Goal: Task Accomplishment & Management: Use online tool/utility

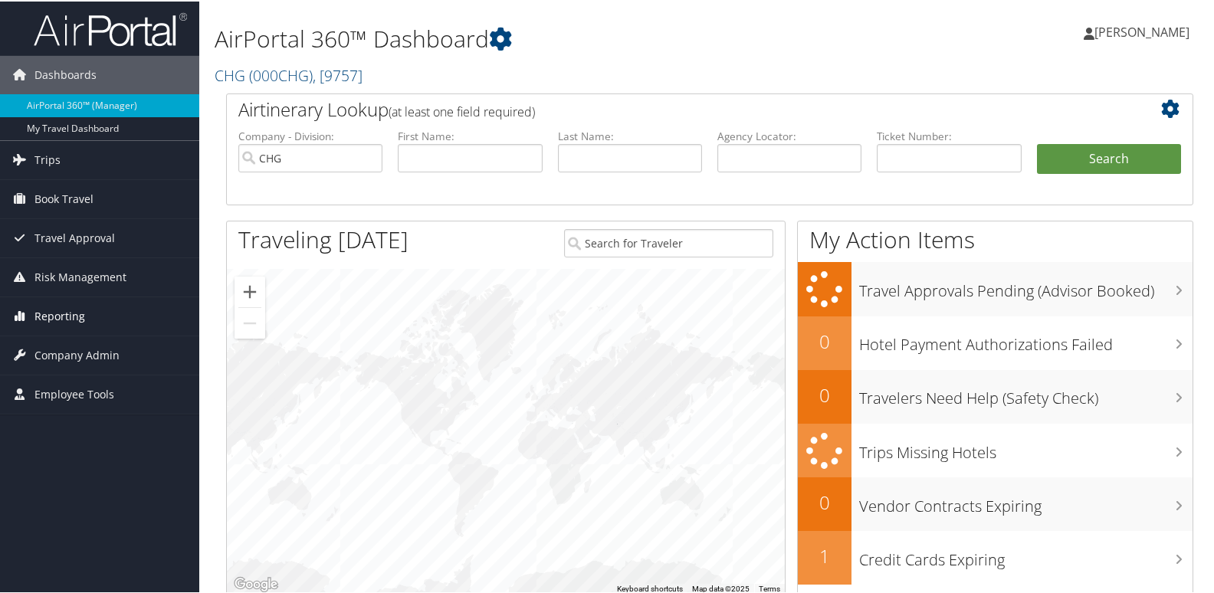
click at [88, 303] on link "Reporting" at bounding box center [99, 315] width 199 height 38
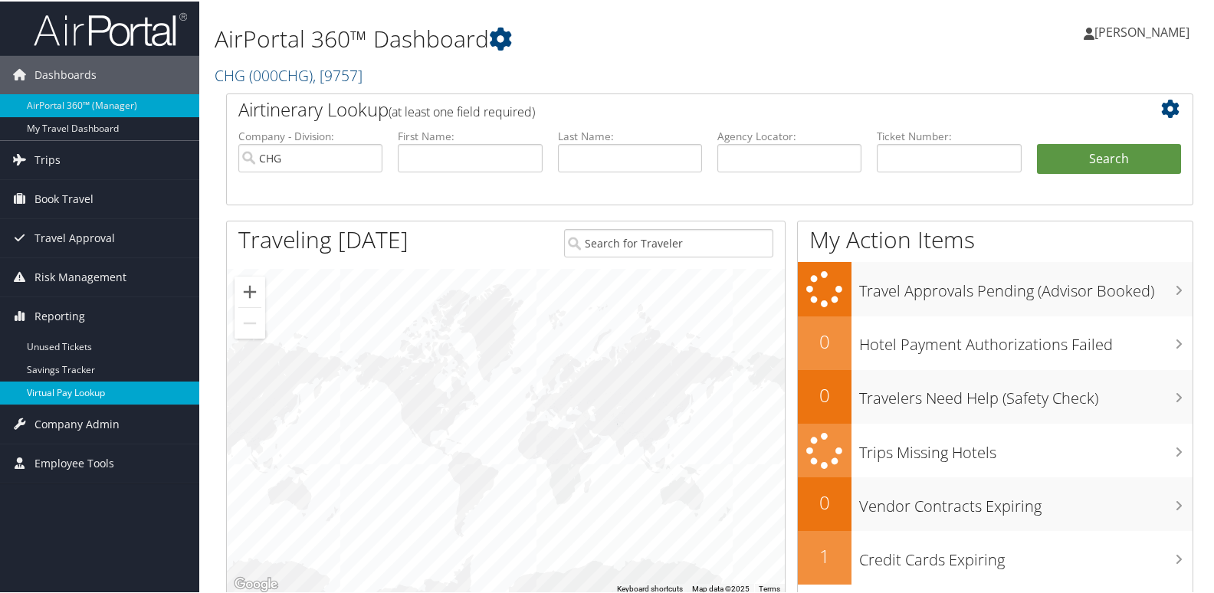
click at [128, 389] on link "Virtual Pay Lookup" at bounding box center [99, 391] width 199 height 23
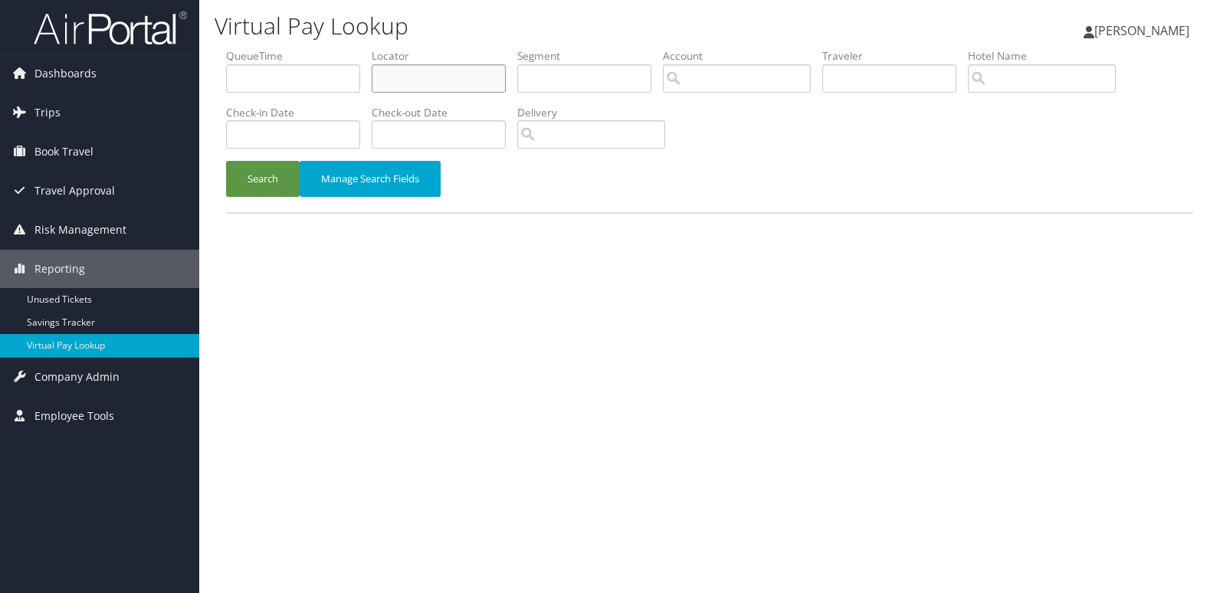
click at [428, 84] on input "text" at bounding box center [439, 78] width 134 height 28
paste input "DUDBHH"
type input "DUDBHH"
click at [217, 182] on div "Search Manage Search Fields" at bounding box center [710, 186] width 990 height 51
click at [268, 183] on button "Search" at bounding box center [263, 179] width 74 height 36
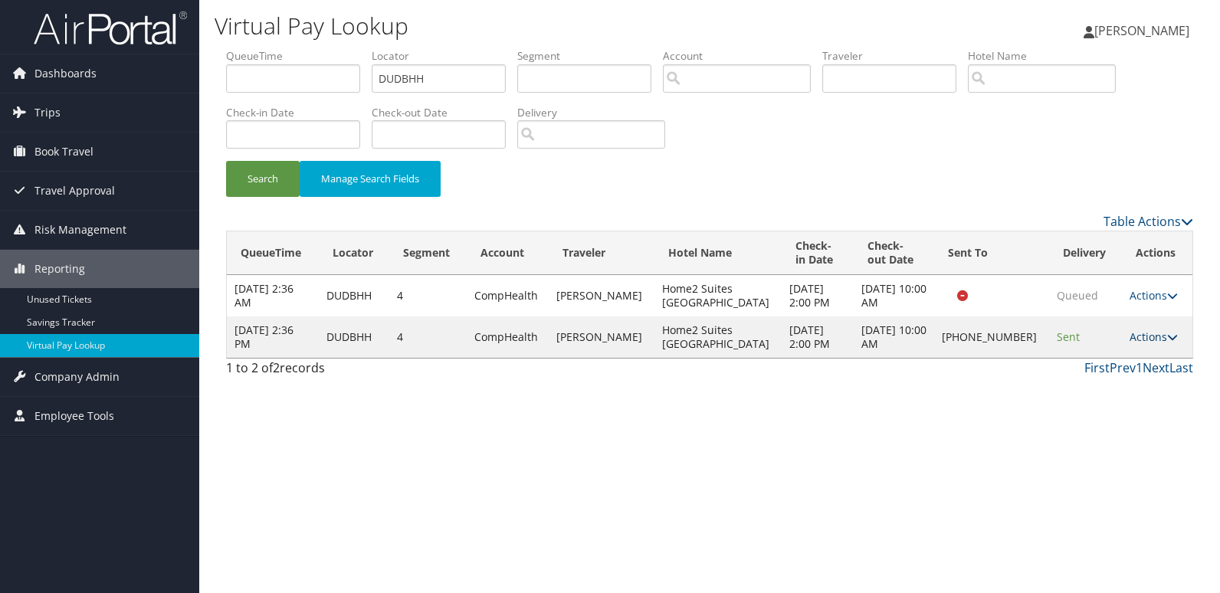
click at [1145, 331] on link "Actions" at bounding box center [1153, 336] width 48 height 15
click at [1126, 398] on link "Delivery Information" at bounding box center [1099, 411] width 131 height 26
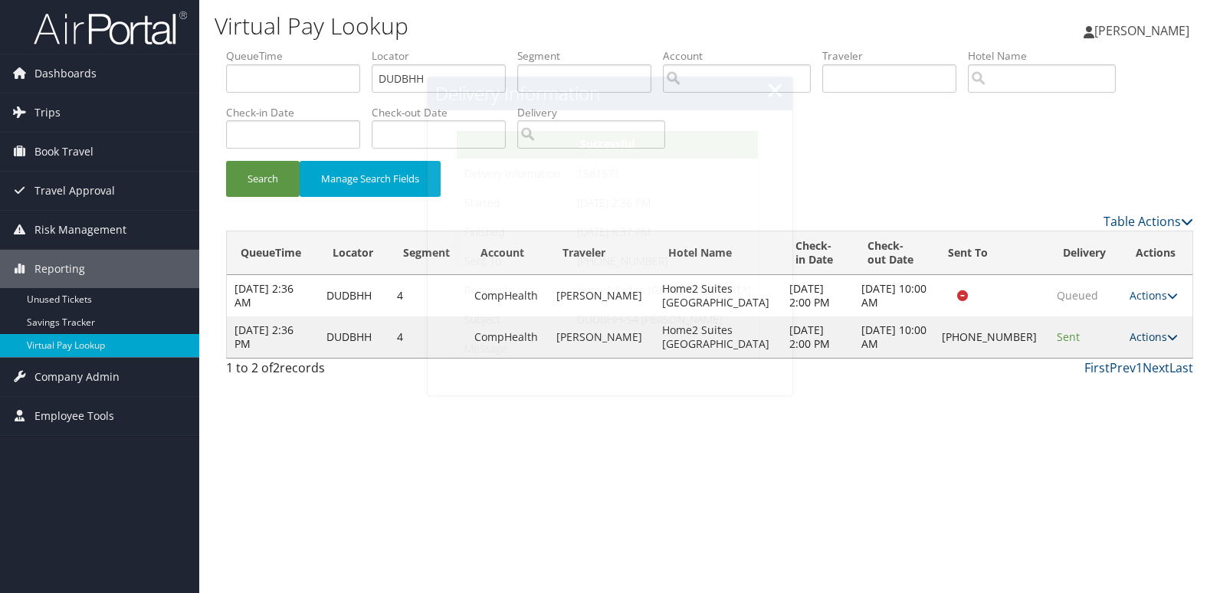
click at [1141, 338] on link "Actions" at bounding box center [1153, 336] width 48 height 15
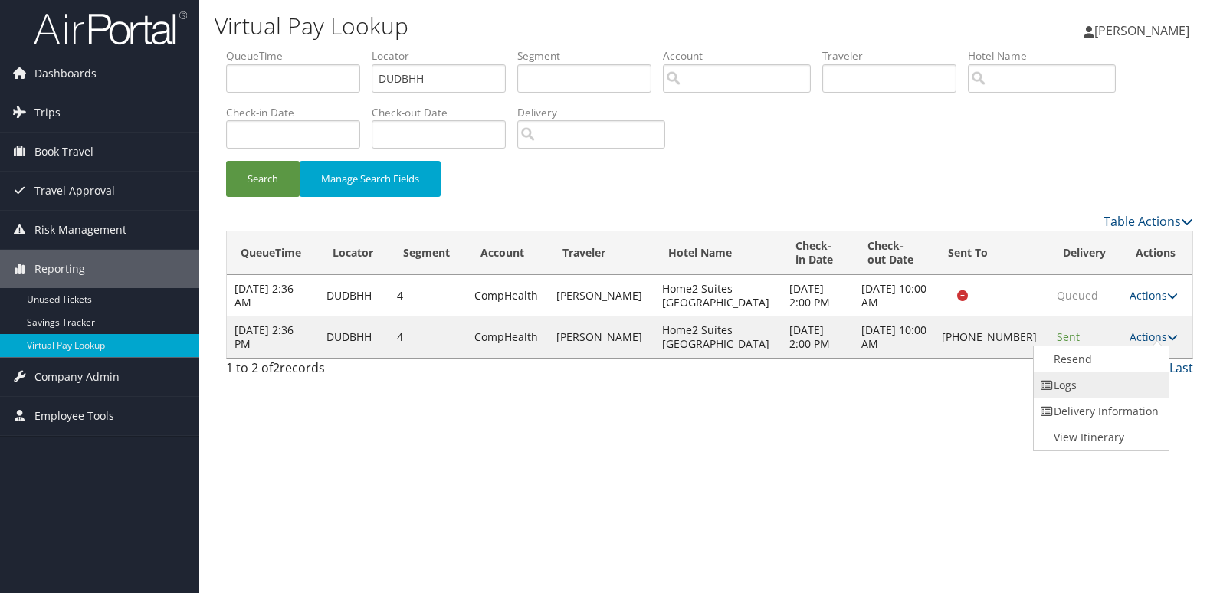
click at [1116, 373] on link "Logs" at bounding box center [1099, 385] width 131 height 26
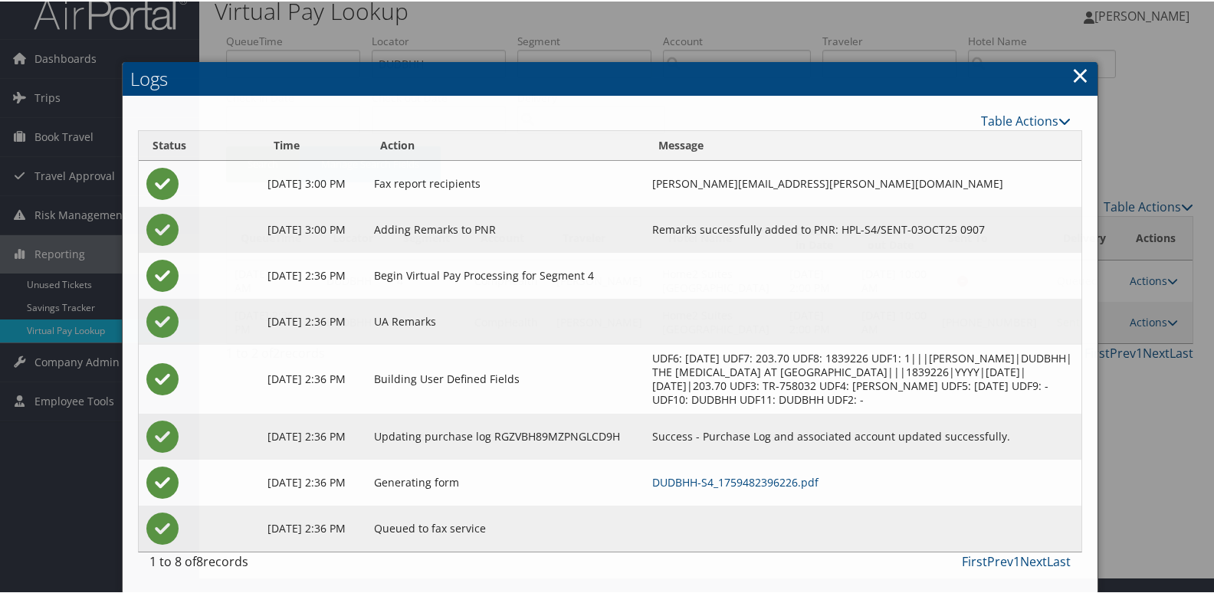
scroll to position [30, 0]
click at [805, 487] on link "DUDBHH-S4_1759482396226.pdf" at bounding box center [735, 481] width 166 height 15
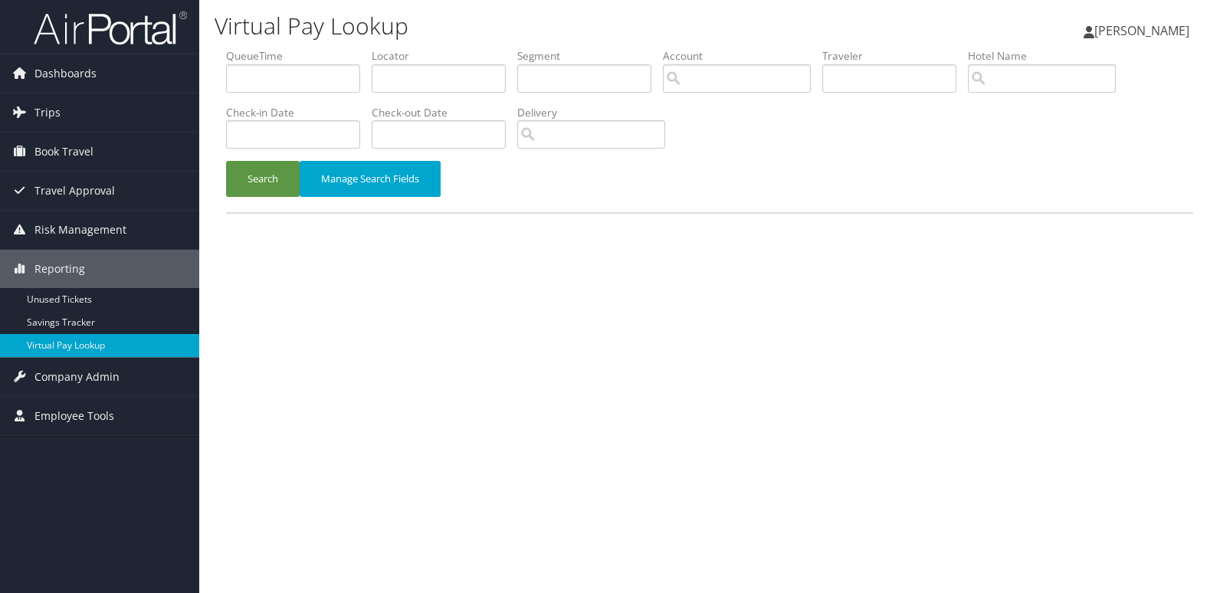
click at [493, 93] on li "Locator" at bounding box center [445, 76] width 146 height 56
drag, startPoint x: 450, startPoint y: 77, endPoint x: 372, endPoint y: 125, distance: 90.8
click at [447, 82] on input "text" at bounding box center [439, 78] width 134 height 28
paste input "HDAPJX"
type input "HDAPJX"
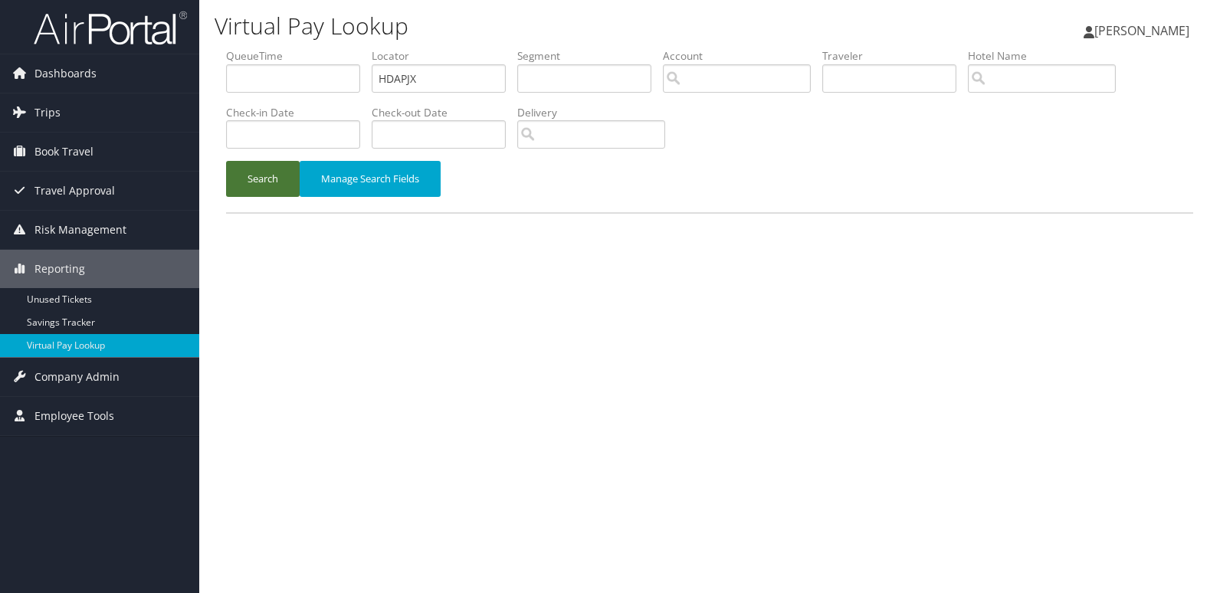
click at [270, 175] on button "Search" at bounding box center [263, 179] width 74 height 36
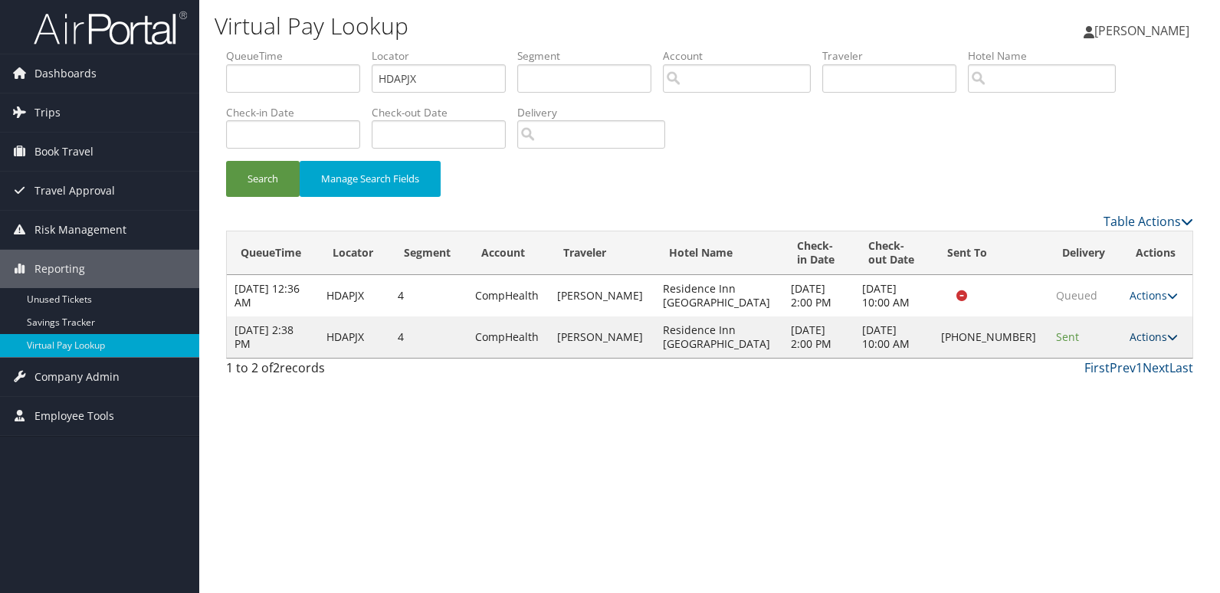
click at [1135, 340] on link "Actions" at bounding box center [1153, 336] width 48 height 15
click at [1106, 384] on link "Logs" at bounding box center [1100, 385] width 131 height 26
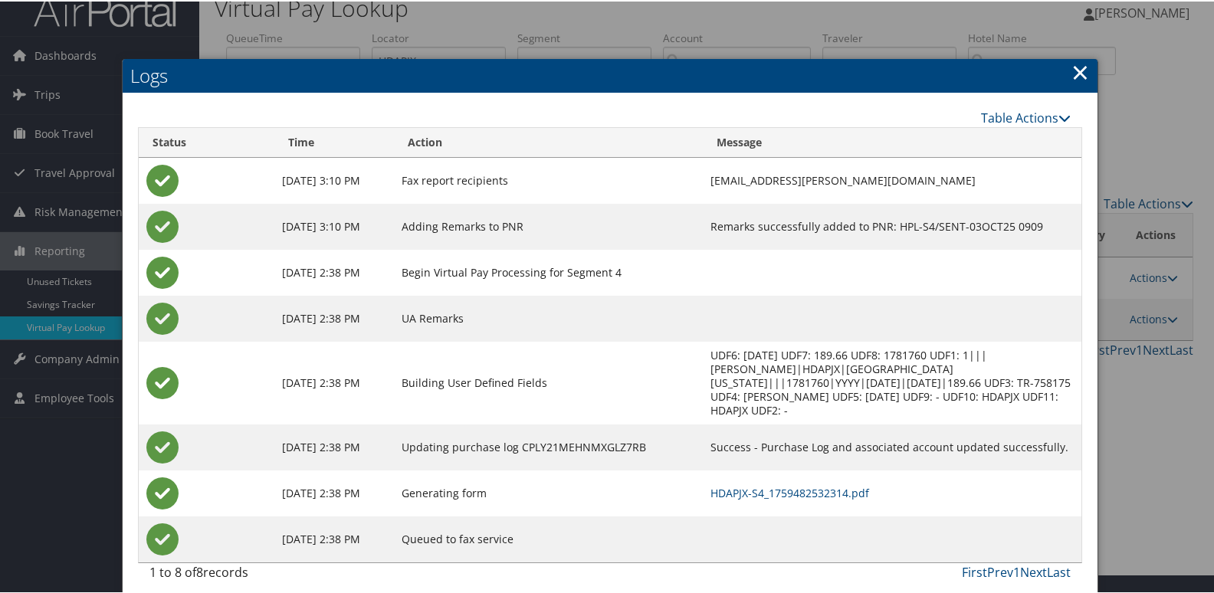
scroll to position [30, 0]
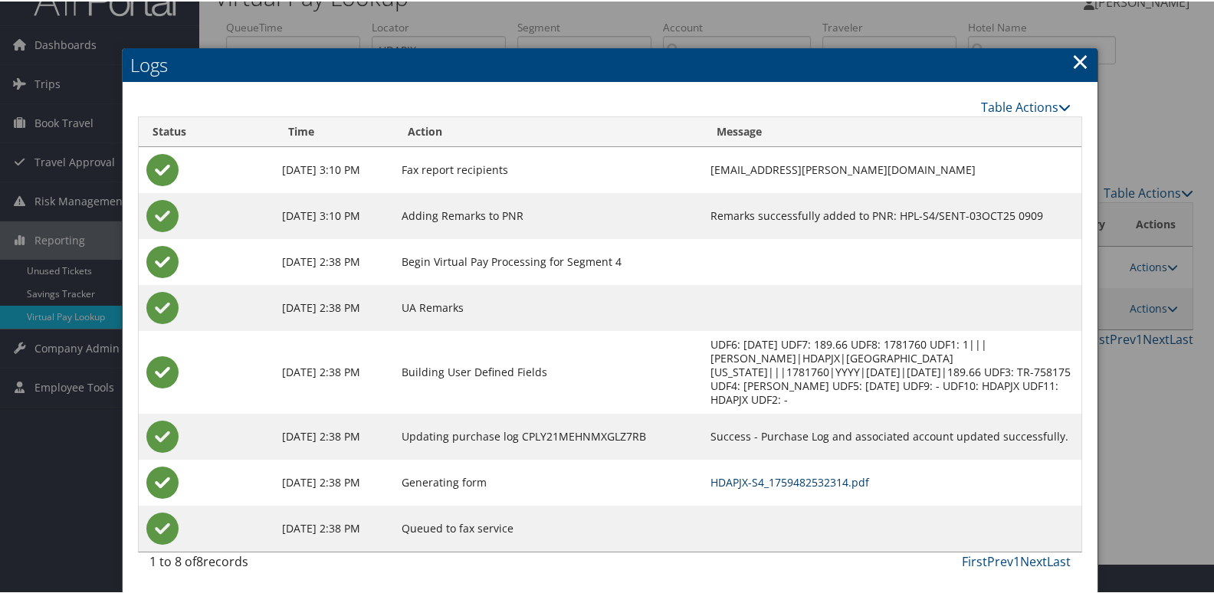
click at [791, 478] on link "HDAPJX-S4_1759482532314.pdf" at bounding box center [789, 481] width 159 height 15
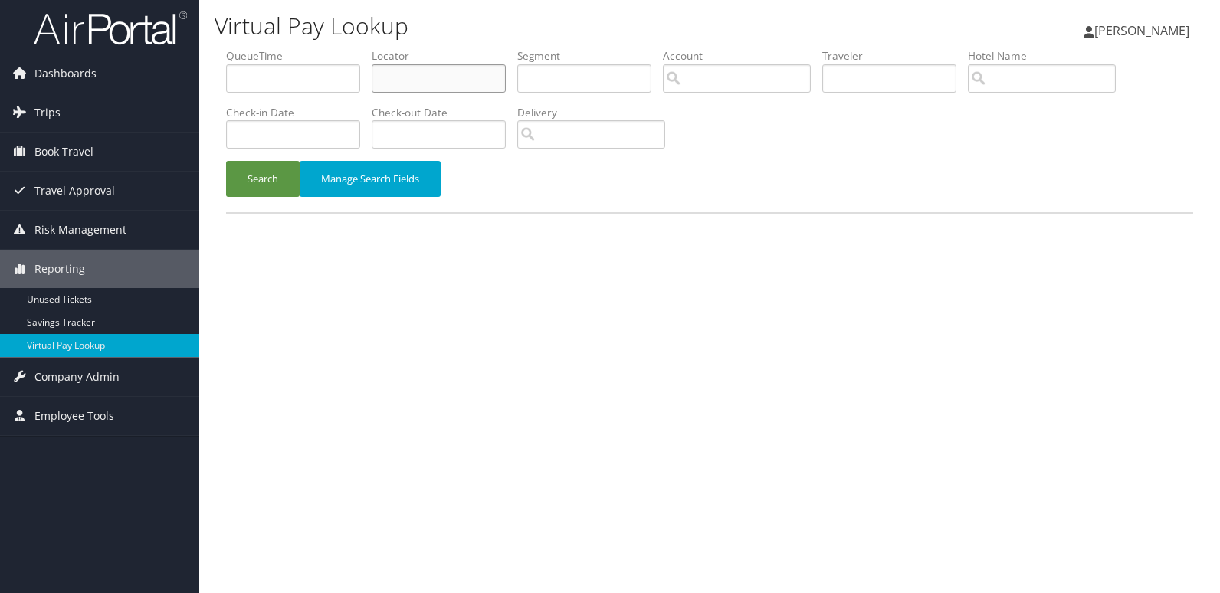
click at [418, 71] on input "text" at bounding box center [439, 78] width 134 height 28
paste input "HAUWVB"
type input "HAUWVB"
click at [266, 175] on button "Search" at bounding box center [263, 179] width 74 height 36
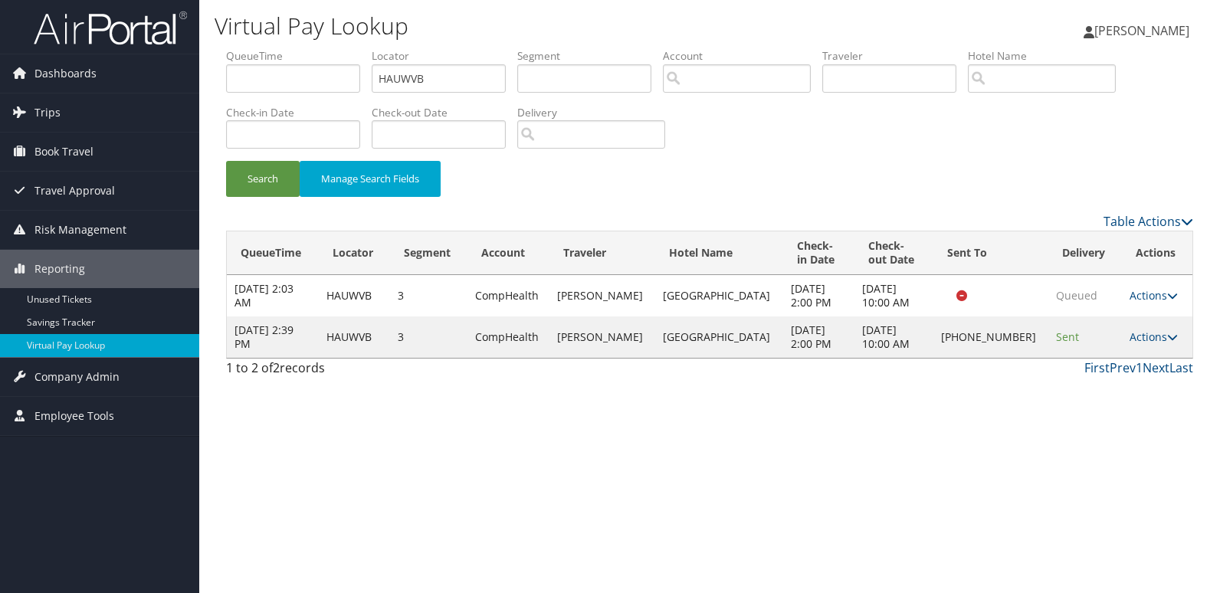
click at [1145, 325] on td "Actions Resend Logs Delivery Information View Itinerary" at bounding box center [1157, 336] width 70 height 41
click at [1152, 332] on link "Actions" at bounding box center [1153, 336] width 48 height 15
click at [1097, 376] on link "Logs" at bounding box center [1100, 385] width 131 height 26
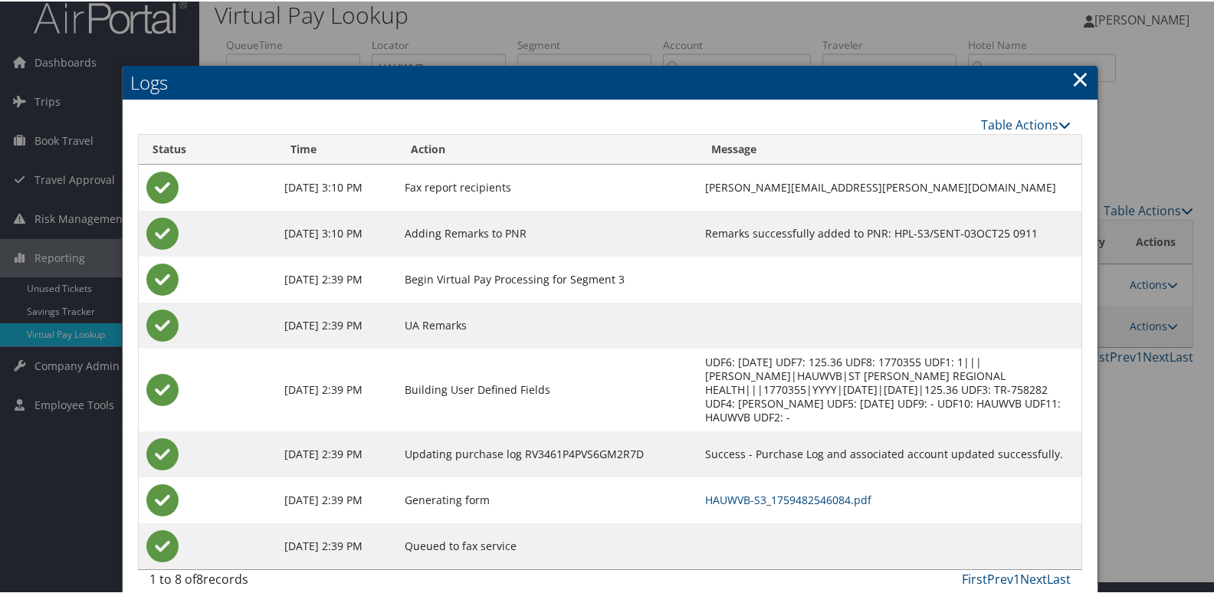
scroll to position [16, 0]
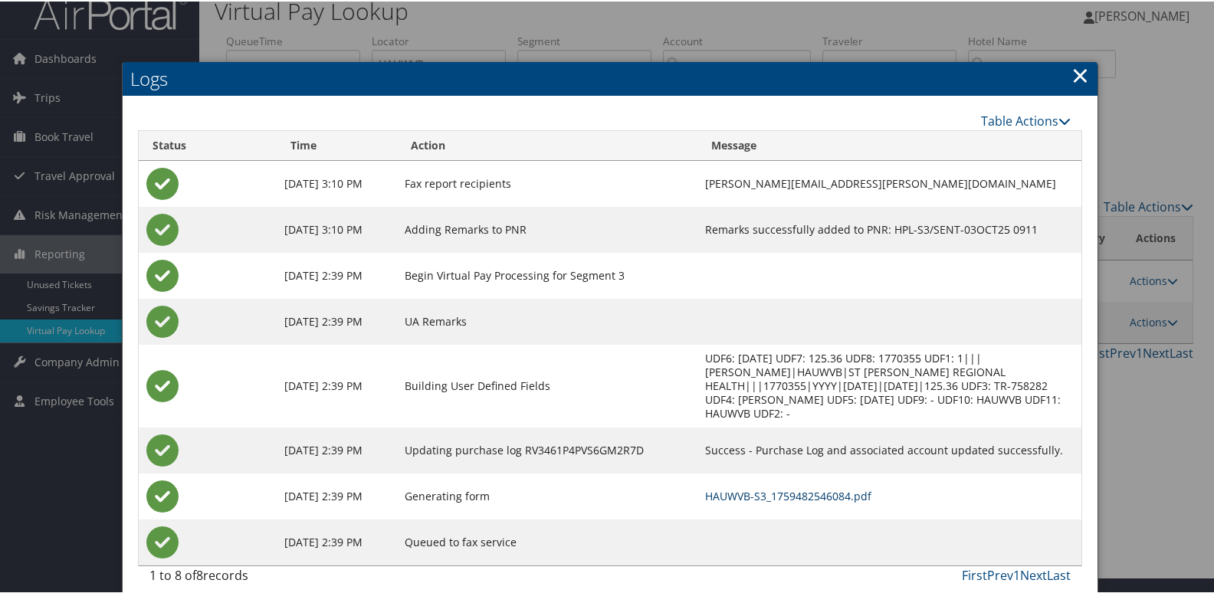
click at [822, 487] on link "HAUWVB-S3_1759482546084.pdf" at bounding box center [788, 494] width 166 height 15
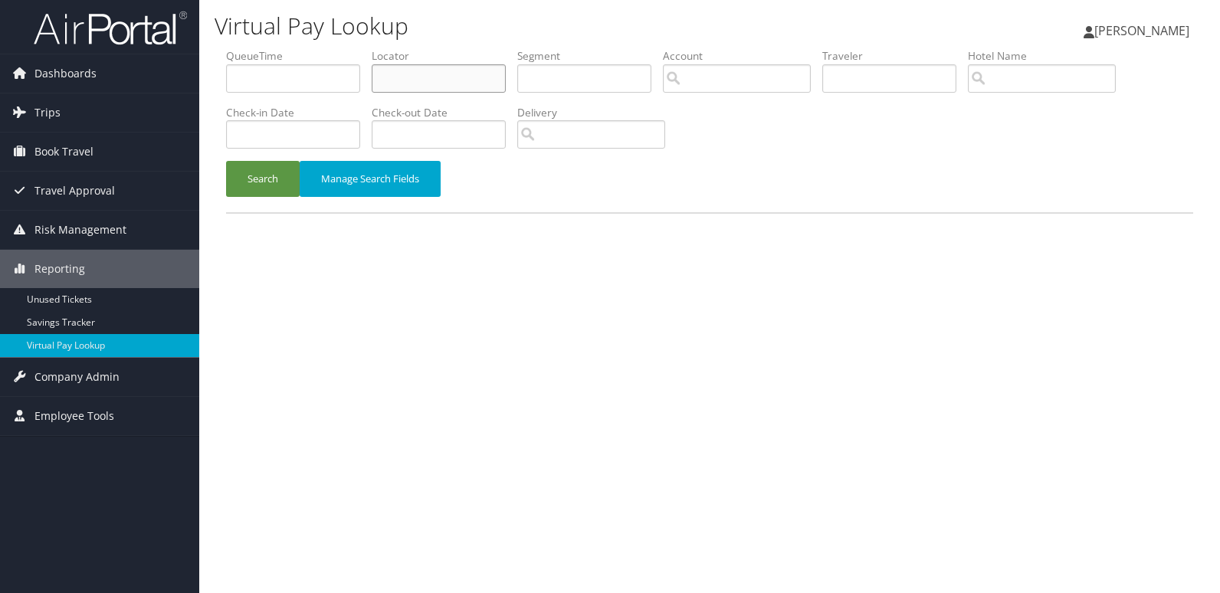
click at [445, 90] on input "text" at bounding box center [439, 78] width 134 height 28
paste input "DVSBEE"
type input "DVSBEE"
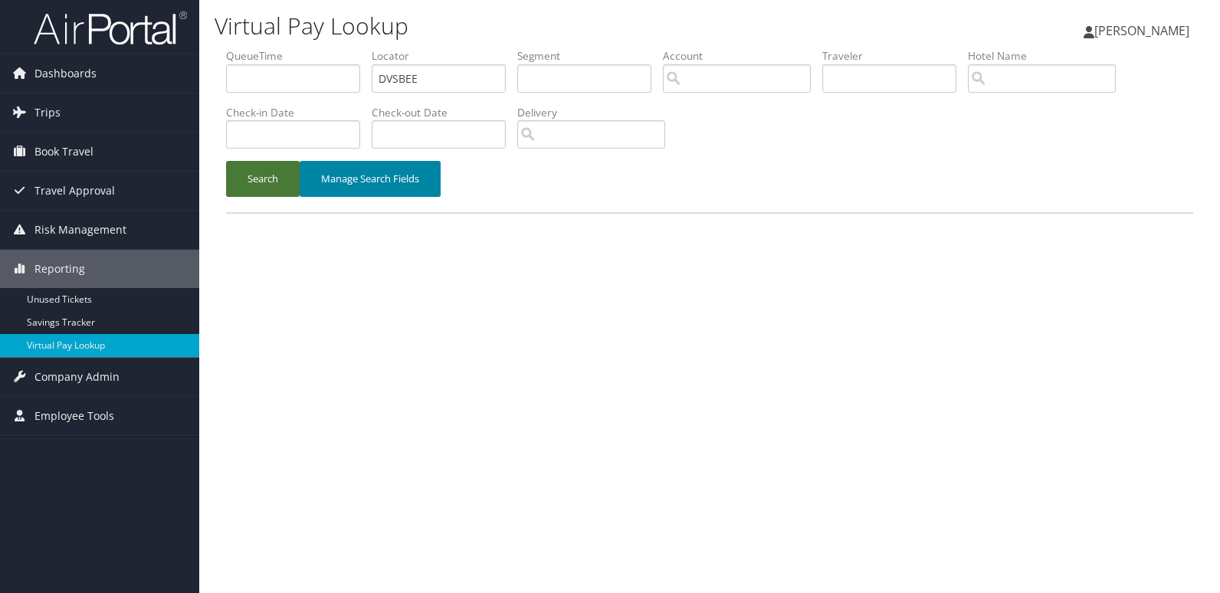
click at [273, 185] on button "Search" at bounding box center [263, 179] width 74 height 36
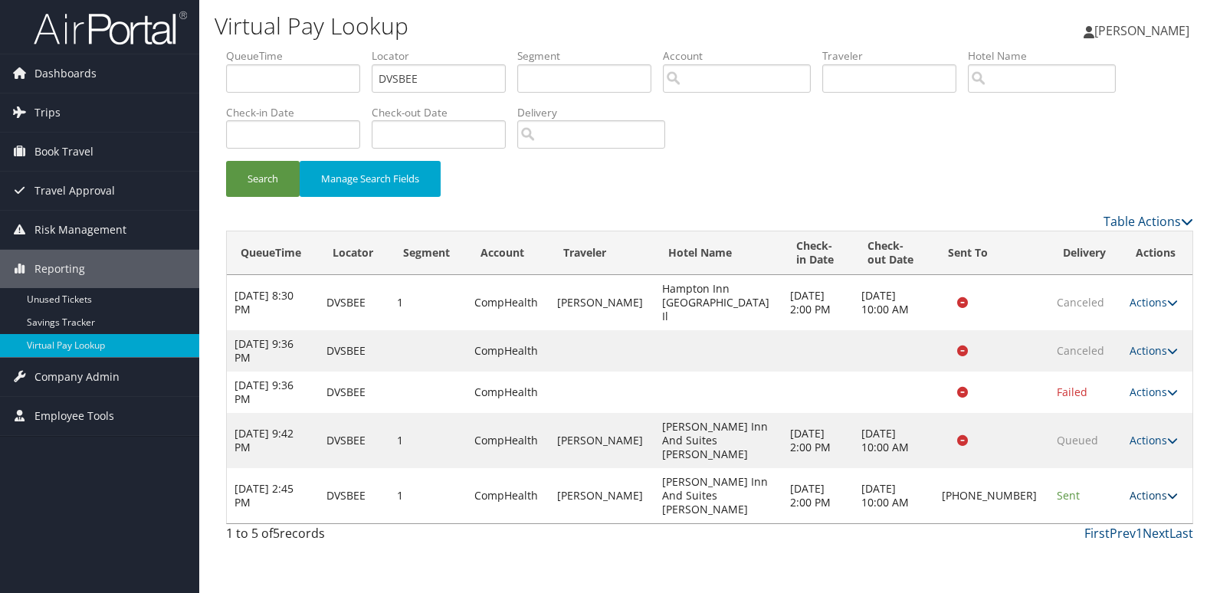
click at [1142, 488] on link "Actions" at bounding box center [1153, 495] width 48 height 15
click at [1098, 506] on link "Logs" at bounding box center [1099, 510] width 131 height 26
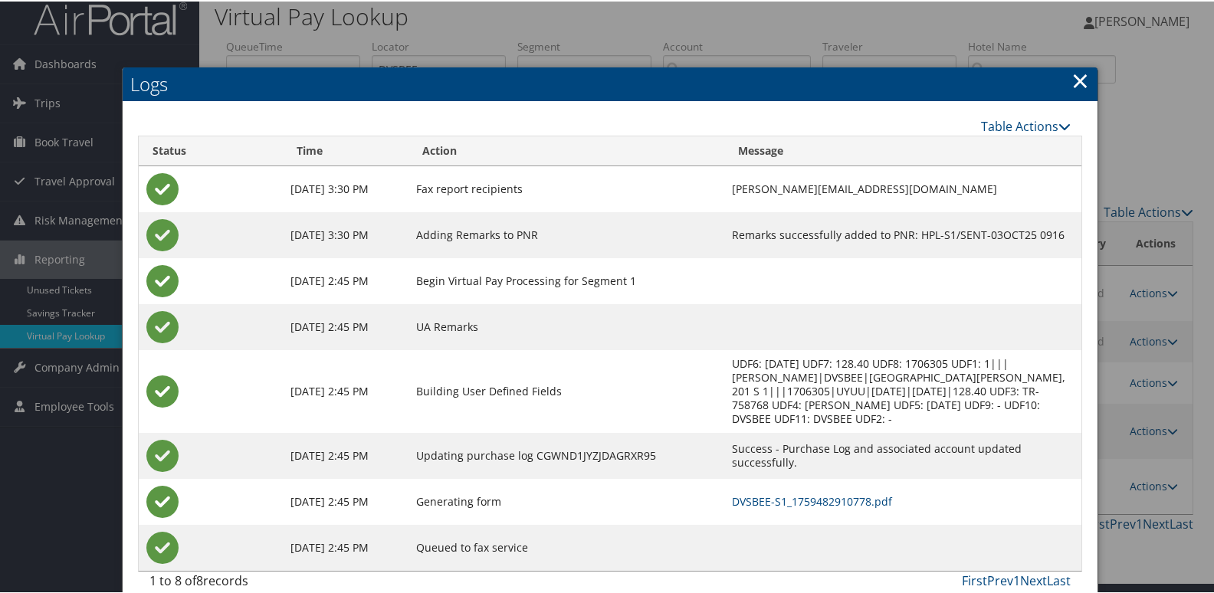
scroll to position [16, 0]
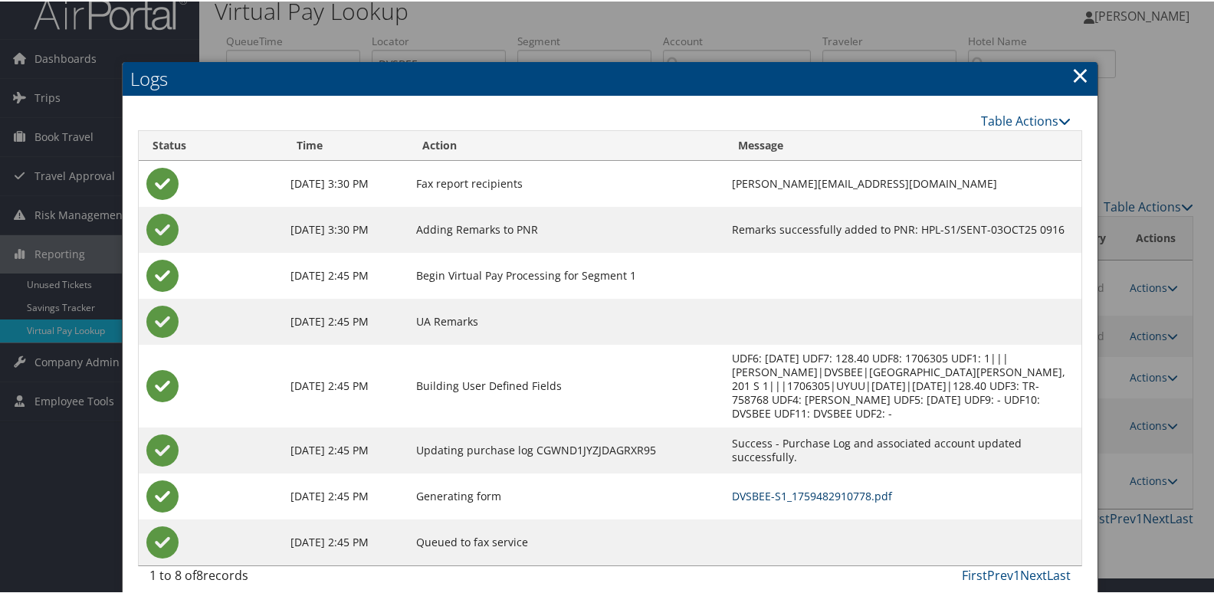
click at [790, 487] on link "DVSBEE-S1_1759482910778.pdf" at bounding box center [812, 494] width 160 height 15
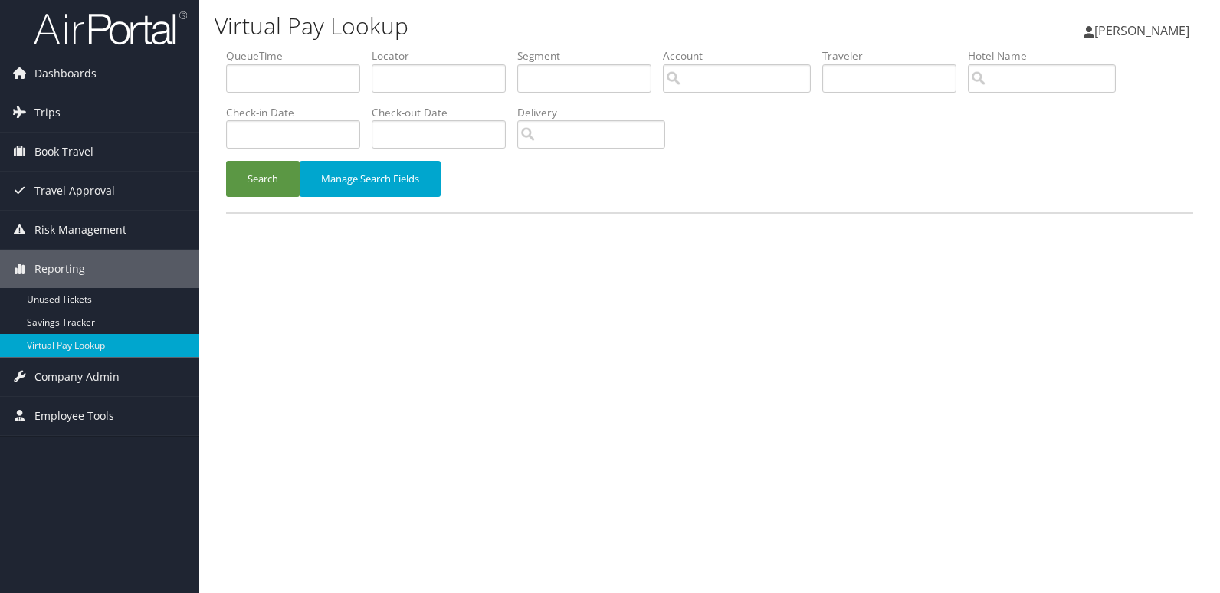
click at [421, 57] on label "Locator" at bounding box center [445, 55] width 146 height 15
click at [421, 89] on input "text" at bounding box center [439, 78] width 134 height 28
paste input "FOXNFA"
type input "FOXNFA"
click at [271, 185] on button "Search" at bounding box center [263, 179] width 74 height 36
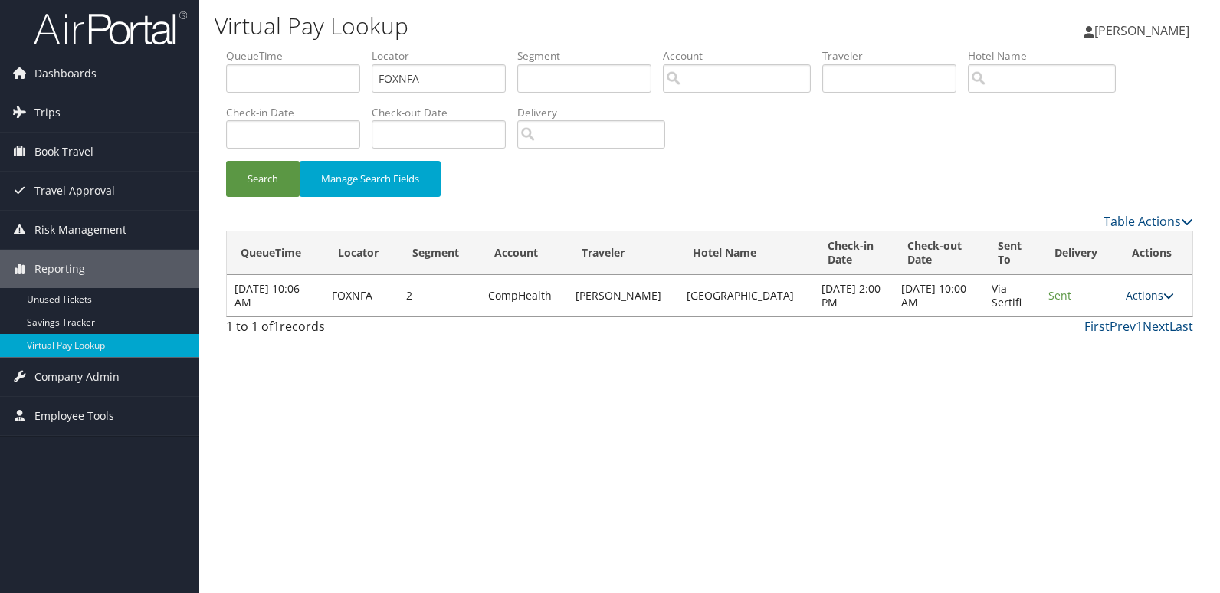
click at [1139, 300] on link "Actions" at bounding box center [1150, 295] width 48 height 15
click at [1103, 338] on link "Logs" at bounding box center [1118, 344] width 97 height 26
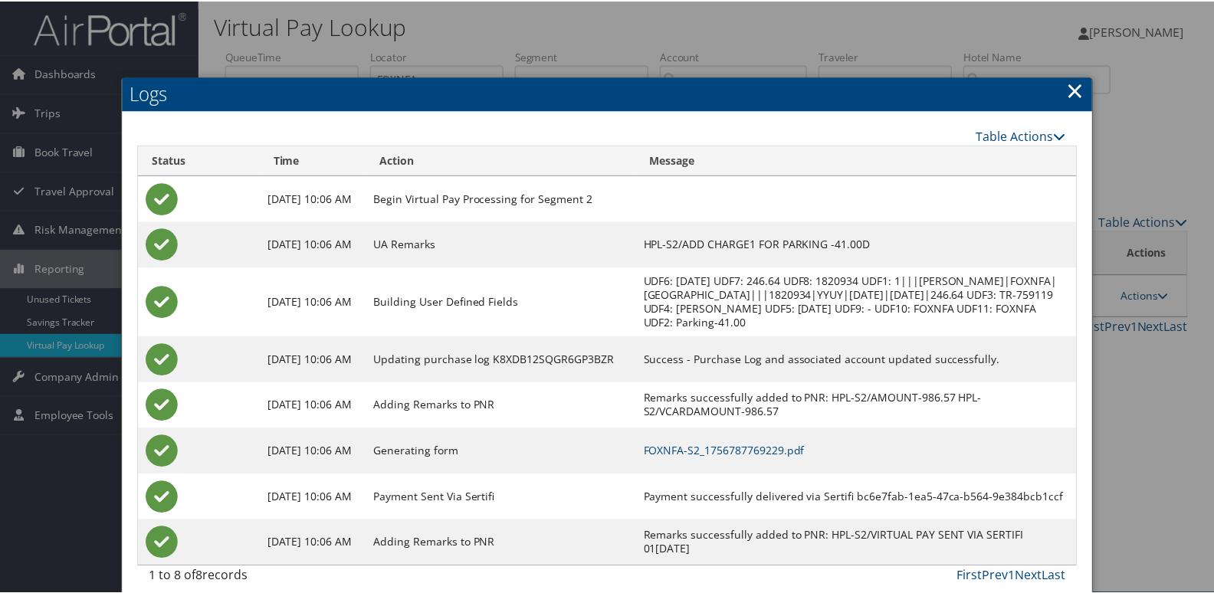
scroll to position [16, 0]
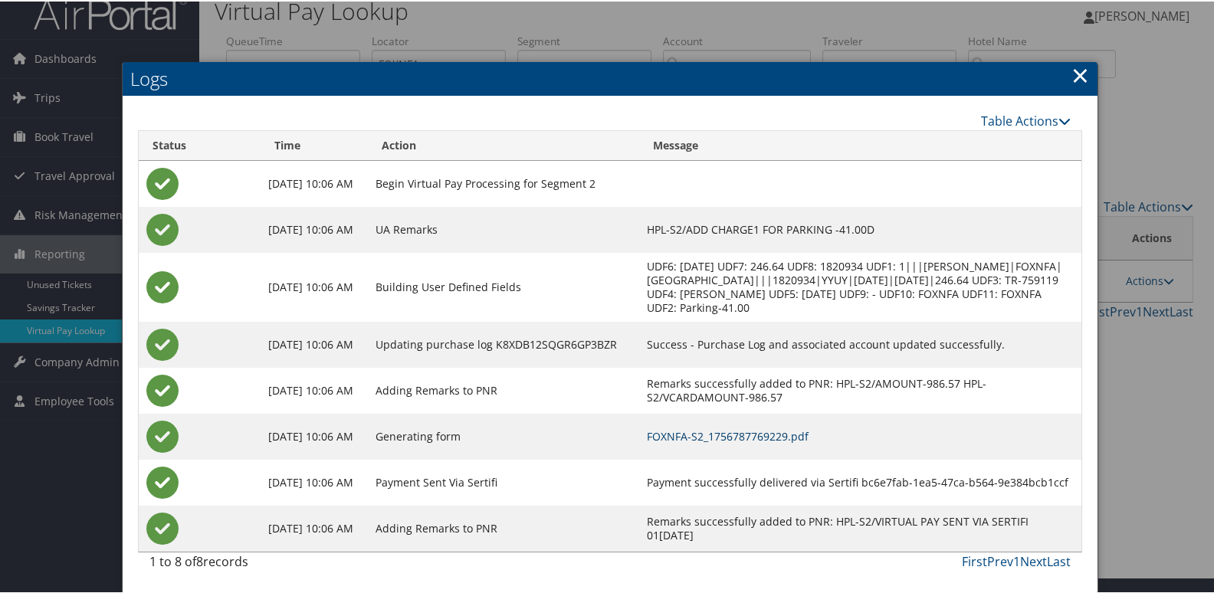
click at [808, 431] on link "FOXNFA-S2_1756787769229.pdf" at bounding box center [728, 435] width 162 height 15
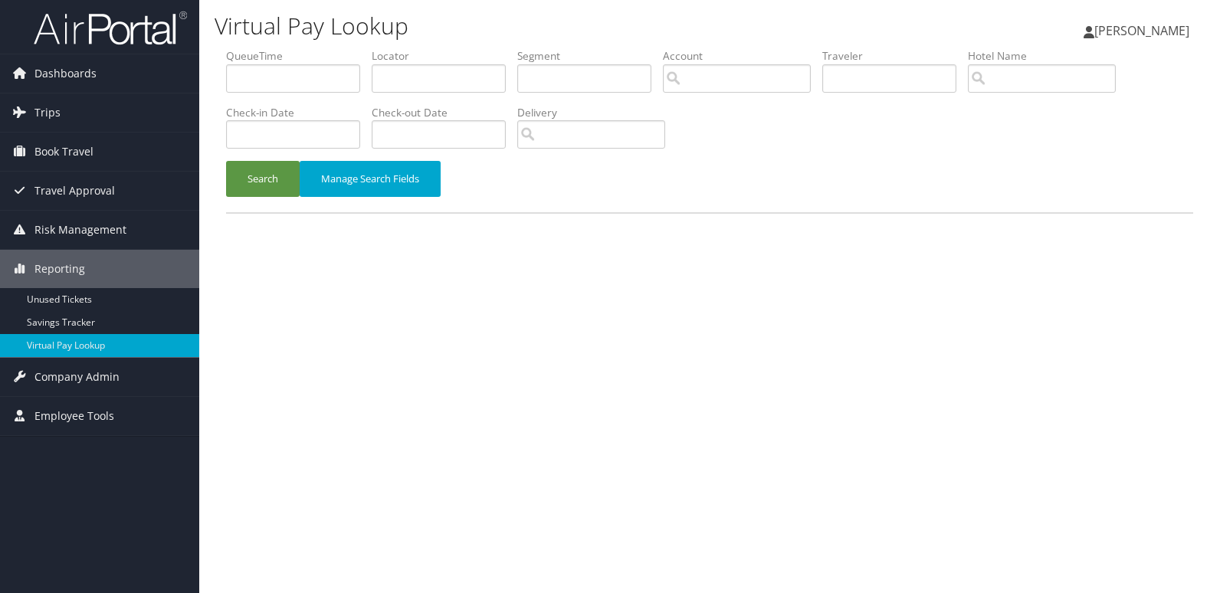
click at [466, 55] on label "Locator" at bounding box center [445, 55] width 146 height 15
click at [458, 75] on input "text" at bounding box center [439, 78] width 134 height 28
paste input "KYFXQM"
type input "KYFXQM"
click at [255, 175] on button "Search" at bounding box center [263, 179] width 74 height 36
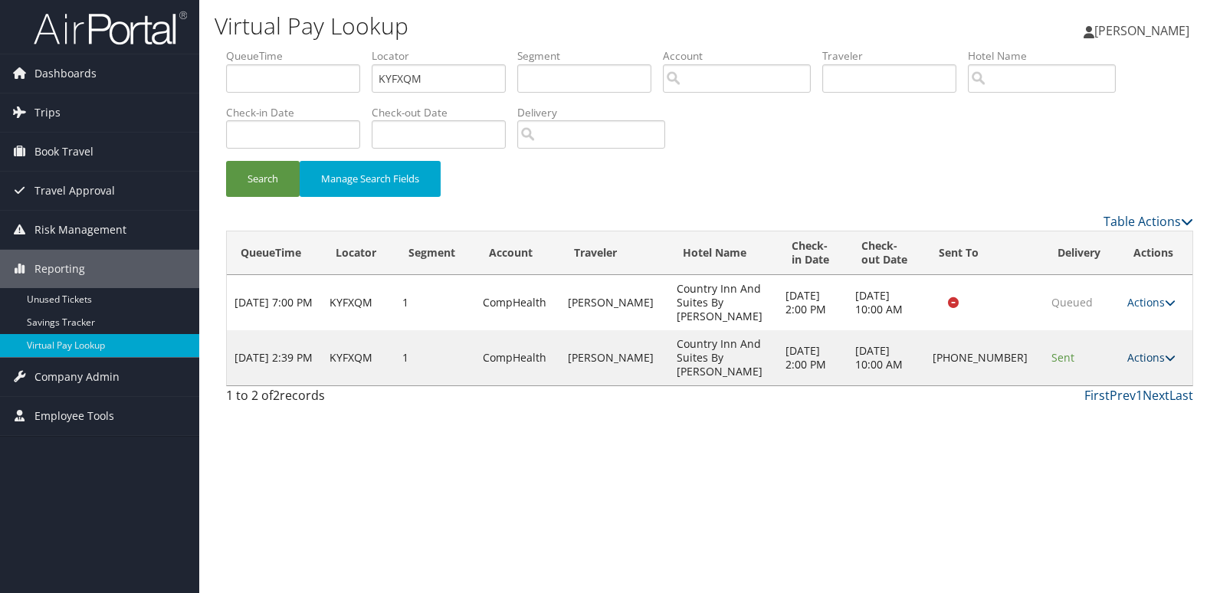
click at [1140, 350] on link "Actions" at bounding box center [1151, 357] width 48 height 15
click at [1118, 378] on link "Logs" at bounding box center [1099, 385] width 131 height 26
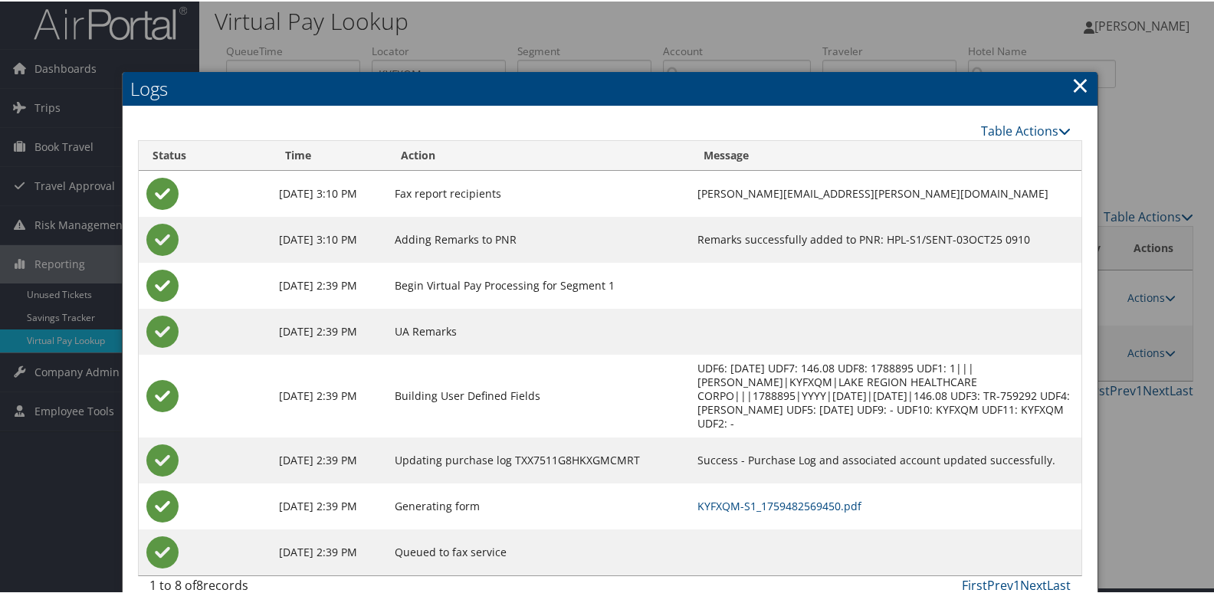
scroll to position [16, 0]
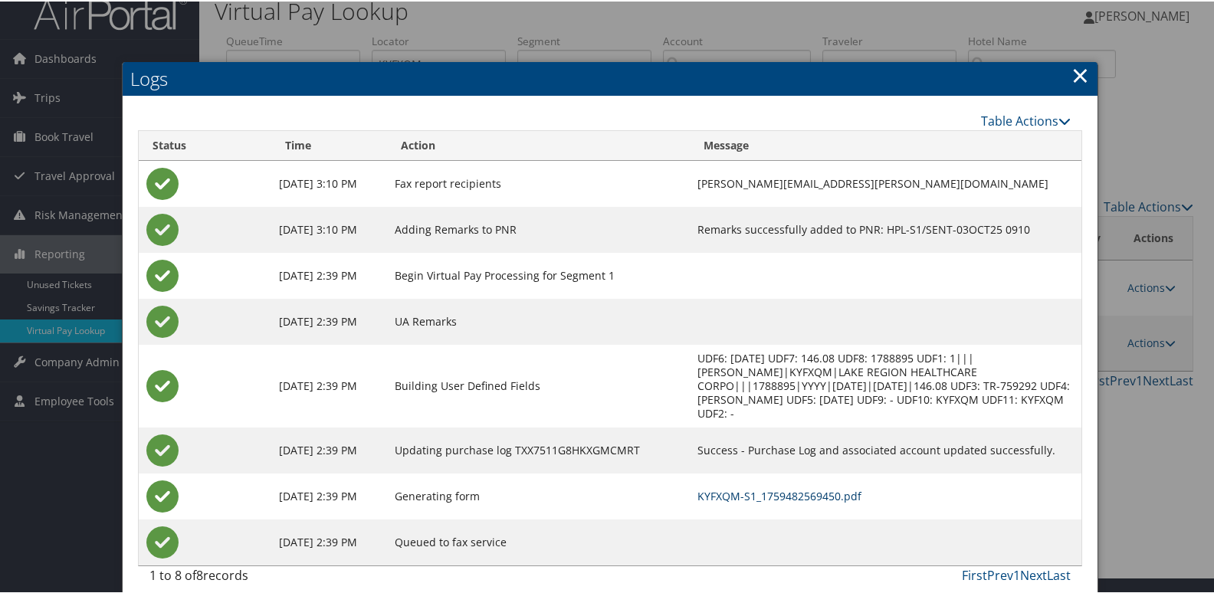
click at [780, 487] on link "KYFXQM-S1_1759482569450.pdf" at bounding box center [779, 494] width 164 height 15
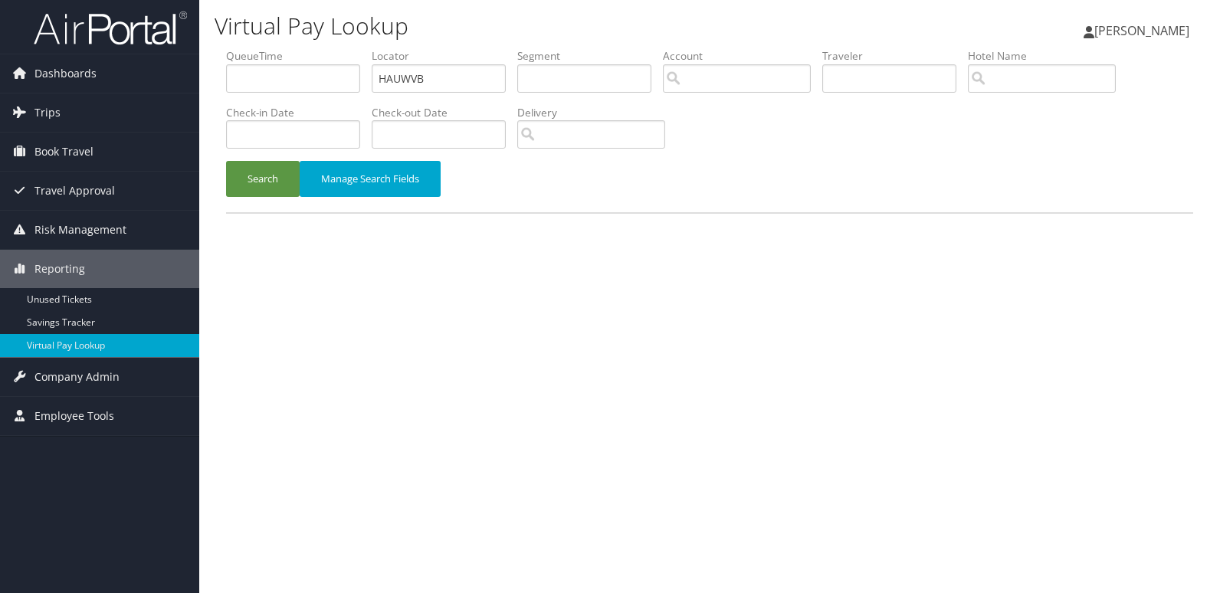
click at [261, 165] on button "Search" at bounding box center [263, 179] width 74 height 36
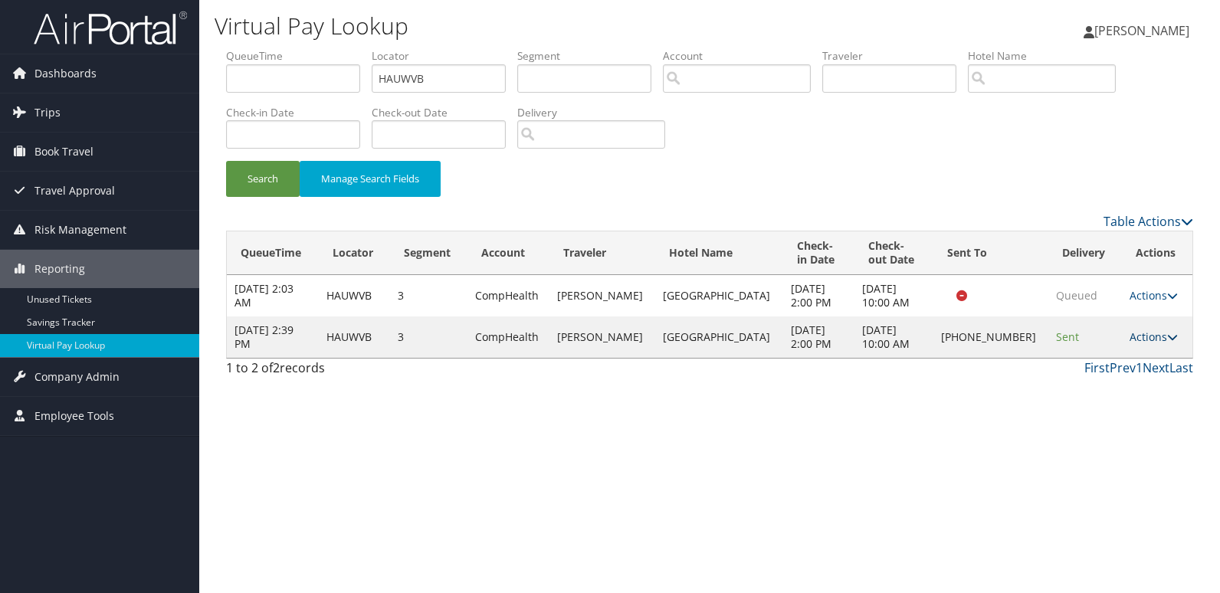
click at [1138, 342] on link "Actions" at bounding box center [1153, 336] width 48 height 15
click at [1087, 378] on link "Logs" at bounding box center [1100, 385] width 131 height 26
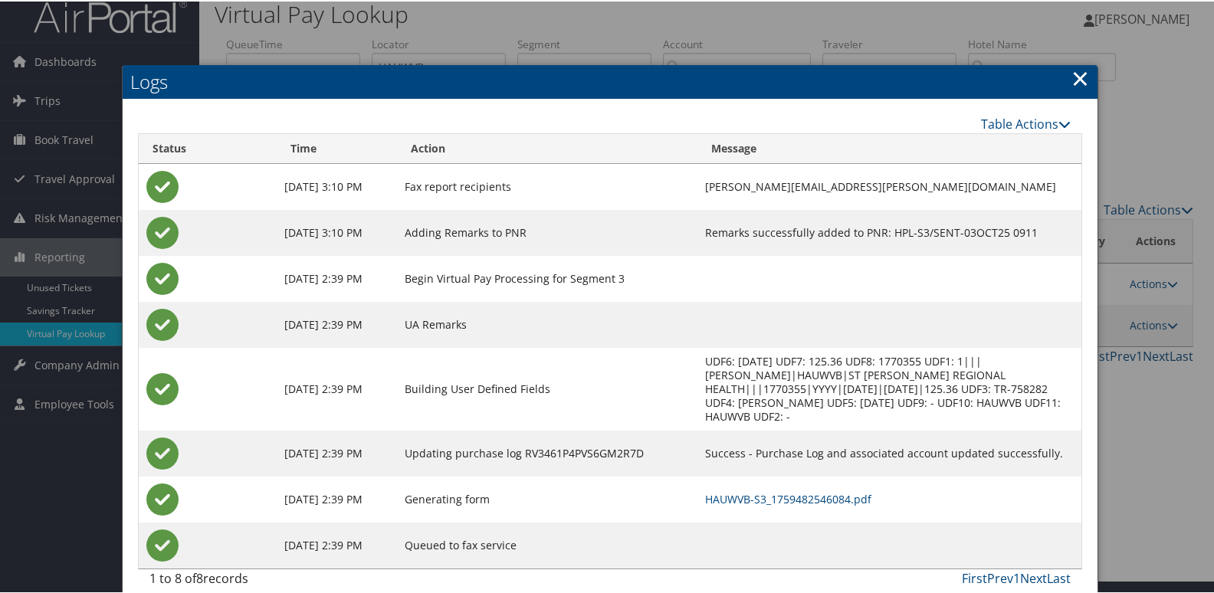
scroll to position [16, 0]
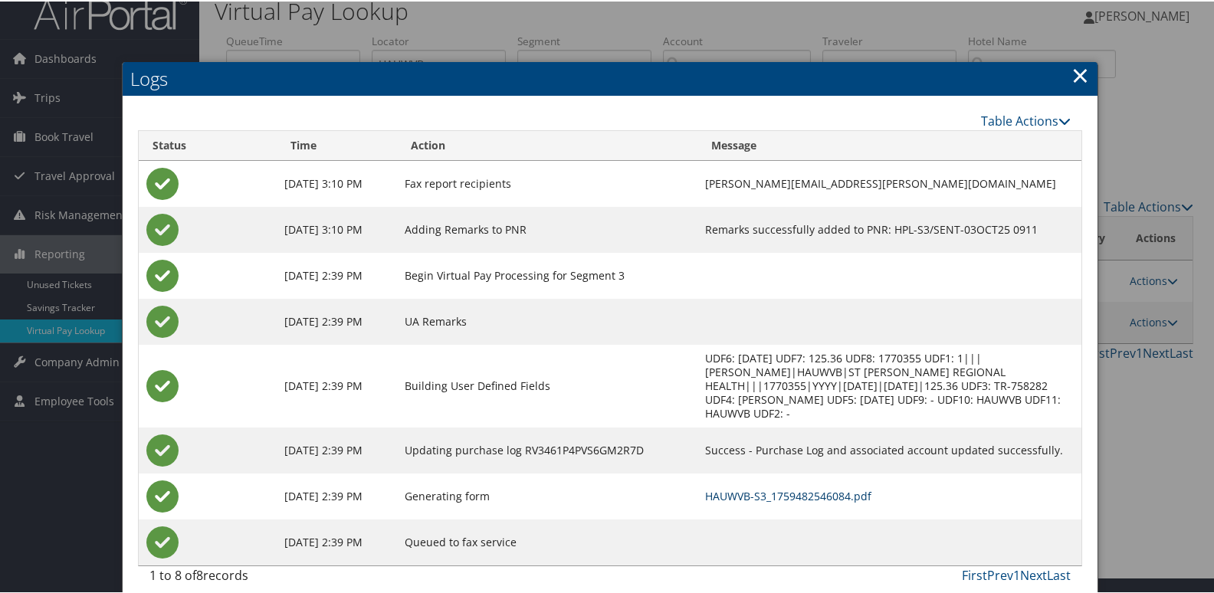
click at [809, 487] on link "HAUWVB-S3_1759482546084.pdf" at bounding box center [788, 494] width 166 height 15
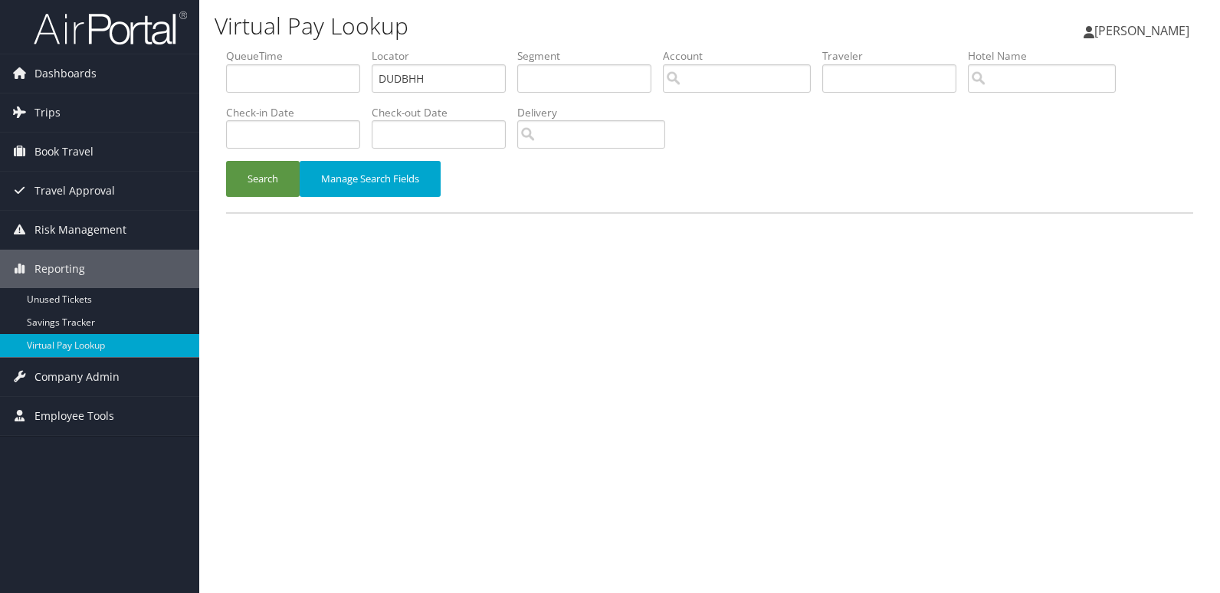
click at [296, 48] on ul "QueueTime Locator DUDBHH Segment Account Traveler Hotel Name Check-in Date Chec…" at bounding box center [709, 48] width 967 height 0
type input "NOYBJN"
drag, startPoint x: 244, startPoint y: 197, endPoint x: 487, endPoint y: 104, distance: 259.3
click at [247, 198] on div "Search Manage Search Fields" at bounding box center [710, 186] width 990 height 51
click at [269, 188] on button "Search" at bounding box center [263, 179] width 74 height 36
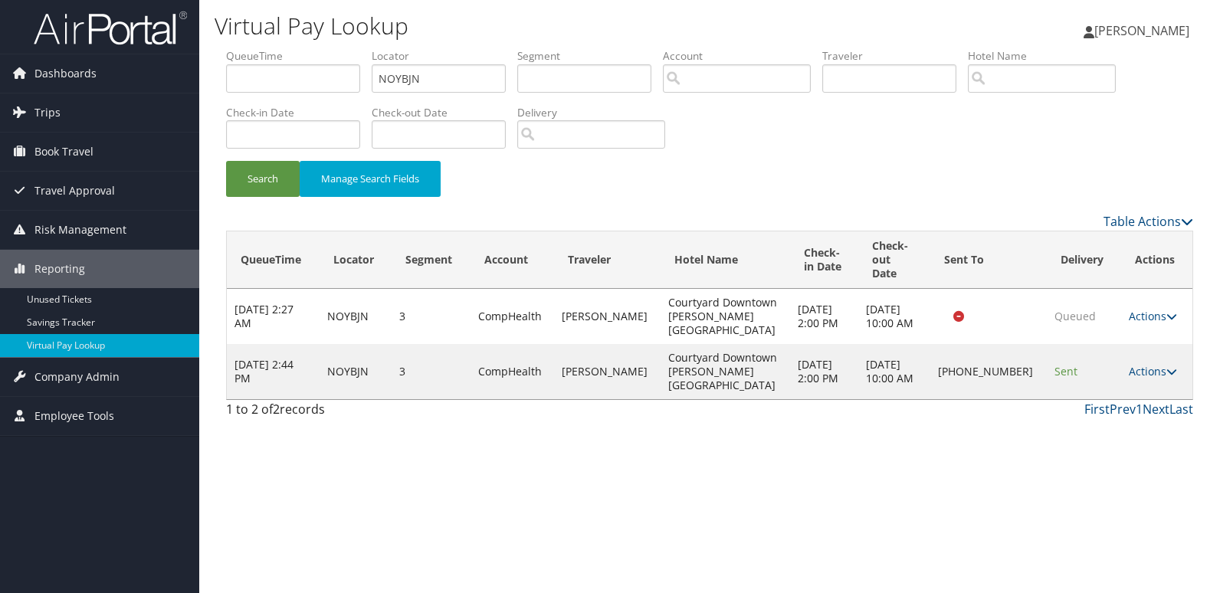
drag, startPoint x: 1149, startPoint y: 335, endPoint x: 1152, endPoint y: 342, distance: 7.9
click at [1150, 364] on link "Actions" at bounding box center [1153, 371] width 48 height 15
drag, startPoint x: 1152, startPoint y: 342, endPoint x: 1121, endPoint y: 369, distance: 41.8
click at [1121, 369] on link "Resend" at bounding box center [1099, 359] width 131 height 26
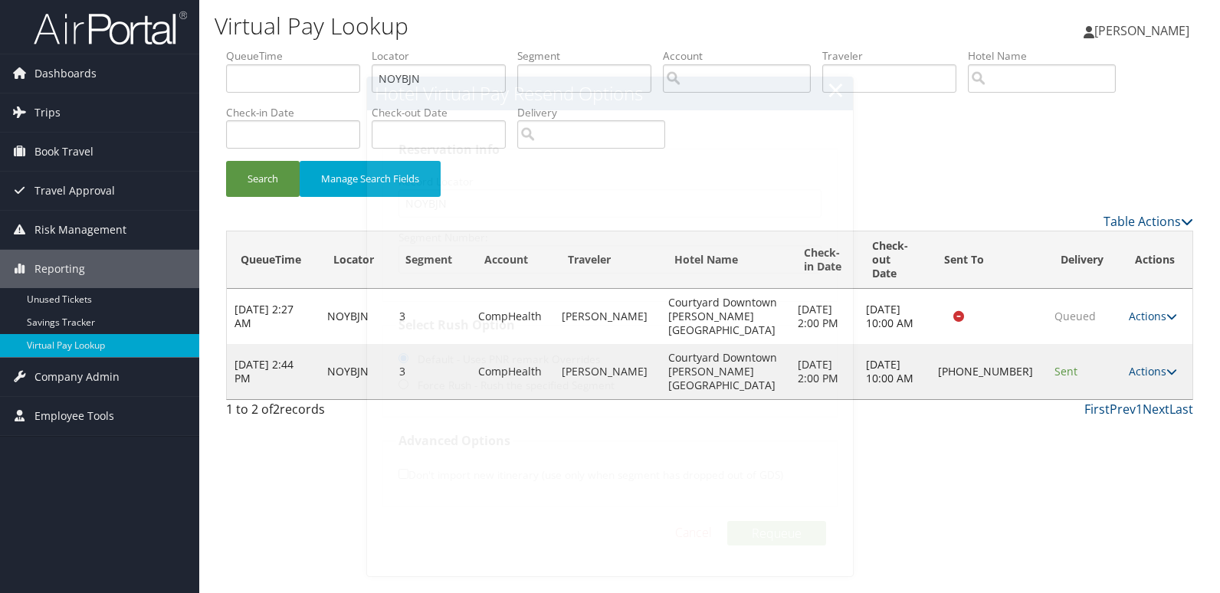
drag, startPoint x: 1137, startPoint y: 337, endPoint x: 1141, endPoint y: 345, distance: 8.6
click at [1139, 364] on link "Actions" at bounding box center [1153, 371] width 48 height 15
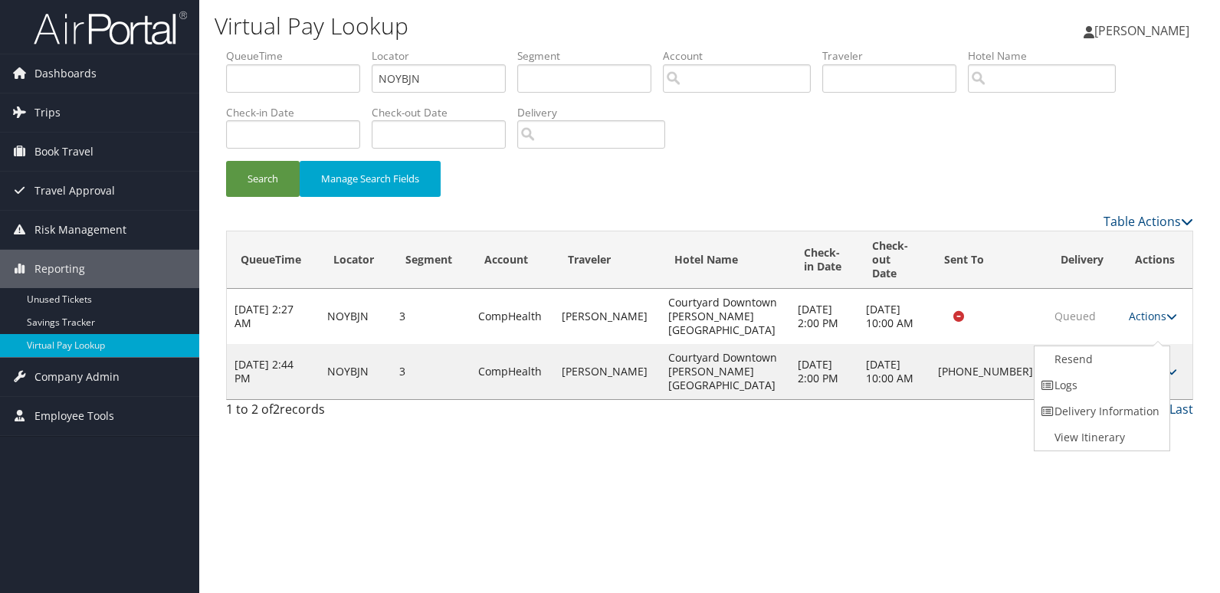
drag, startPoint x: 1141, startPoint y: 345, endPoint x: 1130, endPoint y: 393, distance: 49.5
click at [1130, 393] on link "Logs" at bounding box center [1099, 385] width 131 height 26
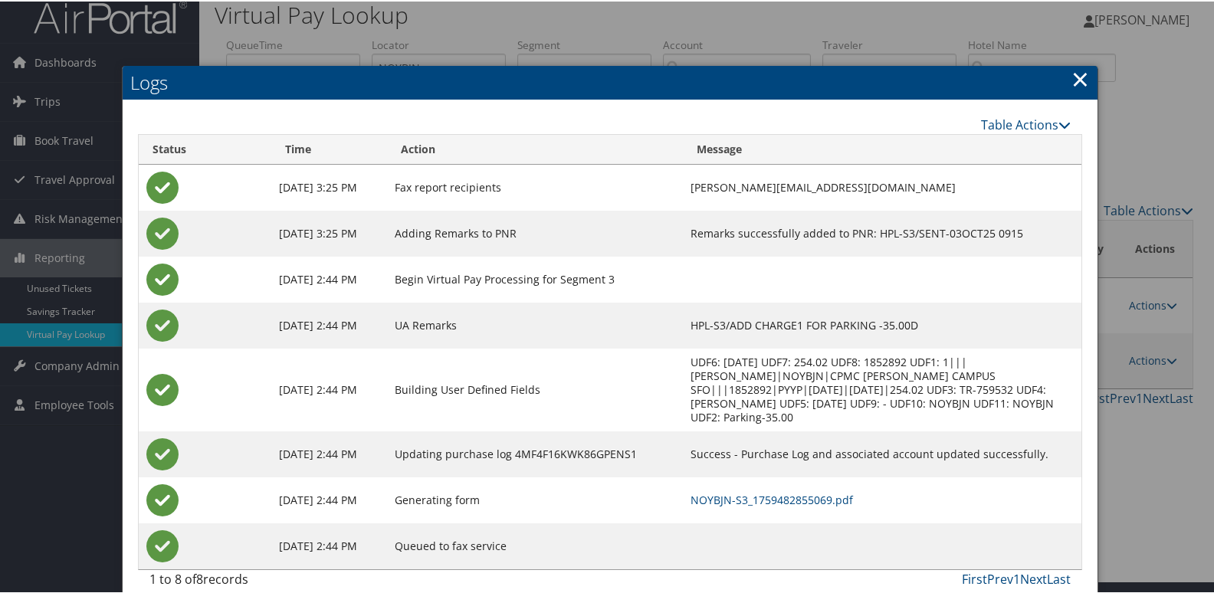
scroll to position [16, 0]
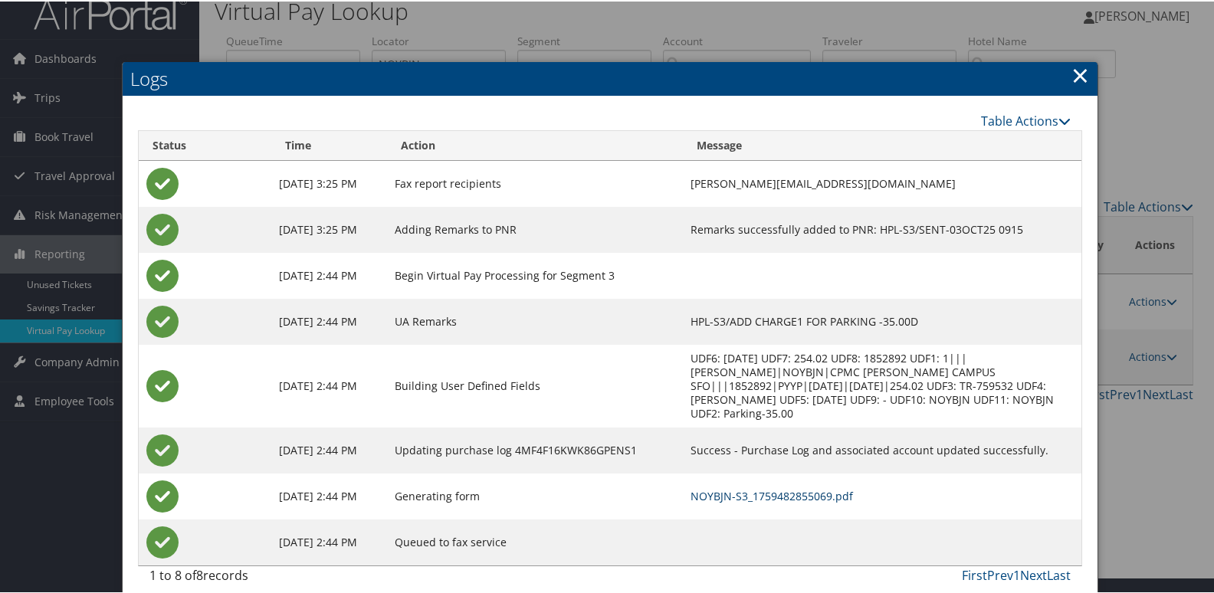
click at [811, 487] on link "NOYBJN-S3_1759482855069.pdf" at bounding box center [771, 494] width 162 height 15
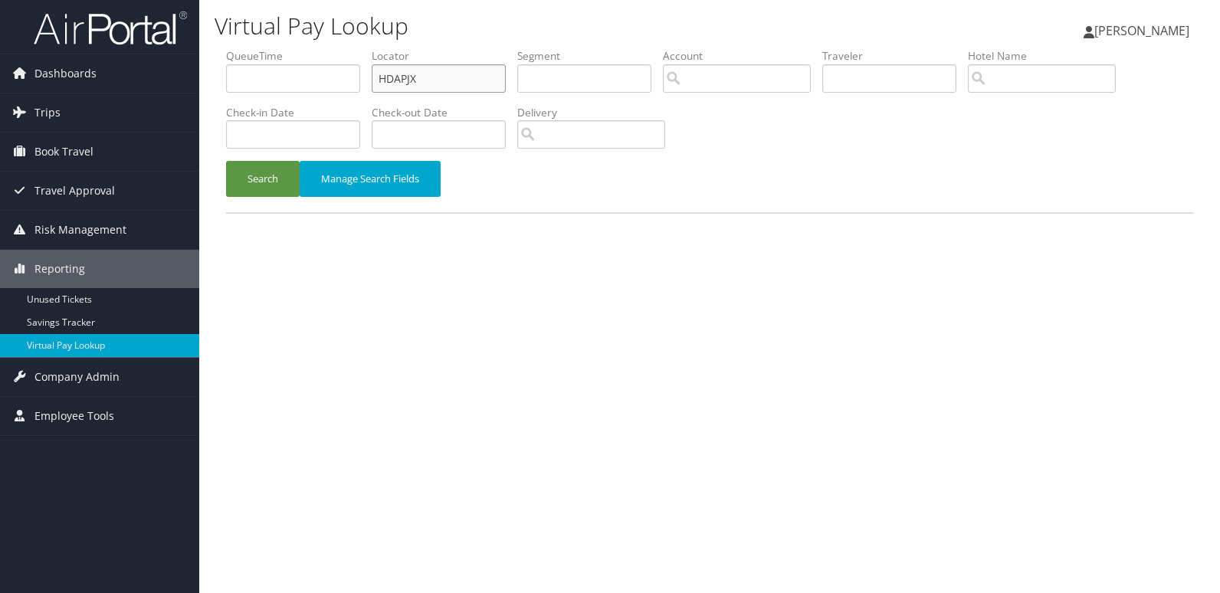
drag, startPoint x: 448, startPoint y: 78, endPoint x: 317, endPoint y: 92, distance: 131.8
click at [332, 48] on ul "QueueTime Locator HDAPJX Segment Account Traveler Hotel Name Check-in Date Chec…" at bounding box center [709, 48] width 967 height 0
paste input "OMEJC"
type input "HOMEJC"
drag, startPoint x: 272, startPoint y: 188, endPoint x: 762, endPoint y: 10, distance: 521.9
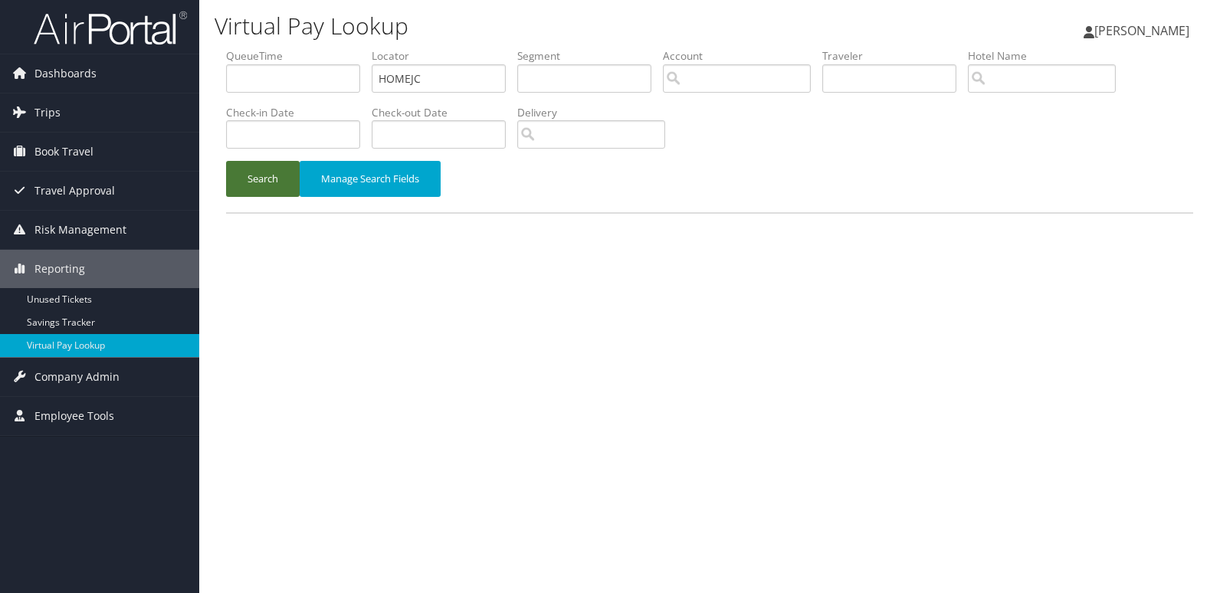
click at [273, 188] on button "Search" at bounding box center [263, 179] width 74 height 36
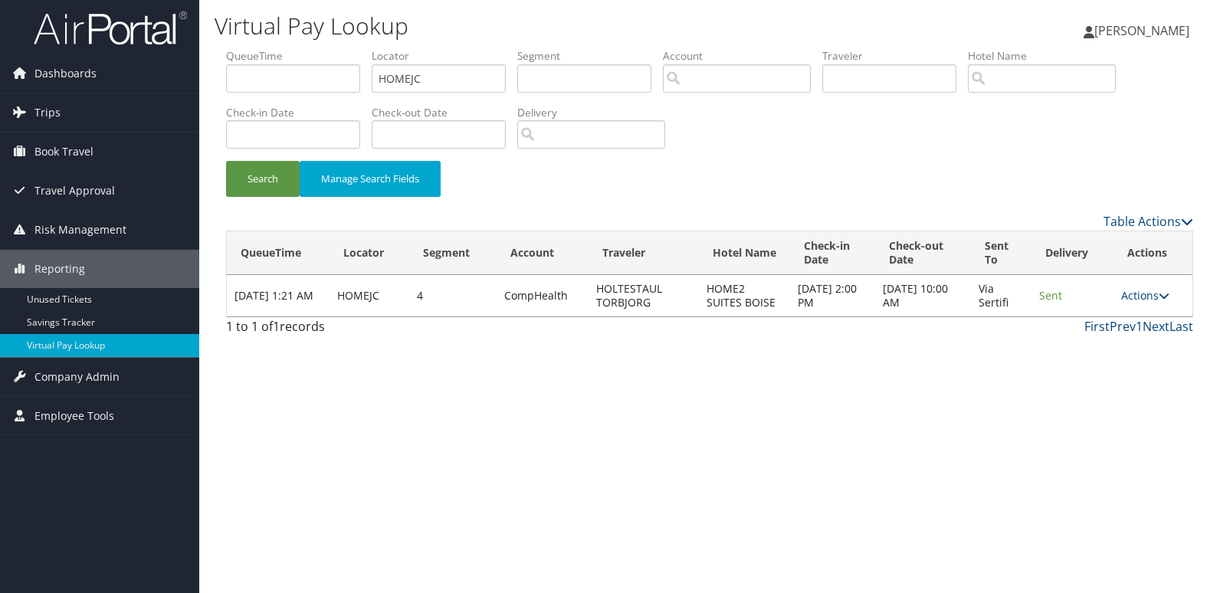
click at [1132, 297] on link "Actions" at bounding box center [1145, 295] width 48 height 15
click at [1122, 352] on link "Logs" at bounding box center [1118, 344] width 97 height 26
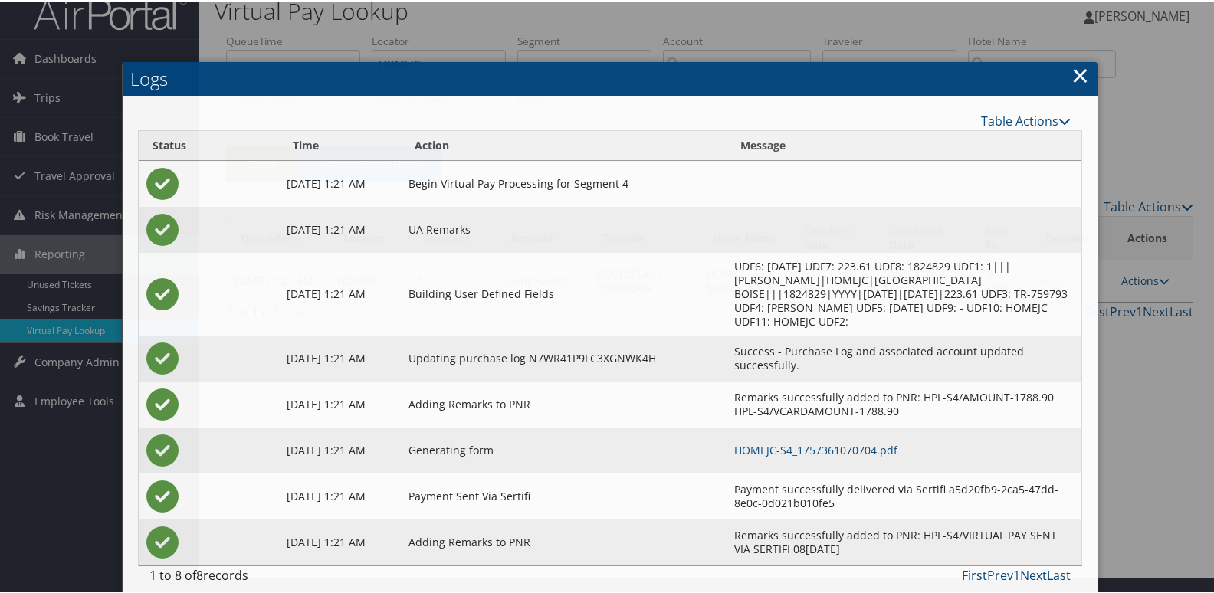
scroll to position [30, 0]
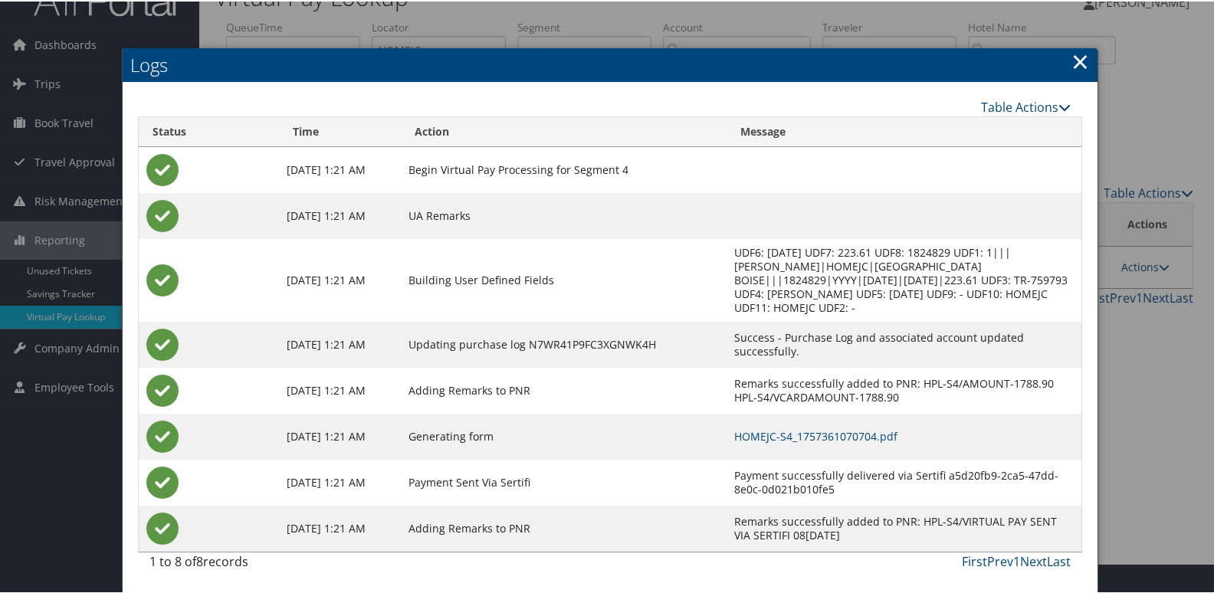
click at [791, 426] on td "HOMEJC-S4_1757361070704.pdf" at bounding box center [903, 435] width 355 height 46
click at [853, 432] on link "HOMEJC-S4_1757361070704.pdf" at bounding box center [815, 435] width 163 height 15
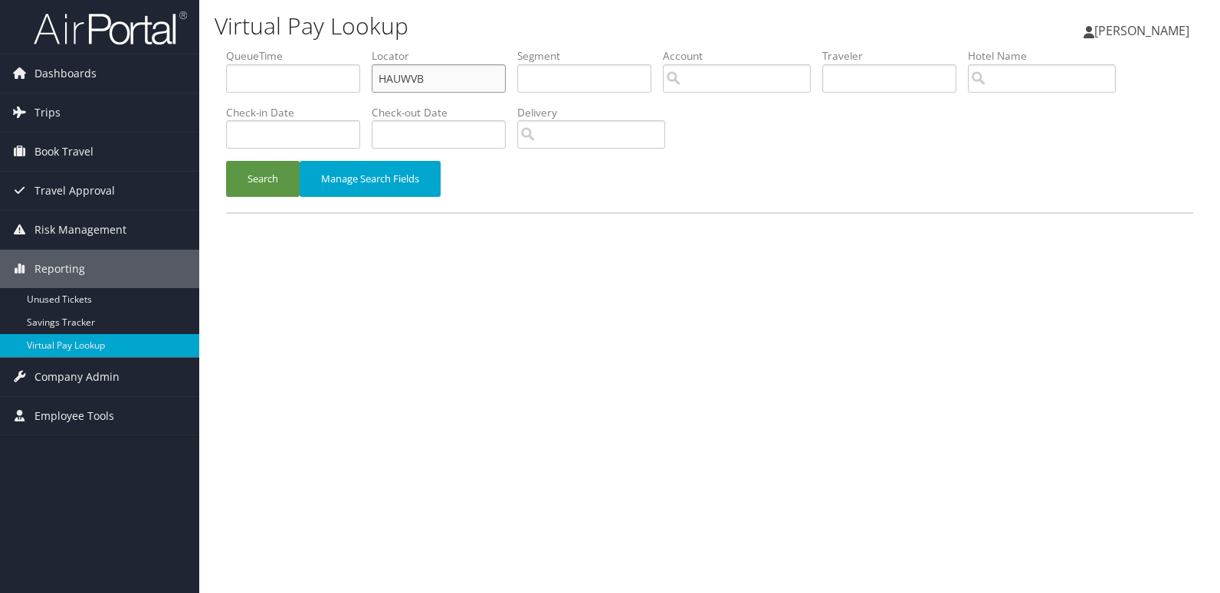
drag, startPoint x: 487, startPoint y: 75, endPoint x: 311, endPoint y: 74, distance: 176.2
click at [313, 48] on ul "QueueTime Locator HAUWVB Segment Account Traveler Hotel Name Check-in Date Chec…" at bounding box center [709, 48] width 967 height 0
paste input "GYGWBW"
type input "GYGWBW"
click at [279, 175] on button "Search" at bounding box center [263, 179] width 74 height 36
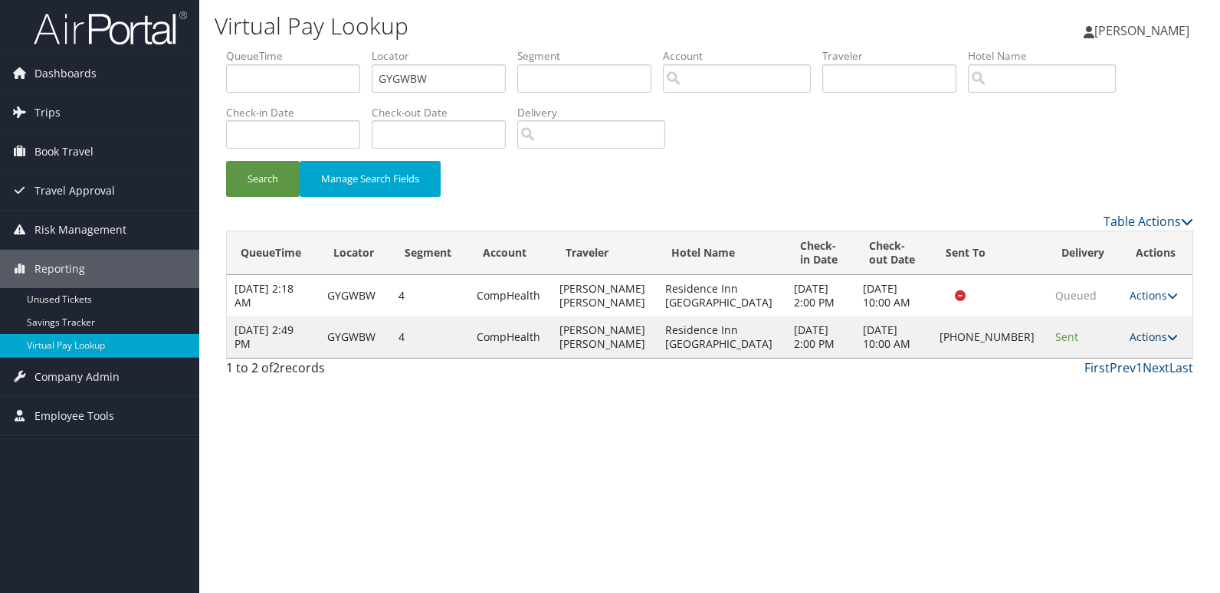
click at [1141, 336] on link "Actions" at bounding box center [1153, 336] width 48 height 15
click at [1132, 388] on link "Logs" at bounding box center [1099, 385] width 131 height 26
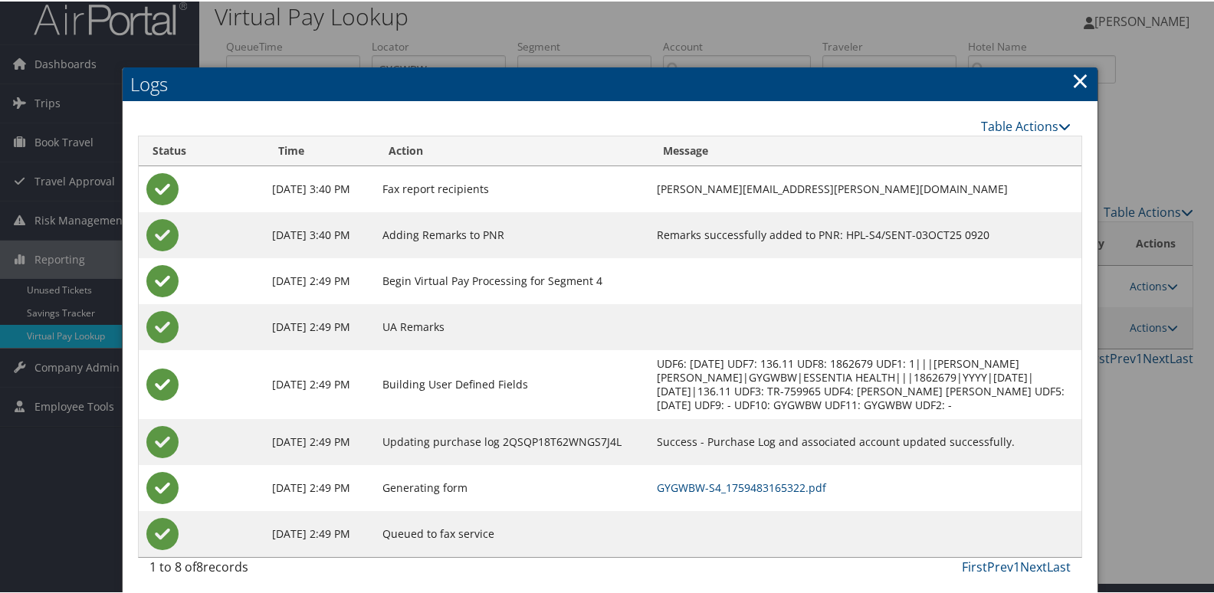
scroll to position [16, 0]
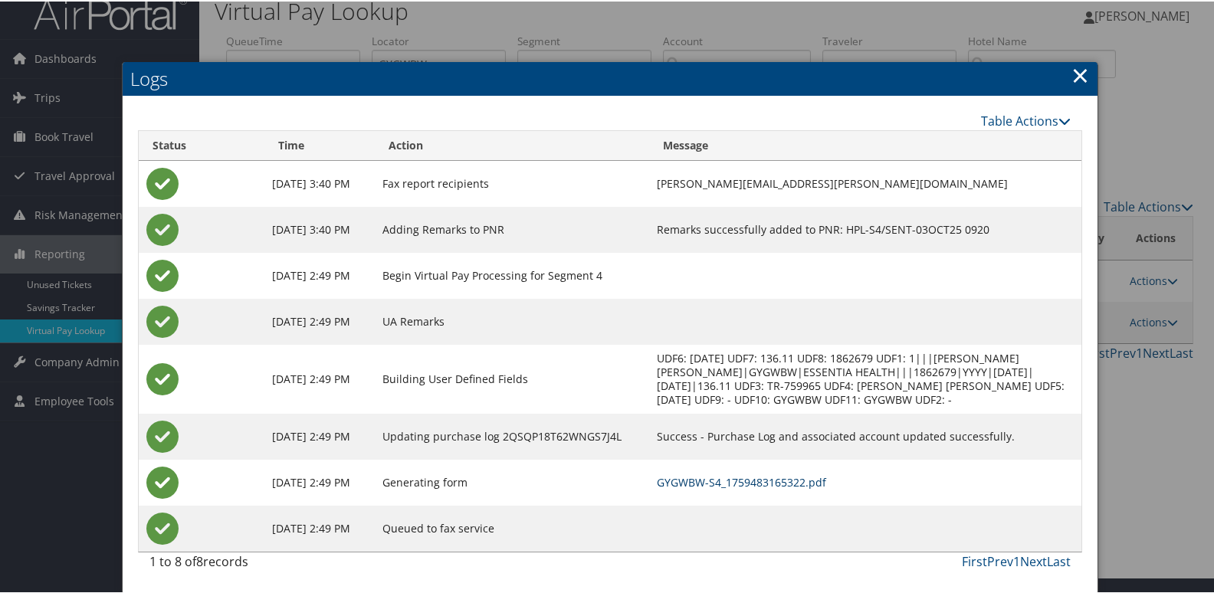
click at [798, 484] on link "GYGWBW-S4_1759483165322.pdf" at bounding box center [741, 481] width 169 height 15
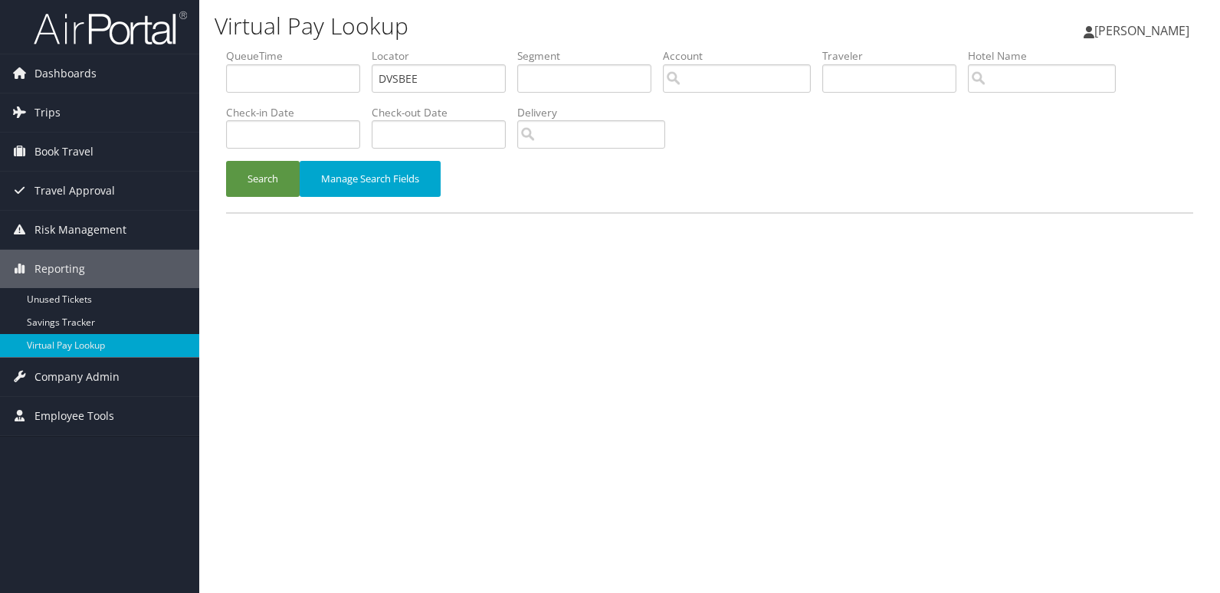
click at [358, 48] on ul "QueueTime Locator DVSBEE Segment Account Traveler Hotel Name Check-in Date Chec…" at bounding box center [709, 48] width 967 height 0
type input "QXNCIZ"
click at [256, 170] on button "Search" at bounding box center [263, 179] width 74 height 36
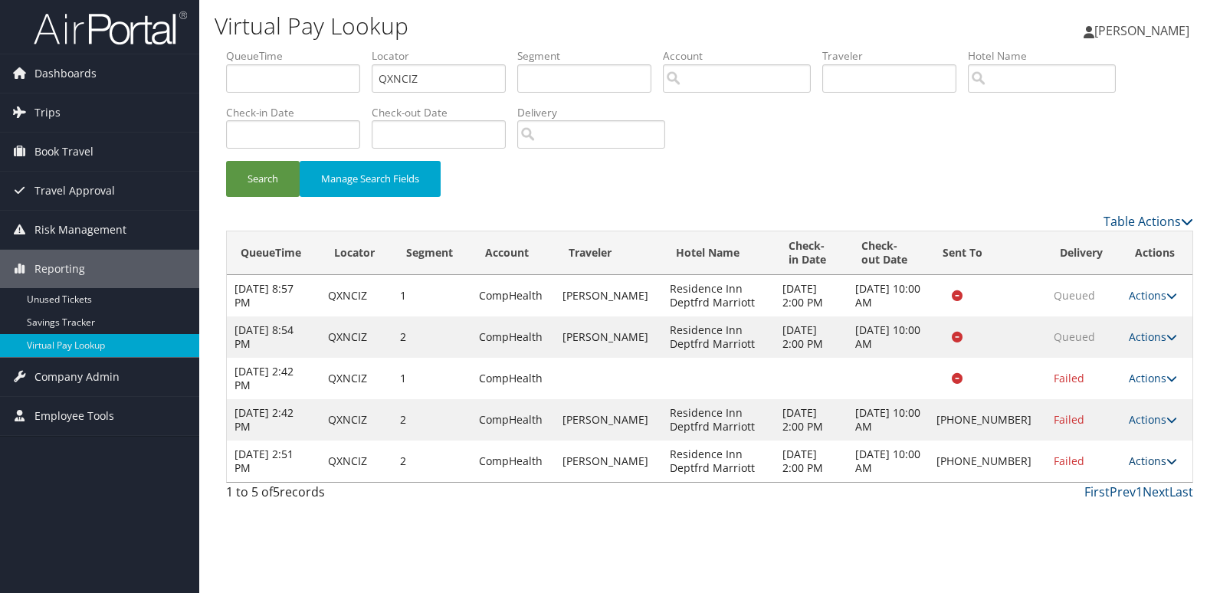
click at [1129, 465] on link "Actions" at bounding box center [1153, 461] width 48 height 15
click at [1113, 510] on link "Logs" at bounding box center [1101, 510] width 131 height 26
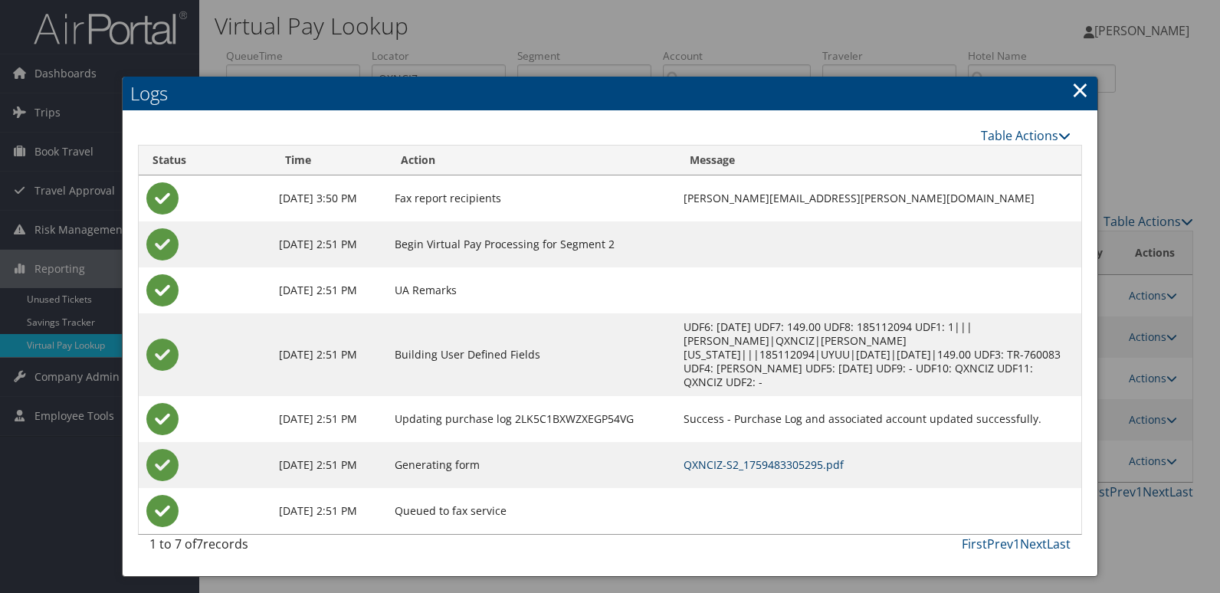
click at [776, 457] on link "QXNCIZ-S2_1759483305295.pdf" at bounding box center [763, 464] width 160 height 15
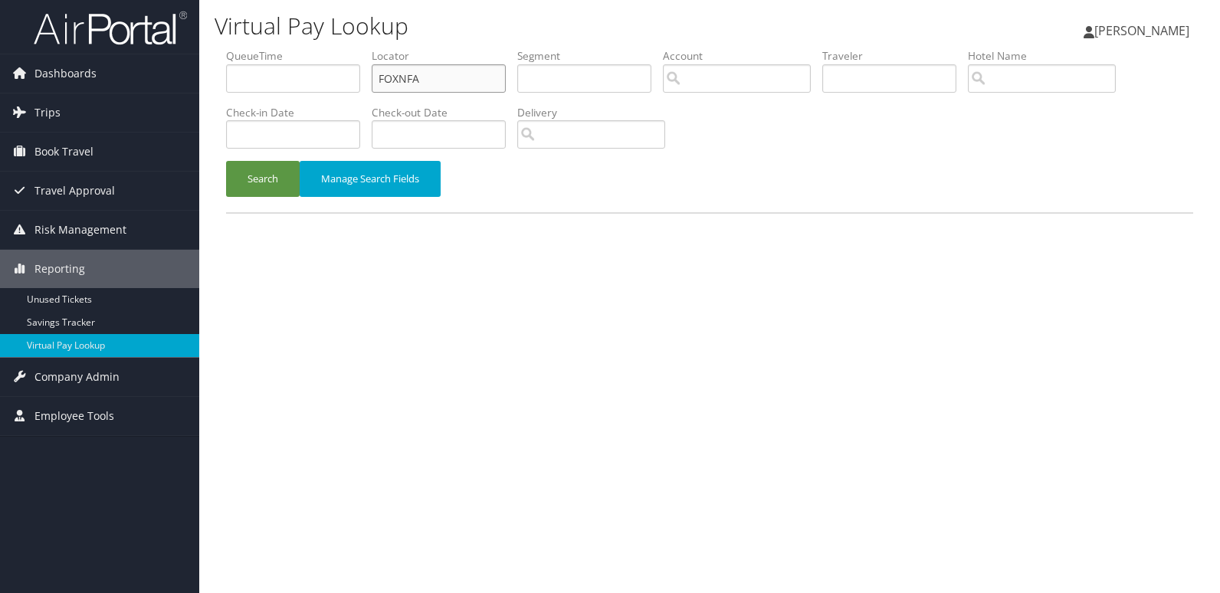
drag, startPoint x: 453, startPoint y: 70, endPoint x: 310, endPoint y: 86, distance: 143.3
click at [318, 48] on ul "QueueTime Locator FOXNFA Segment Account Traveler Hotel Name Check-in Date Chec…" at bounding box center [709, 48] width 967 height 0
paste input "DTAXIV"
type input "DTAXIV"
click at [278, 185] on button "Search" at bounding box center [263, 179] width 74 height 36
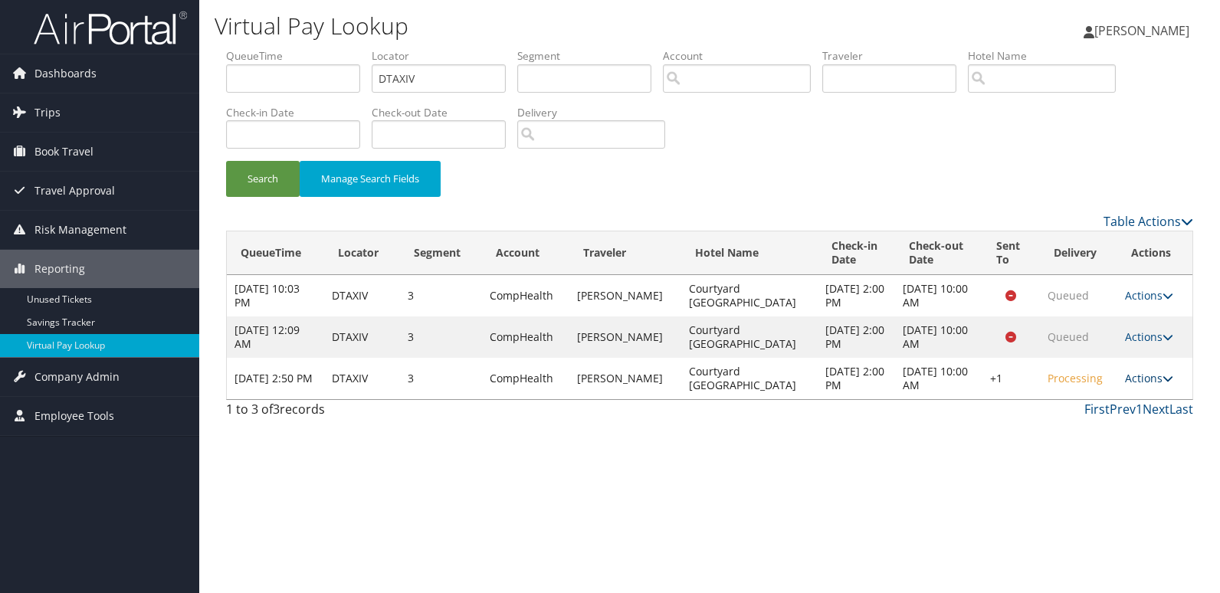
click at [1159, 380] on link "Actions" at bounding box center [1149, 378] width 48 height 15
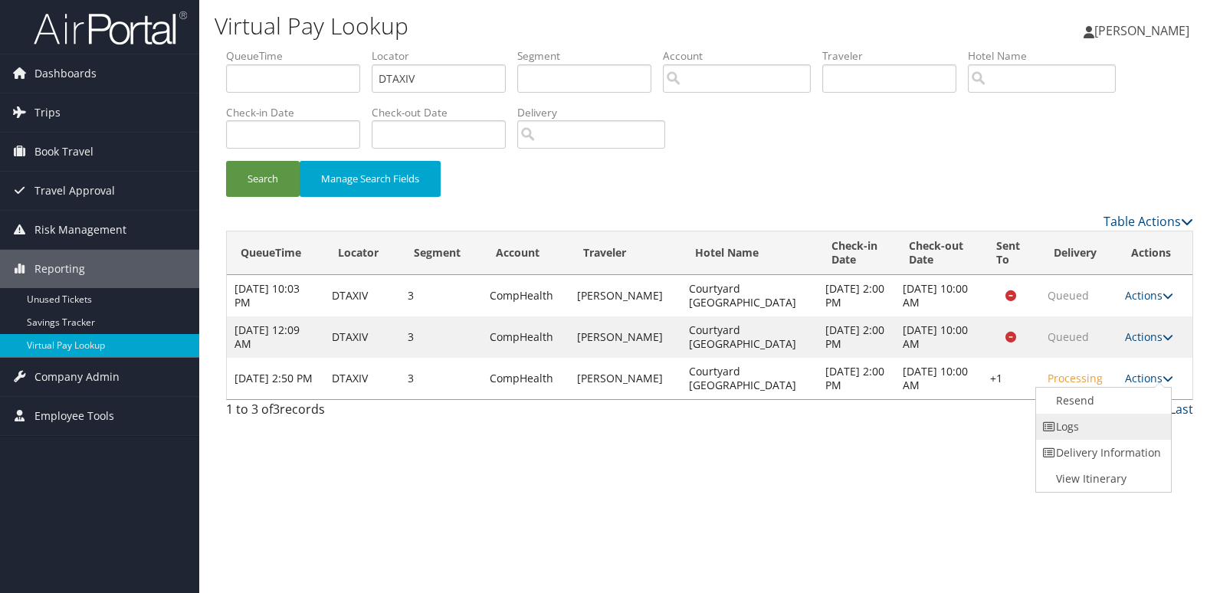
click at [1102, 433] on link "Logs" at bounding box center [1101, 427] width 131 height 26
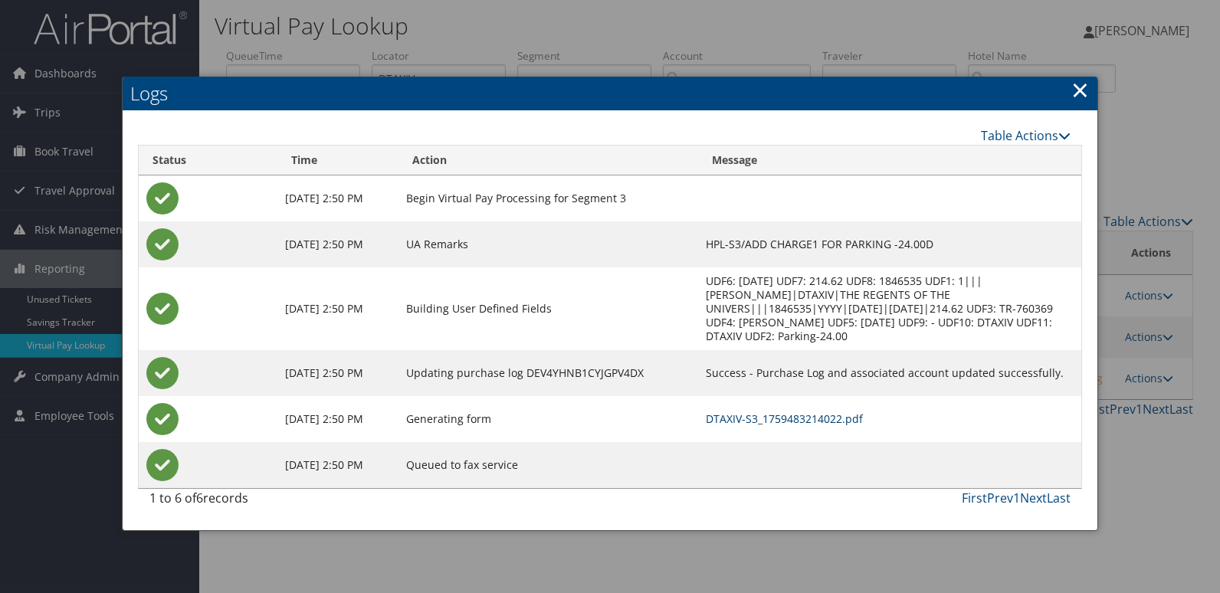
click at [833, 411] on link "DTAXIV-S3_1759483214022.pdf" at bounding box center [784, 418] width 157 height 15
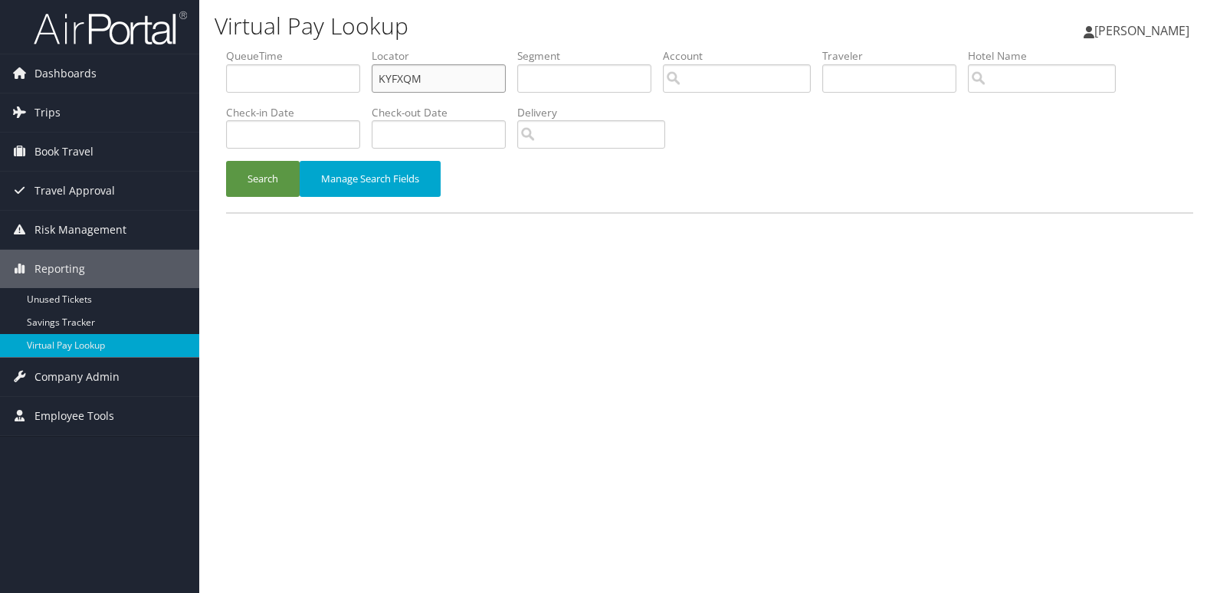
drag, startPoint x: 457, startPoint y: 76, endPoint x: 316, endPoint y: 88, distance: 142.3
click at [318, 48] on ul "QueueTime Locator KYFXQM Segment Account Traveler Hotel Name Check-in Date Chec…" at bounding box center [709, 48] width 967 height 0
paste input "AIDELA"
type input "AIDELA"
click at [267, 186] on button "Search" at bounding box center [263, 179] width 74 height 36
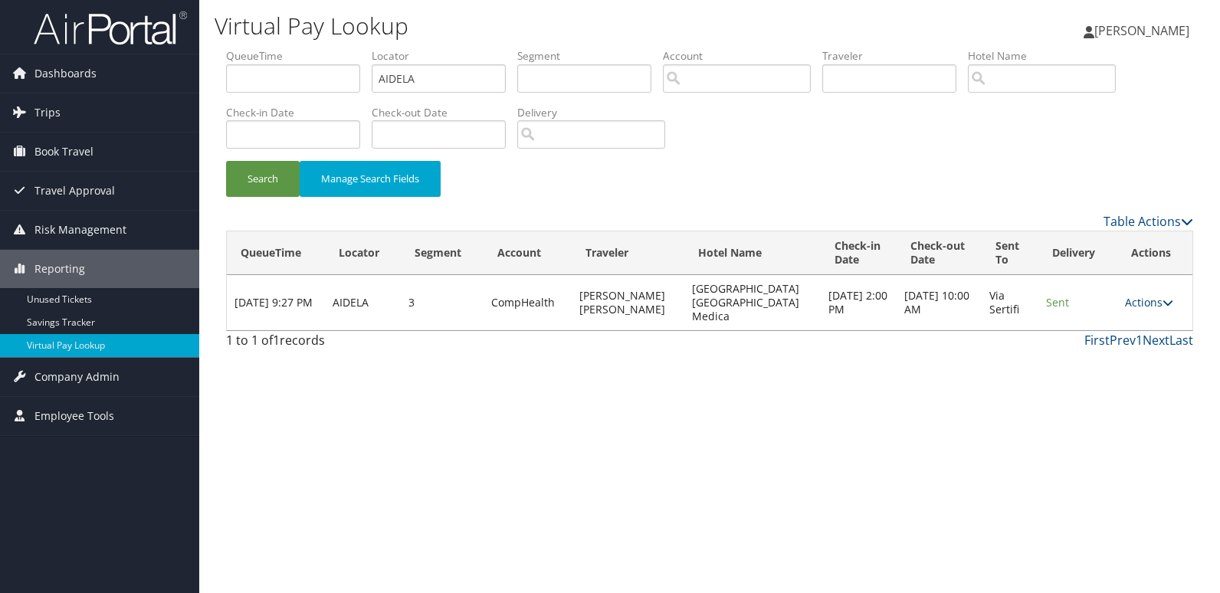
click at [1142, 298] on link "Actions" at bounding box center [1149, 302] width 48 height 15
click at [1099, 340] on link "Logs" at bounding box center [1118, 344] width 97 height 26
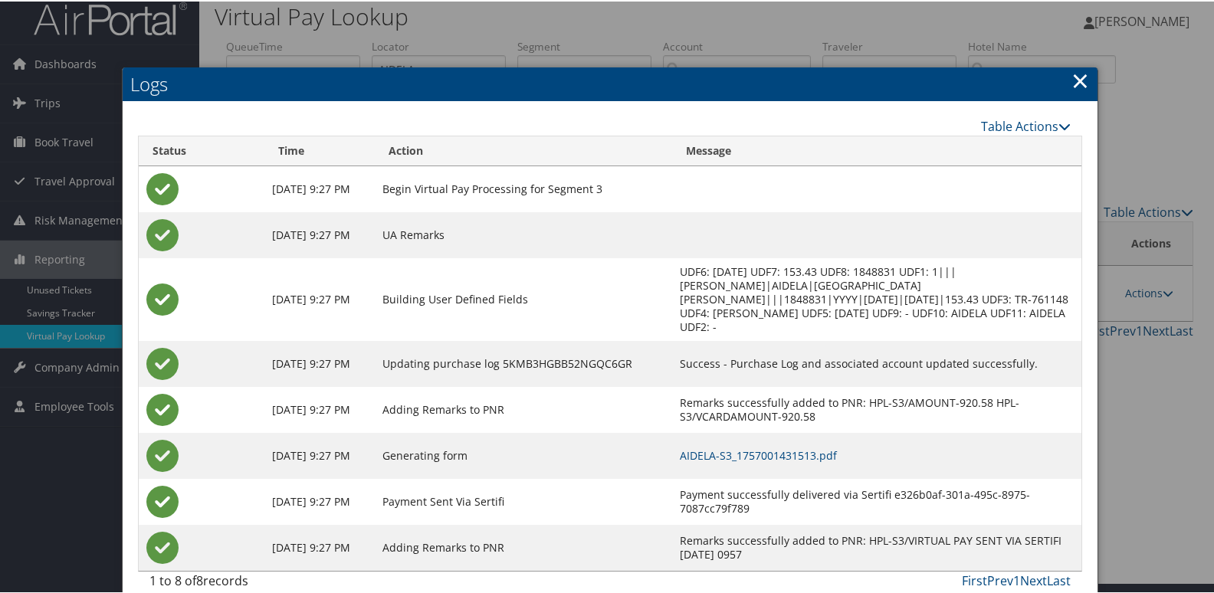
scroll to position [16, 0]
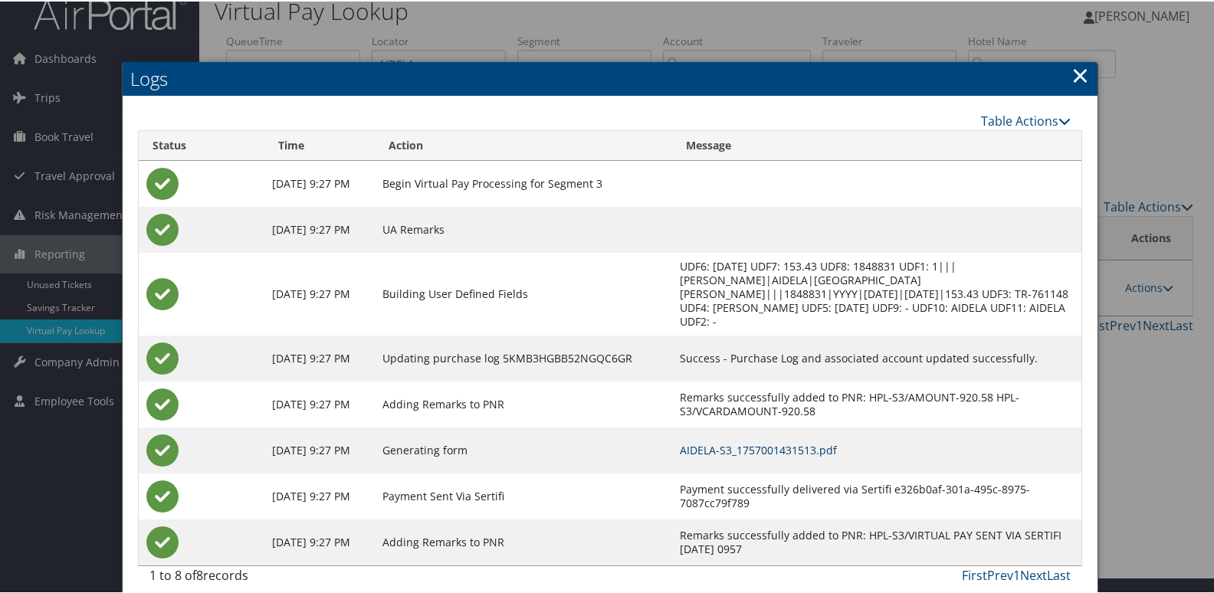
click at [833, 441] on link "AIDELA-S3_1757001431513.pdf" at bounding box center [758, 448] width 157 height 15
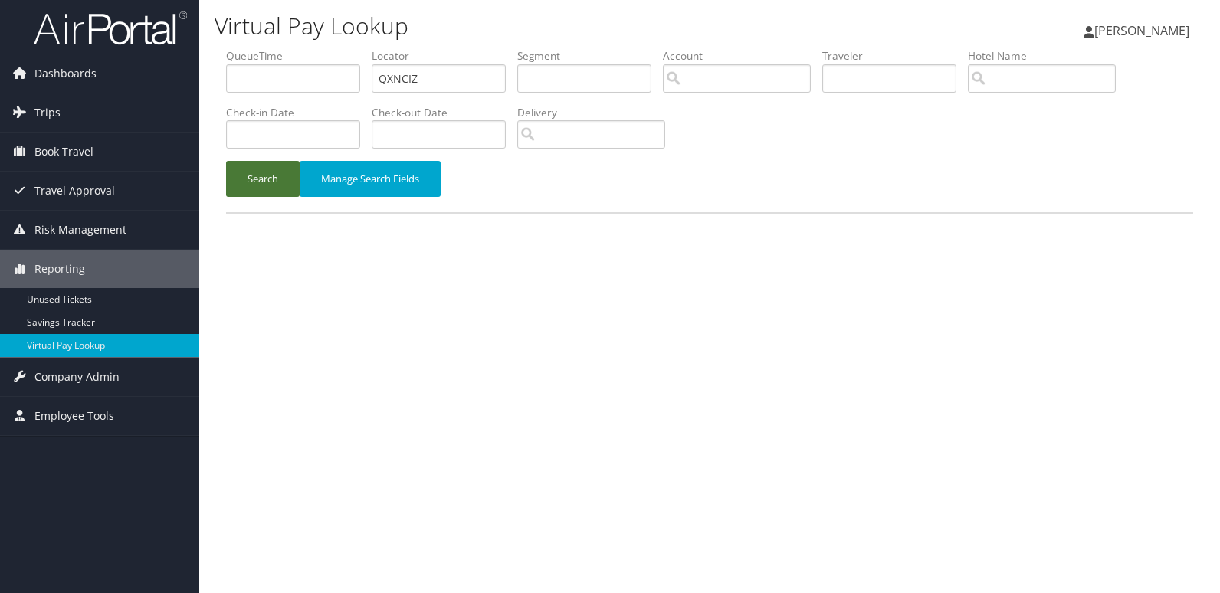
click at [267, 192] on button "Search" at bounding box center [263, 179] width 74 height 36
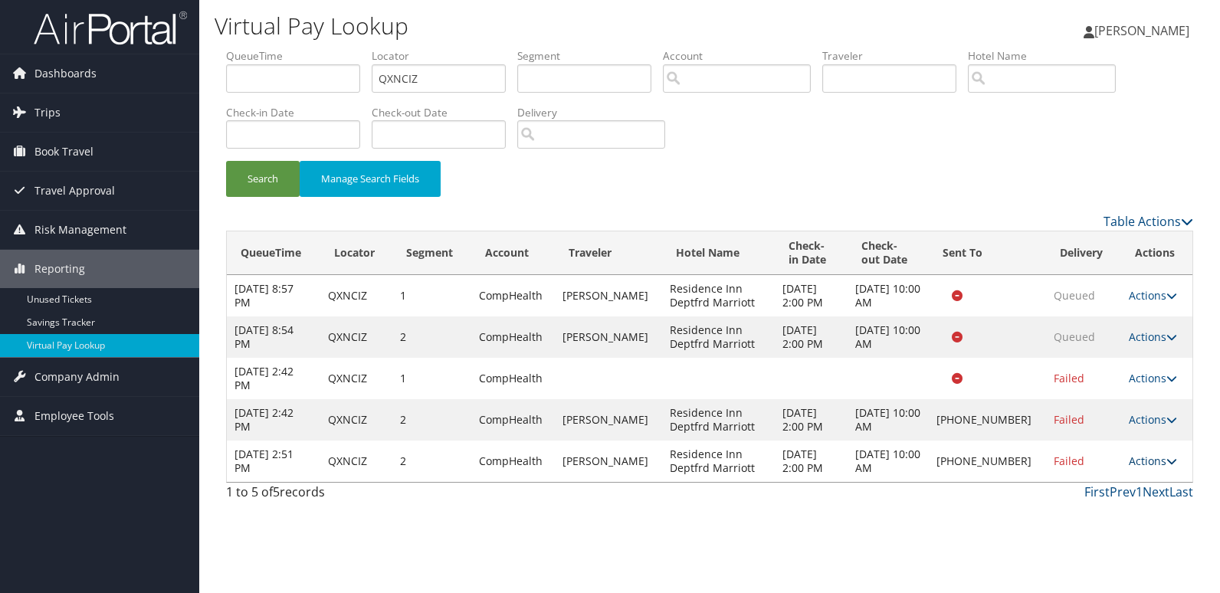
click at [1141, 455] on link "Actions" at bounding box center [1153, 461] width 48 height 15
click at [1092, 503] on link "Logs" at bounding box center [1101, 510] width 131 height 26
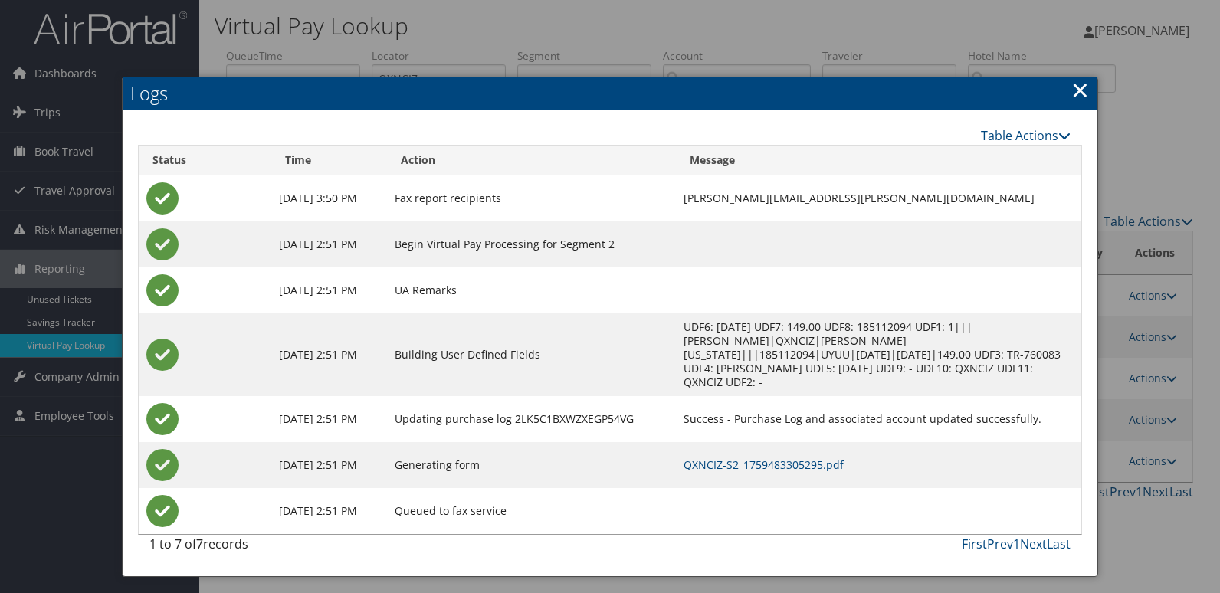
click at [1082, 86] on link "×" at bounding box center [1080, 89] width 18 height 31
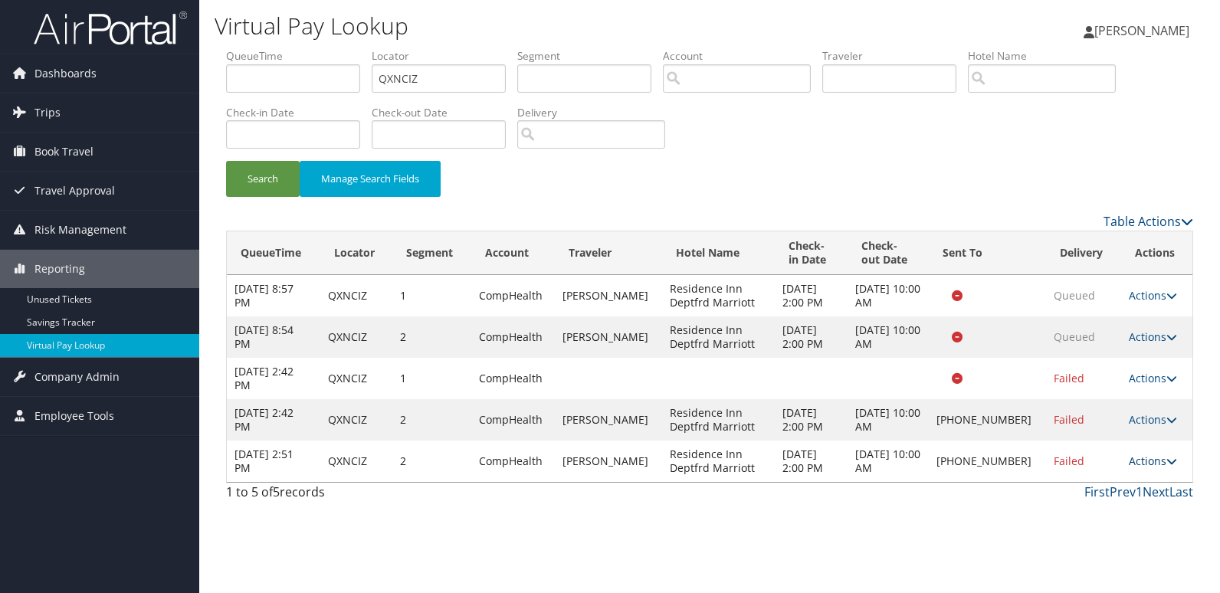
click at [1145, 462] on link "Actions" at bounding box center [1153, 461] width 48 height 15
click at [906, 506] on div "1 to 5 of 5 records First Prev 1 Next Last" at bounding box center [710, 496] width 990 height 26
click at [1136, 459] on link "Actions" at bounding box center [1153, 461] width 48 height 15
click at [1113, 488] on link "Resend" at bounding box center [1101, 483] width 131 height 26
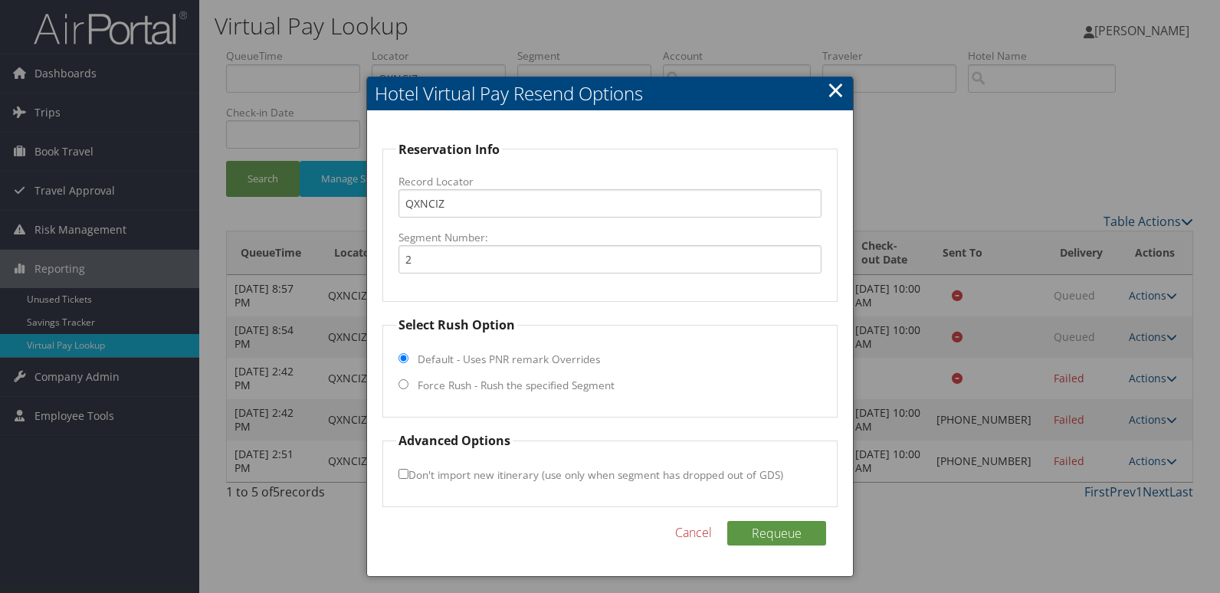
click at [423, 382] on label "Force Rush - Rush the specified Segment" at bounding box center [516, 385] width 197 height 15
click at [408, 382] on input "Force Rush - Rush the specified Segment" at bounding box center [403, 384] width 10 height 10
radio input "true"
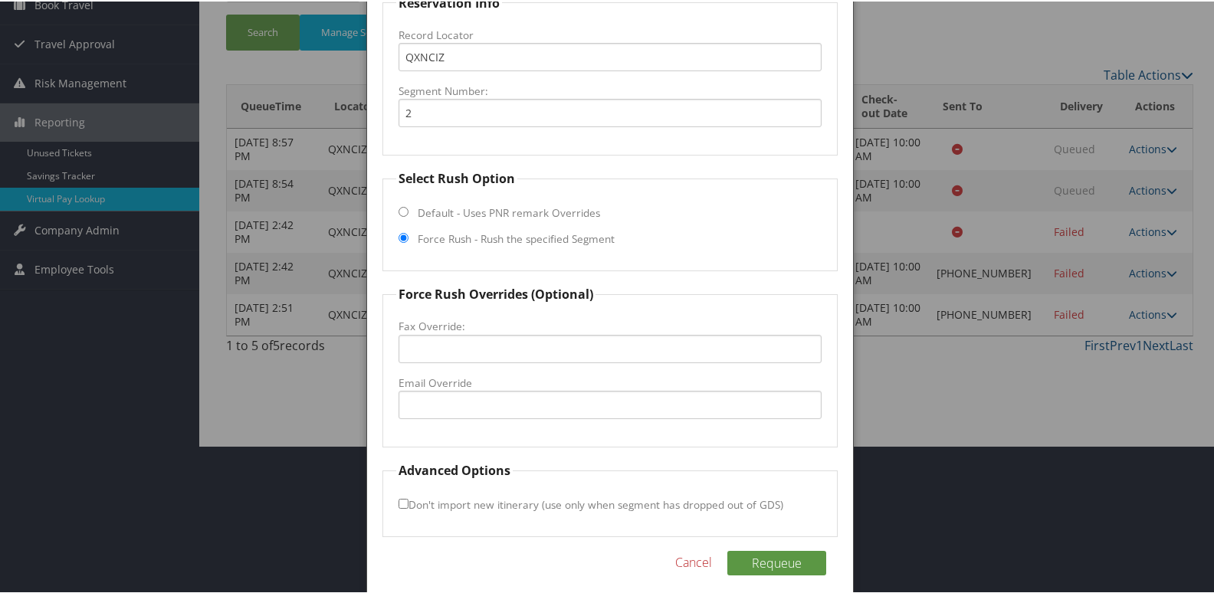
scroll to position [160, 0]
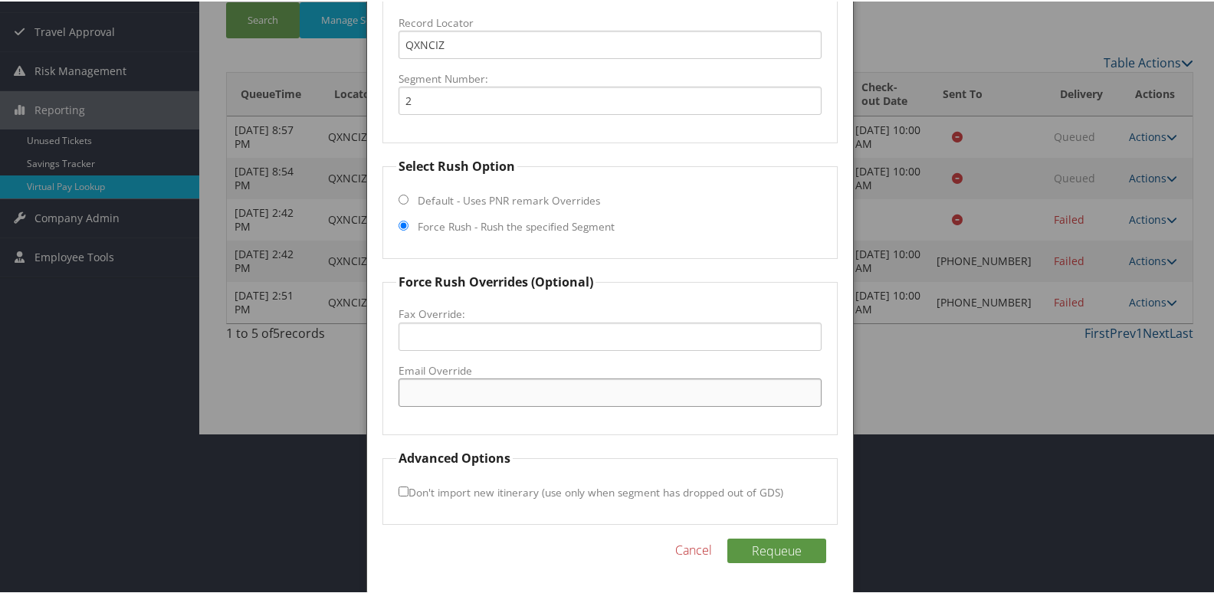
click at [493, 397] on input "Email Override" at bounding box center [610, 391] width 424 height 28
click at [1064, 317] on div at bounding box center [610, 296] width 1220 height 593
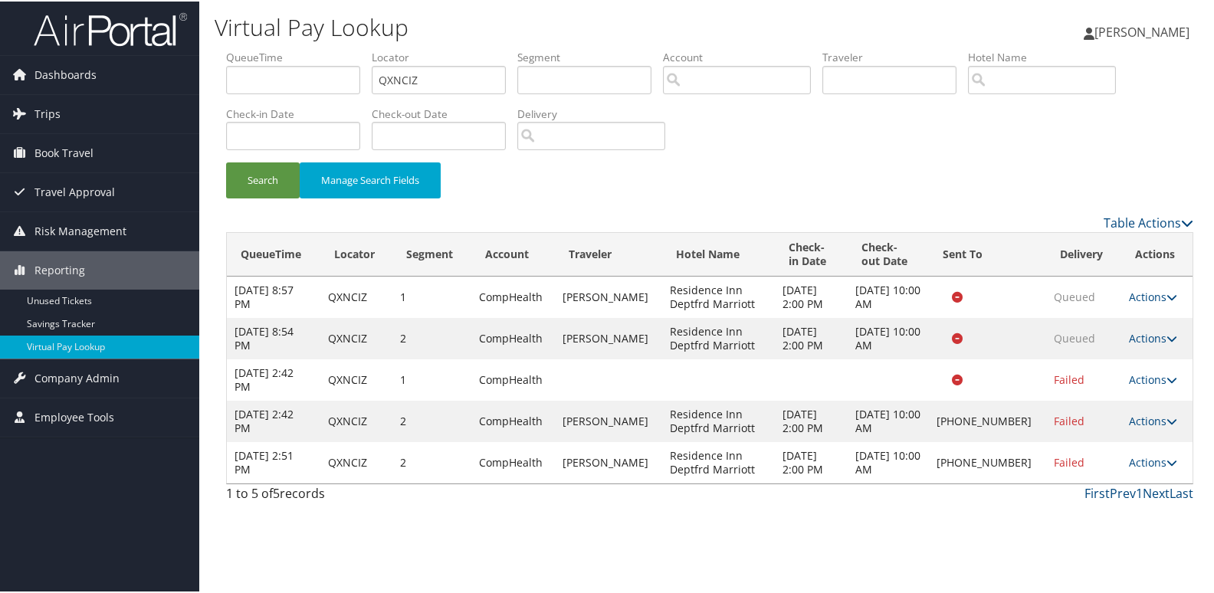
scroll to position [0, 0]
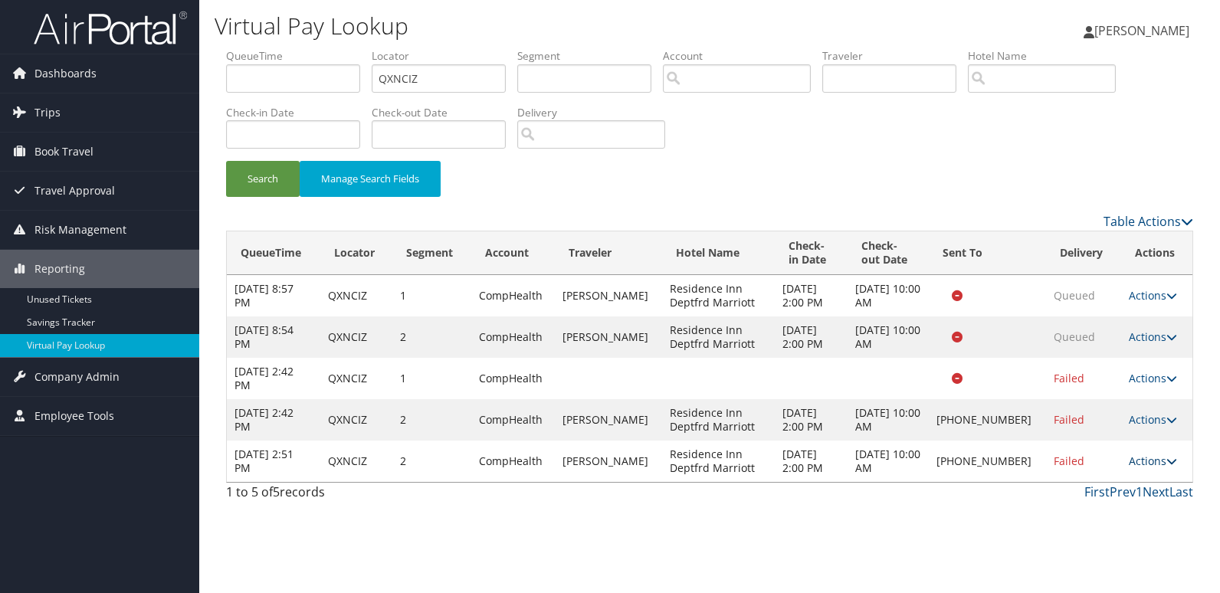
click at [1133, 463] on link "Actions" at bounding box center [1153, 461] width 48 height 15
click at [1094, 478] on link "Resend" at bounding box center [1101, 483] width 131 height 26
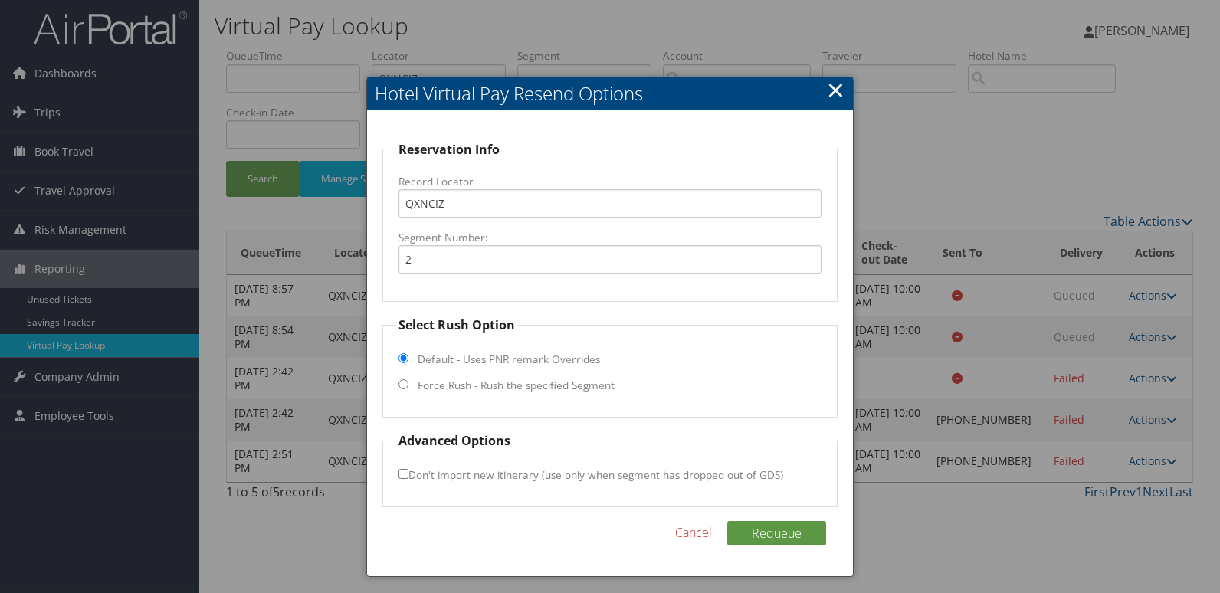
click at [475, 393] on label "Force Rush - Rush the specified Segment" at bounding box center [516, 385] width 197 height 15
click at [408, 389] on input "Force Rush - Rush the specified Segment" at bounding box center [403, 384] width 10 height 10
radio input "true"
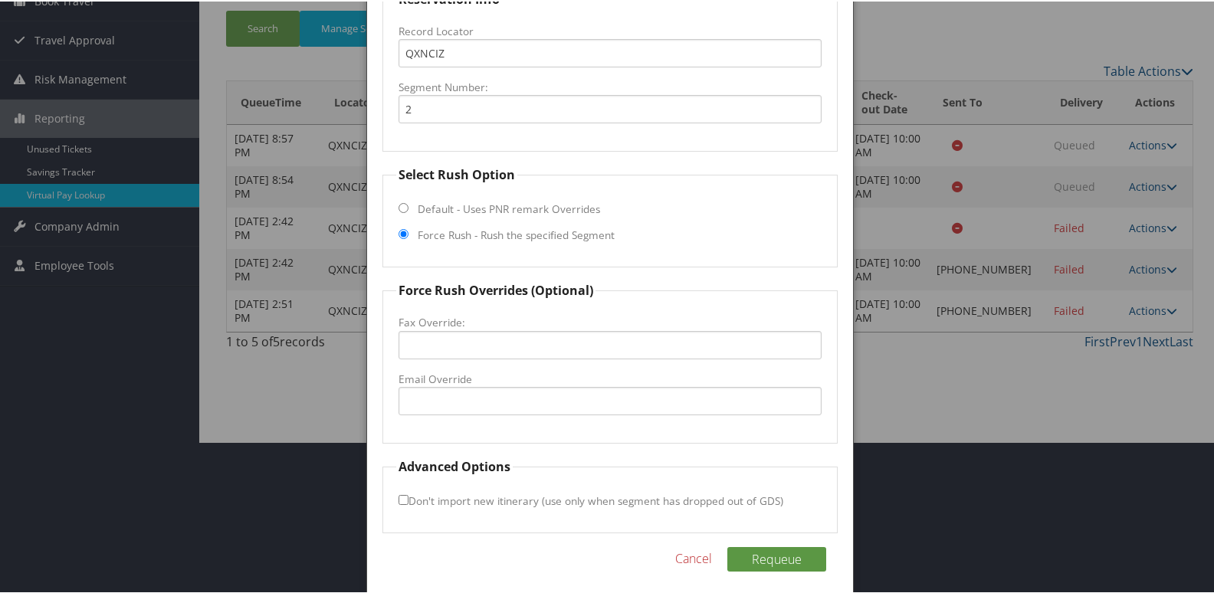
scroll to position [153, 0]
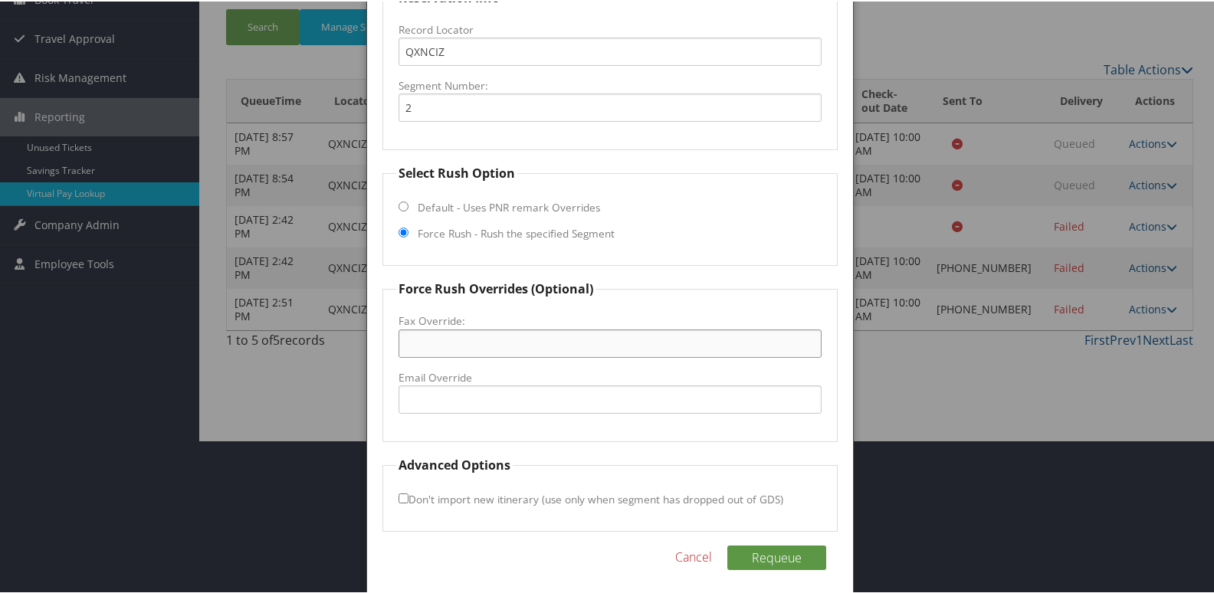
click at [493, 354] on input "Fax Override:" at bounding box center [610, 342] width 424 height 28
click at [494, 354] on input "8562140987" at bounding box center [610, 342] width 424 height 28
type input "8562140987"
click at [792, 556] on button "Requeue" at bounding box center [776, 556] width 99 height 25
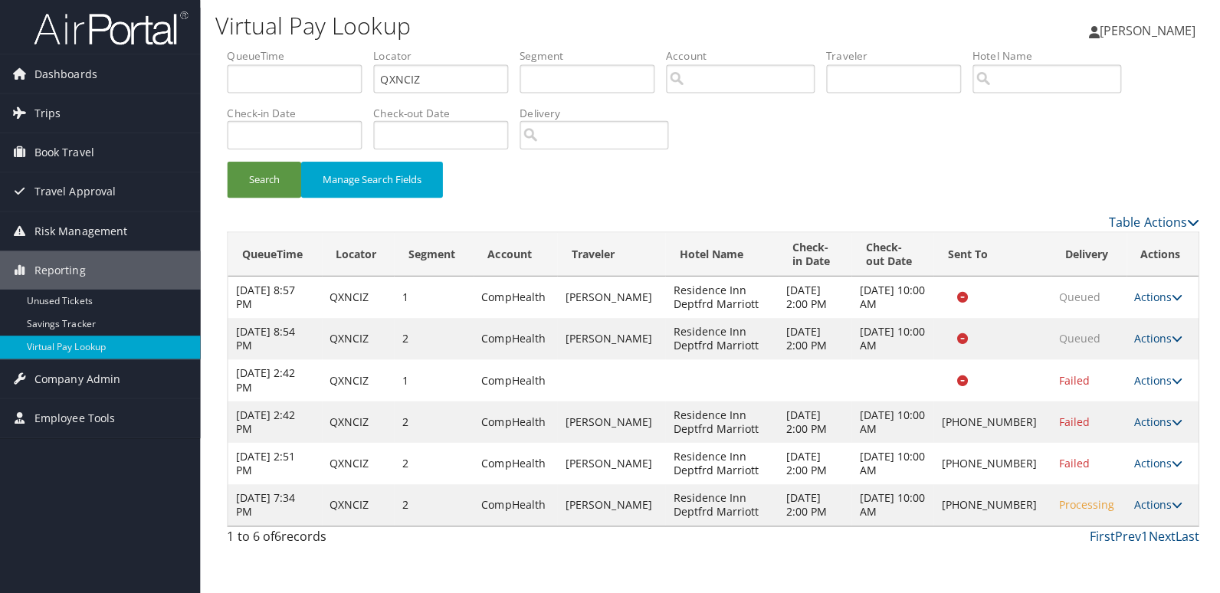
scroll to position [0, 0]
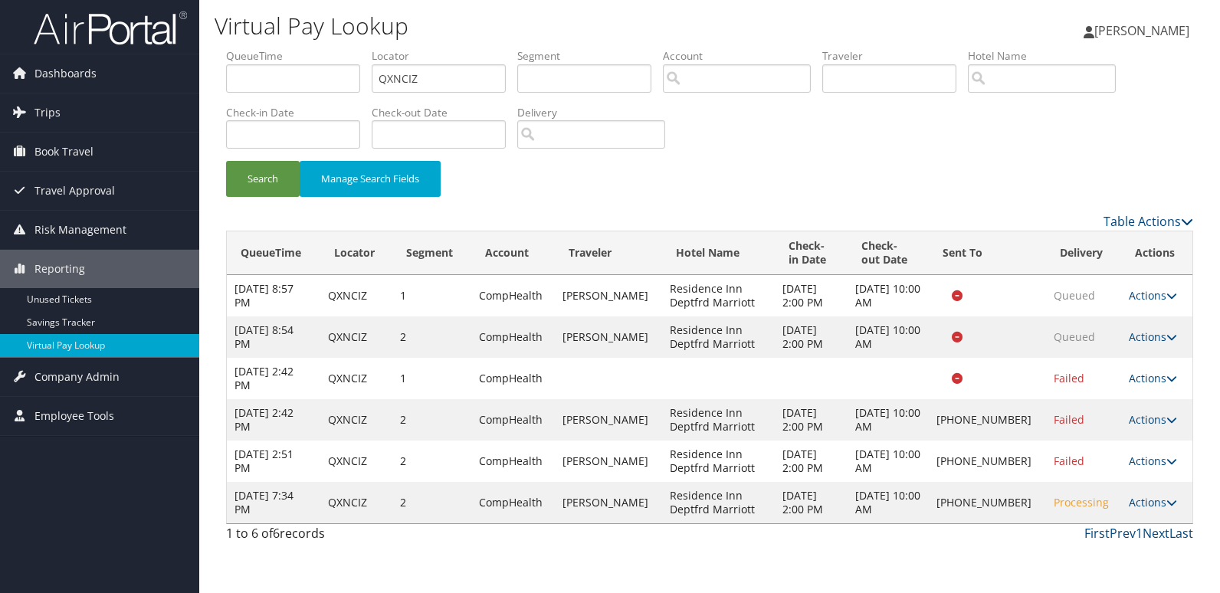
drag, startPoint x: 987, startPoint y: 497, endPoint x: 1018, endPoint y: 514, distance: 35.0
click at [1018, 514] on td "+1 (856) 214-0987" at bounding box center [987, 502] width 117 height 41
drag, startPoint x: 1018, startPoint y: 514, endPoint x: 1015, endPoint y: 527, distance: 13.2
click at [1015, 527] on div "First Prev 1 Next Last" at bounding box center [833, 533] width 719 height 18
click at [1136, 503] on link "Actions" at bounding box center [1153, 502] width 48 height 15
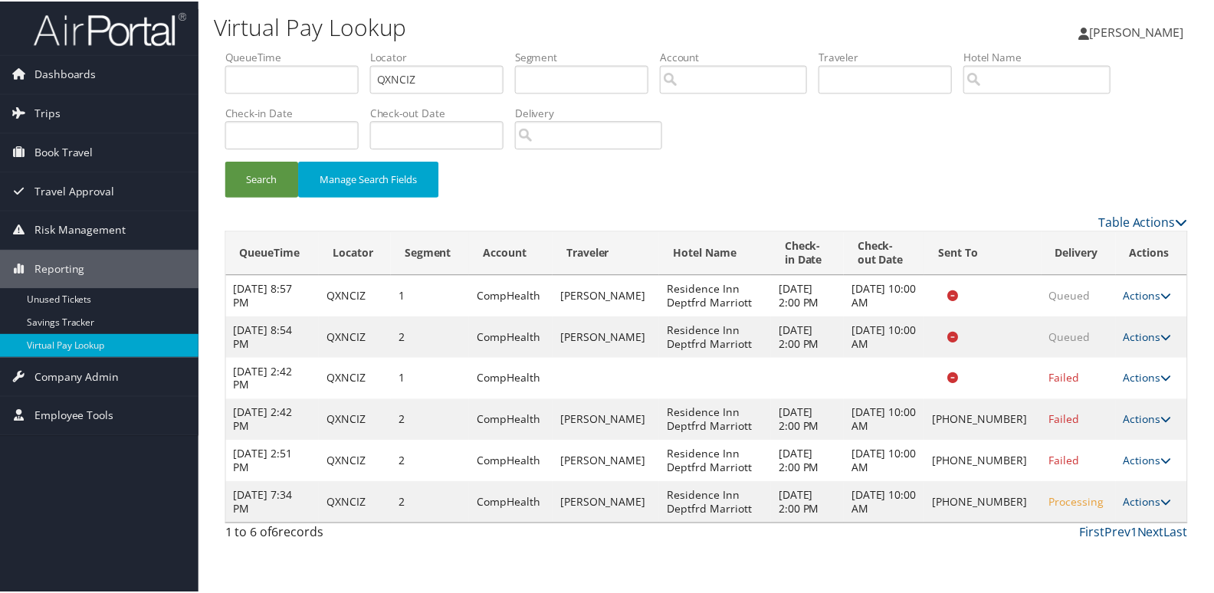
scroll to position [24, 0]
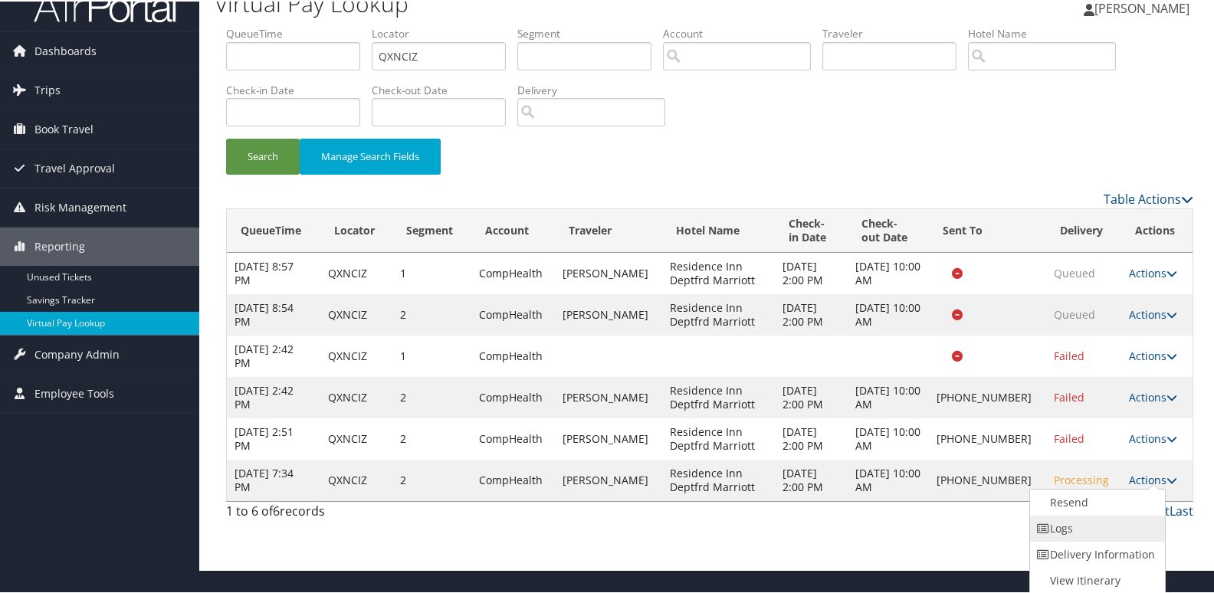
click at [1126, 533] on link "Logs" at bounding box center [1095, 527] width 131 height 26
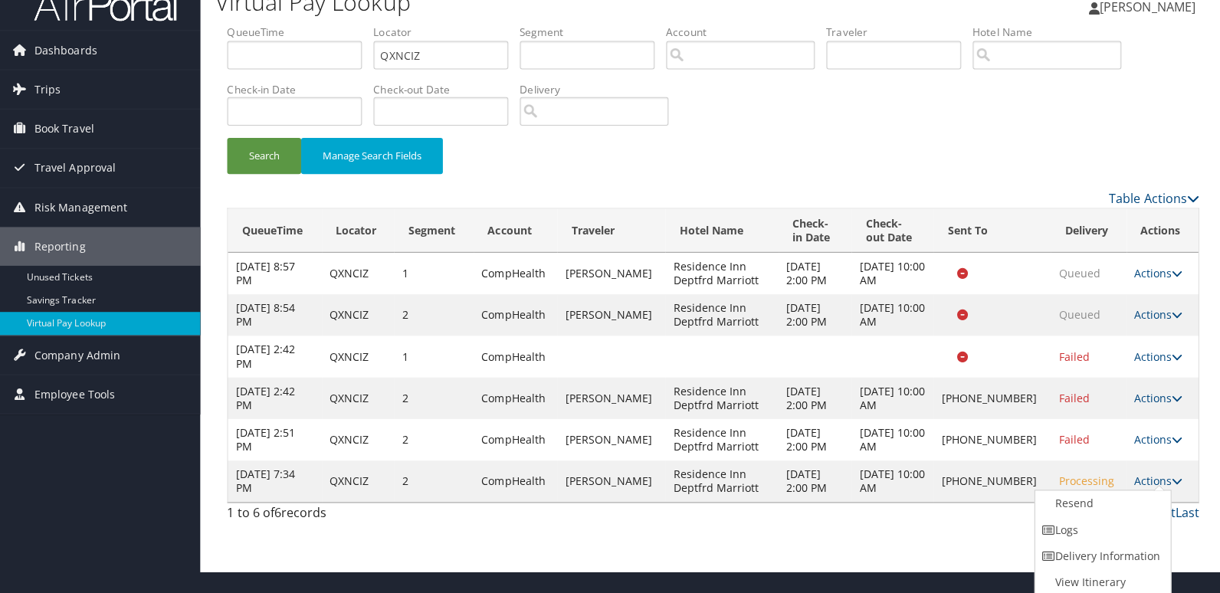
scroll to position [0, 0]
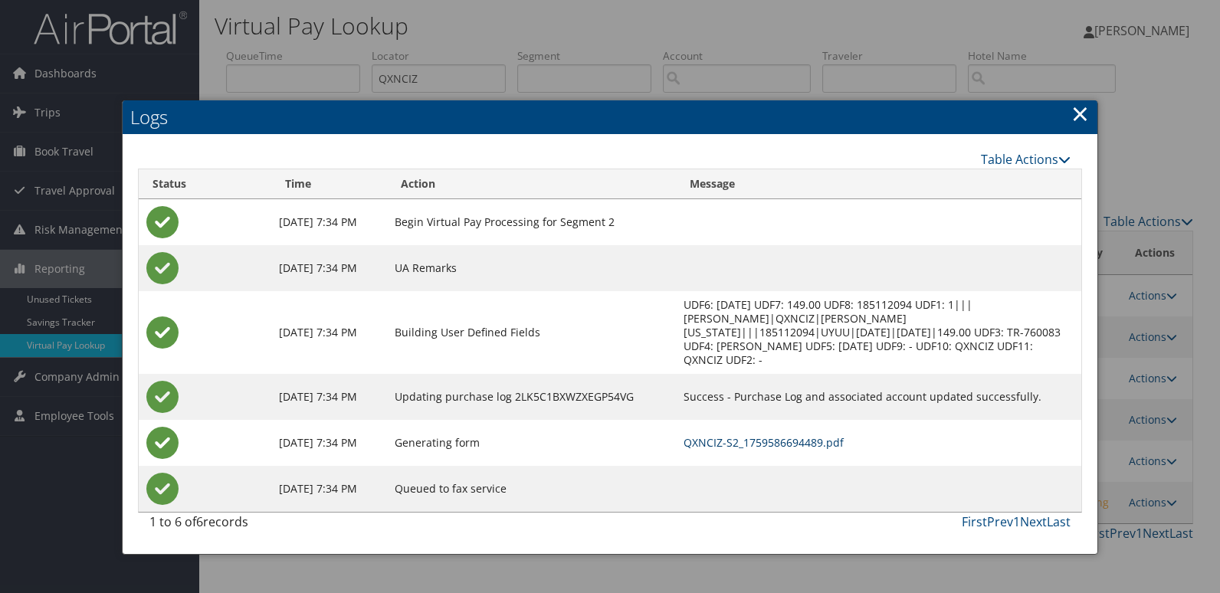
click at [766, 435] on link "QXNCIZ-S2_1759586694489.pdf" at bounding box center [763, 442] width 160 height 15
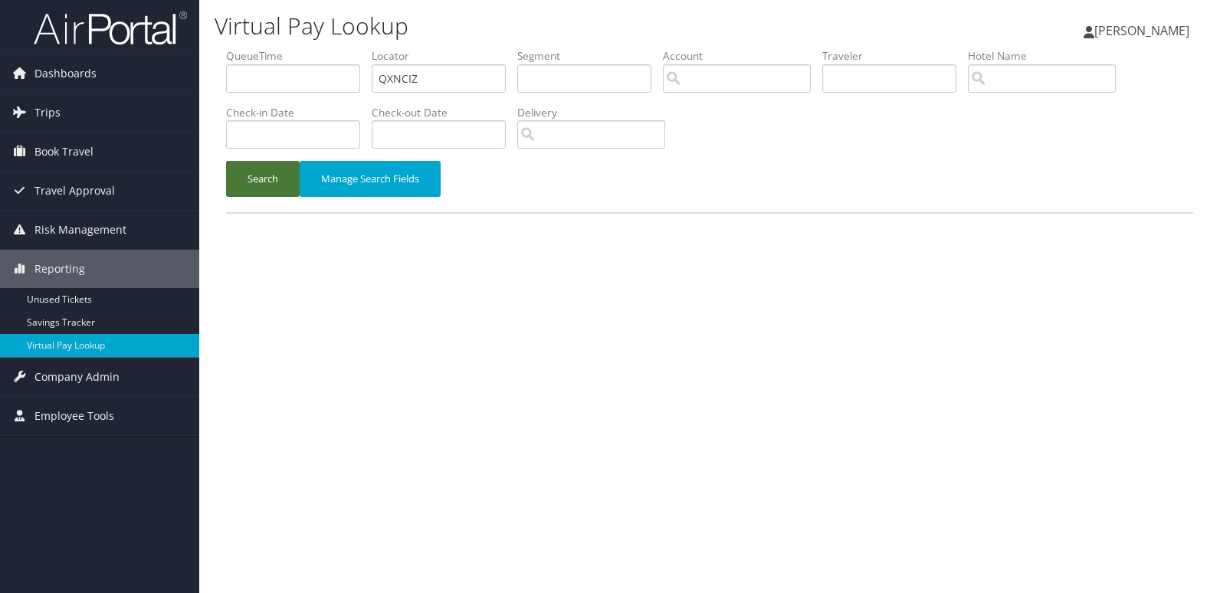
click at [266, 191] on button "Search" at bounding box center [263, 179] width 74 height 36
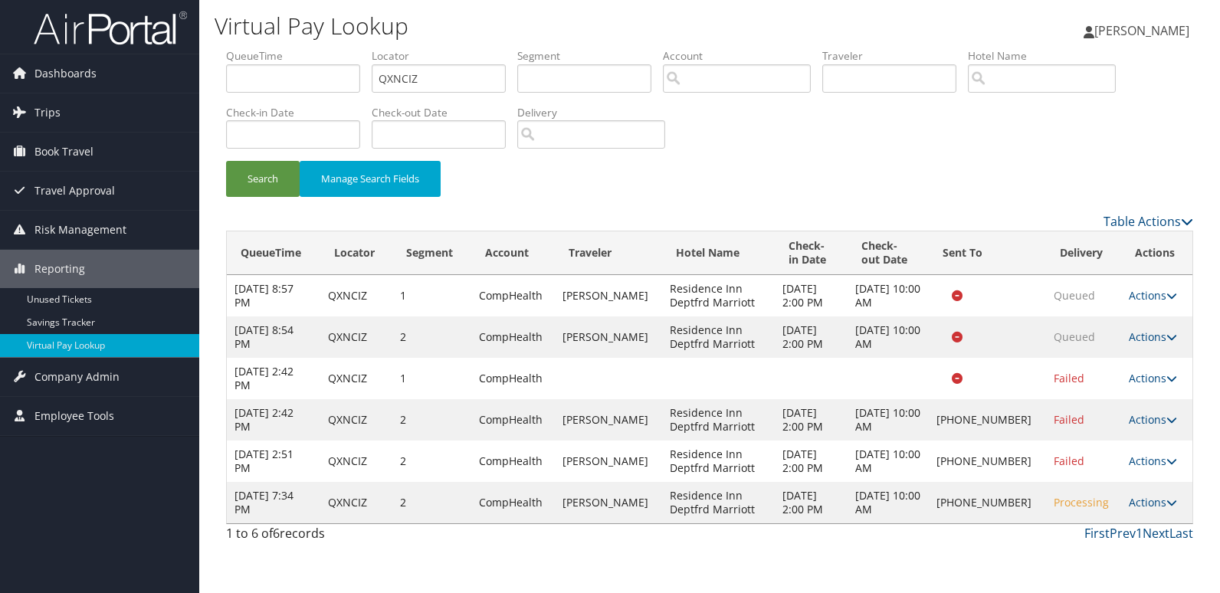
drag, startPoint x: 986, startPoint y: 494, endPoint x: 1013, endPoint y: 513, distance: 32.5
click at [1013, 513] on td "[PHONE_NUMBER]" at bounding box center [987, 502] width 117 height 41
copy td "(856) 214-098"
click at [1019, 510] on td "+1 (856) 214-0987" at bounding box center [987, 502] width 117 height 41
copy td "(856) 214-0987"
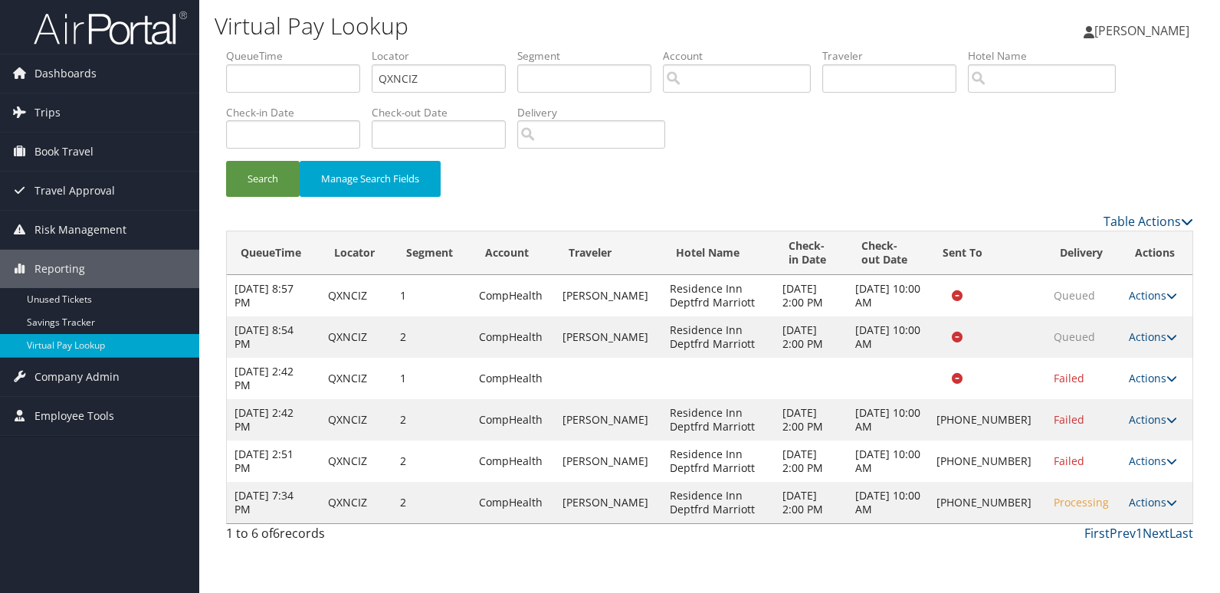
drag, startPoint x: 1019, startPoint y: 510, endPoint x: 1149, endPoint y: 507, distance: 129.5
click at [1149, 507] on link "Actions" at bounding box center [1153, 502] width 48 height 15
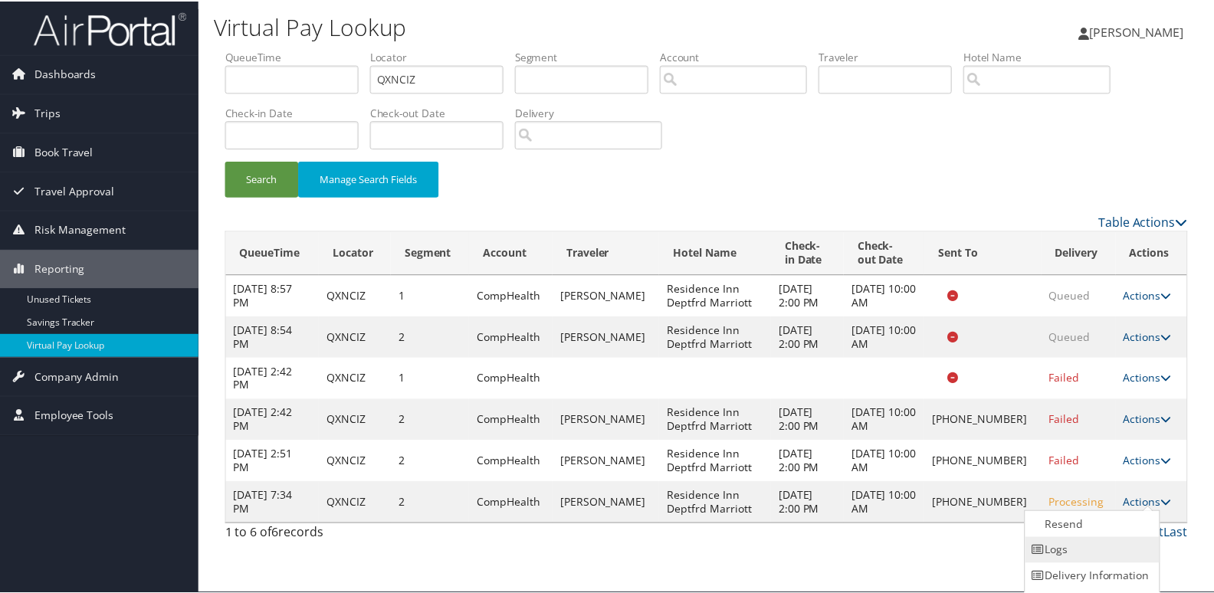
scroll to position [24, 0]
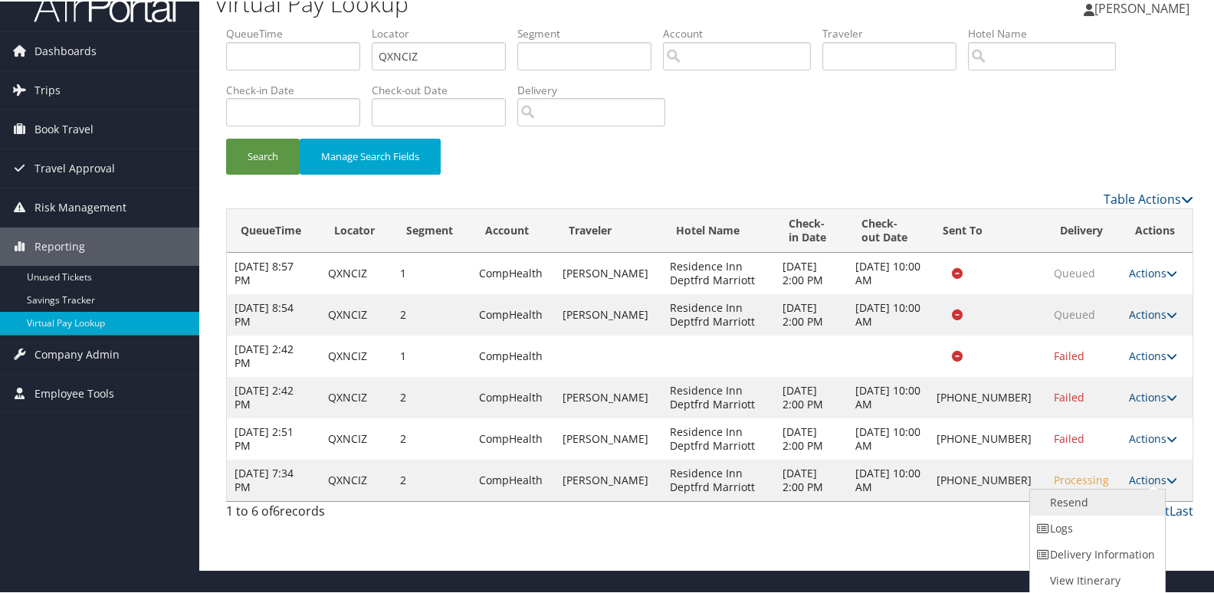
click at [1088, 508] on link "Resend" at bounding box center [1095, 501] width 131 height 26
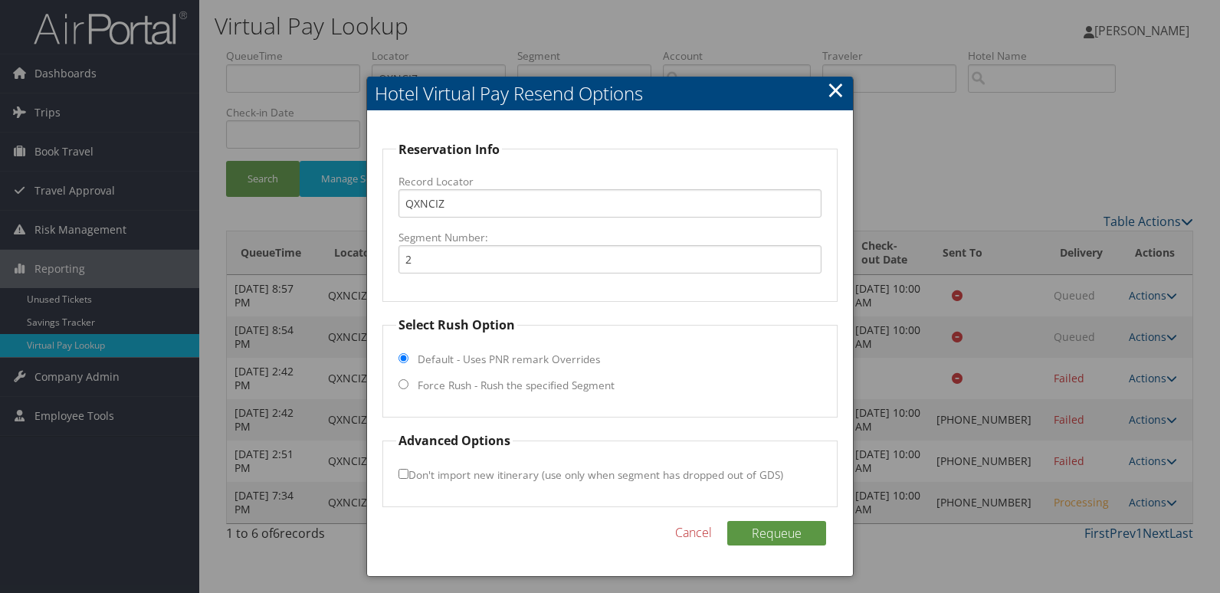
click at [432, 387] on label "Force Rush - Rush the specified Segment" at bounding box center [516, 385] width 197 height 15
click at [408, 387] on input "Force Rush - Rush the specified Segment" at bounding box center [403, 384] width 10 height 10
radio input "true"
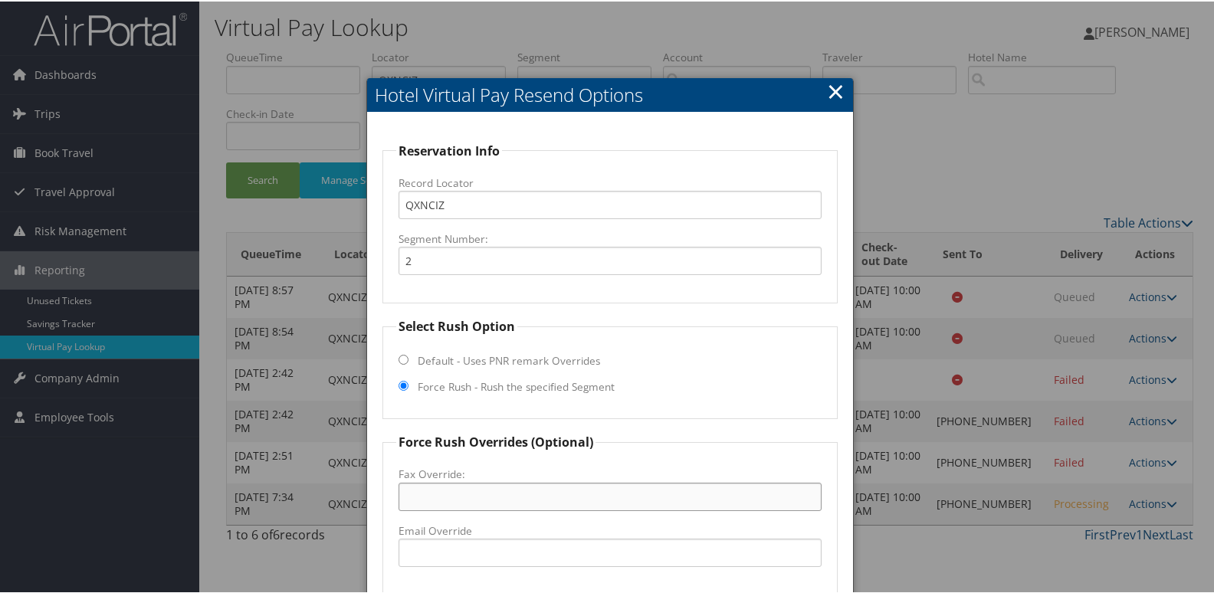
click at [467, 496] on input "Fax Override:" at bounding box center [610, 495] width 424 height 28
paste input "(856) 214-0987"
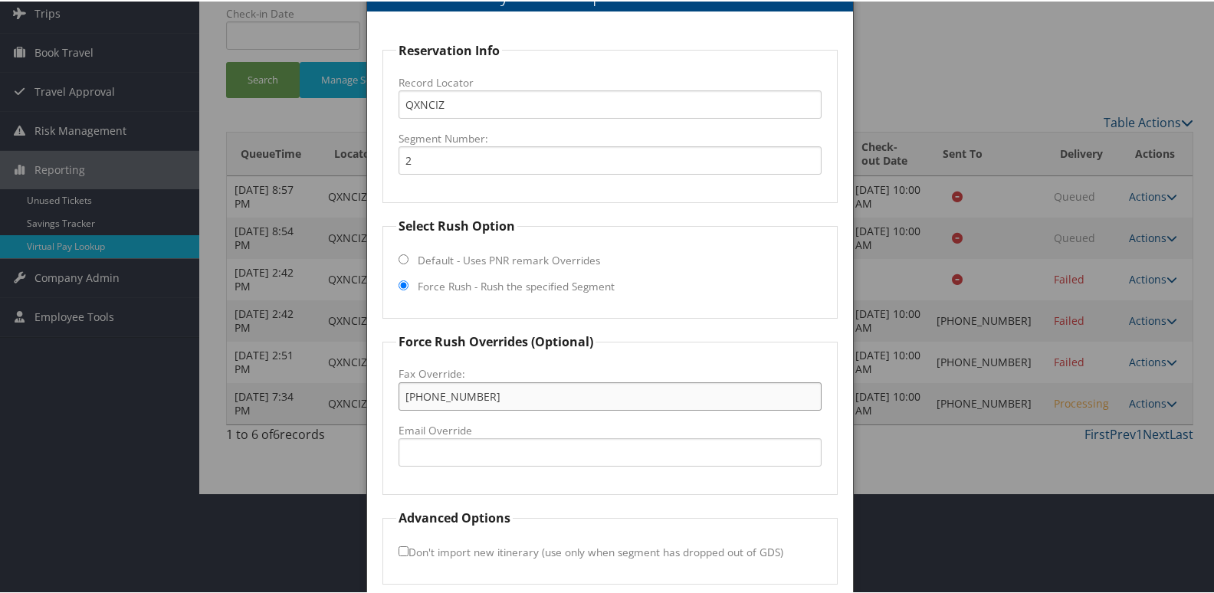
scroll to position [160, 0]
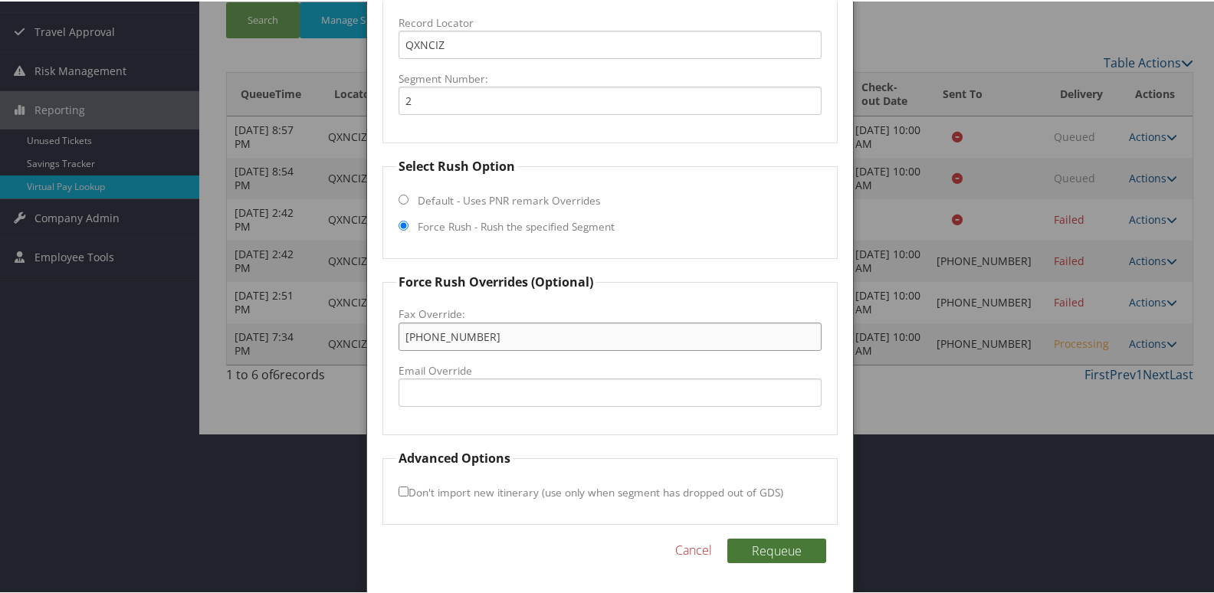
type input "(856) 214-0987"
click at [775, 553] on button "Requeue" at bounding box center [776, 549] width 99 height 25
click at [972, 461] on div at bounding box center [610, 296] width 1220 height 593
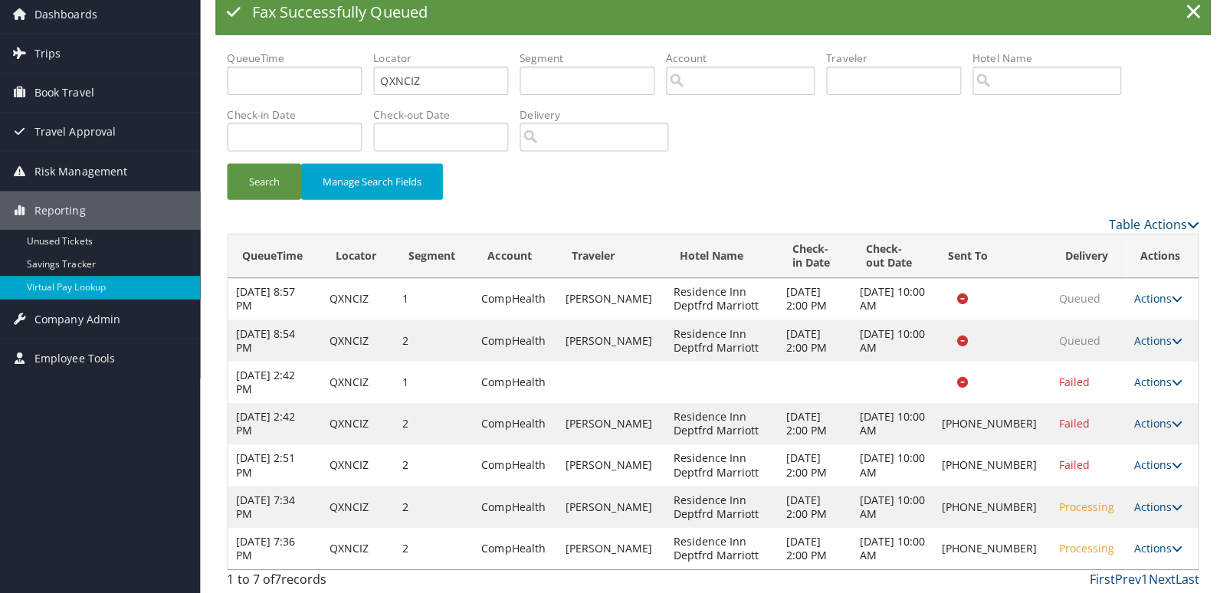
scroll to position [0, 0]
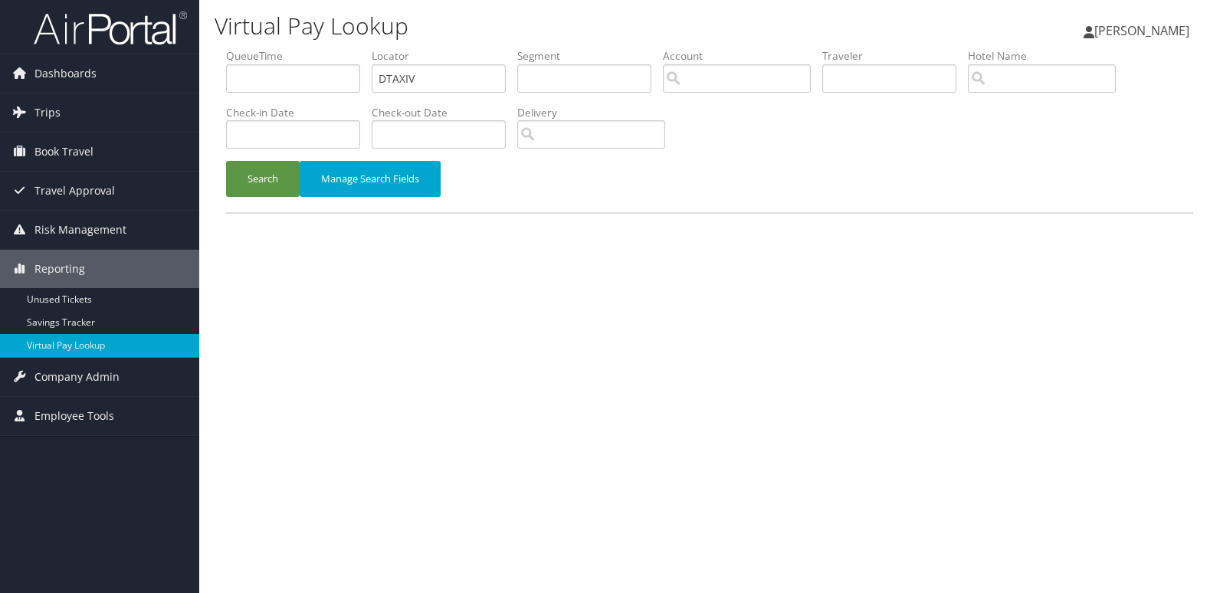
click at [252, 165] on button "Search" at bounding box center [263, 179] width 74 height 36
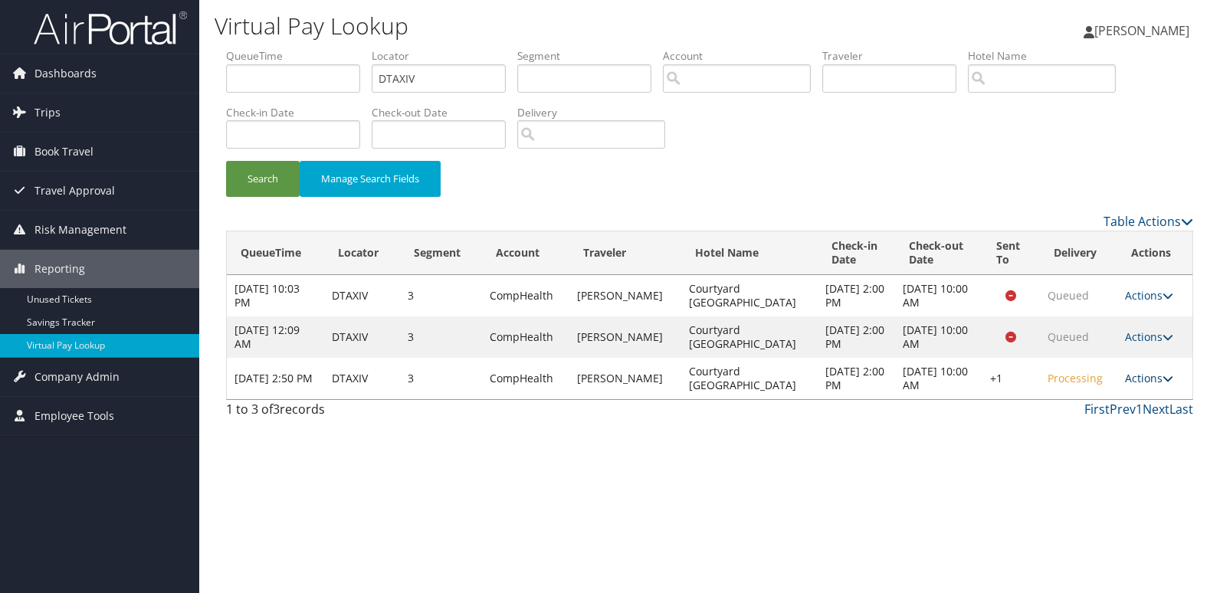
click at [1136, 379] on link "Actions" at bounding box center [1149, 378] width 48 height 15
click at [1123, 412] on link "Resend" at bounding box center [1101, 401] width 131 height 26
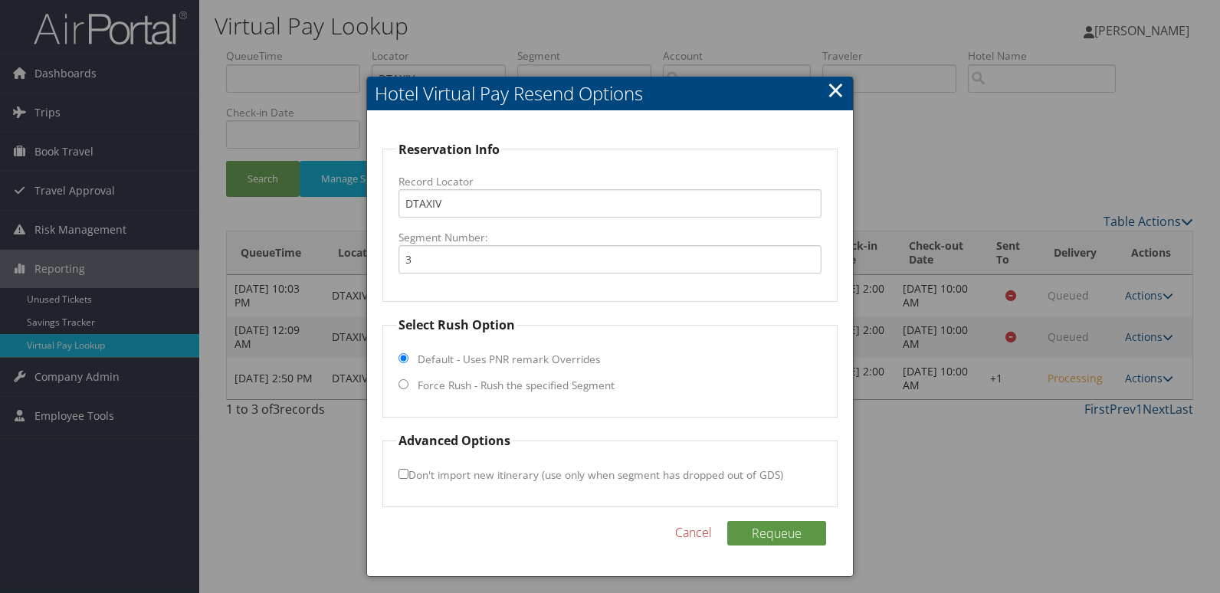
click at [467, 393] on label "Force Rush - Rush the specified Segment" at bounding box center [516, 385] width 197 height 15
click at [408, 389] on input "Force Rush - Rush the specified Segment" at bounding box center [403, 384] width 10 height 10
radio input "true"
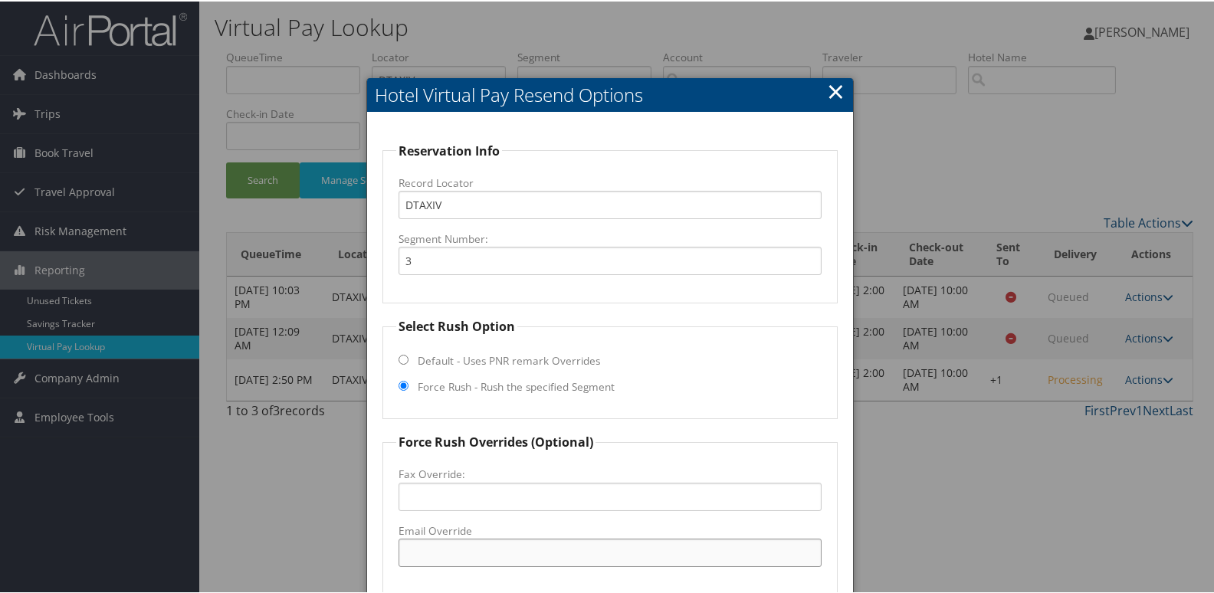
click at [429, 543] on input "Email Override" at bounding box center [610, 551] width 424 height 28
click at [1005, 385] on div at bounding box center [610, 296] width 1220 height 593
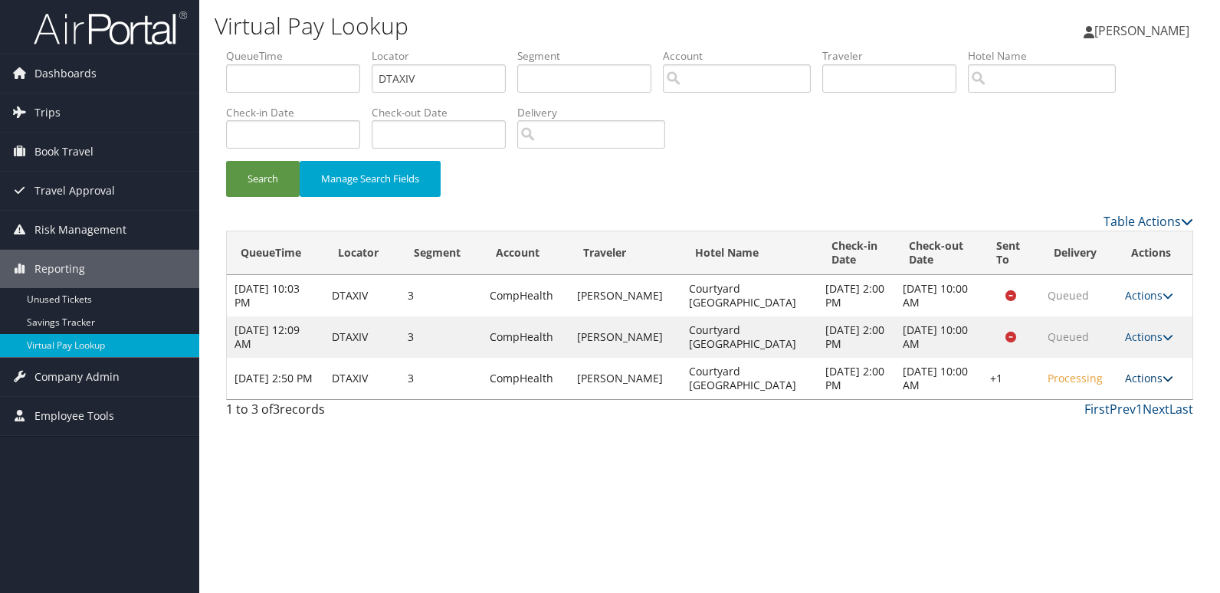
click at [1133, 380] on link "Actions" at bounding box center [1149, 378] width 48 height 15
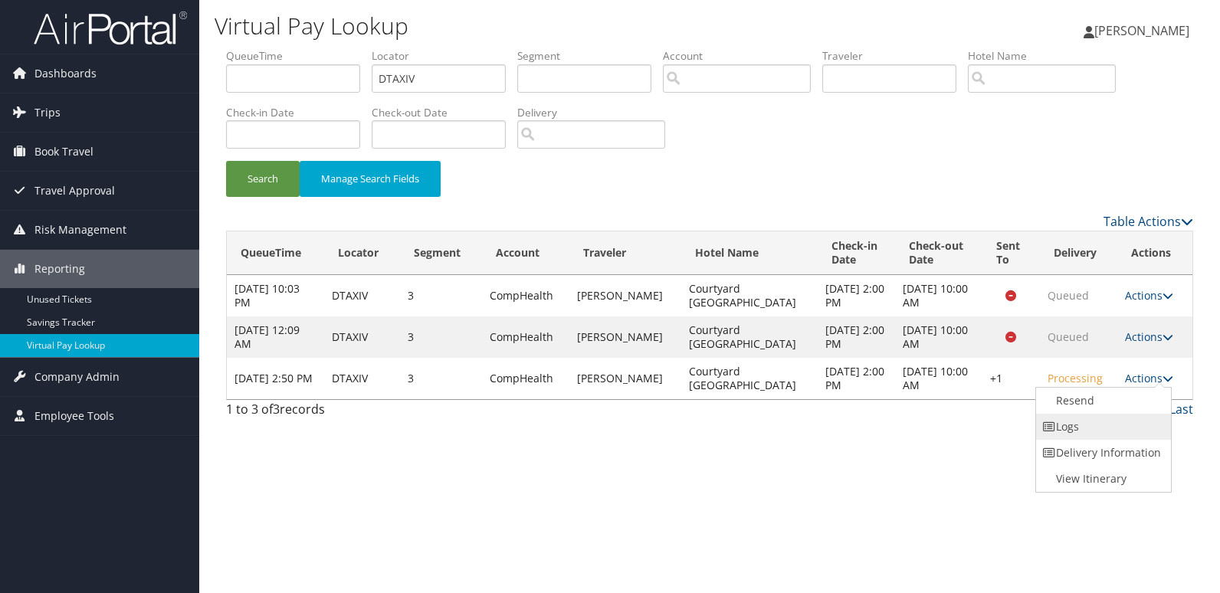
click at [1103, 438] on link "Logs" at bounding box center [1101, 427] width 131 height 26
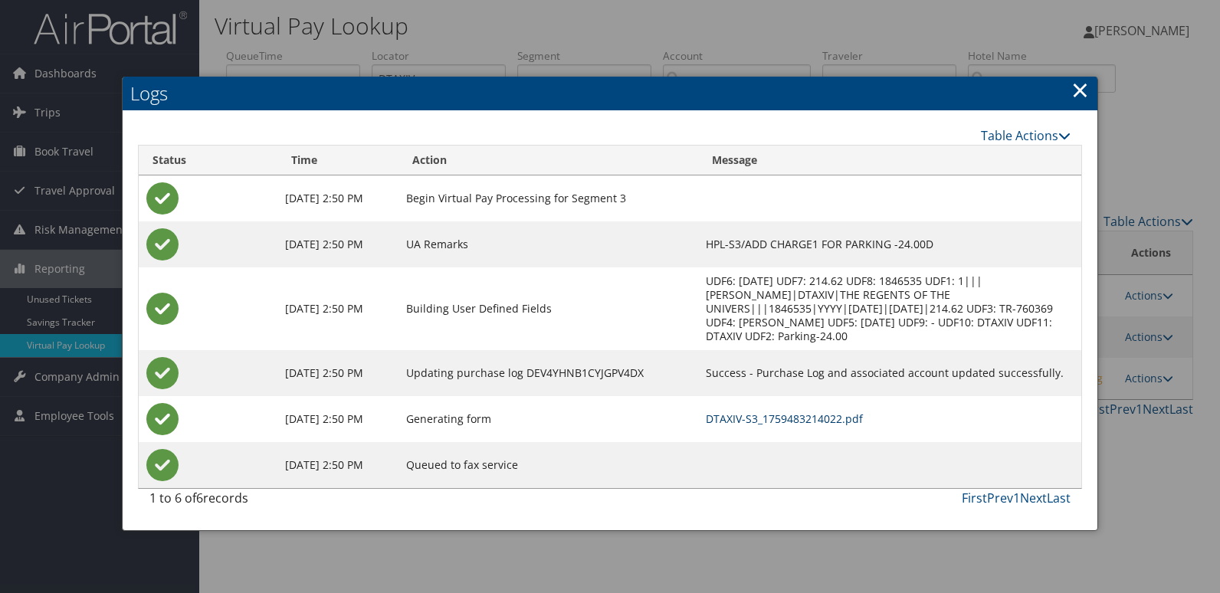
click at [803, 411] on link "DTAXIV-S3_1759483214022.pdf" at bounding box center [784, 418] width 157 height 15
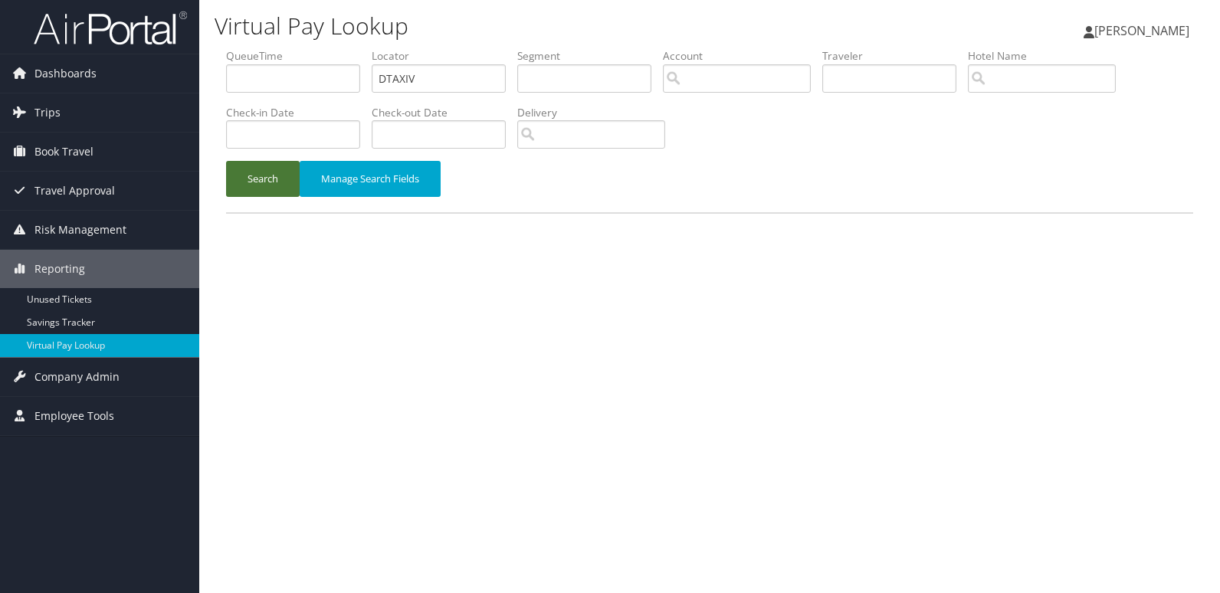
click at [284, 185] on button "Search" at bounding box center [263, 179] width 74 height 36
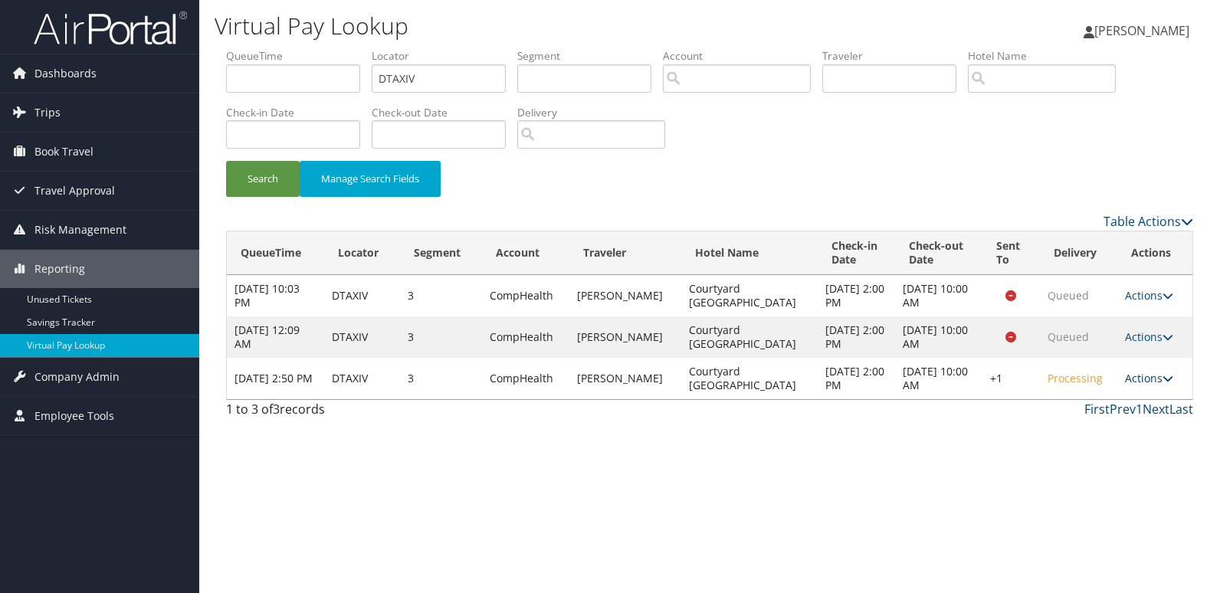
click at [1145, 381] on link "Actions" at bounding box center [1149, 378] width 48 height 15
click at [1107, 408] on link "Resend" at bounding box center [1101, 401] width 131 height 26
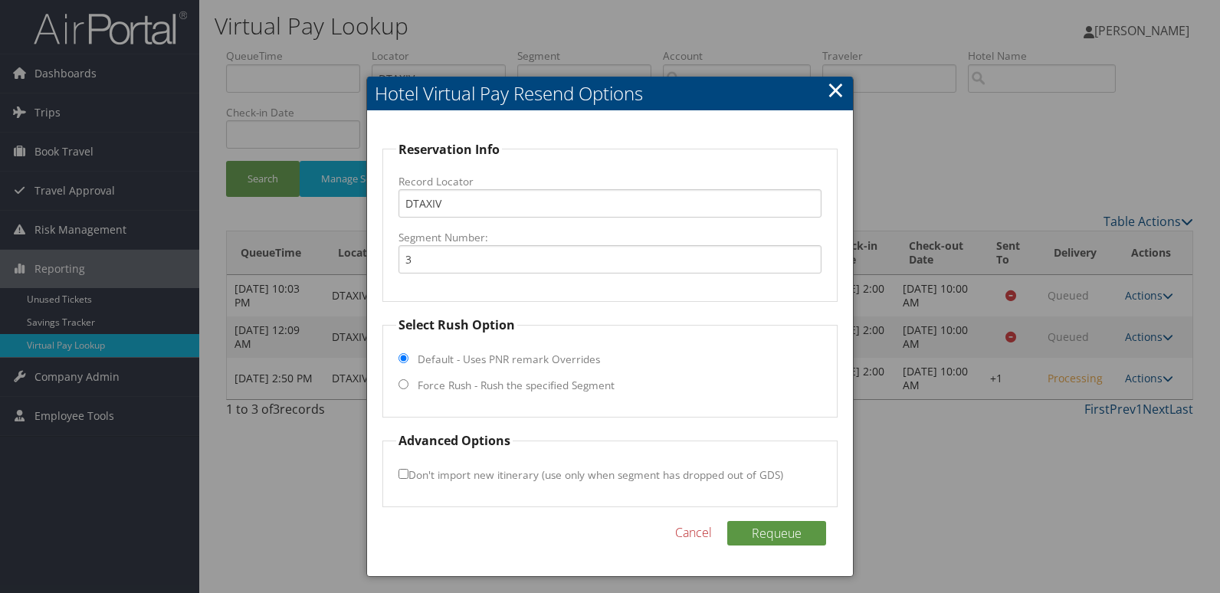
click at [471, 387] on label "Force Rush - Rush the specified Segment" at bounding box center [516, 385] width 197 height 15
click at [408, 387] on input "Force Rush - Rush the specified Segment" at bounding box center [403, 384] width 10 height 10
radio input "true"
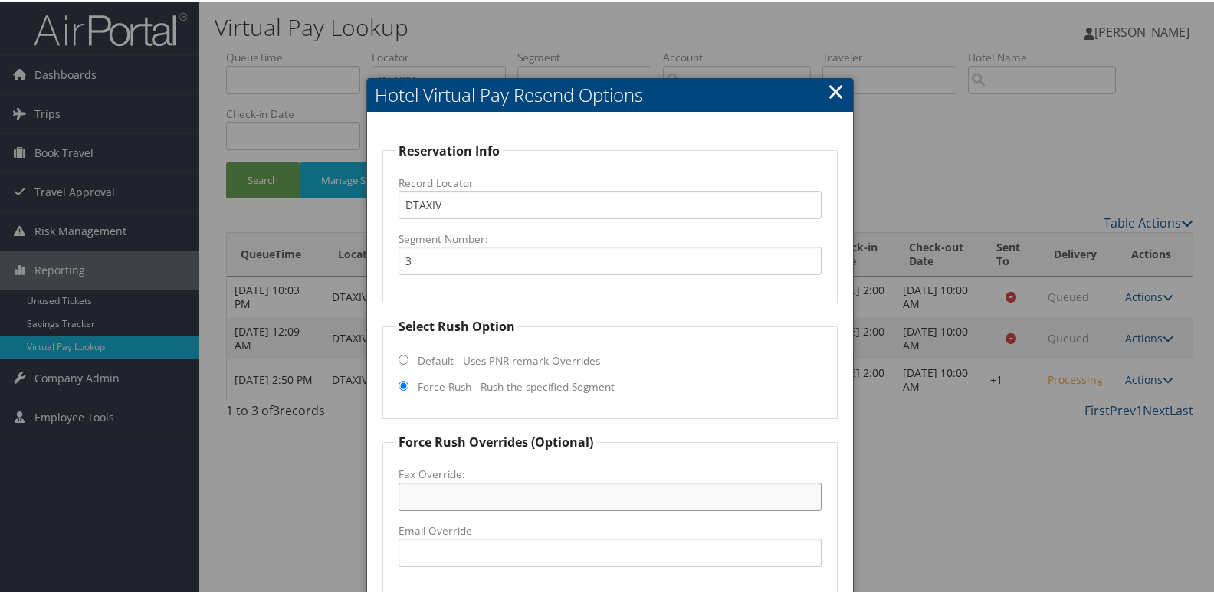
click at [477, 501] on input "Fax Override:" at bounding box center [610, 495] width 424 height 28
paste input "(916) 455-6800"
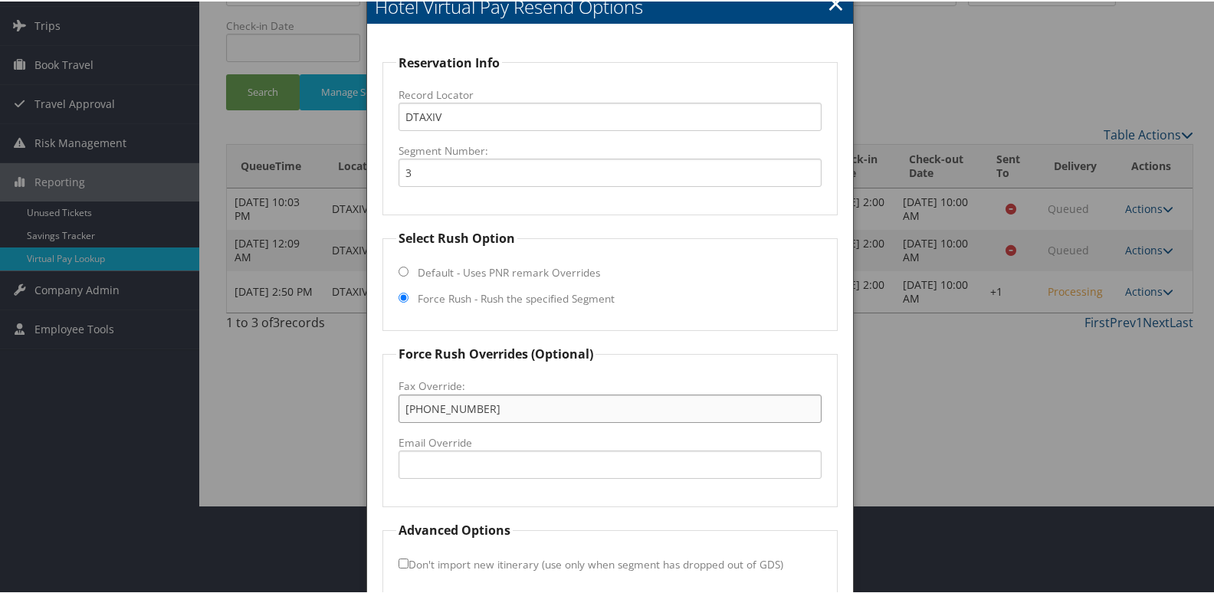
scroll to position [160, 0]
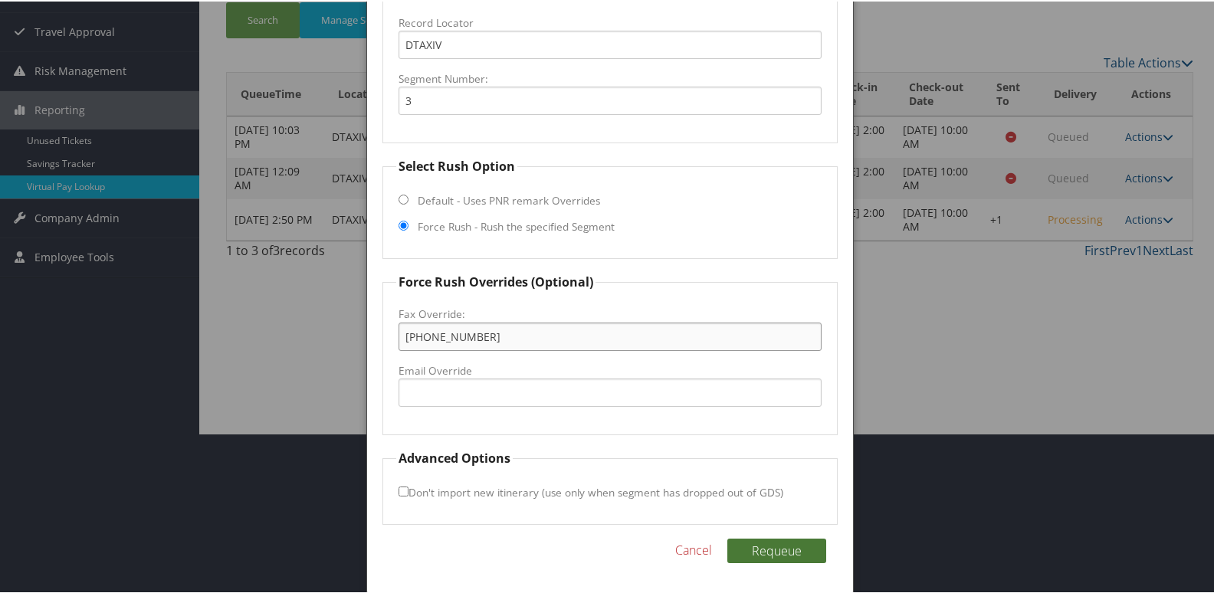
type input "(916) 455-6800"
click at [758, 546] on button "Requeue" at bounding box center [776, 549] width 99 height 25
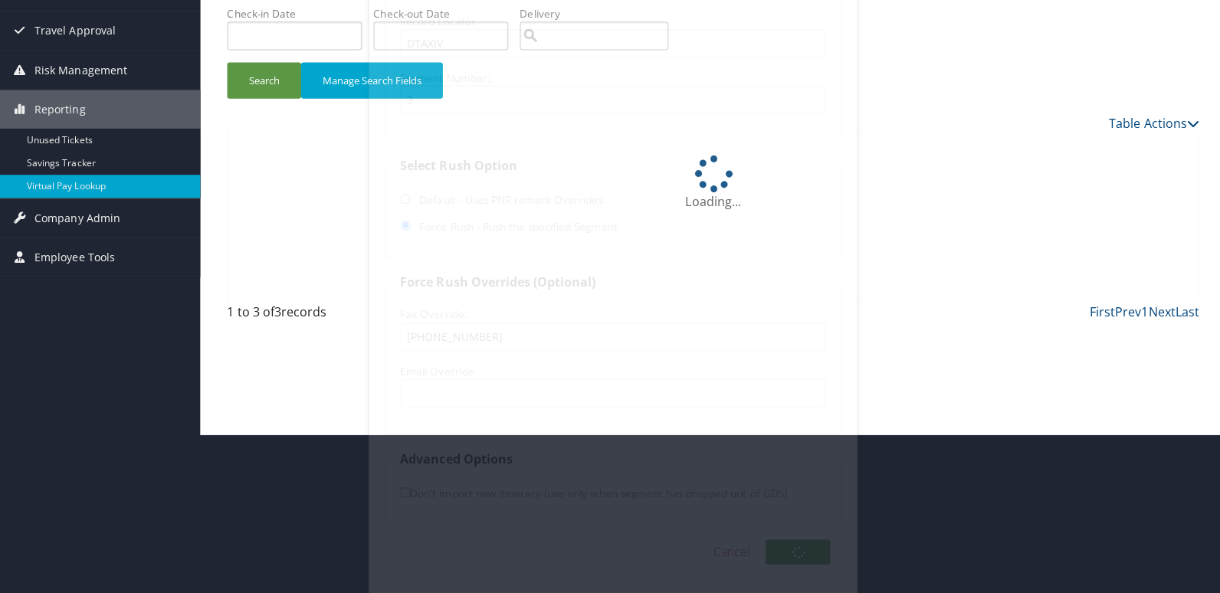
scroll to position [0, 0]
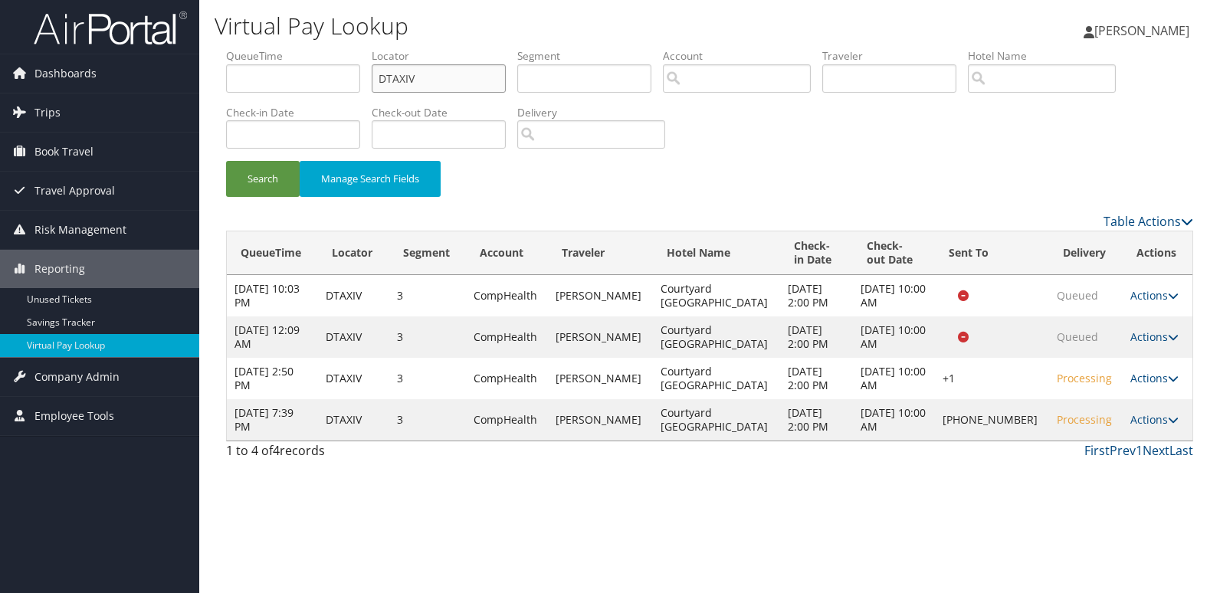
click at [397, 70] on input "DTAXIV" at bounding box center [439, 78] width 134 height 28
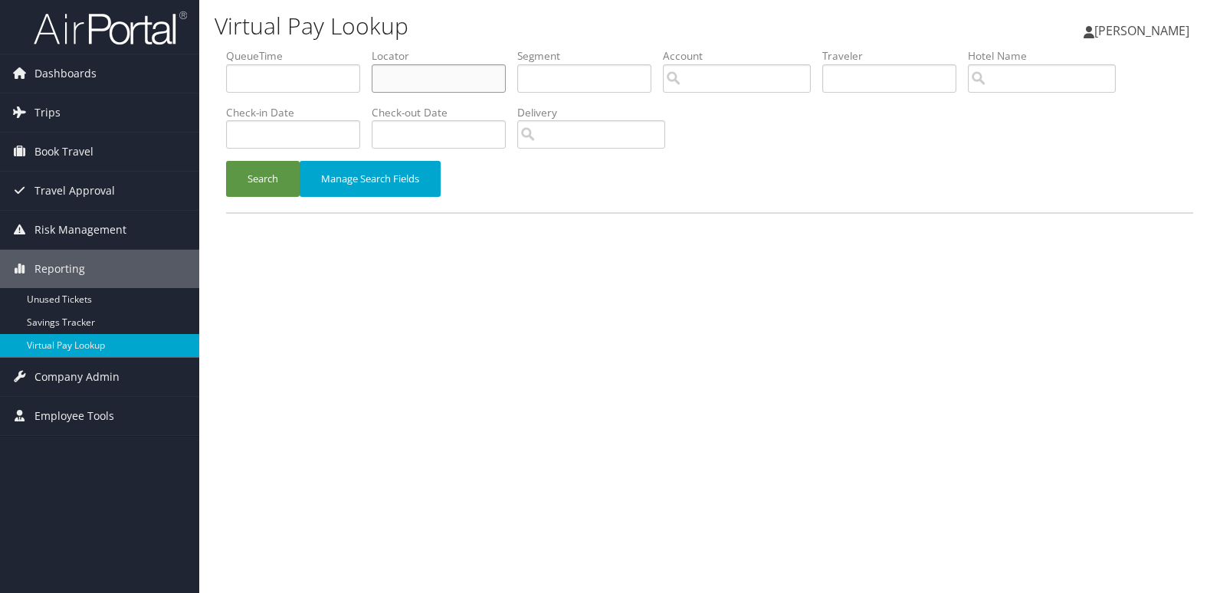
click at [410, 88] on input "text" at bounding box center [439, 78] width 134 height 28
paste input "QXNCIZ"
click at [281, 180] on button "Search" at bounding box center [263, 179] width 74 height 36
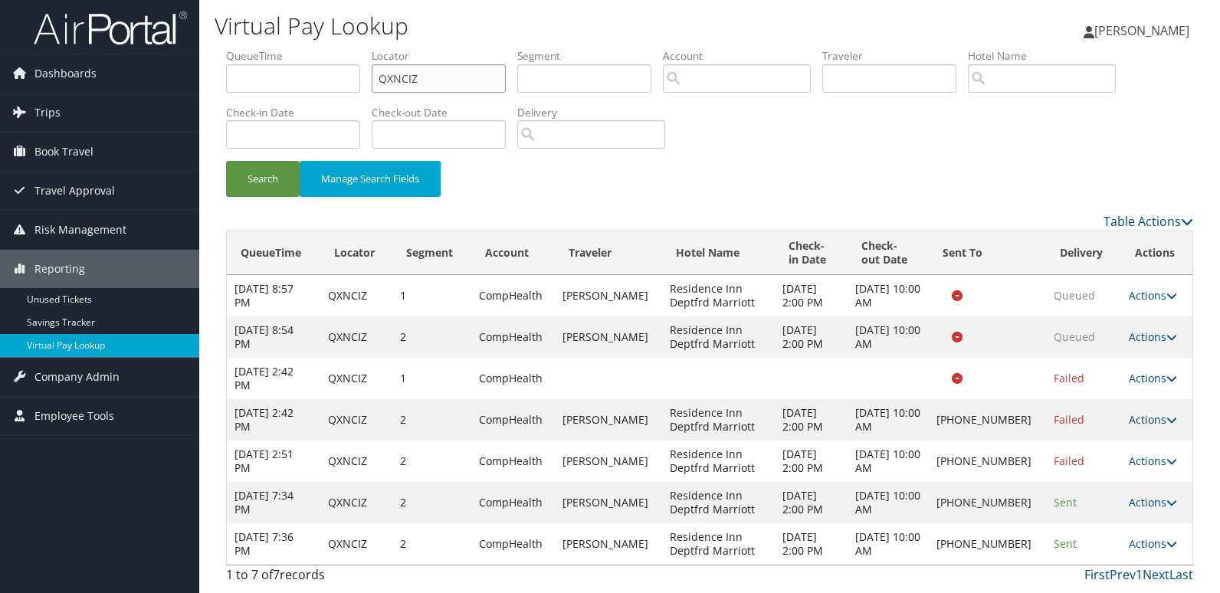
click at [446, 80] on input "QXNCIZ" at bounding box center [439, 78] width 134 height 28
paste input "WKYTJE"
type input "WKYTJE"
click at [200, 192] on div "Virtual Pay Lookup [PERSON_NAME] [PERSON_NAME] My Settings Travel Agency Contac…" at bounding box center [709, 296] width 1021 height 593
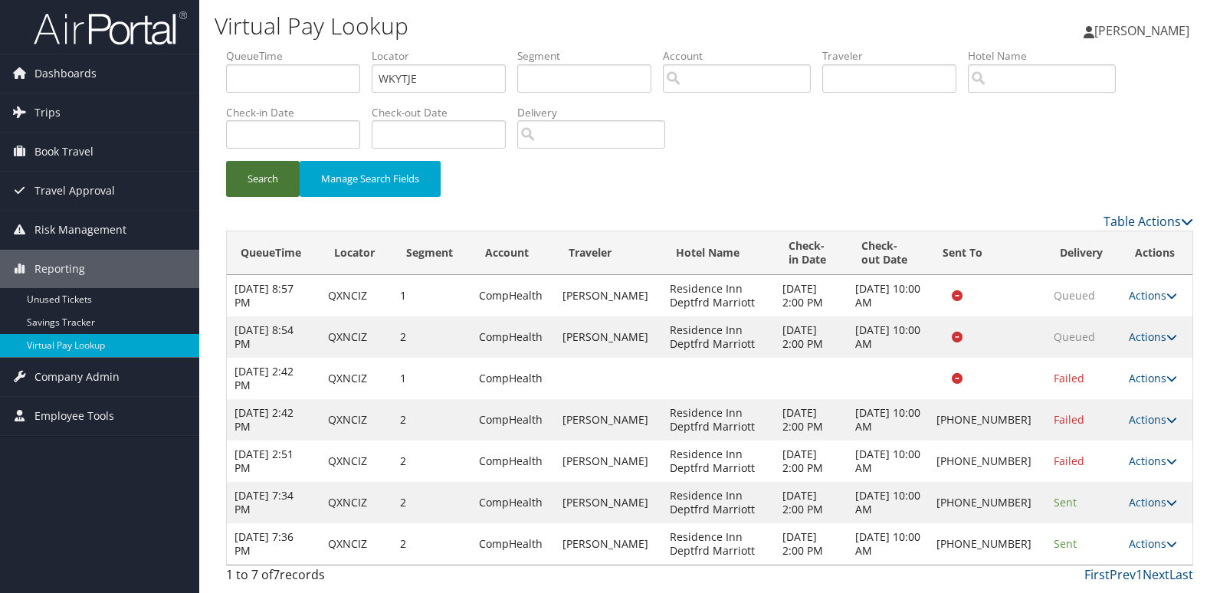
click at [261, 177] on button "Search" at bounding box center [263, 179] width 74 height 36
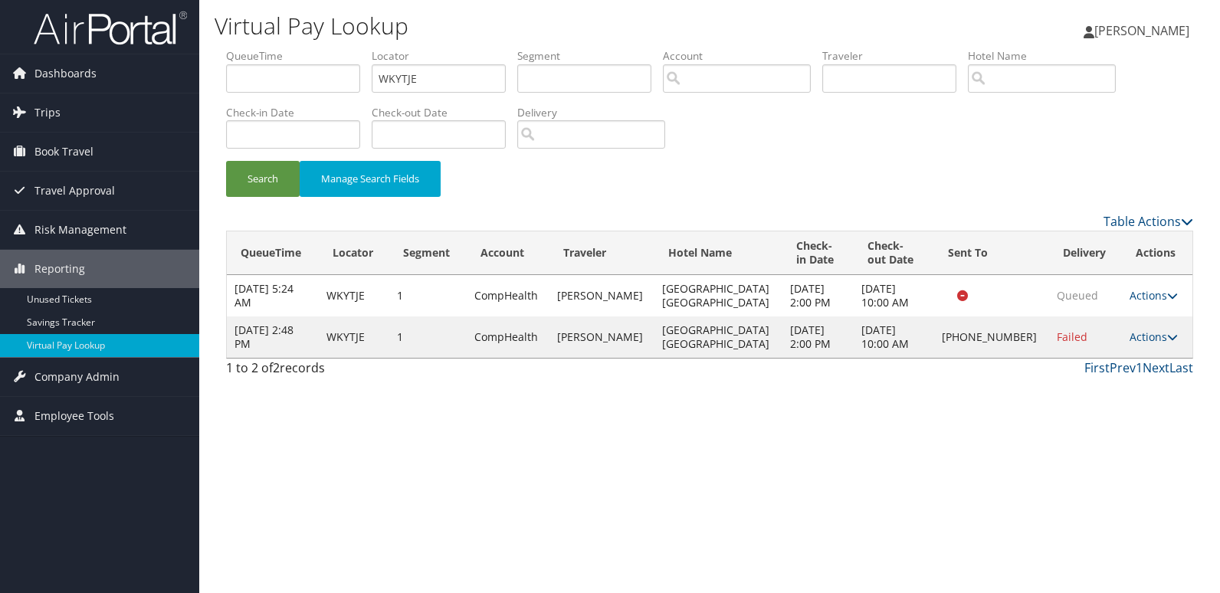
click at [1152, 329] on td "Actions Resend Logs Delivery Information View Itinerary" at bounding box center [1157, 336] width 70 height 41
click at [1139, 344] on td "Actions Resend Logs Delivery Information View Itinerary" at bounding box center [1157, 336] width 70 height 41
click at [1153, 339] on link "Actions" at bounding box center [1153, 336] width 48 height 15
click at [1114, 376] on link "Logs" at bounding box center [1101, 385] width 131 height 26
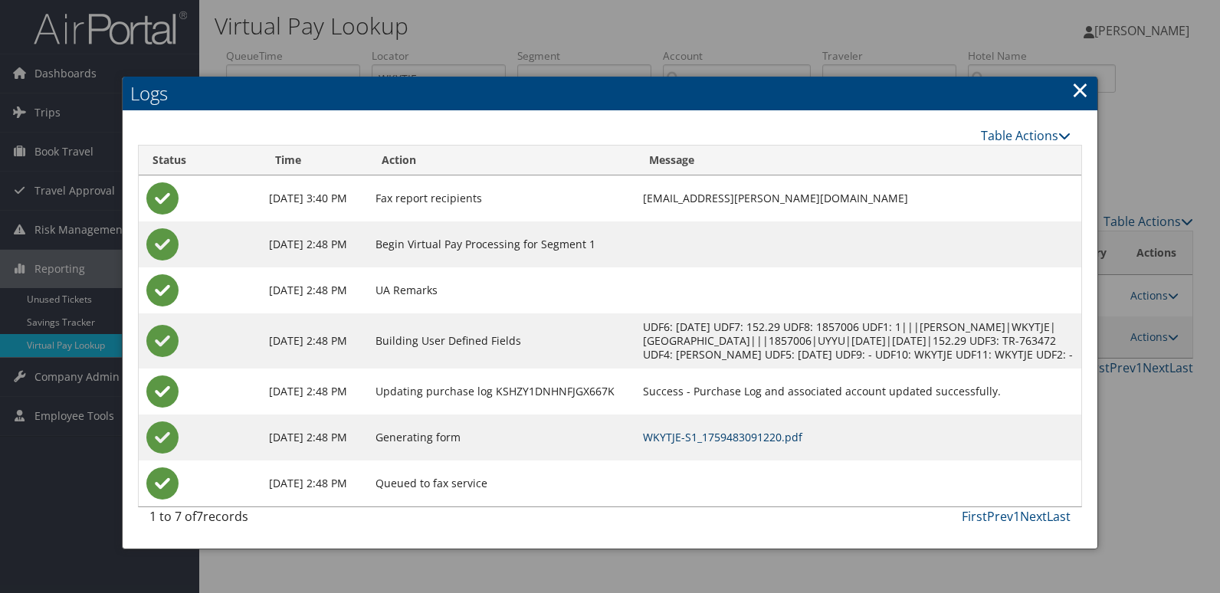
click at [802, 444] on link "WKYTJE-S1_1759483091220.pdf" at bounding box center [722, 437] width 159 height 15
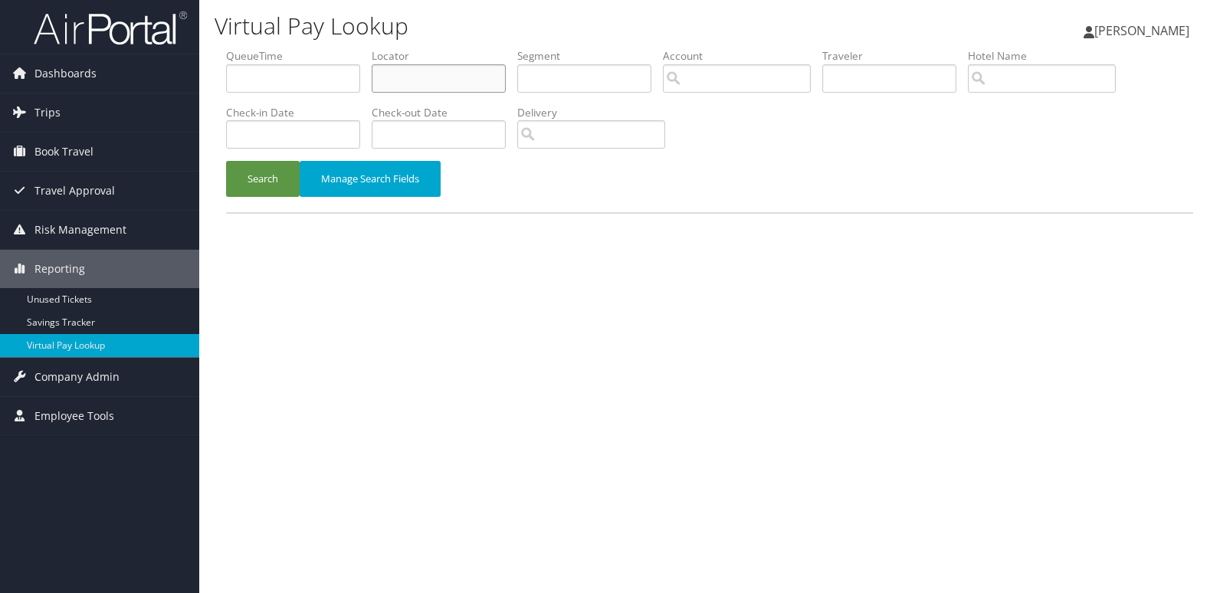
click at [423, 86] on input "text" at bounding box center [439, 78] width 134 height 28
paste input "DTAXIV"
type input "DTAXIV"
click at [269, 172] on button "Search" at bounding box center [263, 179] width 74 height 36
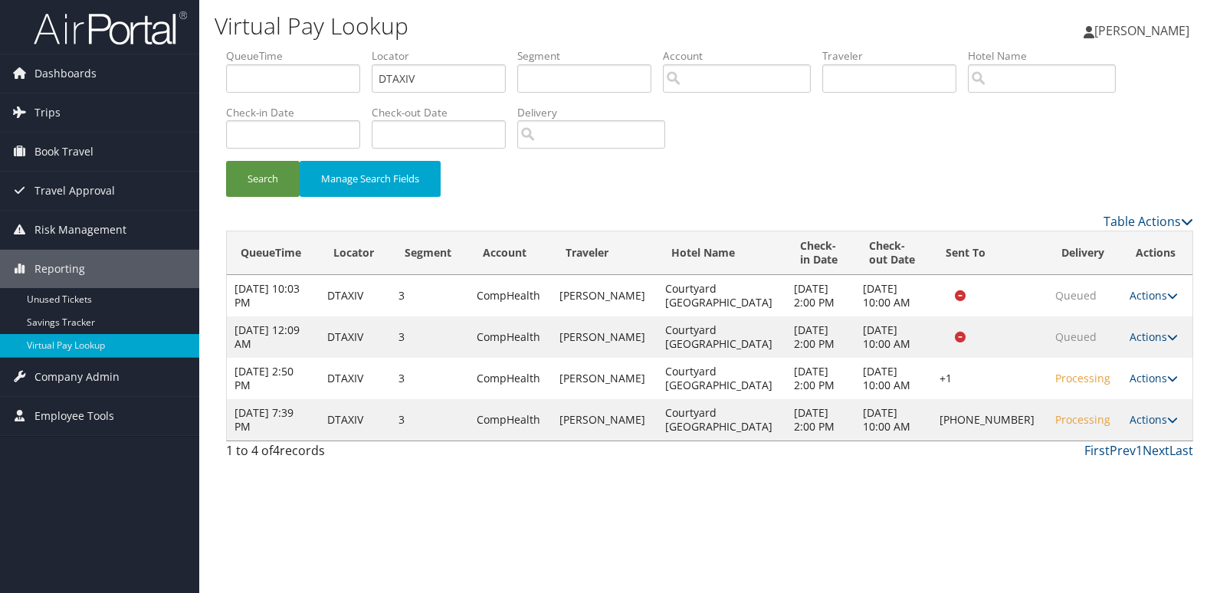
drag, startPoint x: 988, startPoint y: 406, endPoint x: 1020, endPoint y: 436, distance: 43.4
click at [1020, 436] on td "+1 (916) 455-6800" at bounding box center [990, 419] width 116 height 41
copy td "(916) 455-6800"
click at [1143, 423] on link "Actions" at bounding box center [1153, 419] width 48 height 15
click at [1119, 477] on link "Logs" at bounding box center [1099, 468] width 131 height 26
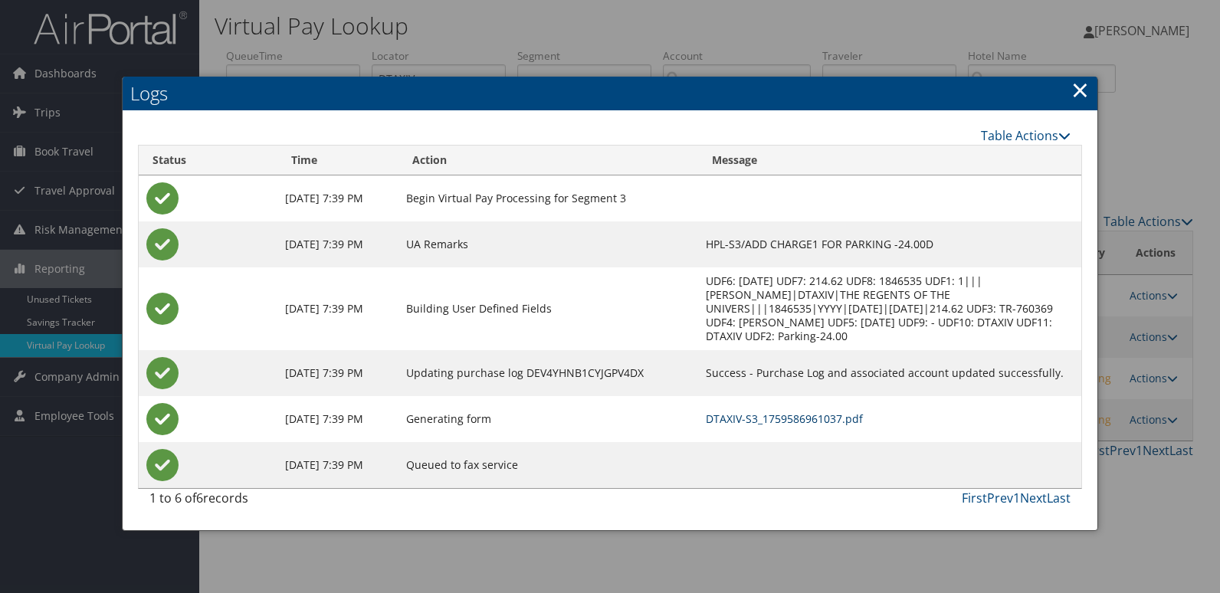
click at [815, 411] on link "DTAXIV-S3_1759586961037.pdf" at bounding box center [784, 418] width 157 height 15
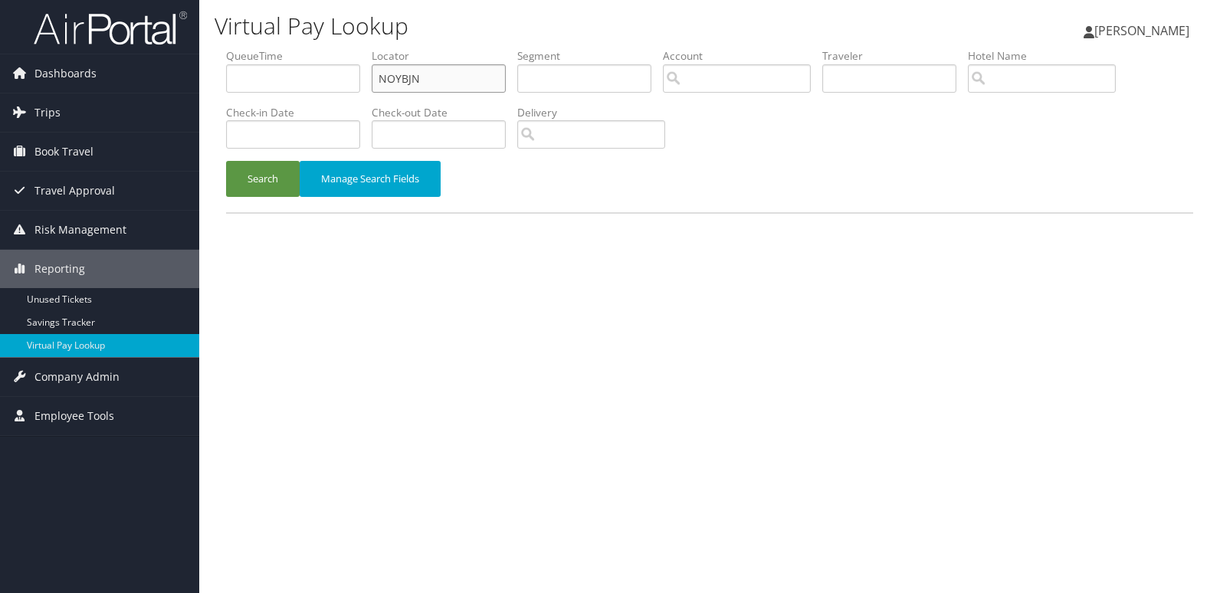
click at [432, 71] on input "NOYBJN" at bounding box center [439, 78] width 134 height 28
paste input "AIDELA"
click at [267, 182] on button "Search" at bounding box center [263, 179] width 74 height 36
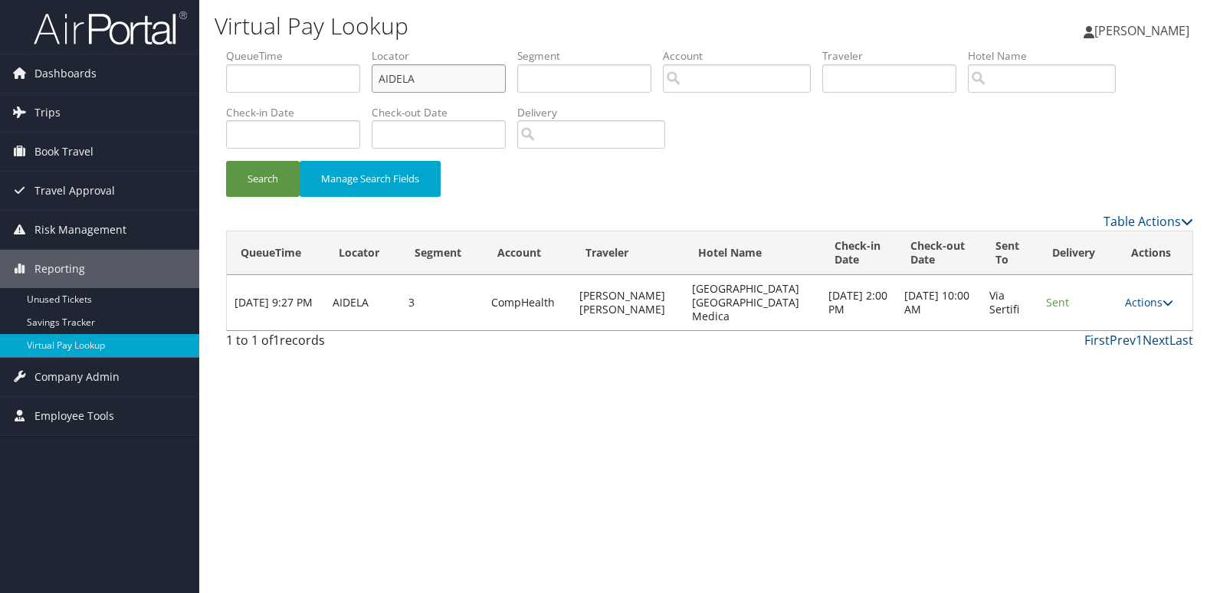
click at [447, 82] on input "AIDELA" at bounding box center [439, 78] width 134 height 28
paste input "UTMEGD"
type input "UTMEGD"
drag, startPoint x: 264, startPoint y: 172, endPoint x: 500, endPoint y: 334, distance: 285.4
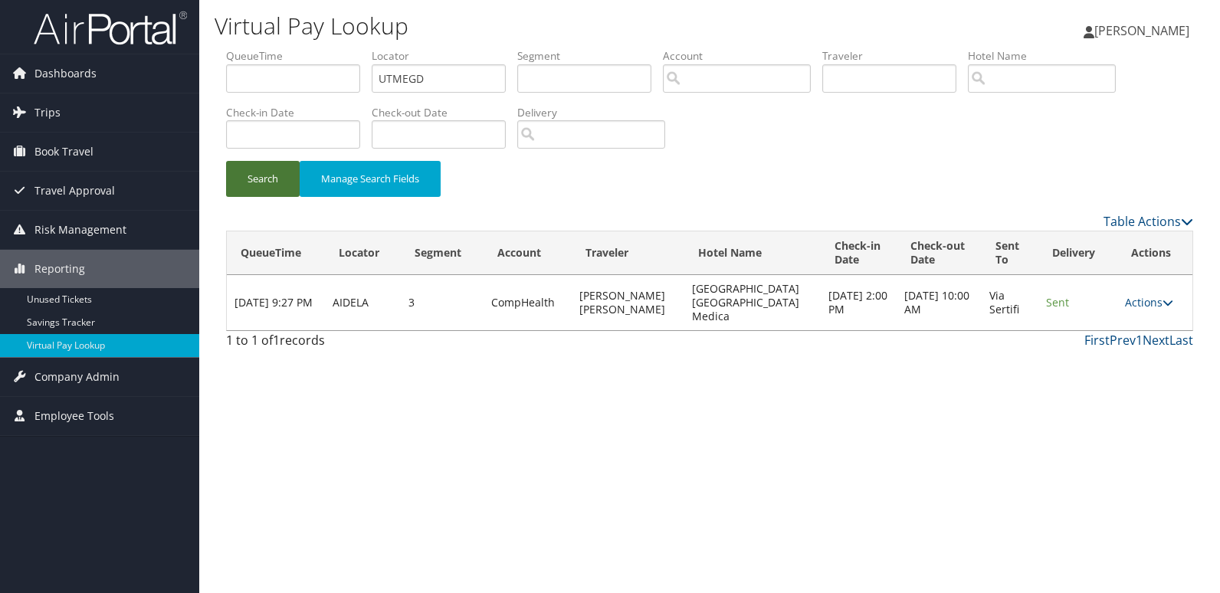
click at [264, 173] on button "Search" at bounding box center [263, 179] width 74 height 36
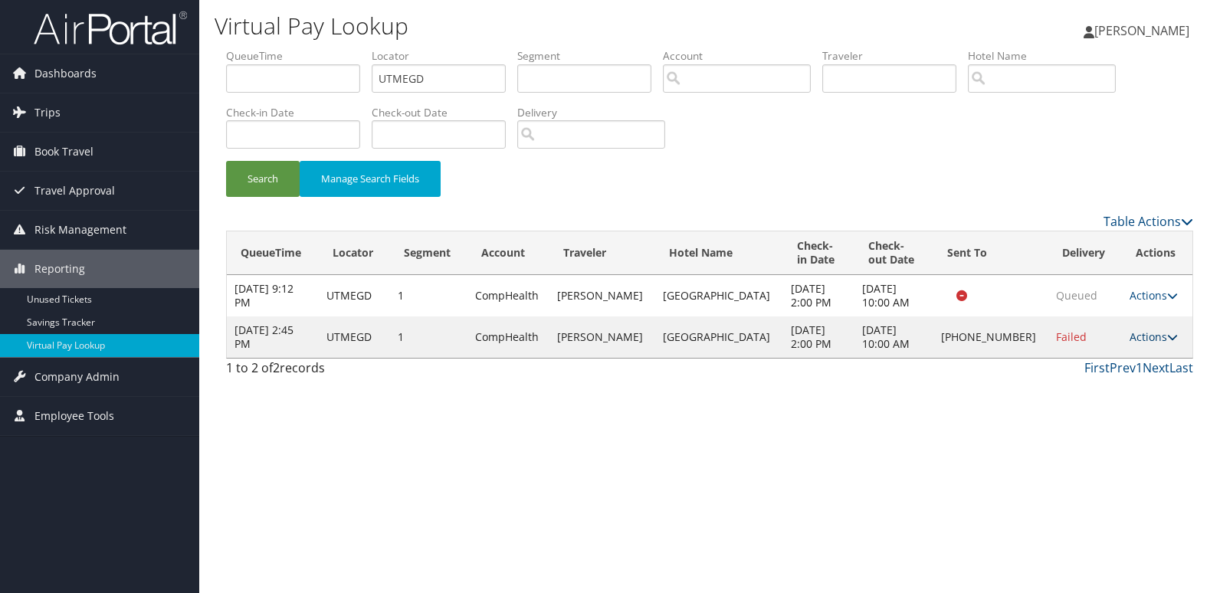
click at [1133, 344] on link "Actions" at bounding box center [1153, 336] width 48 height 15
click at [1113, 385] on link "Logs" at bounding box center [1101, 392] width 131 height 26
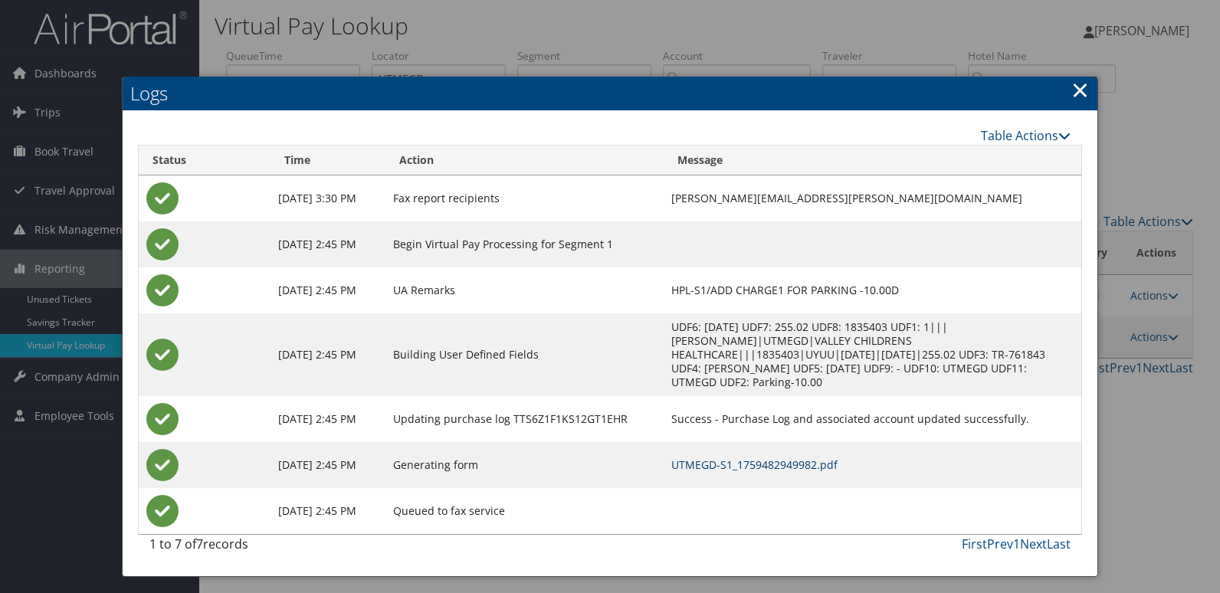
click at [765, 457] on link "UTMEGD-S1_1759482949982.pdf" at bounding box center [754, 464] width 166 height 15
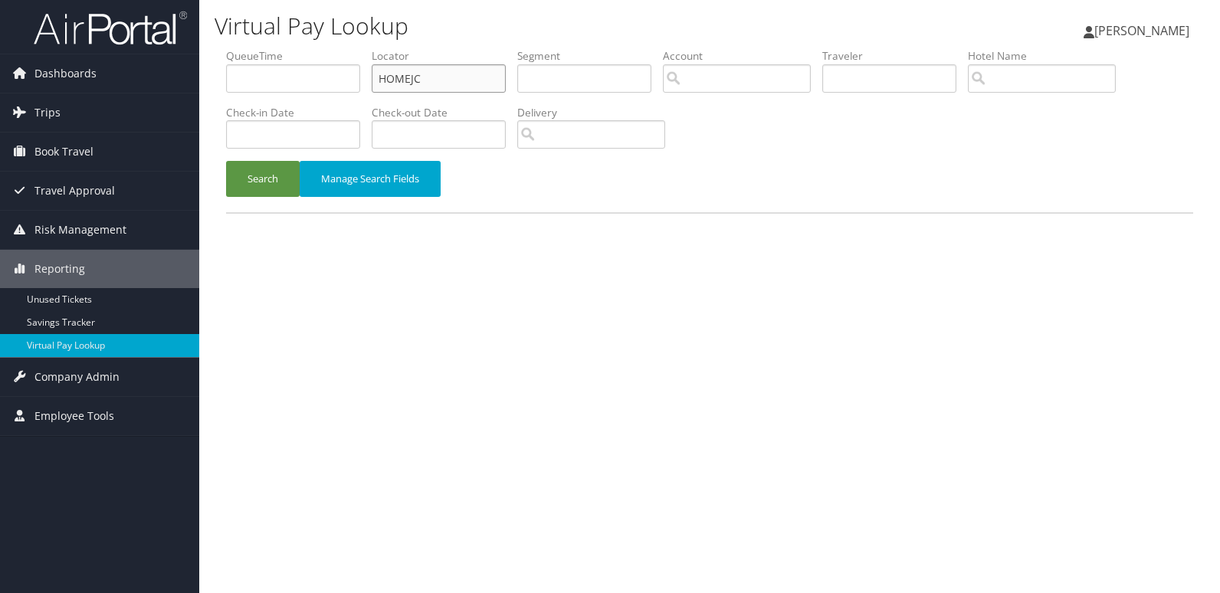
click at [476, 88] on input "HOMEJC" at bounding box center [439, 78] width 134 height 28
paste input "DIHOGN"
type input "DIHOGN"
click at [241, 195] on button "Search" at bounding box center [263, 179] width 74 height 36
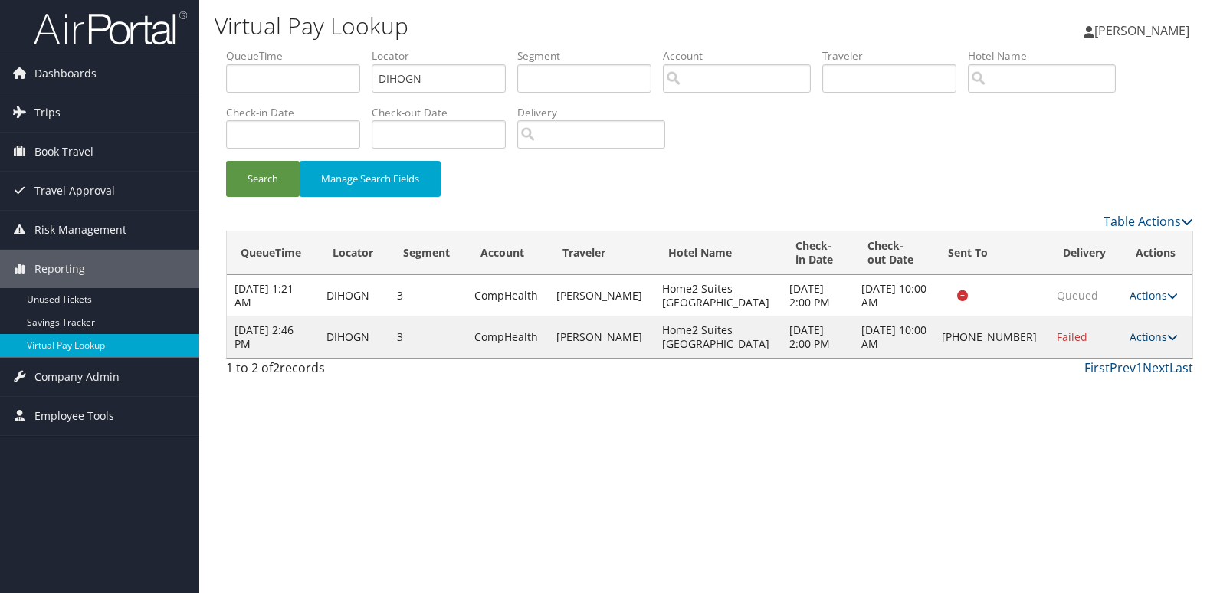
click at [1144, 338] on link "Actions" at bounding box center [1153, 336] width 48 height 15
click at [1131, 384] on link "Logs" at bounding box center [1099, 385] width 131 height 26
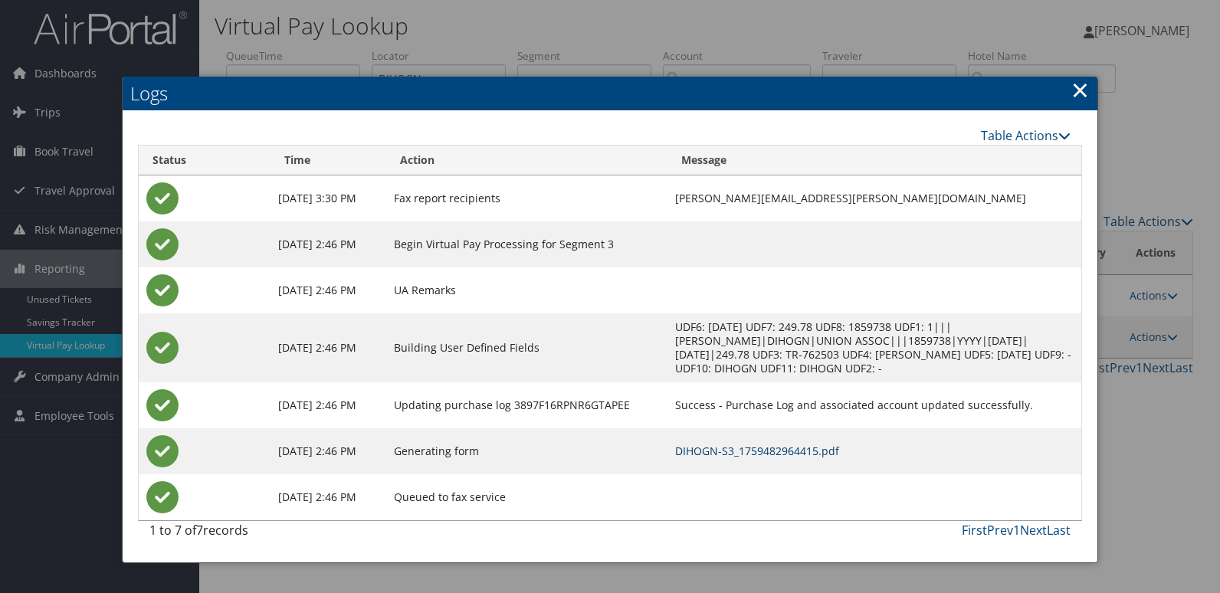
click at [792, 451] on link "DIHOGN-S3_1759482964415.pdf" at bounding box center [757, 451] width 164 height 15
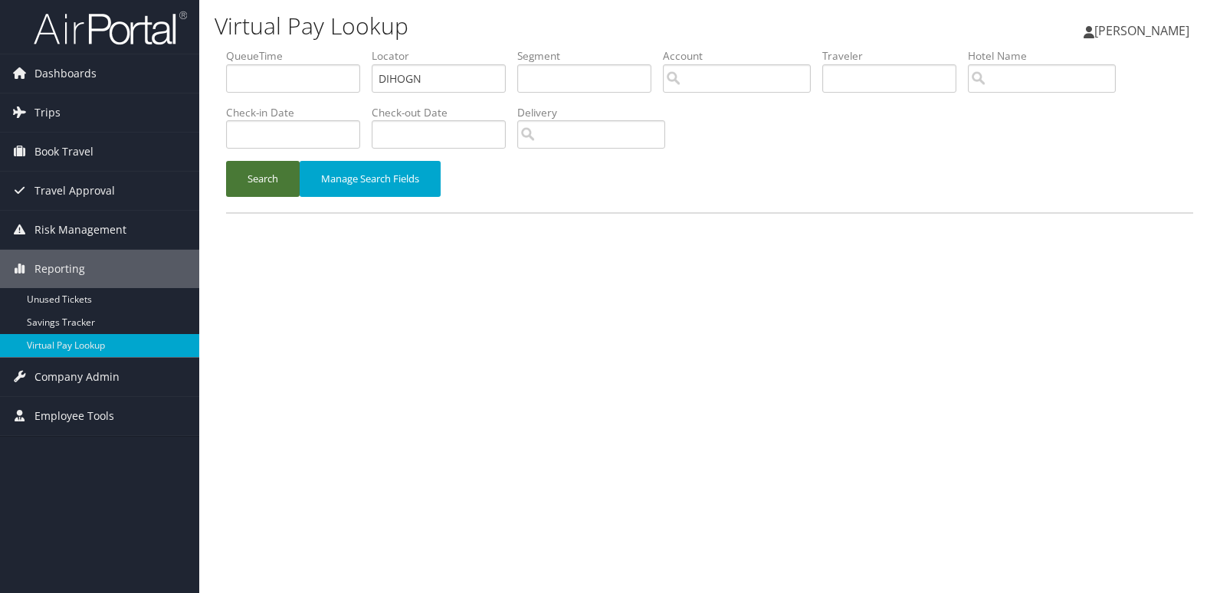
click at [259, 180] on button "Search" at bounding box center [263, 179] width 74 height 36
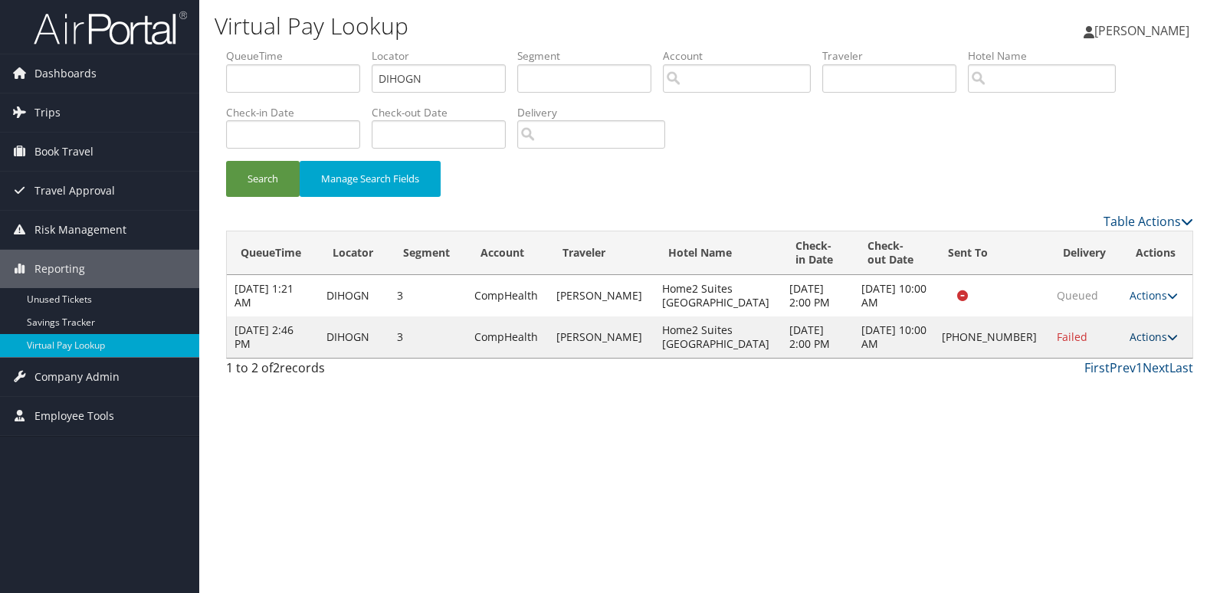
click at [1142, 339] on link "Actions" at bounding box center [1153, 336] width 48 height 15
click at [1118, 366] on link "Resend" at bounding box center [1099, 359] width 131 height 26
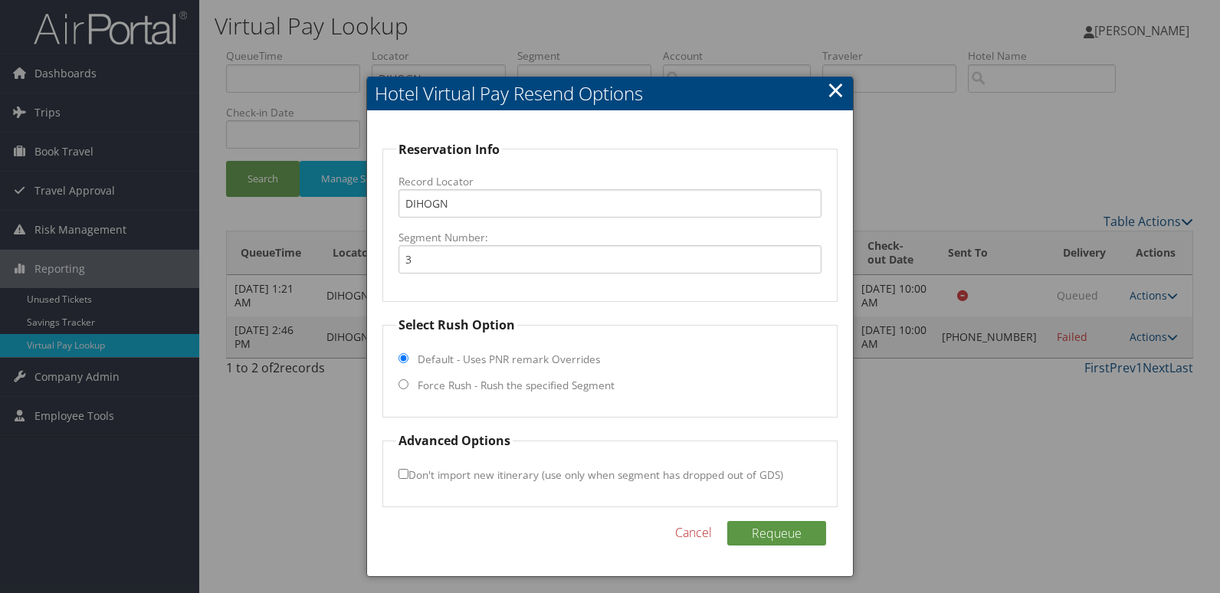
click at [550, 382] on label "Force Rush - Rush the specified Segment" at bounding box center [516, 385] width 197 height 15
click at [408, 382] on input "Force Rush - Rush the specified Segment" at bounding box center [403, 384] width 10 height 10
radio input "true"
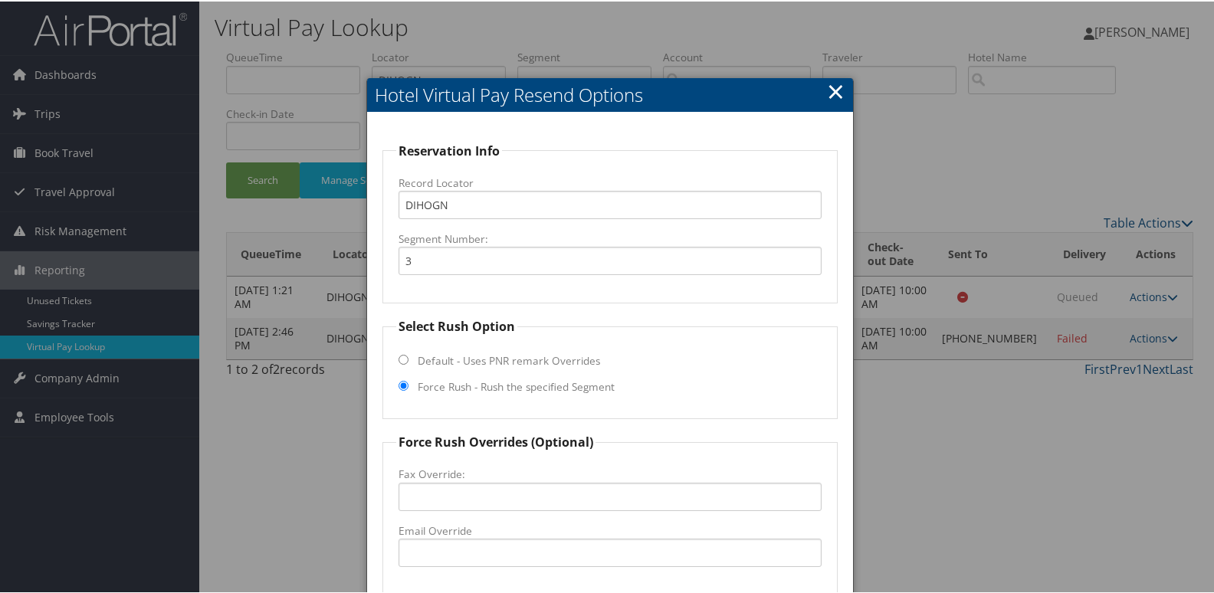
scroll to position [160, 0]
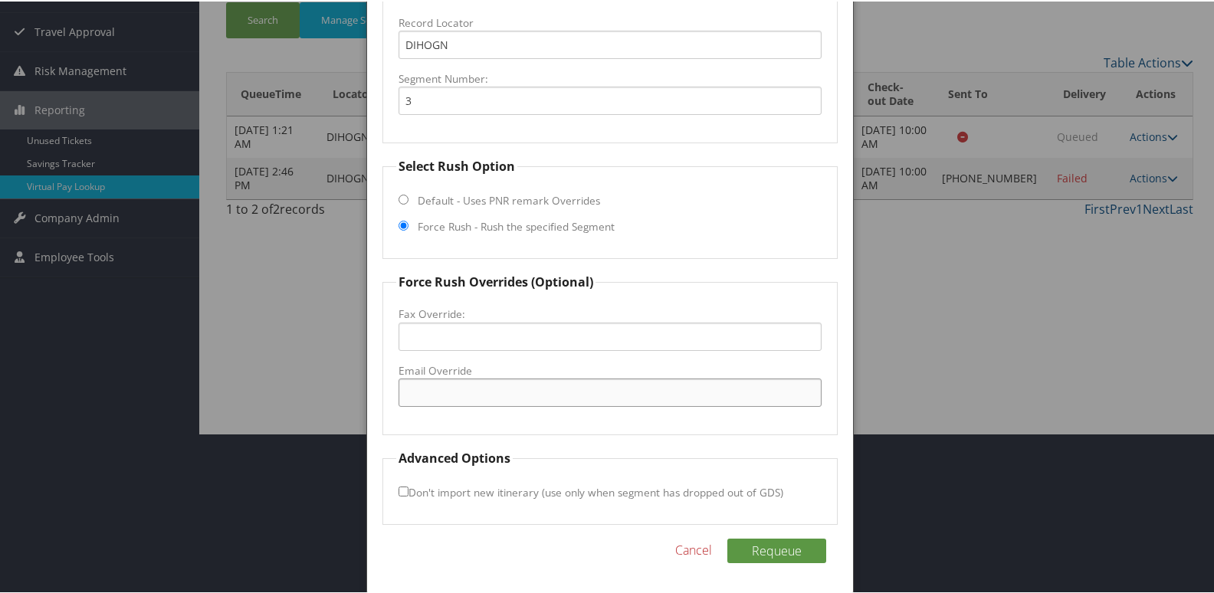
click at [490, 383] on input "Email Override" at bounding box center [610, 391] width 424 height 28
click at [529, 388] on input "Email Override" at bounding box center [610, 391] width 424 height 28
type input "indth_fd@dorahotelco.com"
click at [789, 549] on button "Requeue" at bounding box center [776, 549] width 99 height 25
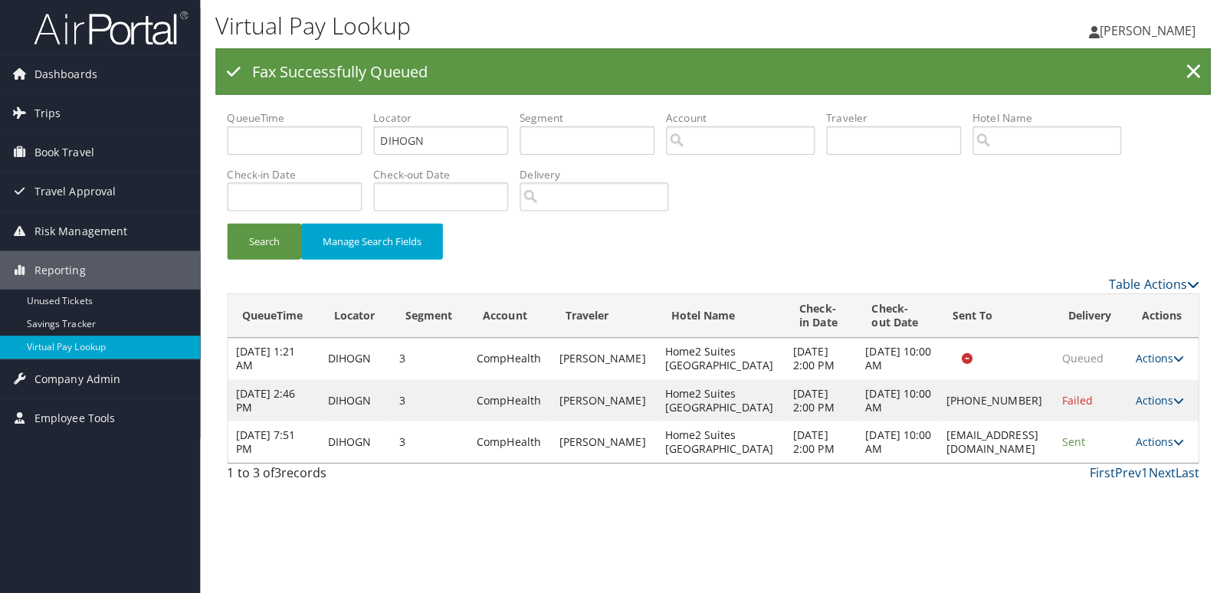
scroll to position [0, 0]
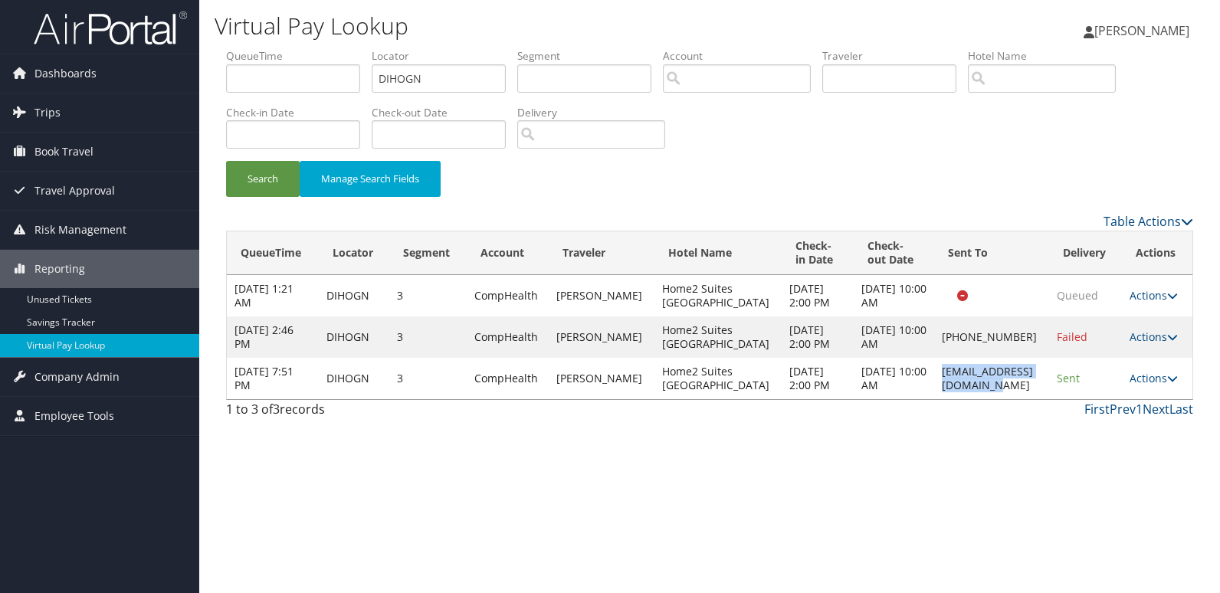
drag, startPoint x: 891, startPoint y: 384, endPoint x: 1031, endPoint y: 388, distance: 140.3
click at [1031, 388] on td "indth_fd@dorahotelco.com" at bounding box center [991, 378] width 115 height 41
copy td "indth_fd@dorahotelco.com"
click at [1155, 377] on link "Actions" at bounding box center [1153, 378] width 48 height 15
click at [1129, 421] on link "Logs" at bounding box center [1125, 427] width 97 height 26
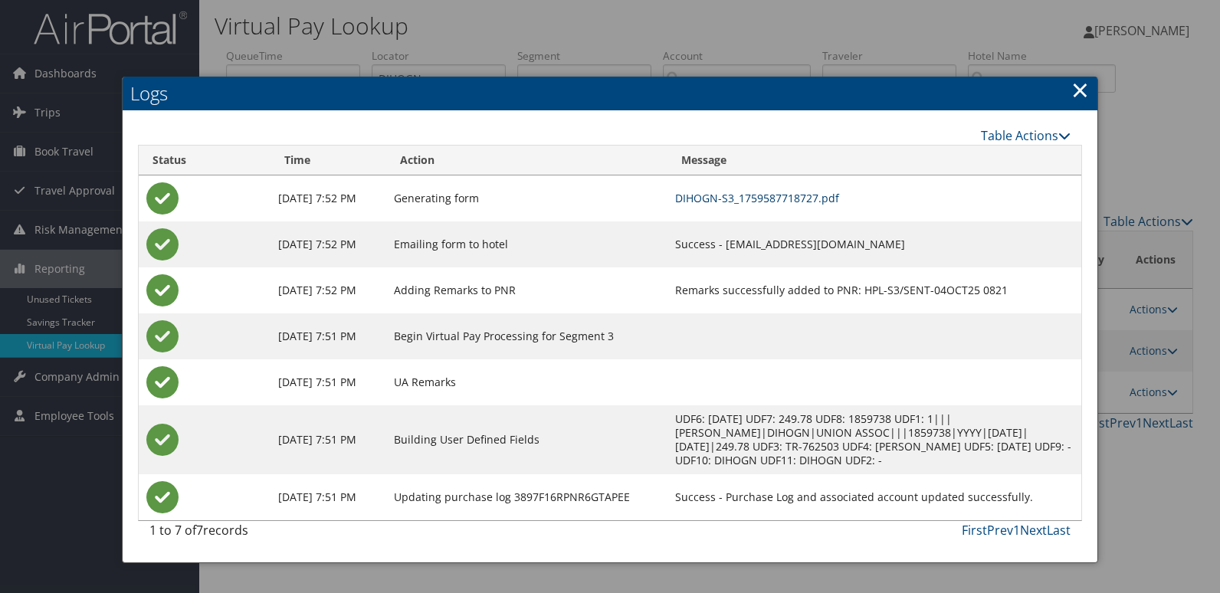
click at [839, 198] on link "DIHOGN-S3_1759587718727.pdf" at bounding box center [757, 198] width 164 height 15
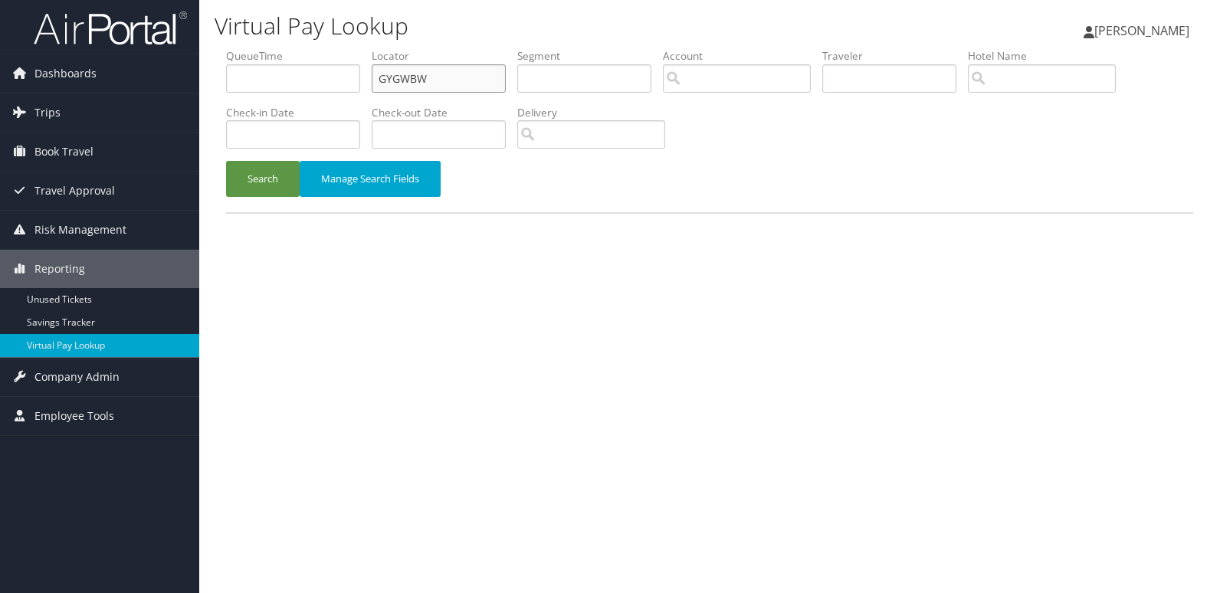
drag, startPoint x: 447, startPoint y: 76, endPoint x: 283, endPoint y: 116, distance: 168.9
click at [314, 48] on ul "QueueTime Locator GYGWBW Segment Account Traveler Hotel Name Check-in Date Chec…" at bounding box center [709, 48] width 967 height 0
paste input "OUCIZ"
type input "GOUCIZ"
click at [270, 174] on button "Search" at bounding box center [263, 179] width 74 height 36
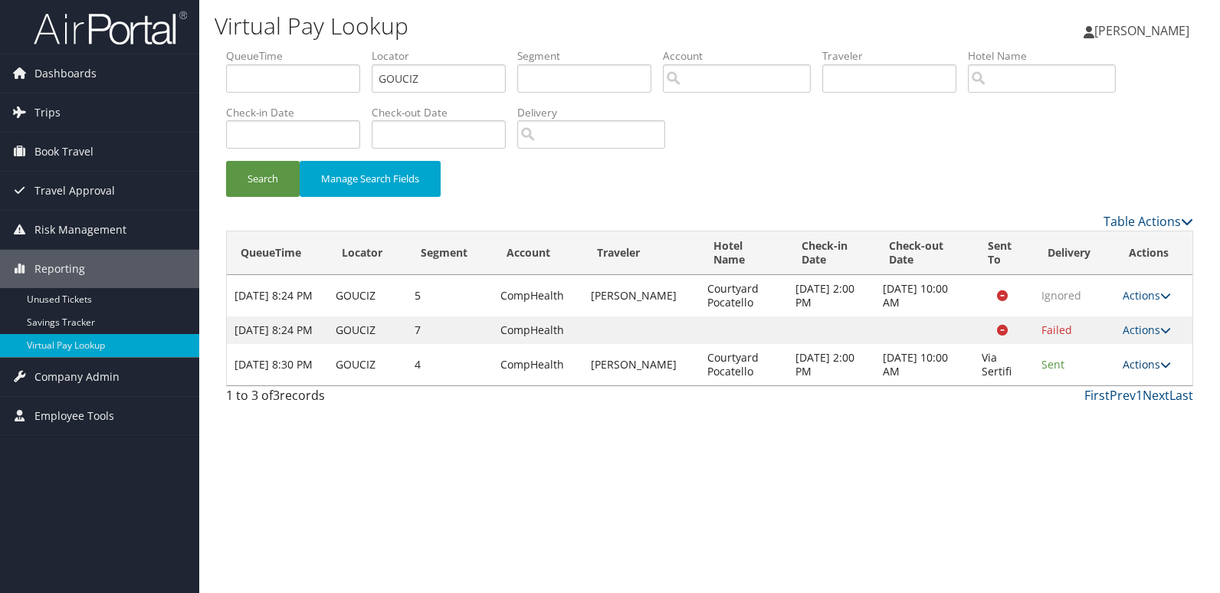
click at [1162, 370] on icon at bounding box center [1165, 364] width 11 height 11
click at [1151, 414] on link "Logs" at bounding box center [1117, 427] width 97 height 26
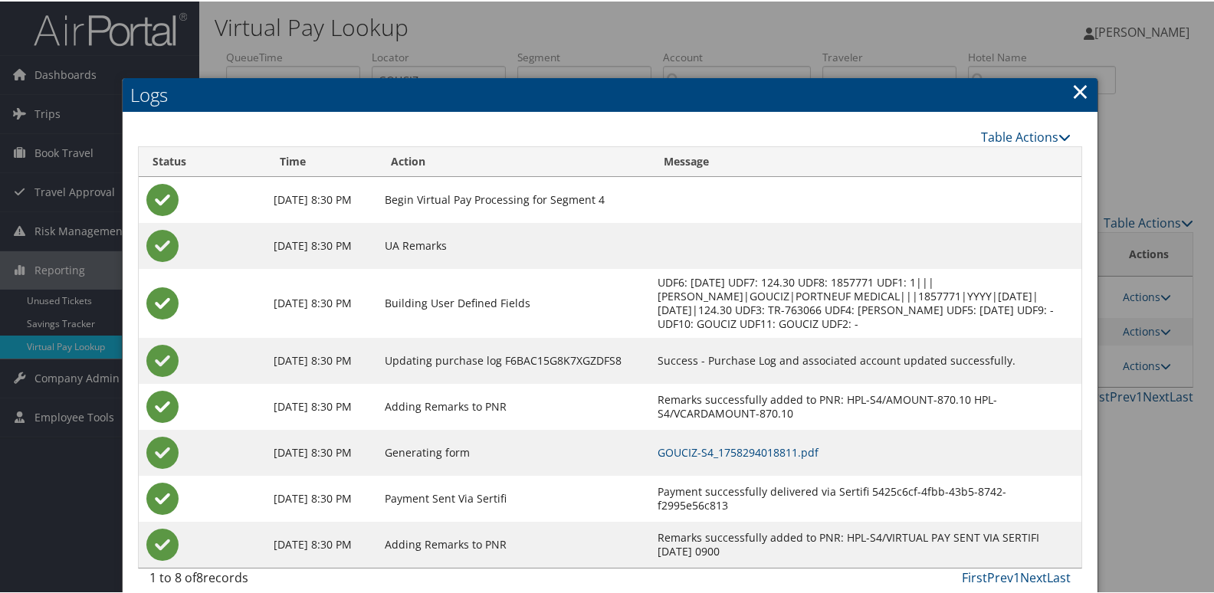
scroll to position [16, 0]
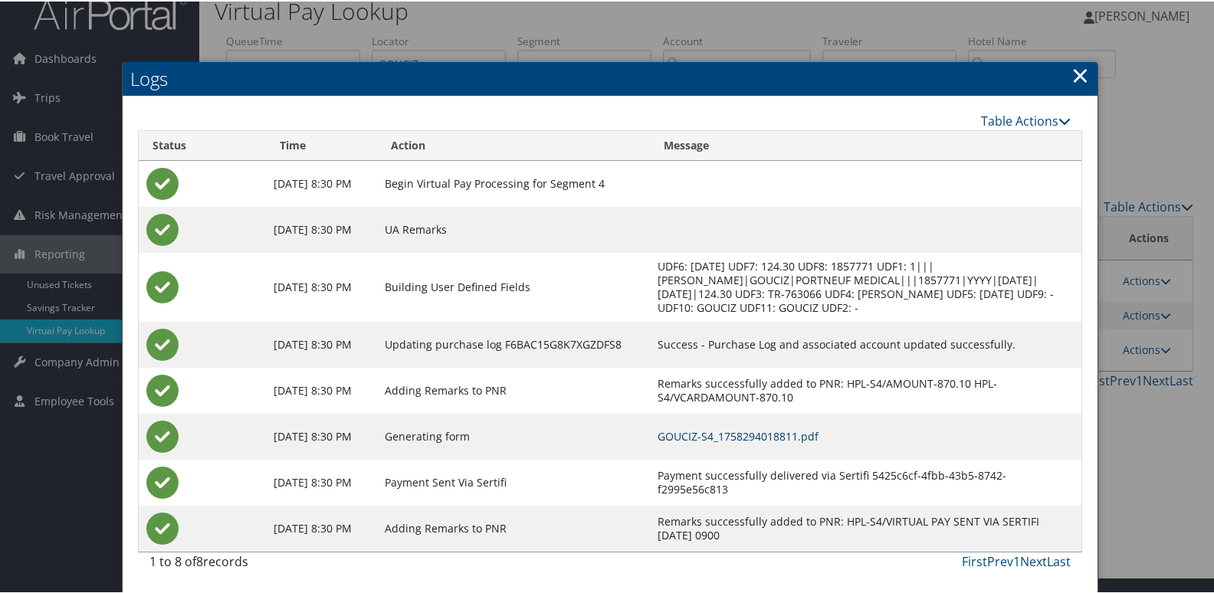
click at [815, 433] on link "GOUCIZ-S4_1758294018811.pdf" at bounding box center [737, 435] width 161 height 15
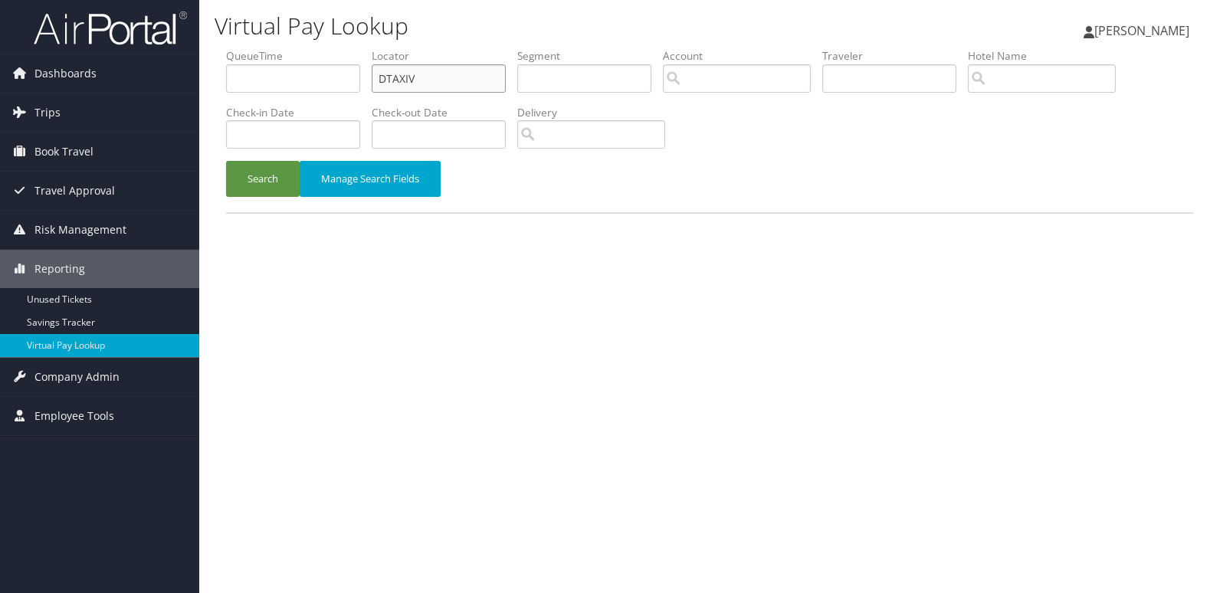
click at [463, 74] on input "DTAXIV" at bounding box center [439, 78] width 134 height 28
paste input "QQKCBU"
type input "QQKCBU"
click at [247, 168] on button "Search" at bounding box center [263, 179] width 74 height 36
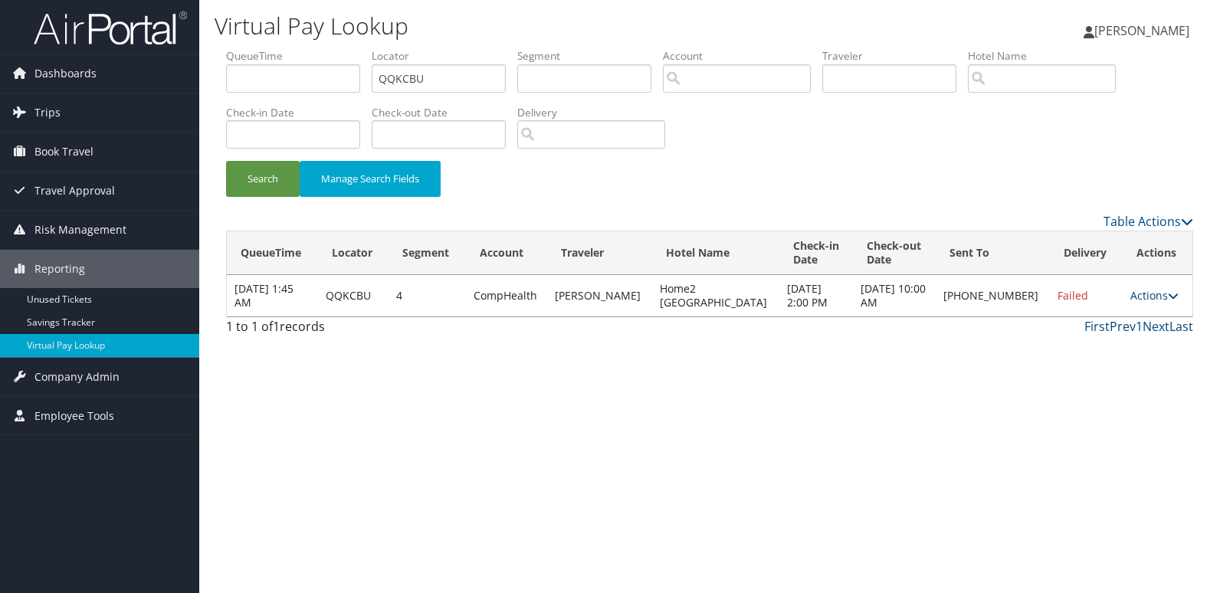
click at [1130, 298] on link "Actions" at bounding box center [1154, 295] width 48 height 15
click at [1115, 344] on link "Logs" at bounding box center [1100, 344] width 131 height 26
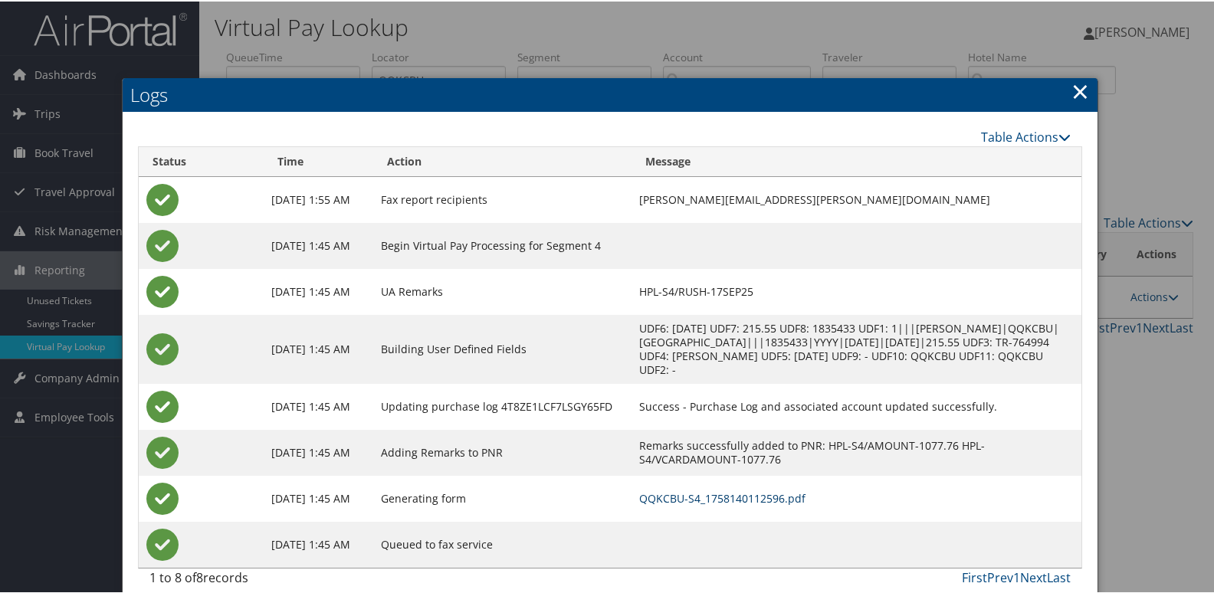
click at [805, 498] on link "QQKCBU-S4_1758140112596.pdf" at bounding box center [722, 497] width 166 height 15
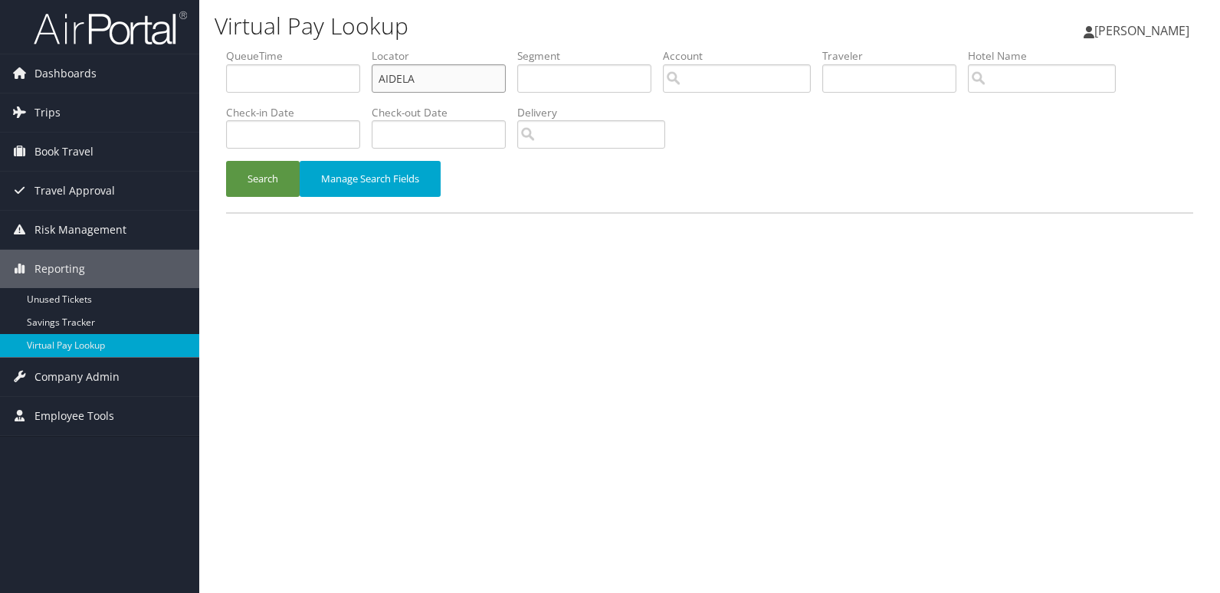
click at [461, 75] on input "AIDELA" at bounding box center [439, 78] width 134 height 28
paste input "NSQUXQ"
type input "NSQUXQ"
click at [275, 173] on button "Search" at bounding box center [263, 179] width 74 height 36
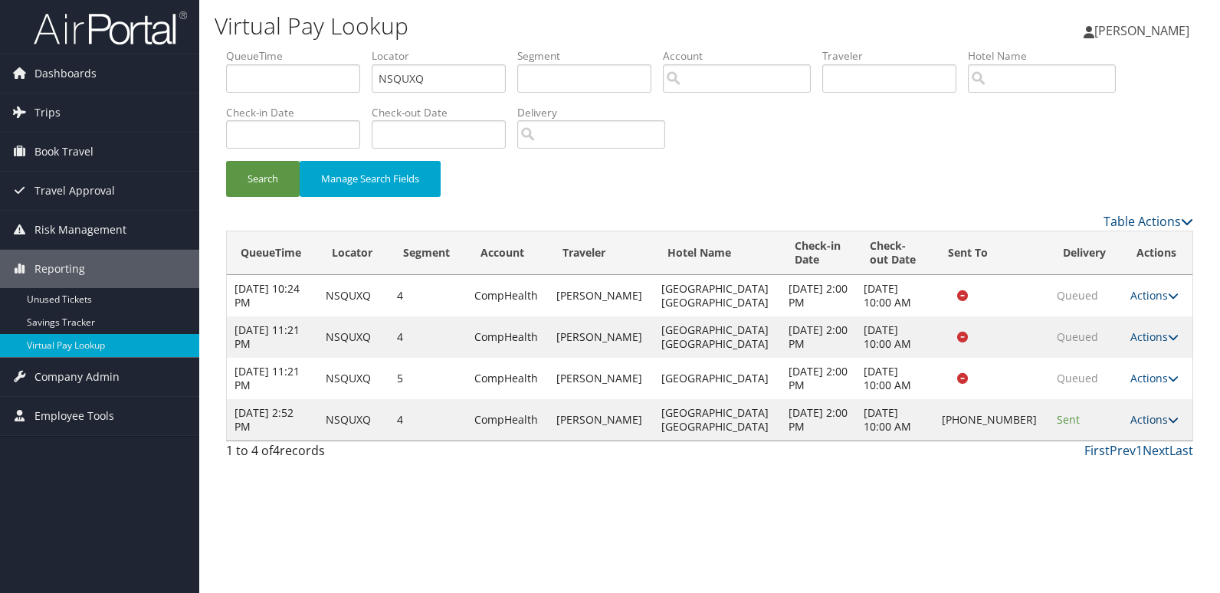
click at [1152, 422] on link "Actions" at bounding box center [1154, 419] width 48 height 15
click at [1126, 461] on link "Logs" at bounding box center [1099, 468] width 131 height 26
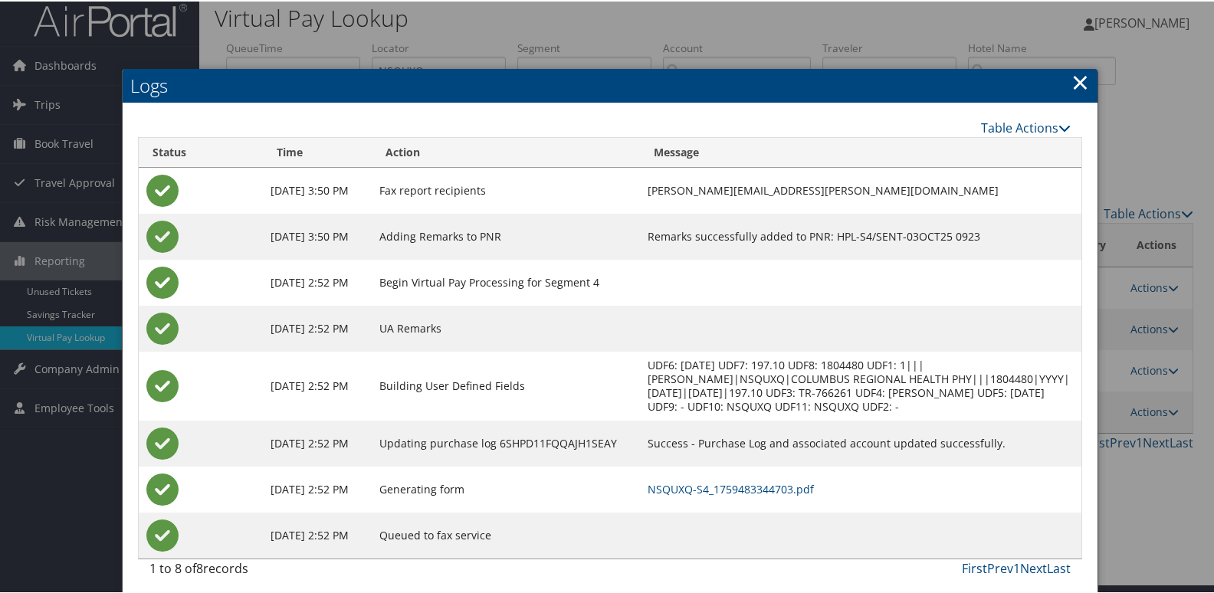
scroll to position [16, 0]
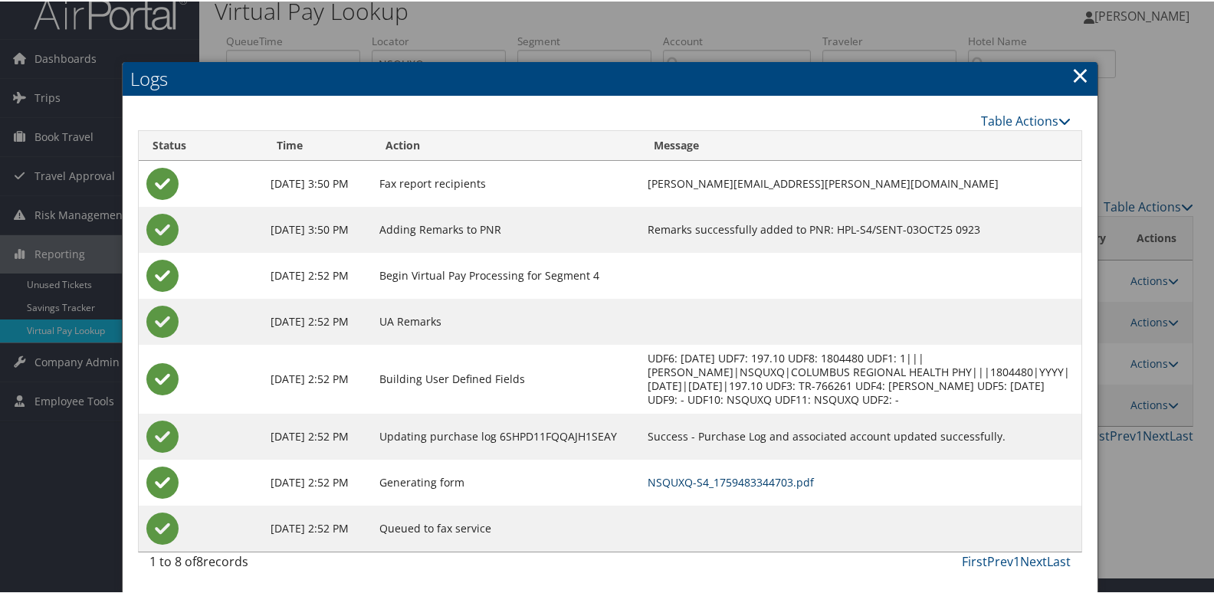
click at [769, 487] on link "NSQUXQ-S4_1759483344703.pdf" at bounding box center [730, 481] width 166 height 15
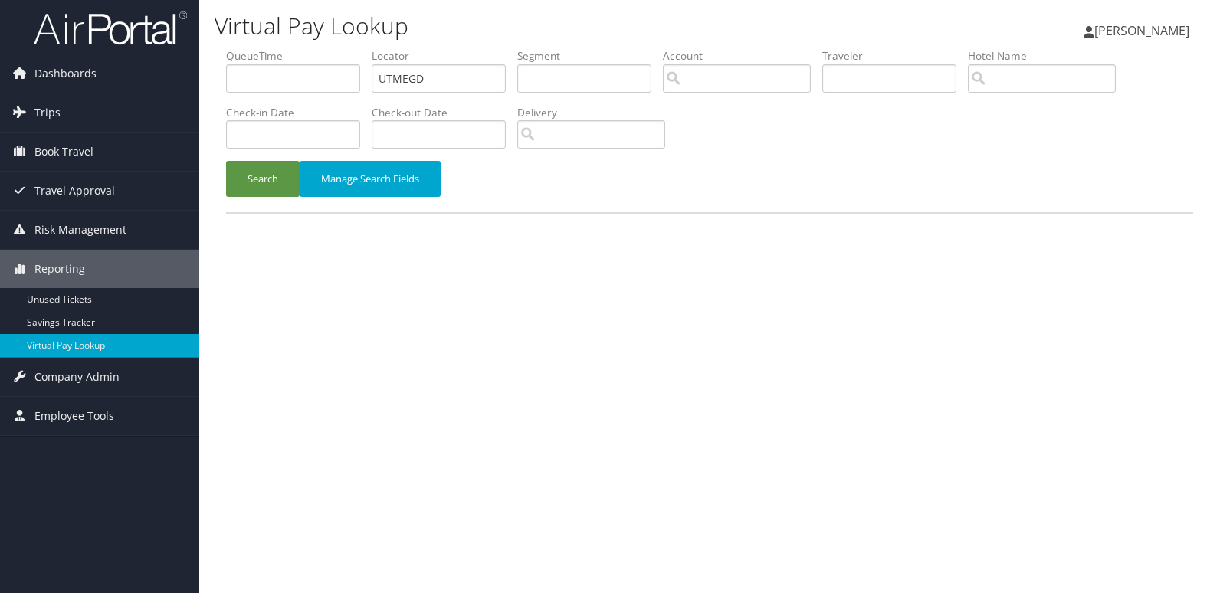
click at [469, 73] on input "UTMEGD" at bounding box center [439, 78] width 134 height 28
type input "WCAIZO"
click at [241, 176] on button "Search" at bounding box center [263, 179] width 74 height 36
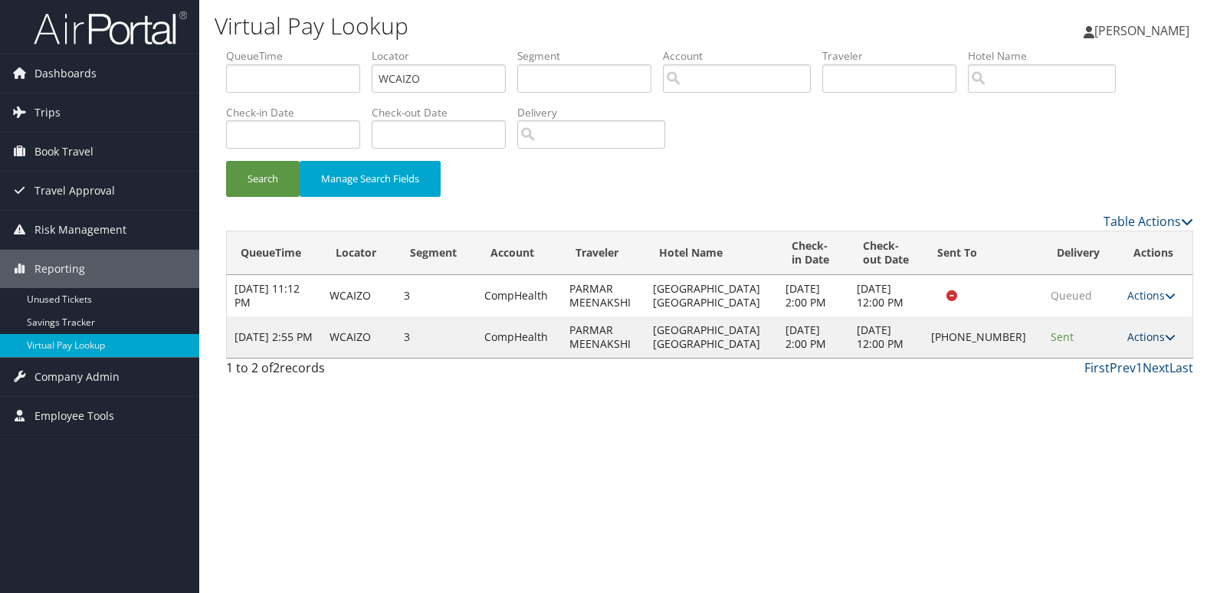
click at [1136, 338] on link "Actions" at bounding box center [1151, 336] width 48 height 15
click at [1090, 380] on link "Logs" at bounding box center [1099, 385] width 131 height 26
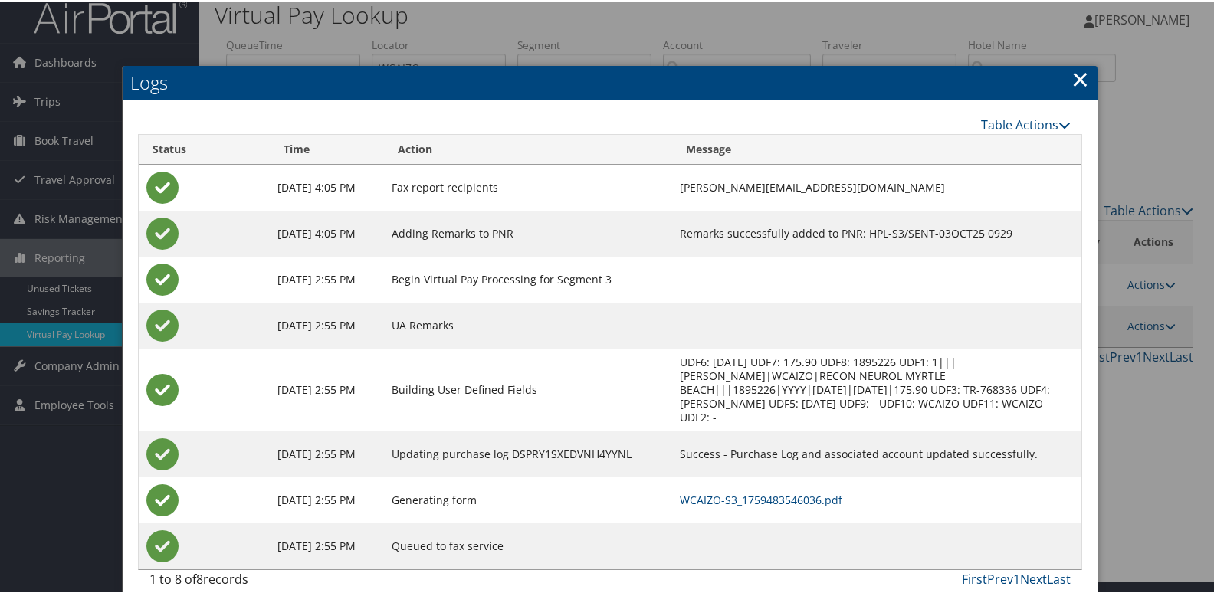
scroll to position [16, 0]
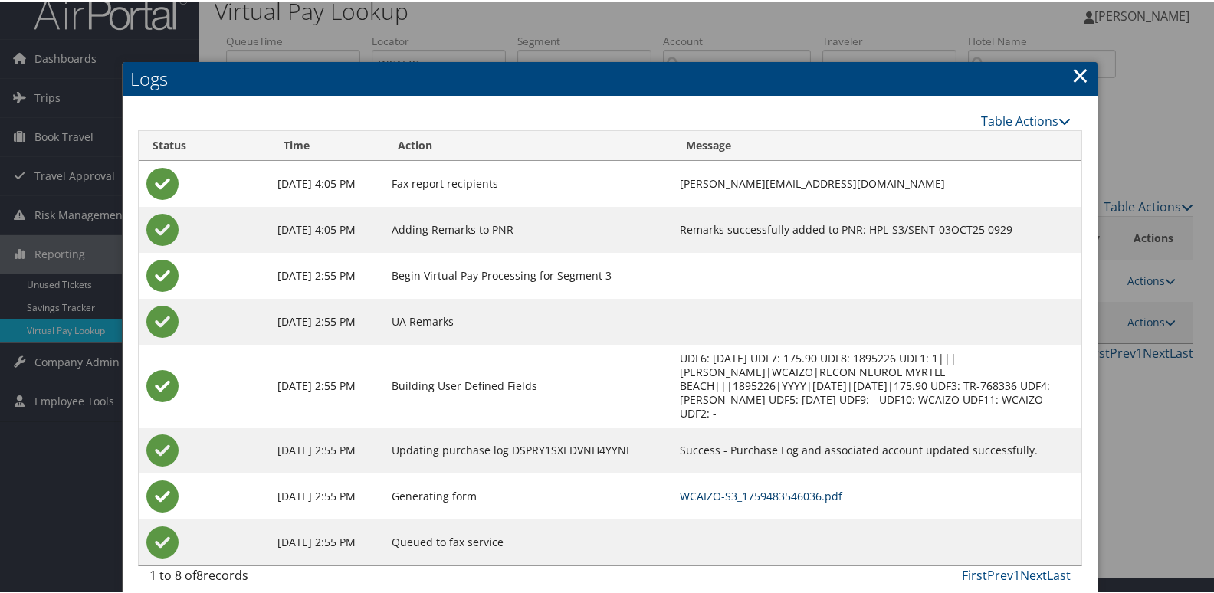
click at [726, 487] on link "WCAIZO-S3_1759483546036.pdf" at bounding box center [761, 494] width 162 height 15
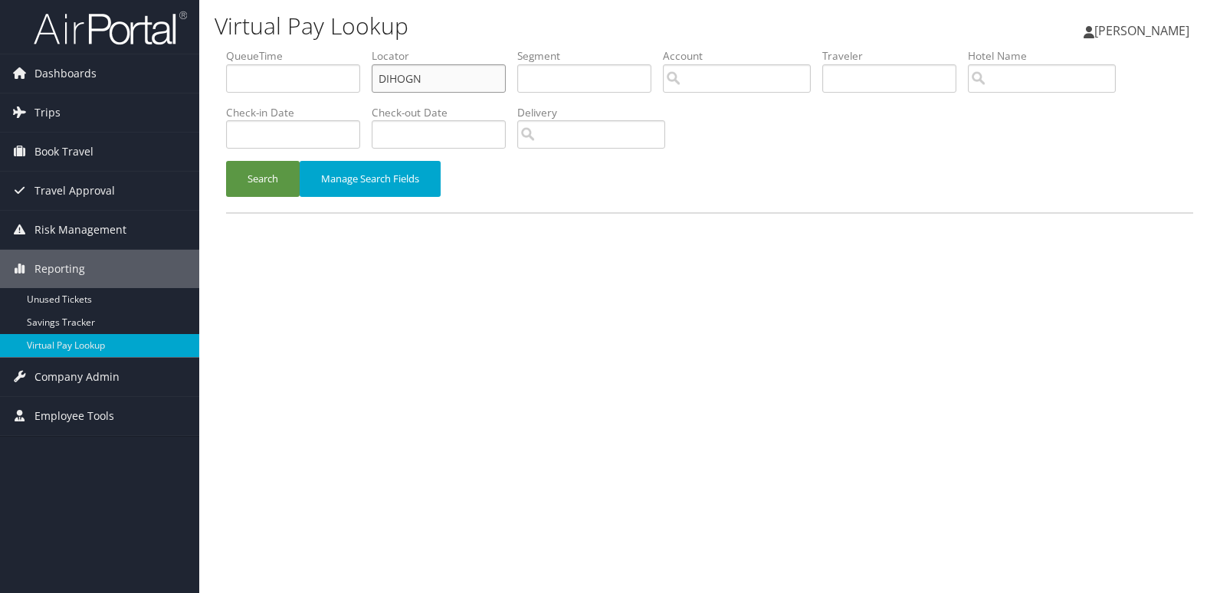
click at [449, 86] on input "DIHOGN" at bounding box center [439, 78] width 134 height 28
paste input "LEPGIQ"
type input "LEPGIQ"
click at [254, 170] on button "Search" at bounding box center [263, 179] width 74 height 36
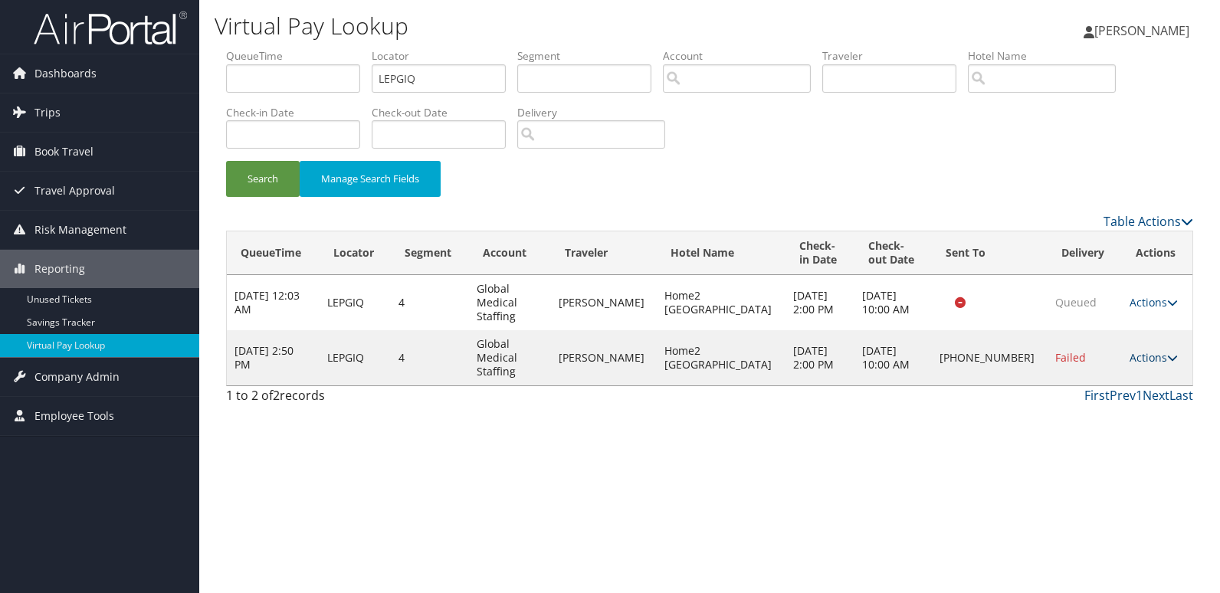
click at [1137, 350] on link "Actions" at bounding box center [1153, 357] width 48 height 15
click at [1060, 379] on link "Logs" at bounding box center [1098, 385] width 131 height 26
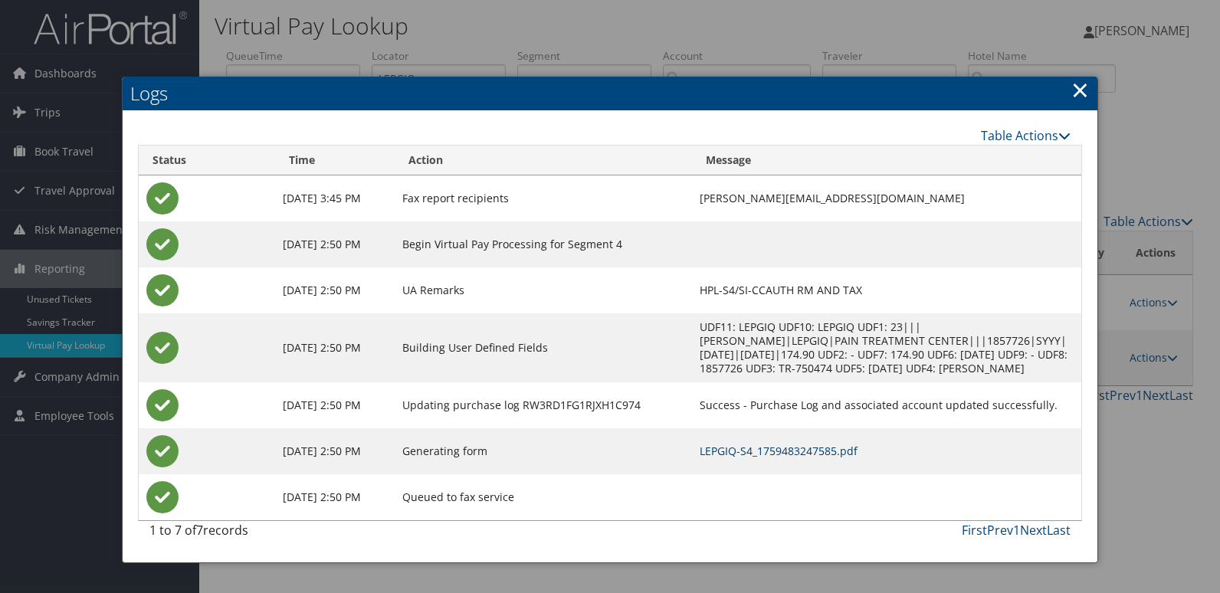
click at [780, 452] on link "LEPGIQ-S4_1759483247585.pdf" at bounding box center [779, 451] width 158 height 15
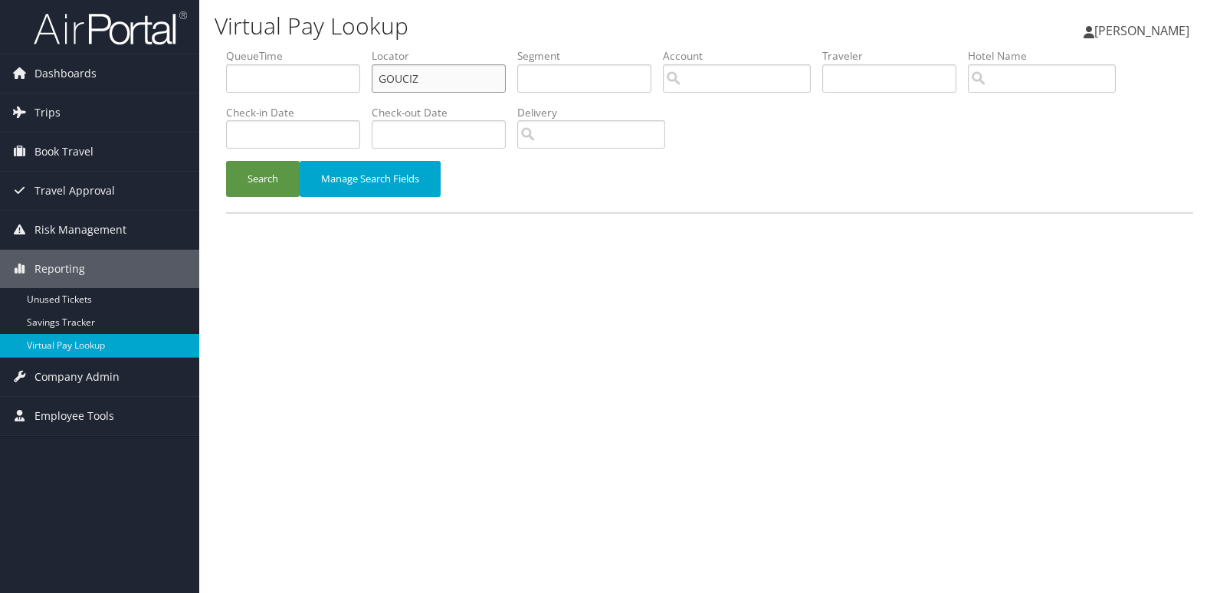
click at [444, 83] on input "GOUCIZ" at bounding box center [439, 78] width 134 height 28
paste input "YBACNF"
type input "YBACNF"
click at [263, 182] on button "Search" at bounding box center [263, 179] width 74 height 36
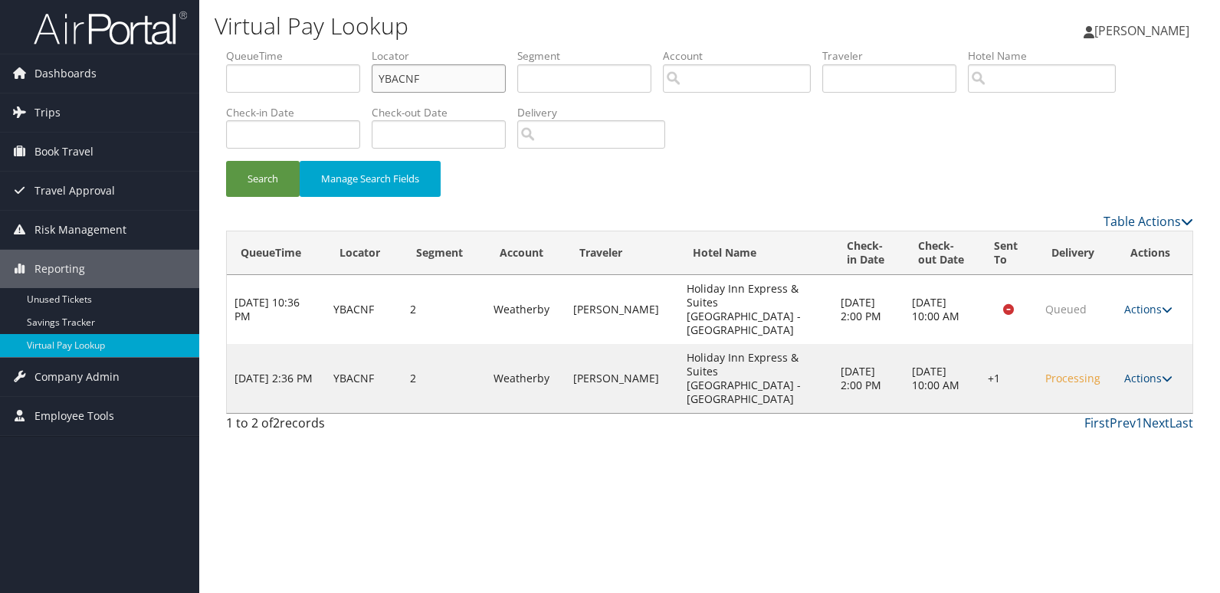
click at [506, 78] on input "YBACNF" at bounding box center [439, 78] width 134 height 28
click at [260, 167] on button "Search" at bounding box center [263, 179] width 74 height 36
click at [1151, 371] on link "Actions" at bounding box center [1148, 378] width 48 height 15
click at [1106, 401] on link "Logs" at bounding box center [1102, 406] width 131 height 26
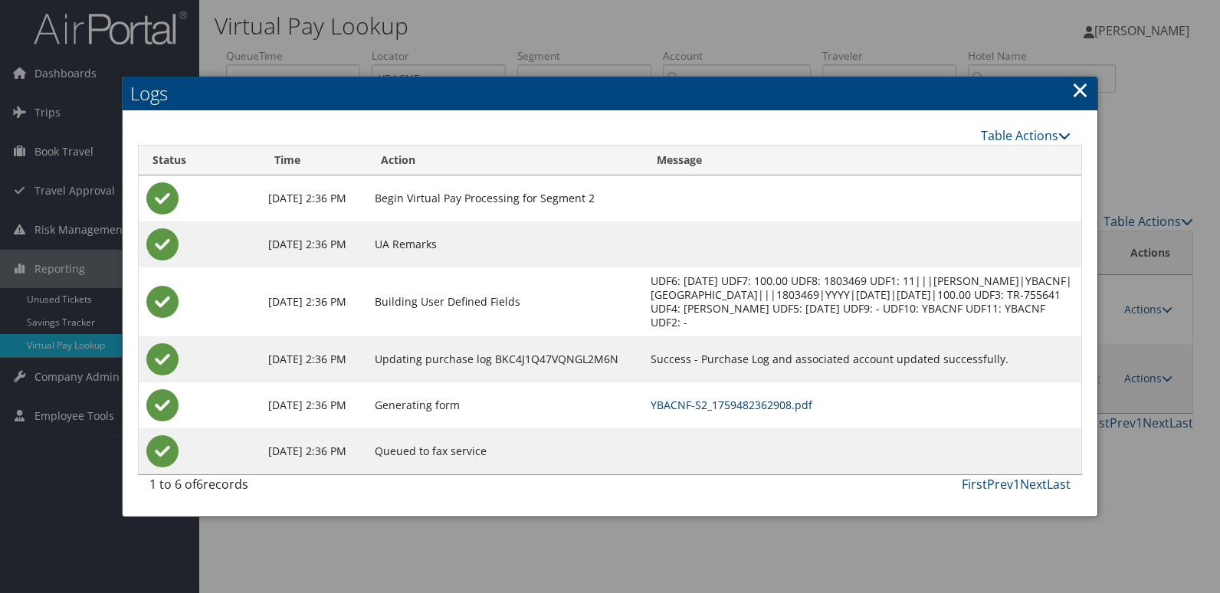
click at [785, 412] on link "YBACNF-S2_1759482362908.pdf" at bounding box center [732, 405] width 162 height 15
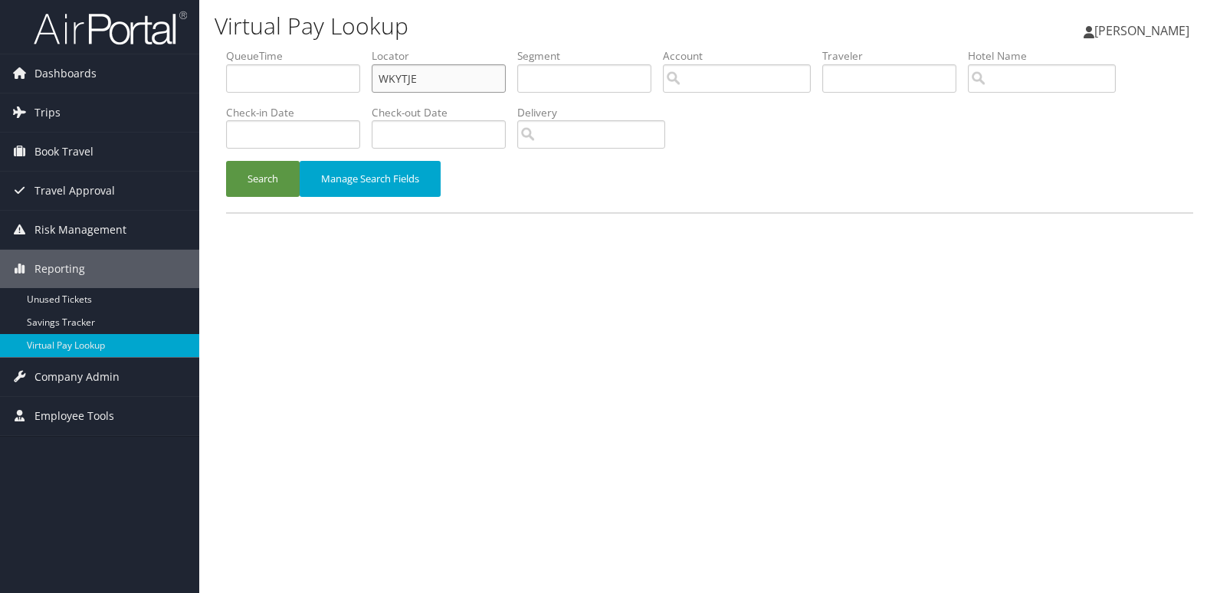
click at [489, 75] on input "WKYTJE" at bounding box center [439, 78] width 134 height 28
paste input "QJRKVV"
type input "QJRKVV"
click at [262, 172] on button "Search" at bounding box center [263, 179] width 74 height 36
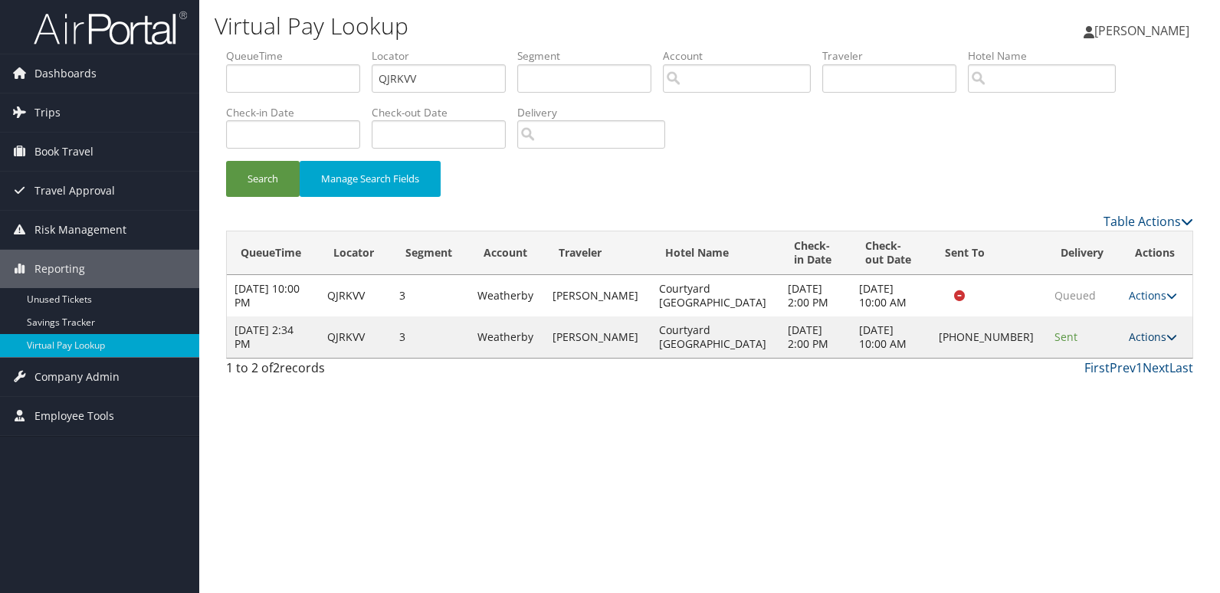
click at [1152, 342] on link "Actions" at bounding box center [1153, 336] width 48 height 15
click at [1084, 392] on link "Logs" at bounding box center [1099, 385] width 131 height 26
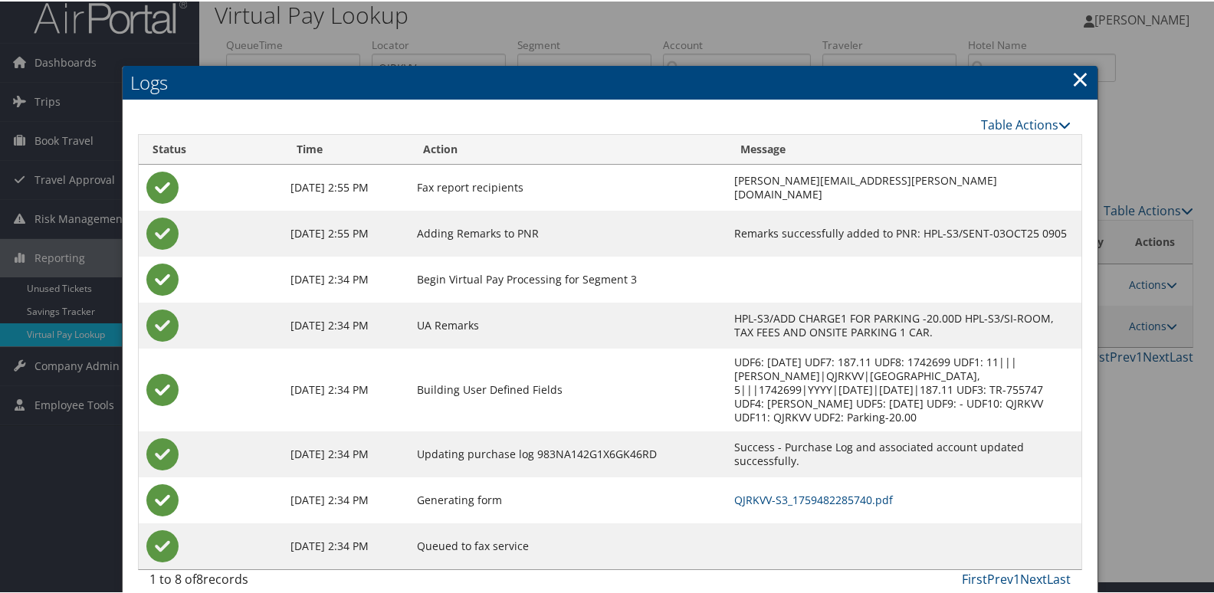
scroll to position [16, 0]
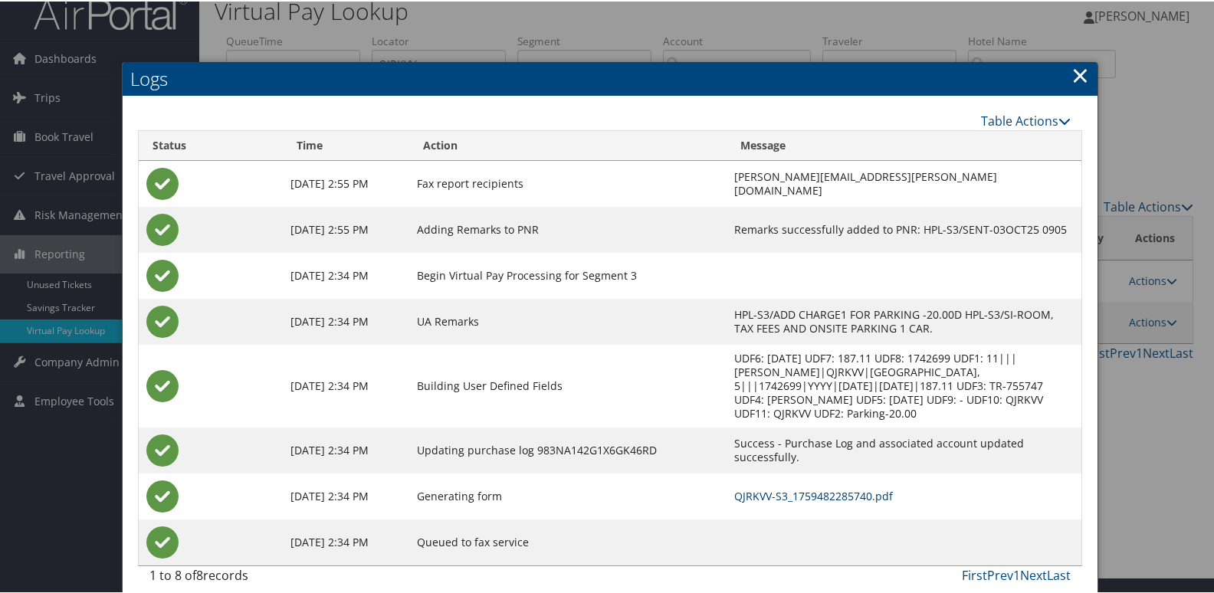
click at [762, 487] on link "QJRKVV-S3_1759482285740.pdf" at bounding box center [813, 494] width 159 height 15
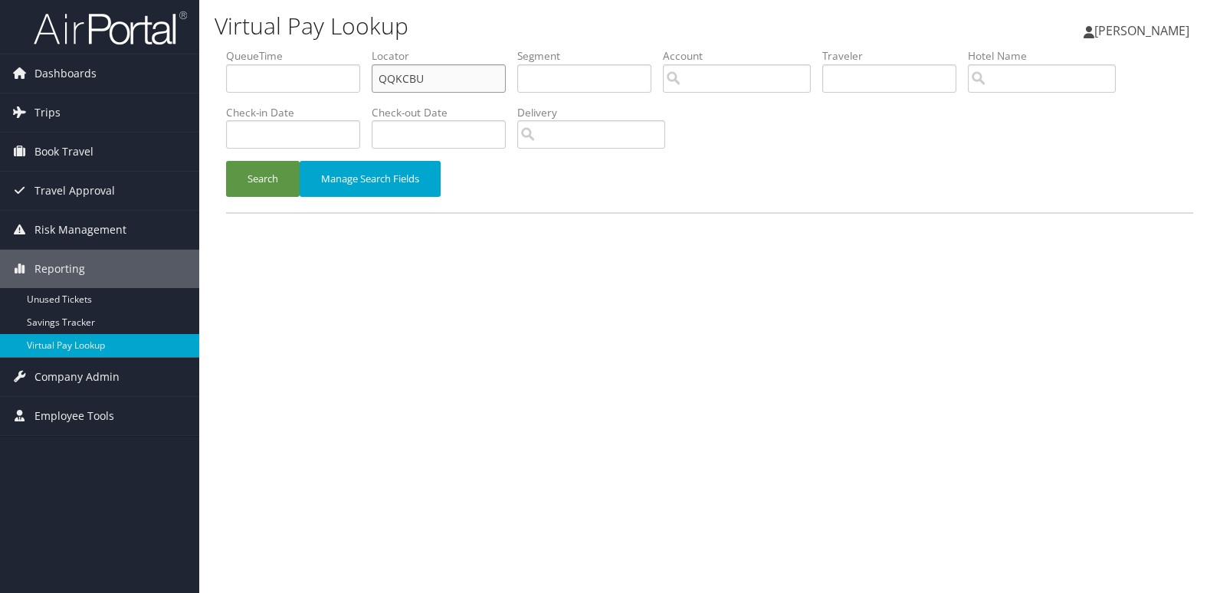
drag, startPoint x: 451, startPoint y: 77, endPoint x: 344, endPoint y: 61, distance: 108.6
click at [350, 48] on ul "QueueTime Locator QQKCBU Segment Account Traveler Hotel Name Check-in Date Chec…" at bounding box center [709, 48] width 967 height 0
paste input "GKUMDA"
type input "GKUMDA"
click at [301, 164] on button "Manage Search Fields" at bounding box center [370, 179] width 141 height 36
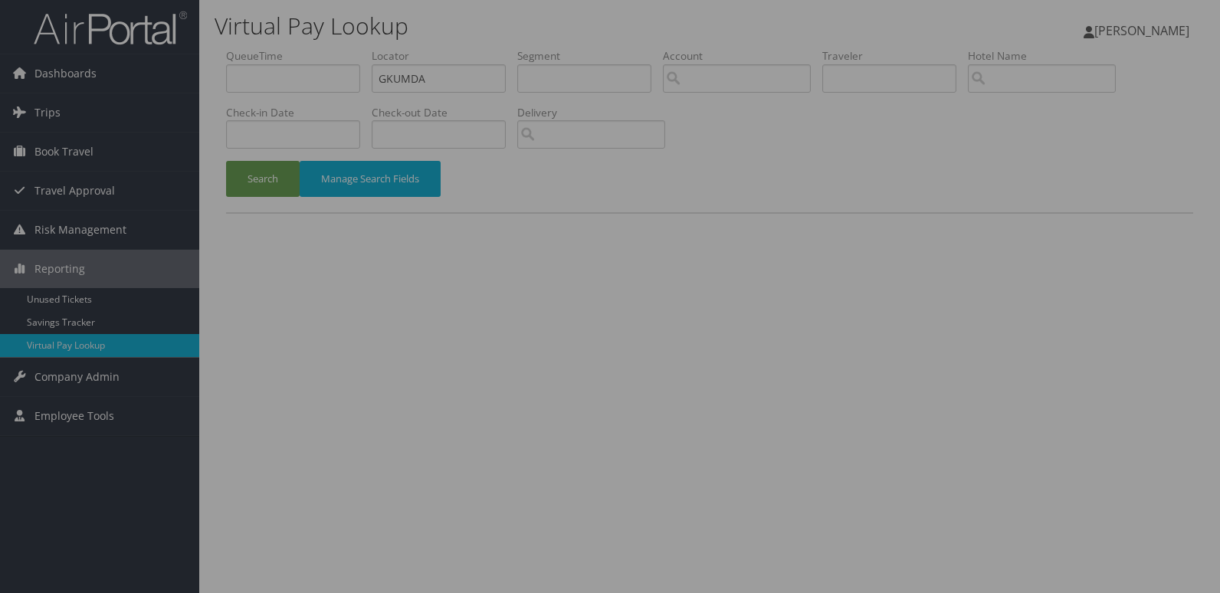
click at [251, 179] on li "Account Account" at bounding box center [290, 202] width 320 height 51
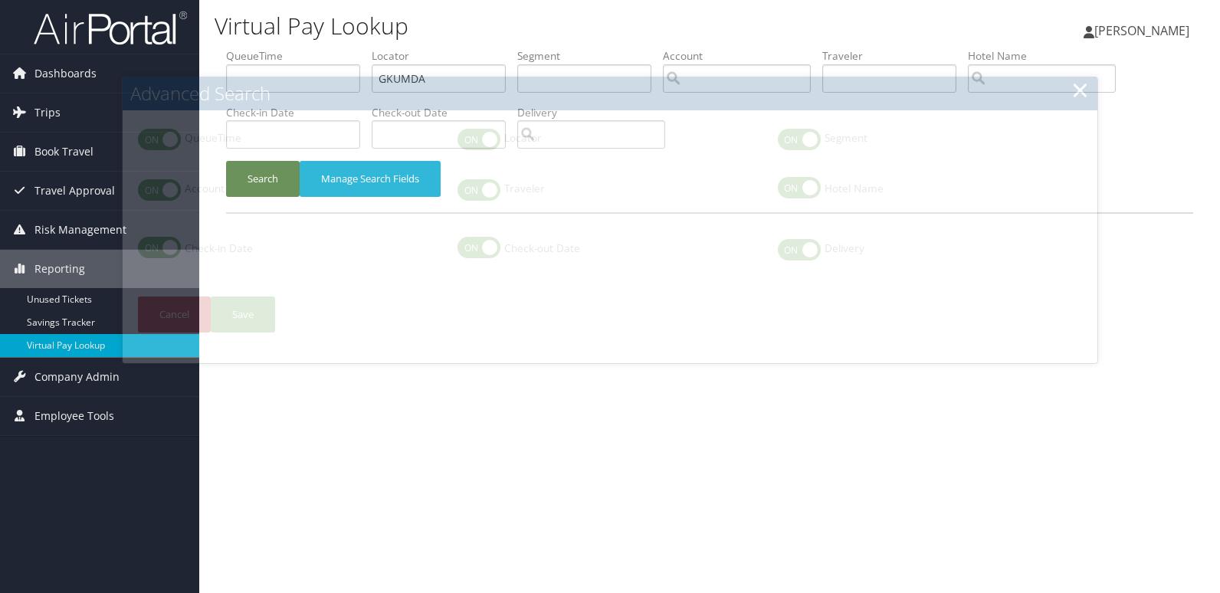
click at [270, 172] on button "Search" at bounding box center [263, 179] width 74 height 36
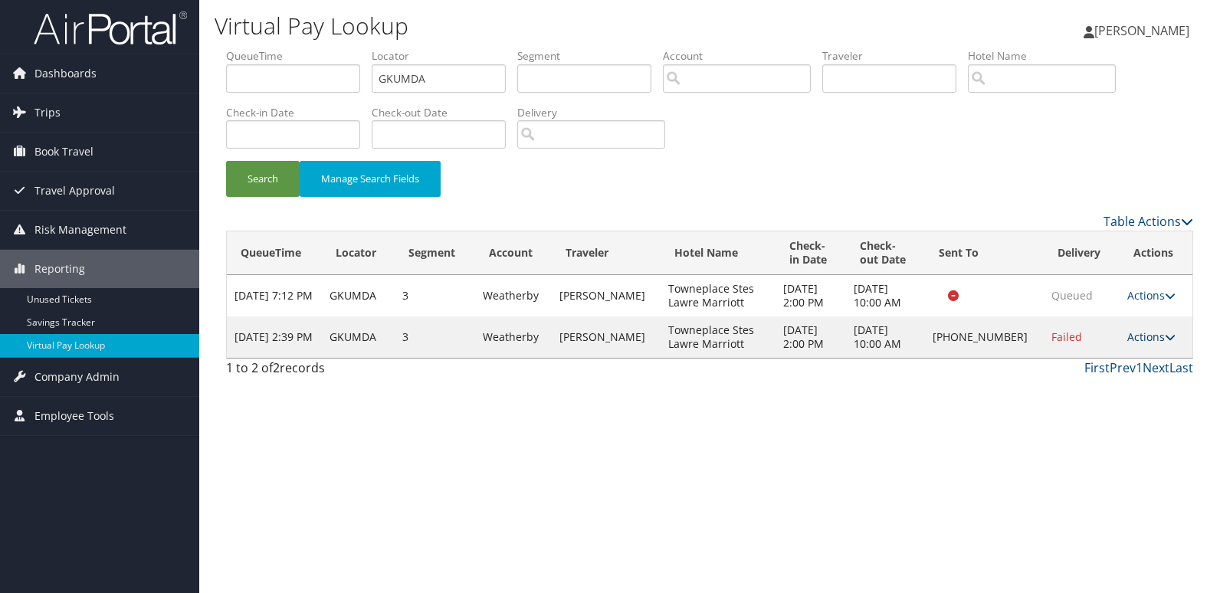
click at [1149, 340] on link "Actions" at bounding box center [1151, 336] width 48 height 15
drag, startPoint x: 1150, startPoint y: 340, endPoint x: 1070, endPoint y: 398, distance: 98.2
click at [1070, 398] on link "Delivery Information" at bounding box center [1099, 411] width 131 height 26
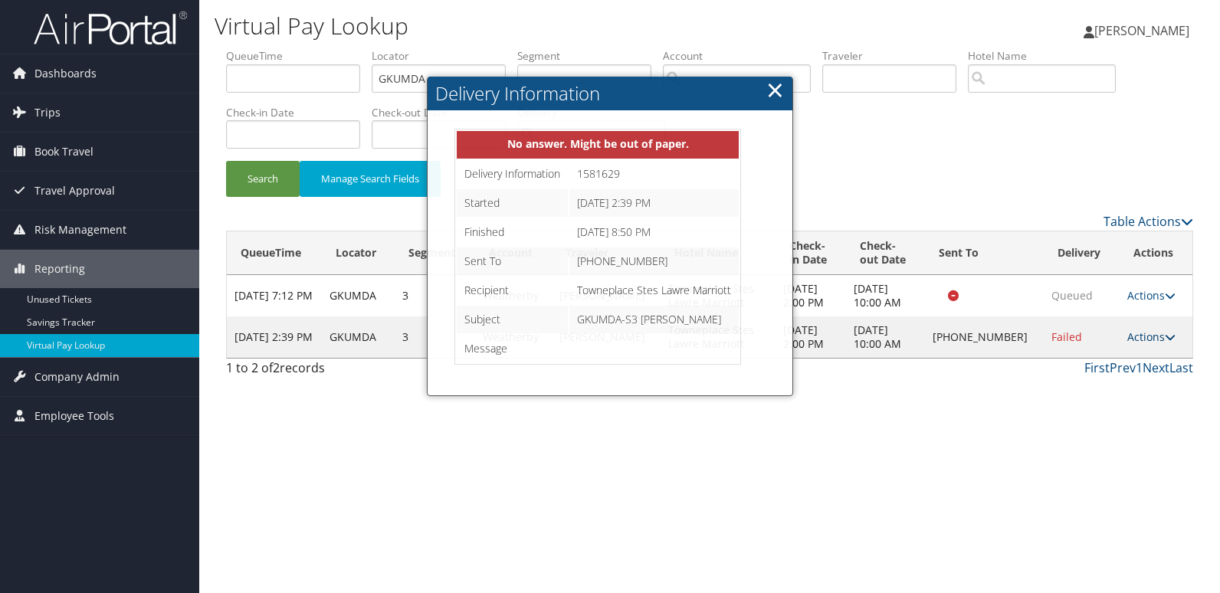
click at [1152, 338] on link "Actions" at bounding box center [1151, 336] width 48 height 15
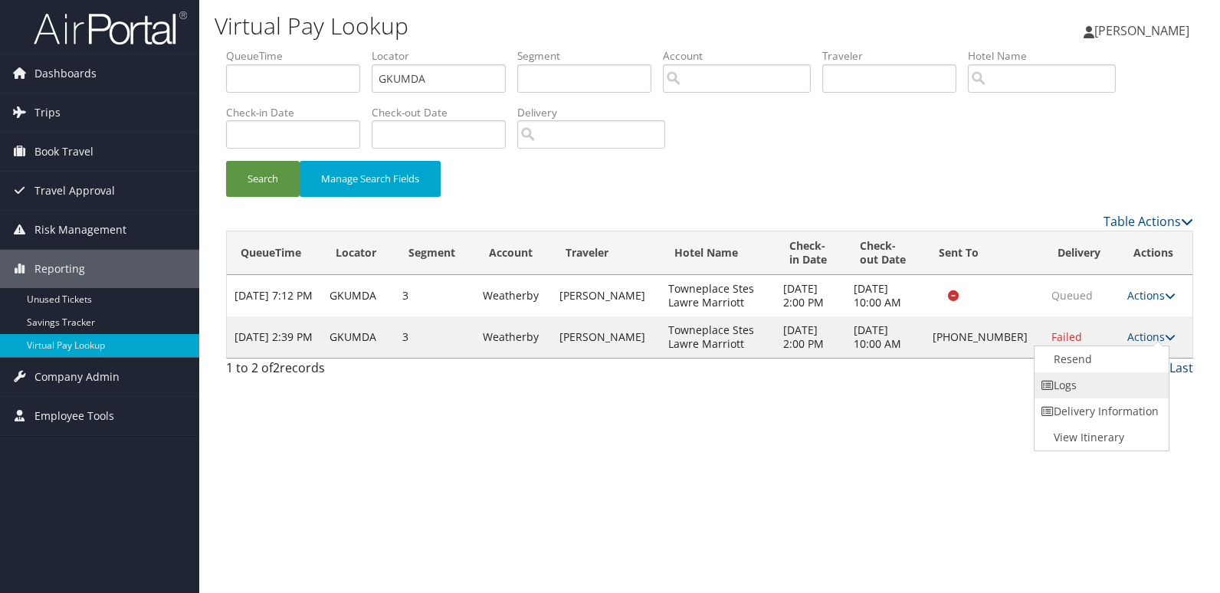
click at [1082, 384] on link "Logs" at bounding box center [1099, 385] width 131 height 26
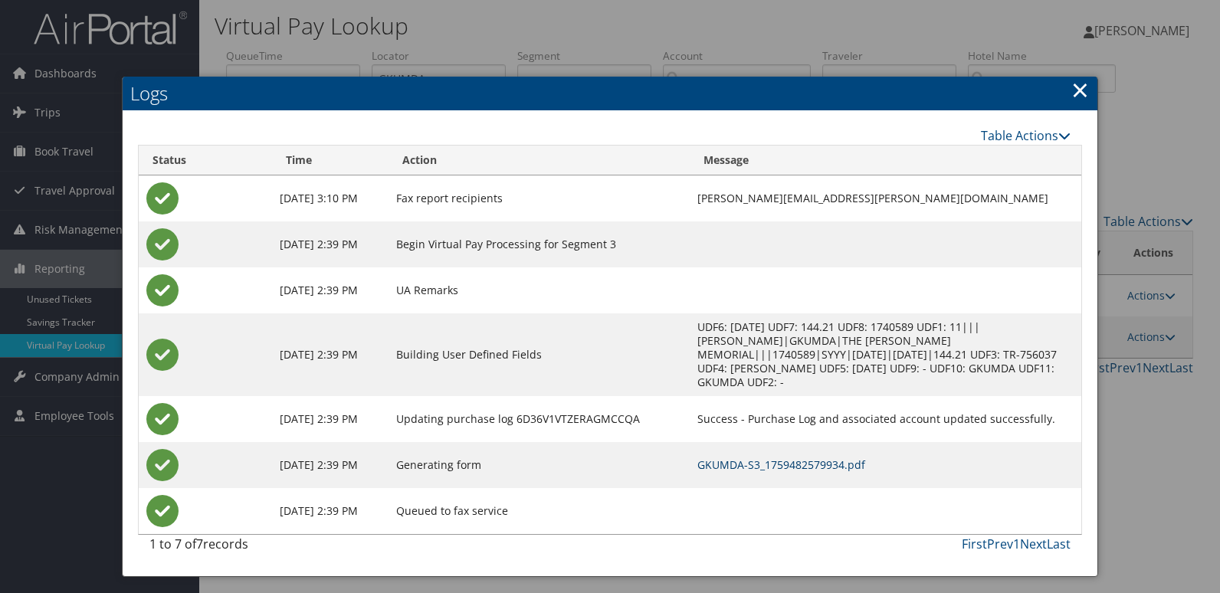
click at [816, 457] on link "GKUMDA-S3_1759482579934.pdf" at bounding box center [781, 464] width 168 height 15
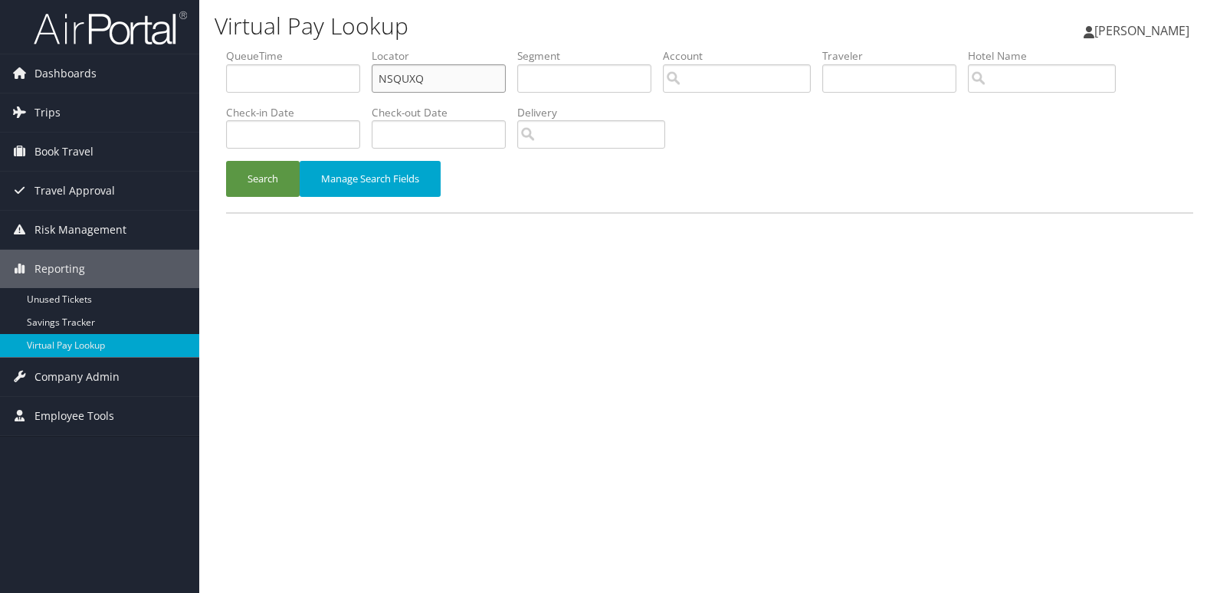
click at [259, 48] on ul "QueueTime Locator NSQUXQ Segment Account Traveler Hotel Name Check-in Date Chec…" at bounding box center [709, 48] width 967 height 0
paste input "GTTPJJ"
type input "GTTPJJ"
click at [221, 192] on div "Search Manage Search Fields" at bounding box center [710, 186] width 990 height 51
click at [261, 191] on button "Search" at bounding box center [263, 179] width 74 height 36
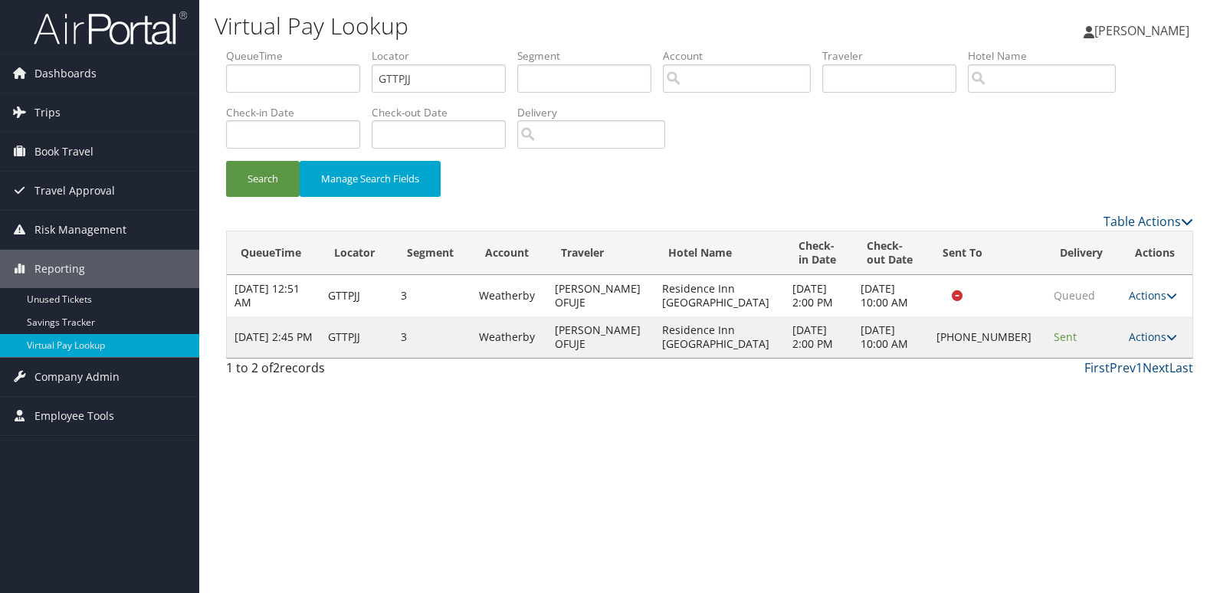
click at [1121, 356] on td "Actions Resend Logs Delivery Information View Itinerary" at bounding box center [1156, 336] width 71 height 41
click at [1148, 344] on link "Actions" at bounding box center [1153, 336] width 48 height 15
click at [1095, 411] on link "Logs" at bounding box center [1099, 406] width 131 height 26
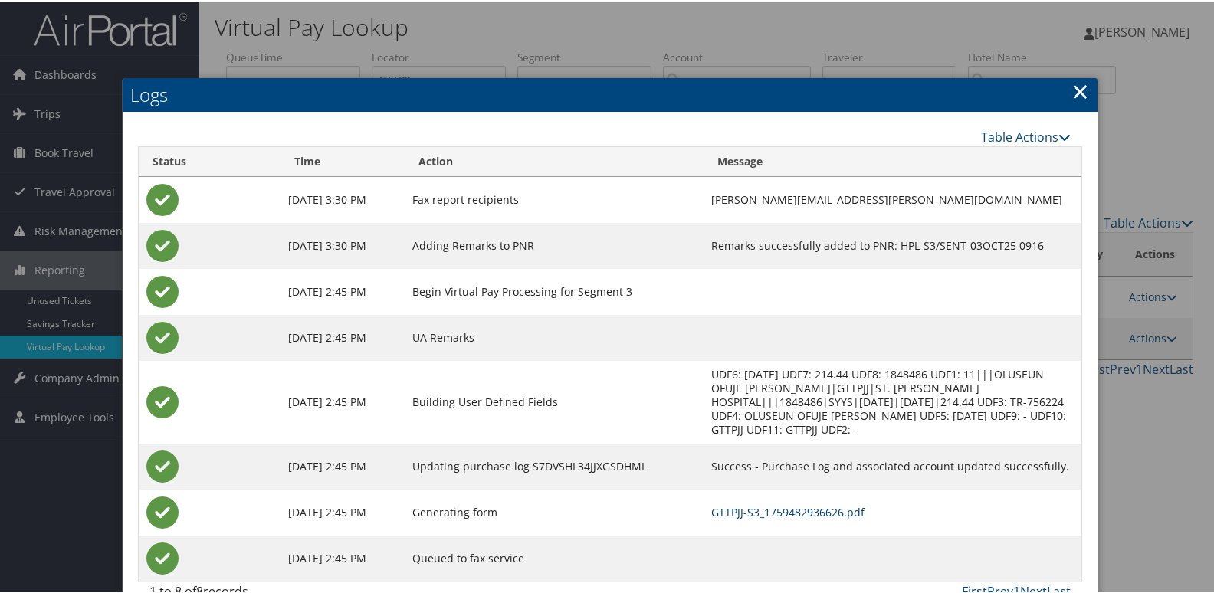
click at [799, 503] on link "GTTPJJ-S3_1759482936626.pdf" at bounding box center [787, 510] width 153 height 15
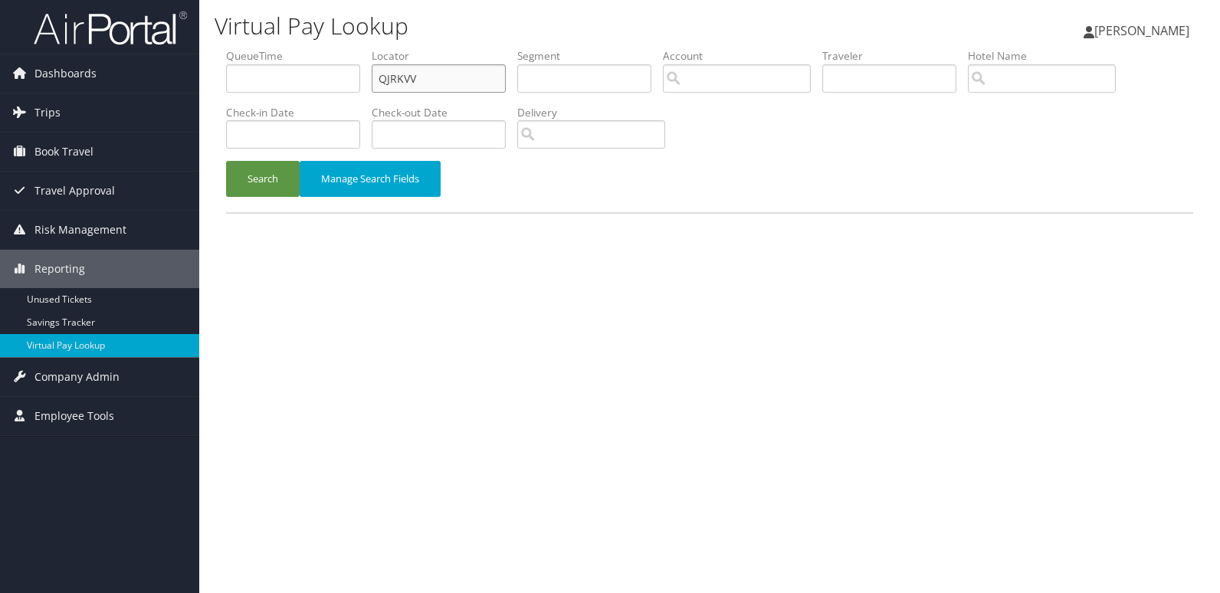
click at [438, 72] on input "QJRKVV" at bounding box center [439, 78] width 134 height 28
paste input "CXXQWM"
type input "CXXQWM"
click at [253, 182] on button "Search" at bounding box center [263, 179] width 74 height 36
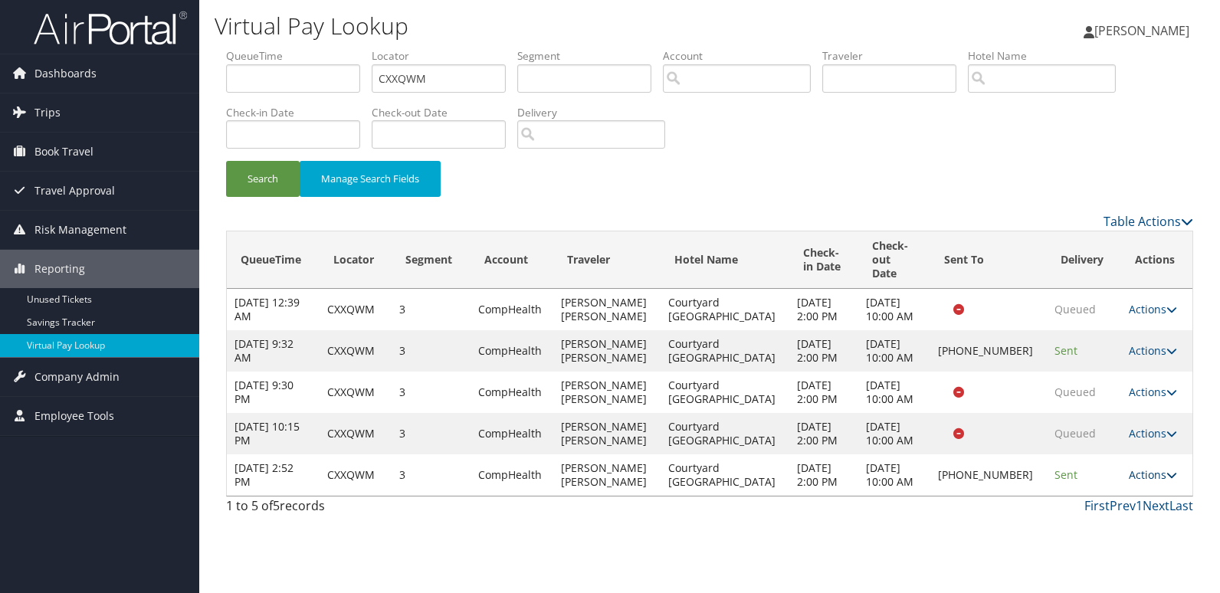
click at [1148, 482] on link "Actions" at bounding box center [1153, 474] width 48 height 15
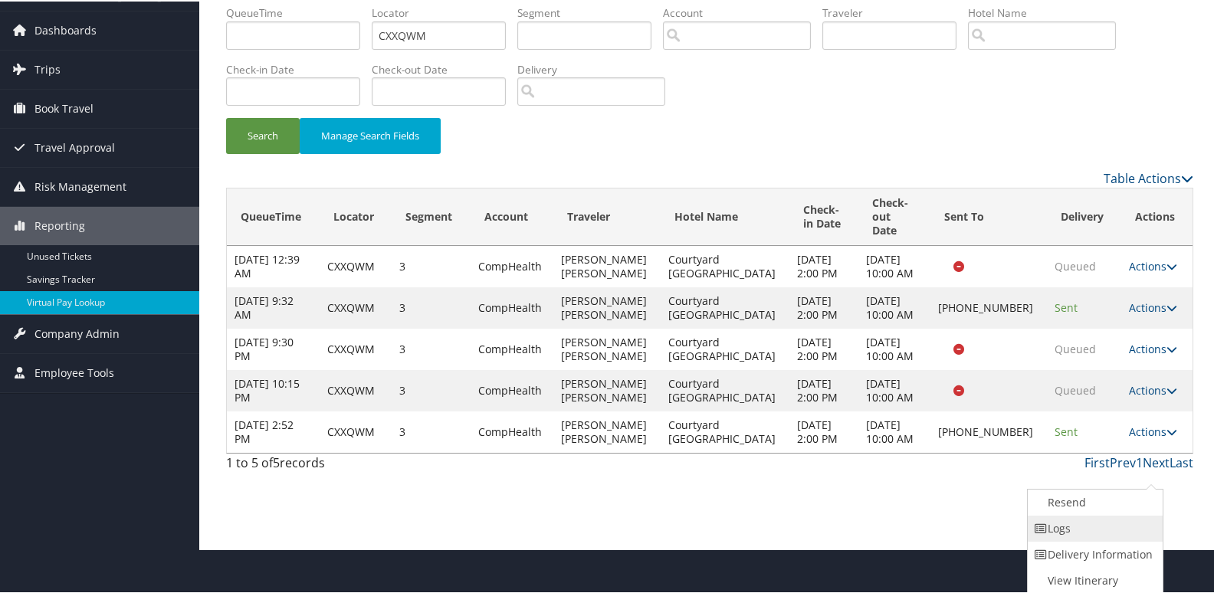
click at [1093, 536] on link "Logs" at bounding box center [1093, 527] width 131 height 26
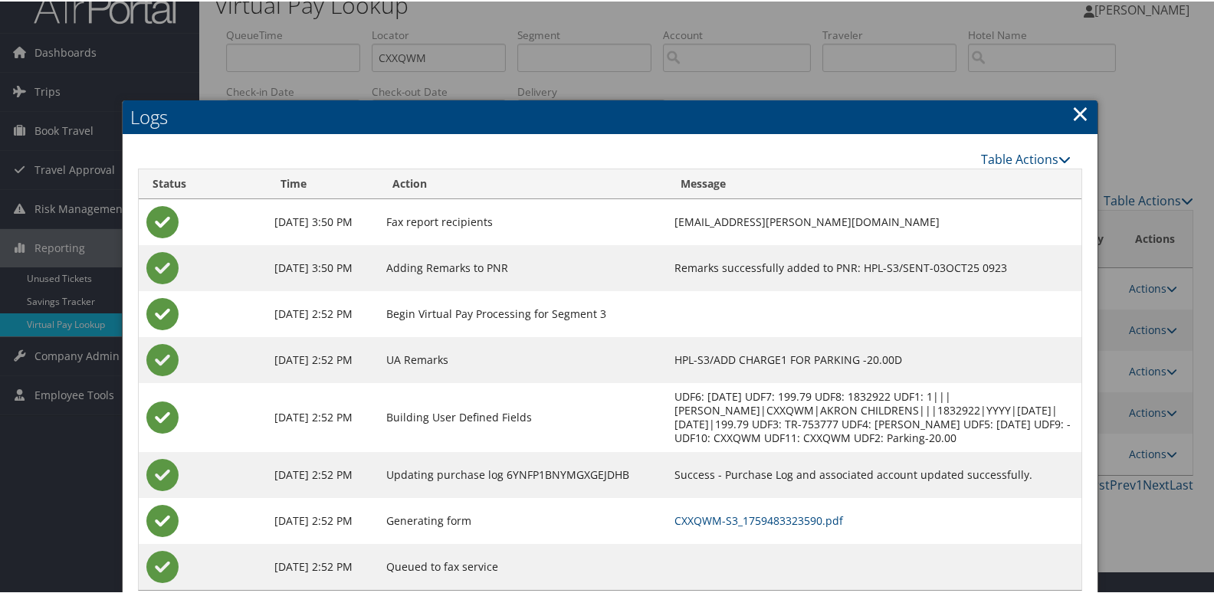
scroll to position [61, 0]
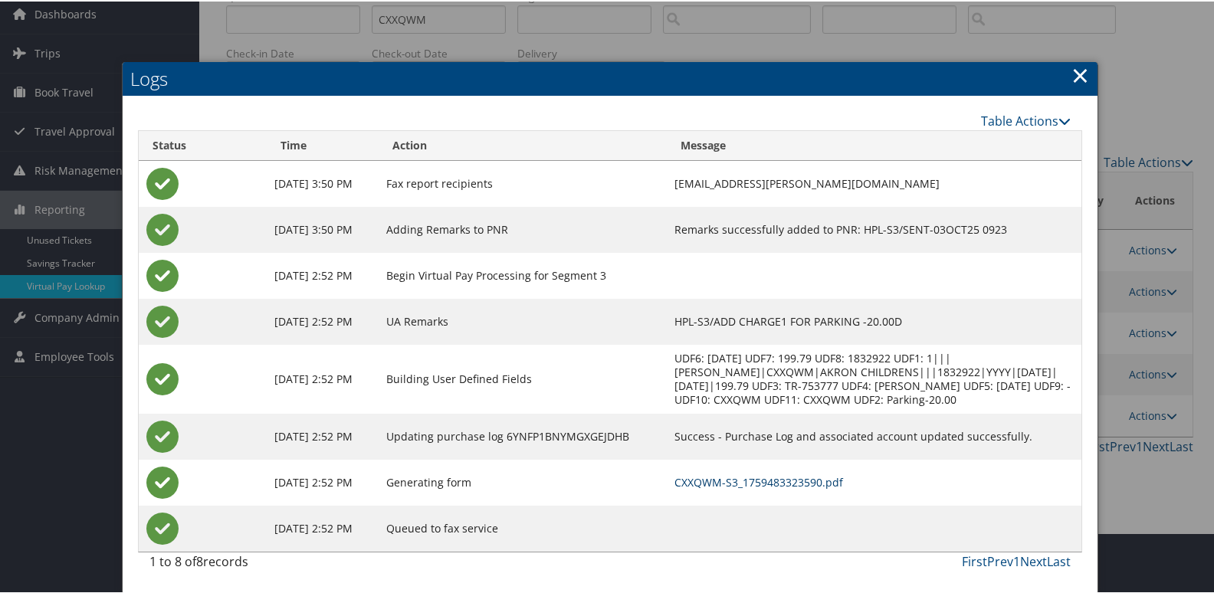
click at [762, 480] on link "CXXQWM-S3_1759483323590.pdf" at bounding box center [758, 481] width 169 height 15
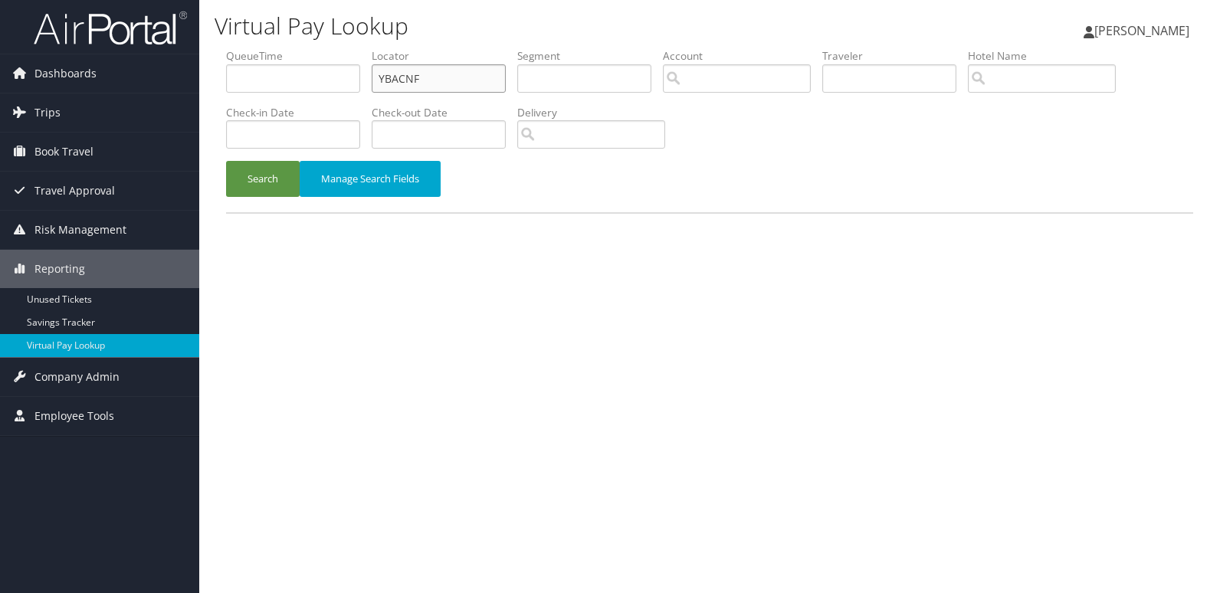
click at [470, 83] on input "YBACNF" at bounding box center [439, 78] width 134 height 28
paste input "QJRKVV"
type input "QJRKVV"
click at [235, 187] on button "Search" at bounding box center [263, 179] width 74 height 36
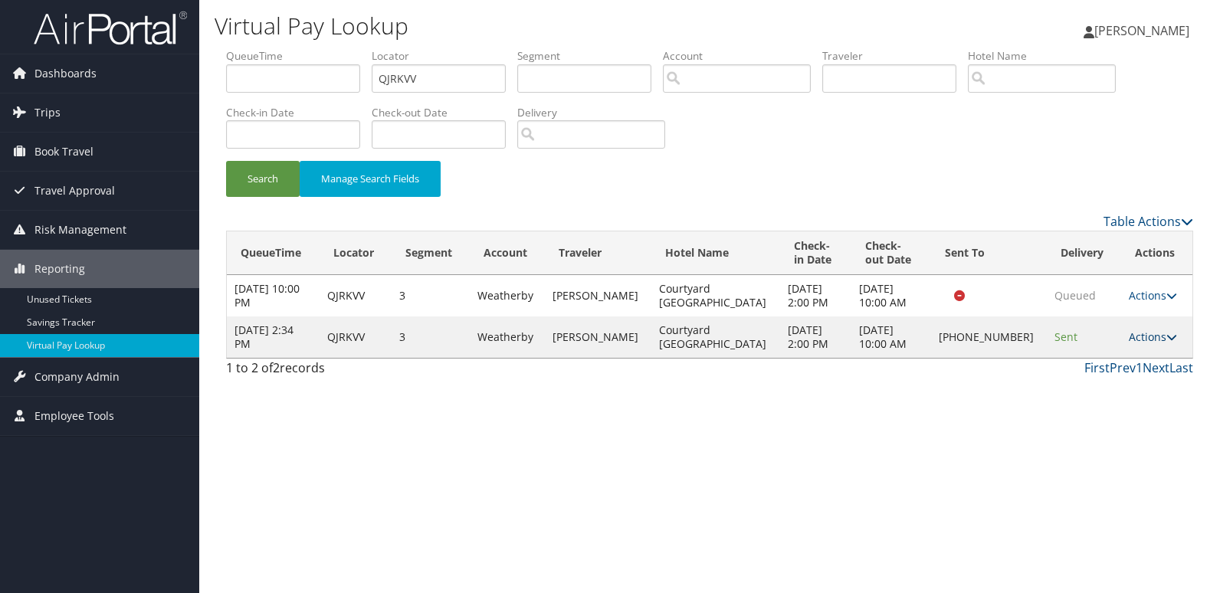
click at [1142, 337] on link "Actions" at bounding box center [1153, 336] width 48 height 15
click at [1112, 384] on link "Logs" at bounding box center [1099, 385] width 131 height 26
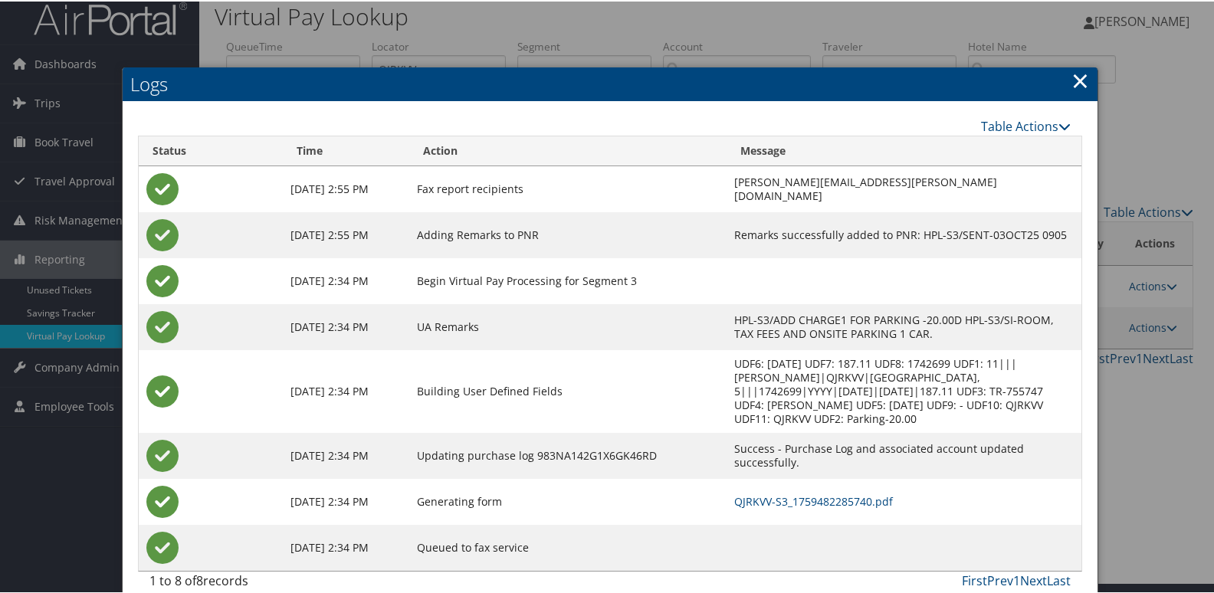
scroll to position [16, 0]
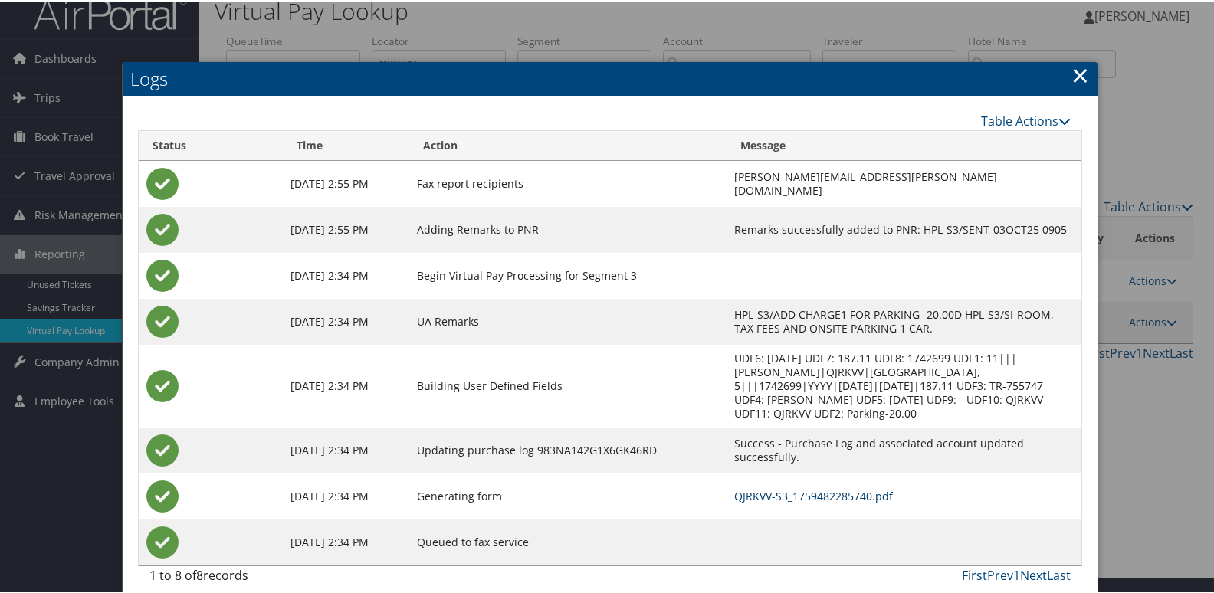
click at [740, 487] on link "QJRKVV-S3_1759482285740.pdf" at bounding box center [813, 494] width 159 height 15
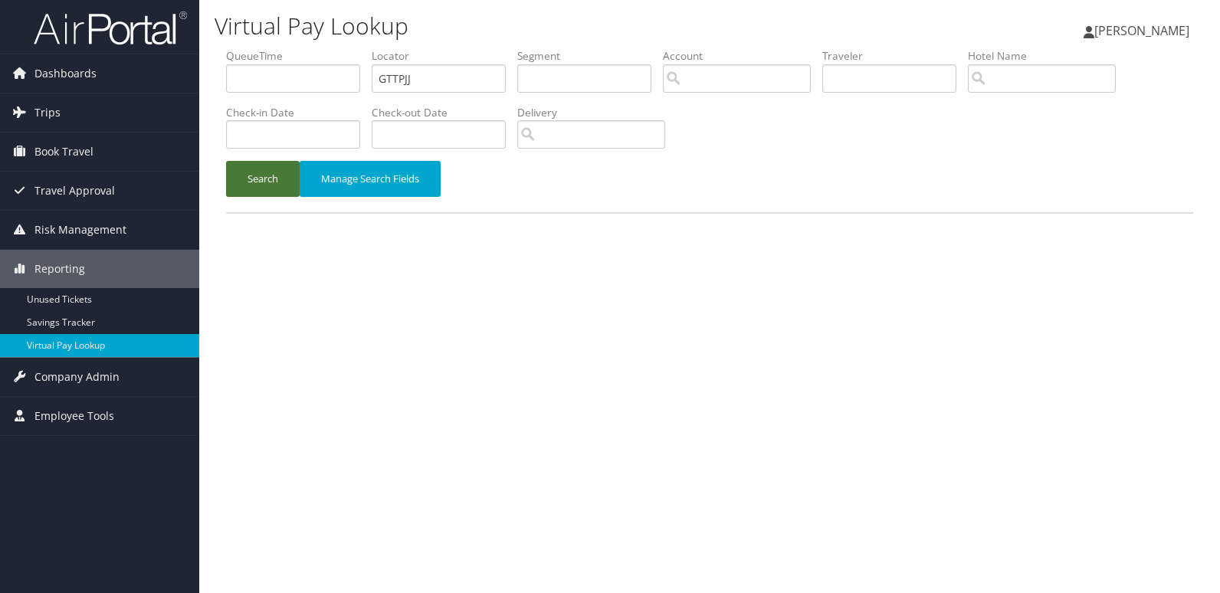
click at [274, 181] on button "Search" at bounding box center [263, 179] width 74 height 36
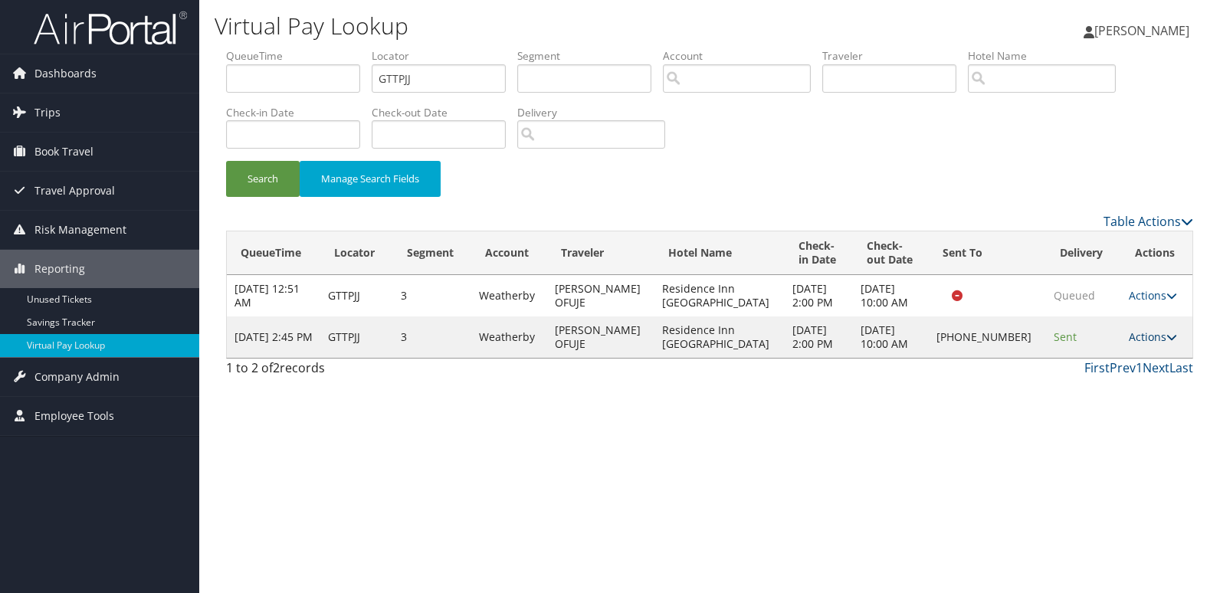
click at [1139, 344] on link "Actions" at bounding box center [1153, 336] width 48 height 15
click at [1114, 397] on link "Logs" at bounding box center [1099, 406] width 131 height 26
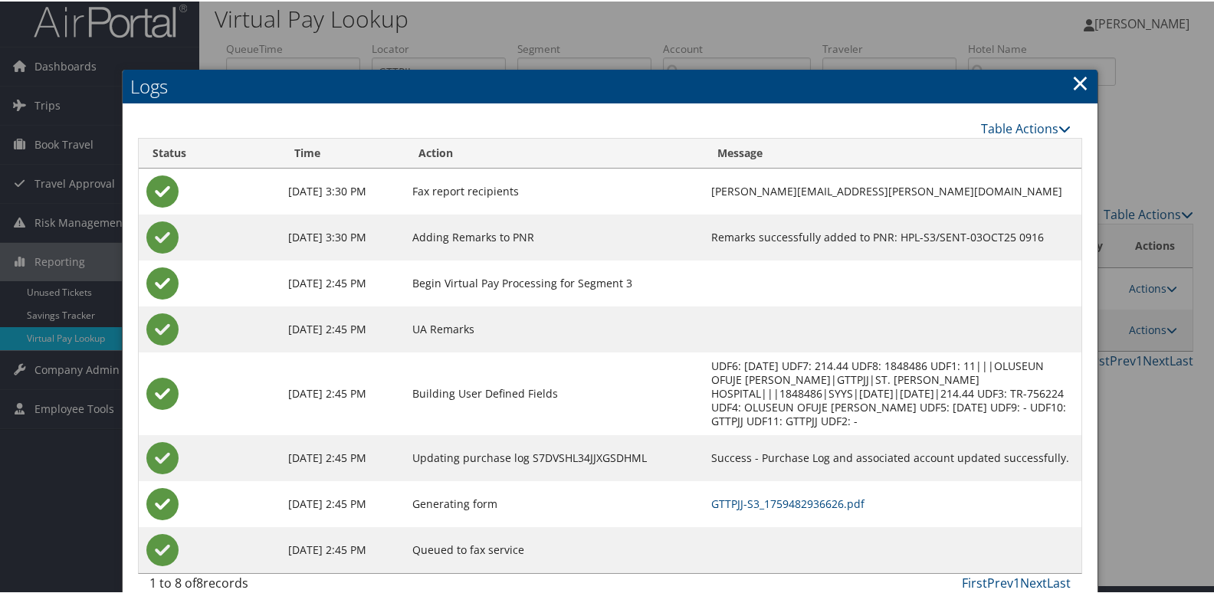
scroll to position [16, 0]
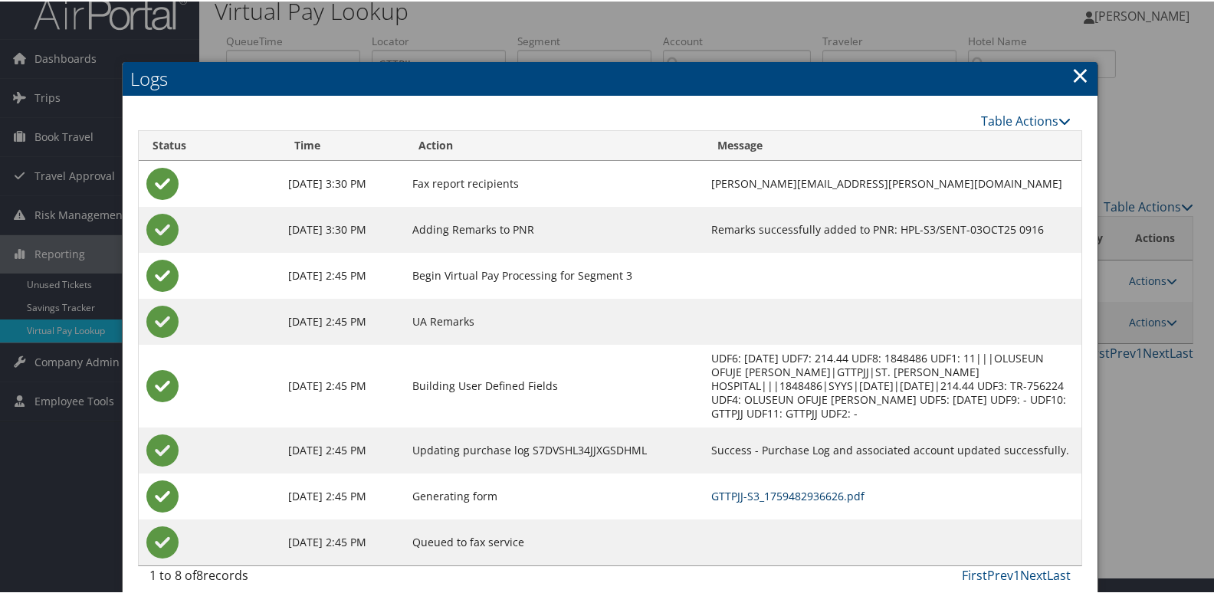
click at [792, 487] on link "GTTPJJ-S3_1759482936626.pdf" at bounding box center [787, 494] width 153 height 15
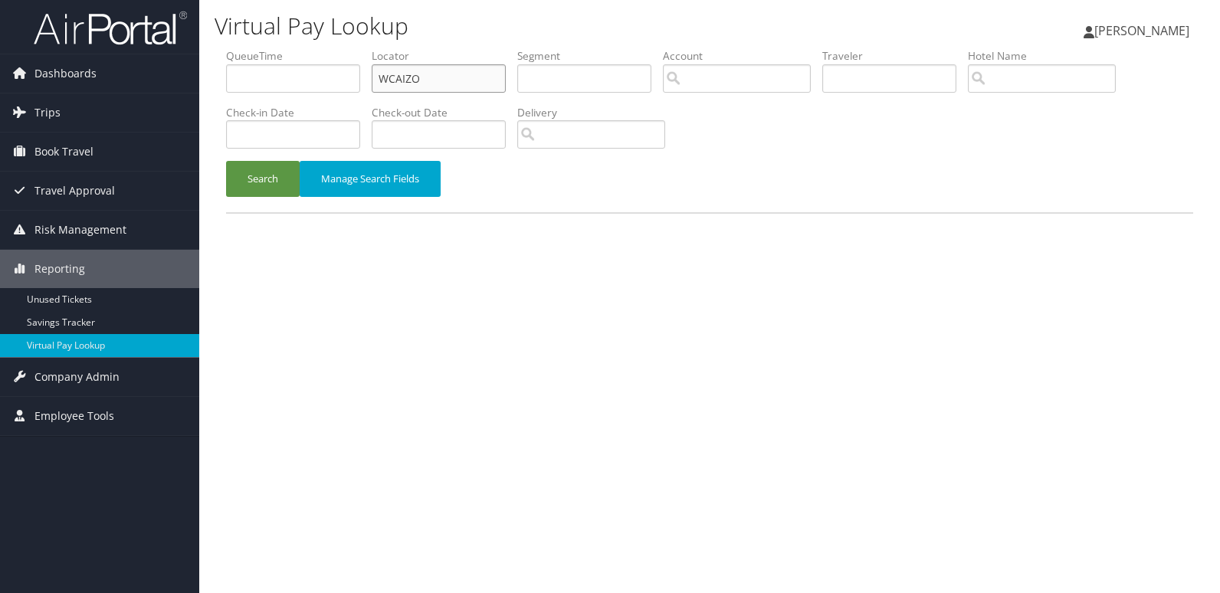
drag, startPoint x: 369, startPoint y: 88, endPoint x: 295, endPoint y: 120, distance: 80.7
click at [284, 48] on ul "QueueTime Locator WCAIZO Segment Account Traveler Hotel Name Check-in Date Chec…" at bounding box center [709, 48] width 967 height 0
paste input "IIDNZV"
type input "IIDNZV"
click at [267, 179] on button "Search" at bounding box center [263, 179] width 74 height 36
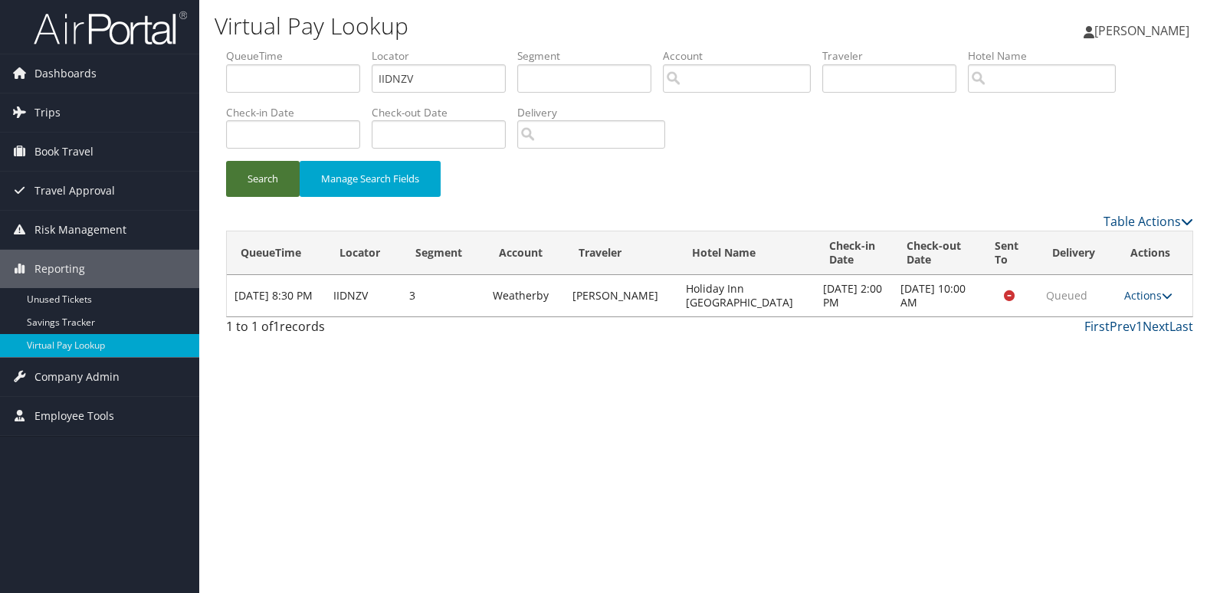
drag, startPoint x: 277, startPoint y: 184, endPoint x: 293, endPoint y: 218, distance: 37.4
click at [277, 184] on button "Search" at bounding box center [263, 179] width 74 height 36
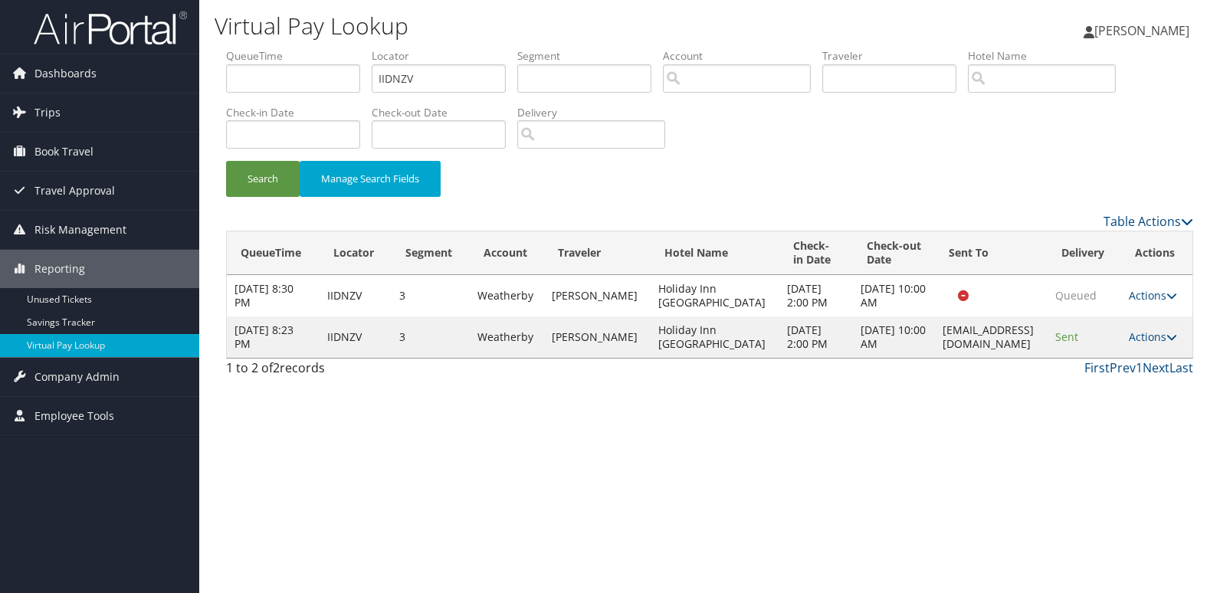
click at [1131, 358] on td "Actions Resend Logs View Itinerary" at bounding box center [1156, 336] width 71 height 41
click at [1152, 344] on link "Actions" at bounding box center [1153, 336] width 48 height 15
click at [1119, 419] on link "View Itinerary" at bounding box center [1126, 432] width 97 height 26
click at [1161, 344] on link "Actions" at bounding box center [1153, 336] width 48 height 15
click at [1129, 397] on link "Logs" at bounding box center [1126, 406] width 97 height 26
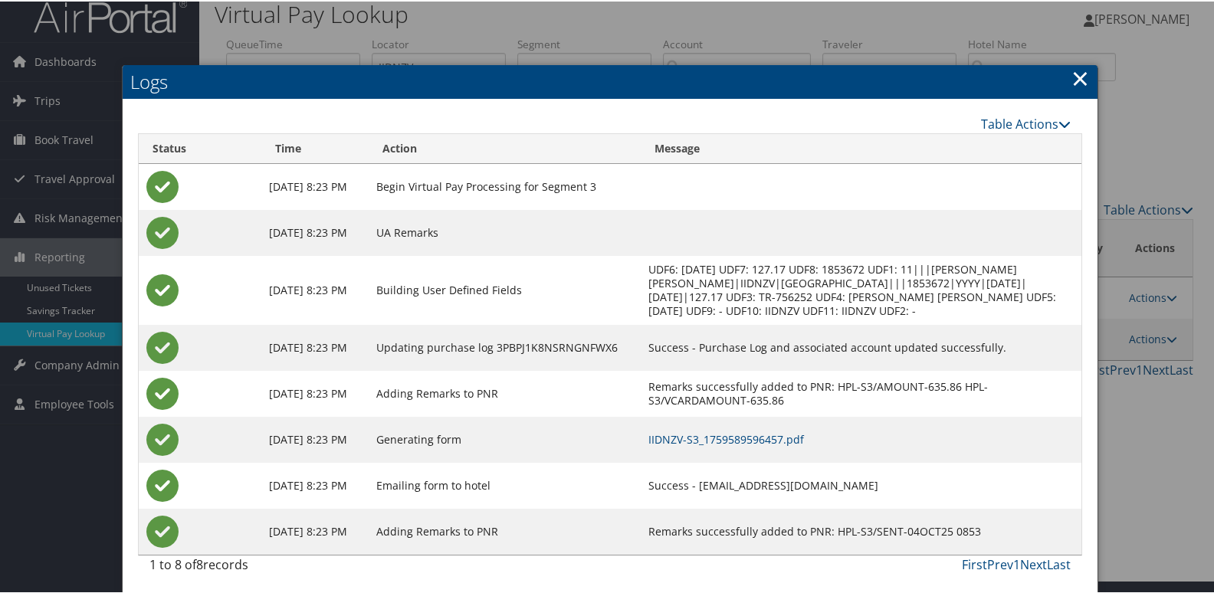
scroll to position [16, 0]
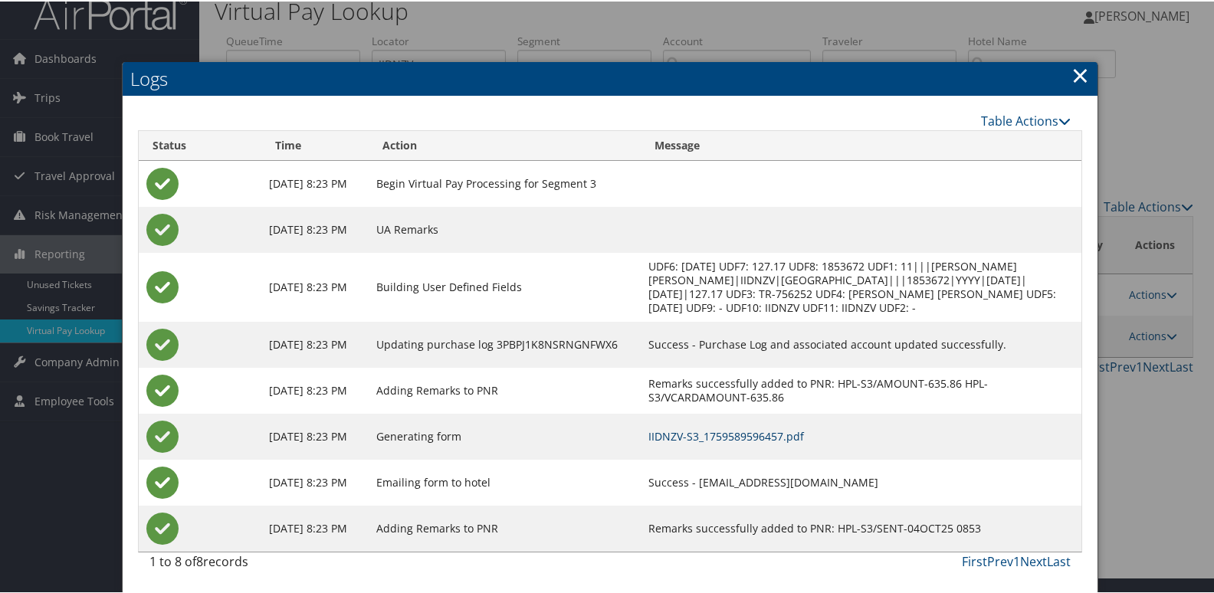
click at [804, 434] on link "IIDNZV-S3_1759589596457.pdf" at bounding box center [726, 435] width 156 height 15
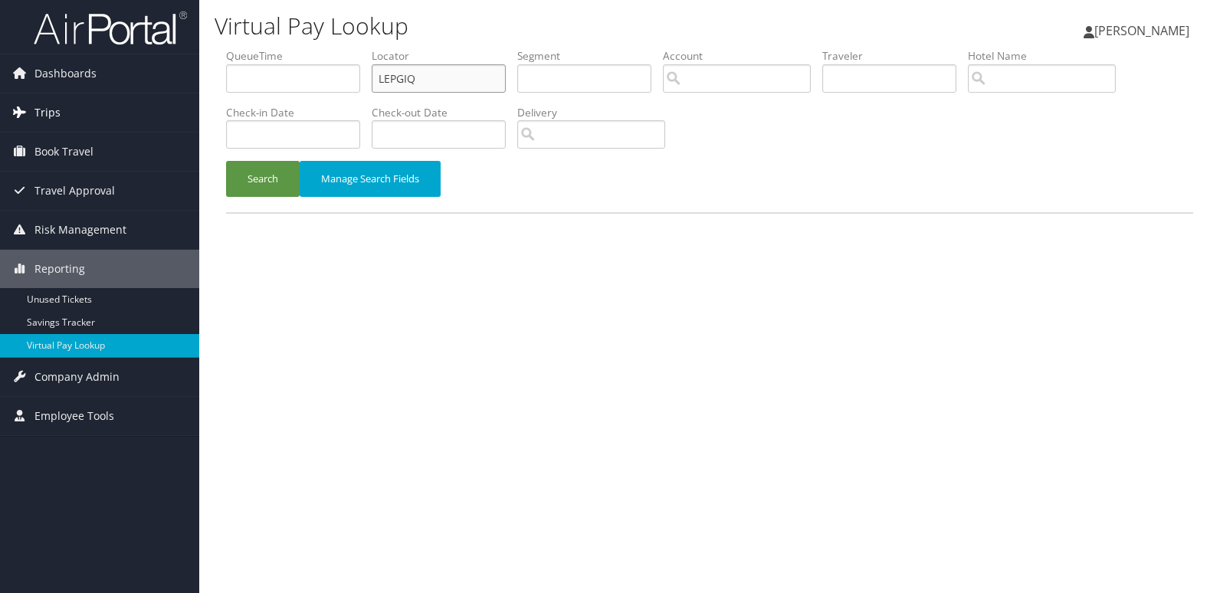
click at [205, 114] on div "Virtual Pay Lookup [PERSON_NAME] [PERSON_NAME] My Settings Travel Agency Contac…" at bounding box center [709, 296] width 1021 height 593
paste input "ACJIAV"
type input "ACJIAV"
click at [226, 179] on button "Search" at bounding box center [263, 179] width 74 height 36
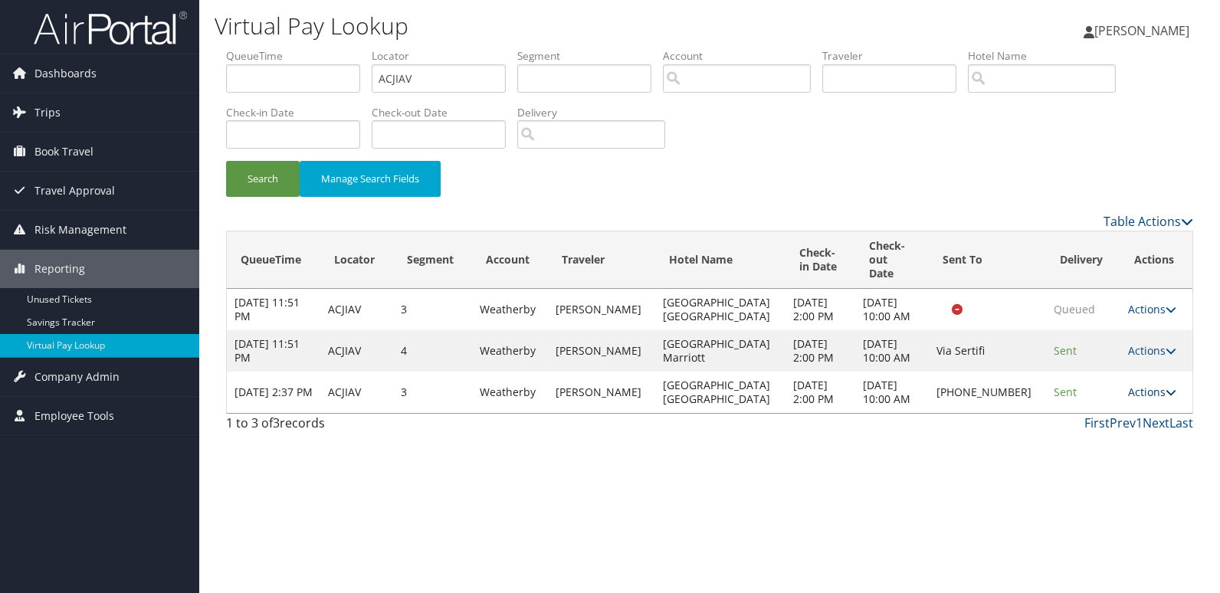
click at [1134, 395] on link "Actions" at bounding box center [1152, 392] width 48 height 15
click at [1125, 450] on link "Logs" at bounding box center [1099, 447] width 131 height 26
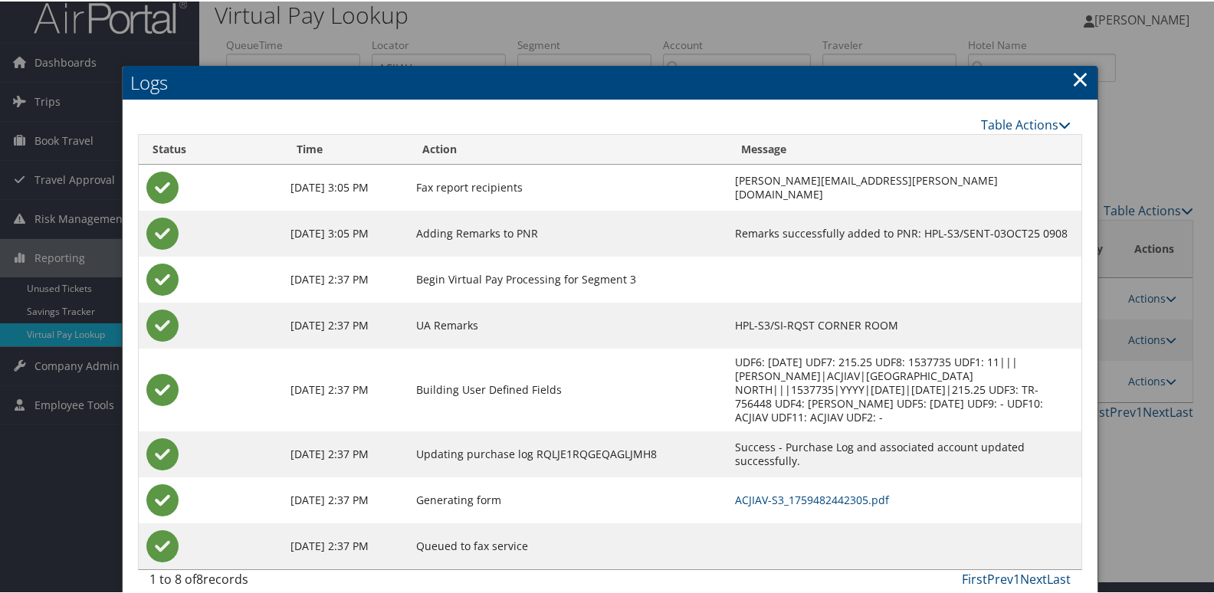
scroll to position [16, 0]
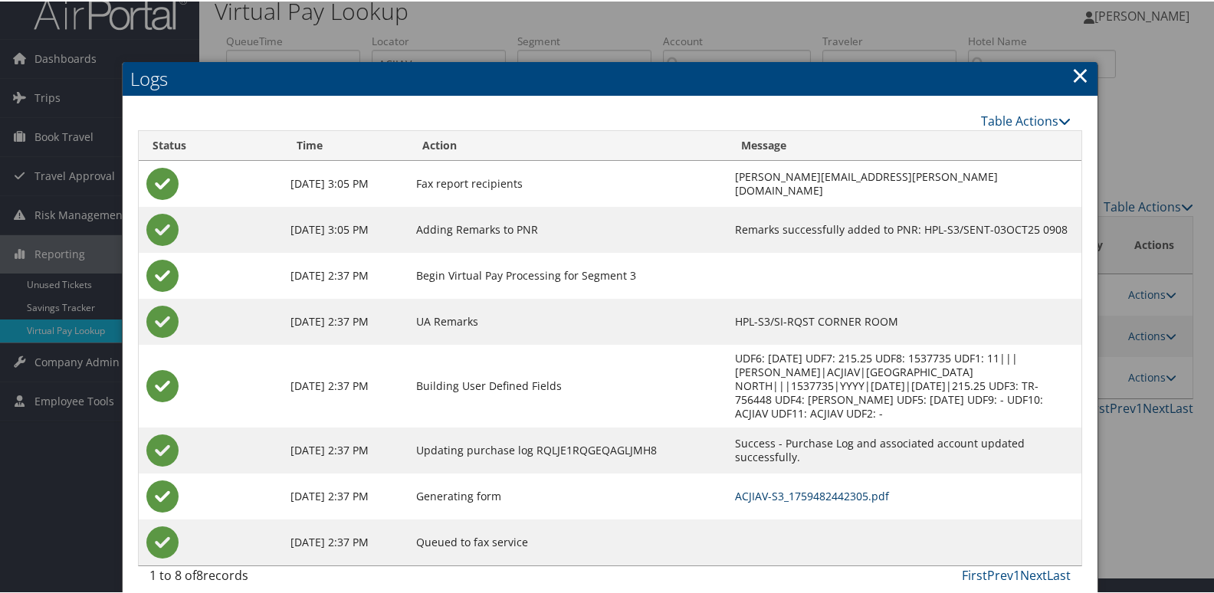
click at [779, 487] on link "ACJIAV-S3_1759482442305.pdf" at bounding box center [812, 494] width 154 height 15
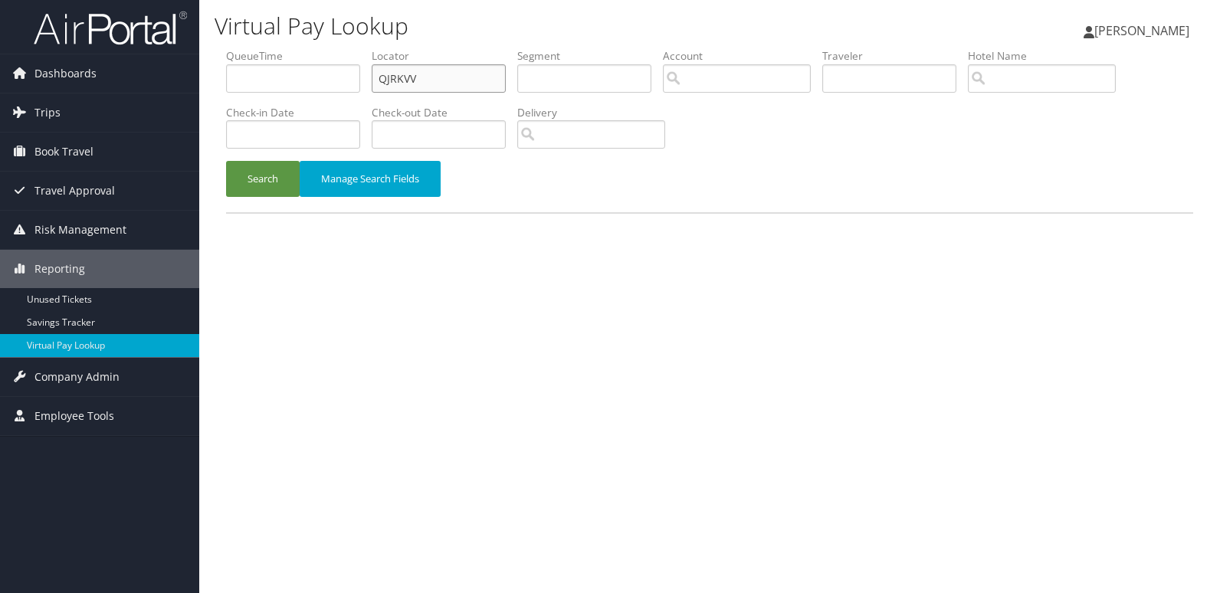
click at [264, 48] on ul "QueueTime Locator QJRKVV Segment Account Traveler Hotel Name Check-in Date Chec…" at bounding box center [709, 48] width 967 height 0
paste input "COGAFI"
type input "COGAFI"
click at [271, 179] on button "Search" at bounding box center [263, 179] width 74 height 36
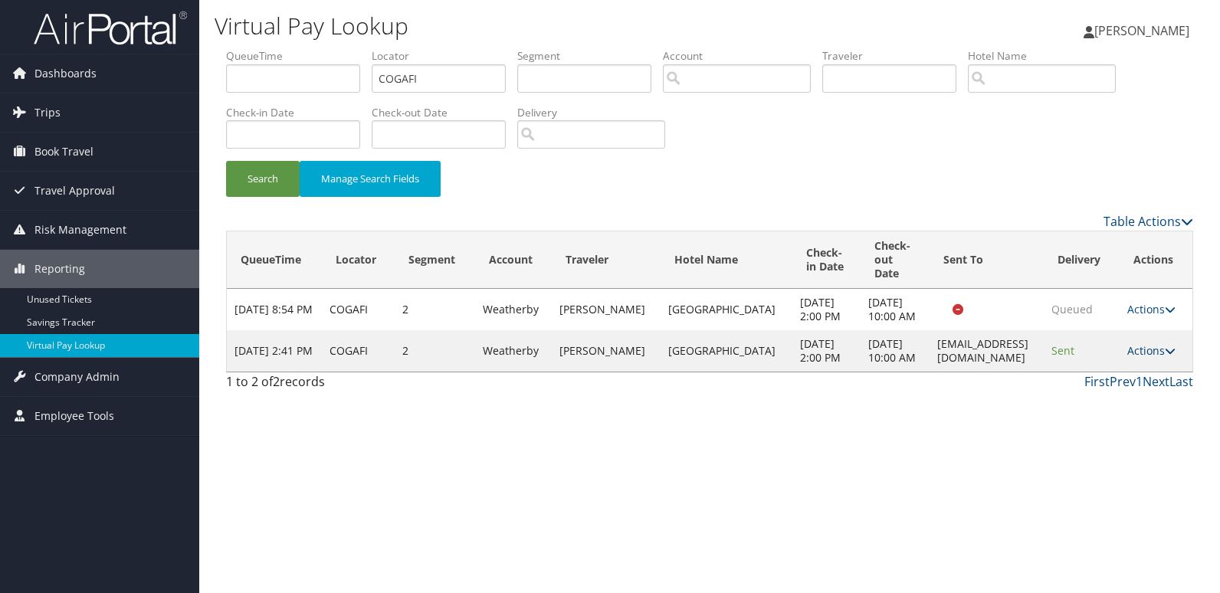
click at [1136, 358] on link "Actions" at bounding box center [1151, 350] width 48 height 15
click at [1107, 418] on link "Logs" at bounding box center [1122, 420] width 97 height 26
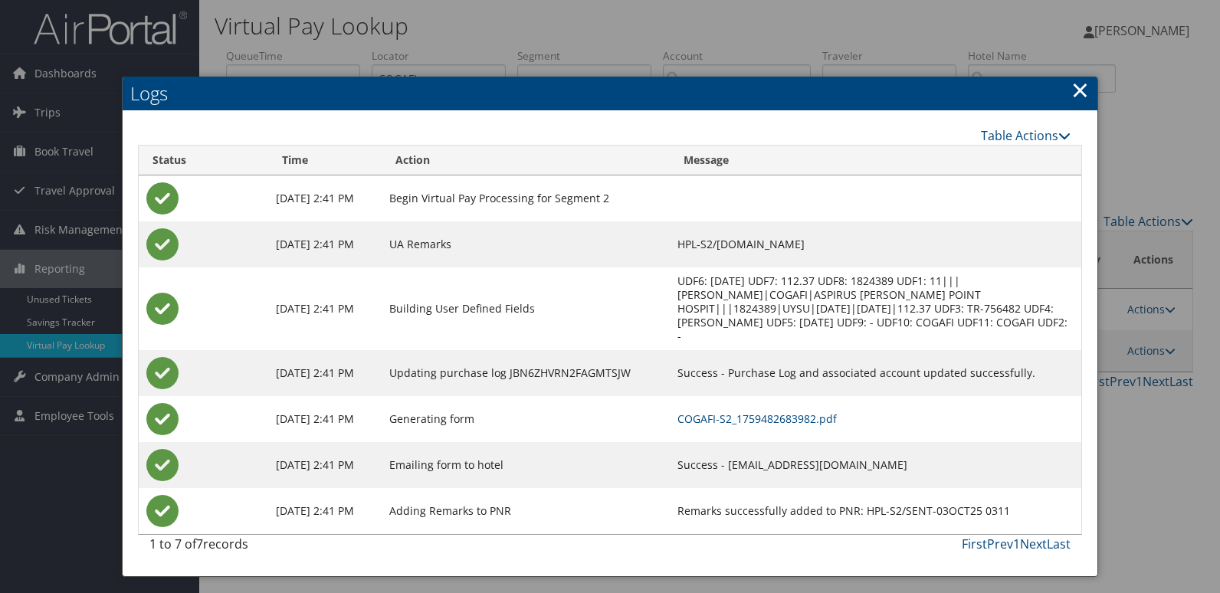
click at [791, 408] on td "COGAFI-S2_1759482683982.pdf" at bounding box center [875, 419] width 411 height 46
click at [792, 415] on link "COGAFI-S2_1759482683982.pdf" at bounding box center [756, 418] width 159 height 15
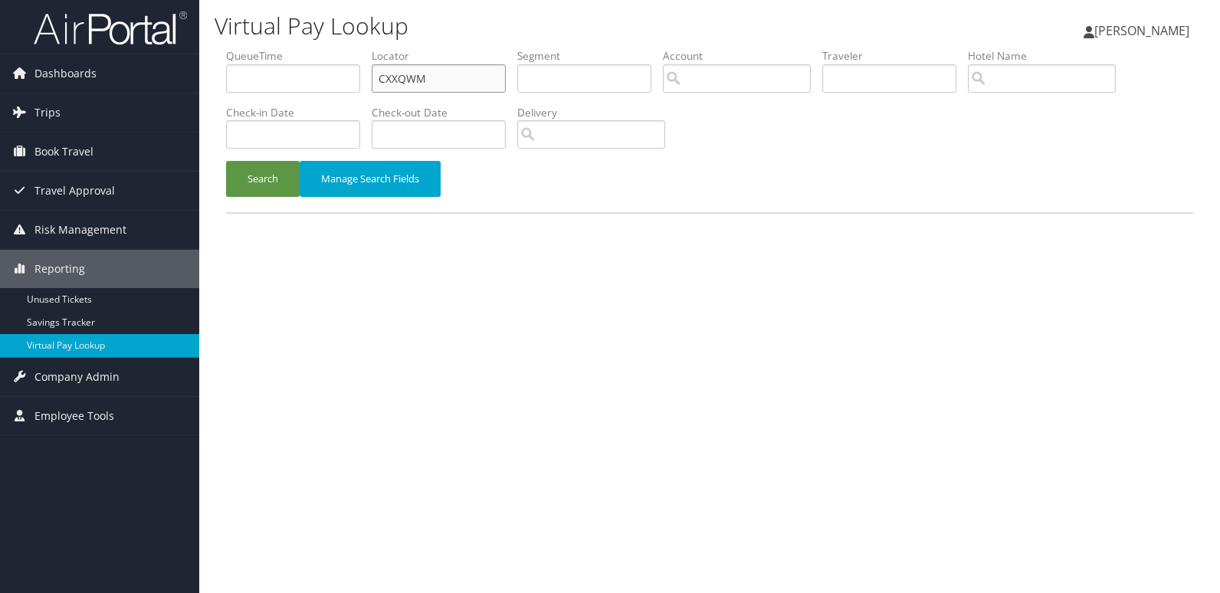
drag, startPoint x: 400, startPoint y: 84, endPoint x: 310, endPoint y: 87, distance: 89.7
click at [332, 48] on ul "QueueTime Locator CXXQWM Segment Account Traveler Hotel Name Check-in Date Chec…" at bounding box center [709, 48] width 967 height 0
paste input "ETFRAL"
type input "ETFRAL"
click at [268, 180] on button "Search" at bounding box center [263, 179] width 74 height 36
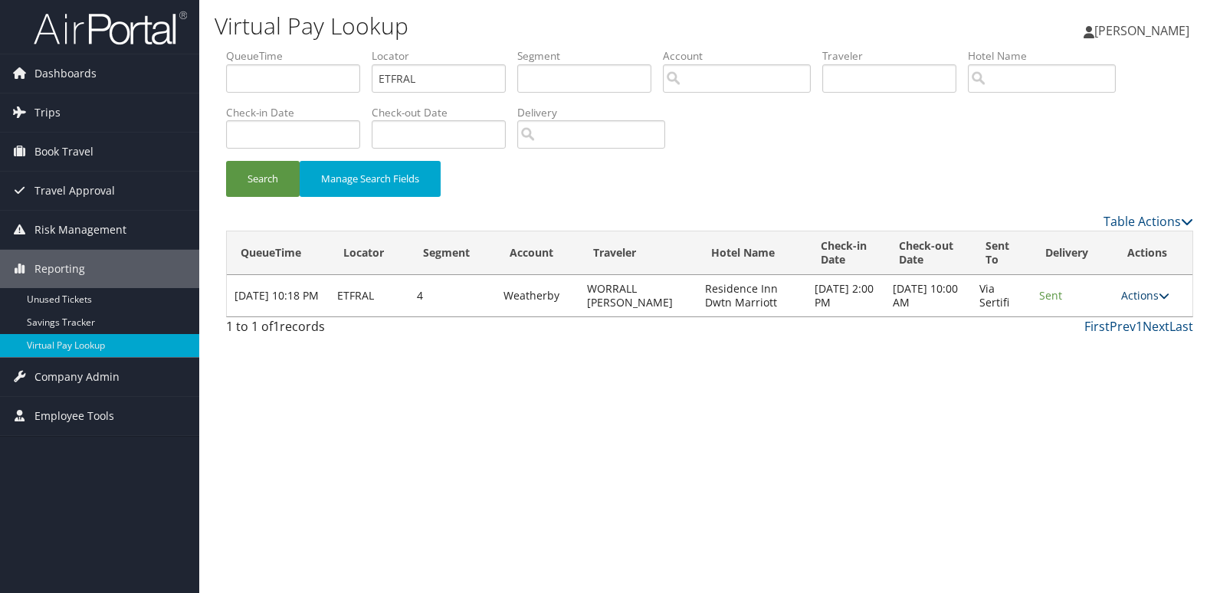
click at [1144, 293] on link "Actions" at bounding box center [1145, 295] width 48 height 15
click at [1110, 325] on link "Resend" at bounding box center [1118, 318] width 97 height 26
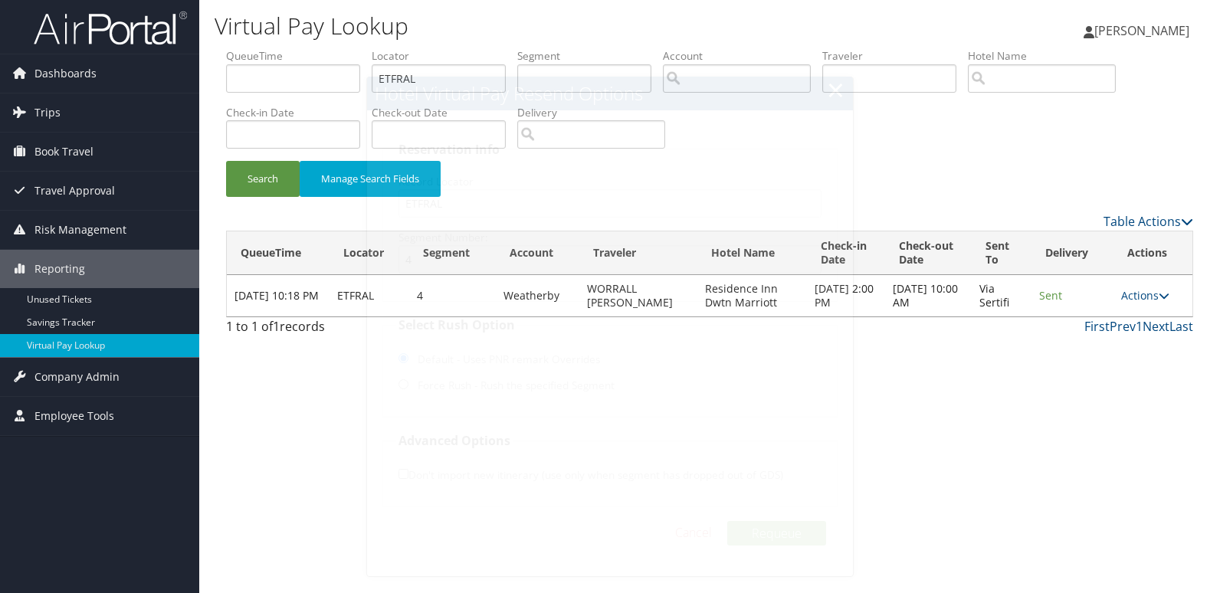
click at [1146, 303] on td "Actions Resend Logs View Itinerary" at bounding box center [1152, 295] width 79 height 41
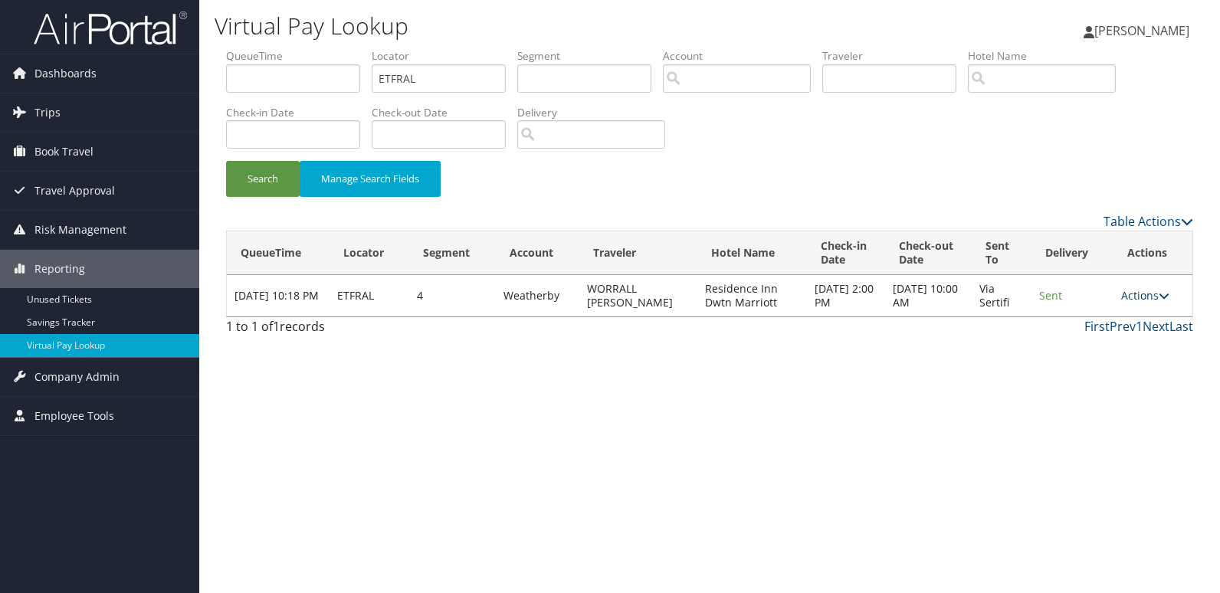
click at [1147, 299] on link "Actions" at bounding box center [1145, 295] width 48 height 15
click at [1119, 333] on link "Logs" at bounding box center [1118, 344] width 97 height 26
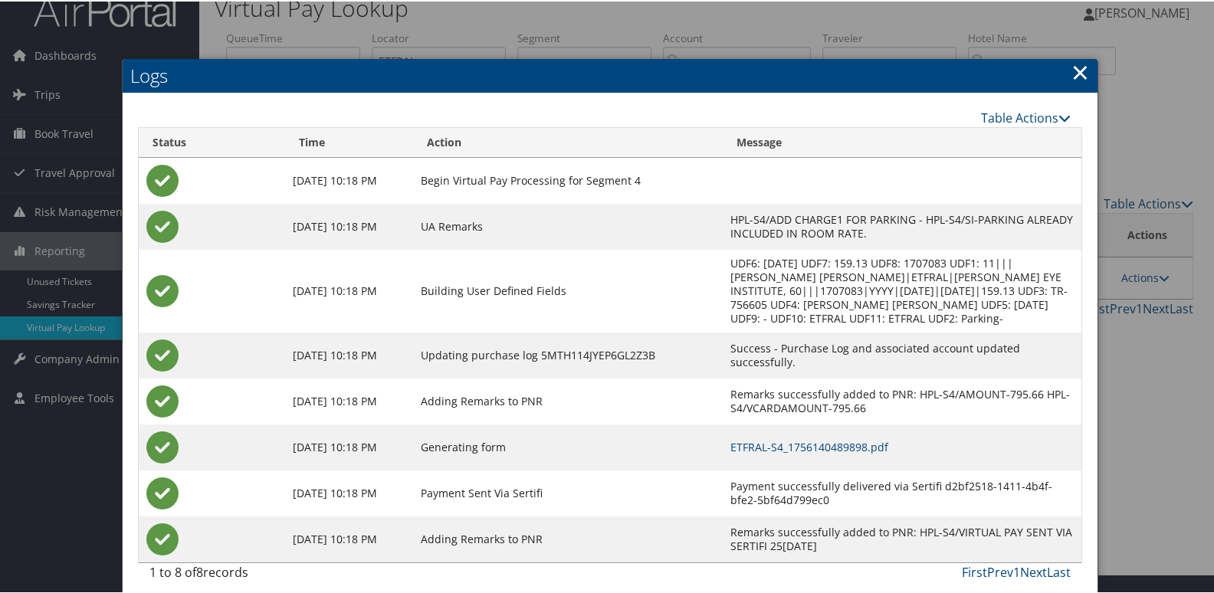
scroll to position [30, 0]
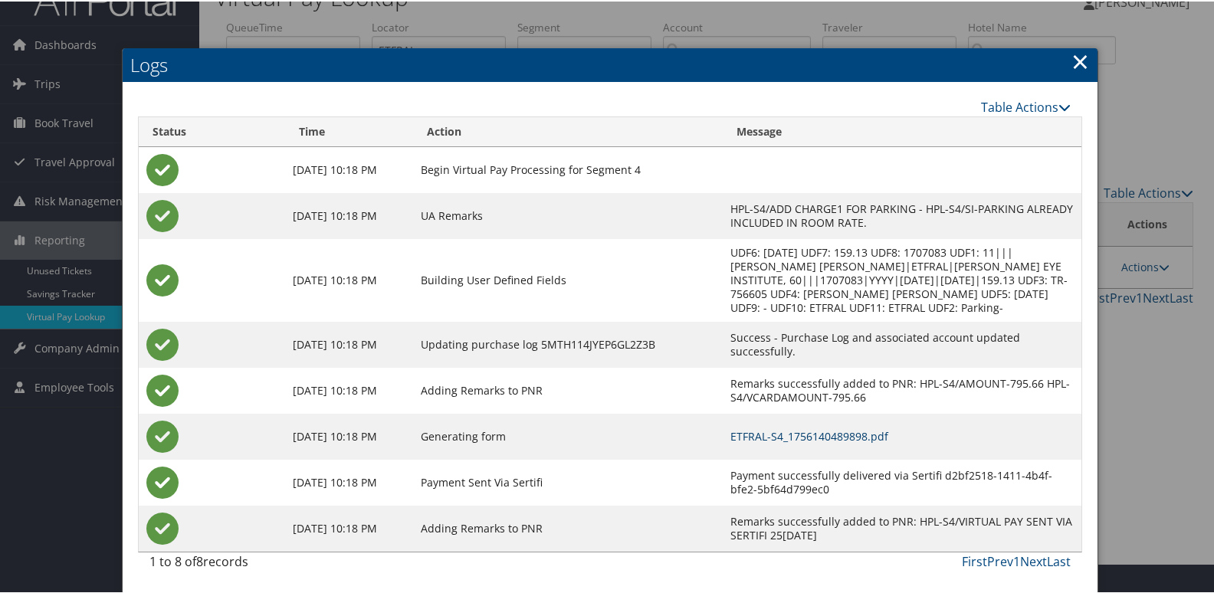
click at [834, 432] on link "ETFRAL-S4_1756140489898.pdf" at bounding box center [809, 435] width 158 height 15
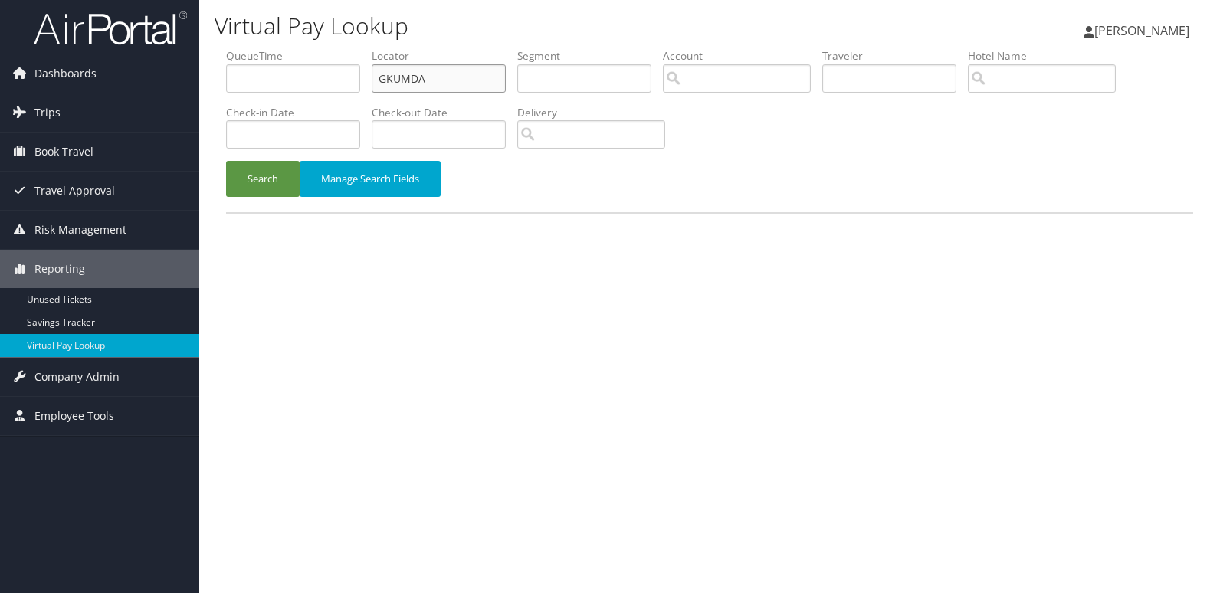
drag, startPoint x: 466, startPoint y: 73, endPoint x: 215, endPoint y: 102, distance: 253.0
click at [226, 100] on form "QueueTime Locator GKUMDA Segment Account Traveler Hotel Name Check-in Date Chec…" at bounding box center [709, 130] width 967 height 164
paste input "DCOZYJ"
type input "DCOZYJ"
drag, startPoint x: 247, startPoint y: 176, endPoint x: 740, endPoint y: 45, distance: 509.8
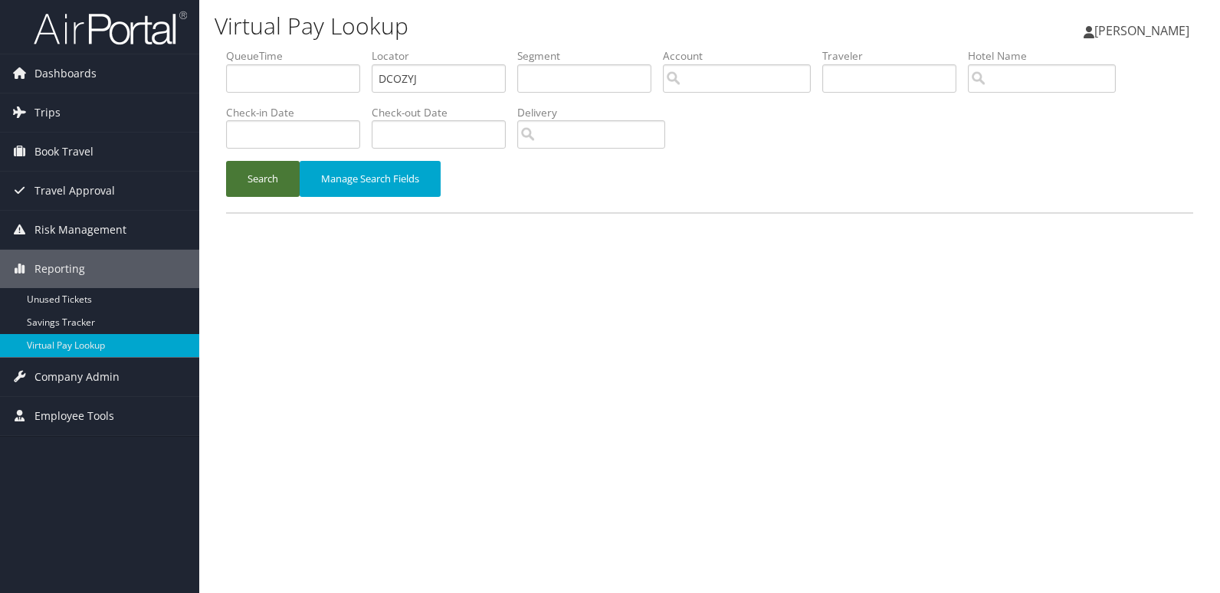
click at [247, 177] on button "Search" at bounding box center [263, 179] width 74 height 36
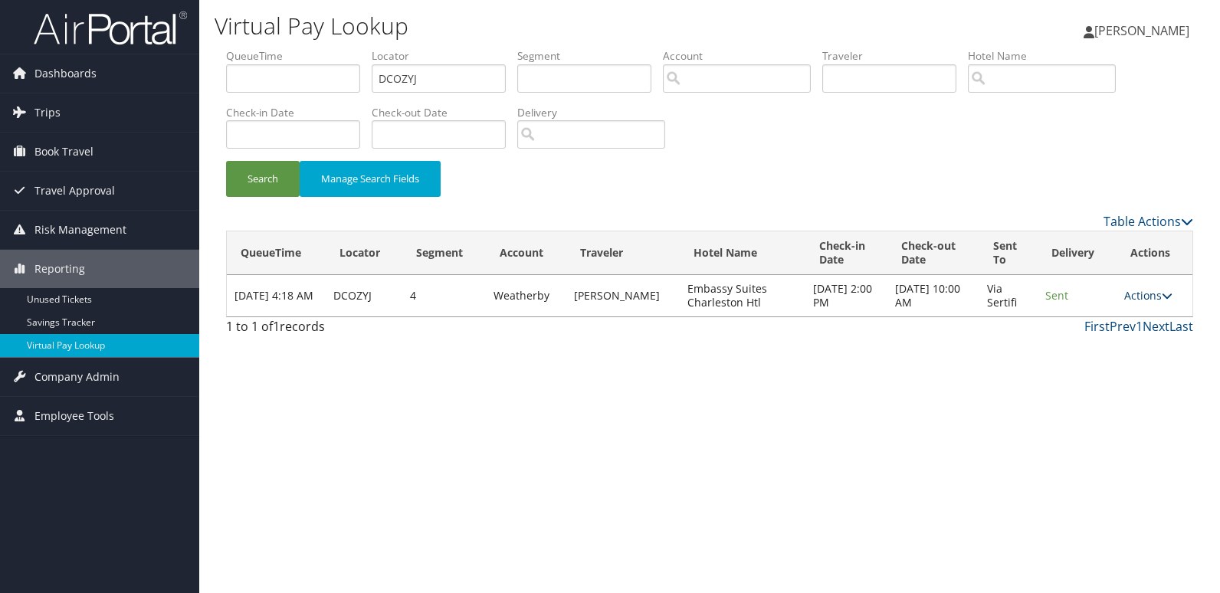
click at [1141, 298] on link "Actions" at bounding box center [1148, 295] width 48 height 15
click at [1114, 341] on link "Logs" at bounding box center [1118, 344] width 97 height 26
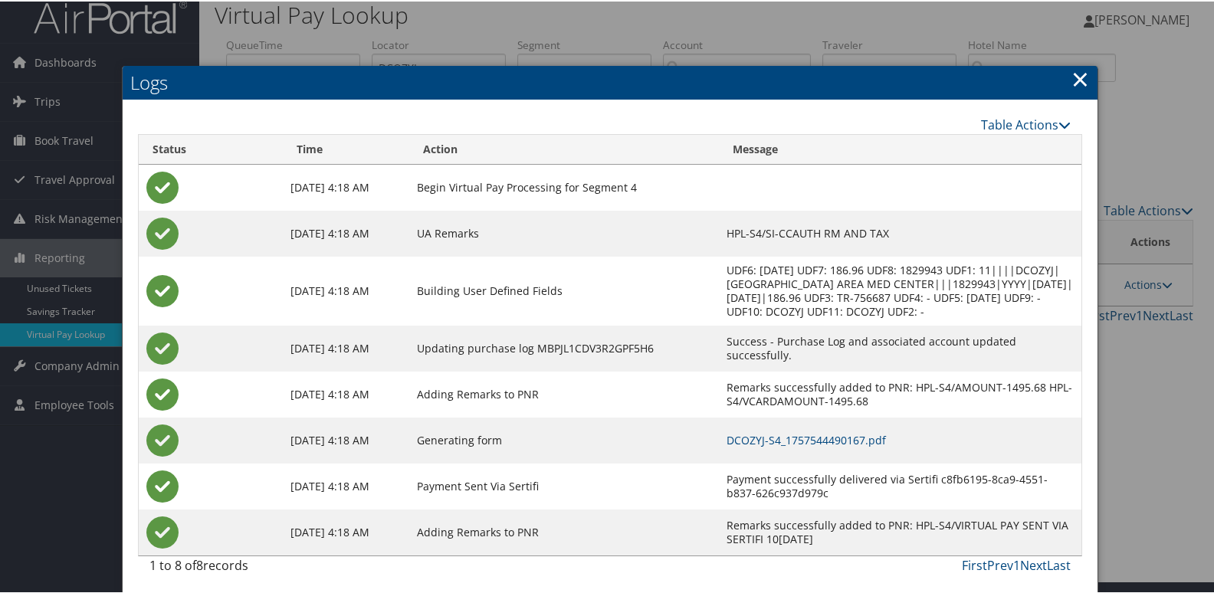
scroll to position [16, 0]
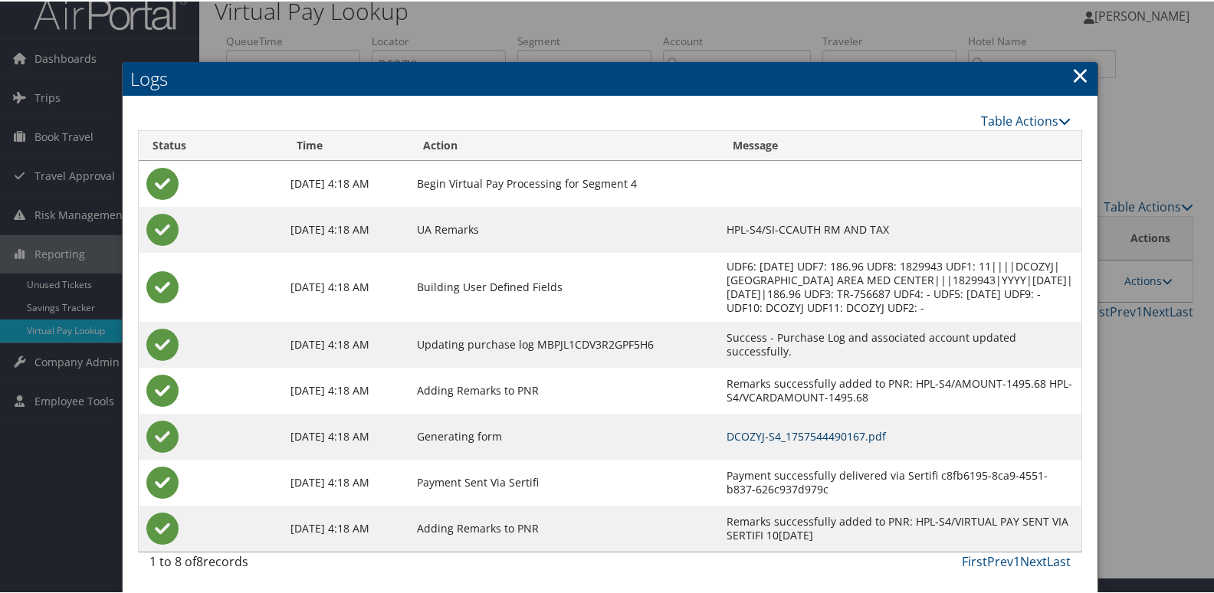
click at [835, 435] on link "DCOZYJ-S4_1757544490167.pdf" at bounding box center [805, 435] width 159 height 15
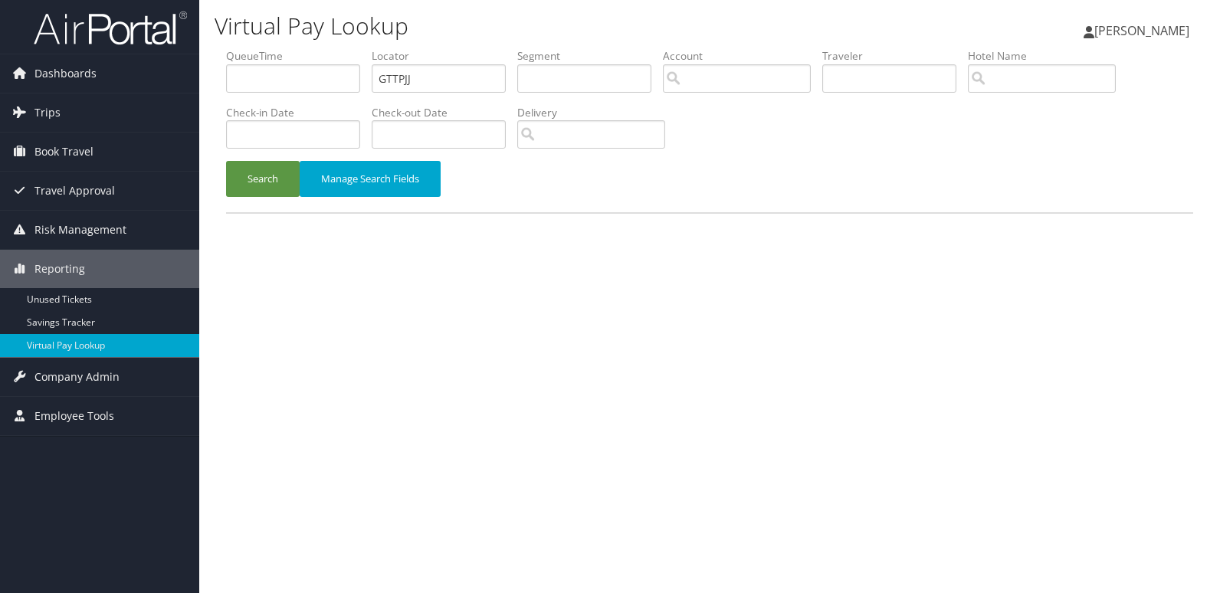
click at [338, 48] on ul "QueueTime Locator GTTPJJ Segment Account Traveler Hotel Name Check-in Date Chec…" at bounding box center [709, 48] width 967 height 0
type input "ANRLWE"
drag, startPoint x: 264, startPoint y: 183, endPoint x: 608, endPoint y: 62, distance: 364.7
click at [267, 185] on button "Search" at bounding box center [263, 179] width 74 height 36
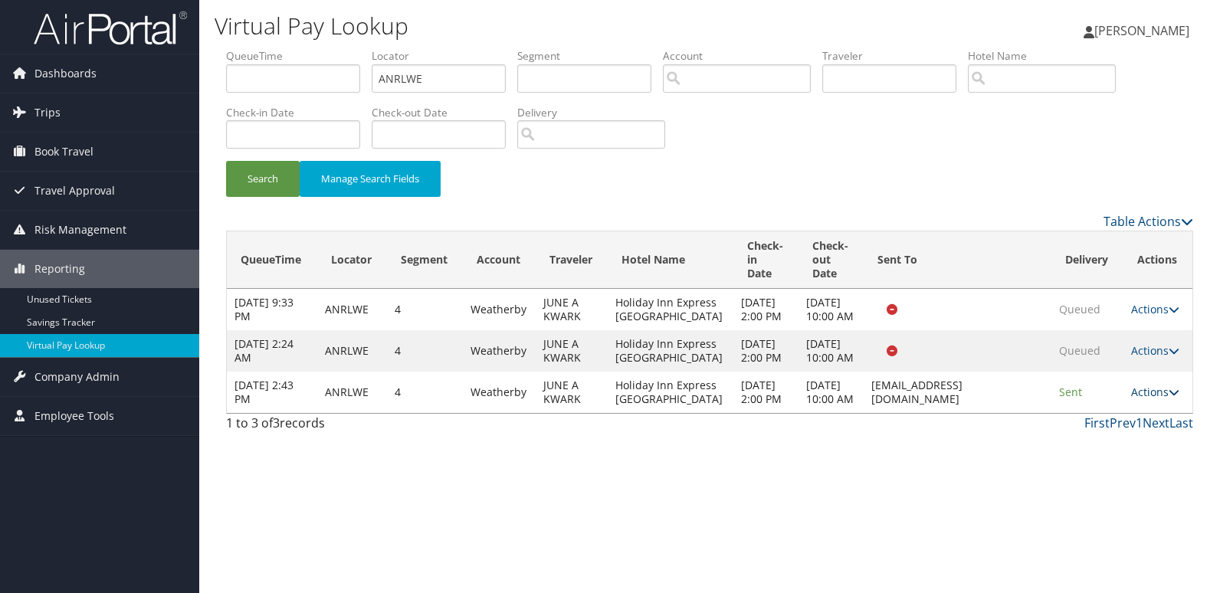
click at [1155, 399] on link "Actions" at bounding box center [1155, 392] width 48 height 15
click at [1151, 533] on link "Logs" at bounding box center [1126, 544] width 97 height 26
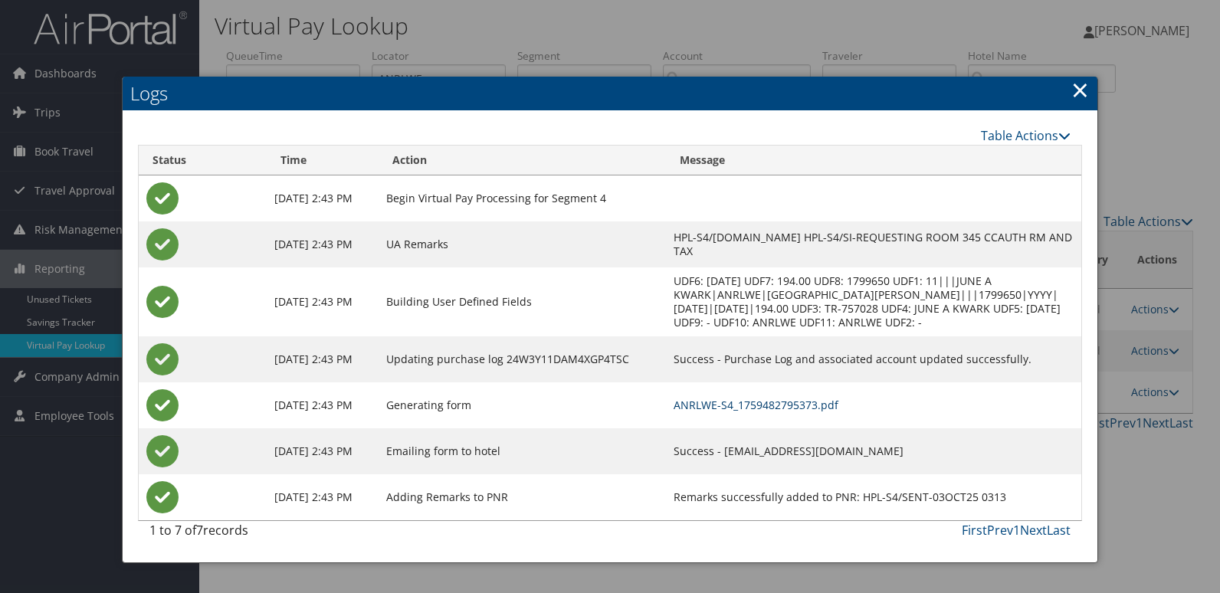
click at [783, 405] on link "ANRLWE-S4_1759482795373.pdf" at bounding box center [756, 405] width 165 height 15
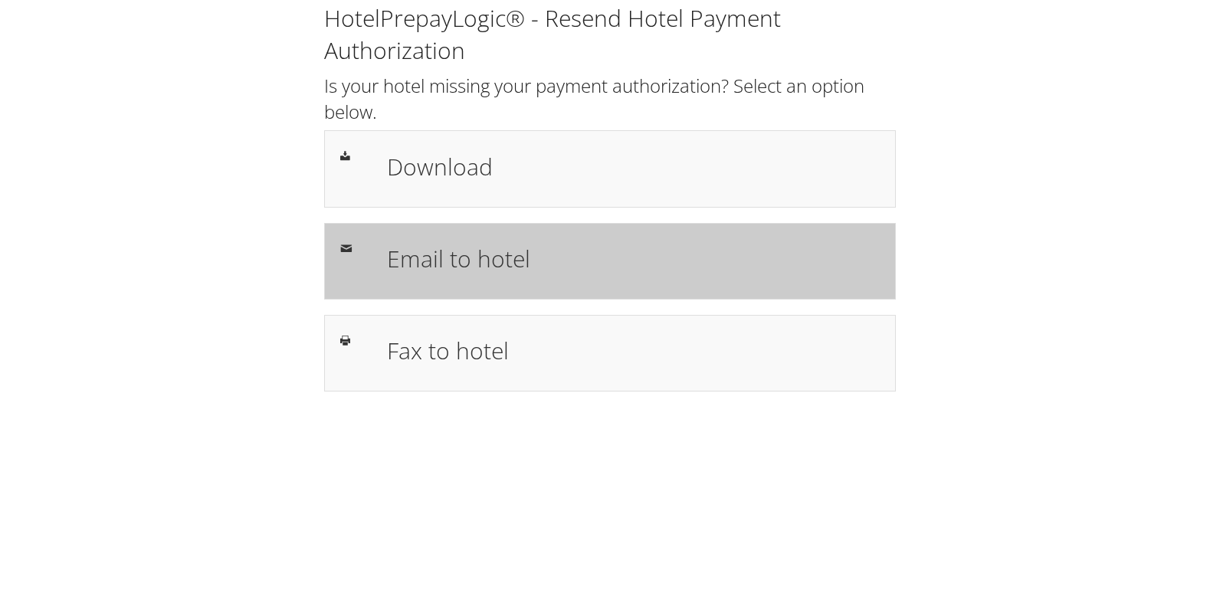
click at [575, 280] on div "Email to hotel" at bounding box center [633, 261] width 516 height 44
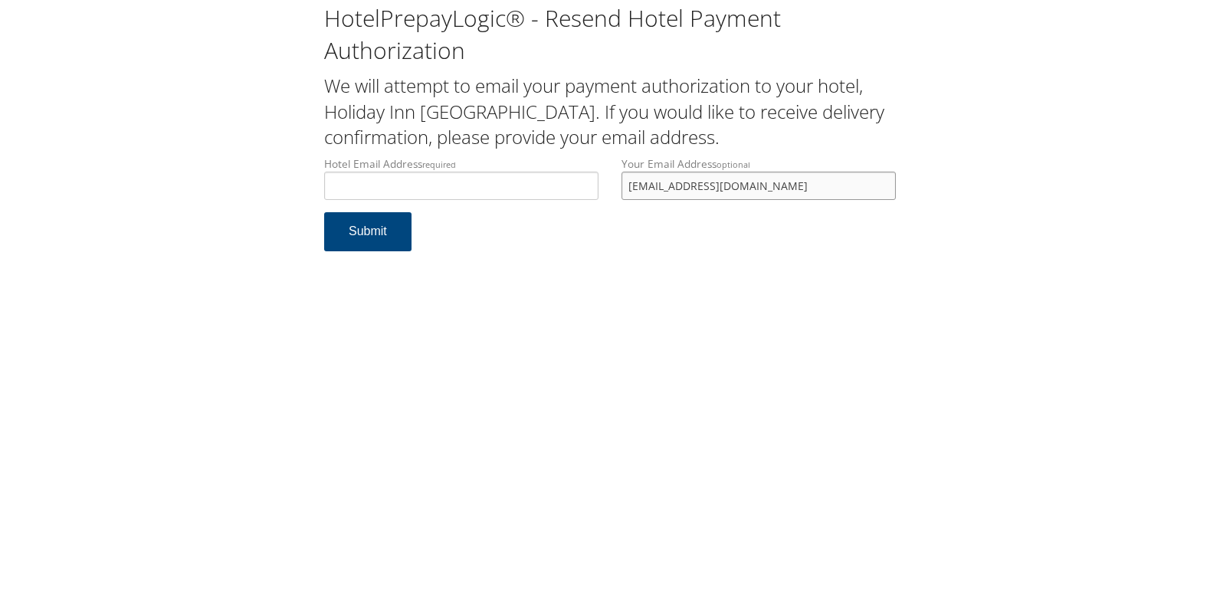
drag, startPoint x: 716, startPoint y: 192, endPoint x: 442, endPoint y: 237, distance: 277.9
click at [442, 237] on form "Hotel Email Address required Hotel email address is required Your Email Address…" at bounding box center [610, 211] width 572 height 110
click at [483, 195] on input "Hotel Email Address required" at bounding box center [461, 186] width 274 height 28
type input "[EMAIL_ADDRESS][DOMAIN_NAME]"
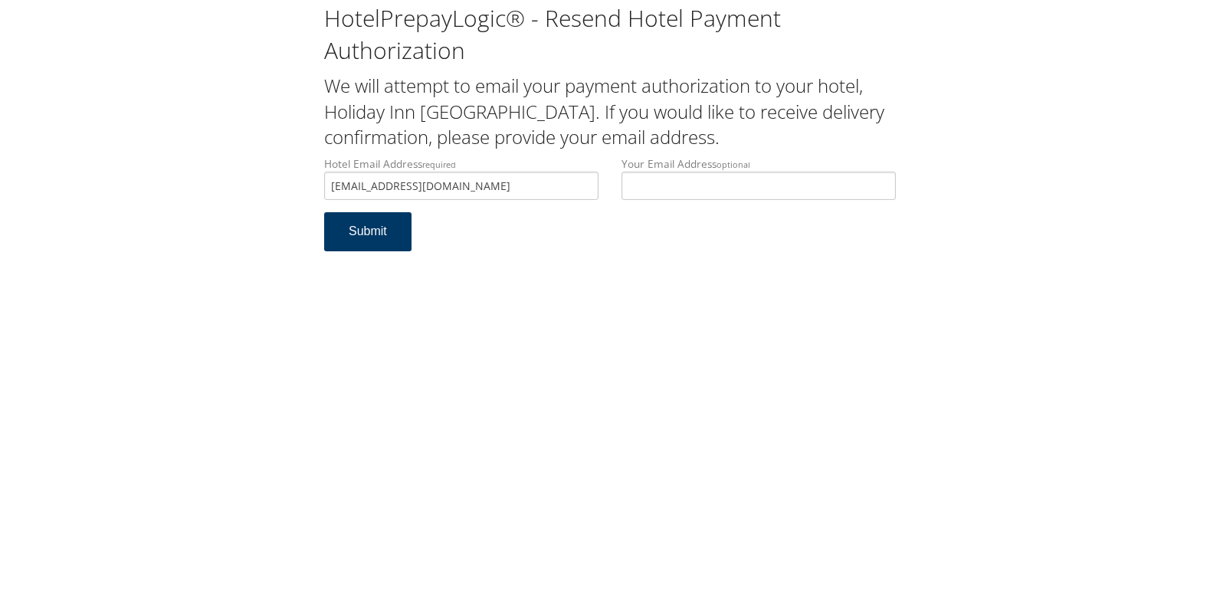
click at [360, 246] on button "Submit" at bounding box center [367, 231] width 87 height 39
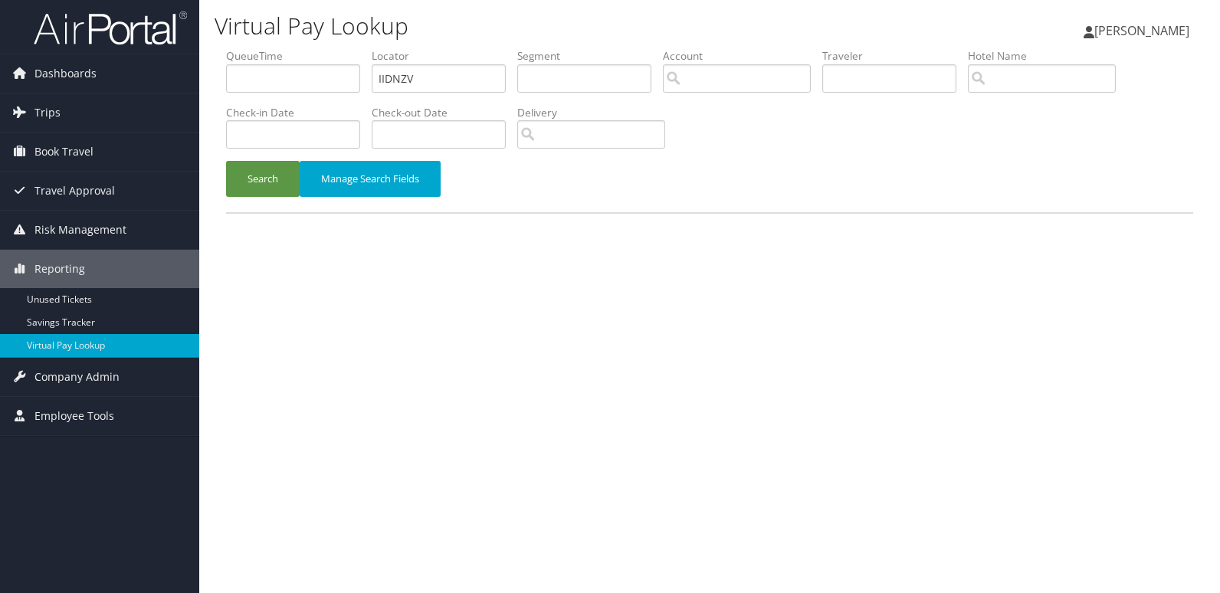
click at [247, 201] on div "Search Manage Search Fields" at bounding box center [710, 186] width 990 height 51
click at [259, 183] on button "Search" at bounding box center [263, 179] width 74 height 36
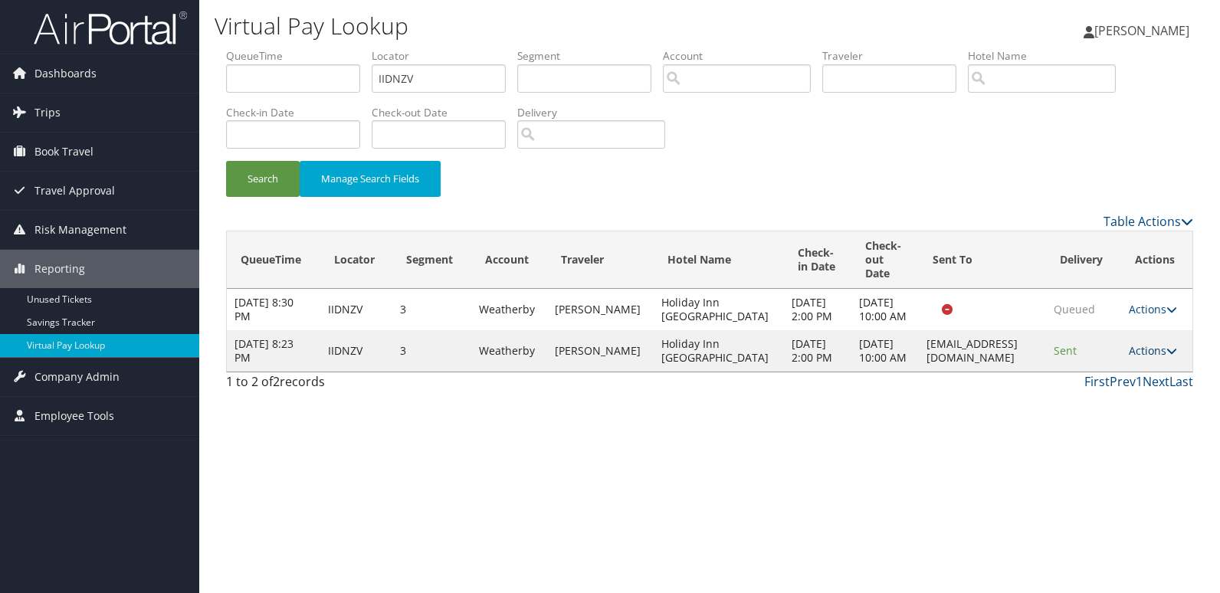
click at [1148, 358] on link "Actions" at bounding box center [1153, 350] width 48 height 15
click at [1133, 387] on link "Resend" at bounding box center [1121, 394] width 97 height 26
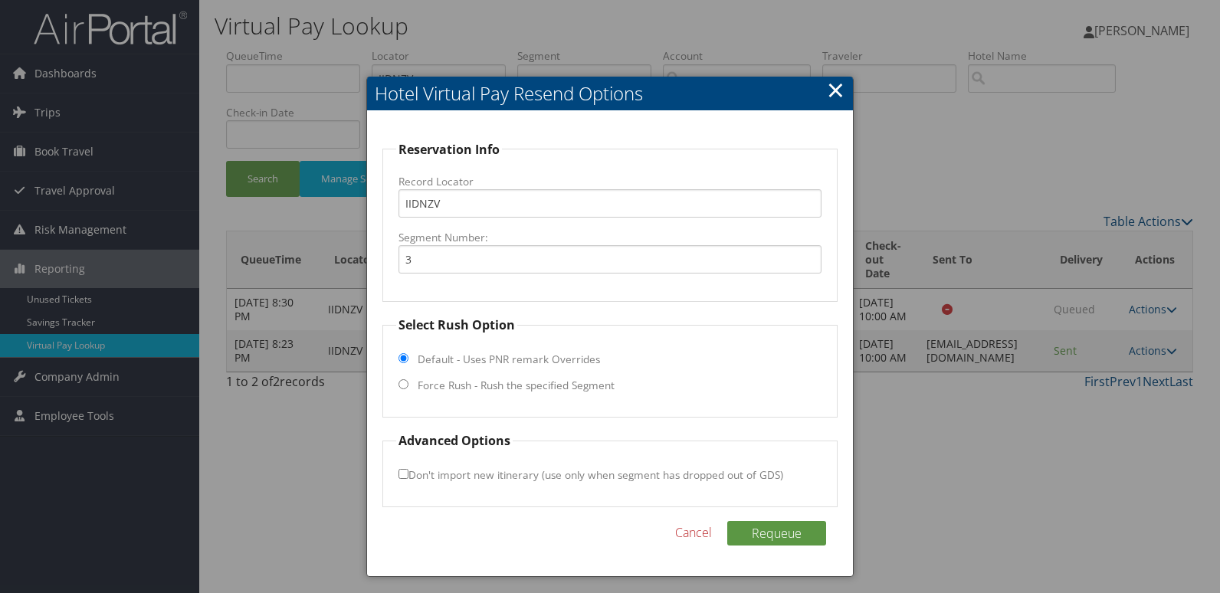
click at [447, 385] on label "Force Rush - Rush the specified Segment" at bounding box center [516, 385] width 197 height 15
click at [408, 385] on input "Force Rush - Rush the specified Segment" at bounding box center [403, 384] width 10 height 10
radio input "true"
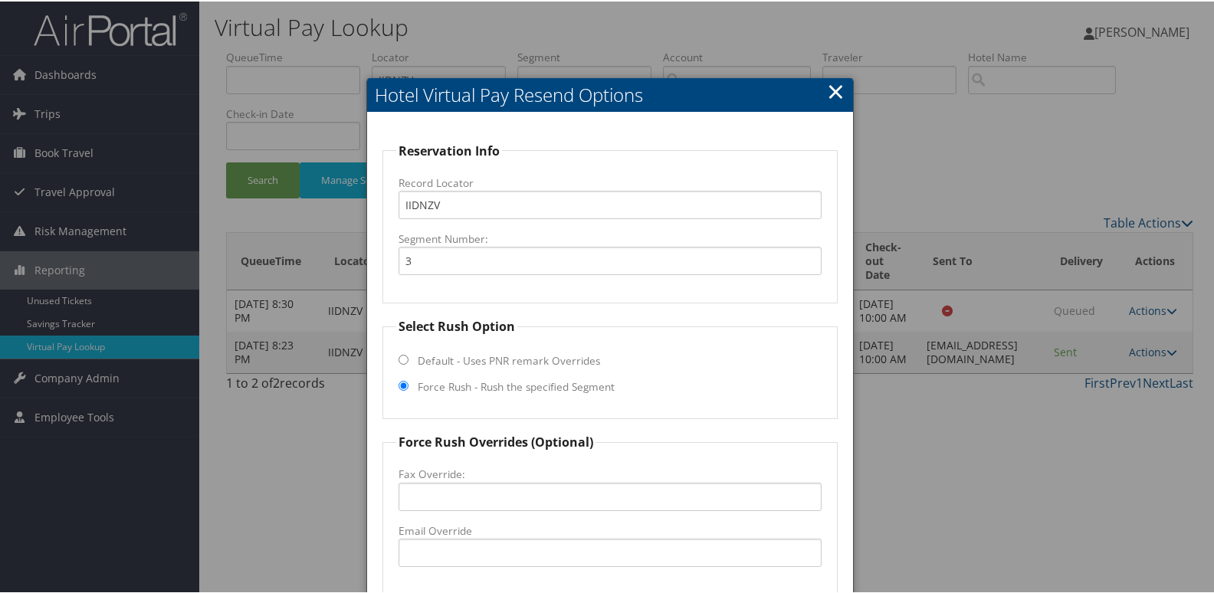
scroll to position [160, 0]
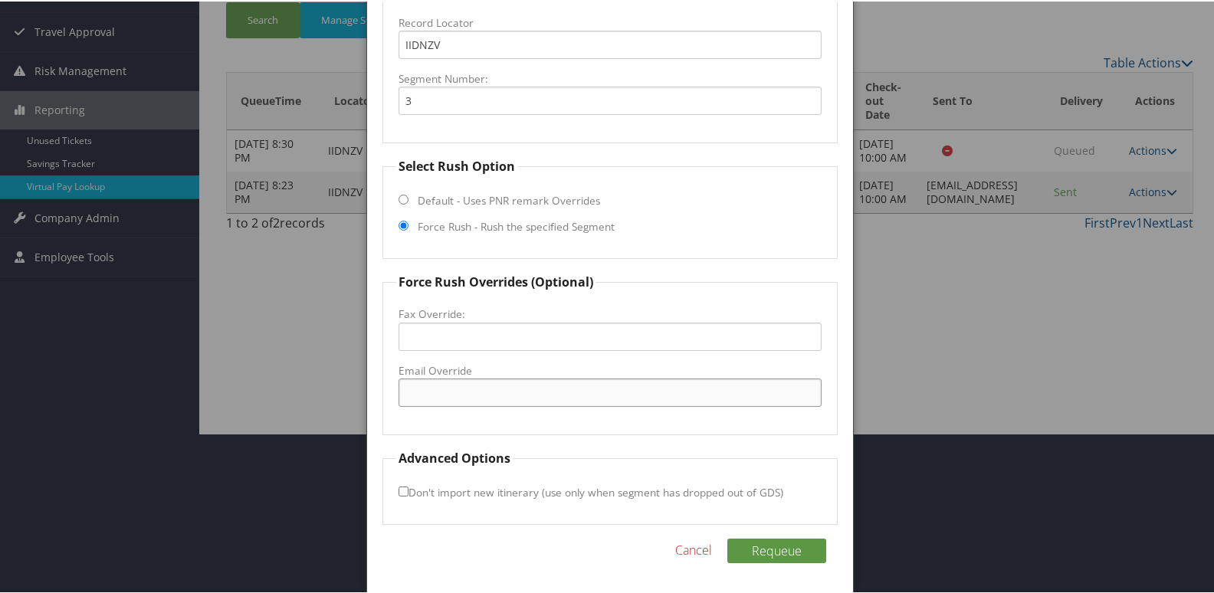
click at [447, 385] on input "Email Override" at bounding box center [610, 391] width 424 height 28
click at [570, 396] on input "holidayinnexpressnewark@" at bounding box center [610, 391] width 424 height 28
click at [598, 388] on input "[EMAIL_ADDRESS][DOMAIN_NAME]" at bounding box center [610, 391] width 424 height 28
type input "[EMAIL_ADDRESS][DOMAIN_NAME]"
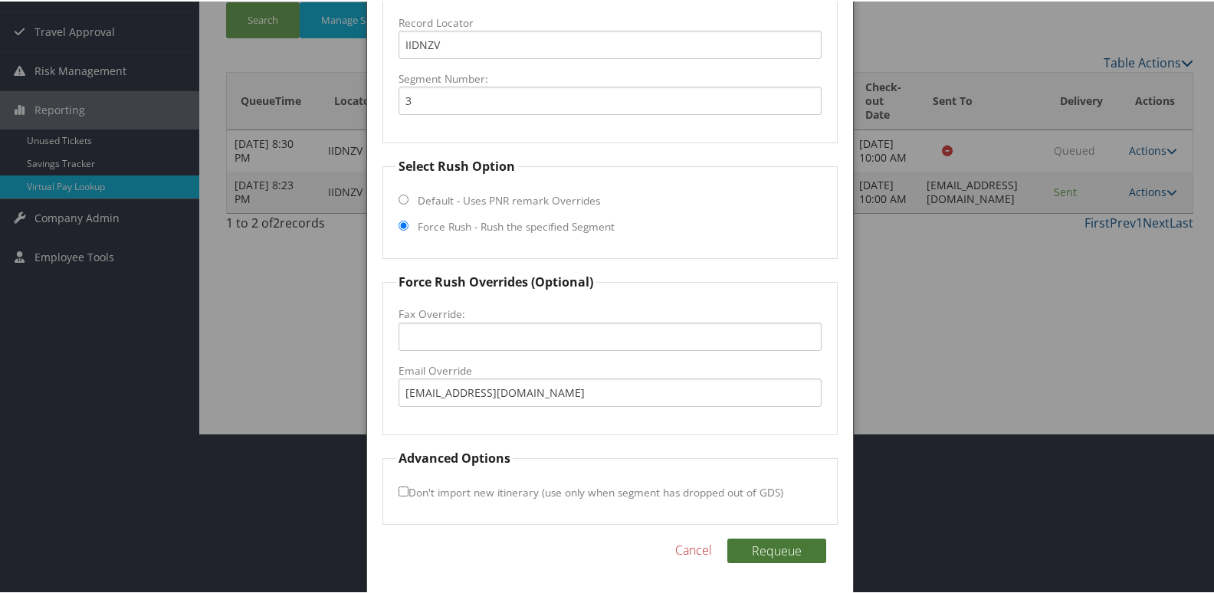
click at [798, 545] on button "Requeue" at bounding box center [776, 549] width 99 height 25
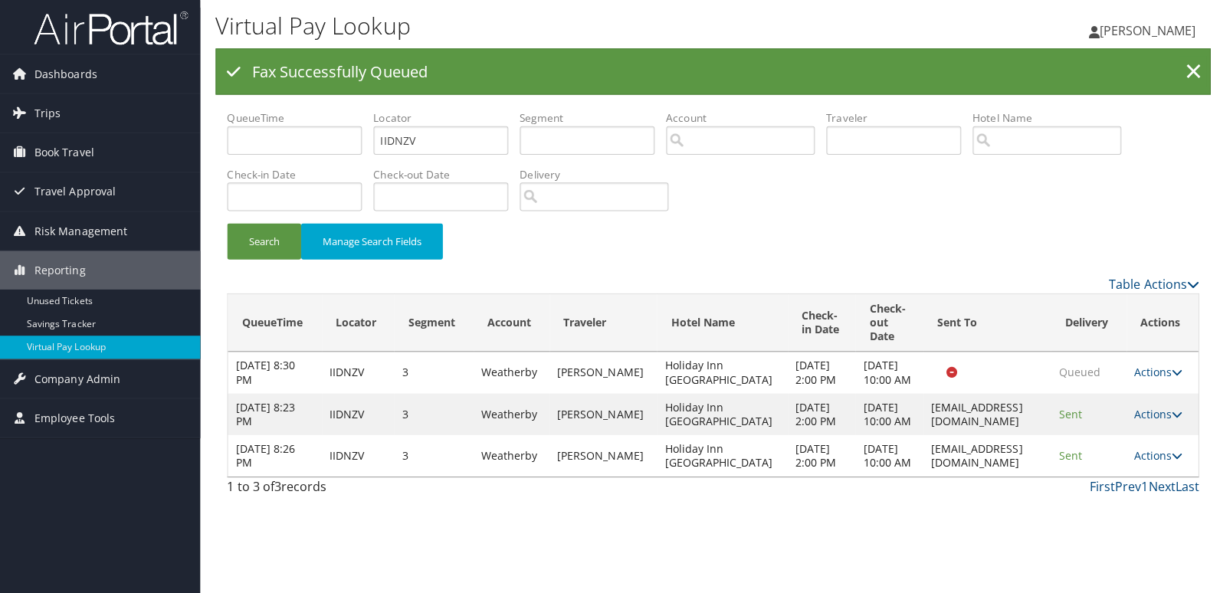
scroll to position [0, 0]
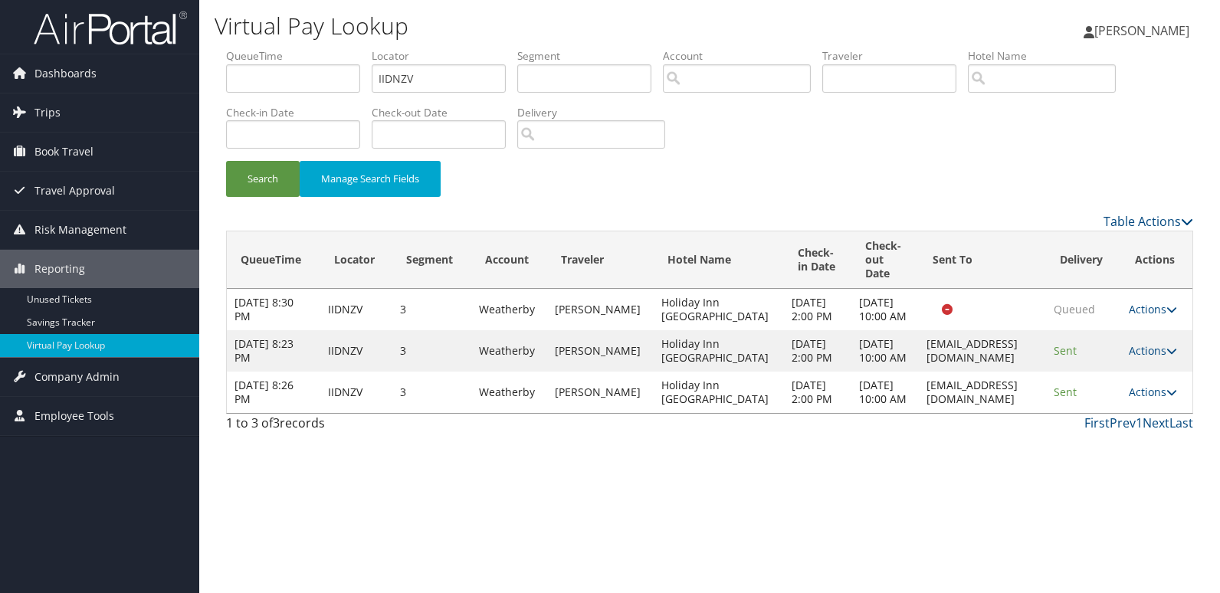
drag, startPoint x: 830, startPoint y: 434, endPoint x: 1033, endPoint y: 435, distance: 203.1
click at [1033, 413] on td "holidayinnexpressnewark@comcast.net" at bounding box center [982, 392] width 127 height 41
copy td "holidayinnexpressnewark@comcast.net"
click at [1154, 399] on link "Actions" at bounding box center [1153, 392] width 48 height 15
click at [1126, 476] on link "Logs" at bounding box center [1126, 475] width 97 height 26
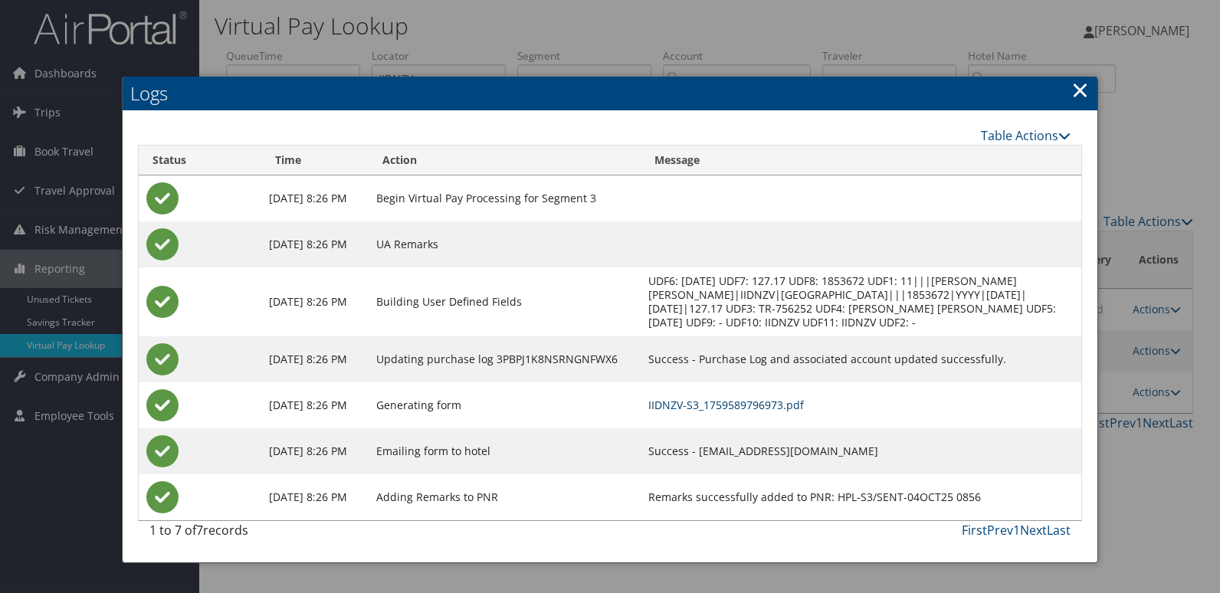
click at [796, 402] on link "IIDNZV-S3_1759589796973.pdf" at bounding box center [726, 405] width 156 height 15
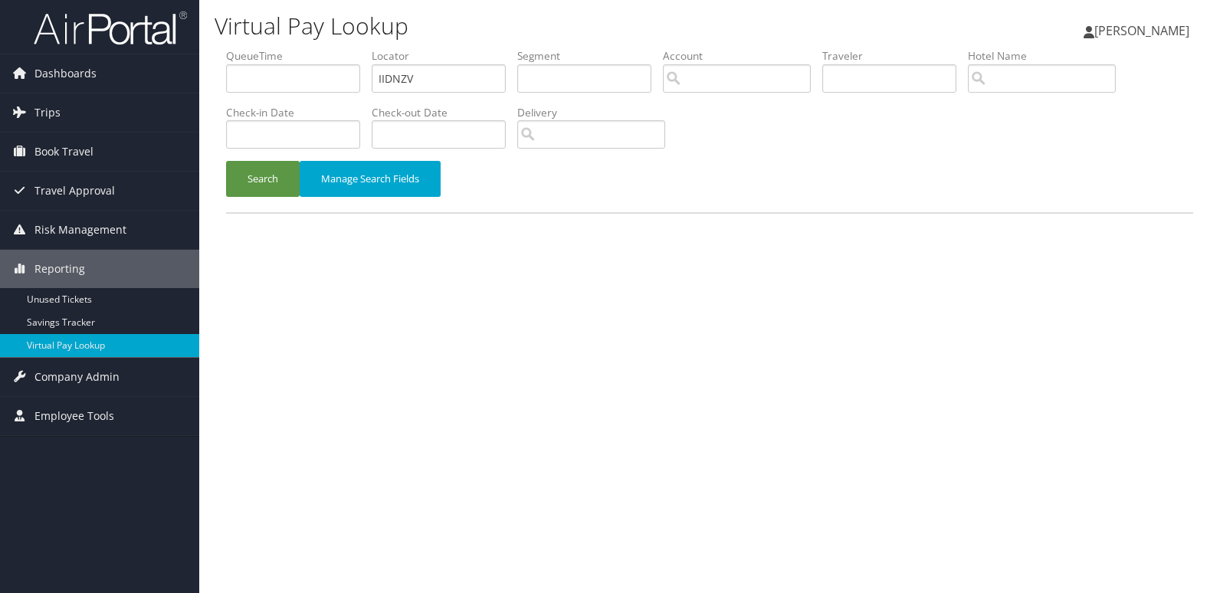
click at [480, 92] on input "IIDNZV" at bounding box center [439, 78] width 134 height 28
click at [254, 169] on button "Search" at bounding box center [263, 179] width 74 height 36
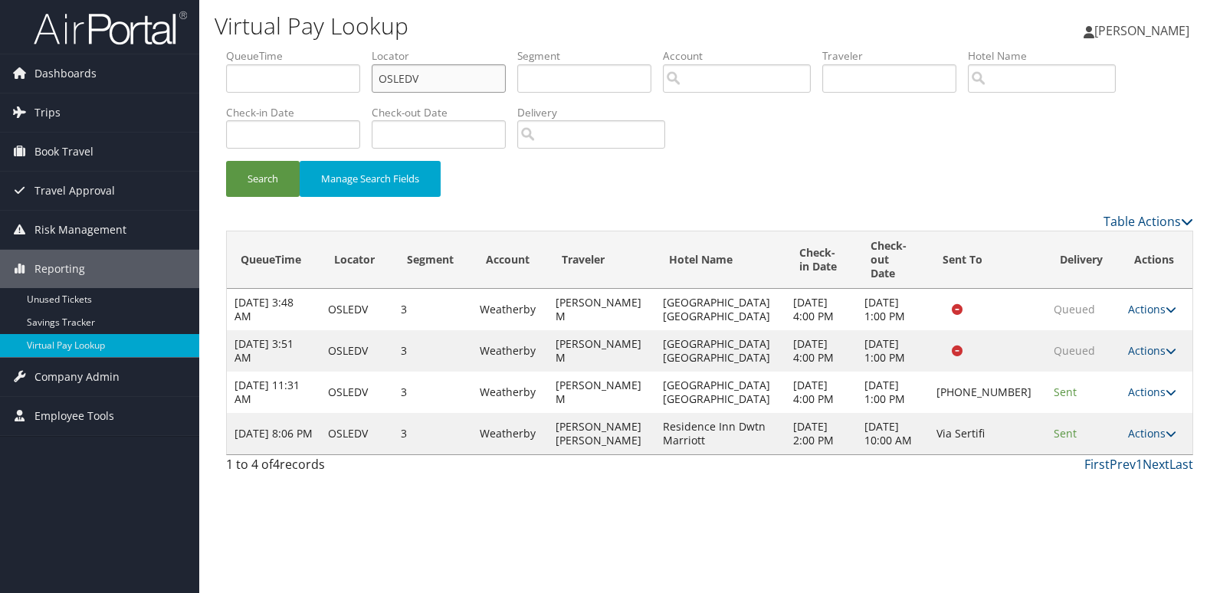
click at [426, 84] on input "OSLEDV" at bounding box center [439, 78] width 134 height 28
paste input "GEJRCE"
click at [274, 172] on button "Search" at bounding box center [263, 179] width 74 height 36
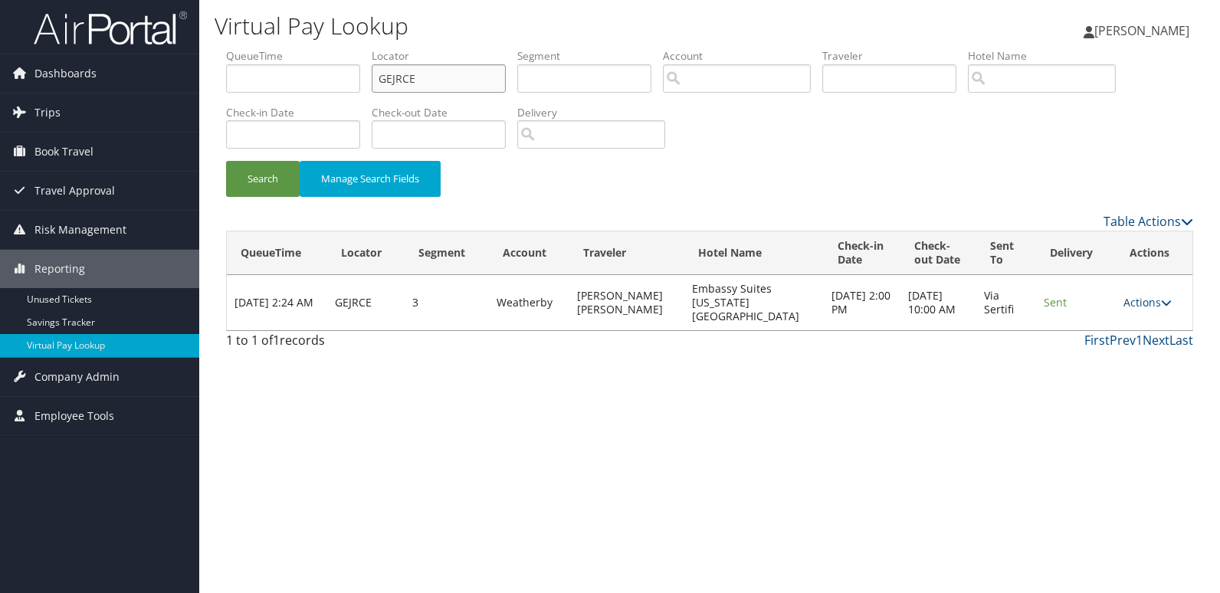
click at [421, 77] on input "GEJRCE" at bounding box center [439, 78] width 134 height 28
paste input "WTFAJL"
click at [260, 174] on button "Search" at bounding box center [263, 179] width 74 height 36
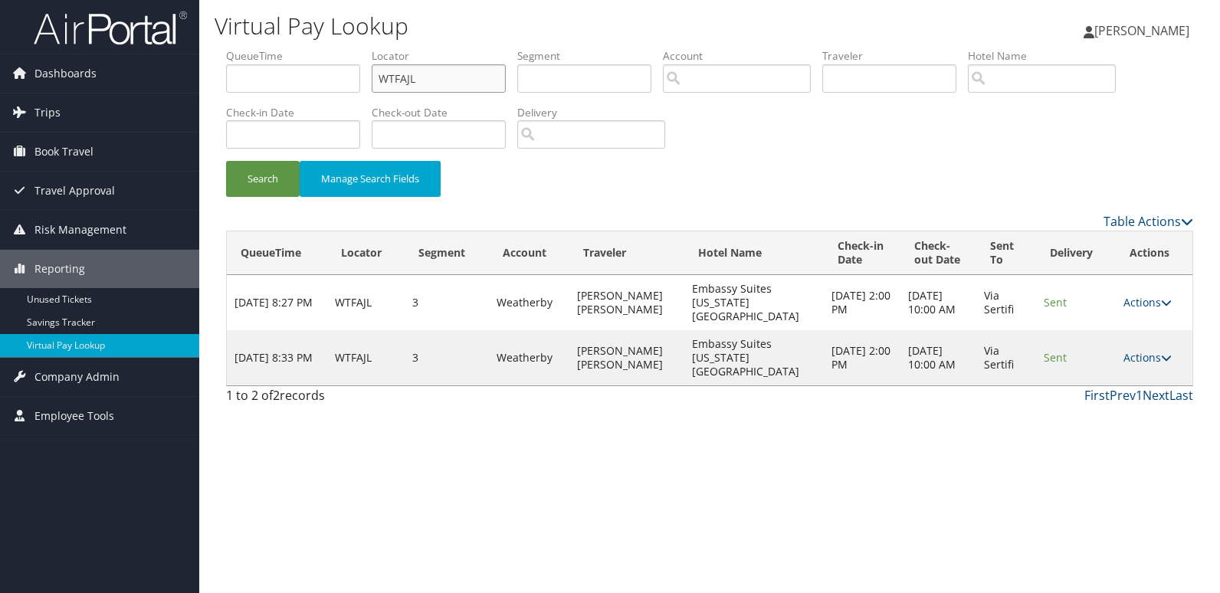
click at [447, 70] on input "WTFAJL" at bounding box center [439, 78] width 134 height 28
paste input "QOTAVD"
type input "QOTAVD"
click at [257, 171] on button "Search" at bounding box center [263, 179] width 74 height 36
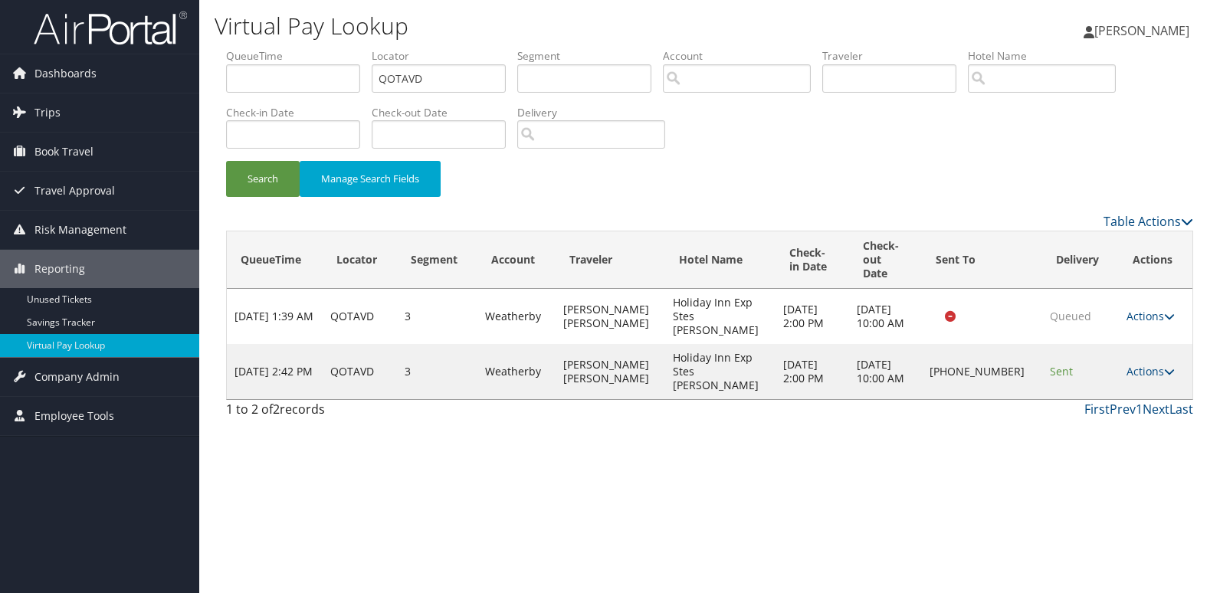
drag, startPoint x: 1141, startPoint y: 339, endPoint x: 1160, endPoint y: 377, distance: 42.2
click at [1141, 364] on link "Actions" at bounding box center [1150, 371] width 48 height 15
click at [1125, 392] on link "Logs" at bounding box center [1098, 385] width 131 height 26
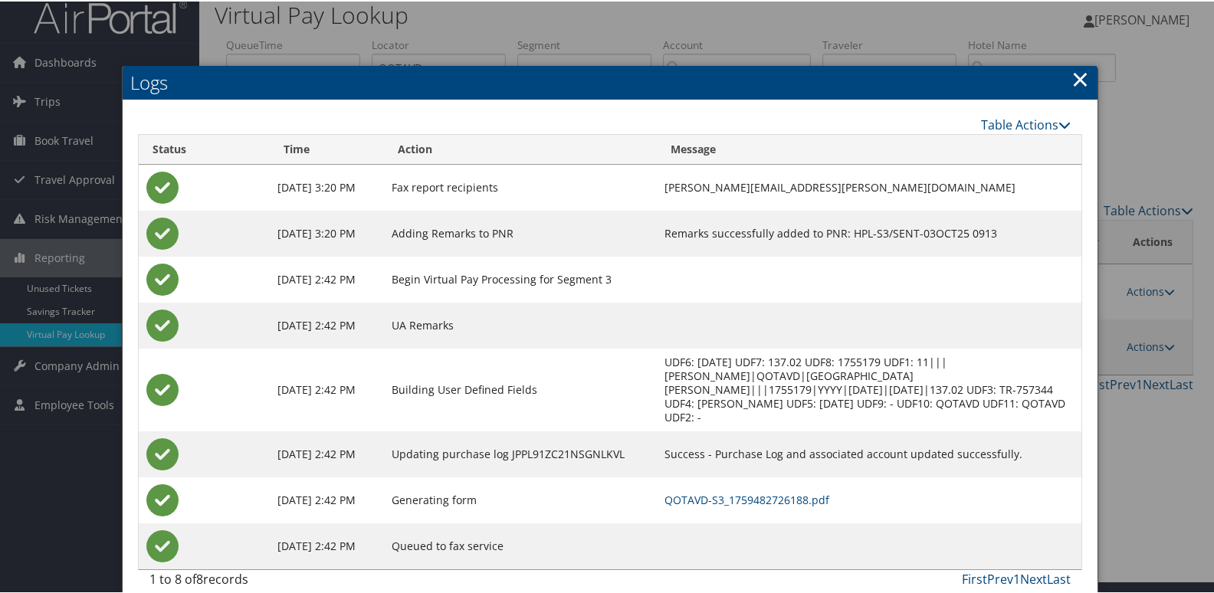
scroll to position [16, 0]
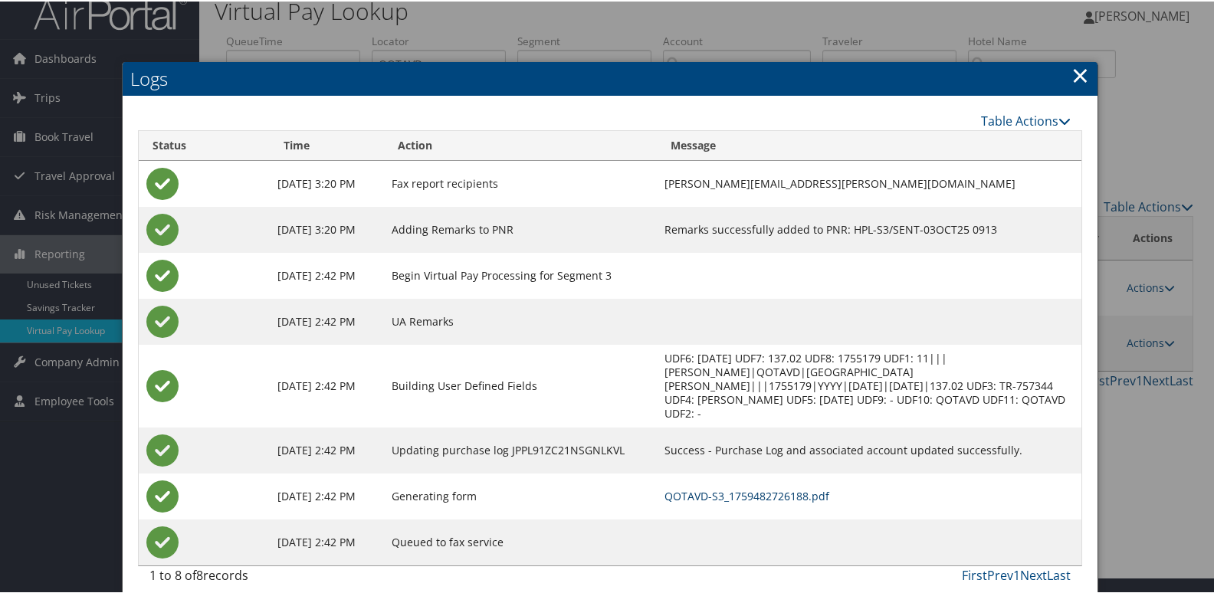
click at [821, 487] on link "QOTAVD-S3_1759482726188.pdf" at bounding box center [746, 494] width 165 height 15
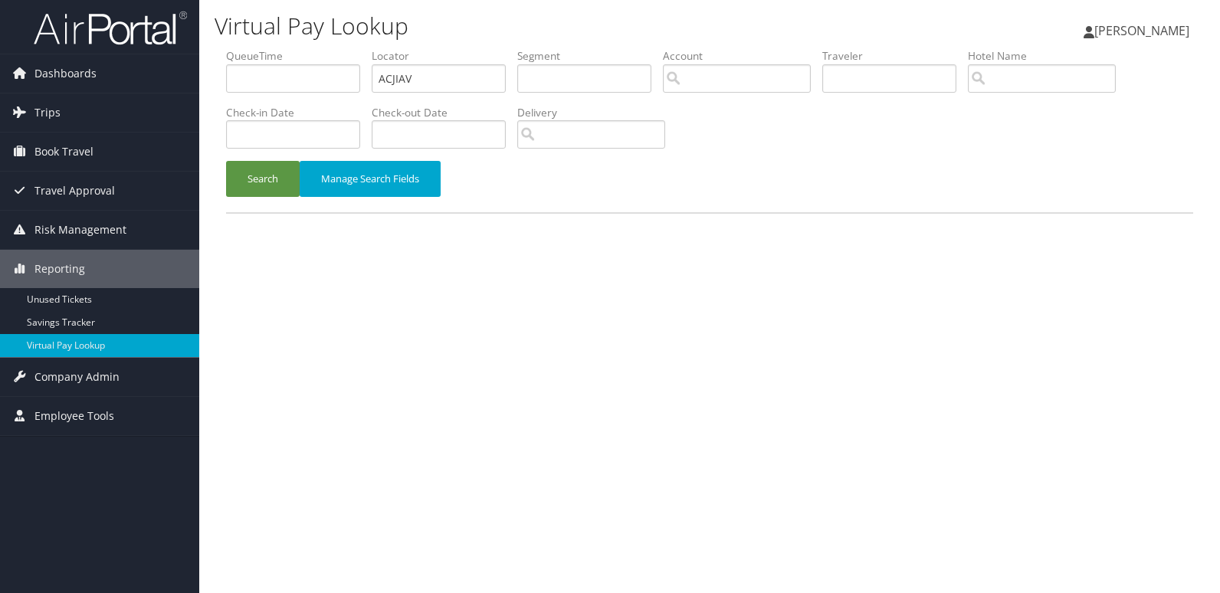
click at [244, 48] on ul "QueueTime Locator ACJIAV Segment Account Traveler Hotel Name Check-in Date Chec…" at bounding box center [709, 48] width 967 height 0
type input "COPBQV"
click at [260, 177] on button "Search" at bounding box center [263, 179] width 74 height 36
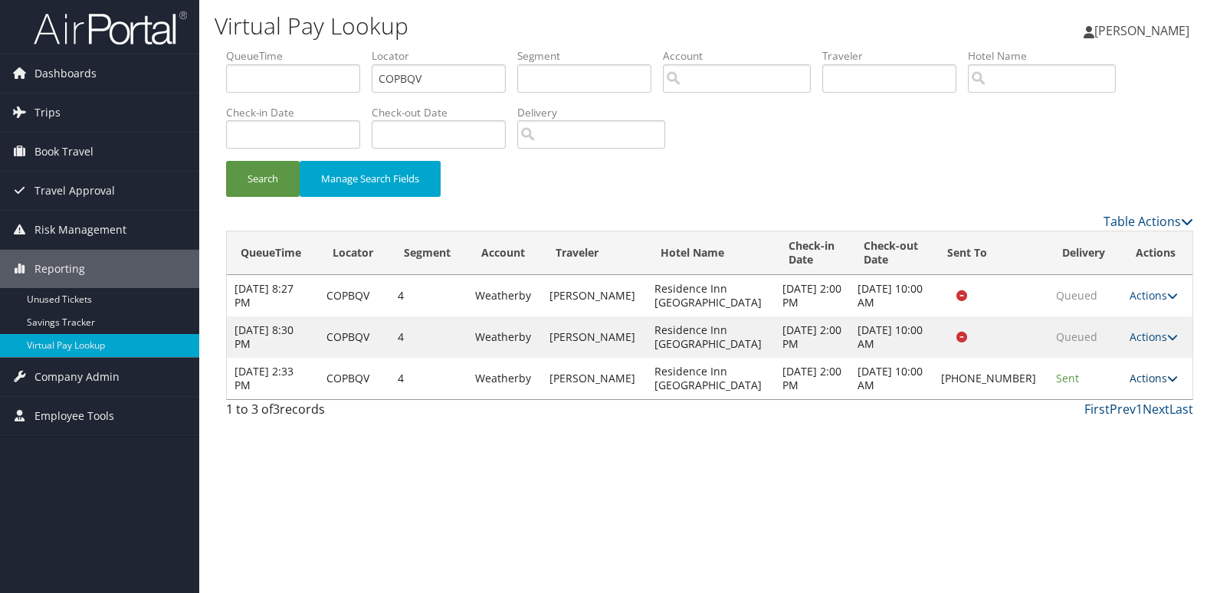
drag, startPoint x: 1142, startPoint y: 379, endPoint x: 1152, endPoint y: 381, distance: 9.3
click at [1144, 379] on link "Actions" at bounding box center [1153, 378] width 48 height 15
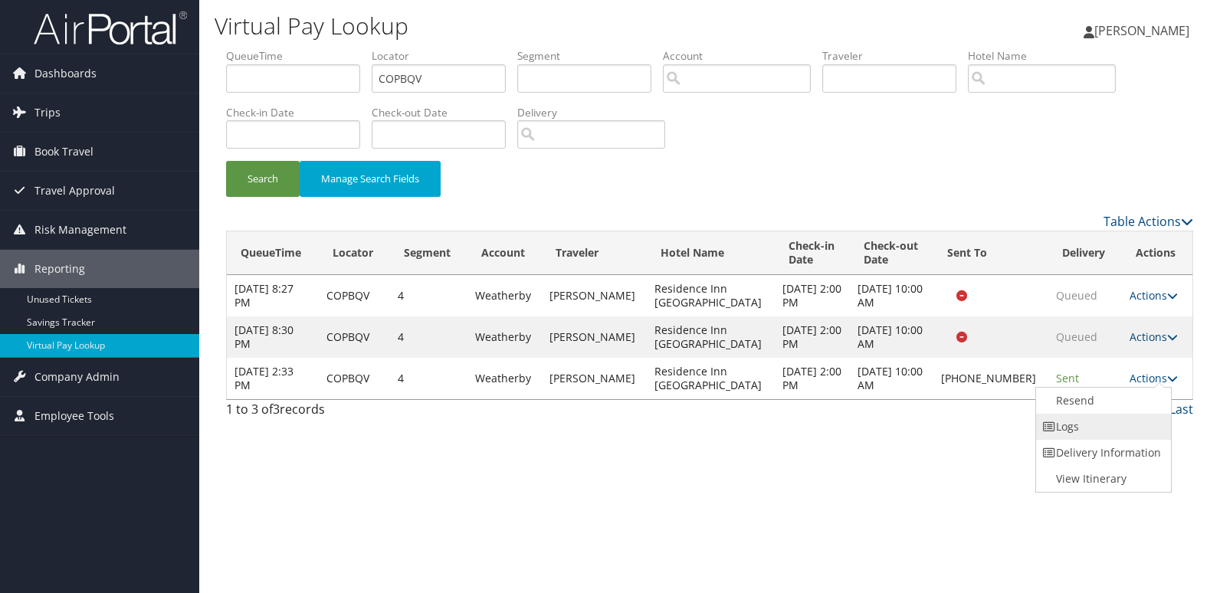
drag, startPoint x: 1152, startPoint y: 381, endPoint x: 1080, endPoint y: 426, distance: 84.4
click at [1080, 426] on link "Logs" at bounding box center [1101, 427] width 131 height 26
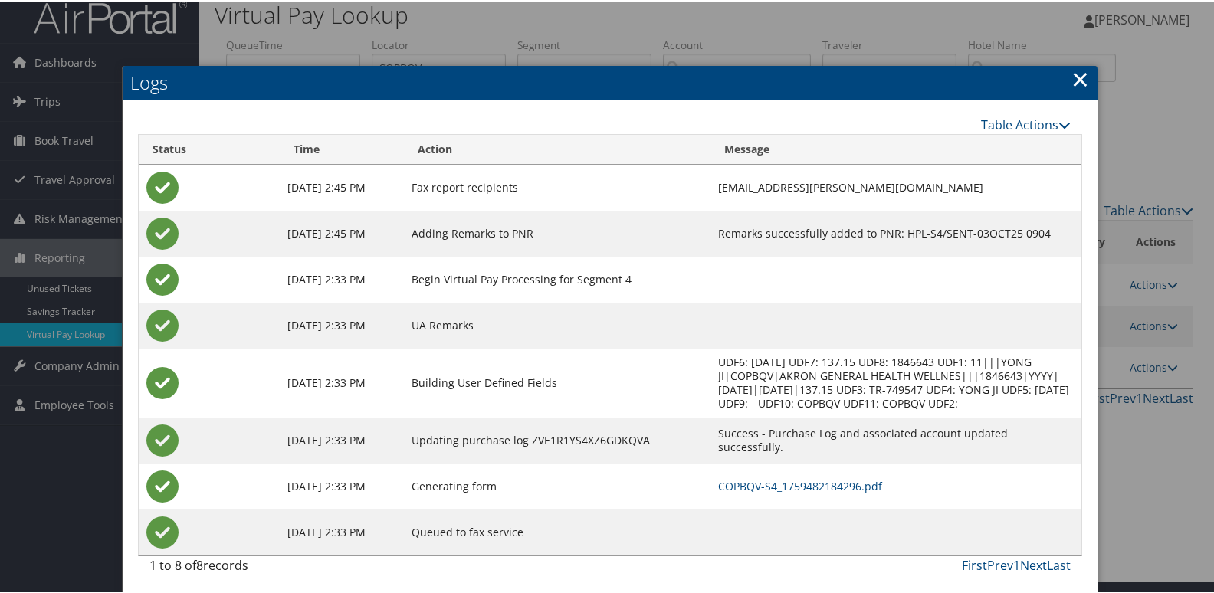
scroll to position [16, 0]
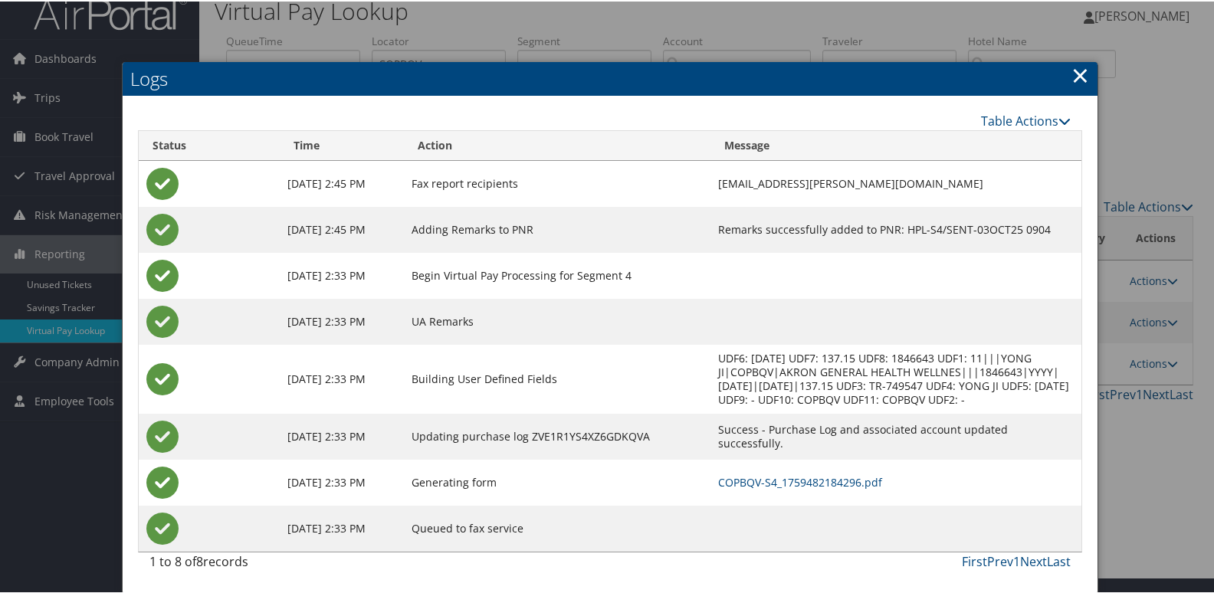
click at [812, 491] on td "COPBQV-S4_1759482184296.pdf" at bounding box center [895, 481] width 371 height 46
click at [821, 483] on link "COPBQV-S4_1759482184296.pdf" at bounding box center [800, 481] width 164 height 15
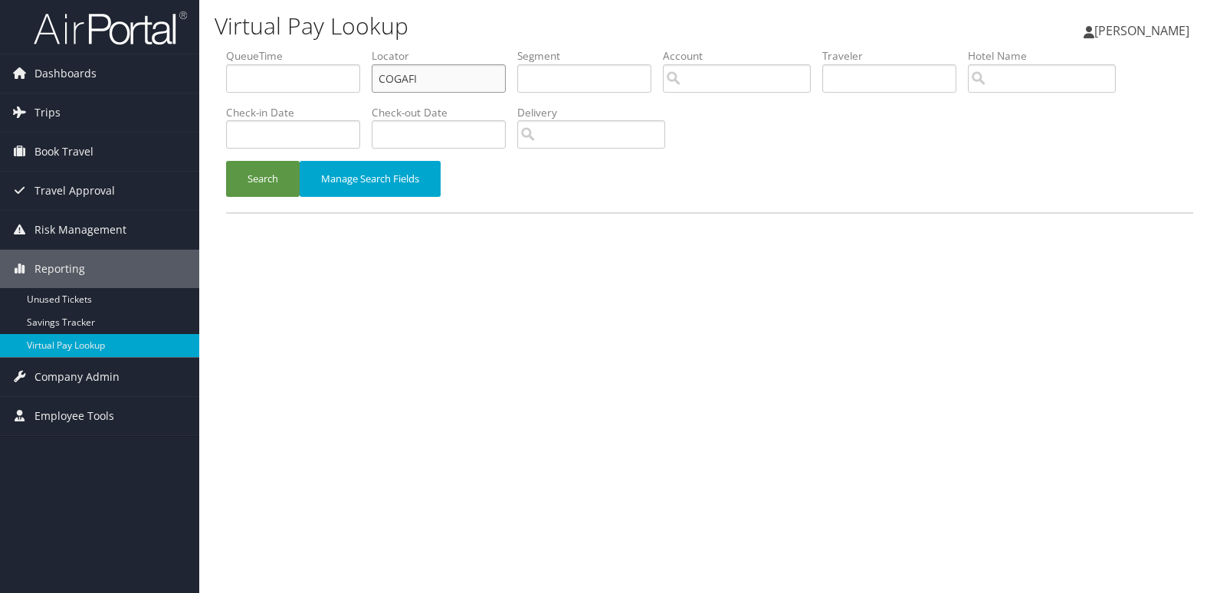
drag, startPoint x: 371, startPoint y: 76, endPoint x: 257, endPoint y: 100, distance: 115.9
click at [286, 48] on ul "QueueTime Locator COGAFI Segment Account Traveler Hotel Name Check-in Date Chec…" at bounding box center [709, 48] width 967 height 0
paste input "WOGYPM"
type input "WOGYPM"
drag, startPoint x: 255, startPoint y: 182, endPoint x: 757, endPoint y: 1, distance: 533.5
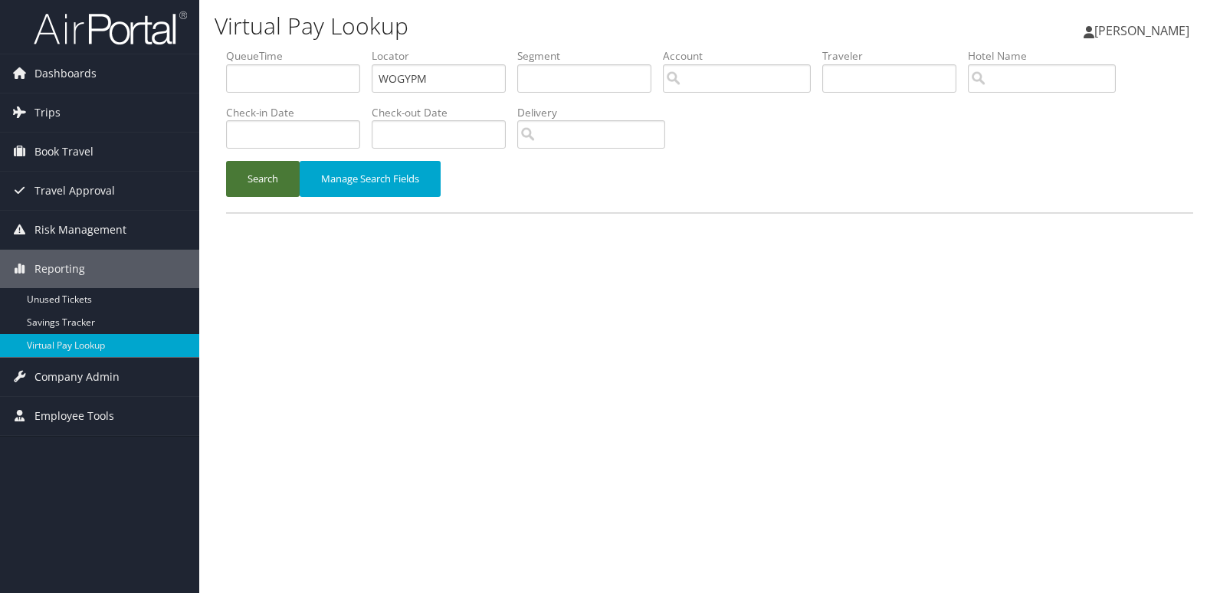
click at [257, 182] on button "Search" at bounding box center [263, 179] width 74 height 36
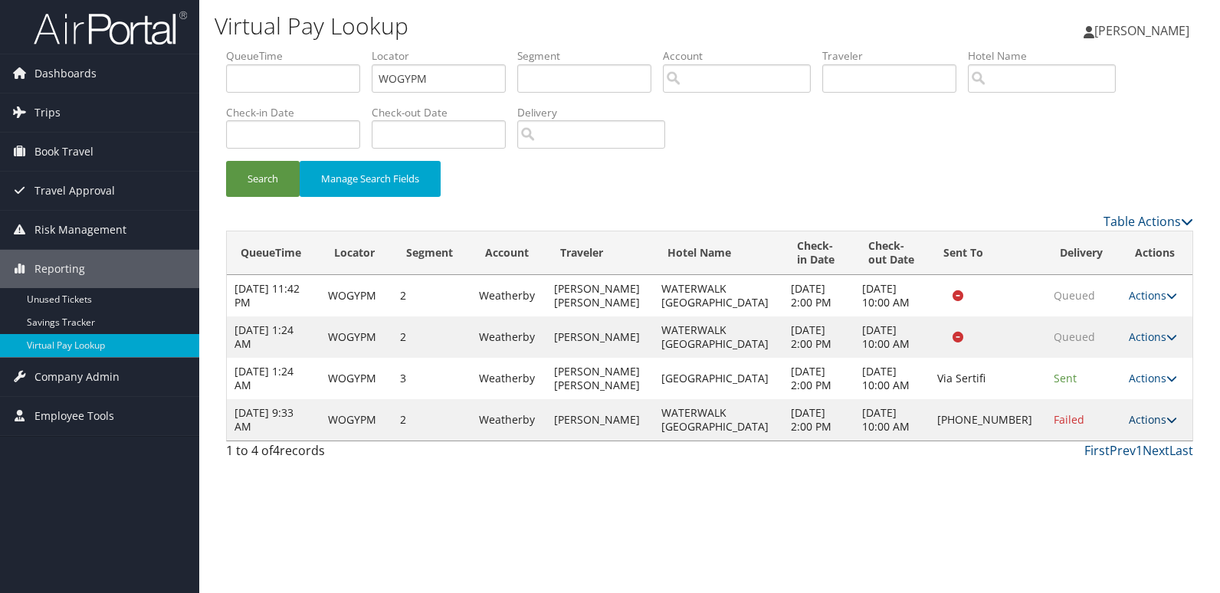
click at [1135, 427] on link "Actions" at bounding box center [1153, 419] width 48 height 15
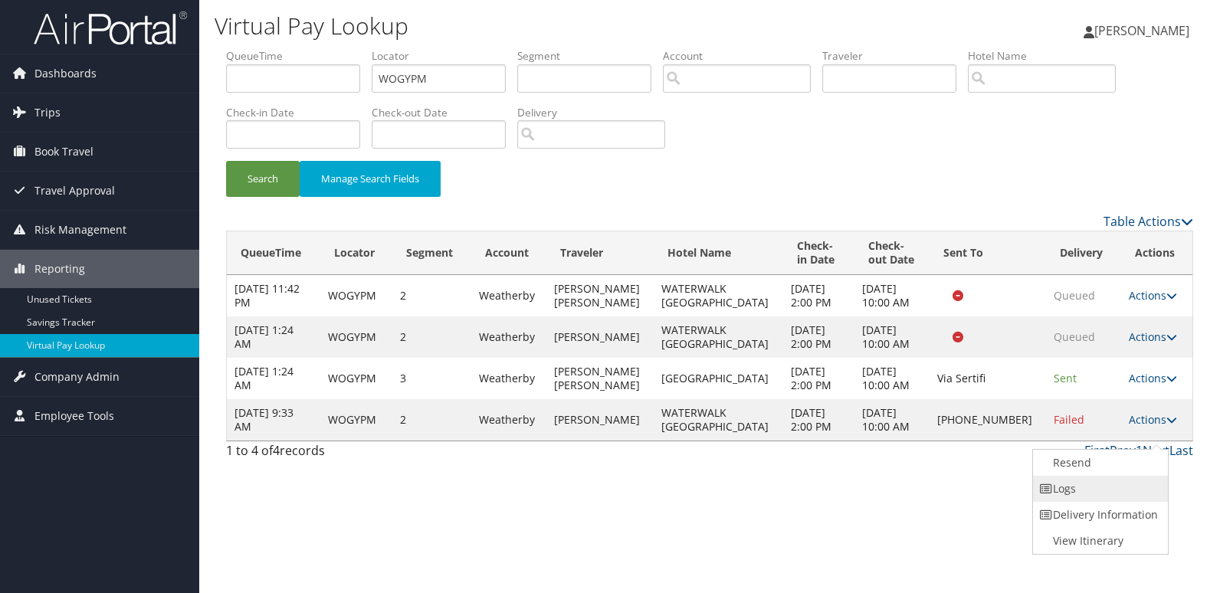
click at [1103, 489] on link "Logs" at bounding box center [1098, 489] width 131 height 26
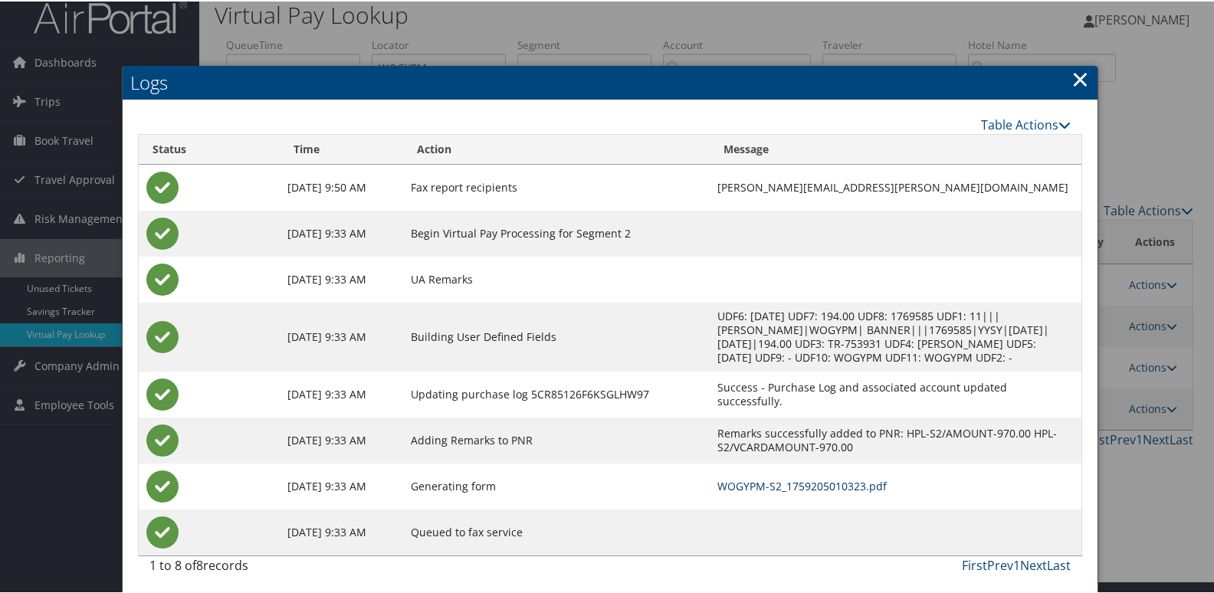
scroll to position [16, 0]
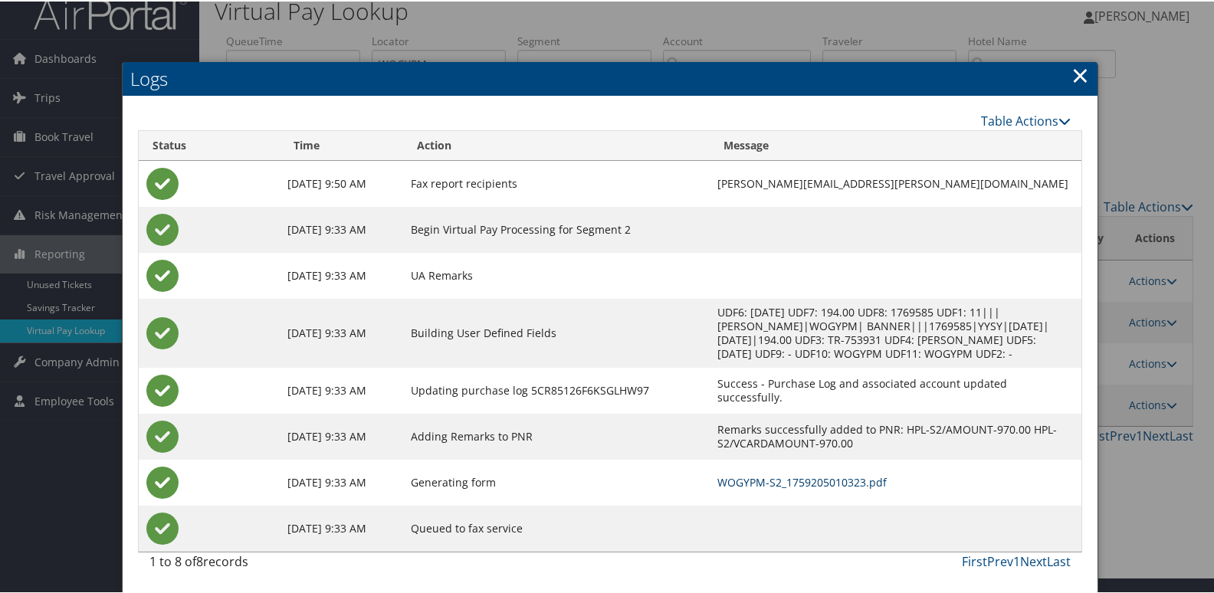
drag, startPoint x: 827, startPoint y: 474, endPoint x: 887, endPoint y: 495, distance: 64.0
click at [826, 474] on link "WOGYPM-S2_1759205010323.pdf" at bounding box center [801, 481] width 169 height 15
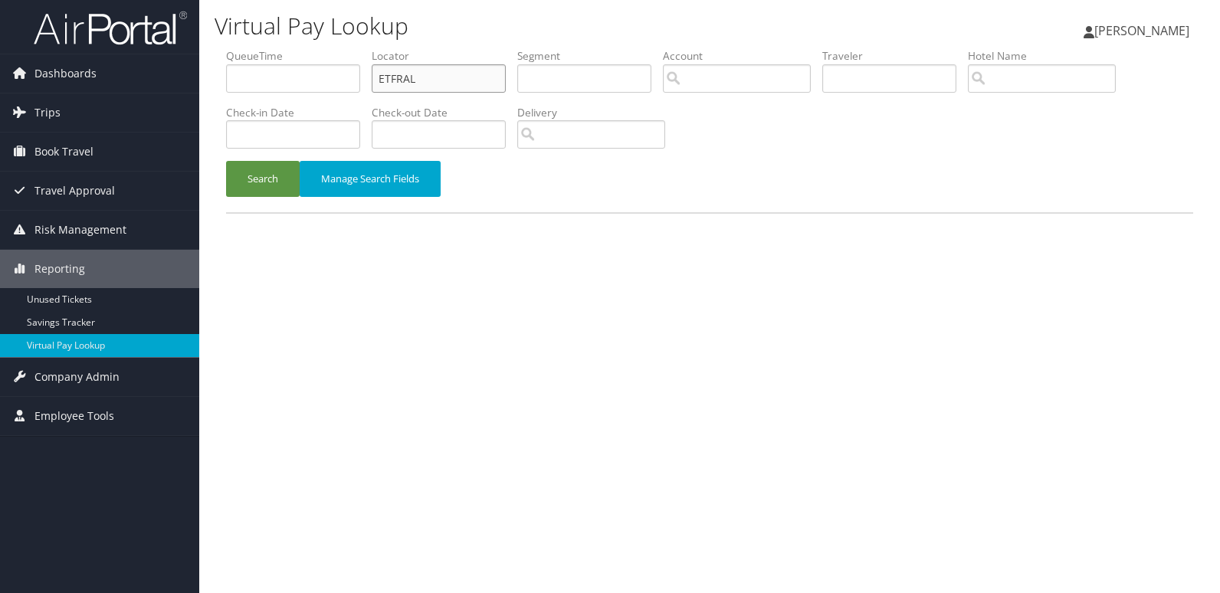
click at [326, 48] on ul "QueueTime Locator ETFRAL Segment Account Traveler Hotel Name Check-in Date Chec…" at bounding box center [709, 48] width 967 height 0
paste input "SZCZJT"
type input "SZCZJT"
click at [234, 188] on button "Search" at bounding box center [263, 179] width 74 height 36
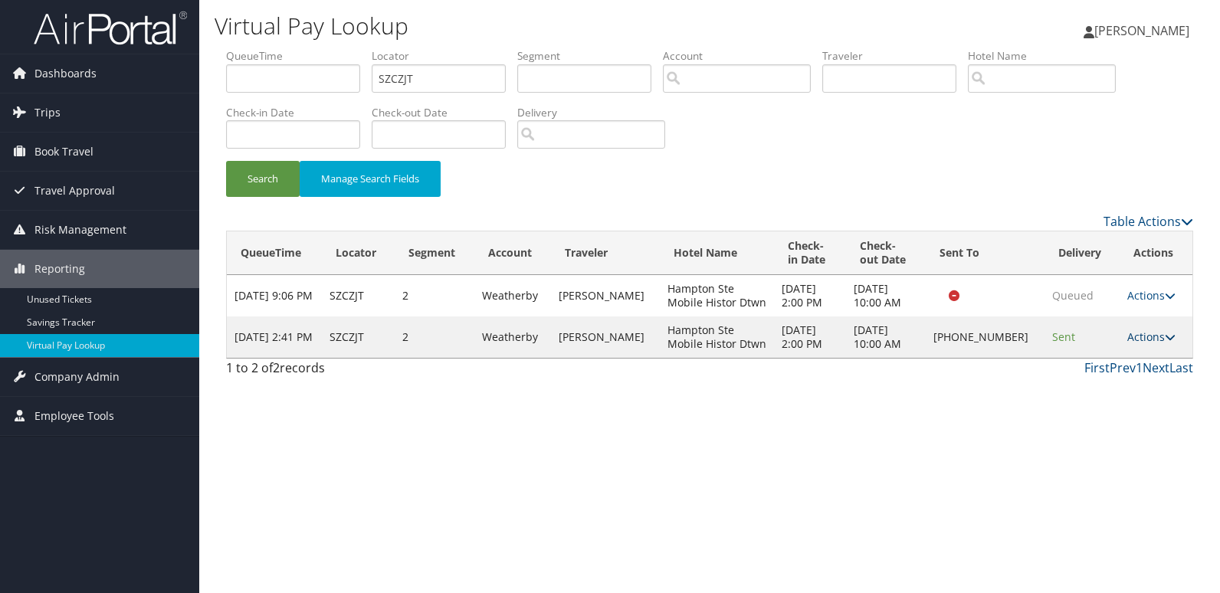
click at [1135, 336] on link "Actions" at bounding box center [1151, 336] width 48 height 15
click at [1100, 382] on link "Logs" at bounding box center [1099, 385] width 131 height 26
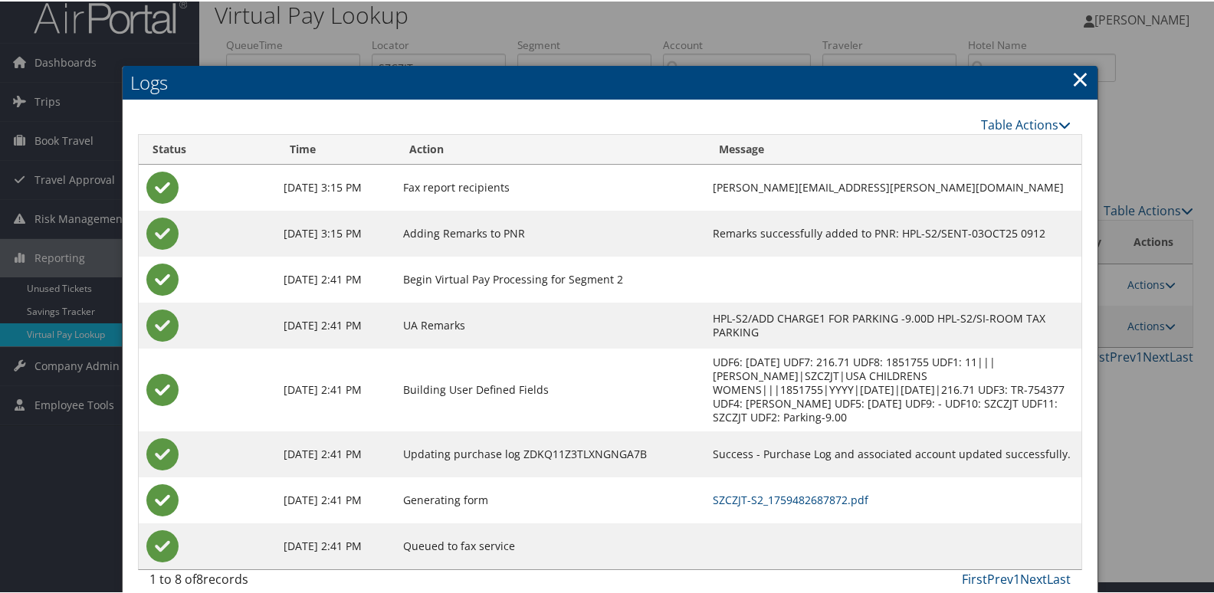
scroll to position [16, 0]
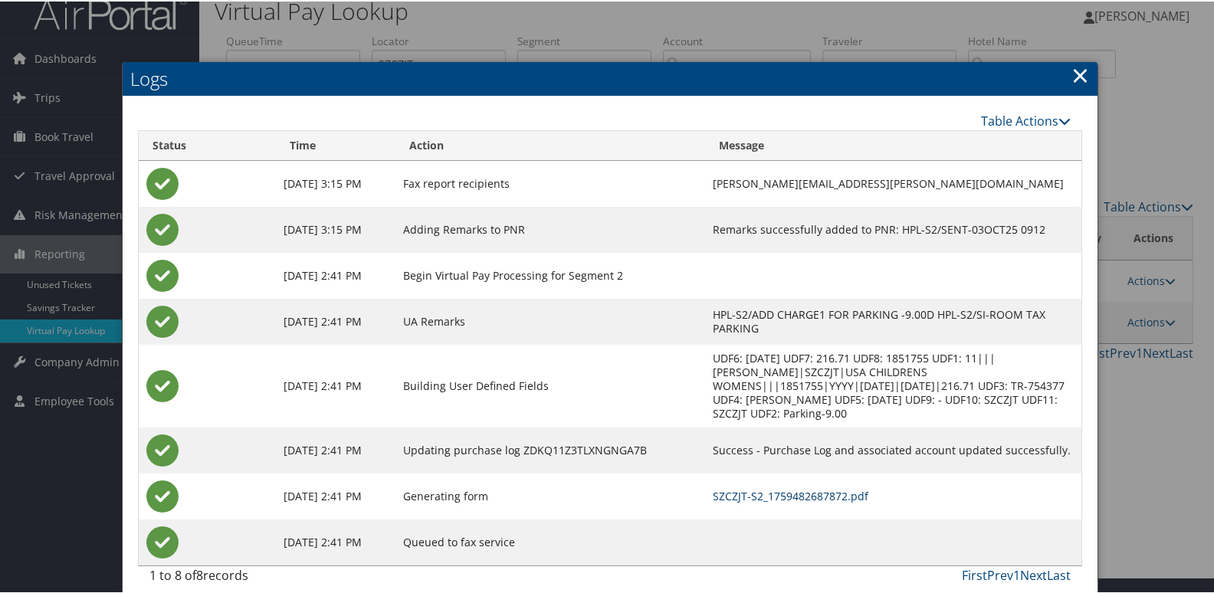
click at [801, 487] on link "SZCZJT-S2_1759482687872.pdf" at bounding box center [791, 494] width 156 height 15
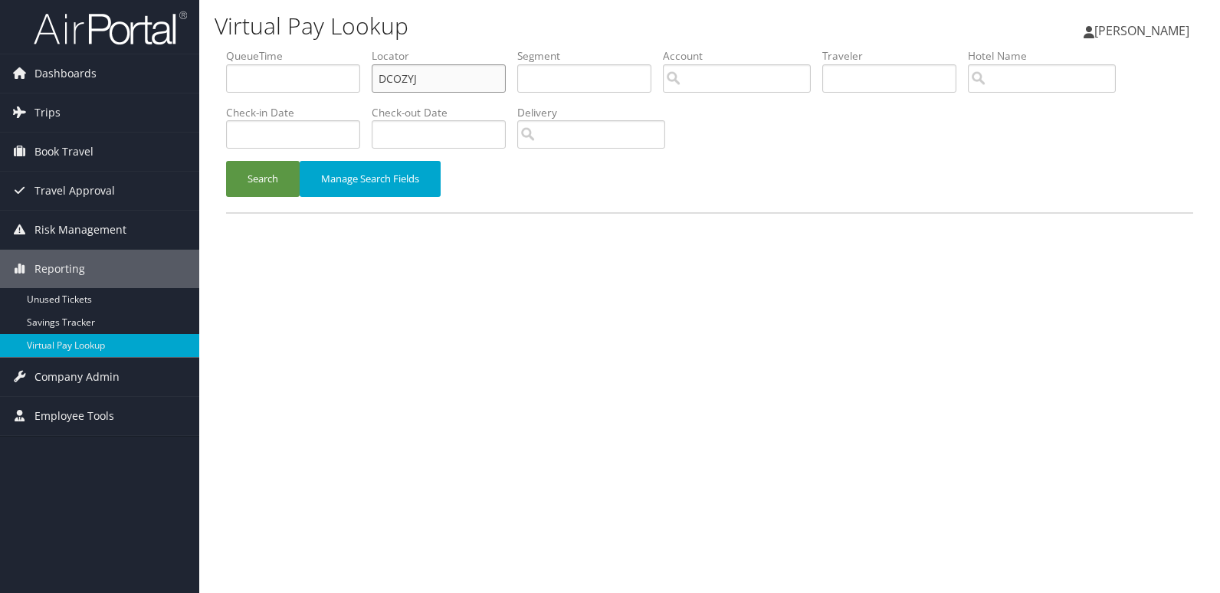
drag, startPoint x: 377, startPoint y: 67, endPoint x: 299, endPoint y: 87, distance: 80.5
click at [306, 48] on ul "QueueTime Locator DCOZYJ Segment Account Traveler Hotel Name Check-in Date Chec…" at bounding box center [709, 48] width 967 height 0
paste input "WBUUZE"
type input "WBUUZE"
click at [290, 198] on div "Search Manage Search Fields" at bounding box center [710, 186] width 990 height 51
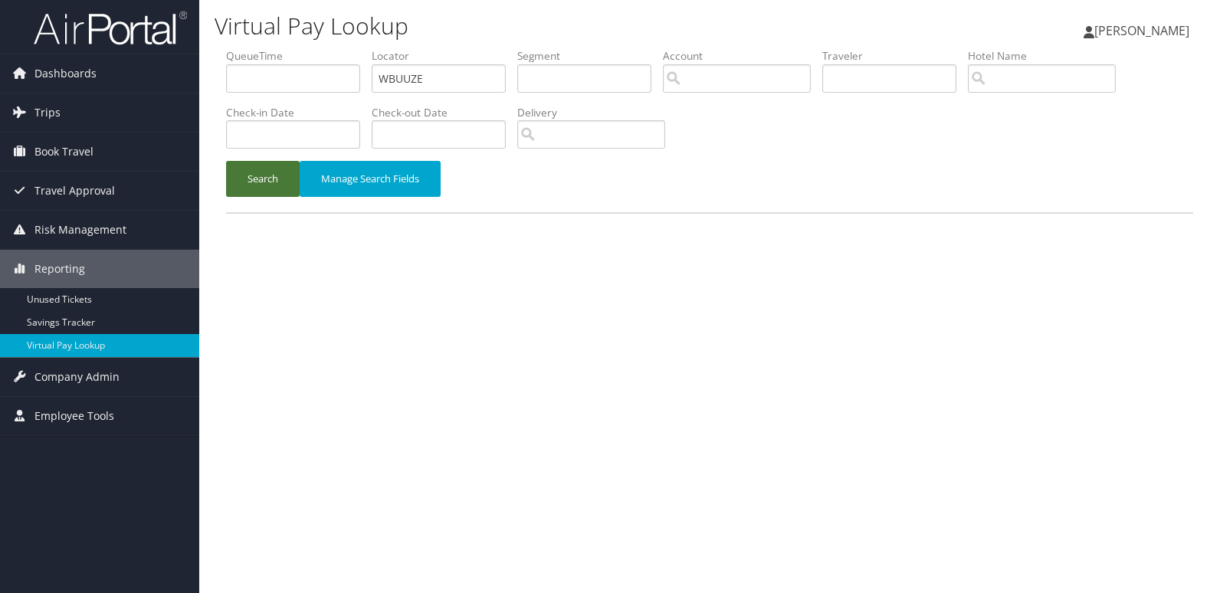
click at [270, 184] on button "Search" at bounding box center [263, 179] width 74 height 36
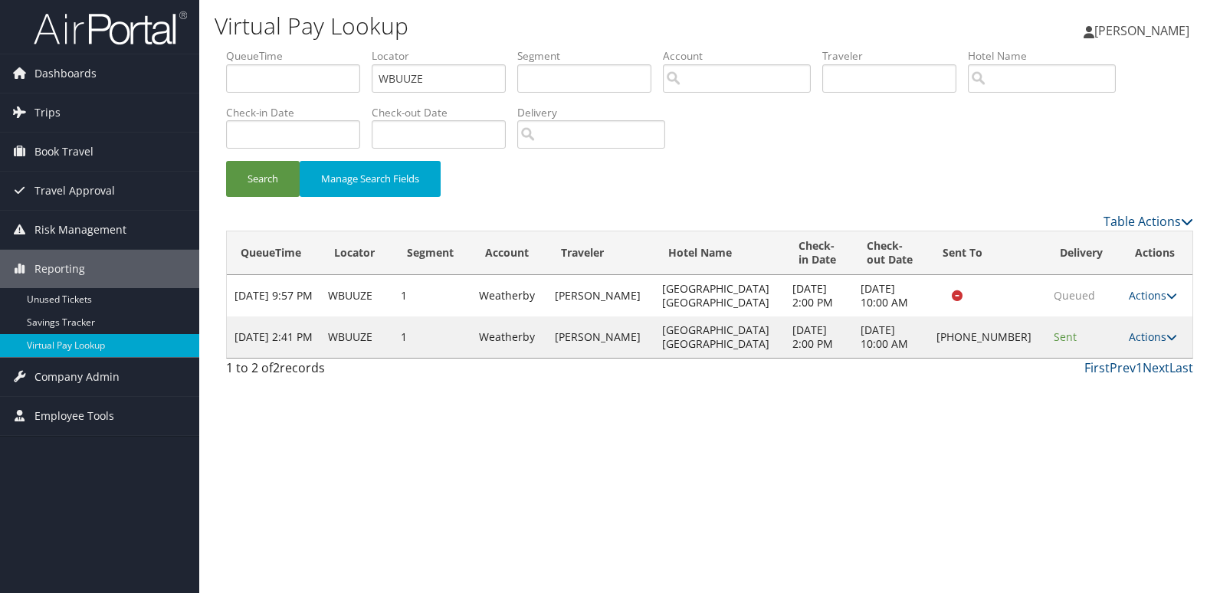
drag, startPoint x: 1144, startPoint y: 338, endPoint x: 1106, endPoint y: 375, distance: 53.6
click at [1144, 339] on link "Actions" at bounding box center [1153, 336] width 48 height 15
click at [1101, 378] on link "Logs" at bounding box center [1099, 385] width 131 height 26
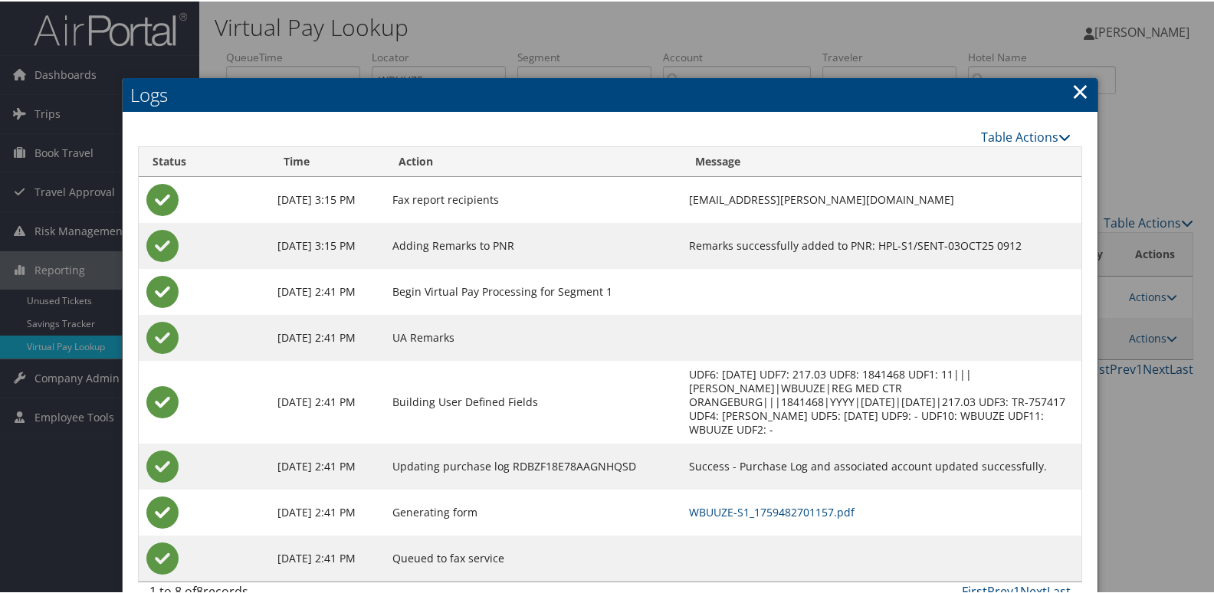
scroll to position [16, 0]
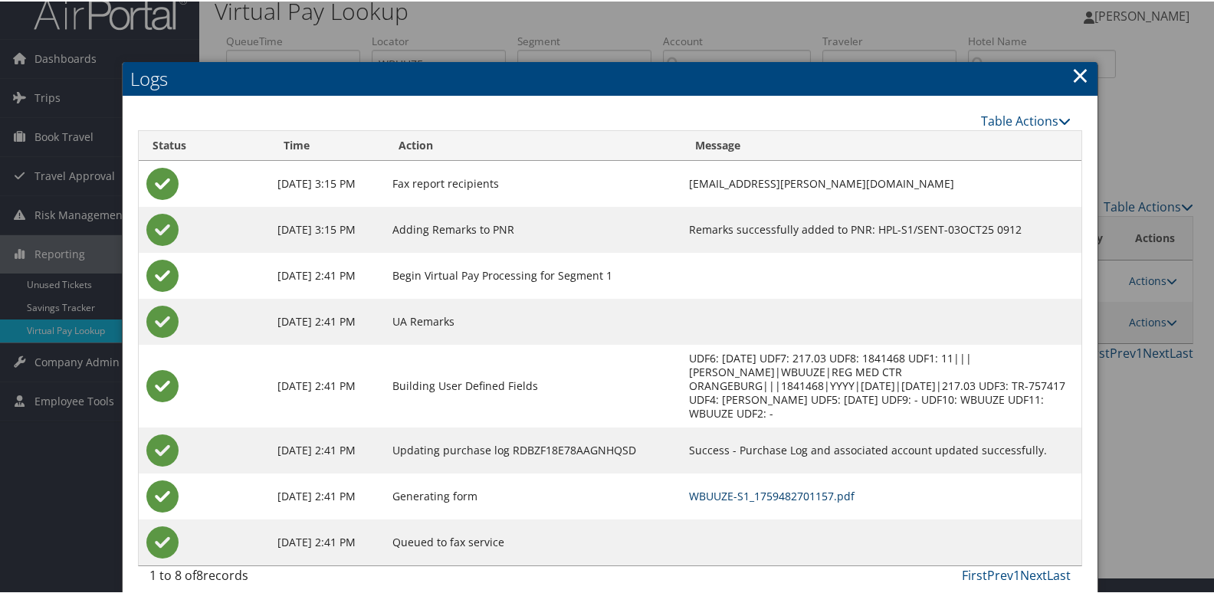
click at [810, 487] on link "WBUUZE-S1_1759482701157.pdf" at bounding box center [772, 494] width 166 height 15
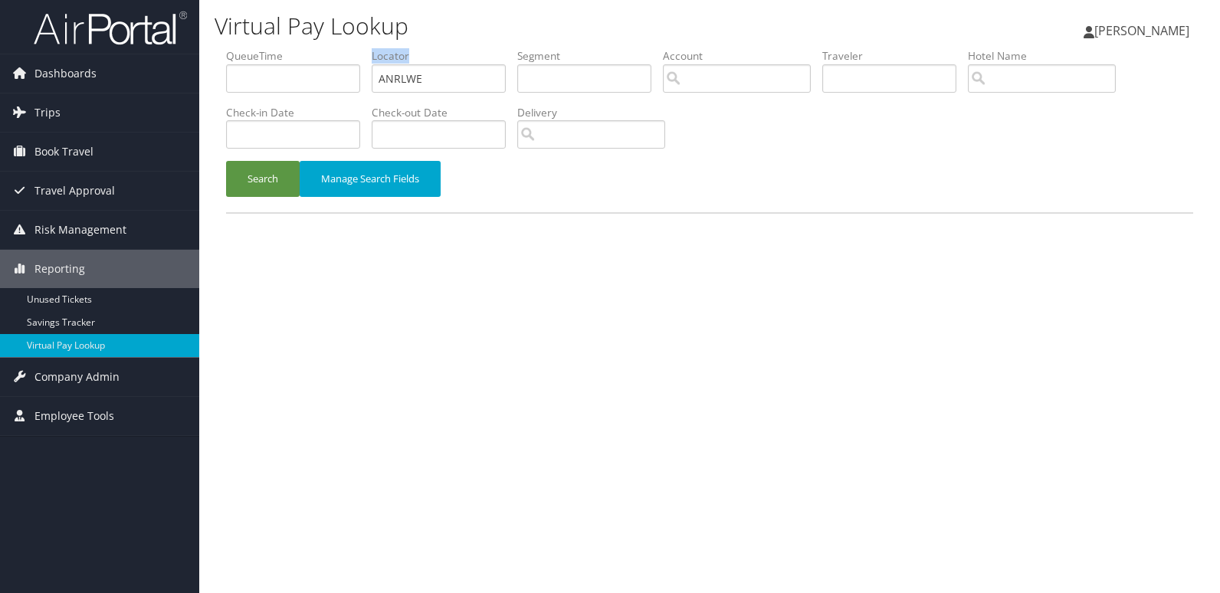
click at [352, 48] on ul "QueueTime Locator ANRLWE Segment Account Traveler Hotel Name Check-in Date Chec…" at bounding box center [709, 48] width 967 height 0
drag, startPoint x: 341, startPoint y: 67, endPoint x: 323, endPoint y: 77, distance: 20.6
click at [334, 48] on ul "QueueTime Locator ANRLWE Segment Account Traveler Hotel Name Check-in Date Chec…" at bounding box center [709, 48] width 967 height 0
paste input "SIKDNJ"
type input "SIKDNJ"
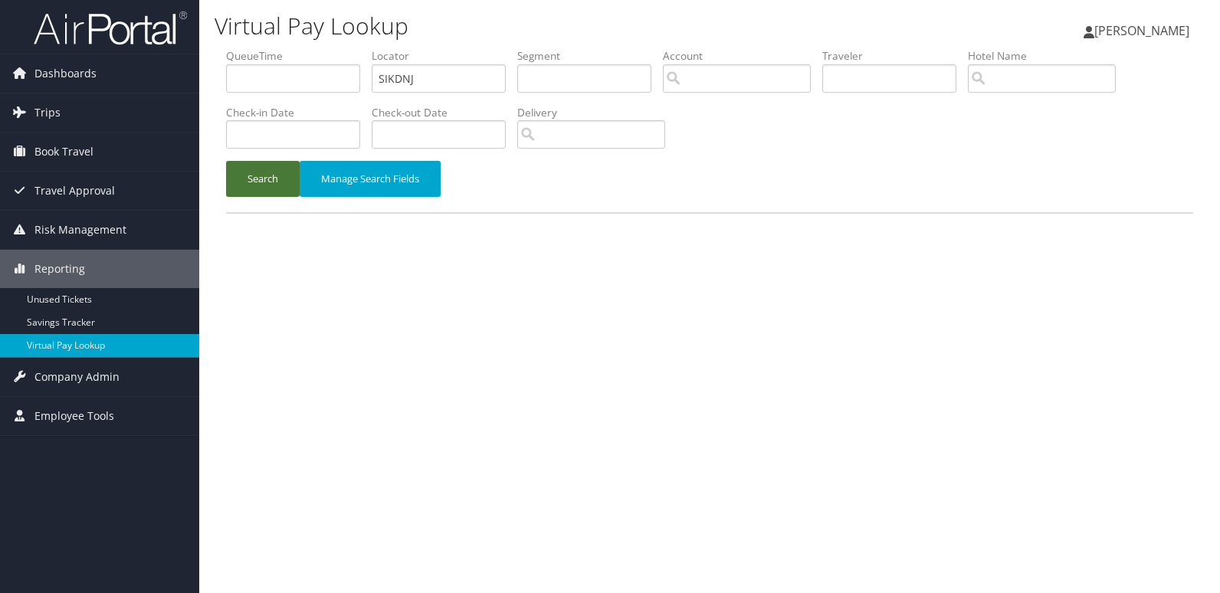
click at [274, 182] on button "Search" at bounding box center [263, 179] width 74 height 36
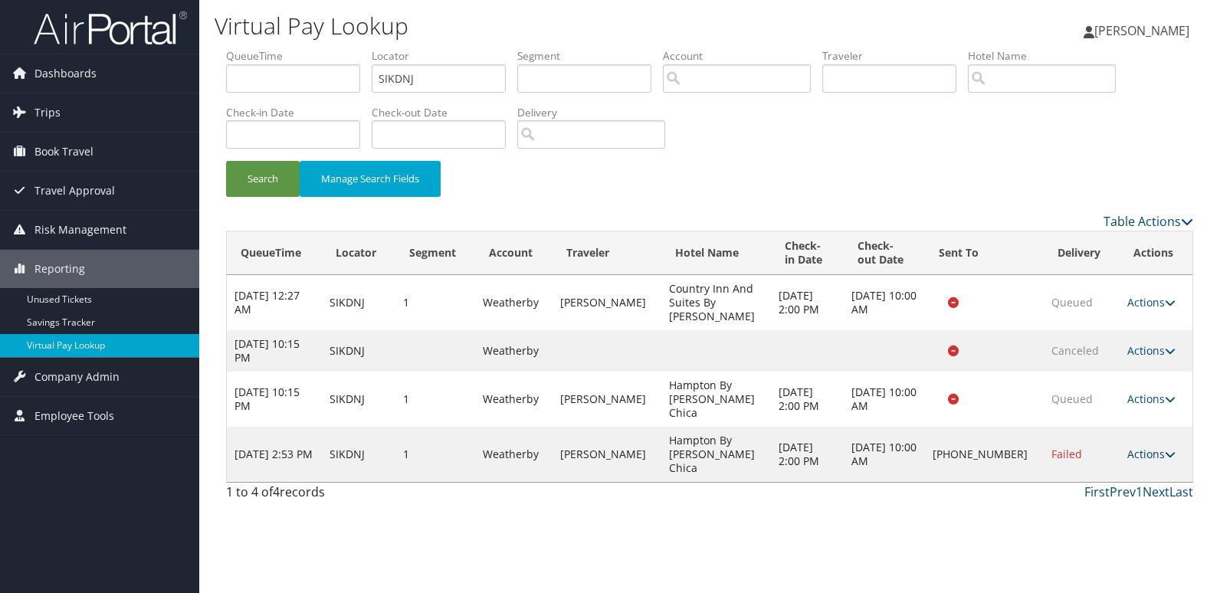
click at [1149, 447] on link "Actions" at bounding box center [1151, 454] width 48 height 15
click at [1105, 464] on link "Logs" at bounding box center [1099, 468] width 131 height 26
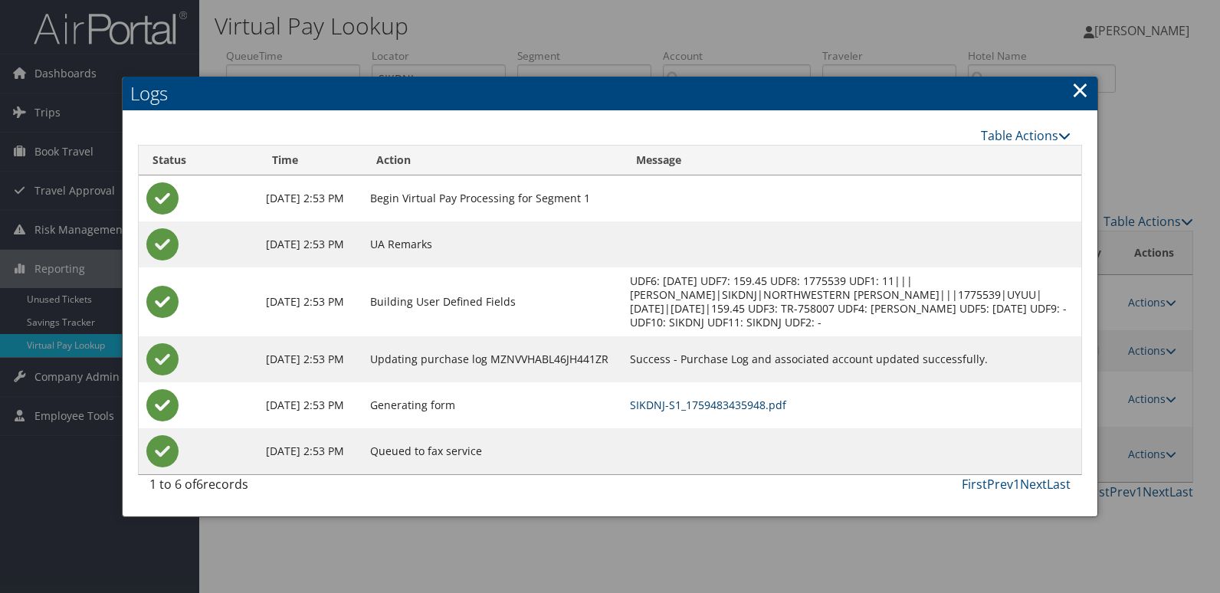
click at [786, 411] on link "SIKDNJ-S1_1759483435948.pdf" at bounding box center [708, 405] width 156 height 15
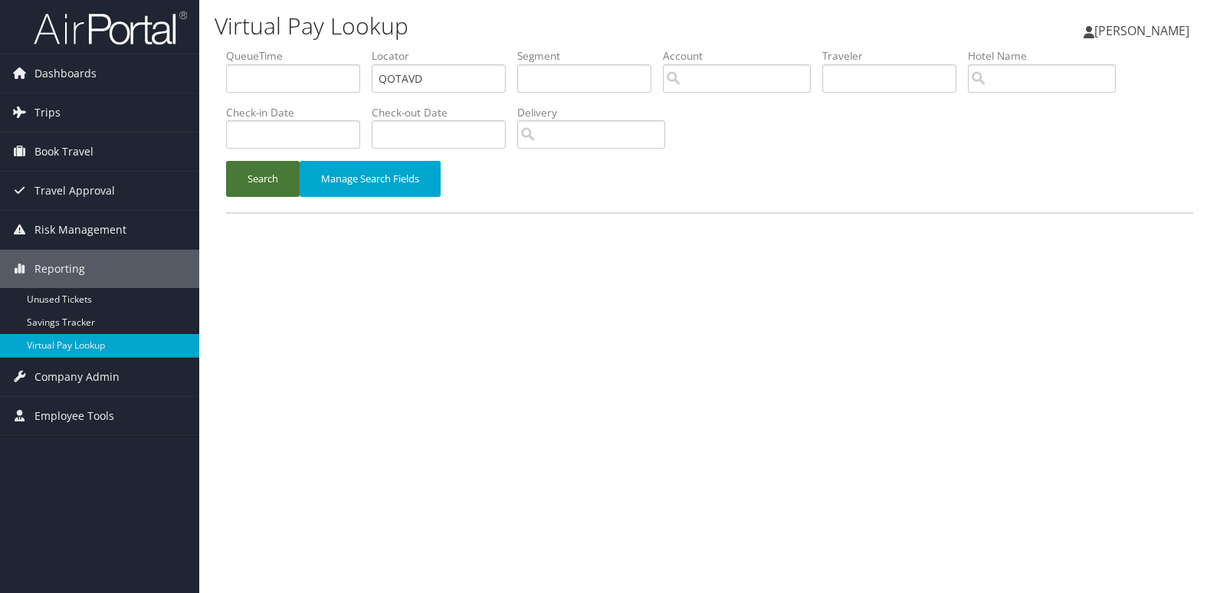
drag, startPoint x: 0, startPoint y: 0, endPoint x: 268, endPoint y: 191, distance: 329.1
click at [267, 192] on button "Search" at bounding box center [263, 179] width 74 height 36
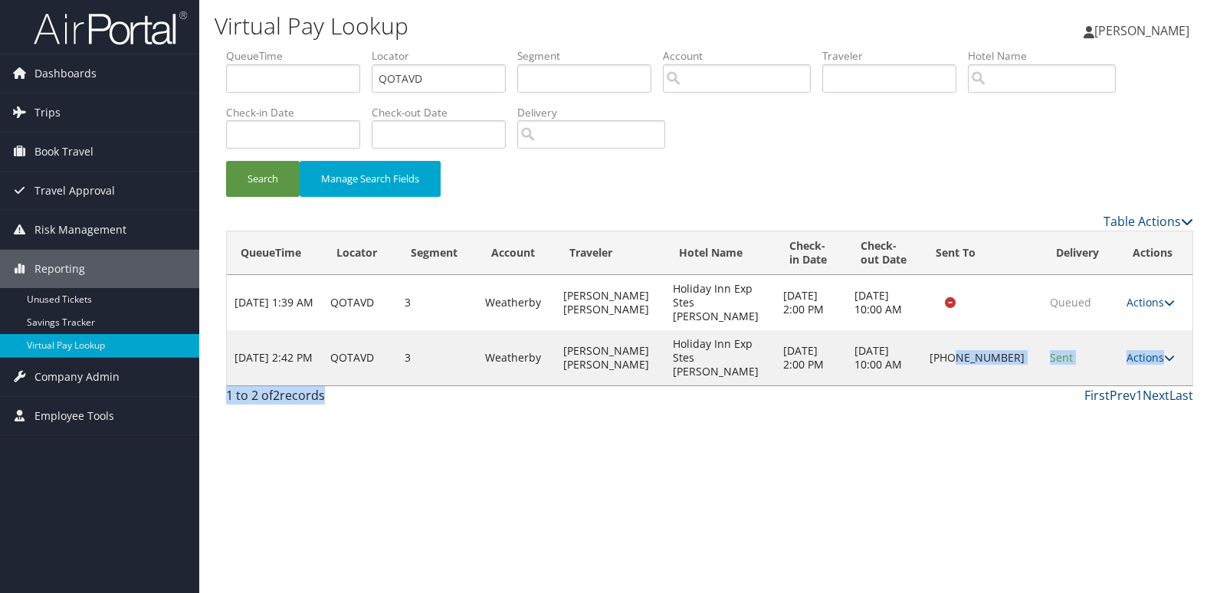
drag, startPoint x: 988, startPoint y: 333, endPoint x: 1029, endPoint y: 361, distance: 50.2
click at [1029, 361] on div "Table Actions Loading... QueueTime Locator Segment Account Traveler Hotel Name …" at bounding box center [709, 312] width 967 height 200
drag, startPoint x: 1029, startPoint y: 361, endPoint x: 1008, endPoint y: 423, distance: 65.4
click at [1008, 423] on div "Virtual Pay Lookup [PERSON_NAME] [PERSON_NAME] My Settings Travel Agency Contac…" at bounding box center [709, 296] width 1021 height 593
click at [470, 67] on input "QOTAVD" at bounding box center [439, 78] width 134 height 28
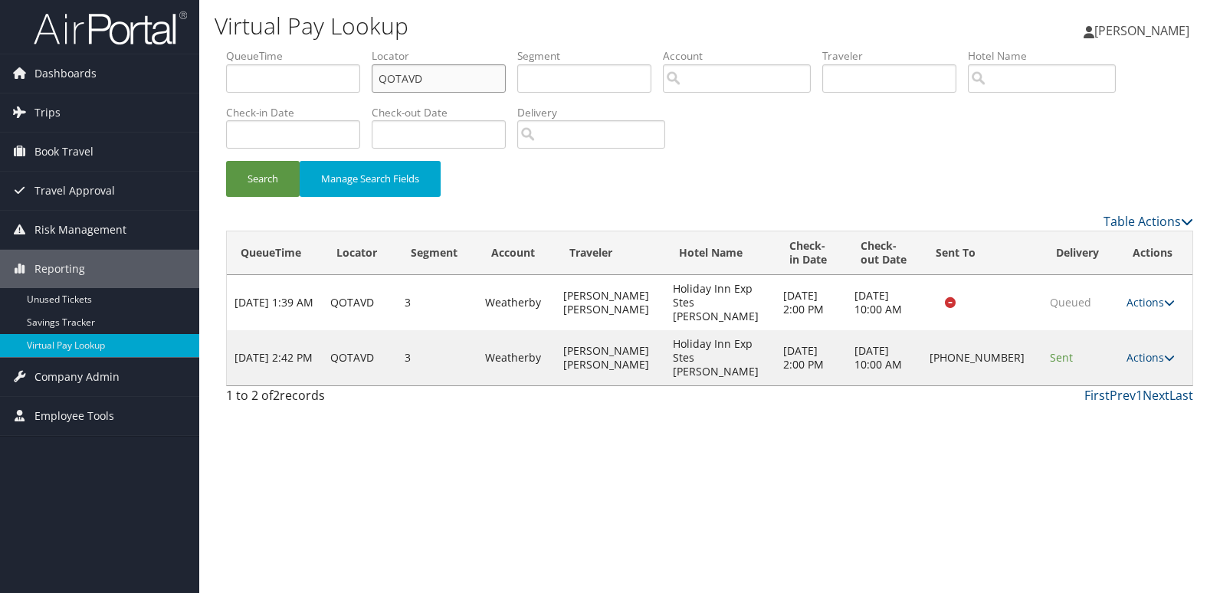
click at [470, 67] on input "QOTAVD" at bounding box center [439, 78] width 134 height 28
paste input "FCUPNZ"
type input "FCUPNZ"
click at [241, 173] on button "Search" at bounding box center [263, 179] width 74 height 36
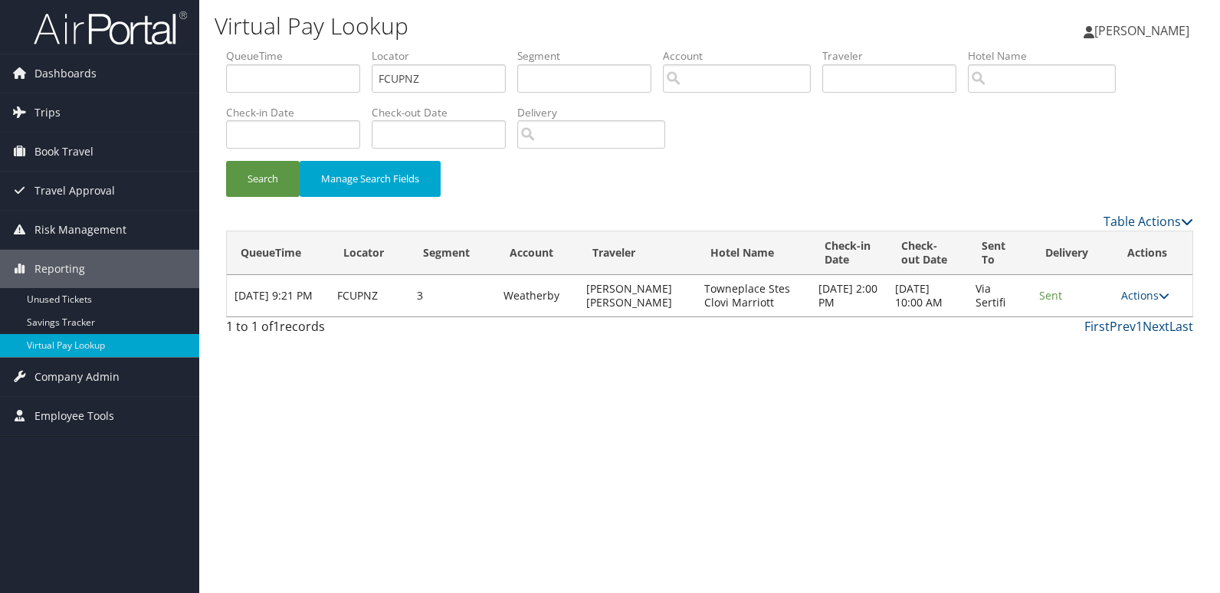
click at [773, 388] on div "Virtual Pay Lookup [PERSON_NAME] [PERSON_NAME] My Settings Travel Agency Contac…" at bounding box center [709, 296] width 1021 height 593
click at [1140, 294] on link "Actions" at bounding box center [1145, 295] width 48 height 15
click at [1139, 329] on link "Resend" at bounding box center [1116, 318] width 97 height 26
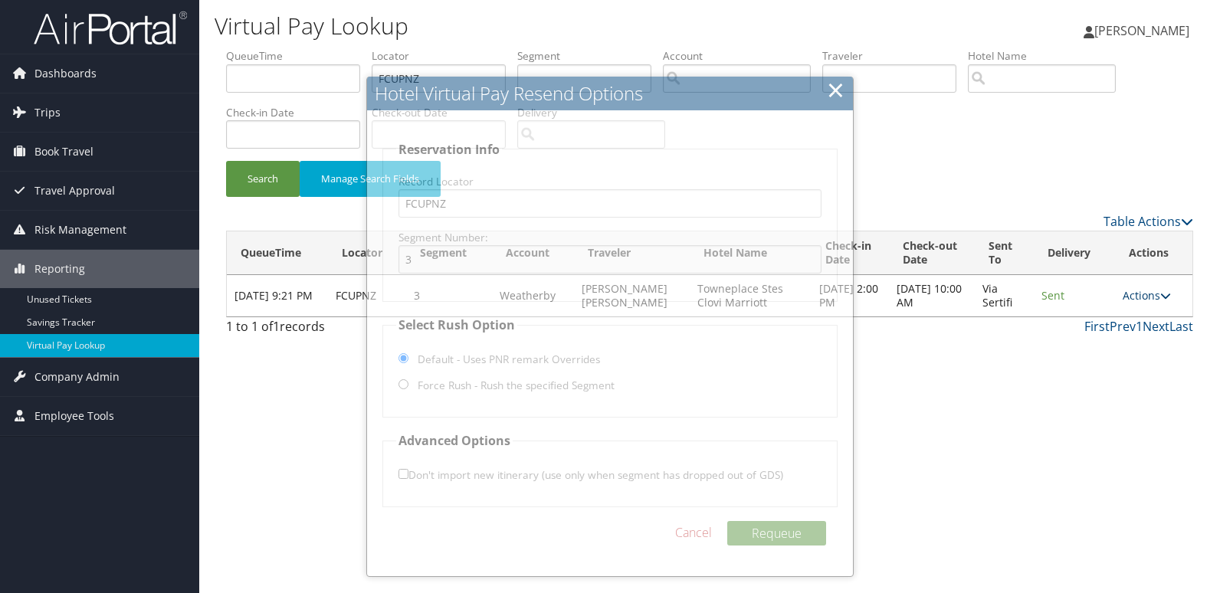
click at [1136, 290] on link "Actions" at bounding box center [1147, 295] width 48 height 15
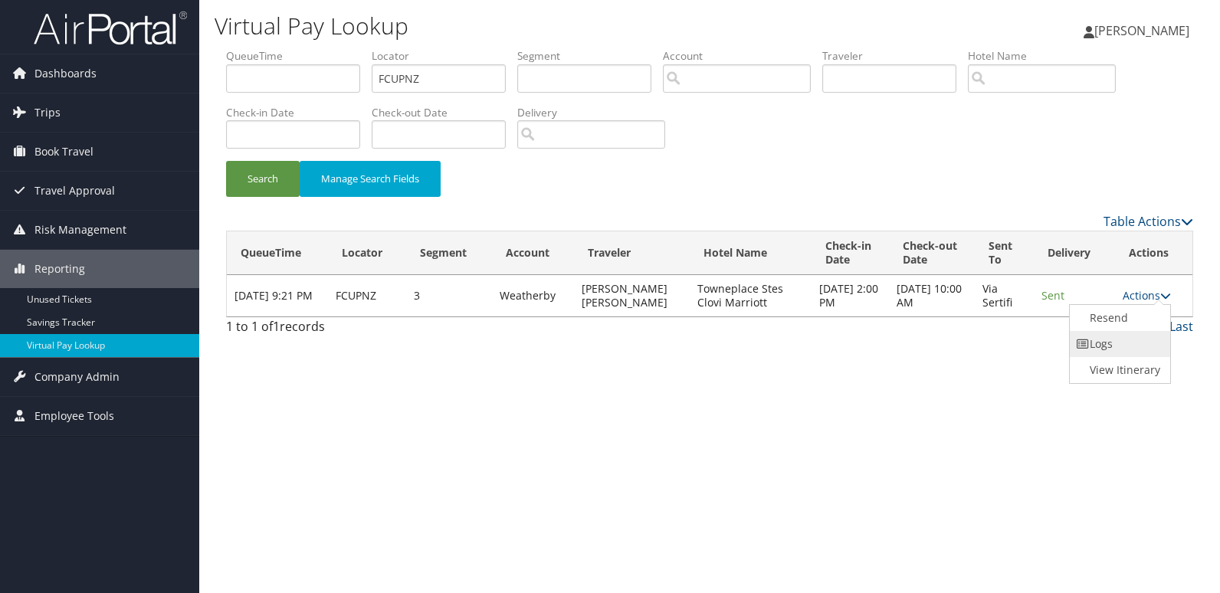
click at [1119, 340] on link "Logs" at bounding box center [1118, 344] width 97 height 26
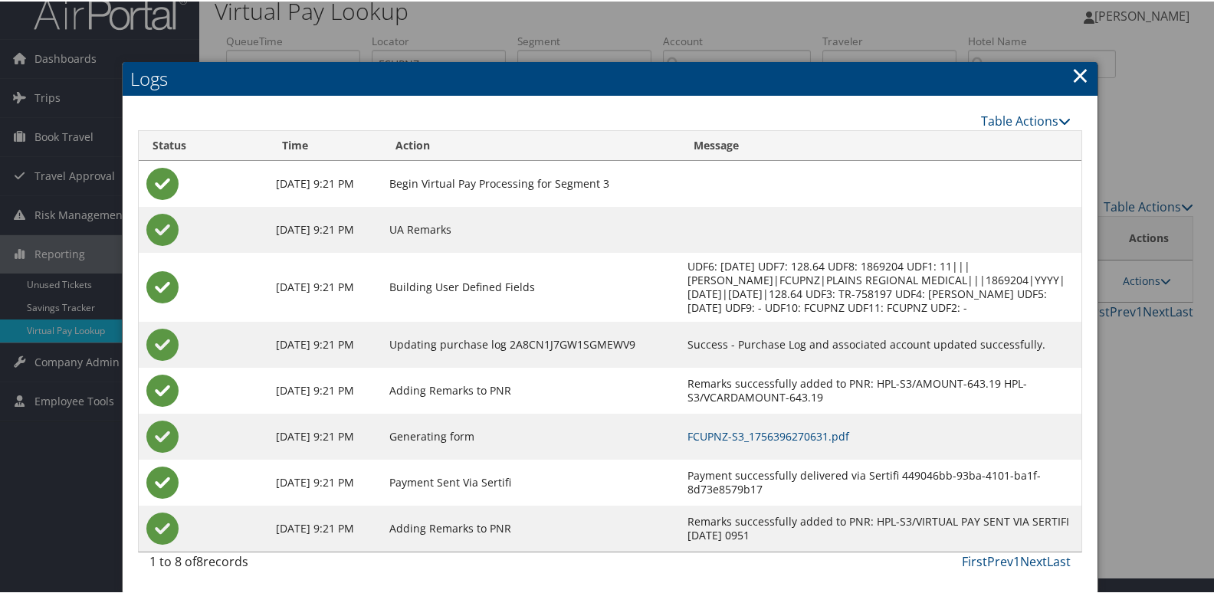
scroll to position [30, 0]
click at [841, 428] on link "FCUPNZ-S3_1756396270631.pdf" at bounding box center [768, 435] width 162 height 15
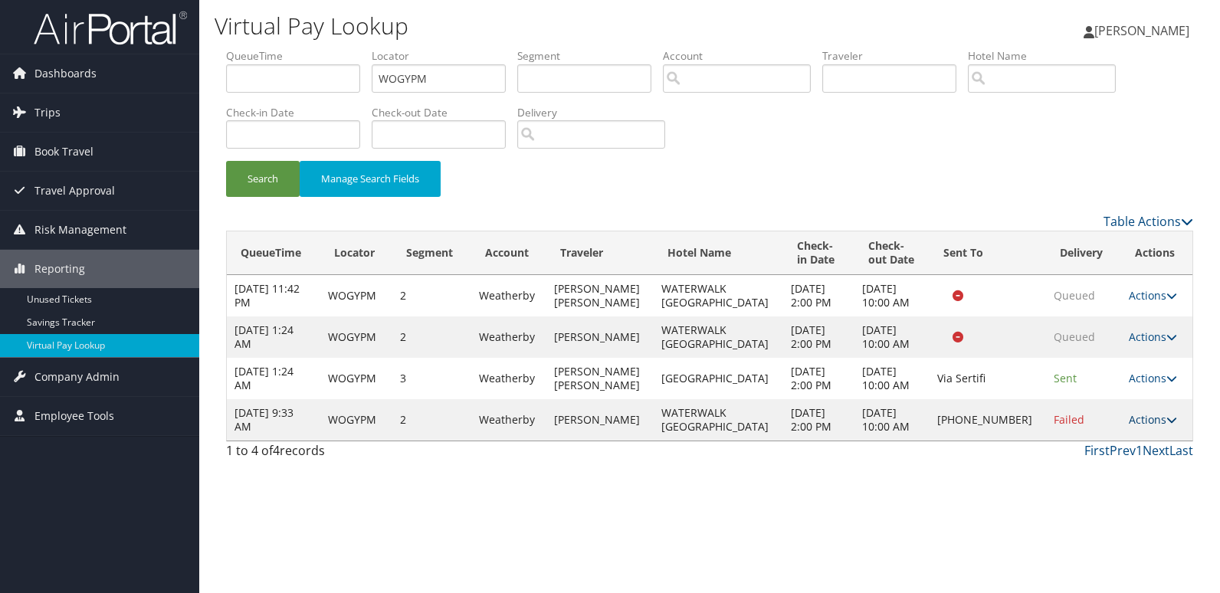
click at [1139, 427] on link "Actions" at bounding box center [1153, 419] width 48 height 15
click at [881, 504] on div "Virtual Pay Lookup Mack Bravo Mack Bravo My Settings Travel Agency Contacts Vie…" at bounding box center [709, 296] width 1021 height 593
click at [1129, 427] on link "Actions" at bounding box center [1153, 419] width 48 height 15
click at [1121, 457] on link "Resend" at bounding box center [1098, 463] width 131 height 26
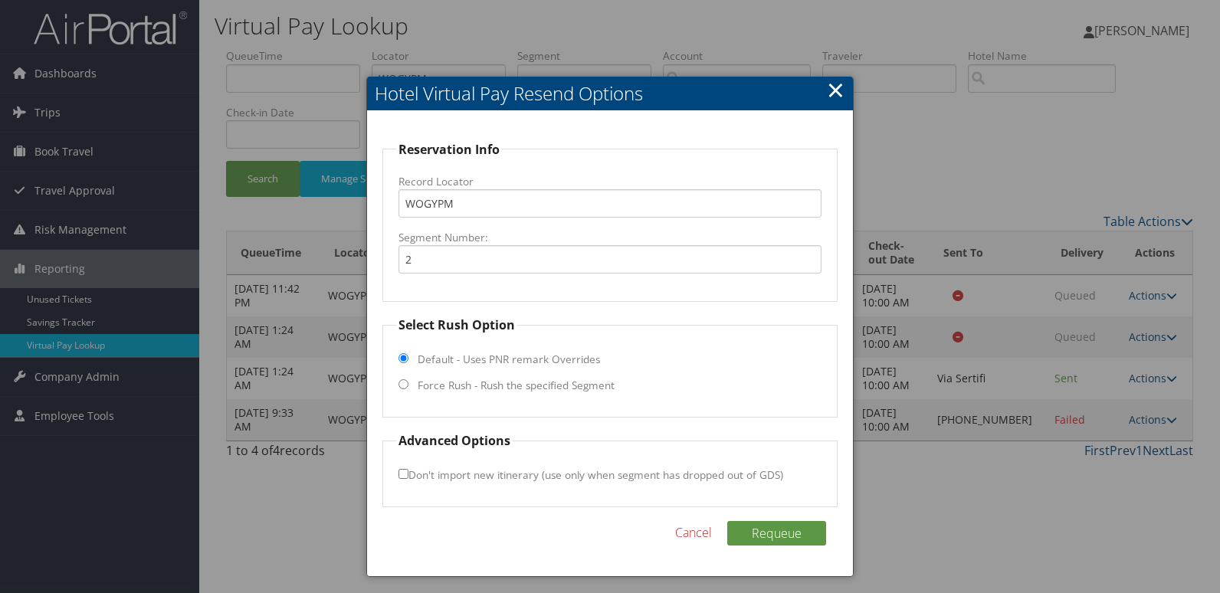
click at [480, 389] on label "Force Rush - Rush the specified Segment" at bounding box center [516, 385] width 197 height 15
click at [408, 389] on input "Force Rush - Rush the specified Segment" at bounding box center [403, 384] width 10 height 10
radio input "true"
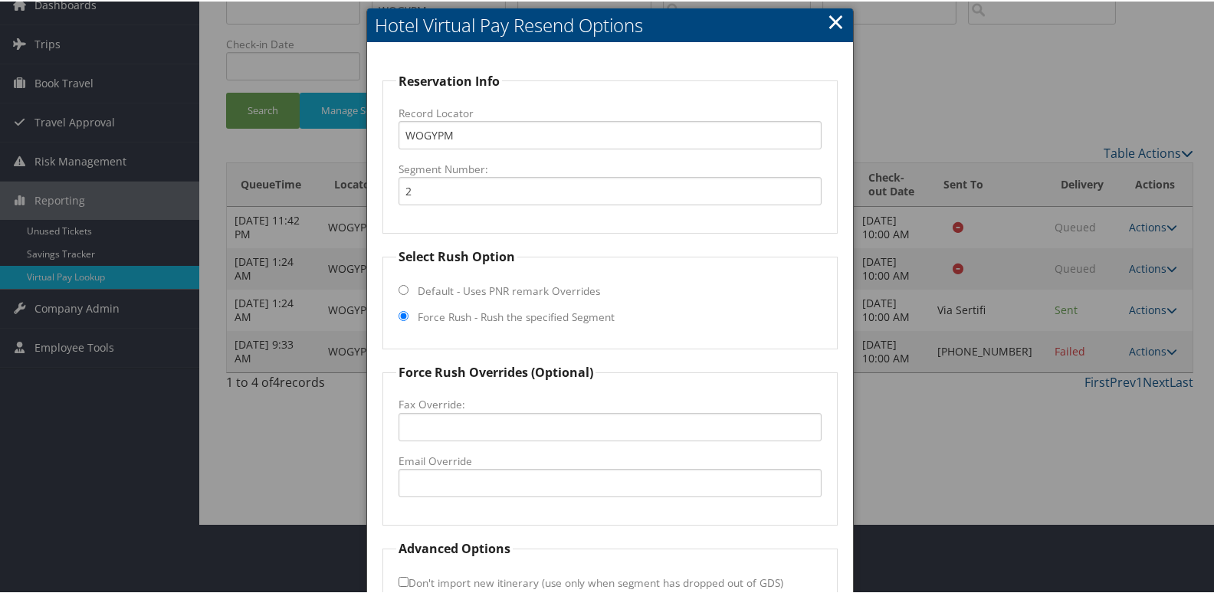
scroll to position [153, 0]
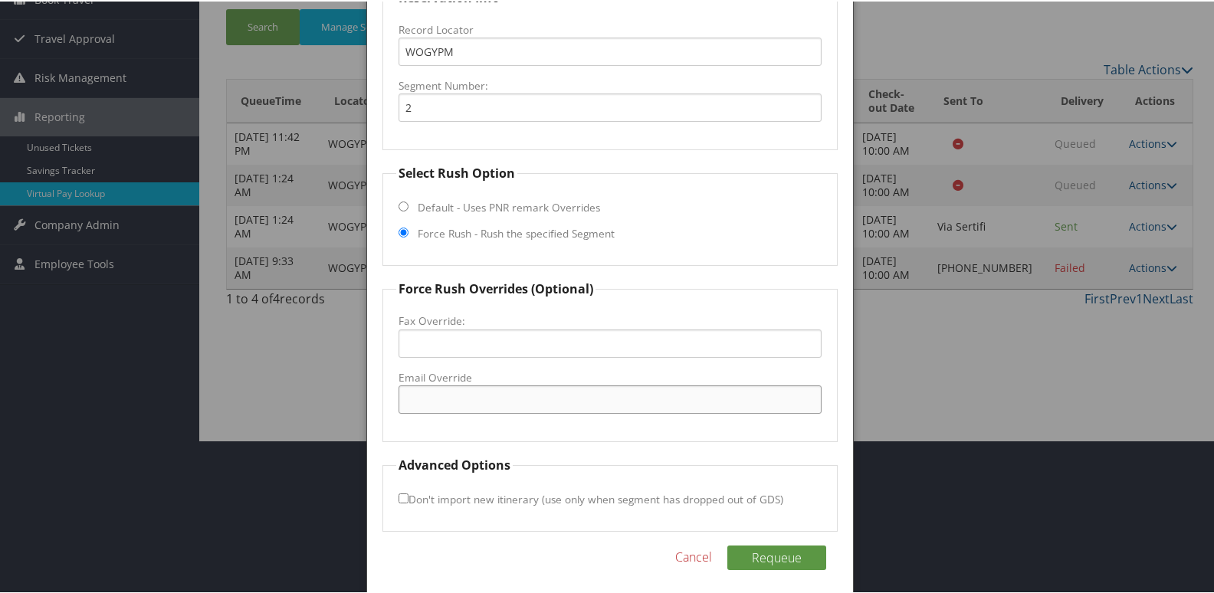
click at [473, 399] on input "Email Override" at bounding box center [610, 398] width 424 height 28
type input "valeria.coronado@waterwalk.com"
click at [774, 558] on button "Requeue" at bounding box center [776, 556] width 99 height 25
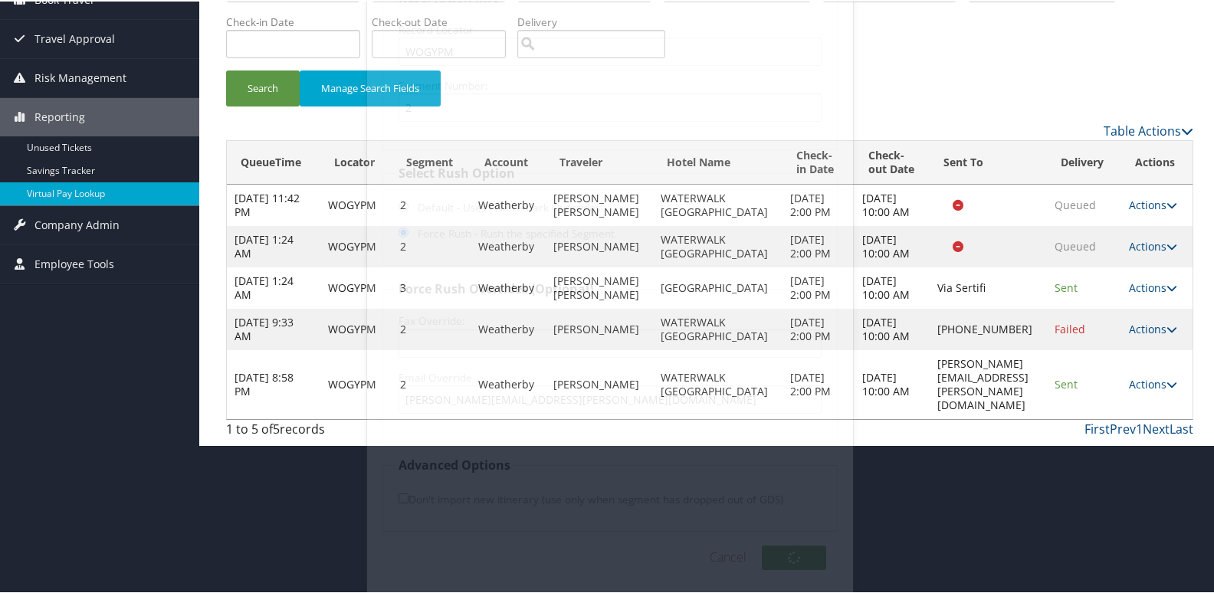
scroll to position [60, 0]
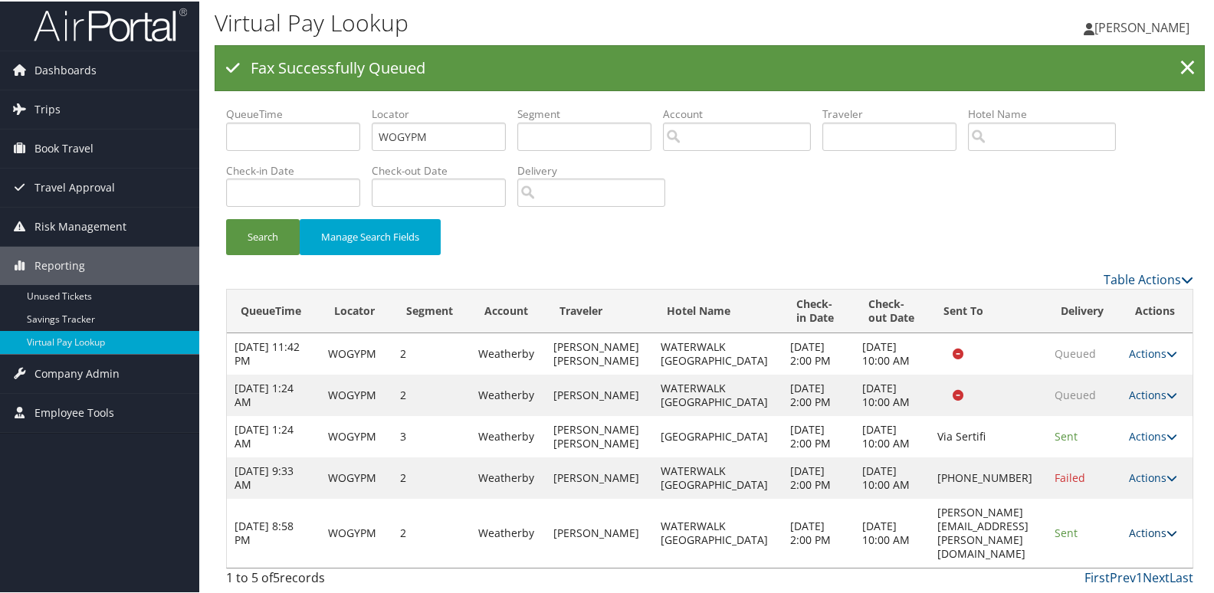
click at [1142, 537] on link "Actions" at bounding box center [1153, 531] width 48 height 15
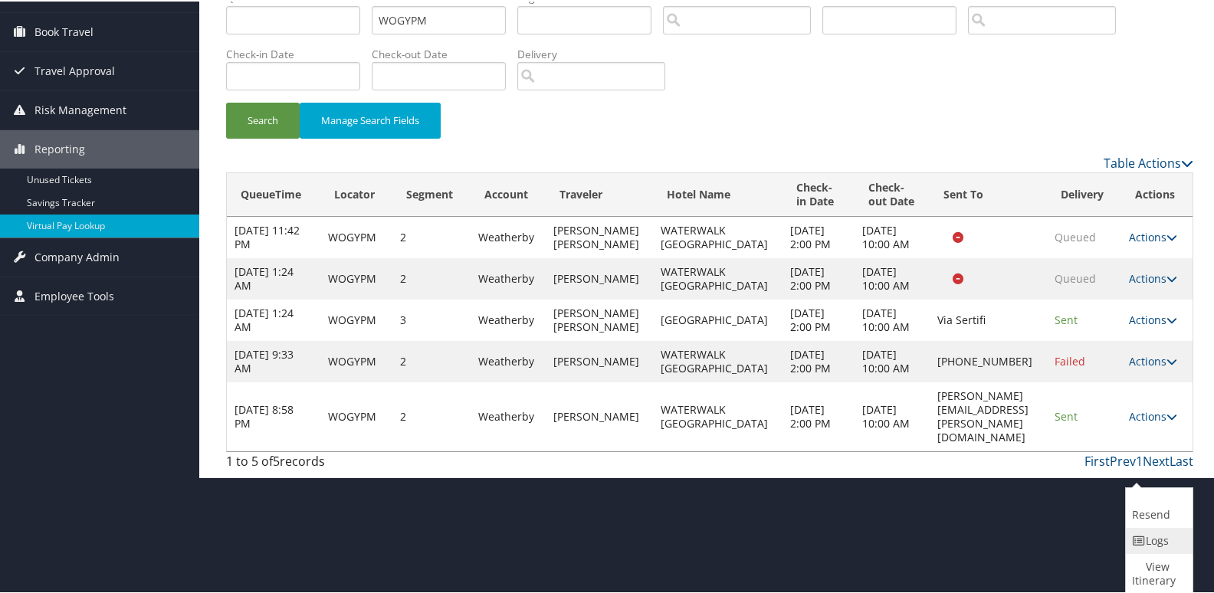
click at [1145, 537] on icon at bounding box center [1139, 539] width 14 height 11
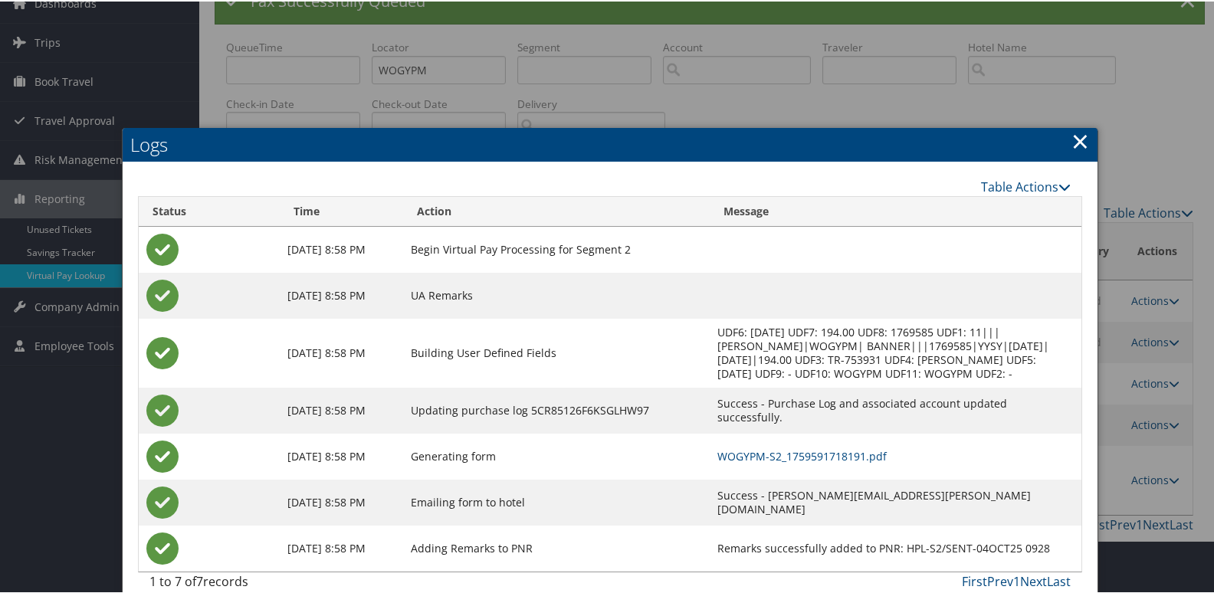
scroll to position [91, 0]
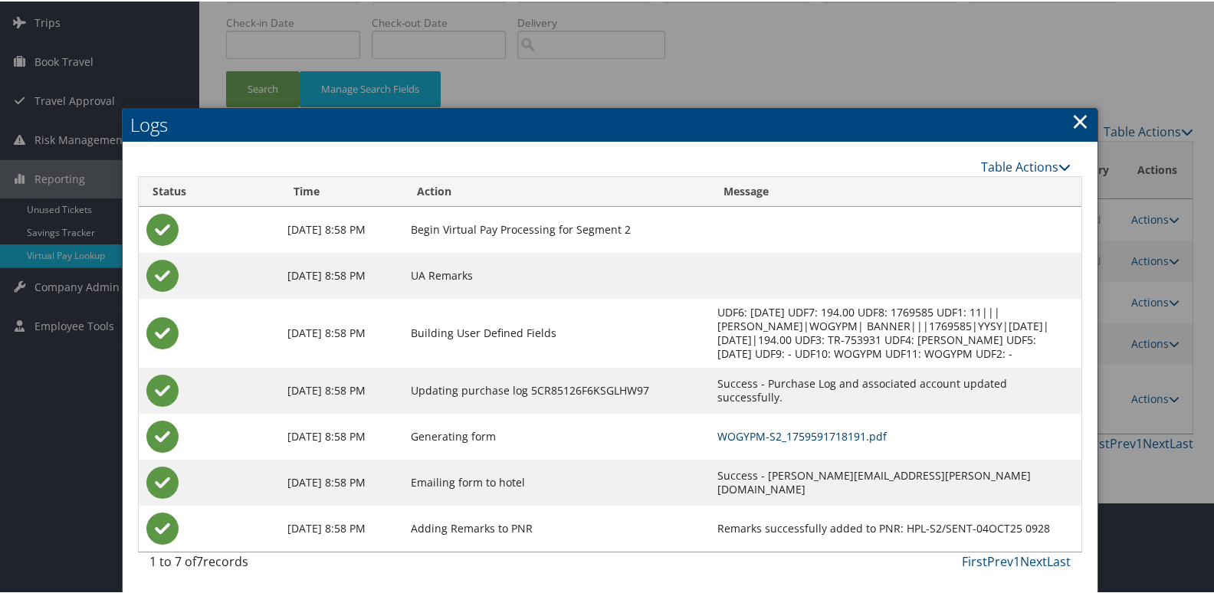
click at [794, 434] on link "WOGYPM-S2_1759591718191.pdf" at bounding box center [801, 435] width 169 height 15
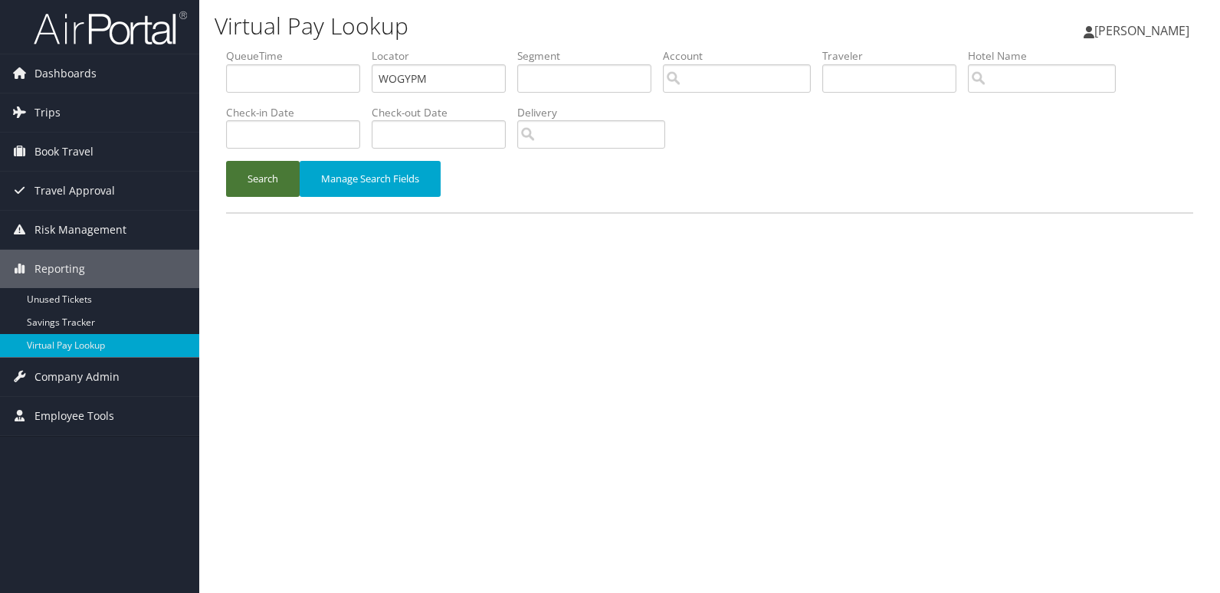
click at [264, 189] on button "Search" at bounding box center [263, 179] width 74 height 36
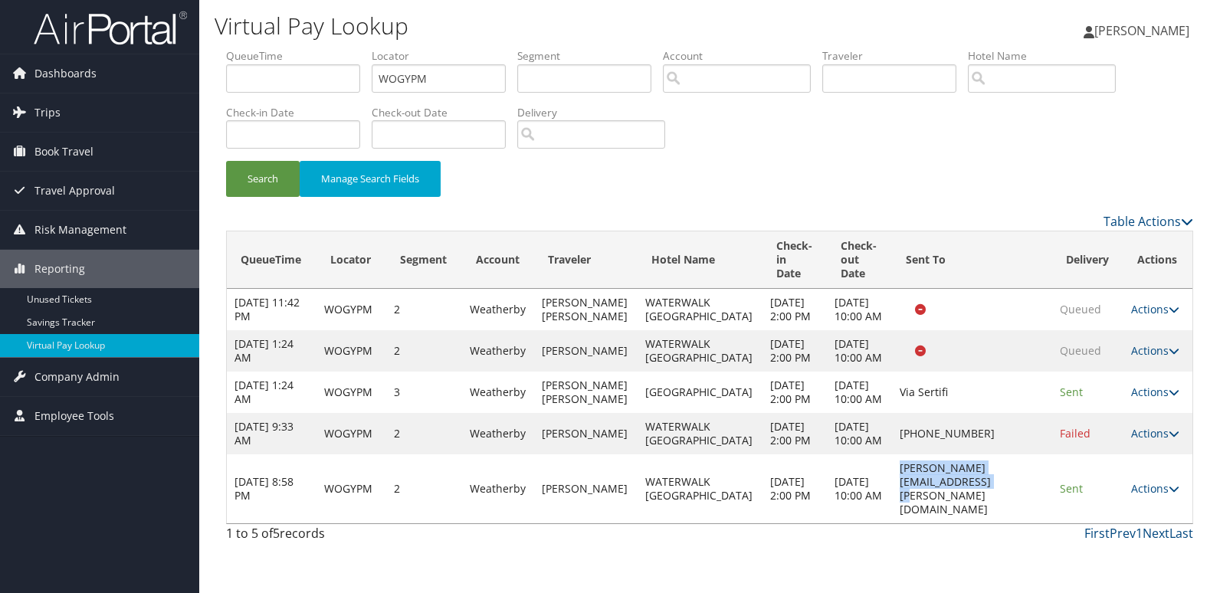
drag, startPoint x: 855, startPoint y: 541, endPoint x: 1021, endPoint y: 542, distance: 166.3
click at [1021, 523] on td "valeria.coronado@waterwalk.com" at bounding box center [972, 488] width 160 height 69
copy td "valeria.coronado@waterwalk.com"
click at [1155, 496] on link "Actions" at bounding box center [1155, 488] width 48 height 15
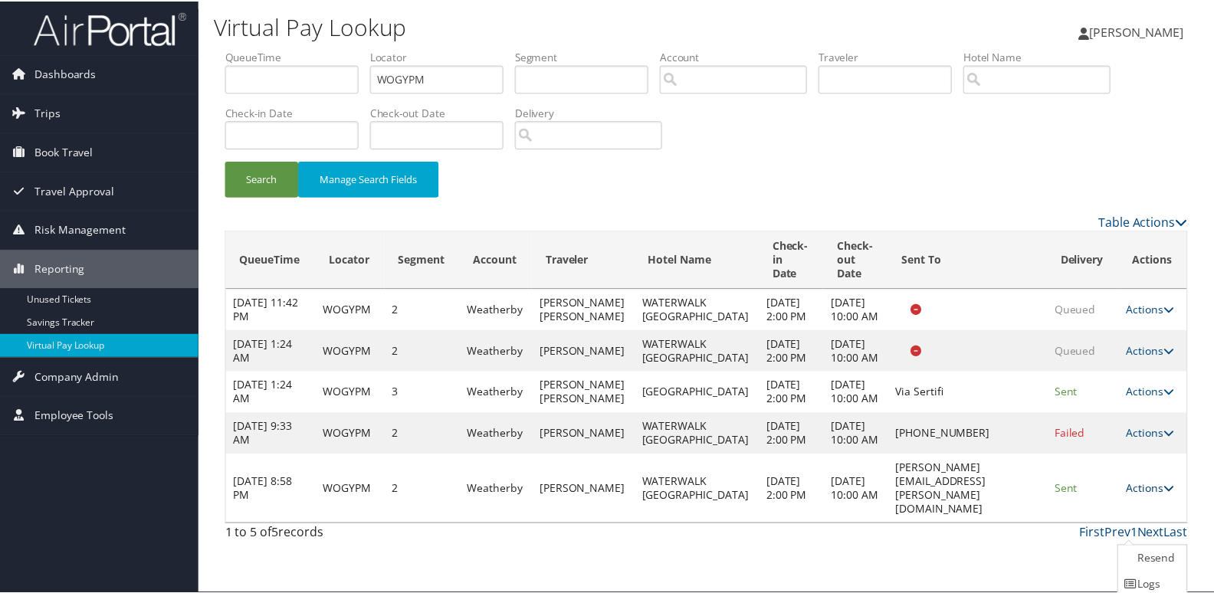
scroll to position [60, 0]
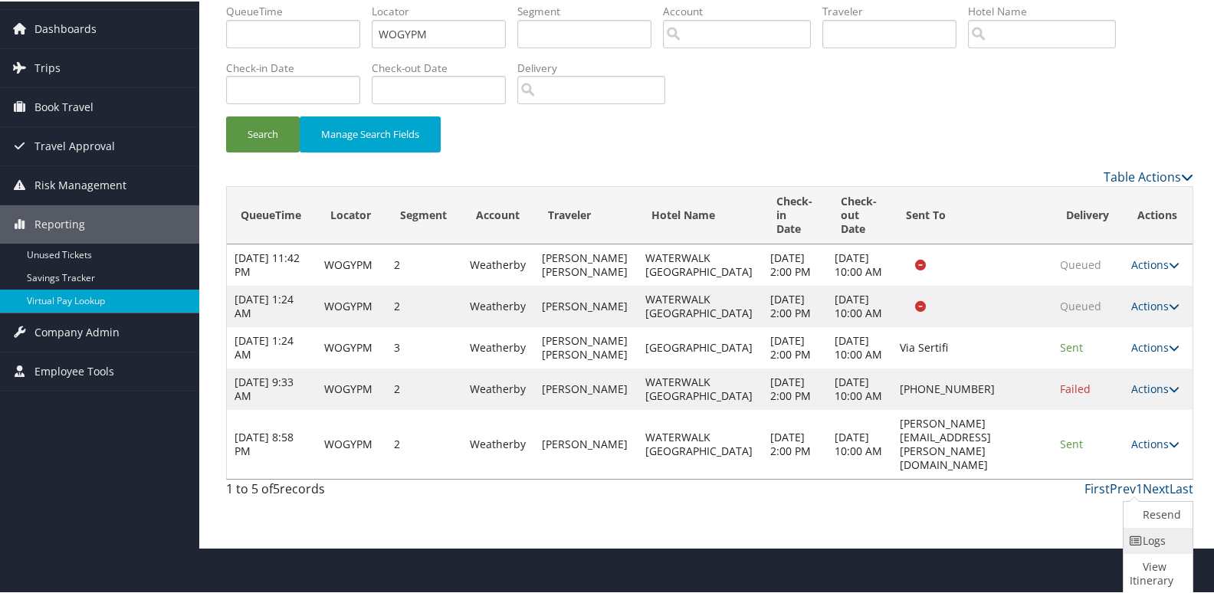
click at [1150, 549] on link "Logs" at bounding box center [1155, 539] width 65 height 26
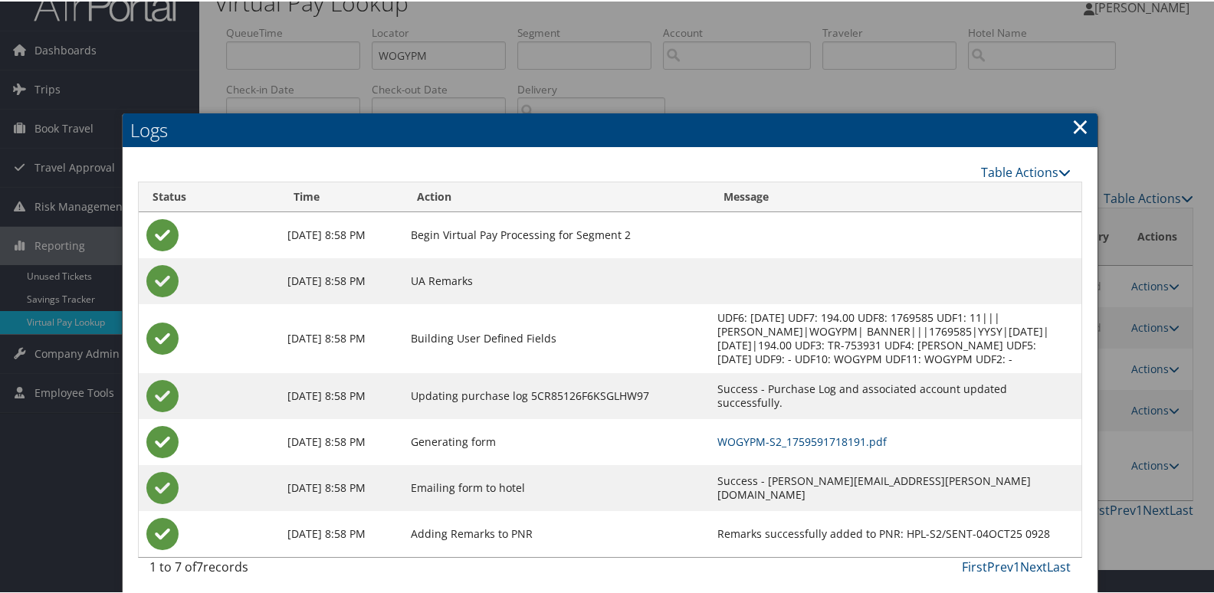
scroll to position [28, 0]
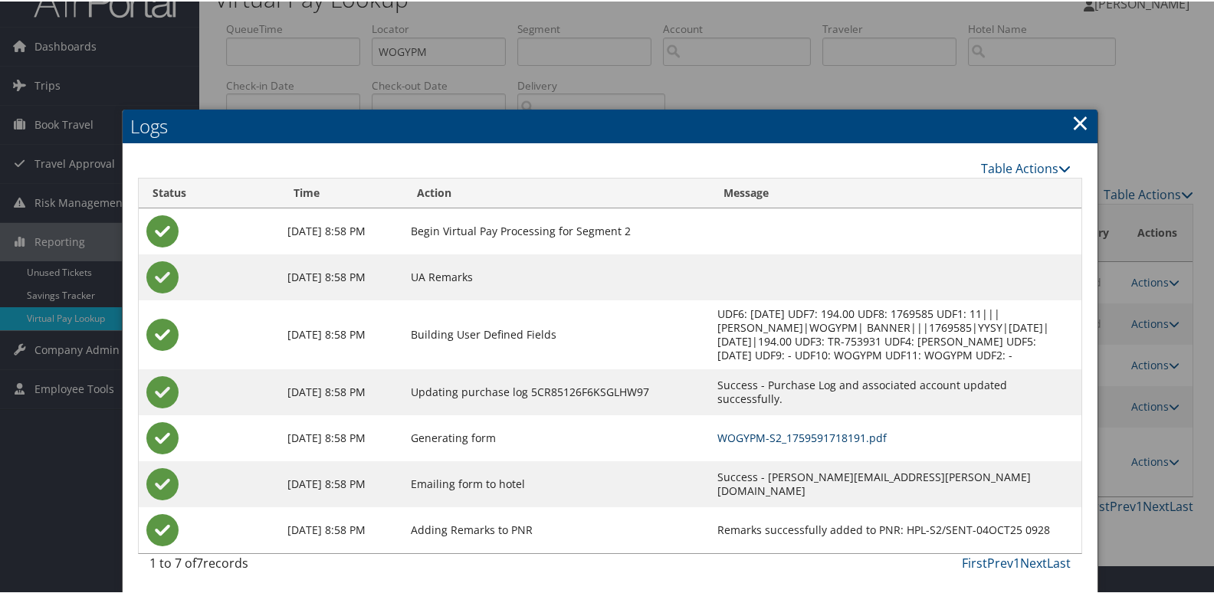
click at [805, 440] on link "WOGYPM-S2_1759591718191.pdf" at bounding box center [801, 436] width 169 height 15
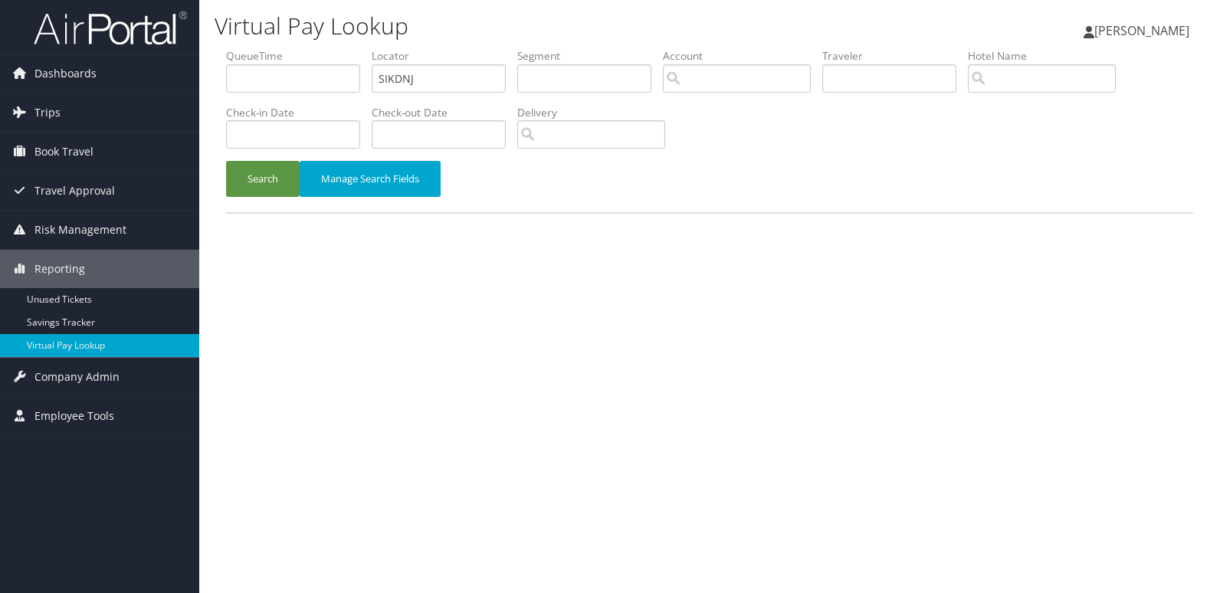
click at [222, 185] on div "Search Manage Search Fields" at bounding box center [710, 186] width 990 height 51
click at [278, 182] on button "Search" at bounding box center [263, 179] width 74 height 36
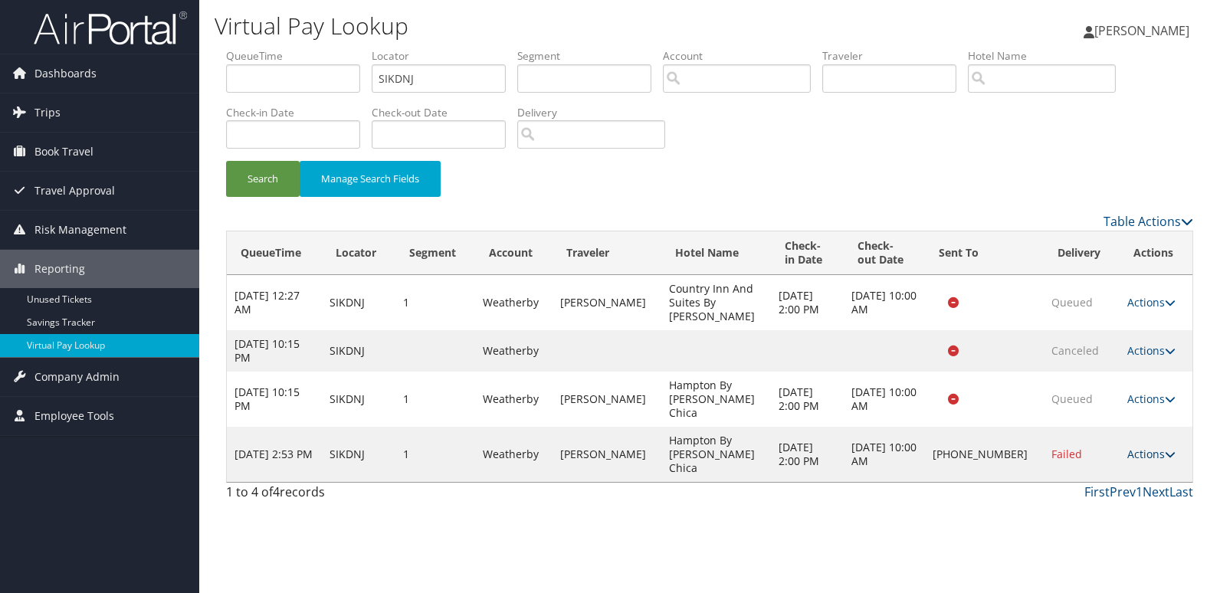
click at [1138, 447] on link "Actions" at bounding box center [1151, 454] width 48 height 15
click at [1088, 464] on link "Logs" at bounding box center [1099, 468] width 131 height 26
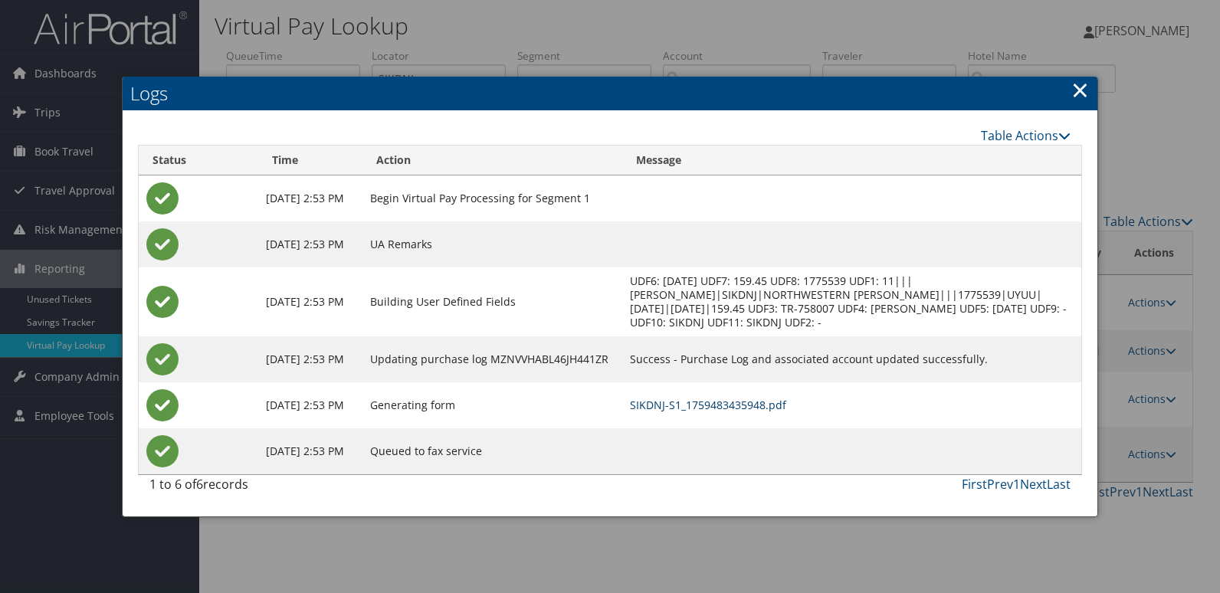
click at [783, 399] on link "SIKDNJ-S1_1759483435948.pdf" at bounding box center [708, 405] width 156 height 15
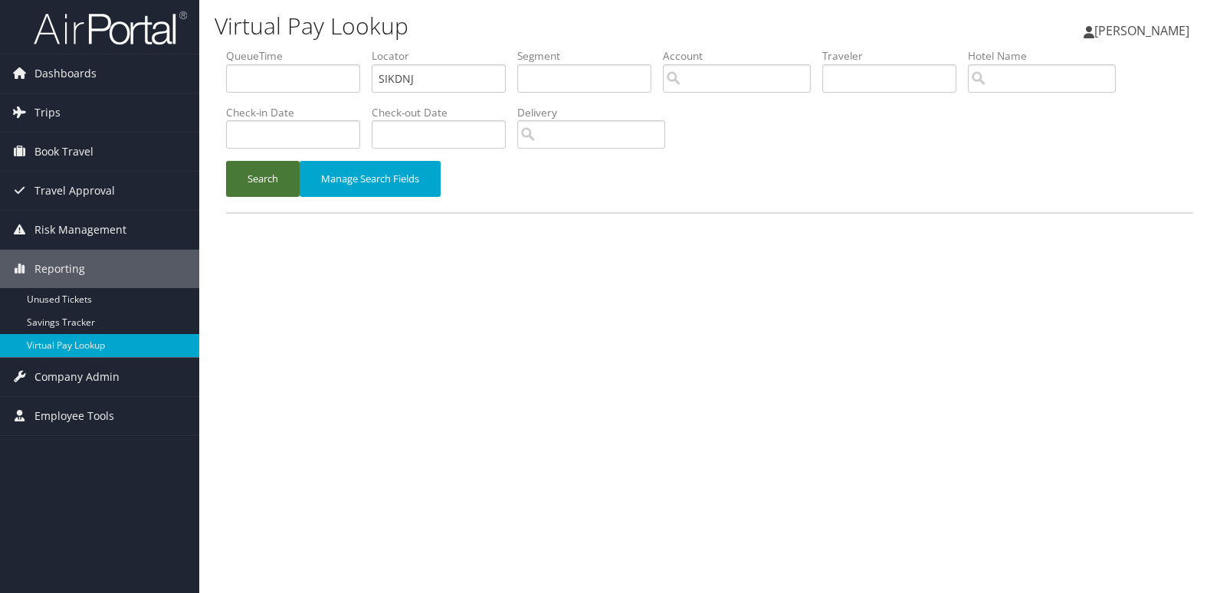
click at [260, 189] on button "Search" at bounding box center [263, 179] width 74 height 36
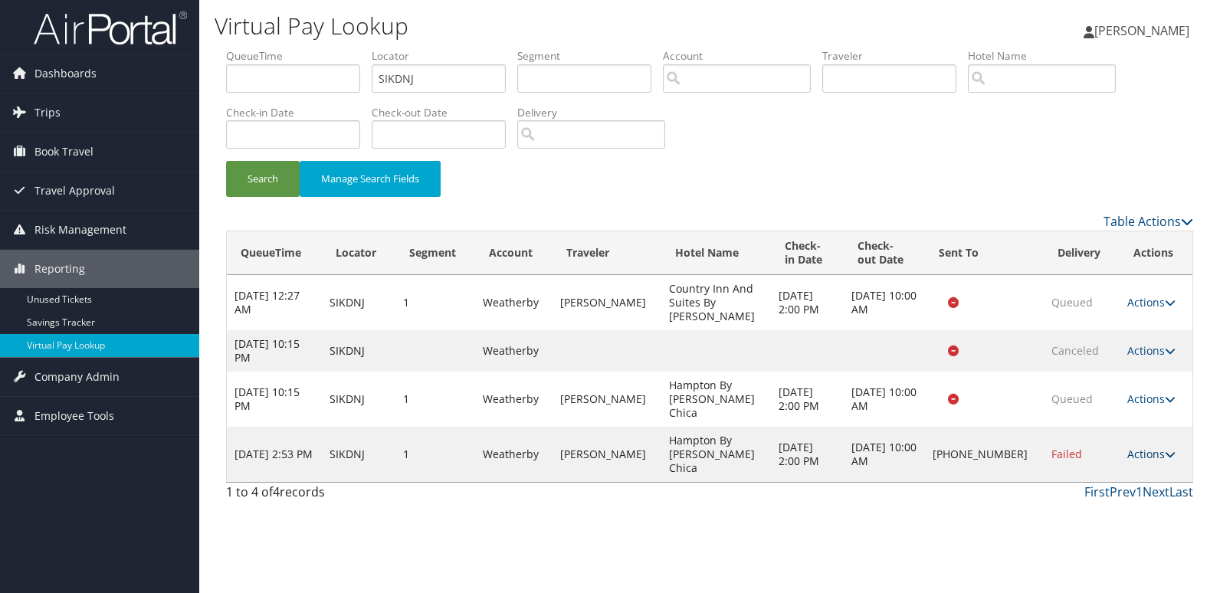
click at [1143, 447] on link "Actions" at bounding box center [1151, 454] width 48 height 15
click at [1103, 442] on link "Resend" at bounding box center [1099, 442] width 131 height 26
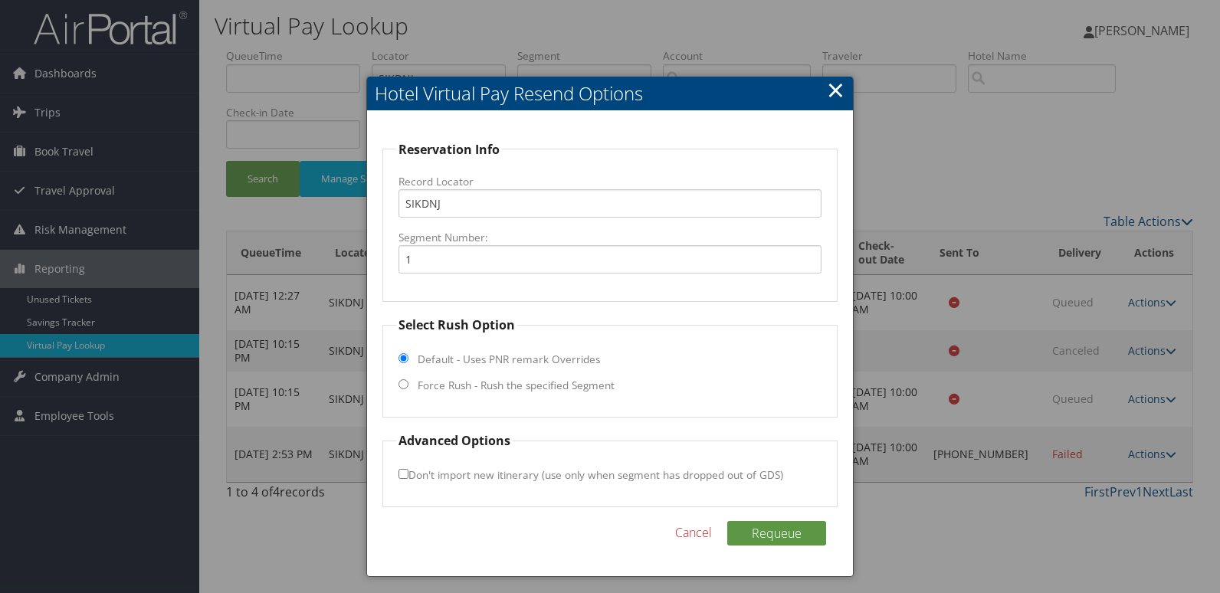
click at [460, 379] on label "Force Rush - Rush the specified Segment" at bounding box center [516, 385] width 197 height 15
click at [408, 379] on input "Force Rush - Rush the specified Segment" at bounding box center [403, 384] width 10 height 10
radio input "true"
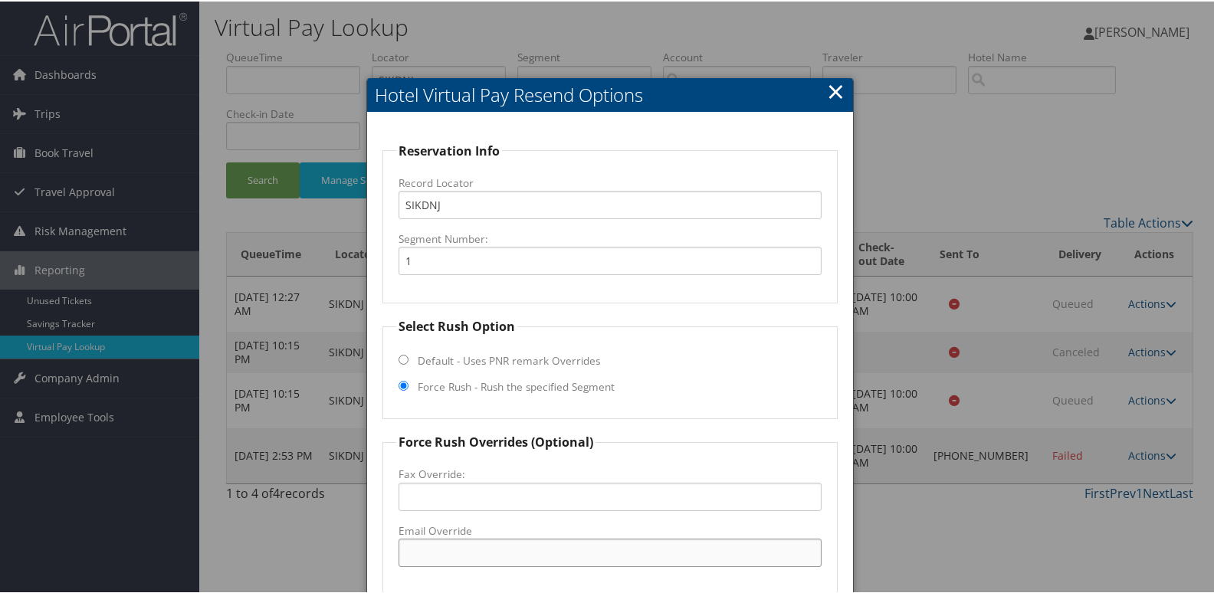
click at [444, 558] on input "Email Override" at bounding box center [610, 551] width 424 height 28
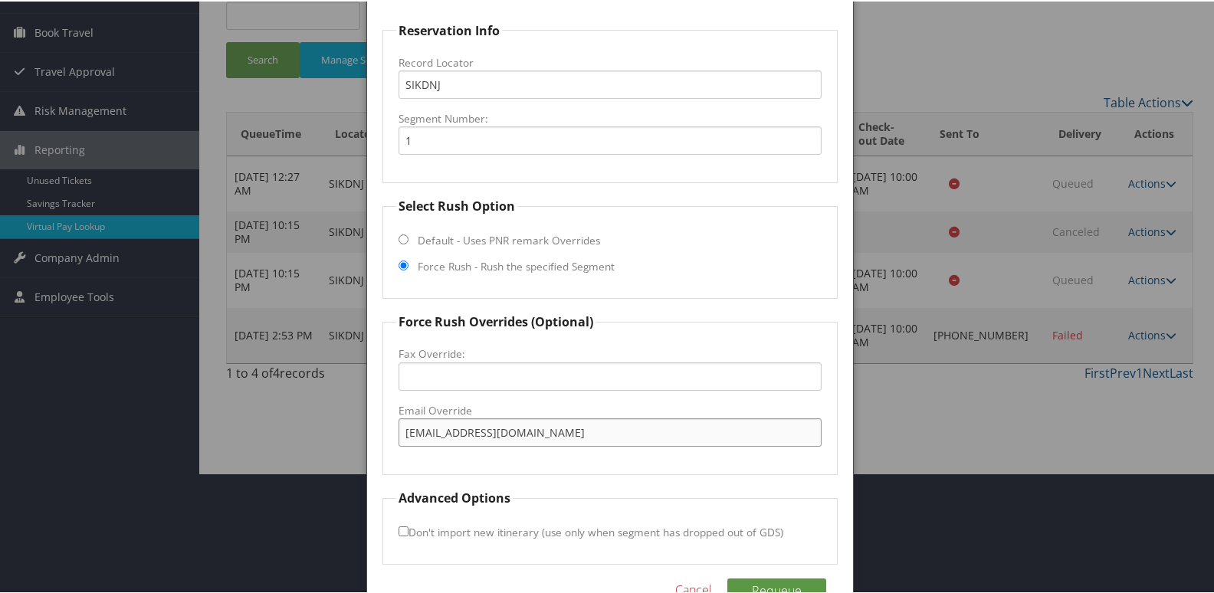
scroll to position [160, 0]
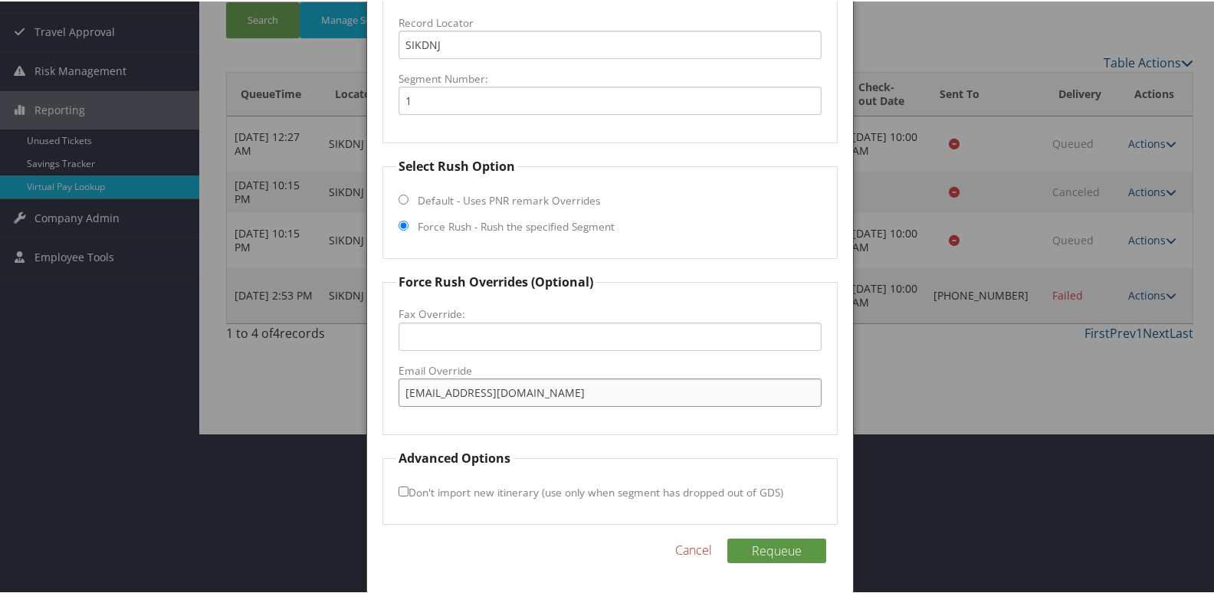
drag, startPoint x: 567, startPoint y: 389, endPoint x: 462, endPoint y: 392, distance: 105.0
click at [462, 392] on input "huntleyordhu@gmail.com" at bounding box center [610, 391] width 424 height 28
click at [405, 393] on input "huntleyordhu@gmail.com" at bounding box center [610, 391] width 424 height 28
type input "huntleyordhu@gmail.com"
click at [784, 553] on button "Requeue" at bounding box center [776, 549] width 99 height 25
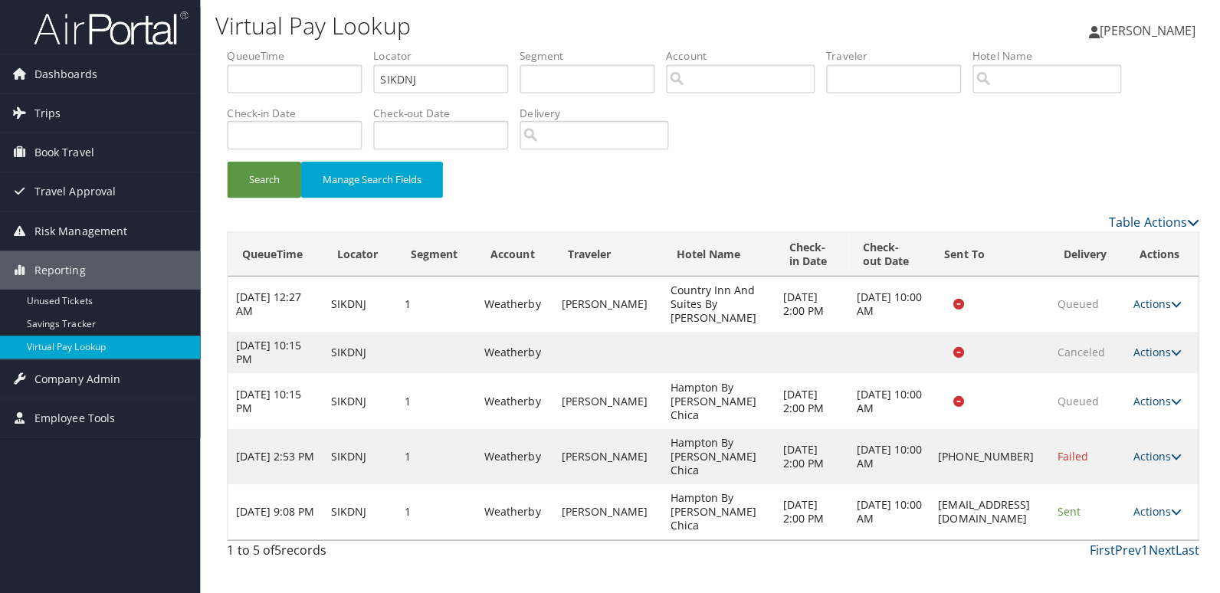
scroll to position [0, 0]
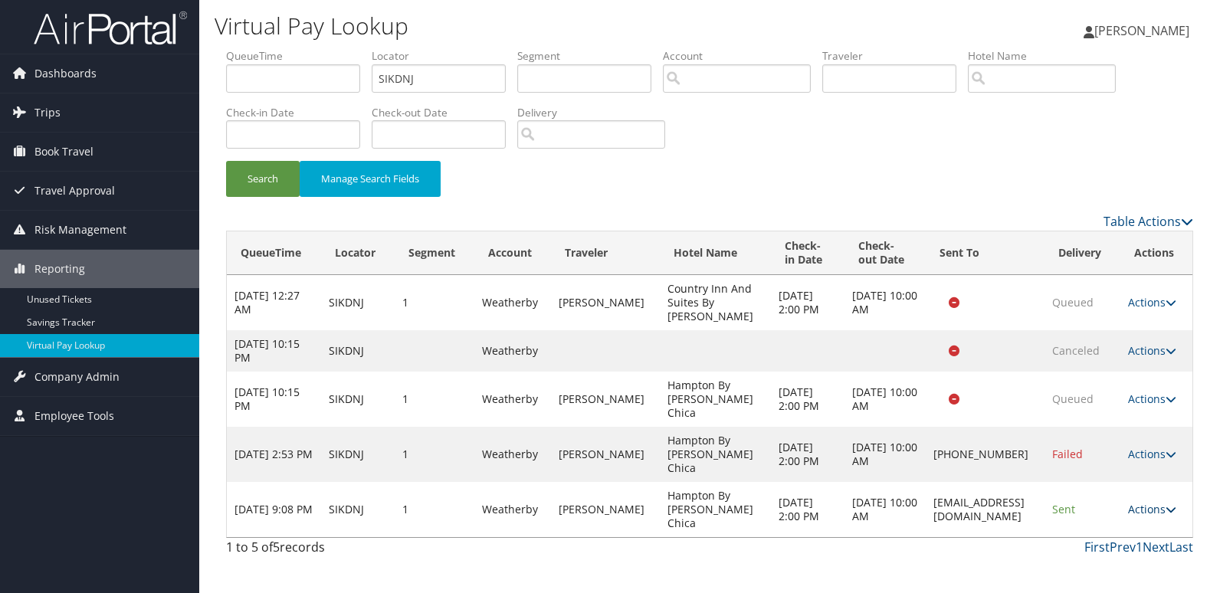
click at [1155, 502] on link "Actions" at bounding box center [1152, 509] width 48 height 15
click at [1129, 507] on link "Logs" at bounding box center [1125, 510] width 97 height 26
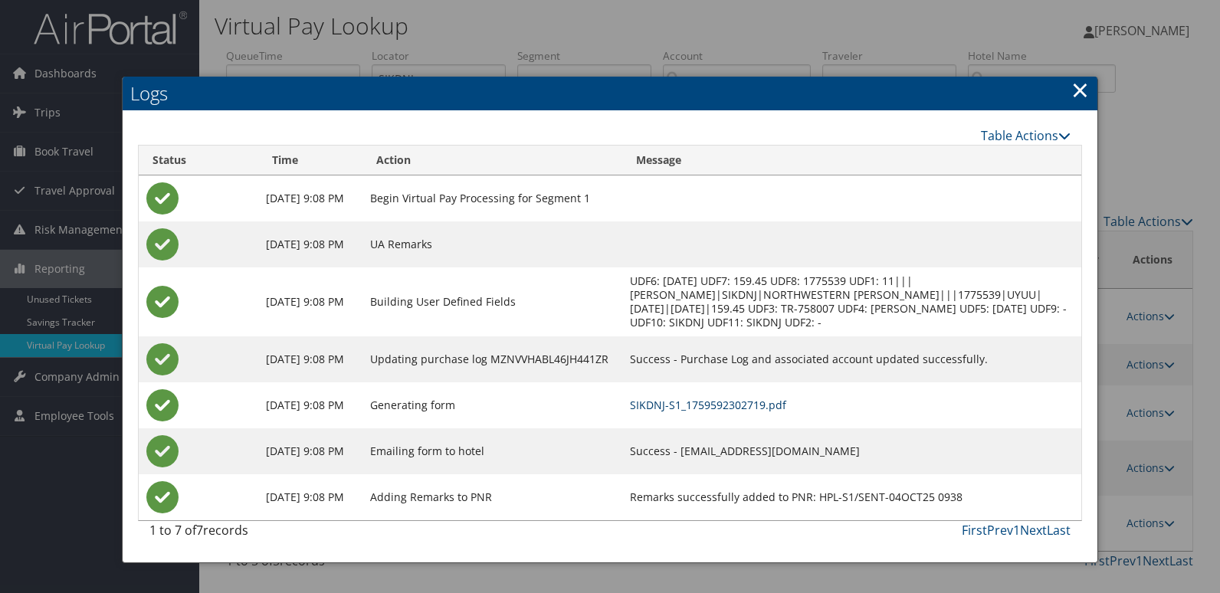
click at [786, 402] on link "SIKDNJ-S1_1759592302719.pdf" at bounding box center [708, 405] width 156 height 15
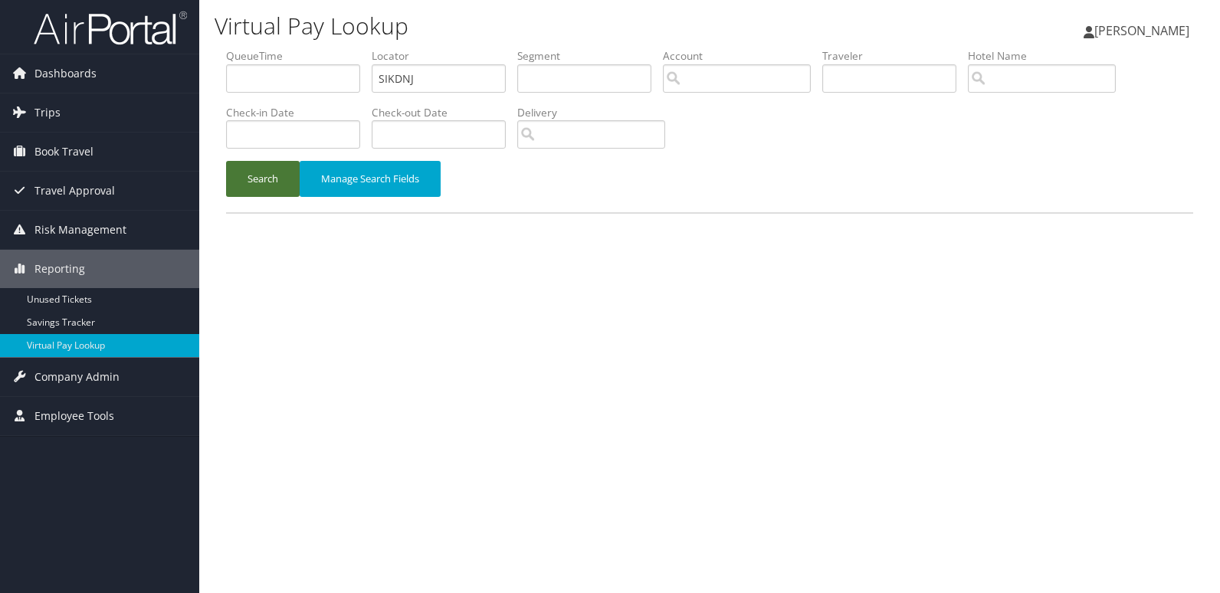
click at [276, 172] on button "Search" at bounding box center [263, 179] width 74 height 36
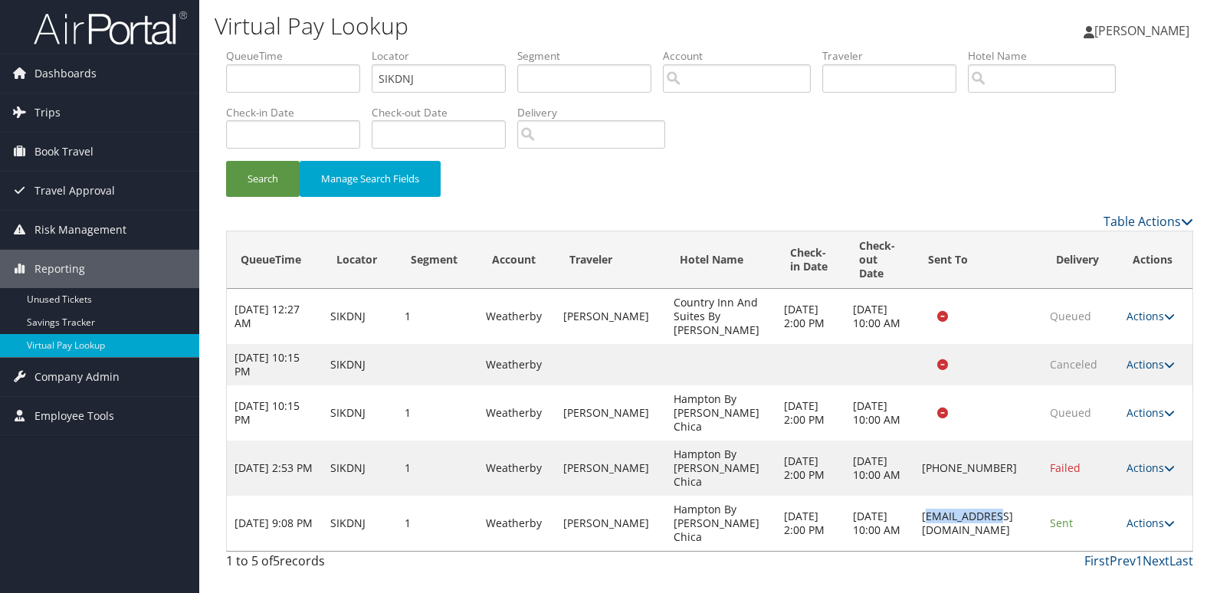
drag, startPoint x: 888, startPoint y: 529, endPoint x: 962, endPoint y: 539, distance: 75.1
click at [962, 539] on td "[EMAIL_ADDRESS][DOMAIN_NAME]" at bounding box center [978, 523] width 128 height 55
drag, startPoint x: 962, startPoint y: 539, endPoint x: 906, endPoint y: 544, distance: 56.1
click at [914, 544] on td "[EMAIL_ADDRESS][DOMAIN_NAME]" at bounding box center [978, 523] width 128 height 55
drag, startPoint x: 882, startPoint y: 525, endPoint x: 1016, endPoint y: 533, distance: 134.3
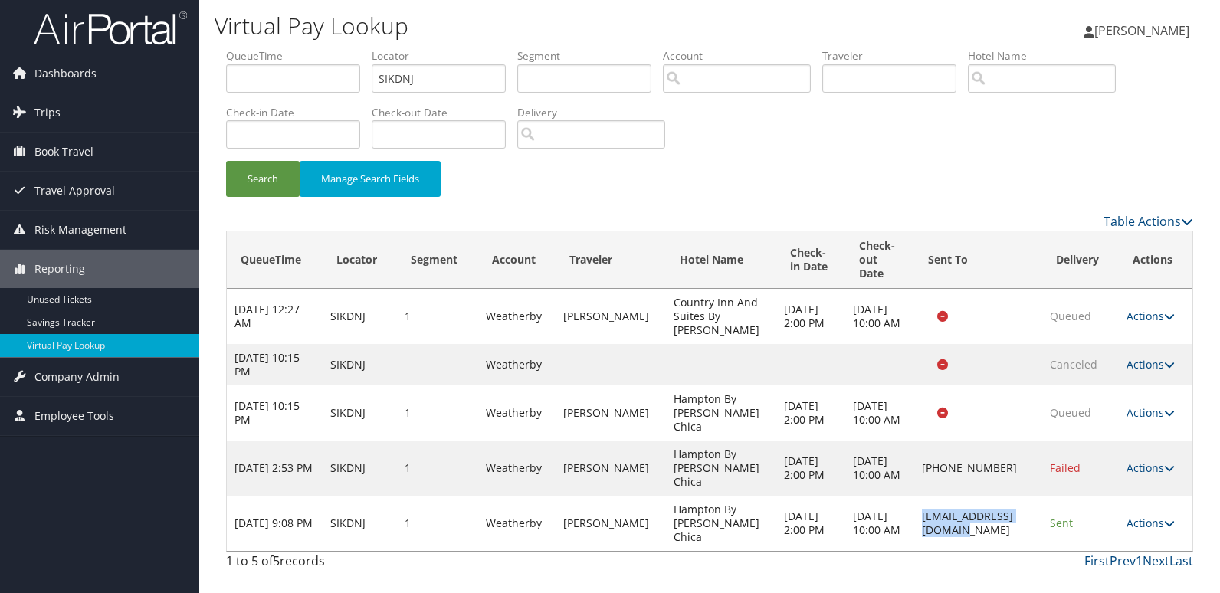
click at [1016, 533] on td "huntleyordhu@gmail.com" at bounding box center [978, 523] width 128 height 55
copy td "huntleyordhu@gmail.com"
drag, startPoint x: 446, startPoint y: 84, endPoint x: 291, endPoint y: 102, distance: 155.8
click at [292, 48] on ul "QueueTime Locator SIKDNJ Segment Account Traveler Hotel Name Check-in Date Chec…" at bounding box center [709, 48] width 967 height 0
paste input "QPXWFV"
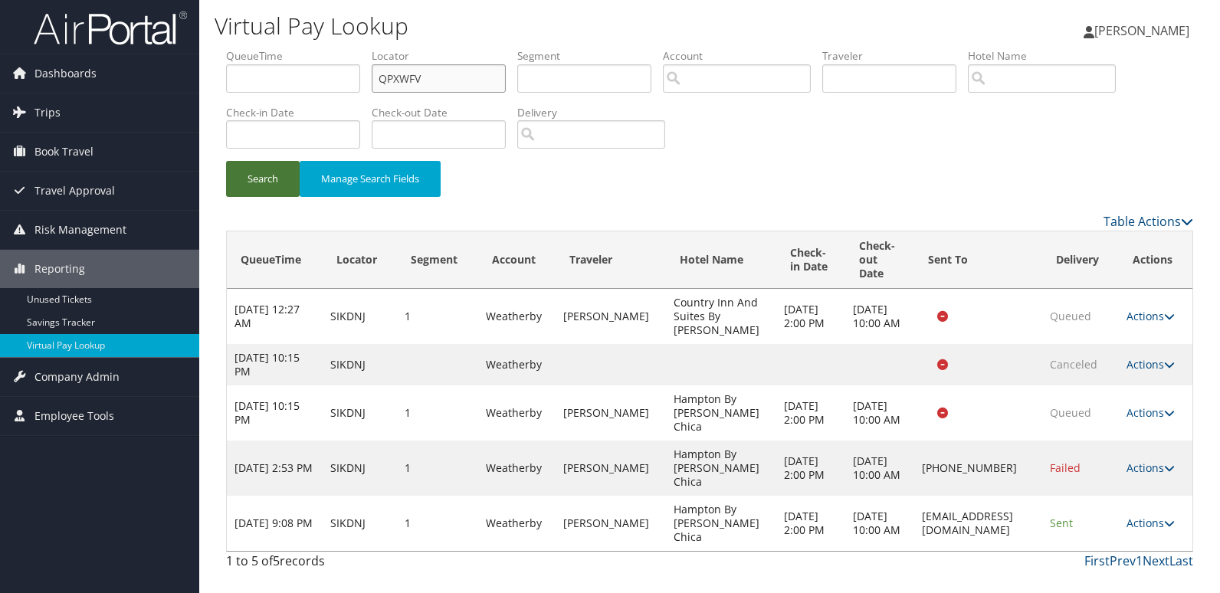
type input "QPXWFV"
click at [245, 185] on button "Search" at bounding box center [263, 179] width 74 height 36
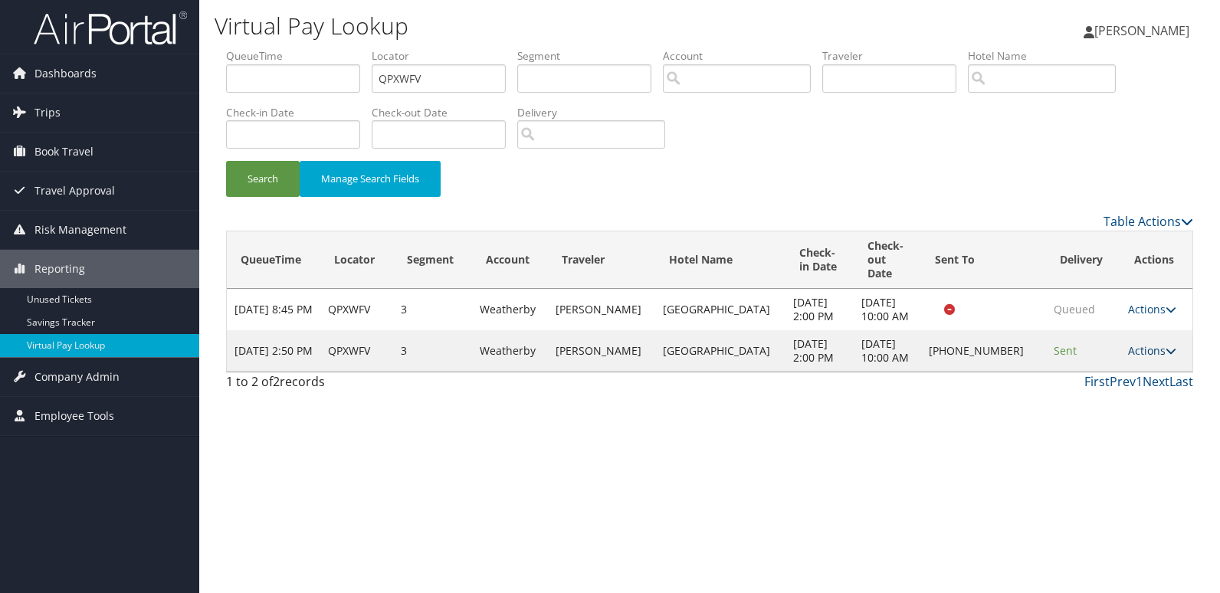
click at [1152, 358] on link "Actions" at bounding box center [1152, 350] width 48 height 15
click at [1122, 418] on link "Logs" at bounding box center [1101, 420] width 131 height 26
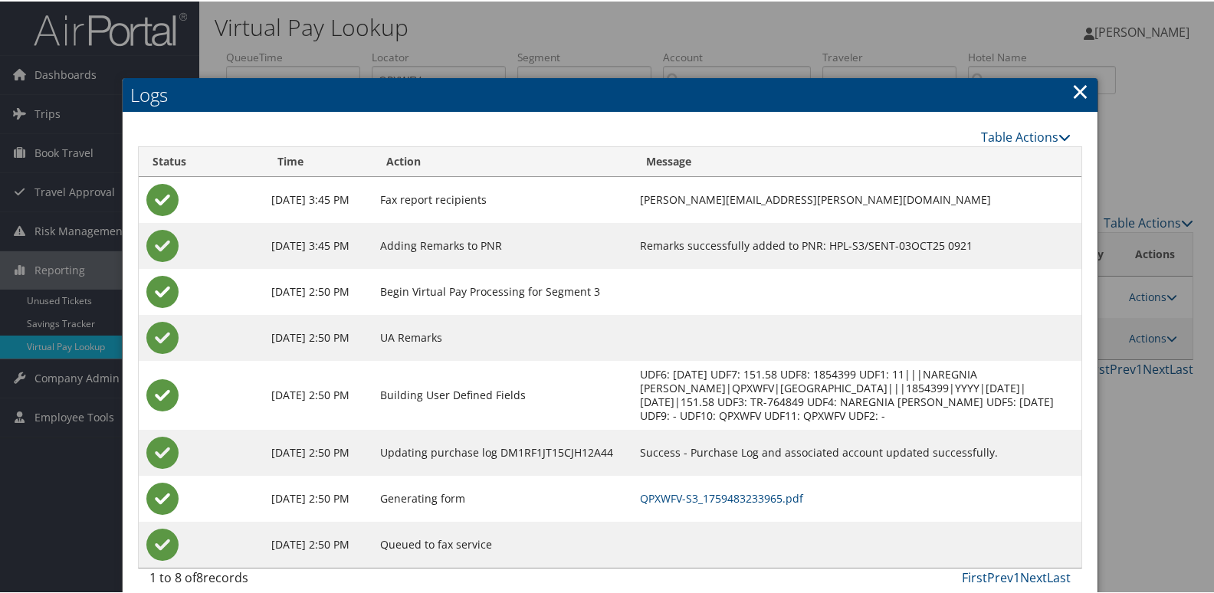
scroll to position [16, 0]
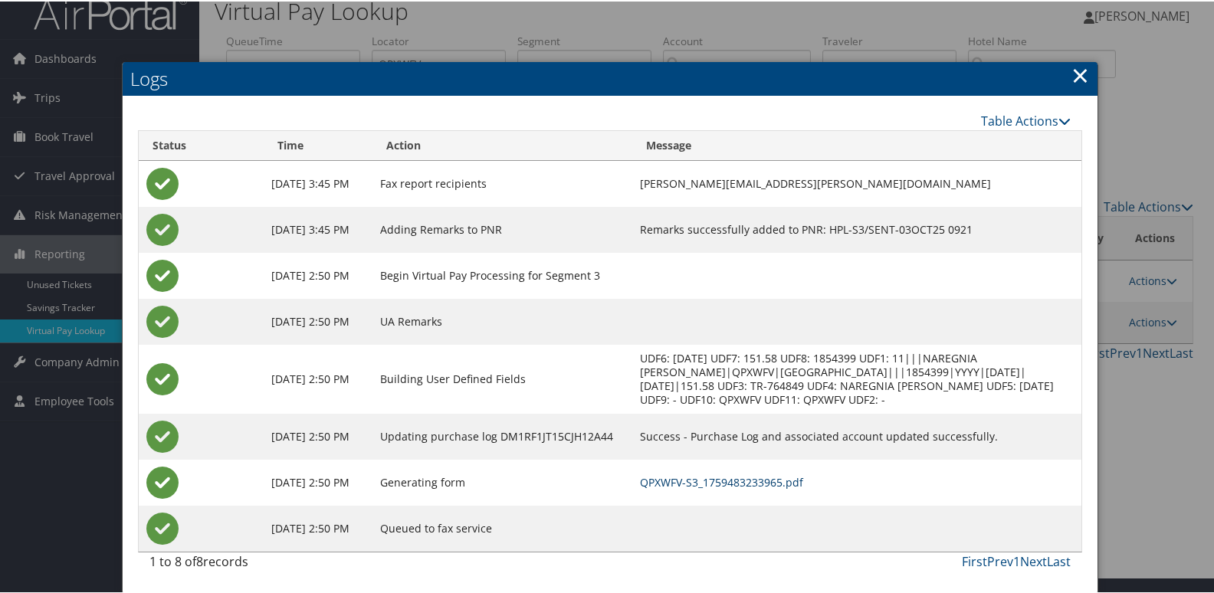
drag, startPoint x: 788, startPoint y: 477, endPoint x: 777, endPoint y: 473, distance: 12.1
click at [788, 477] on link "QPXWFV-S3_1759483233965.pdf" at bounding box center [721, 481] width 163 height 15
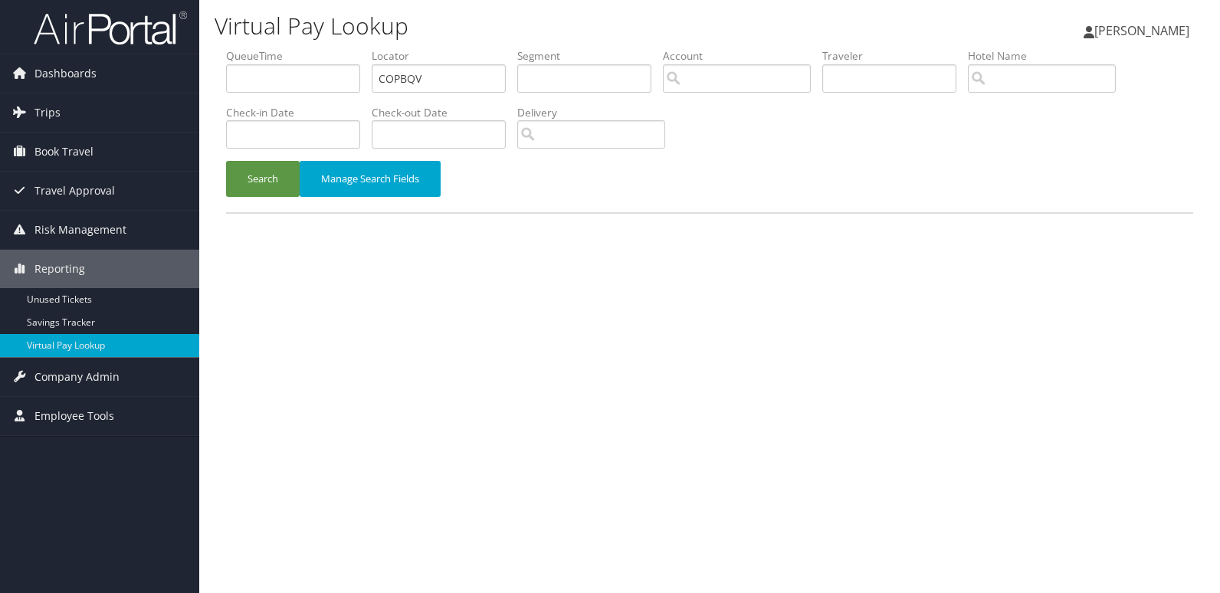
click at [304, 48] on ul "QueueTime Locator COPBQV Segment Account Traveler Hotel Name Check-in Date Chec…" at bounding box center [709, 48] width 967 height 0
type input "HUJOGQ"
click at [292, 179] on button "Search" at bounding box center [263, 179] width 74 height 36
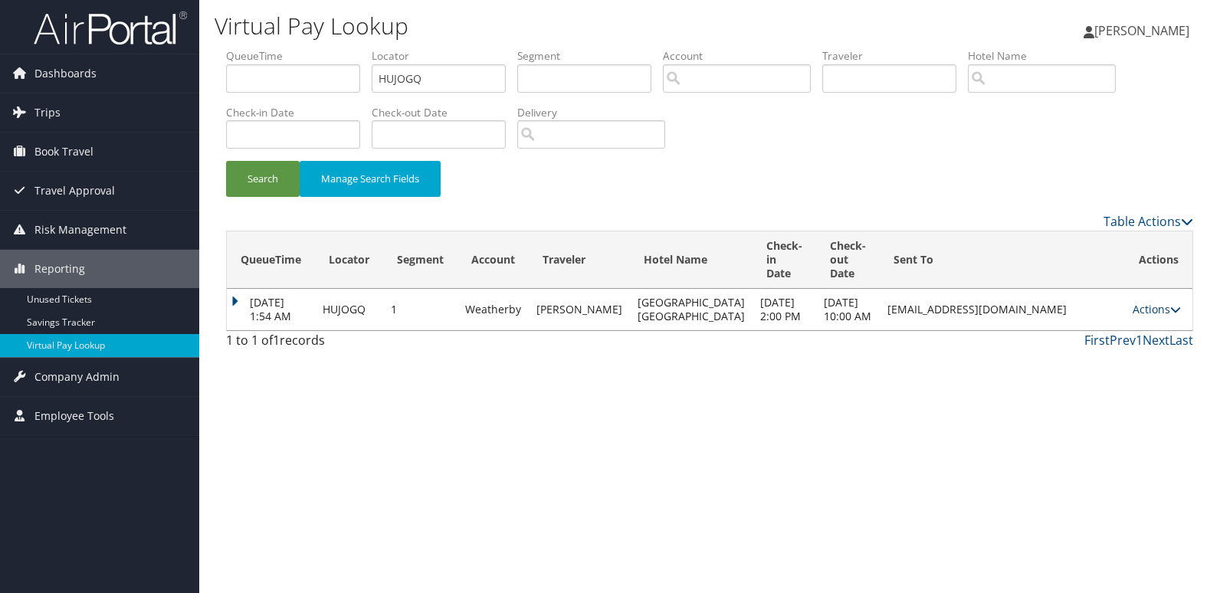
click at [1143, 316] on link "Actions" at bounding box center [1157, 309] width 48 height 15
click at [1129, 366] on link "Logs" at bounding box center [1127, 365] width 97 height 26
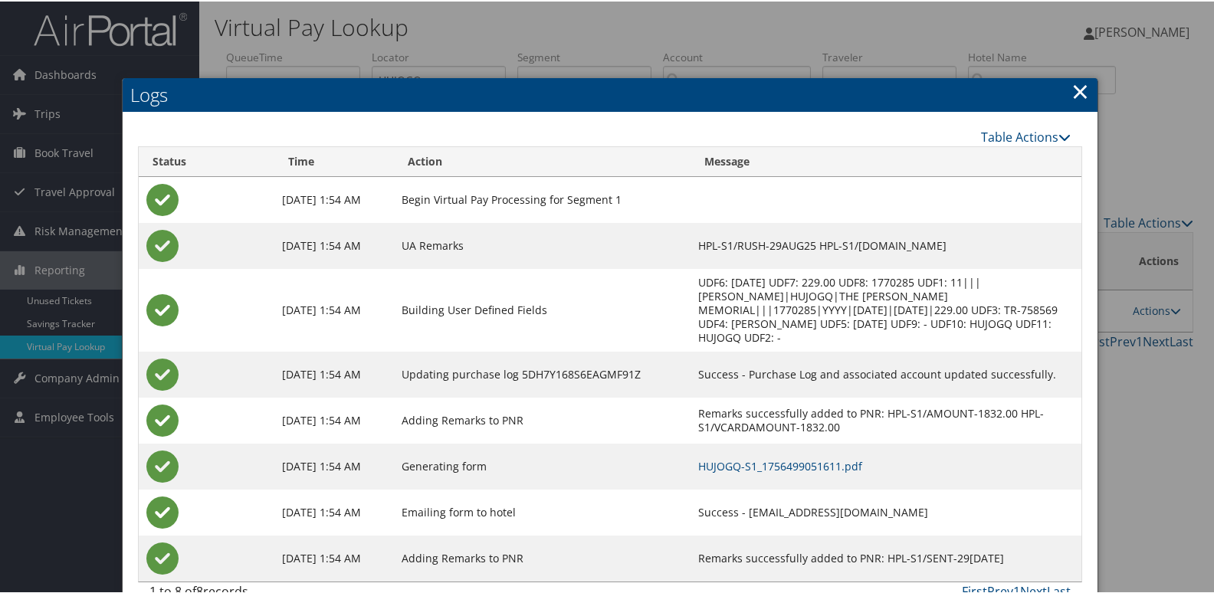
scroll to position [2, 0]
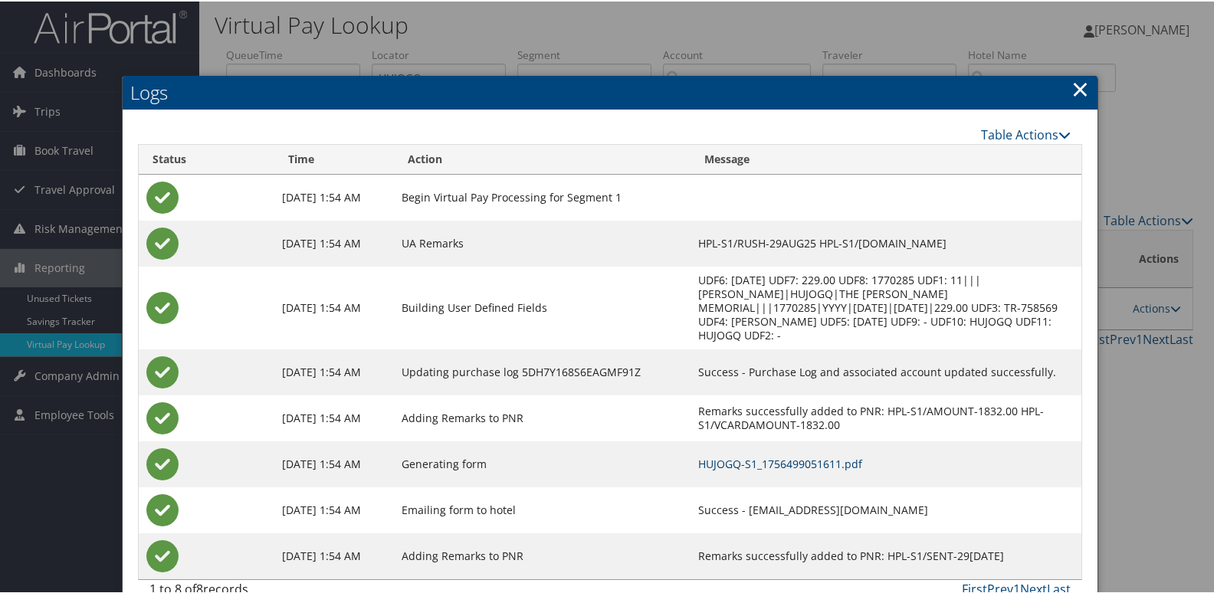
click at [736, 455] on link "HUJOGQ-S1_1756499051611.pdf" at bounding box center [780, 462] width 164 height 15
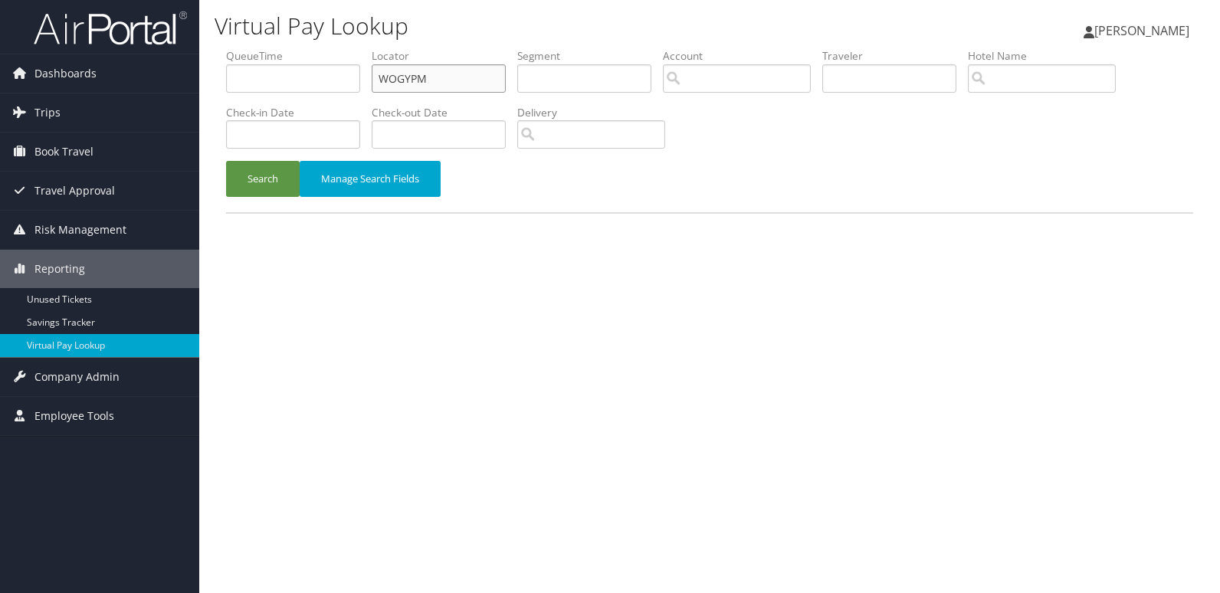
drag, startPoint x: 402, startPoint y: 65, endPoint x: 348, endPoint y: 59, distance: 54.0
click at [350, 48] on ul "QueueTime Locator WOGYPM Segment Account Traveler Hotel Name Check-in Date Chec…" at bounding box center [709, 48] width 967 height 0
paste input "CDZAZH"
type input "CDZAZH"
click at [257, 181] on button "Search" at bounding box center [263, 179] width 74 height 36
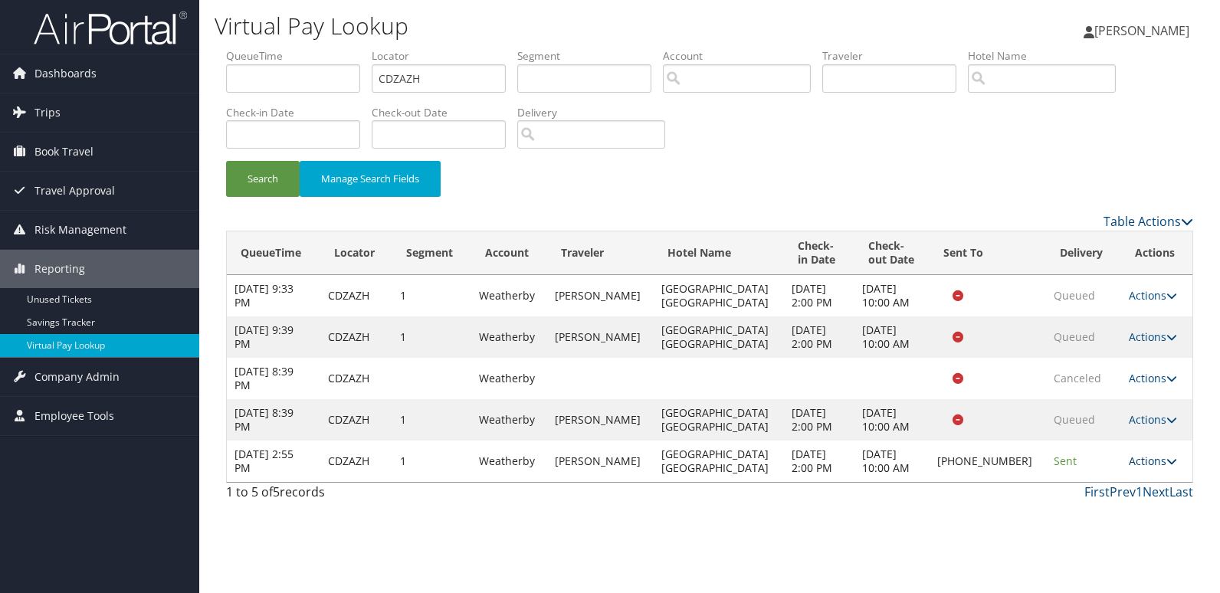
click at [1143, 467] on link "Actions" at bounding box center [1153, 461] width 48 height 15
click at [1093, 506] on link "Logs" at bounding box center [1099, 510] width 131 height 26
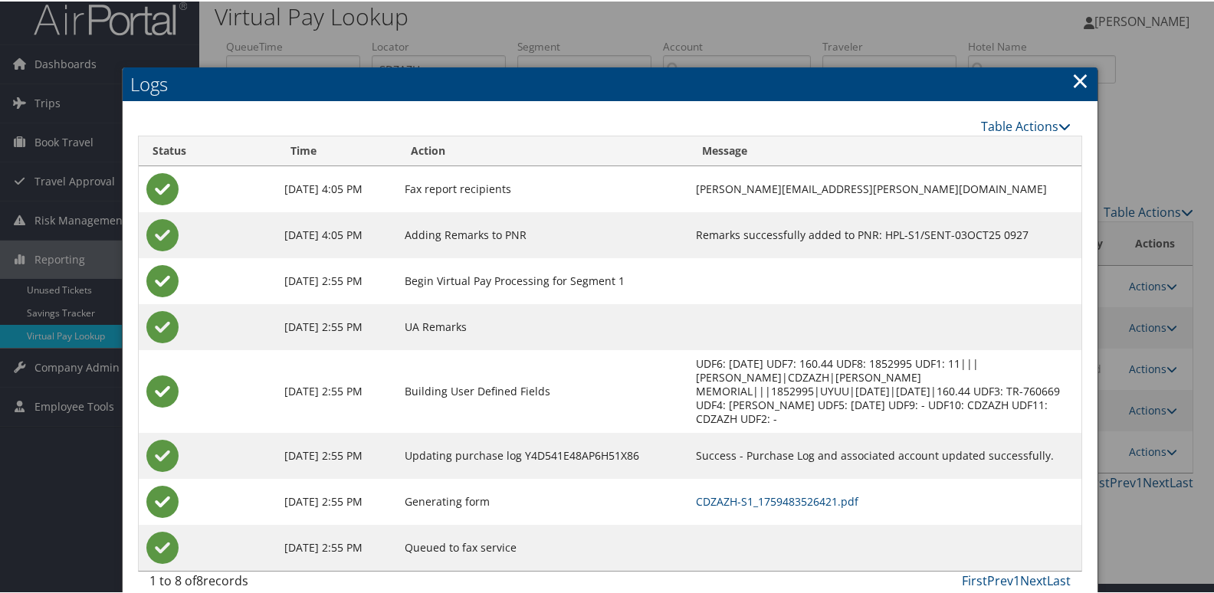
scroll to position [16, 0]
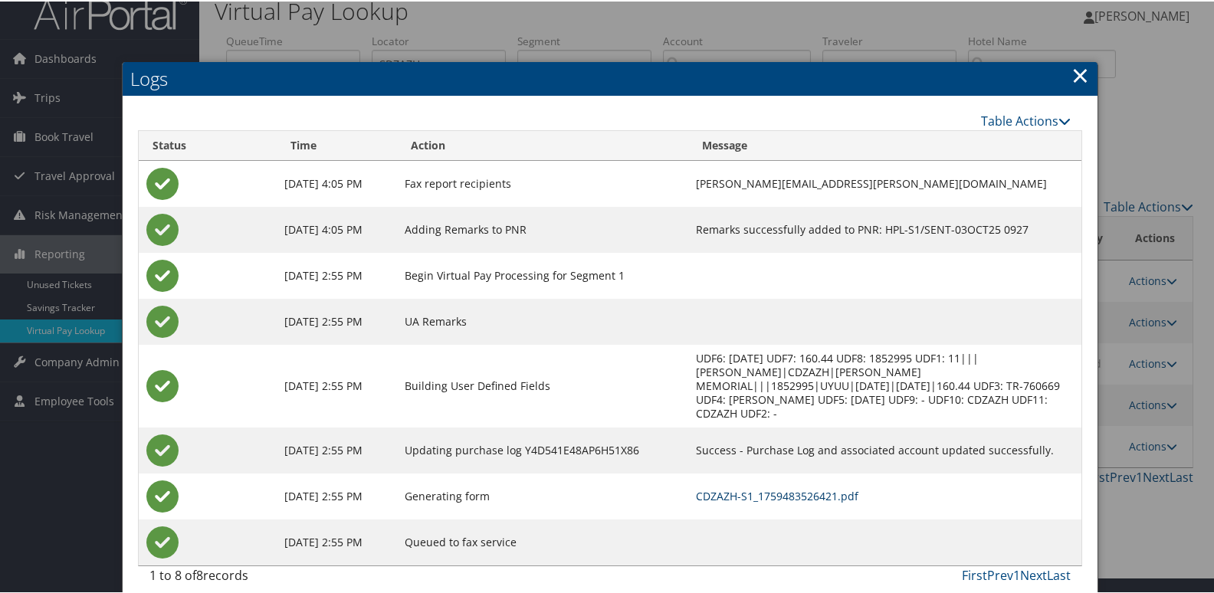
click at [782, 487] on link "CDZAZH-S1_1759483526421.pdf" at bounding box center [777, 494] width 162 height 15
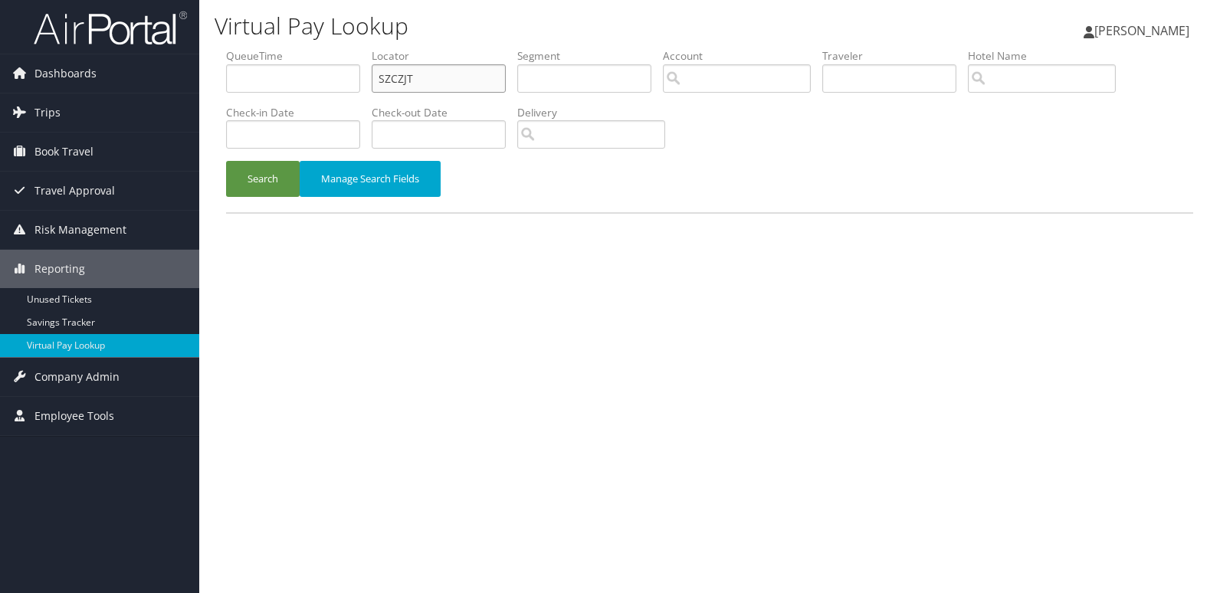
drag, startPoint x: 424, startPoint y: 83, endPoint x: 313, endPoint y: 74, distance: 110.7
click at [314, 48] on ul "QueueTime Locator SZCZJT Segment Account Traveler Hotel Name Check-in Date Chec…" at bounding box center [709, 48] width 967 height 0
paste input "CPHWBO"
type input "CPHWBO"
click at [281, 179] on button "Search" at bounding box center [263, 179] width 74 height 36
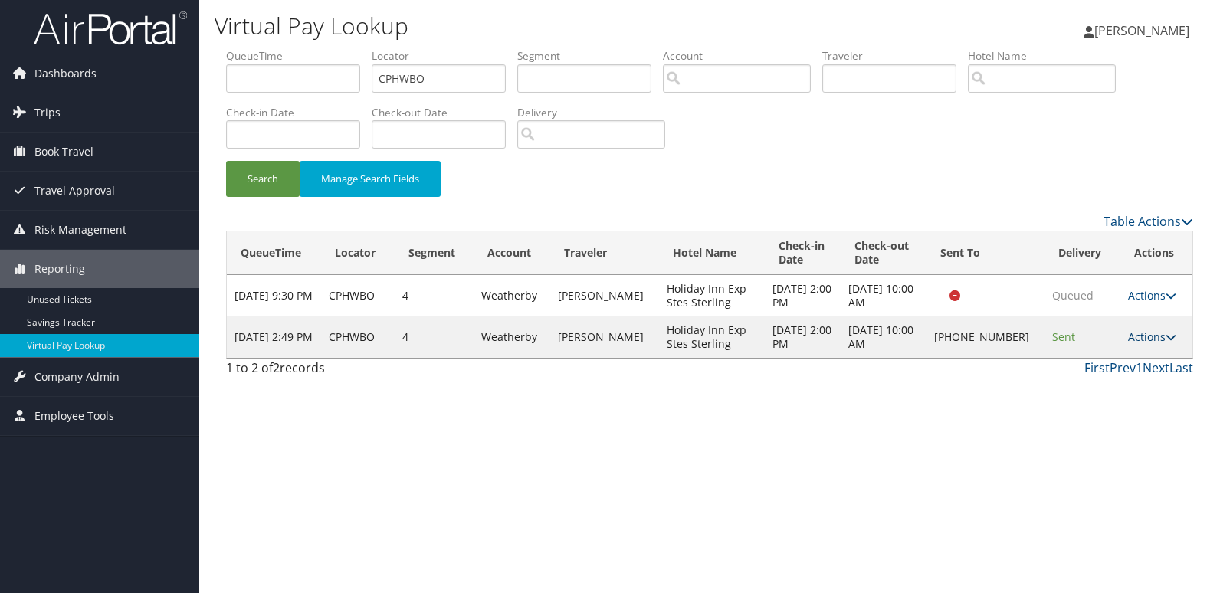
click at [1155, 338] on link "Actions" at bounding box center [1152, 336] width 48 height 15
click at [1103, 394] on link "Logs" at bounding box center [1100, 385] width 131 height 26
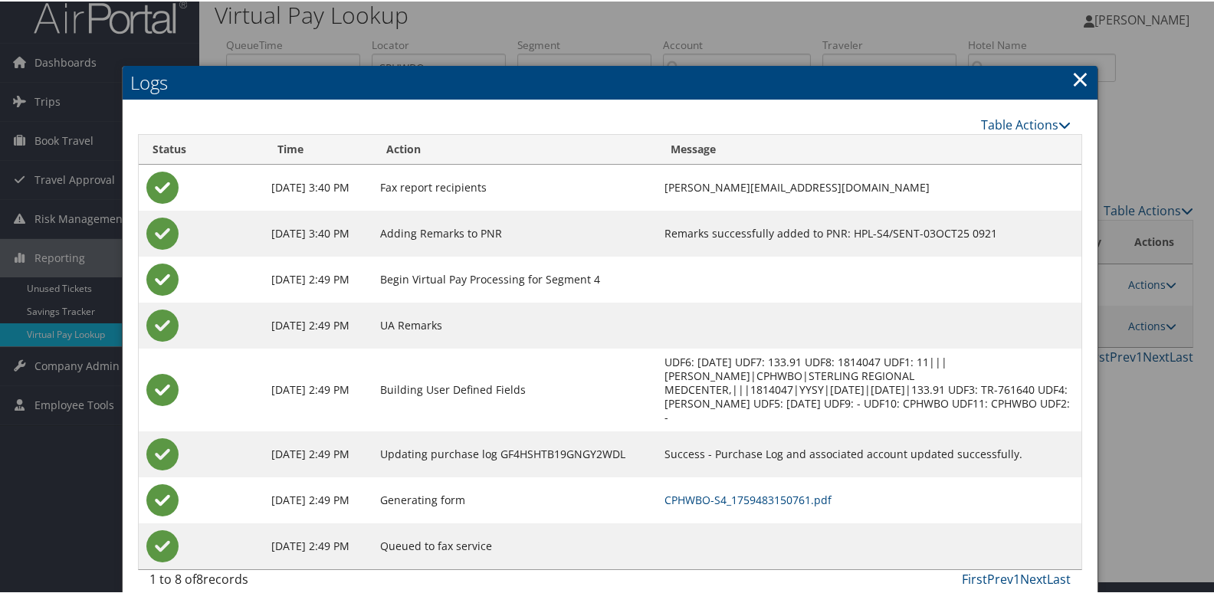
scroll to position [16, 0]
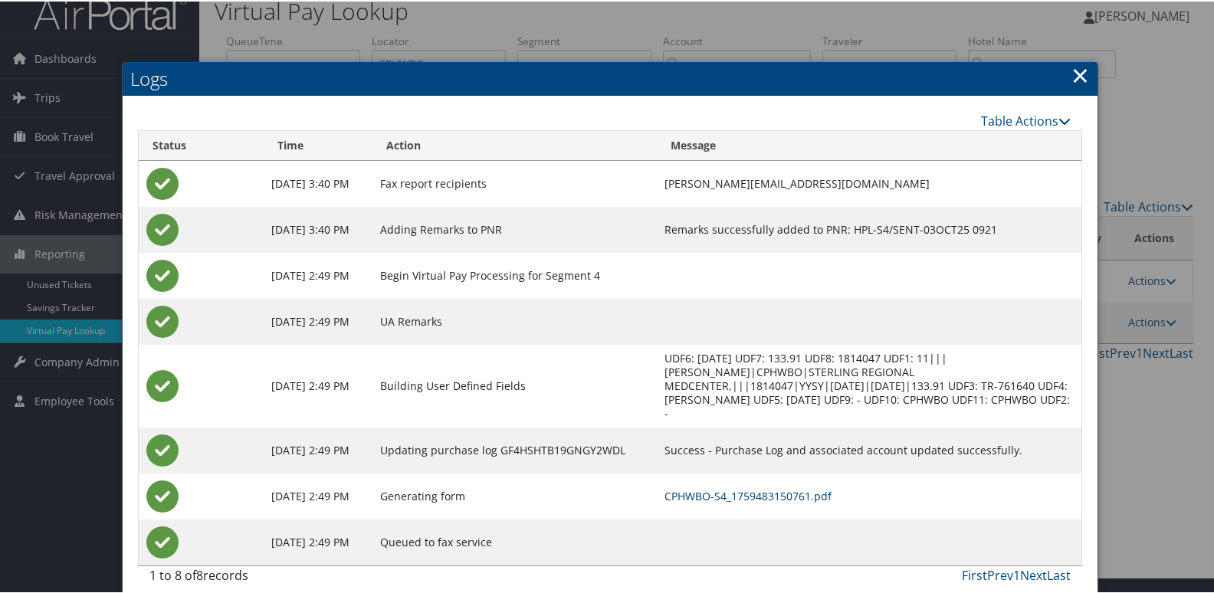
click at [795, 487] on link "CPHWBO-S4_1759483150761.pdf" at bounding box center [747, 494] width 167 height 15
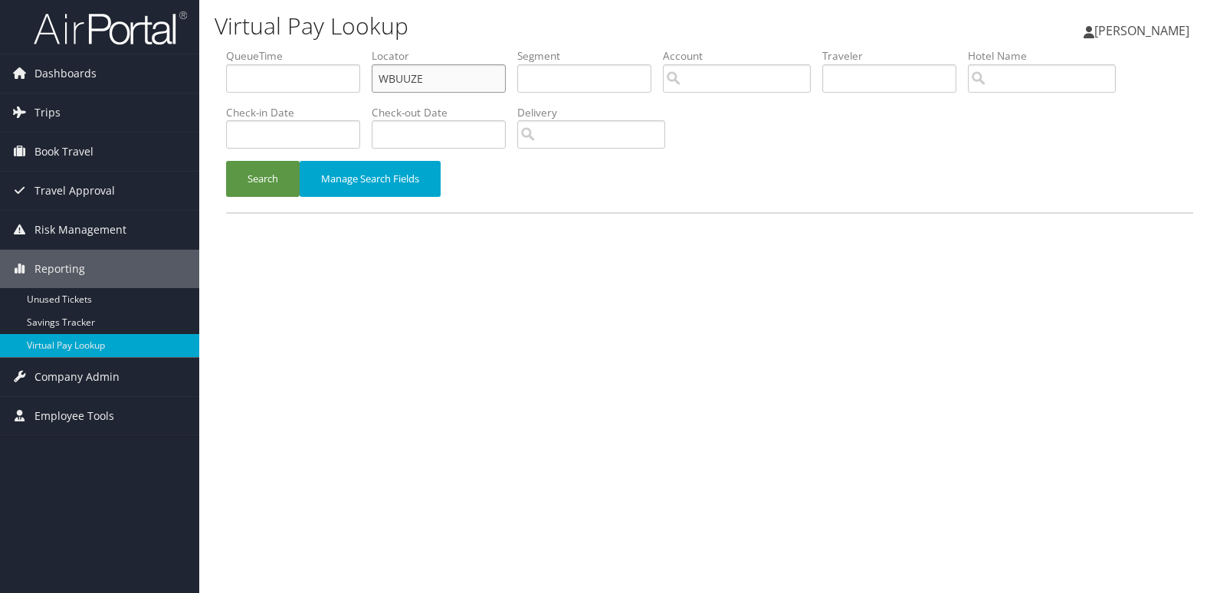
drag, startPoint x: 346, startPoint y: 82, endPoint x: 287, endPoint y: 105, distance: 62.6
click at [289, 48] on ul "QueueTime Locator WBUUZE Segment Account Traveler Hotel Name Check-in Date Chec…" at bounding box center [709, 48] width 967 height 0
paste input "AXLLLC"
type input "AXLLLC"
click at [276, 179] on button "Search" at bounding box center [263, 179] width 74 height 36
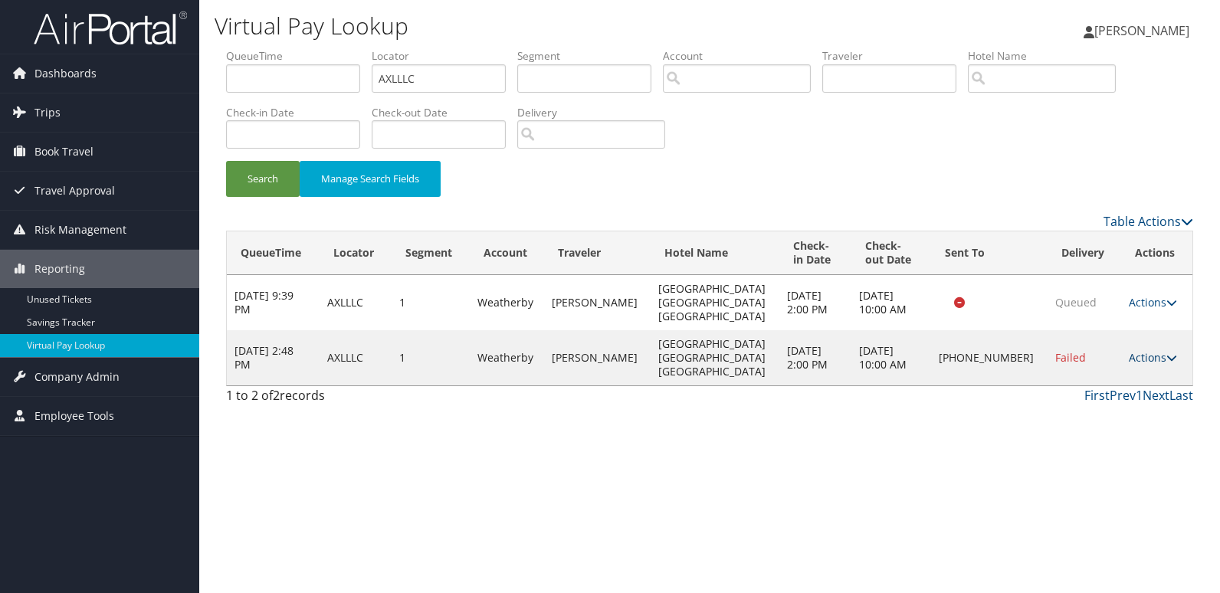
click at [1149, 350] on link "Actions" at bounding box center [1153, 357] width 48 height 15
click at [1077, 392] on link "Logs" at bounding box center [1099, 385] width 131 height 26
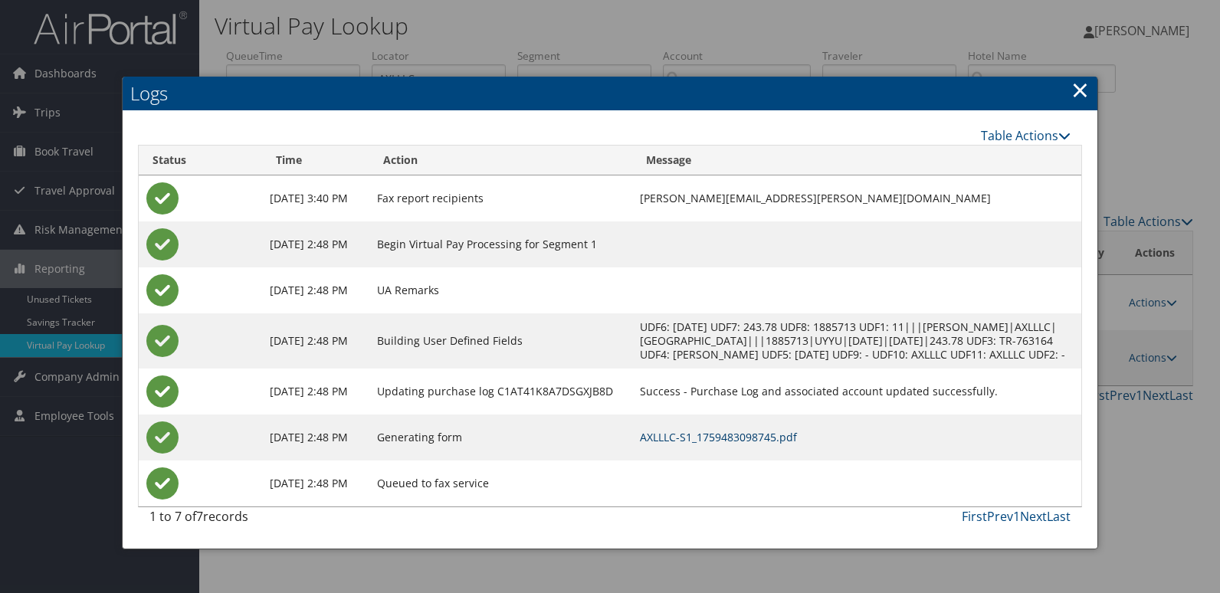
click at [797, 443] on link "AXLLLC-S1_1759483098745.pdf" at bounding box center [718, 437] width 157 height 15
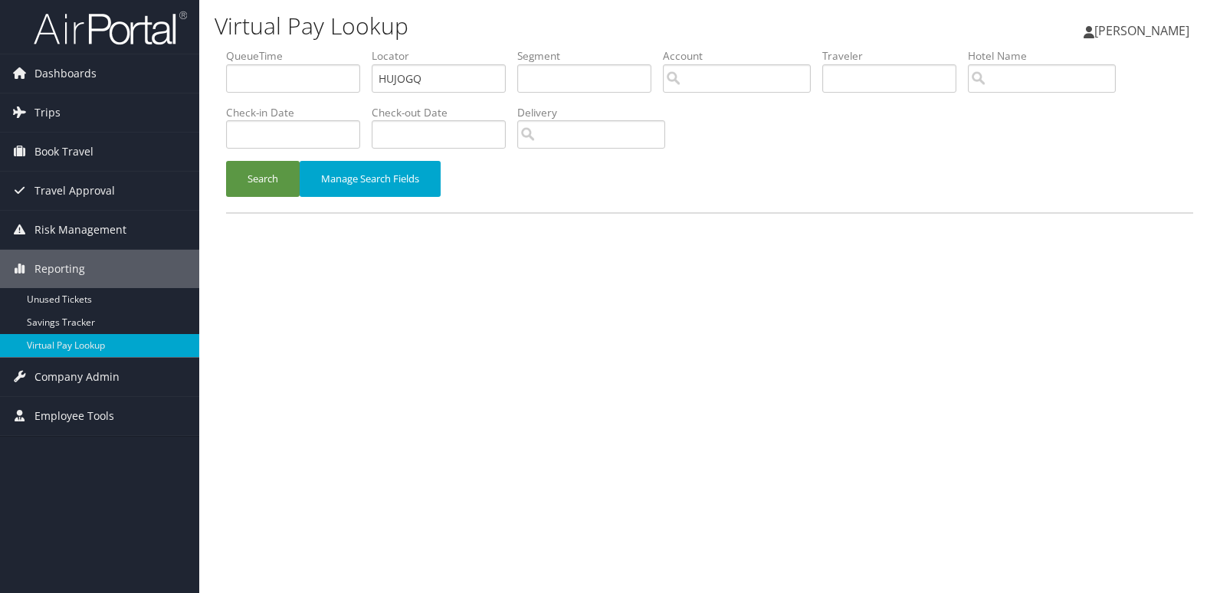
click at [228, 185] on button "Search" at bounding box center [263, 179] width 74 height 36
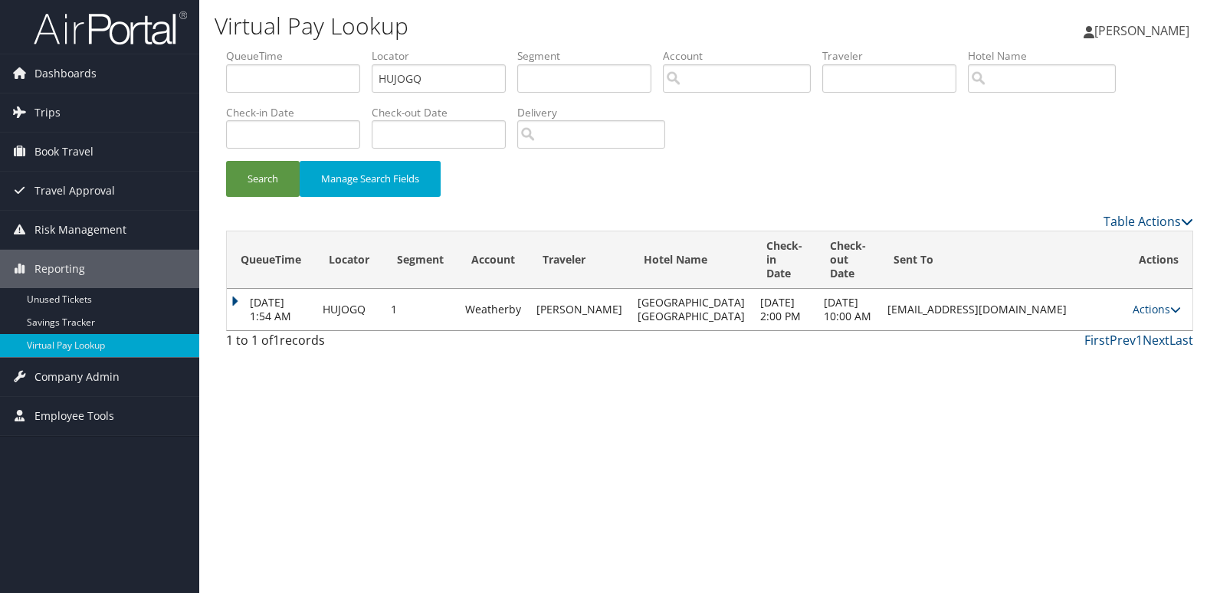
click at [1160, 304] on td "Actions Resend Logs View Itinerary" at bounding box center [1158, 309] width 67 height 41
click at [1144, 326] on td "Actions Resend Logs View Itinerary" at bounding box center [1158, 309] width 67 height 41
click at [1150, 315] on link "Actions" at bounding box center [1157, 309] width 48 height 15
click at [1135, 361] on link "Logs" at bounding box center [1127, 365] width 97 height 26
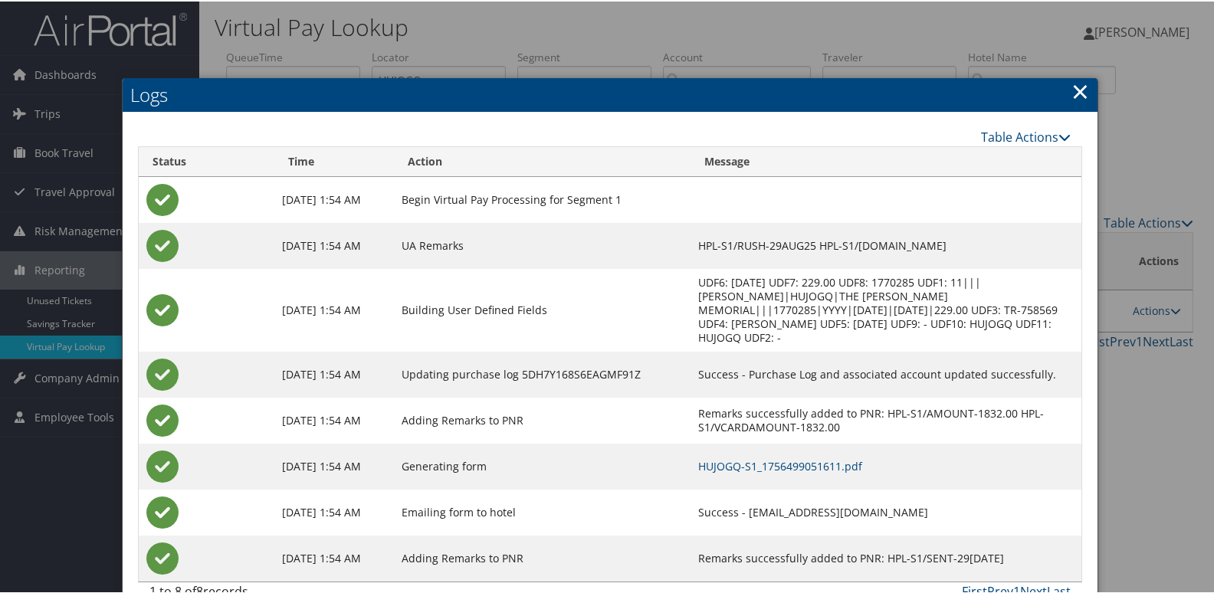
scroll to position [2, 0]
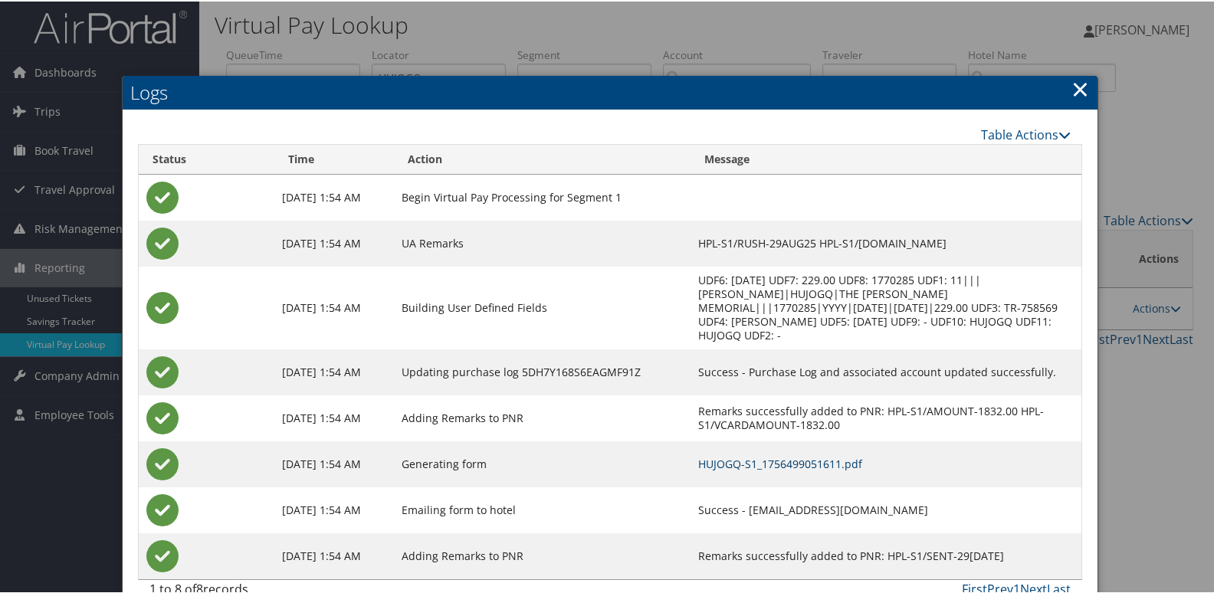
click at [716, 455] on link "HUJOGQ-S1_1756499051611.pdf" at bounding box center [780, 462] width 164 height 15
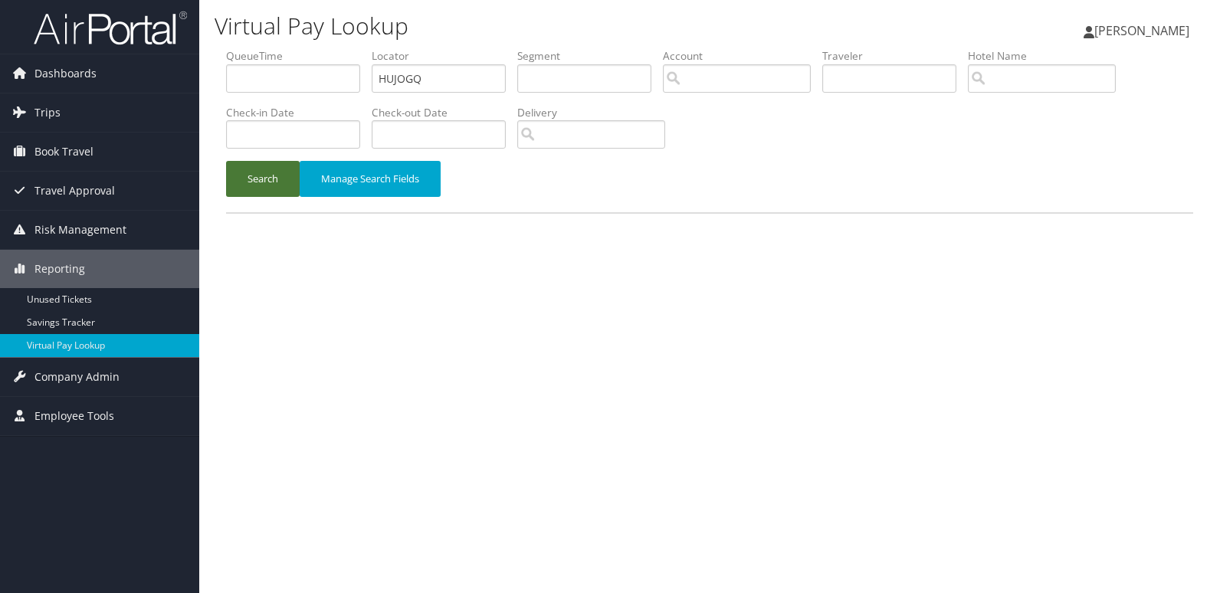
click at [245, 192] on button "Search" at bounding box center [263, 179] width 74 height 36
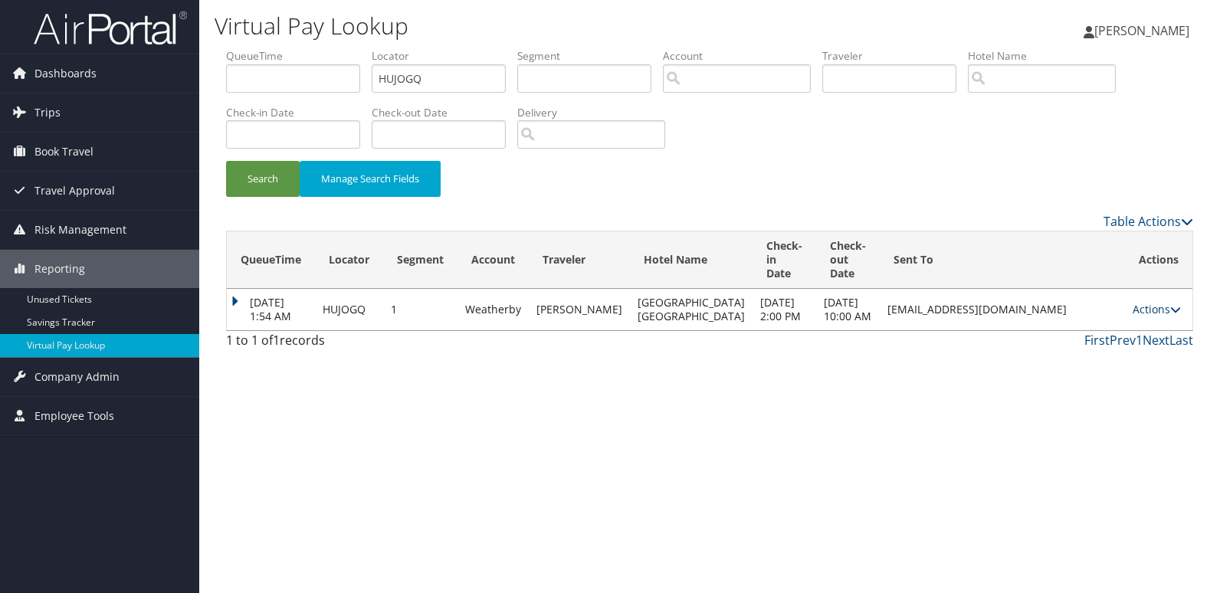
click at [1142, 316] on link "Actions" at bounding box center [1157, 309] width 48 height 15
click at [1139, 367] on link "Logs" at bounding box center [1127, 365] width 97 height 26
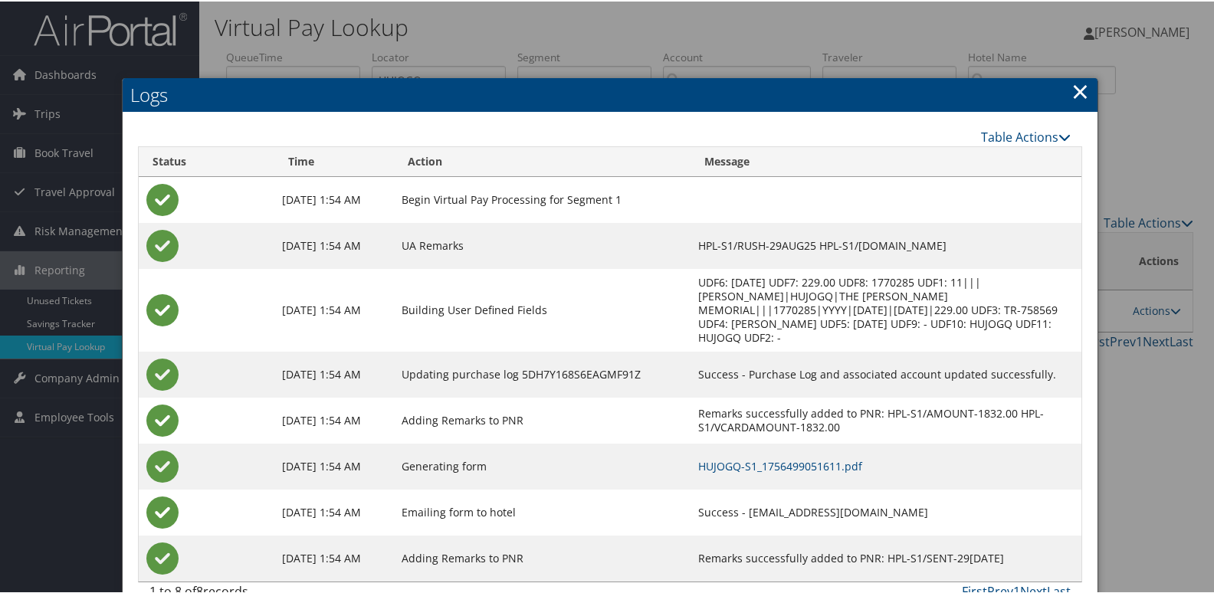
click at [1064, 96] on h2 "Logs" at bounding box center [610, 94] width 975 height 34
click at [1073, 90] on link "×" at bounding box center [1080, 89] width 18 height 31
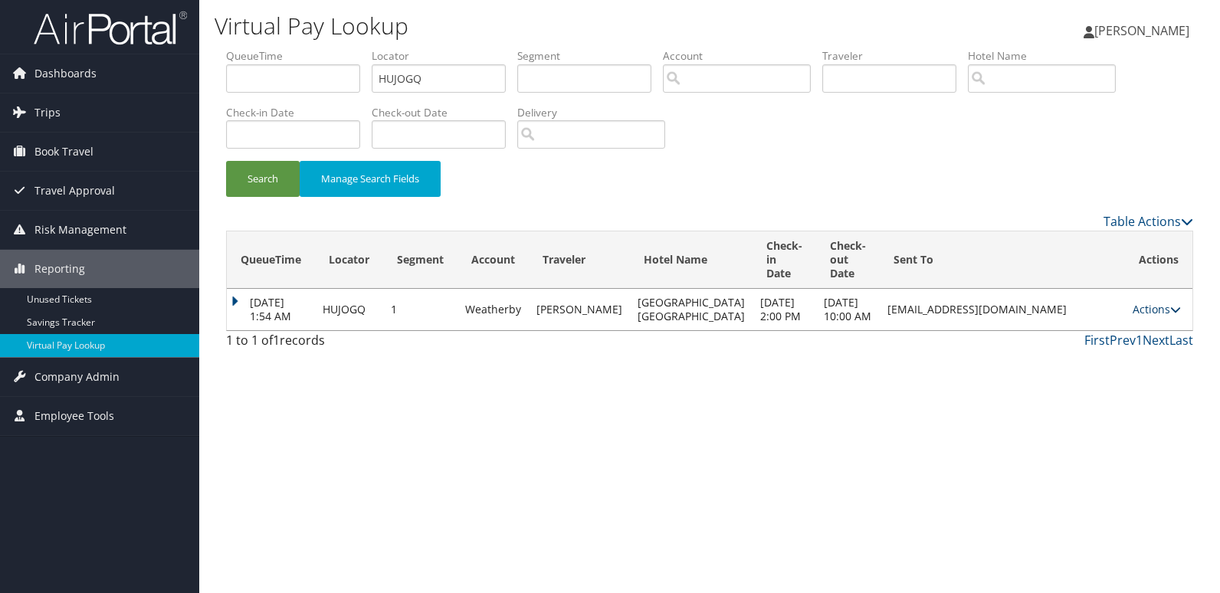
click at [1144, 312] on link "Actions" at bounding box center [1157, 309] width 48 height 15
click at [1152, 341] on link "Resend" at bounding box center [1127, 339] width 97 height 26
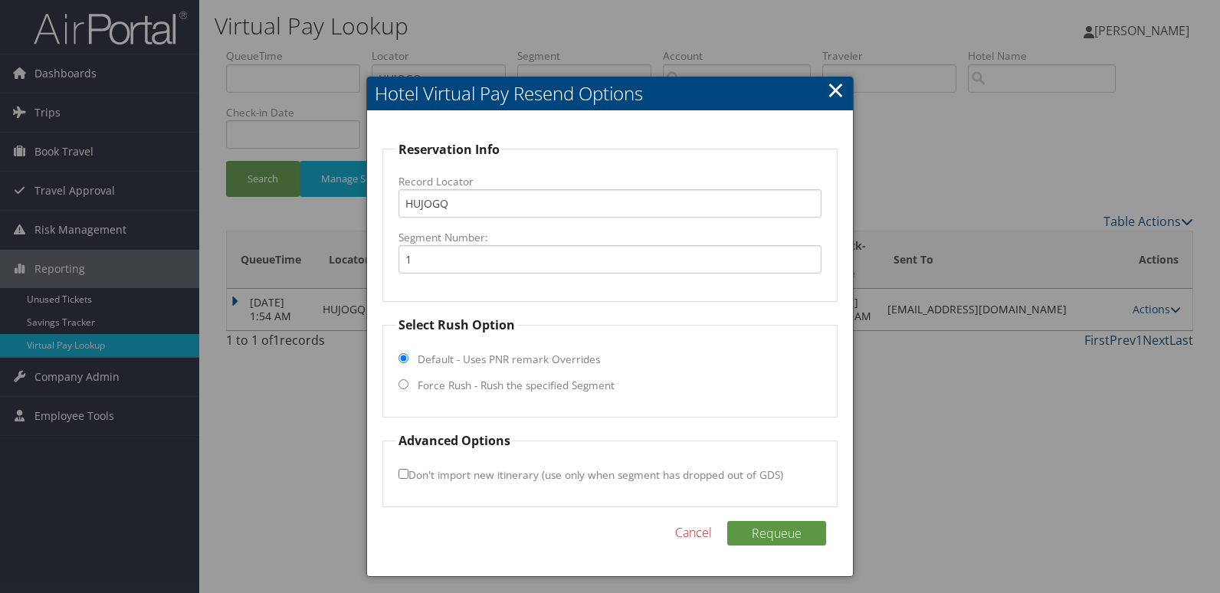
click at [463, 392] on label "Force Rush - Rush the specified Segment" at bounding box center [516, 385] width 197 height 15
click at [408, 389] on input "Force Rush - Rush the specified Segment" at bounding box center [403, 384] width 10 height 10
radio input "true"
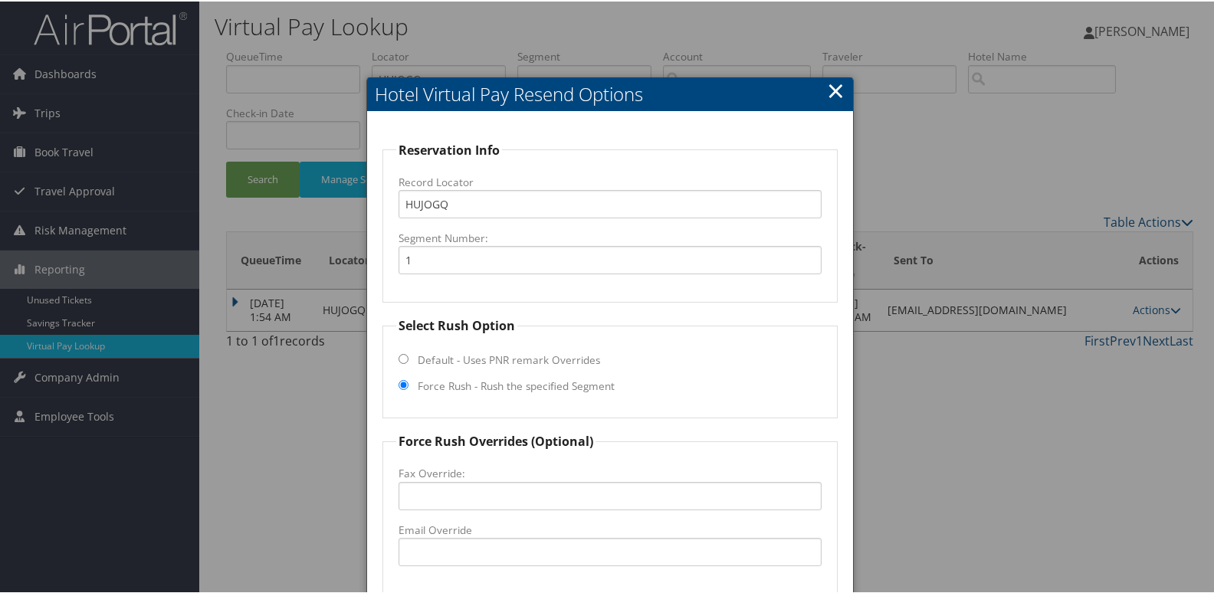
scroll to position [153, 0]
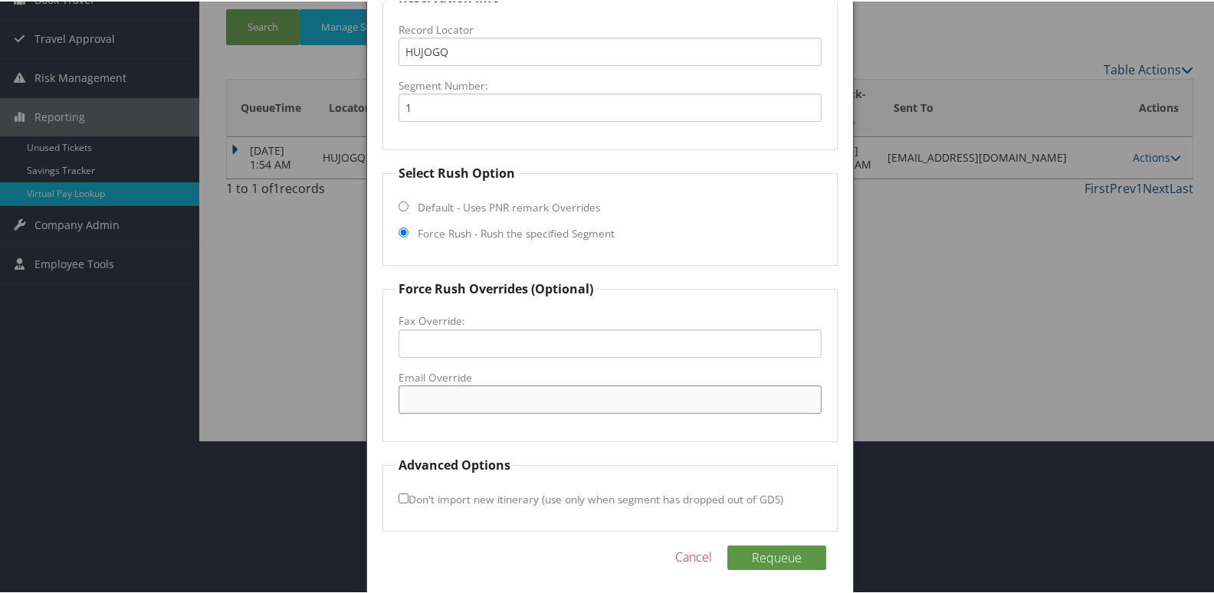
click at [463, 392] on input "Email Override" at bounding box center [610, 398] width 424 height 28
type input "[PERSON_NAME][EMAIL_ADDRESS][DOMAIN_NAME]"
click at [796, 565] on button "Requeue" at bounding box center [776, 556] width 99 height 25
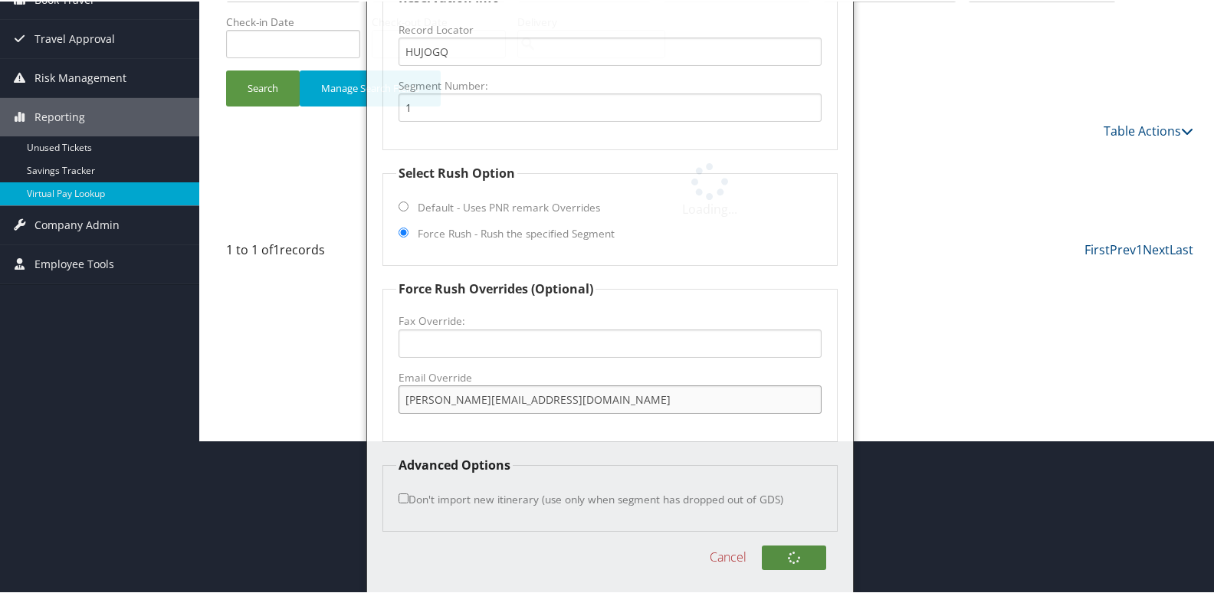
drag, startPoint x: 576, startPoint y: 399, endPoint x: 403, endPoint y: 405, distance: 173.3
click at [403, 405] on input "[PERSON_NAME][EMAIL_ADDRESS][DOMAIN_NAME]" at bounding box center [610, 398] width 424 height 28
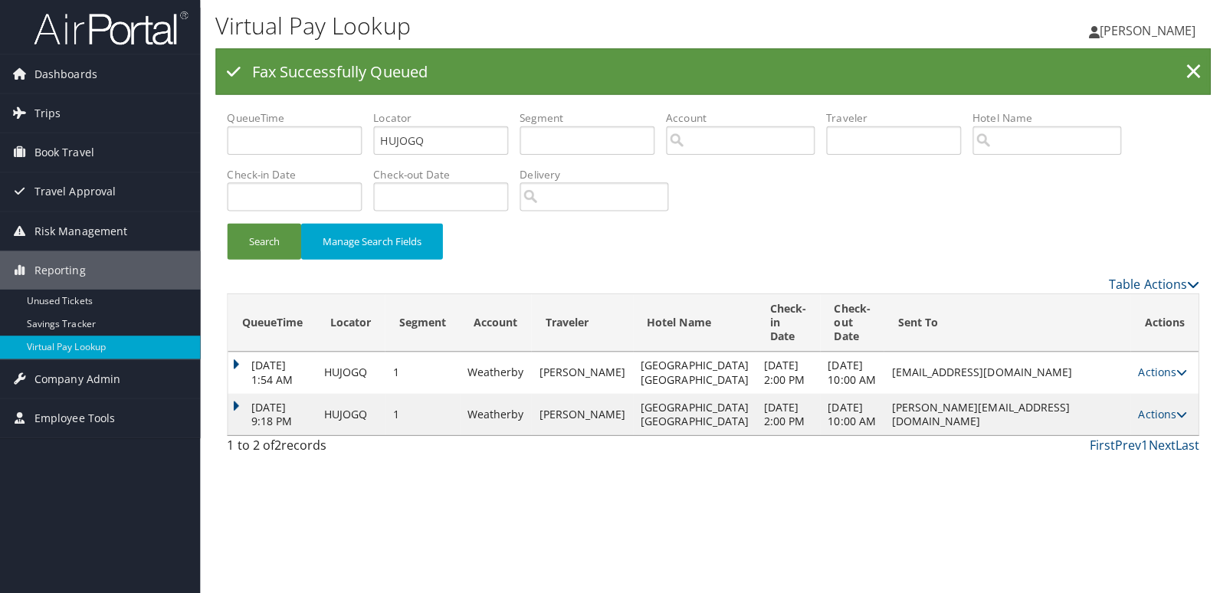
scroll to position [0, 0]
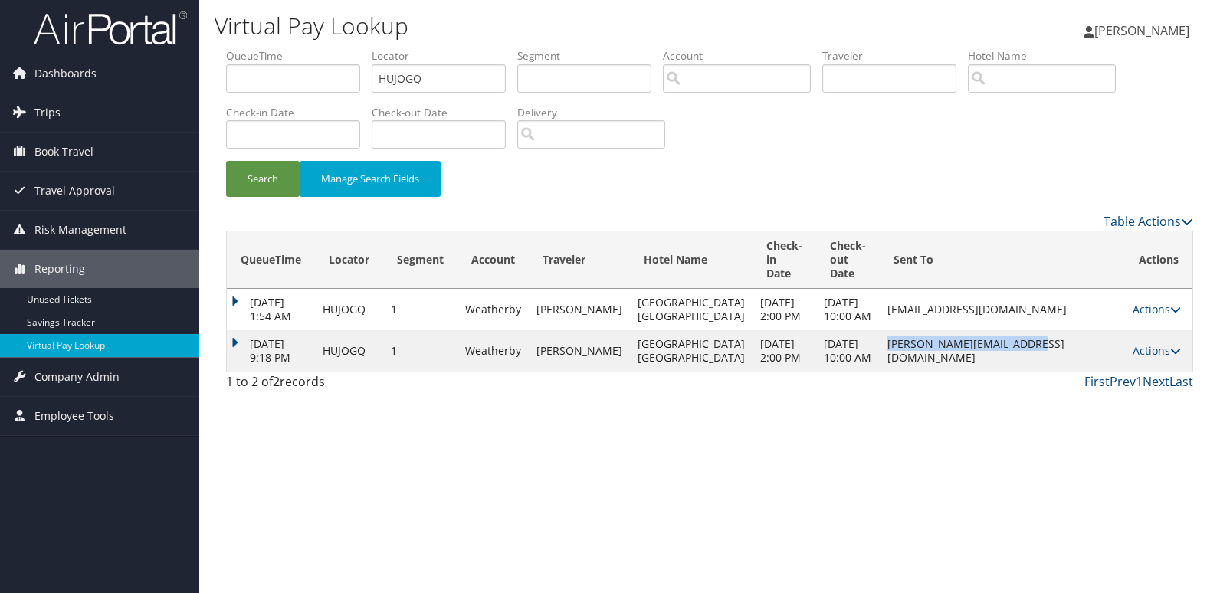
copy td "[PERSON_NAME][EMAIL_ADDRESS][DOMAIN_NAME]"
drag, startPoint x: 837, startPoint y: 369, endPoint x: 1140, endPoint y: 385, distance: 303.1
click at [1140, 372] on tr "[DATE] 9:18 PM HUJOGQ 1 [GEOGRAPHIC_DATA] [PERSON_NAME][GEOGRAPHIC_DATA] [DATE]…" at bounding box center [709, 350] width 965 height 41
drag, startPoint x: 1140, startPoint y: 385, endPoint x: 837, endPoint y: 494, distance: 321.6
click at [837, 494] on div "Virtual Pay Lookup [PERSON_NAME] [PERSON_NAME] My Settings Travel Agency Contac…" at bounding box center [709, 296] width 1021 height 593
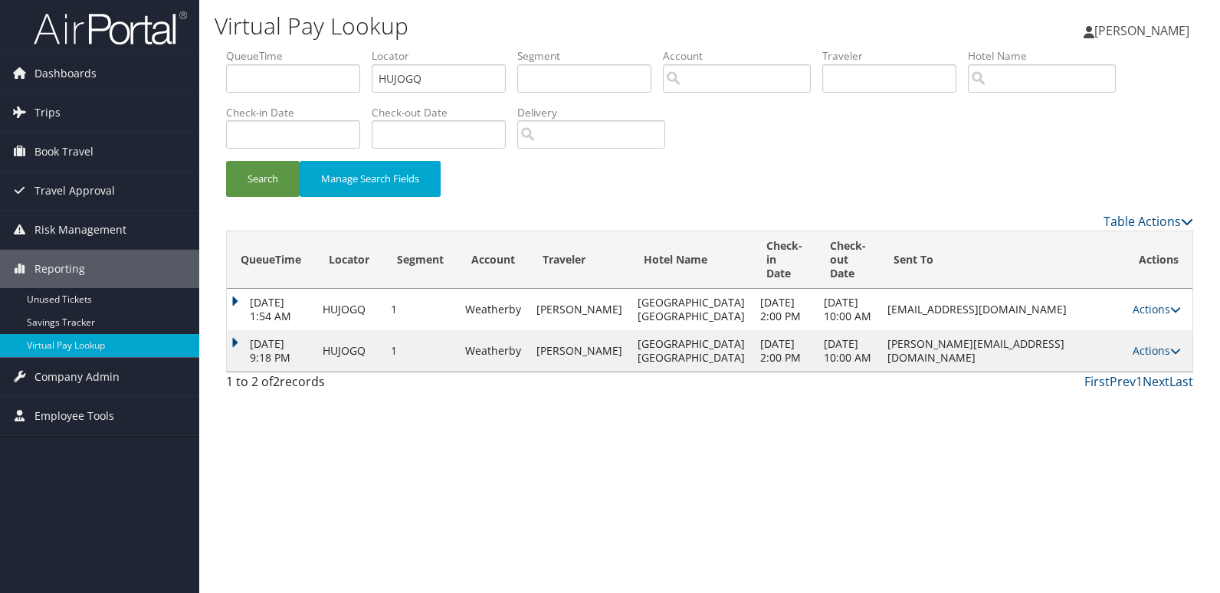
drag, startPoint x: 1159, startPoint y: 373, endPoint x: 1185, endPoint y: 382, distance: 26.9
click at [1160, 358] on link "Actions" at bounding box center [1157, 350] width 48 height 15
click at [1139, 424] on link "Logs" at bounding box center [1127, 420] width 97 height 26
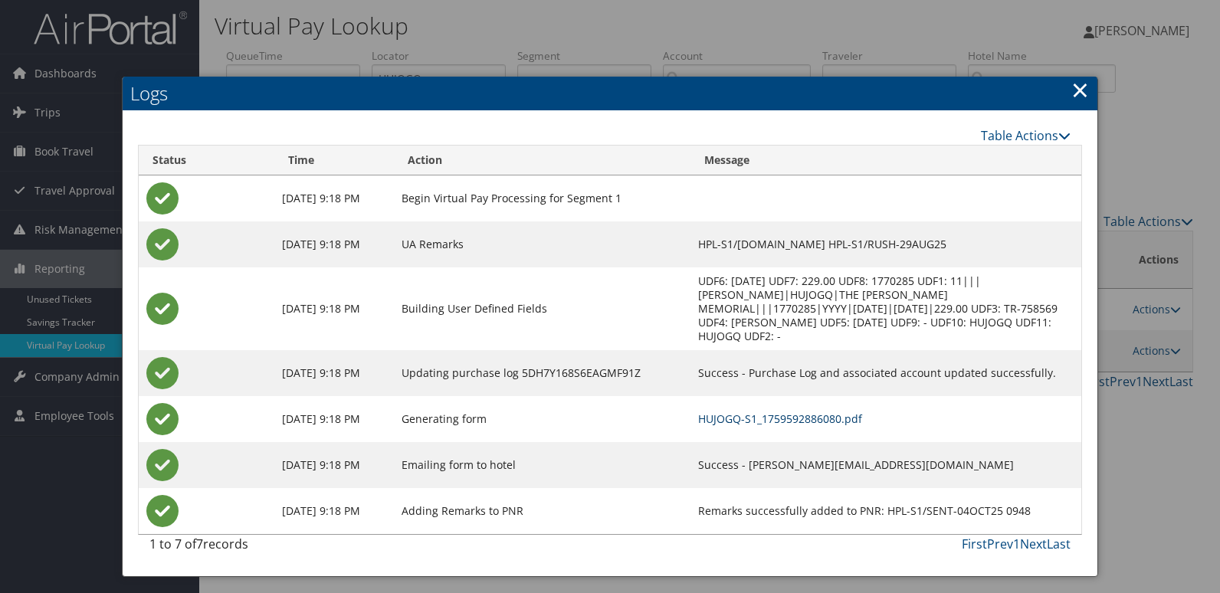
click at [719, 411] on link "HUJOGQ-S1_1759592886080.pdf" at bounding box center [780, 418] width 164 height 15
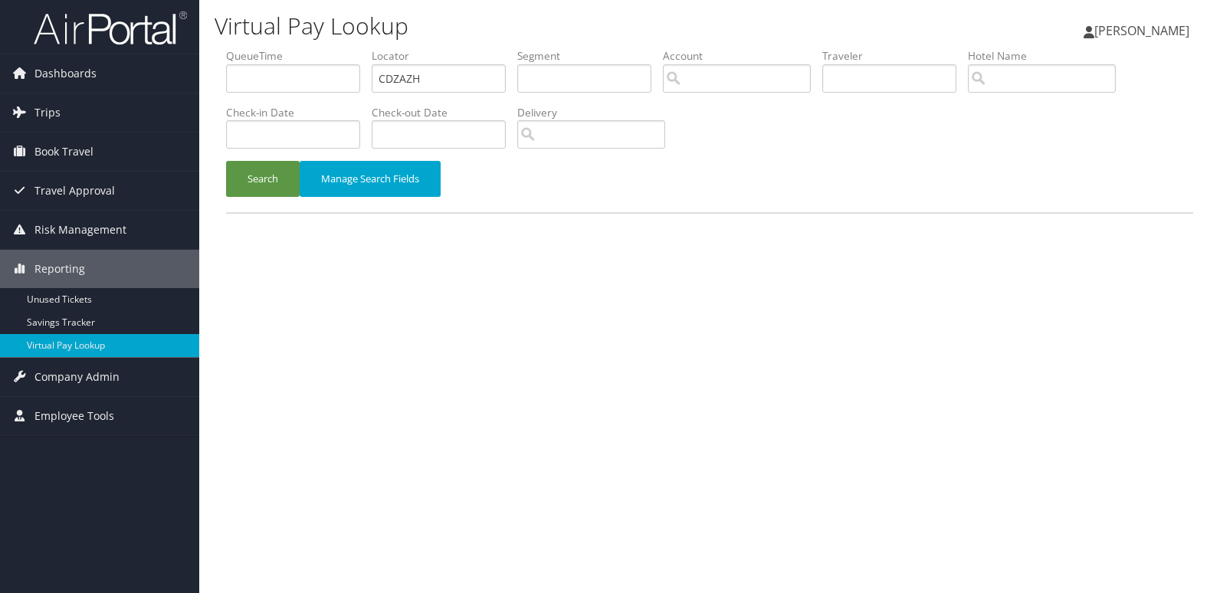
click at [254, 189] on button "Search" at bounding box center [263, 179] width 74 height 36
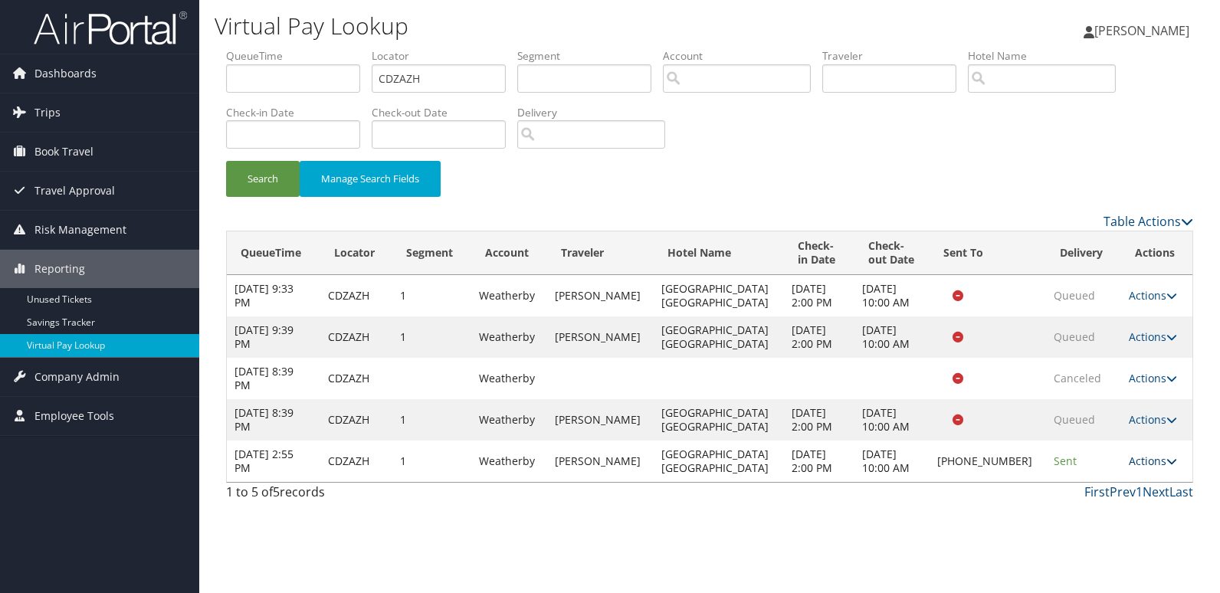
click at [1133, 467] on link "Actions" at bounding box center [1153, 461] width 48 height 15
click at [1113, 513] on link "Logs" at bounding box center [1099, 510] width 131 height 26
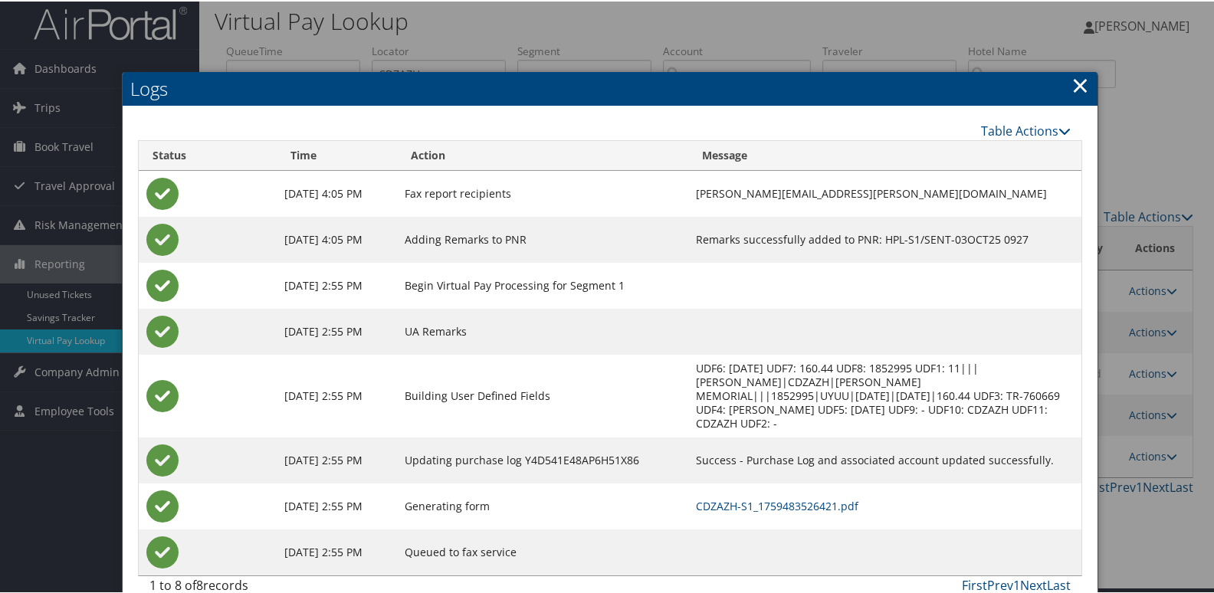
scroll to position [16, 0]
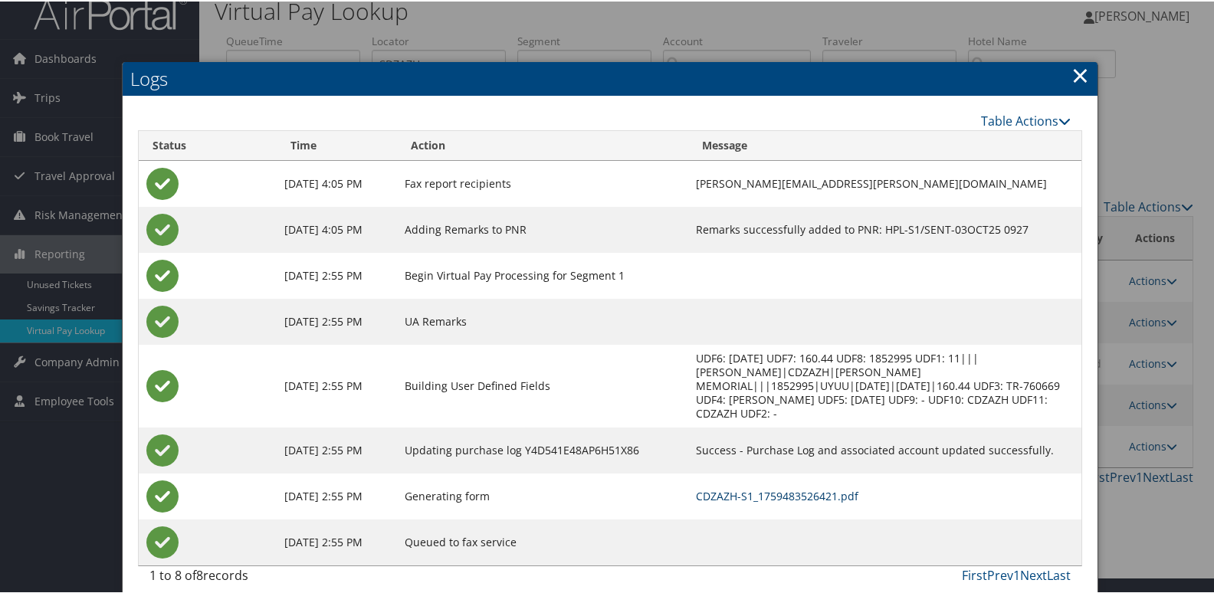
click at [745, 487] on link "CDZAZH-S1_1759483526421.pdf" at bounding box center [777, 494] width 162 height 15
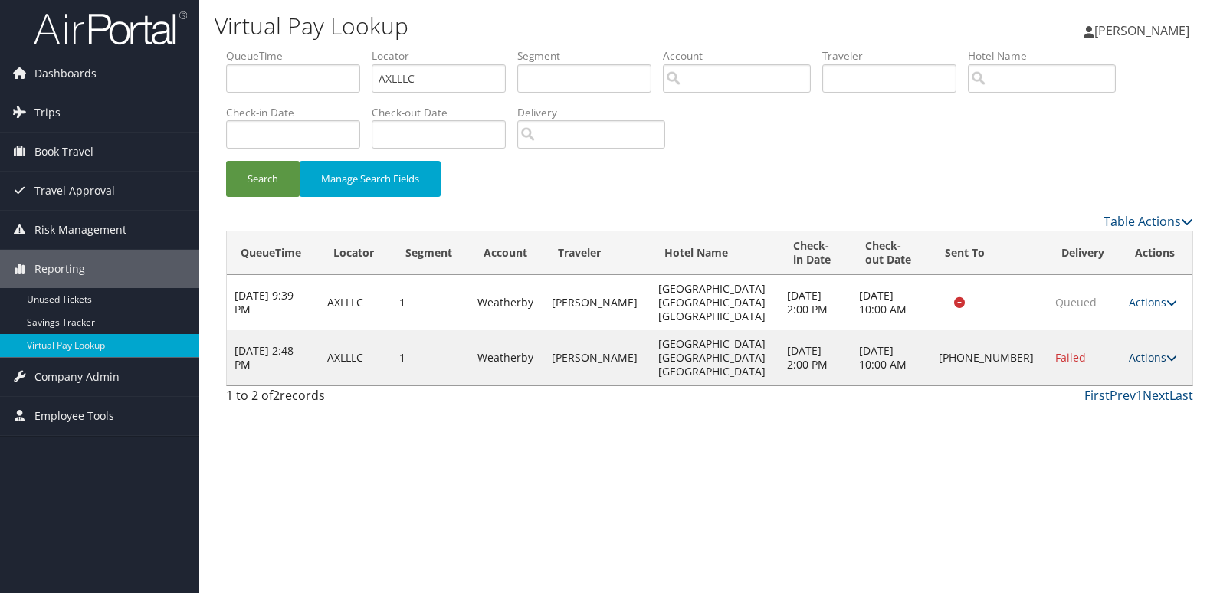
click at [1139, 350] on link "Actions" at bounding box center [1153, 357] width 48 height 15
click at [1141, 379] on link "Logs" at bounding box center [1099, 385] width 131 height 26
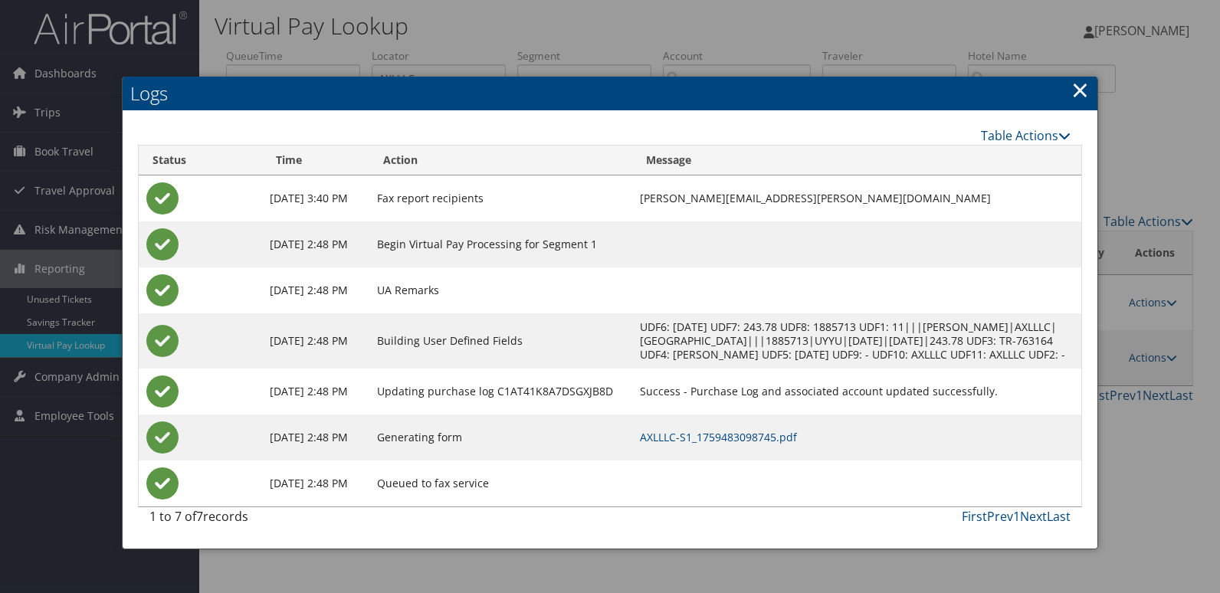
click at [1069, 90] on h2 "Logs" at bounding box center [610, 94] width 975 height 34
drag, startPoint x: 1067, startPoint y: 80, endPoint x: 1100, endPoint y: 103, distance: 40.2
click at [1068, 80] on h2 "Logs" at bounding box center [610, 94] width 975 height 34
click at [1077, 92] on link "×" at bounding box center [1080, 89] width 18 height 31
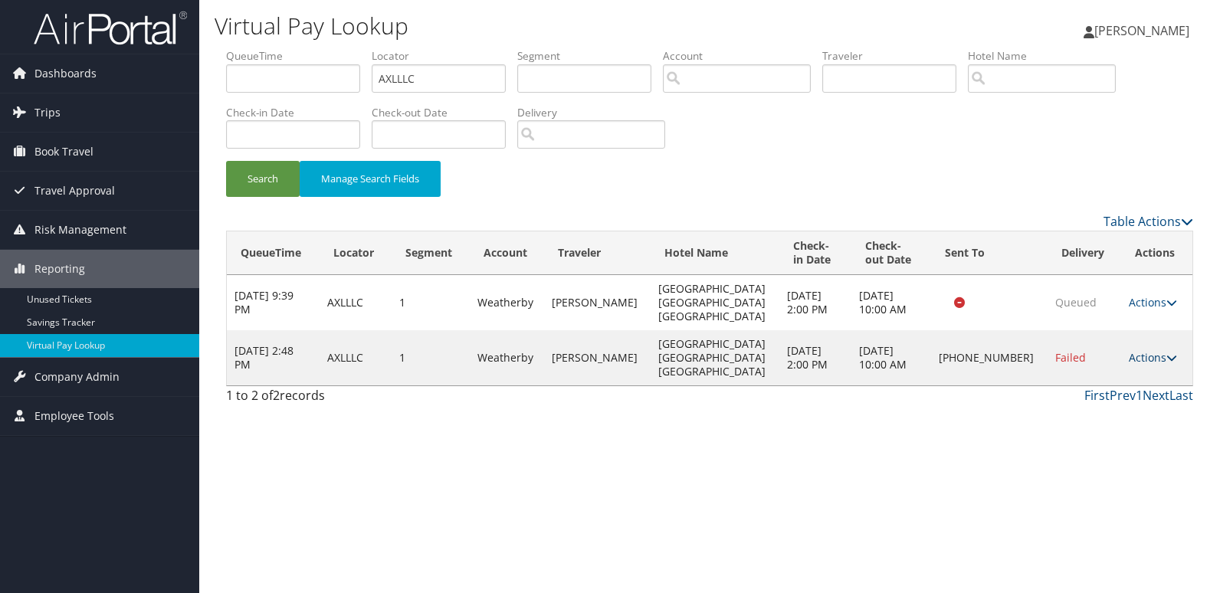
click at [1142, 350] on link "Actions" at bounding box center [1153, 357] width 48 height 15
drag, startPoint x: 414, startPoint y: 87, endPoint x: 287, endPoint y: 96, distance: 127.5
click at [287, 48] on ul "QueueTime Locator AXLLLC Segment Account Traveler Hotel Name Check-in Date Chec…" at bounding box center [709, 48] width 967 height 0
paste input "MPOXVL"
type input "MPOXVL"
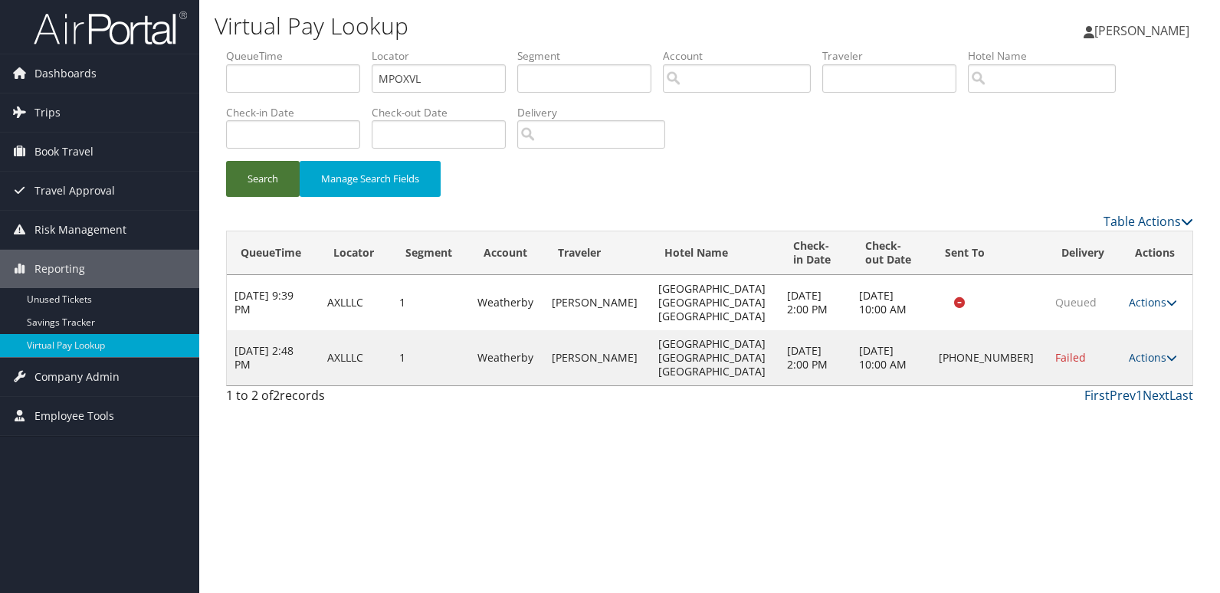
click at [248, 170] on button "Search" at bounding box center [263, 179] width 74 height 36
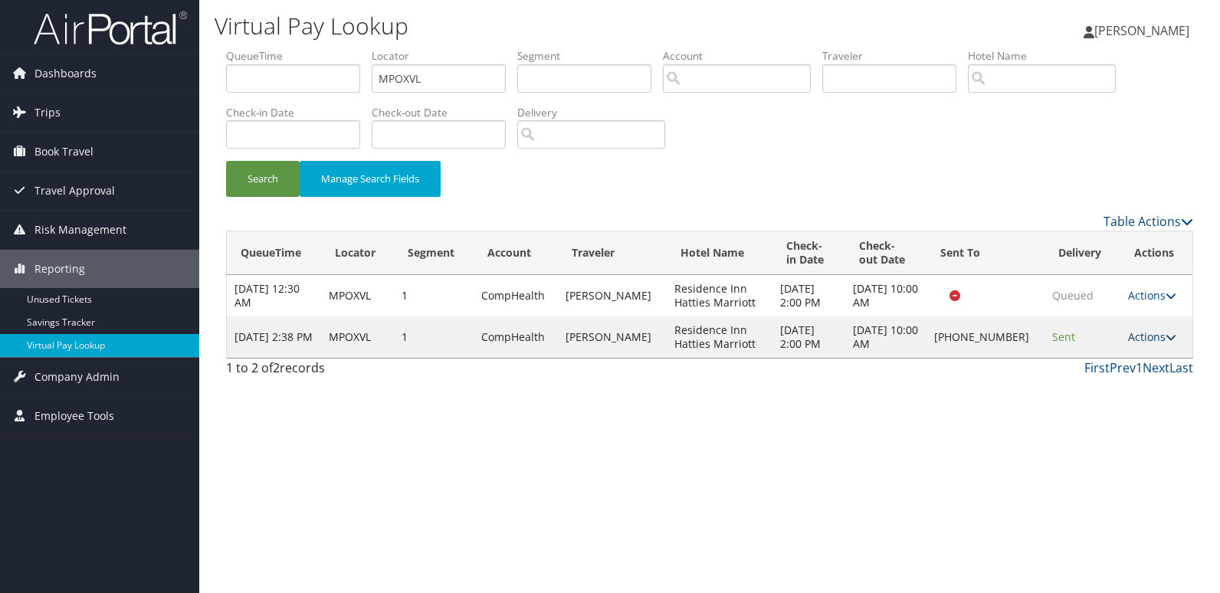
click at [1144, 332] on link "Actions" at bounding box center [1152, 336] width 48 height 15
click at [1122, 382] on link "Logs" at bounding box center [1100, 385] width 131 height 26
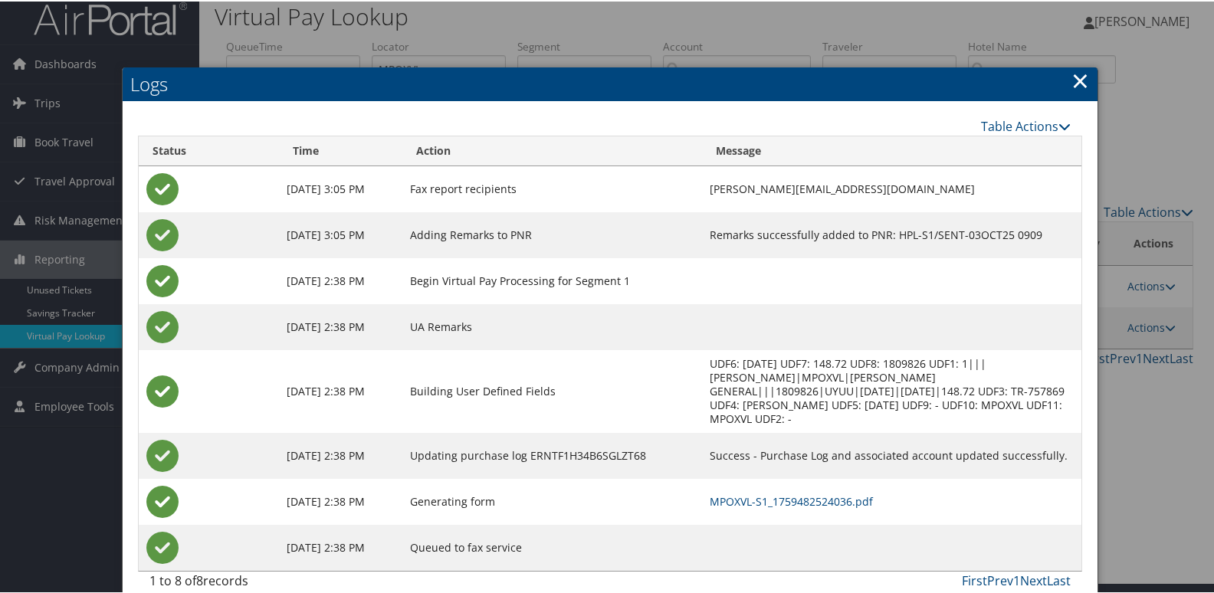
scroll to position [16, 0]
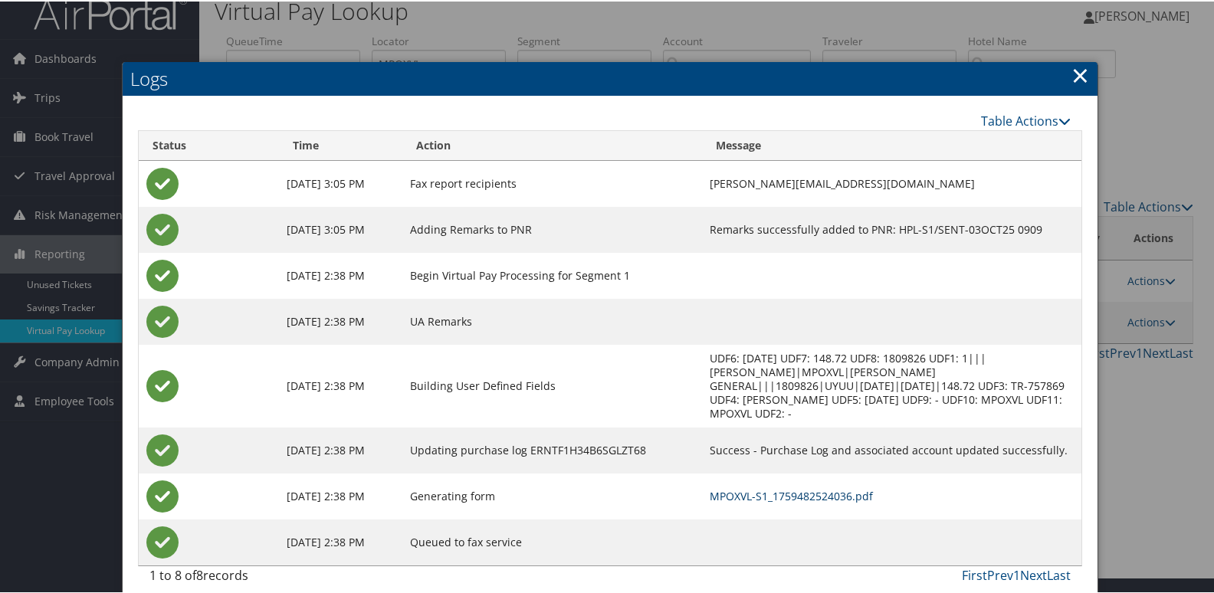
click at [799, 487] on link "MPOXVL-S1_1759482524036.pdf" at bounding box center [791, 494] width 163 height 15
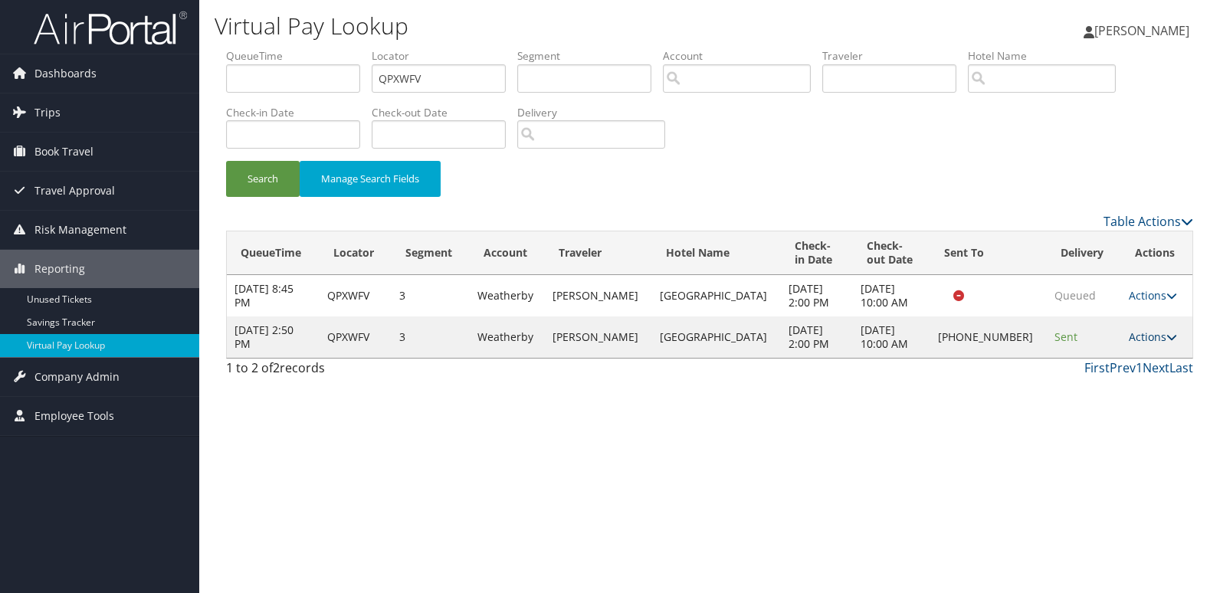
click at [1136, 333] on link "Actions" at bounding box center [1153, 336] width 48 height 15
click at [1117, 359] on link "Resend" at bounding box center [1099, 359] width 131 height 26
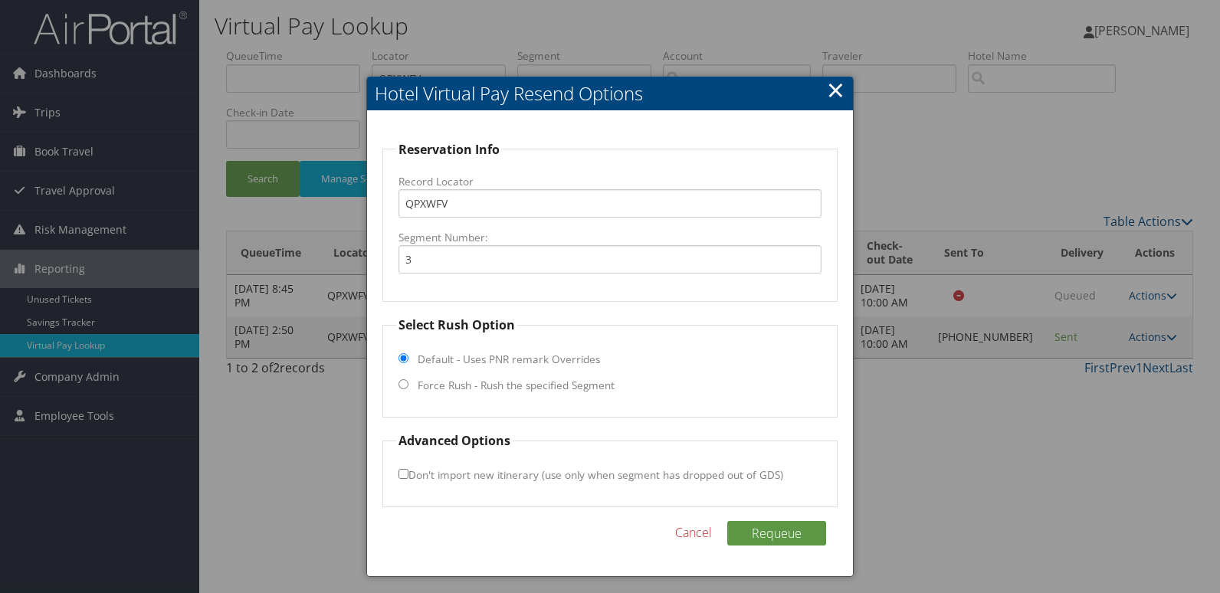
click at [477, 392] on label "Force Rush - Rush the specified Segment" at bounding box center [516, 385] width 197 height 15
click at [408, 389] on input "Force Rush - Rush the specified Segment" at bounding box center [403, 384] width 10 height 10
radio input "true"
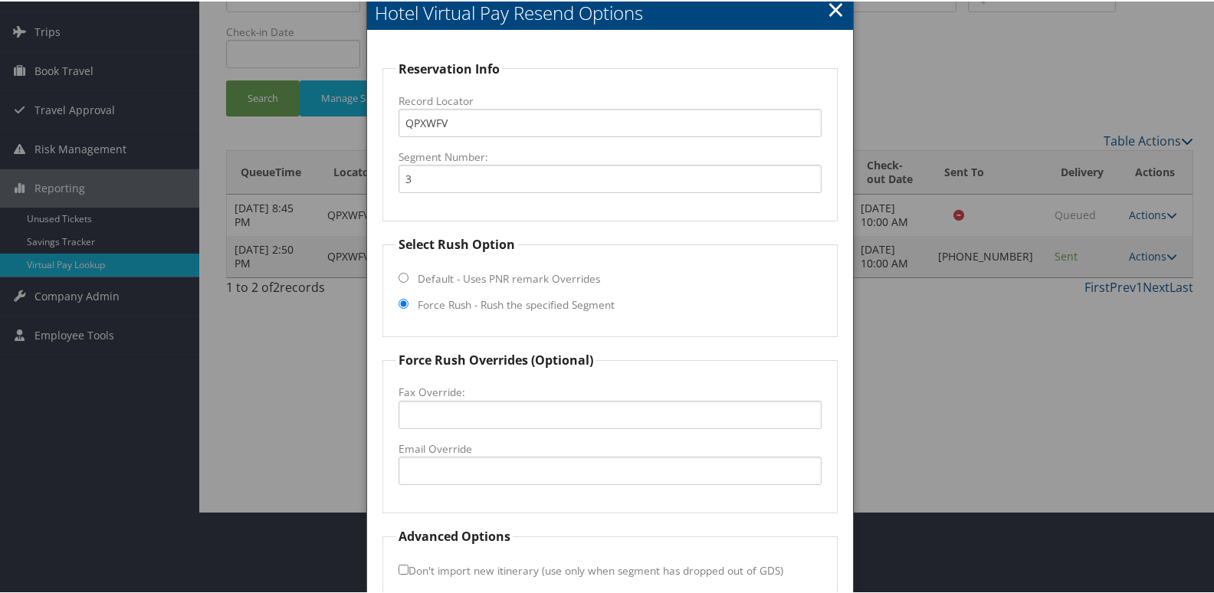
scroll to position [160, 0]
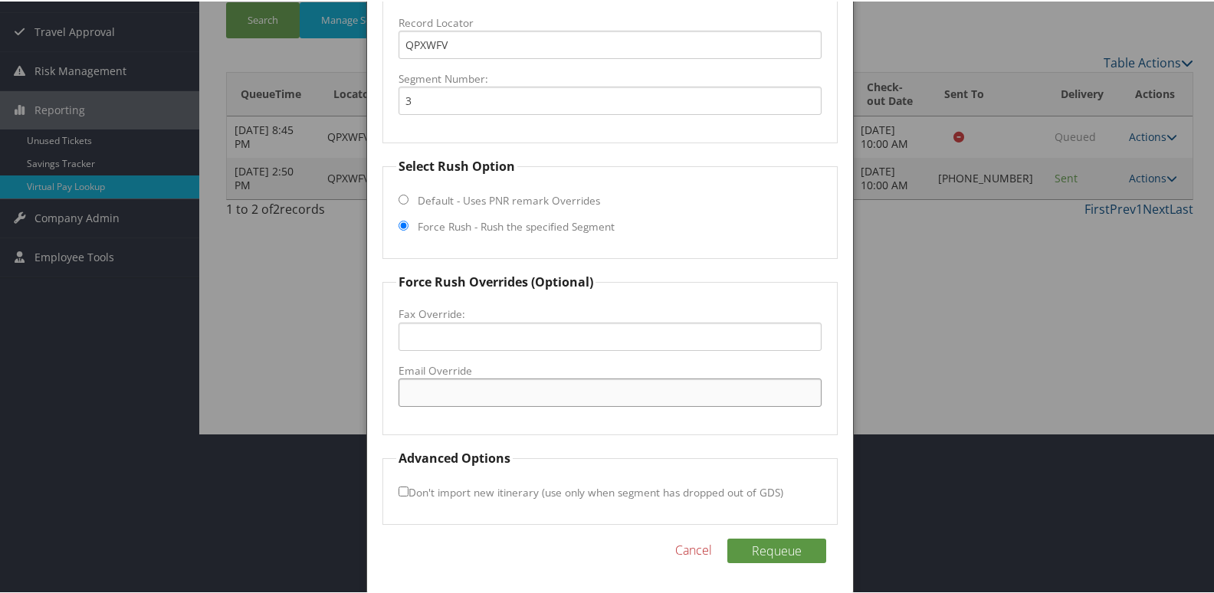
click at [474, 392] on input "Email Override" at bounding box center [610, 391] width 424 height 28
type input "aloftelpaso4160@gmail.com"
click at [801, 552] on button "Requeue" at bounding box center [776, 549] width 99 height 25
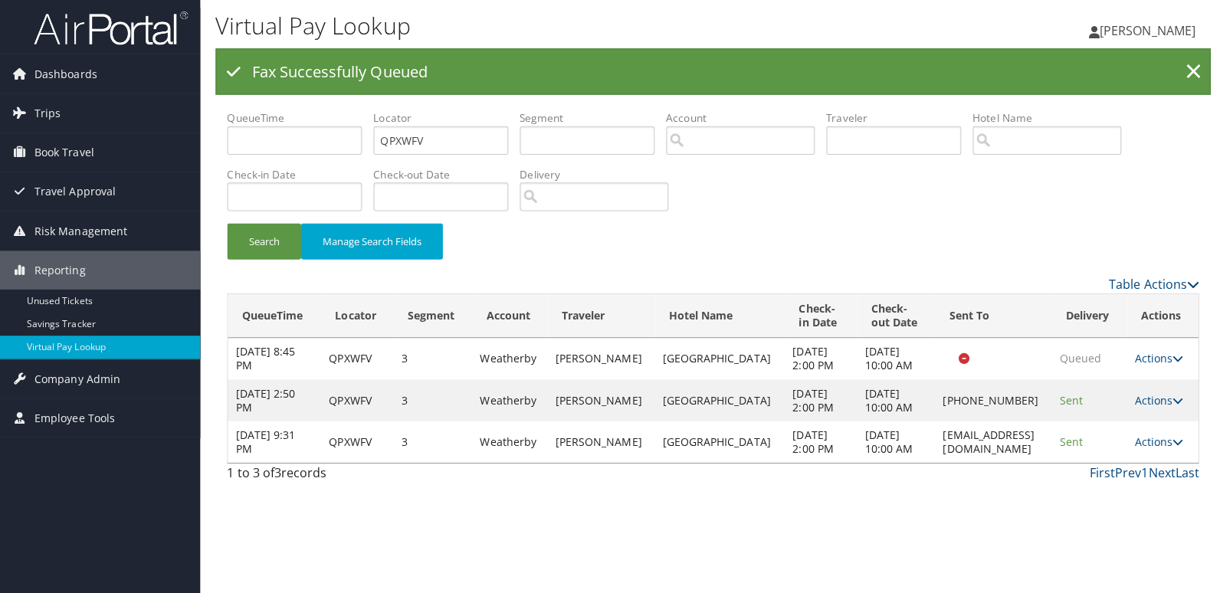
scroll to position [0, 0]
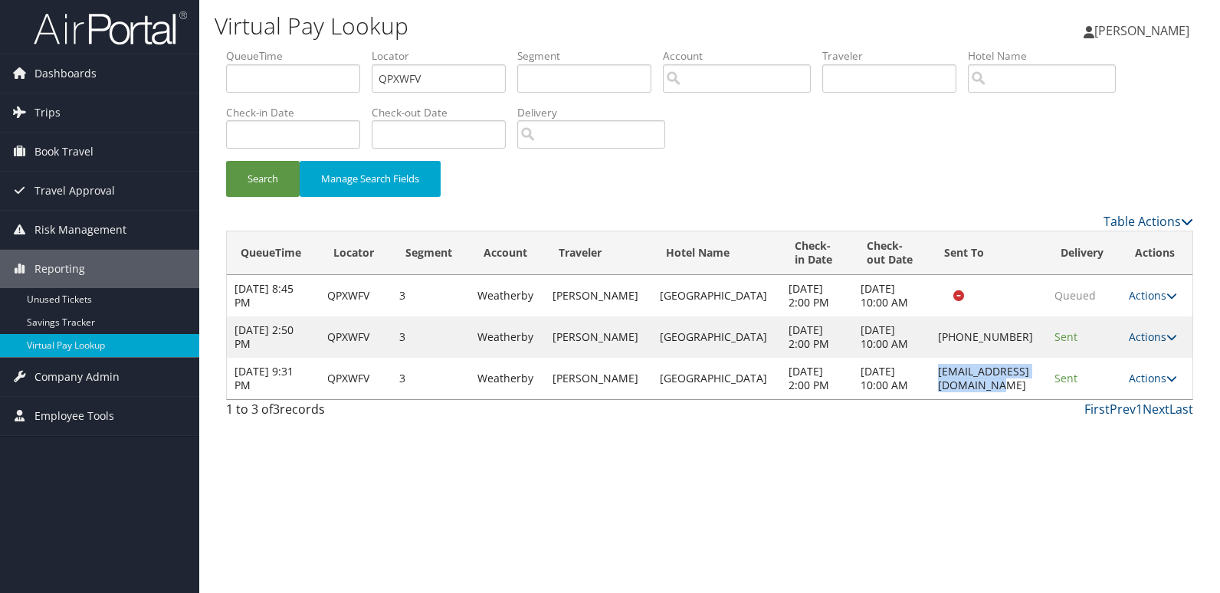
drag, startPoint x: 888, startPoint y: 375, endPoint x: 1031, endPoint y: 382, distance: 142.7
click at [1031, 382] on td "aloftelpaso4160@gmail.com" at bounding box center [988, 378] width 116 height 41
copy td "aloftelpaso4160@gmail.com"
click at [1160, 385] on link "Actions" at bounding box center [1153, 378] width 48 height 15
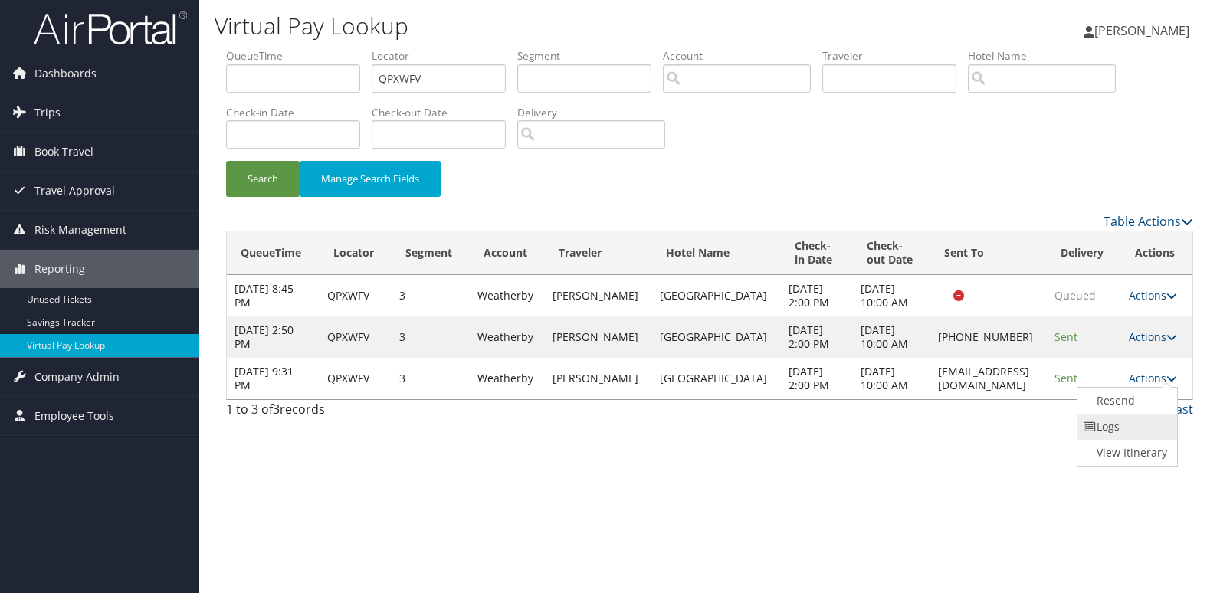
click at [1141, 421] on link "Logs" at bounding box center [1125, 427] width 97 height 26
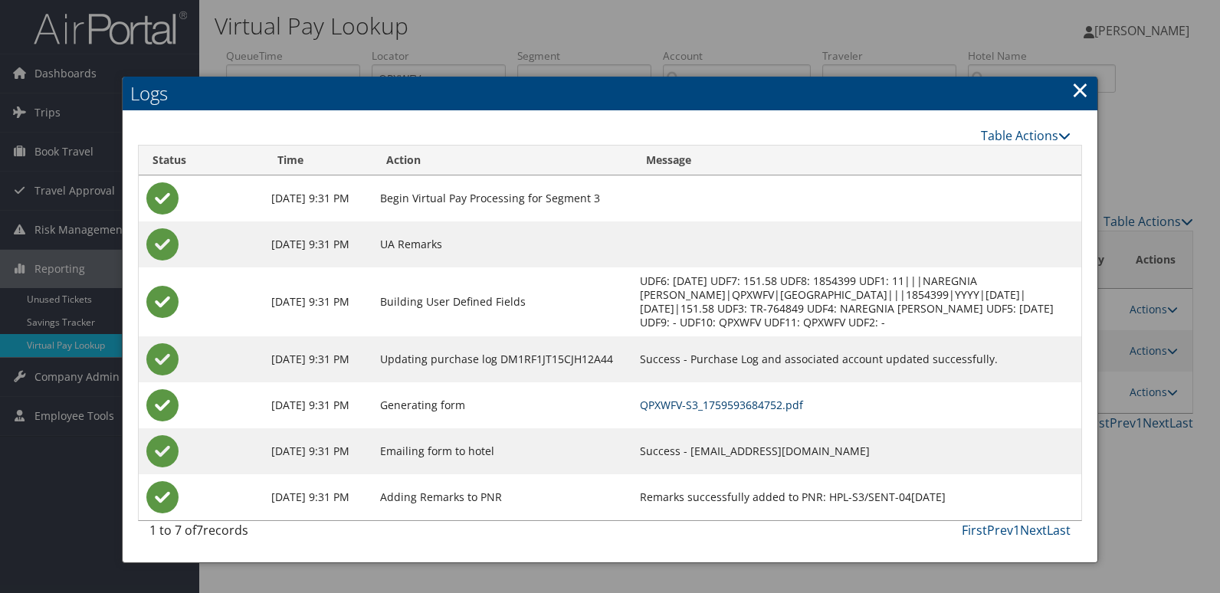
click at [797, 403] on link "QPXWFV-S3_1759593684752.pdf" at bounding box center [721, 405] width 163 height 15
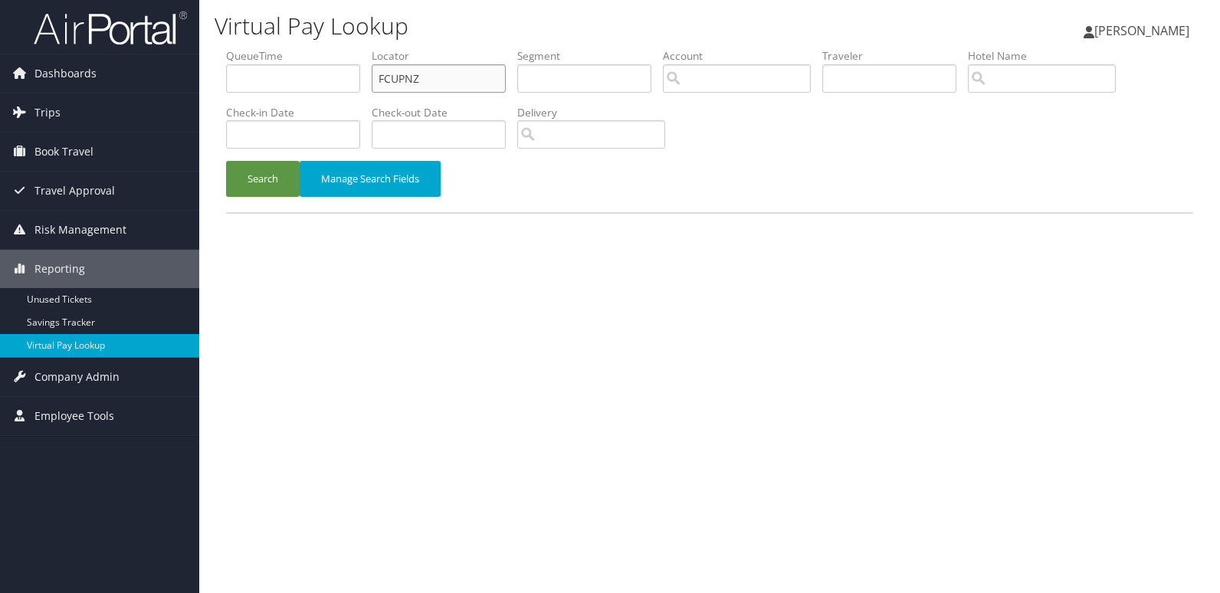
drag, startPoint x: 0, startPoint y: 0, endPoint x: 290, endPoint y: 107, distance: 309.6
click at [296, 48] on ul "QueueTime Locator FCUPNZ Segment Account Traveler Hotel Name Check-in Date Chec…" at bounding box center [709, 48] width 967 height 0
paste input "IHPDLD"
type input "IHPDLD"
click at [273, 178] on button "Search" at bounding box center [263, 179] width 74 height 36
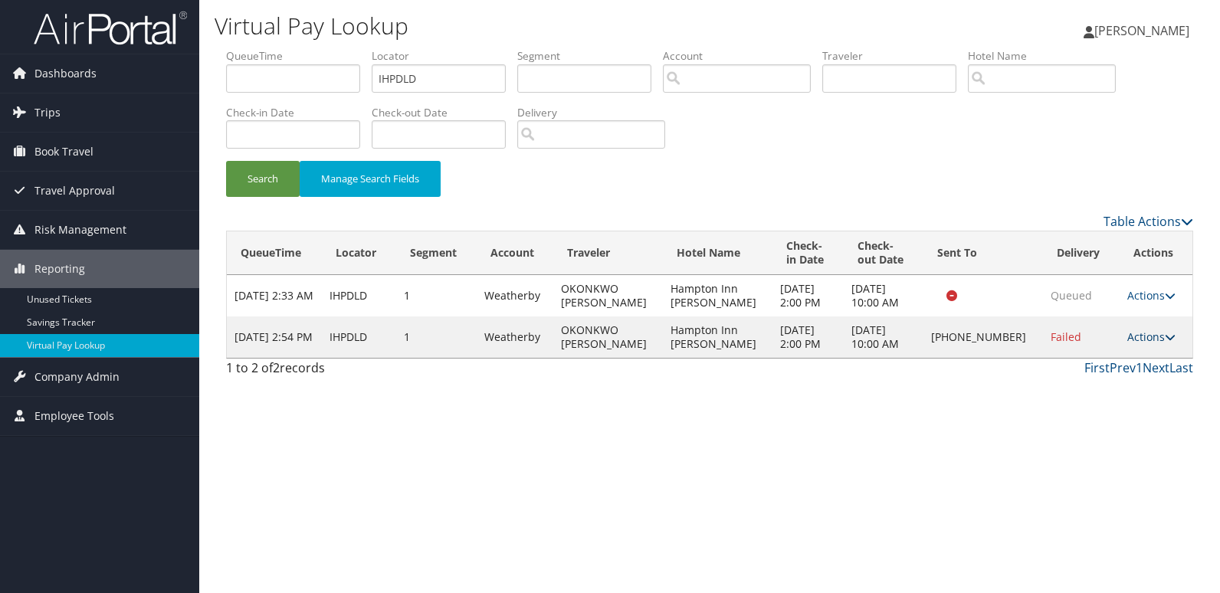
click at [1127, 336] on link "Actions" at bounding box center [1151, 336] width 48 height 15
click at [1106, 388] on link "Logs" at bounding box center [1099, 385] width 131 height 26
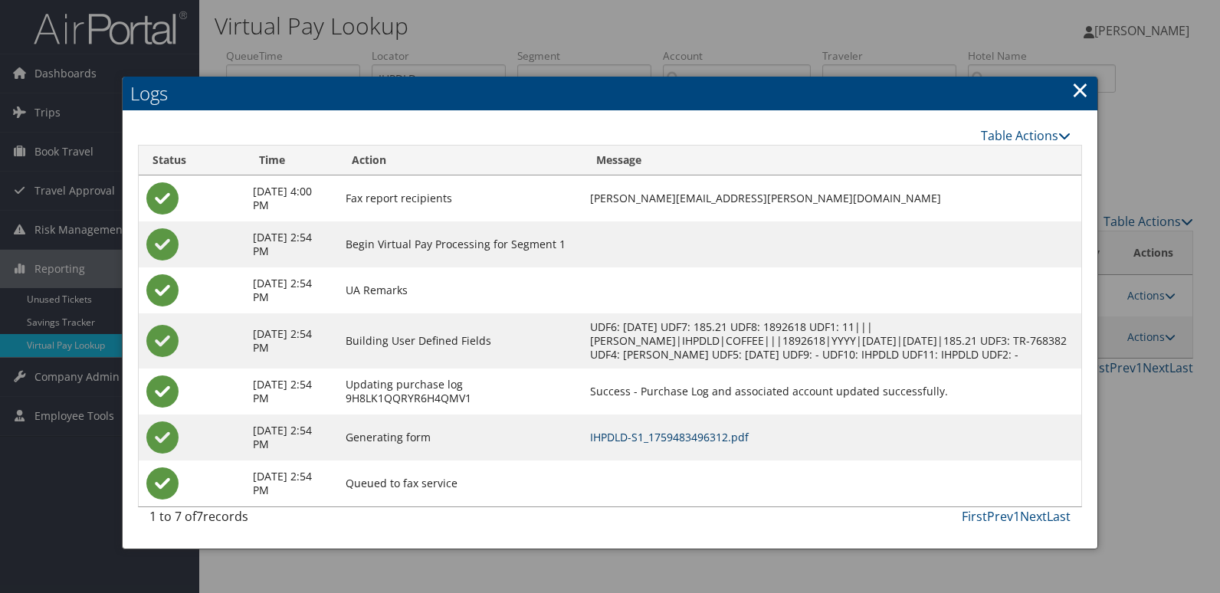
click at [729, 444] on link "IHPDLD-S1_1759483496312.pdf" at bounding box center [669, 437] width 159 height 15
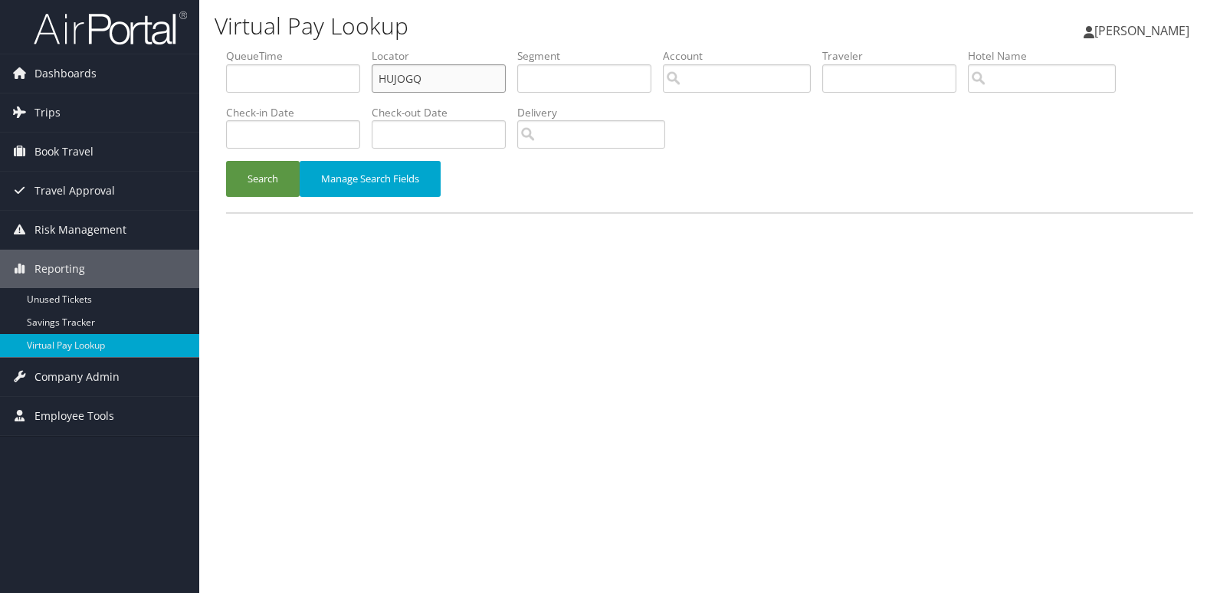
click at [230, 48] on ul "QueueTime Locator HUJOGQ Segment Account Traveler Hotel Name Check-in Date Chec…" at bounding box center [709, 48] width 967 height 0
paste input "GGZNTY"
type input "GGZNTY"
click at [234, 175] on button "Search" at bounding box center [263, 179] width 74 height 36
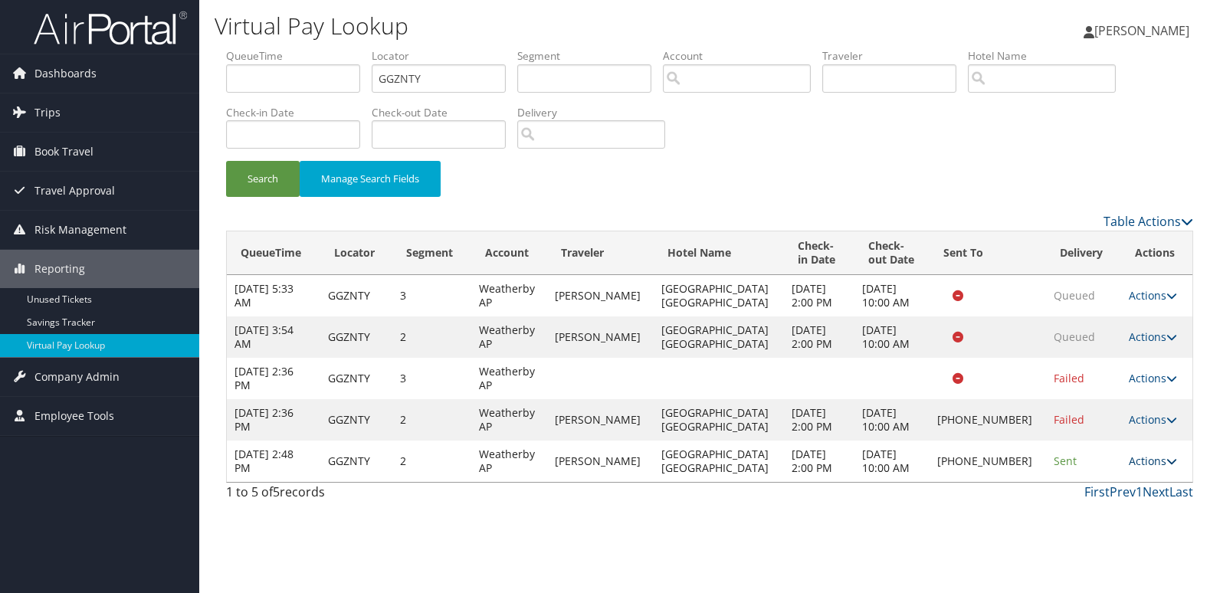
drag, startPoint x: 1139, startPoint y: 456, endPoint x: 1150, endPoint y: 458, distance: 11.7
click at [1144, 457] on link "Actions" at bounding box center [1153, 461] width 48 height 15
drag, startPoint x: 1150, startPoint y: 458, endPoint x: 1087, endPoint y: 498, distance: 74.4
click at [1087, 498] on link "Logs" at bounding box center [1098, 510] width 131 height 26
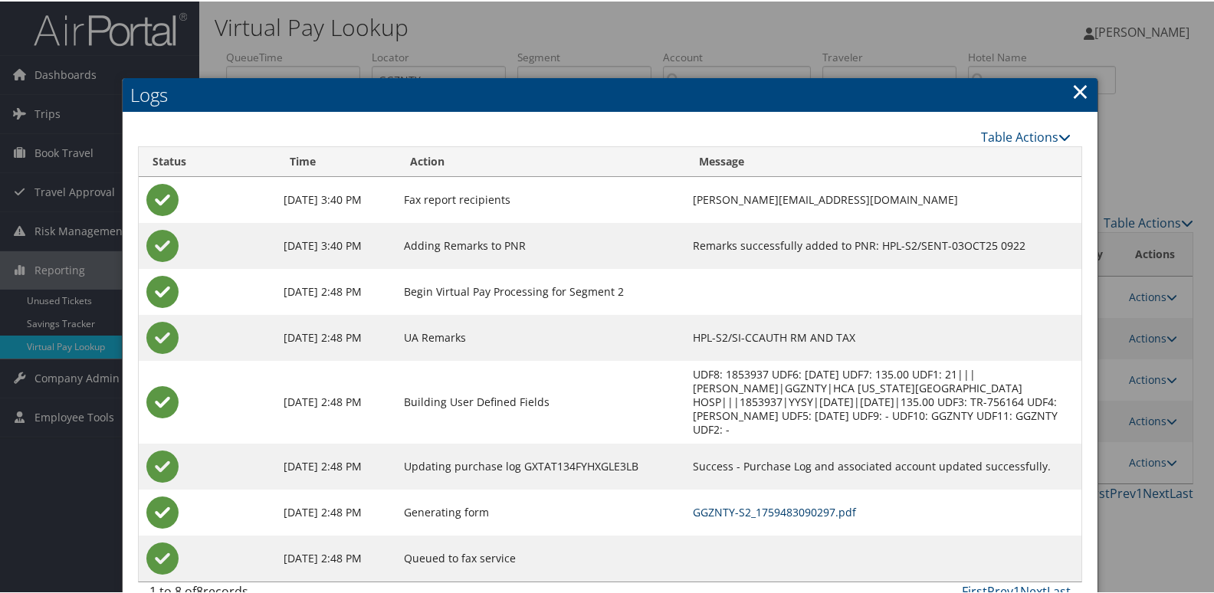
click at [800, 503] on link "GGZNTY-S2_1759483090297.pdf" at bounding box center [774, 510] width 163 height 15
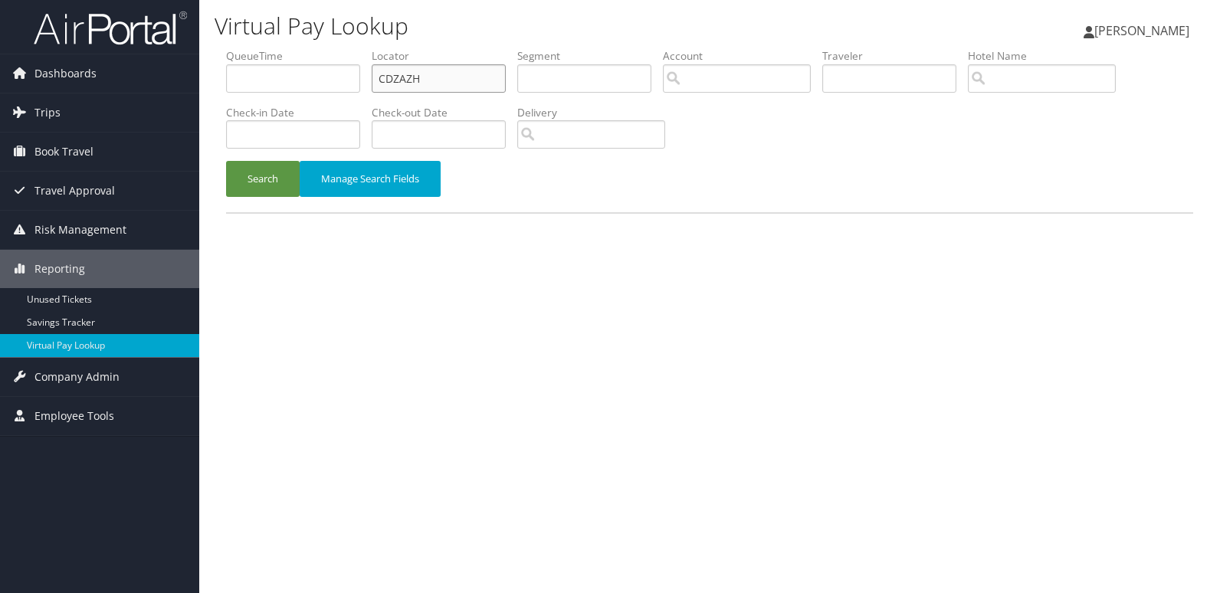
click at [329, 48] on ul "QueueTime Locator CDZAZH Segment Account Traveler Hotel Name Check-in Date Chec…" at bounding box center [709, 48] width 967 height 0
paste input "KJWII"
type input "KJWIIH"
drag, startPoint x: 239, startPoint y: 195, endPoint x: 272, endPoint y: 196, distance: 33.0
click at [241, 195] on button "Search" at bounding box center [263, 179] width 74 height 36
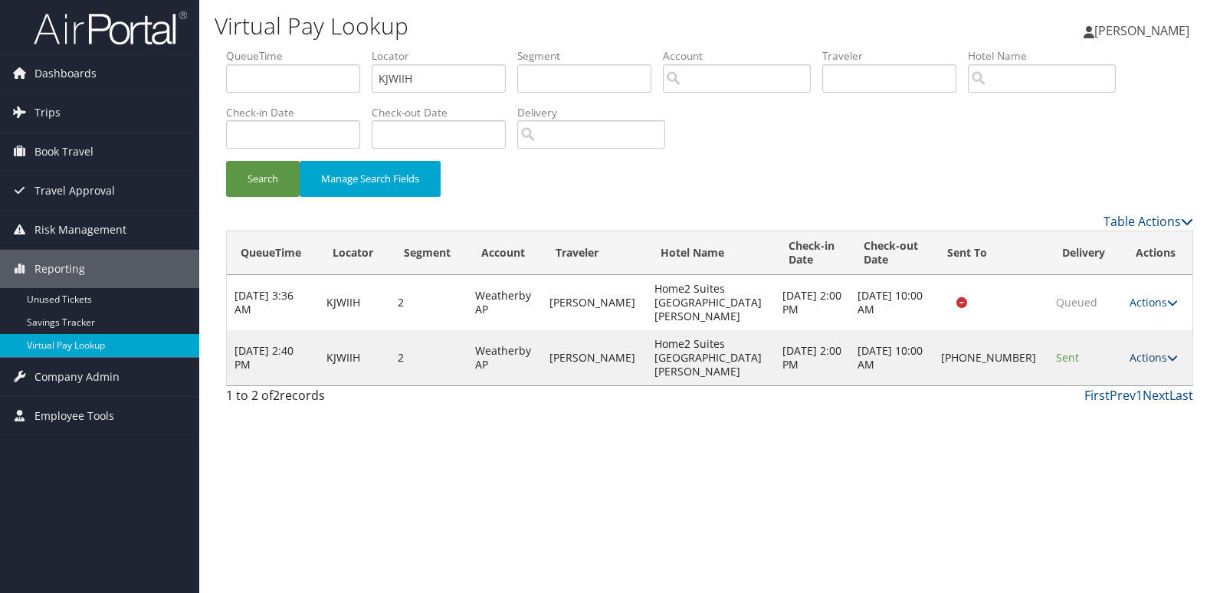
click at [1130, 350] on link "Actions" at bounding box center [1153, 357] width 48 height 15
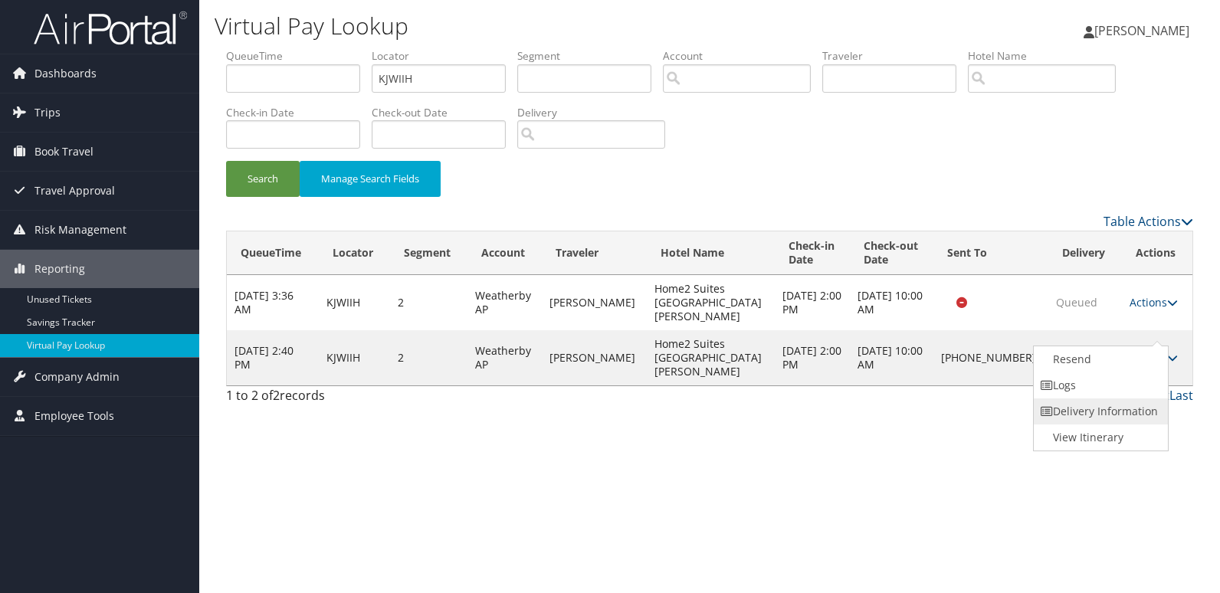
click at [1113, 398] on link "Delivery Information" at bounding box center [1099, 411] width 131 height 26
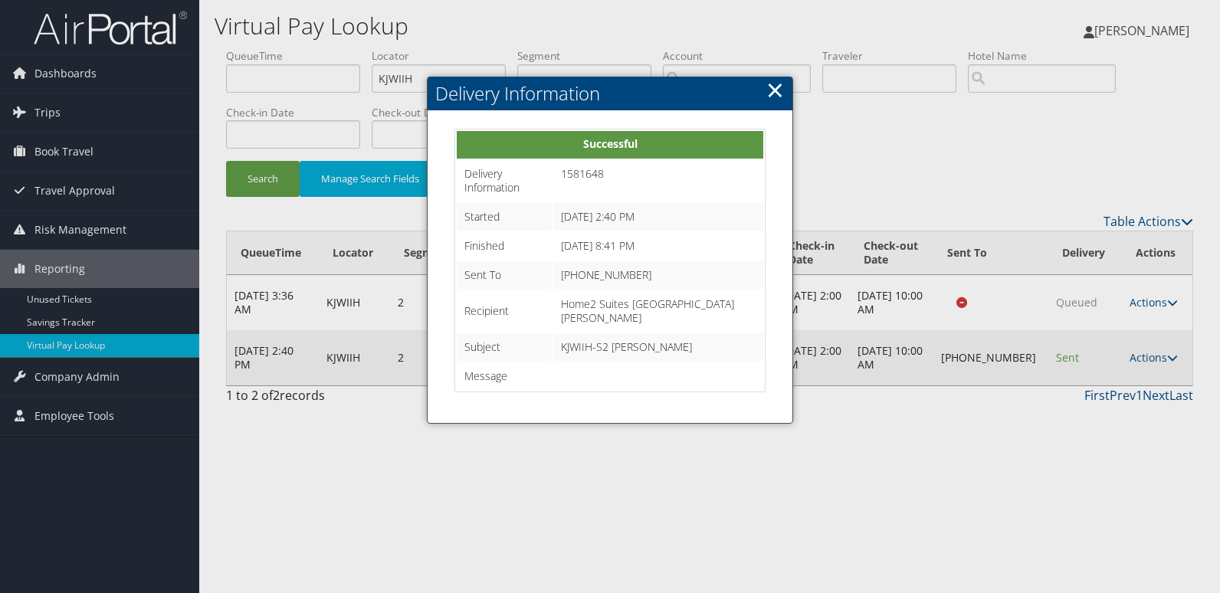
click at [1142, 350] on link "Actions" at bounding box center [1153, 357] width 48 height 15
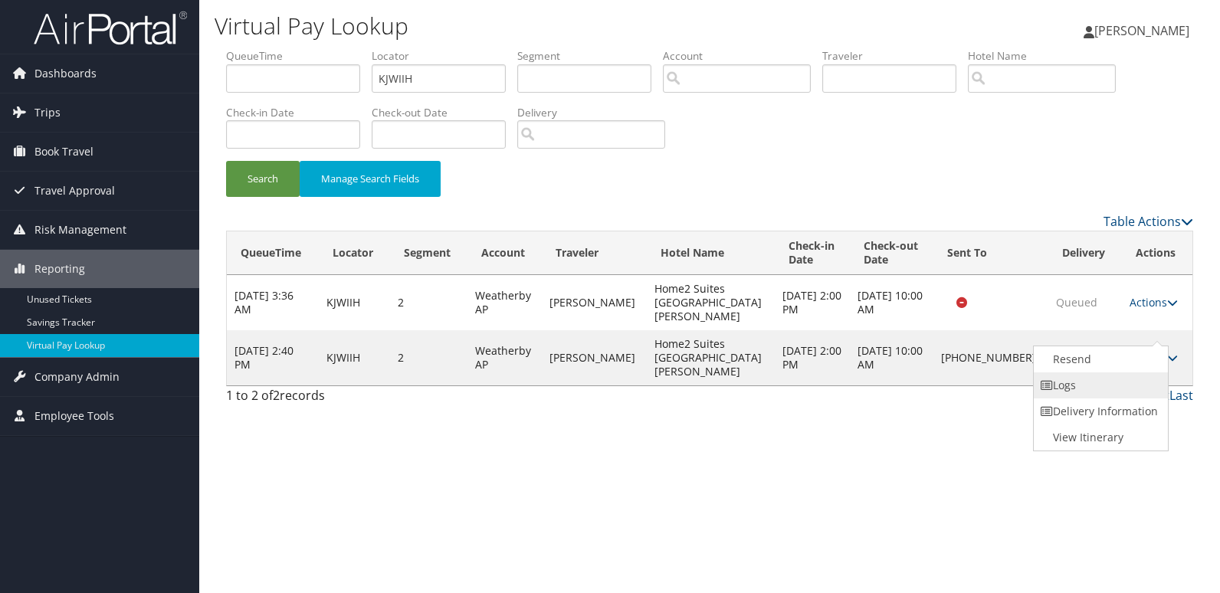
click at [1123, 379] on link "Logs" at bounding box center [1099, 385] width 131 height 26
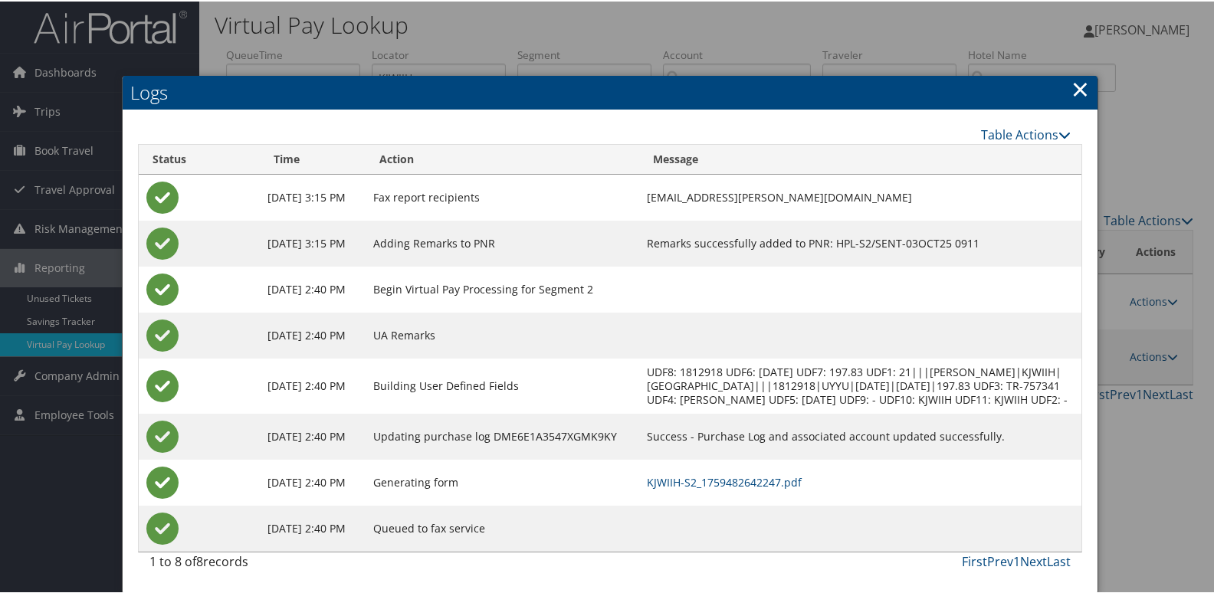
scroll to position [16, 0]
click at [824, 470] on td "KJWIIH-S2_1759482642247.pdf" at bounding box center [859, 481] width 441 height 46
click at [801, 483] on link "KJWIIH-S2_1759482642247.pdf" at bounding box center [724, 481] width 155 height 15
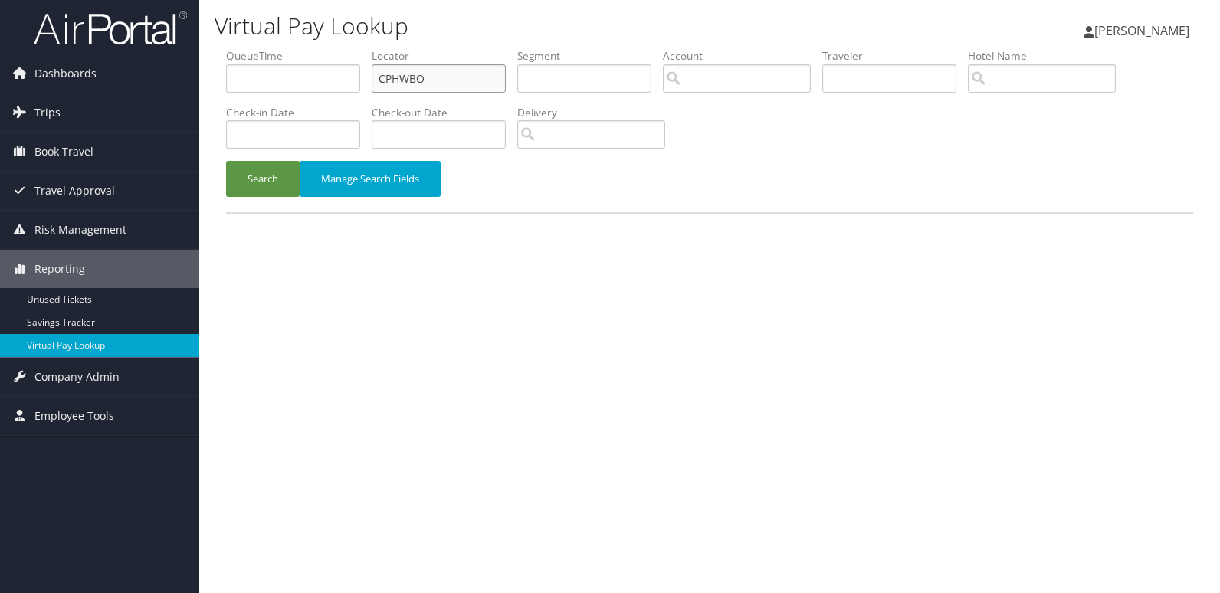
click at [312, 48] on ul "QueueTime Locator CPHWBO Segment Account Traveler Hotel Name Check-in Date Chec…" at bounding box center [709, 48] width 967 height 0
paste input "YHDQZG"
type input "YHDQZG"
drag, startPoint x: 268, startPoint y: 183, endPoint x: 346, endPoint y: 184, distance: 78.2
click at [270, 183] on button "Search" at bounding box center [263, 179] width 74 height 36
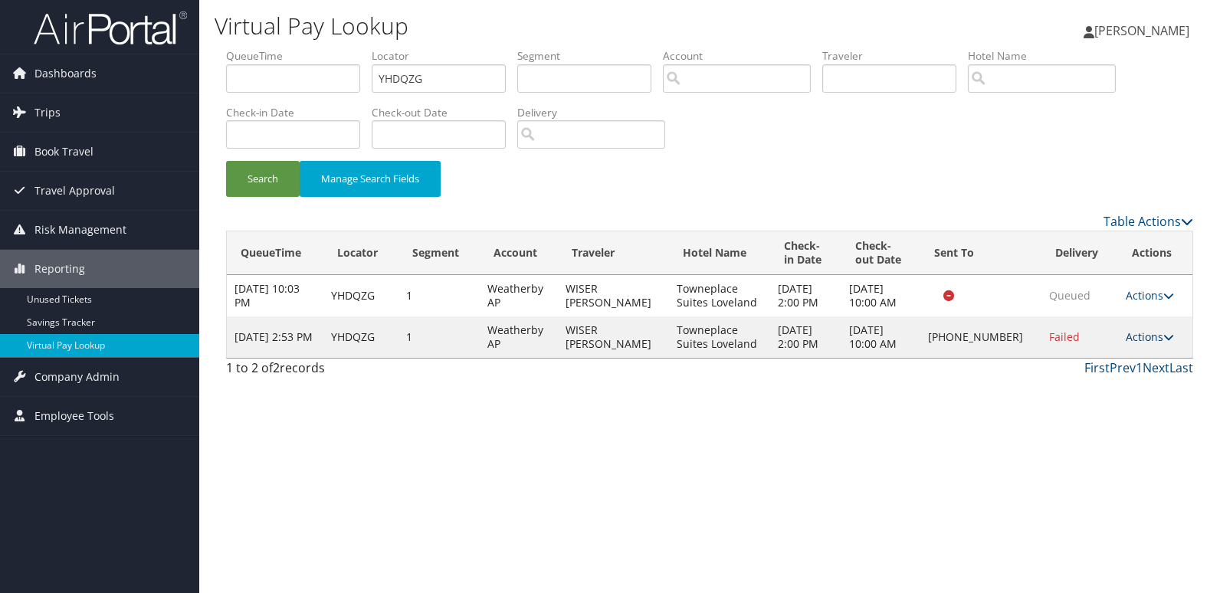
drag, startPoint x: 1152, startPoint y: 340, endPoint x: 1113, endPoint y: 395, distance: 67.0
click at [1152, 340] on link "Actions" at bounding box center [1150, 336] width 48 height 15
click at [1102, 398] on link "Delivery Information" at bounding box center [1098, 411] width 131 height 26
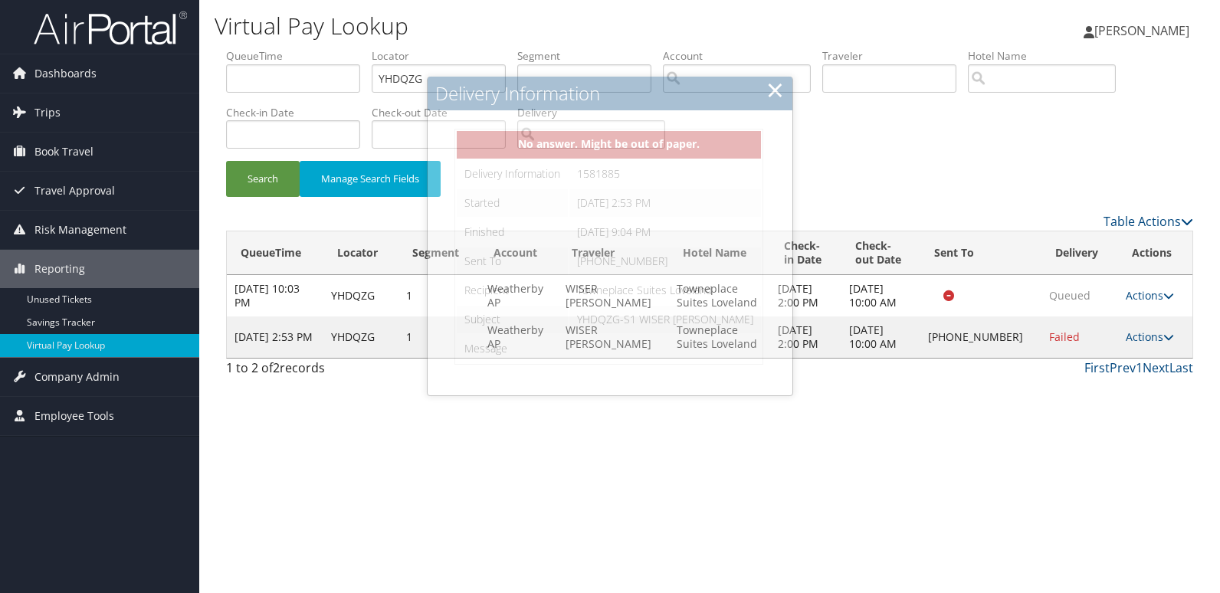
drag, startPoint x: 1155, startPoint y: 338, endPoint x: 1159, endPoint y: 351, distance: 13.8
click at [1153, 338] on link "Actions" at bounding box center [1150, 336] width 48 height 15
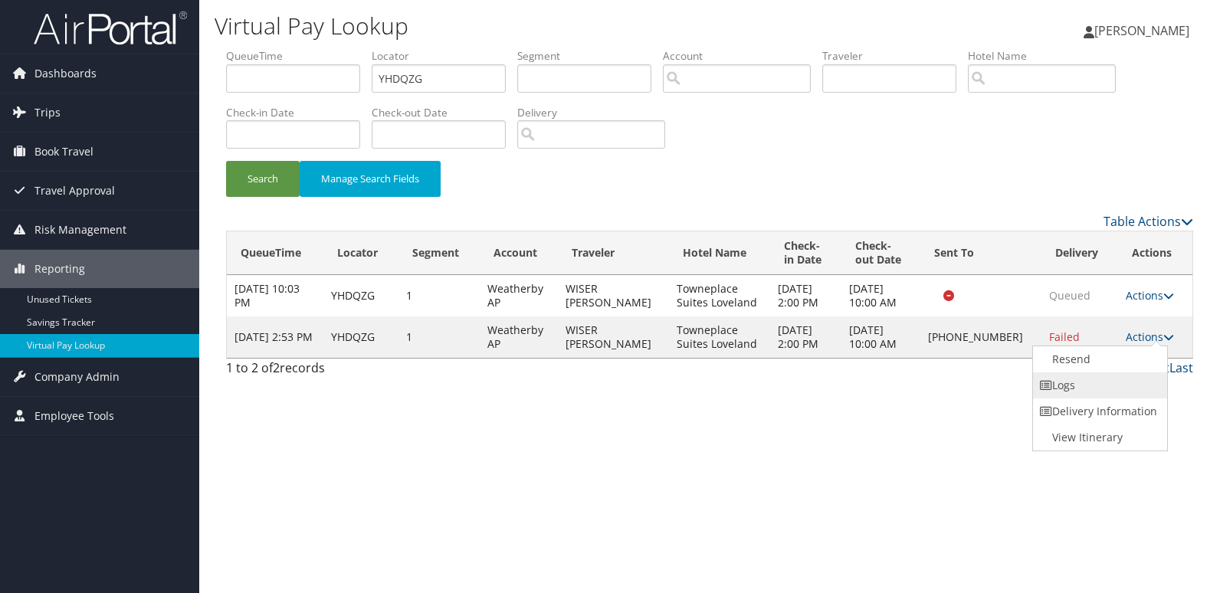
click at [1096, 389] on link "Logs" at bounding box center [1098, 385] width 131 height 26
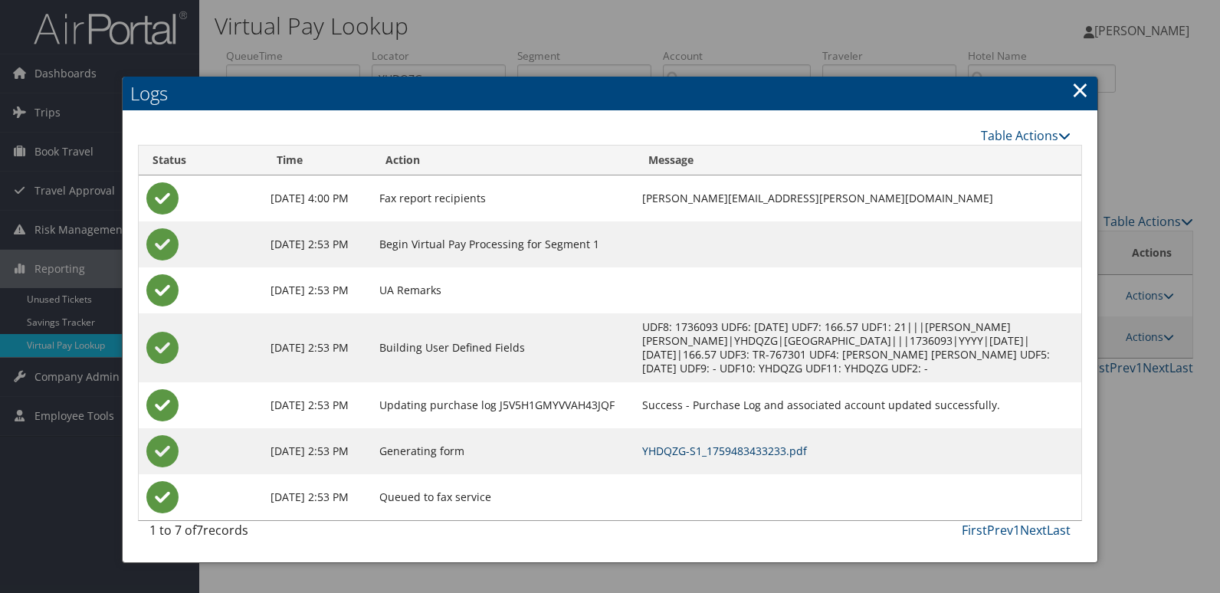
click at [807, 451] on link "YHDQZG-S1_1759483433233.pdf" at bounding box center [724, 451] width 165 height 15
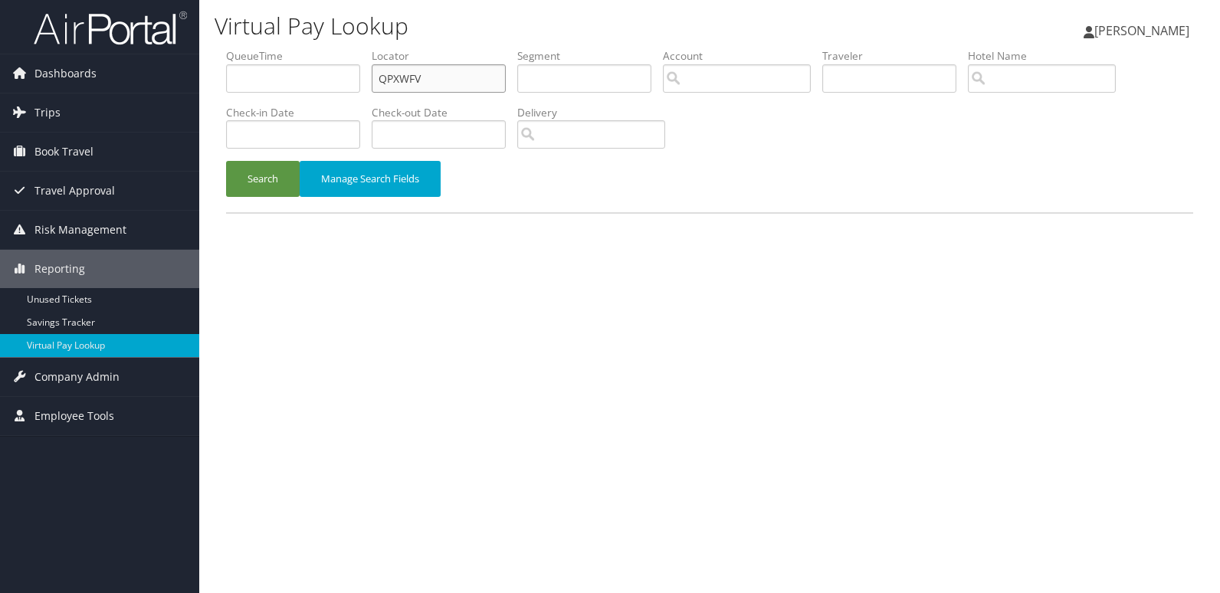
click at [305, 48] on ul "QueueTime Locator QPXWFV Segment Account Traveler Hotel Name Check-in Date Chec…" at bounding box center [709, 48] width 967 height 0
paste input "NEQAGN"
type input "NEQAGN"
click at [265, 177] on button "Search" at bounding box center [263, 179] width 74 height 36
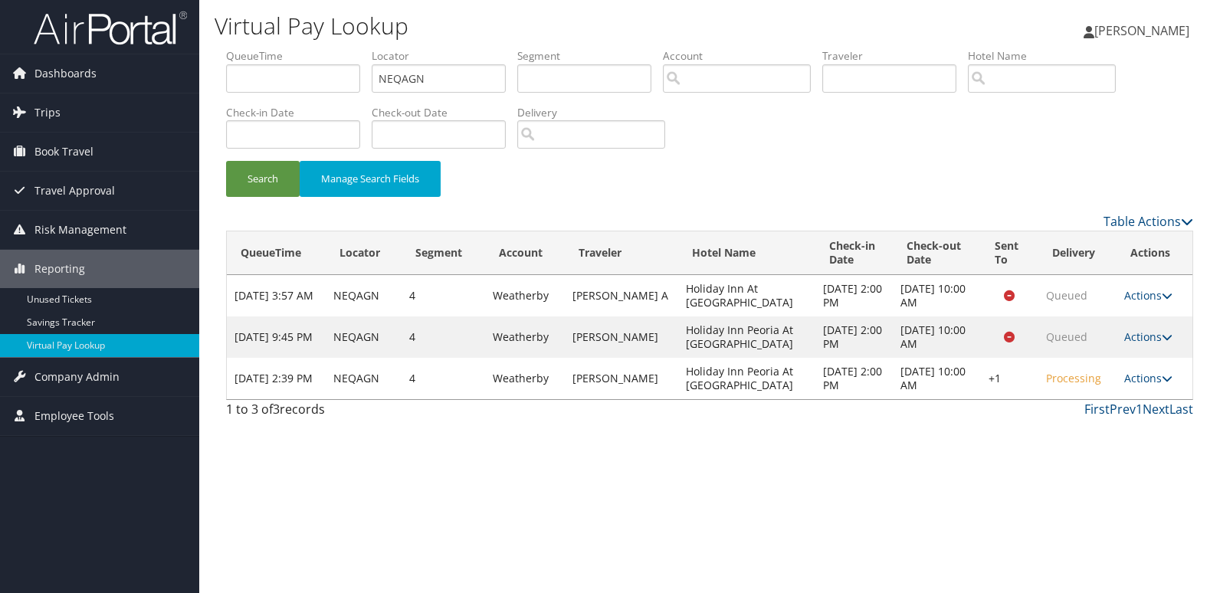
click at [1138, 386] on td "Actions Resend Logs Delivery Information View Itinerary" at bounding box center [1154, 378] width 76 height 41
click at [1148, 381] on link "Actions" at bounding box center [1148, 378] width 48 height 15
click at [1121, 414] on link "Logs" at bounding box center [1101, 427] width 131 height 26
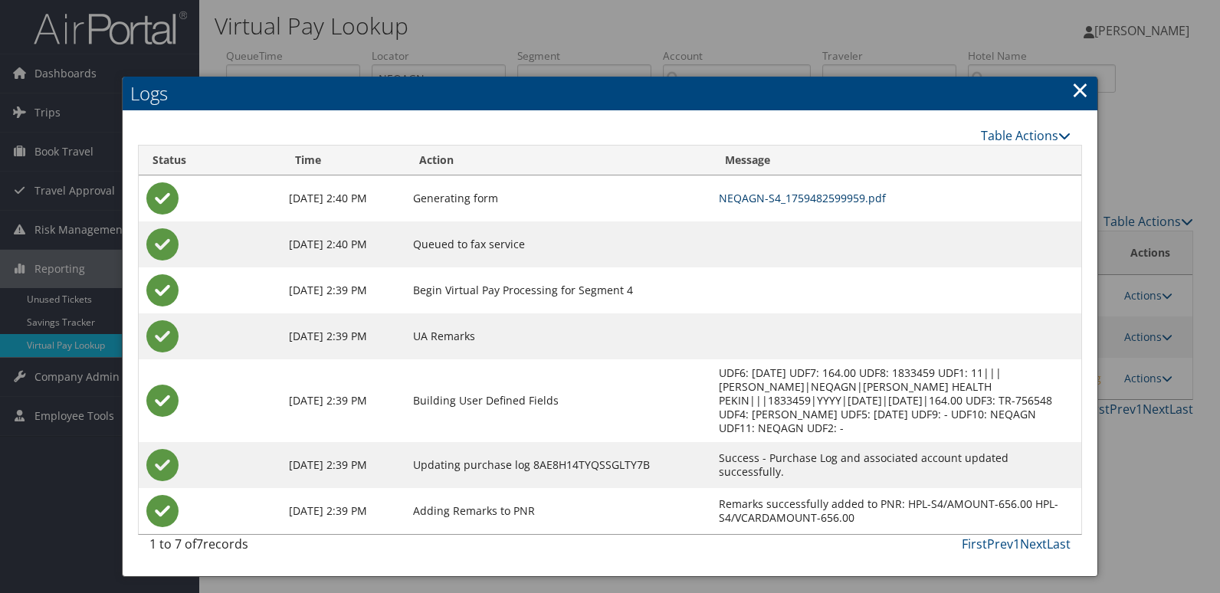
click at [854, 196] on link "NEQAGN-S4_1759482599959.pdf" at bounding box center [802, 198] width 167 height 15
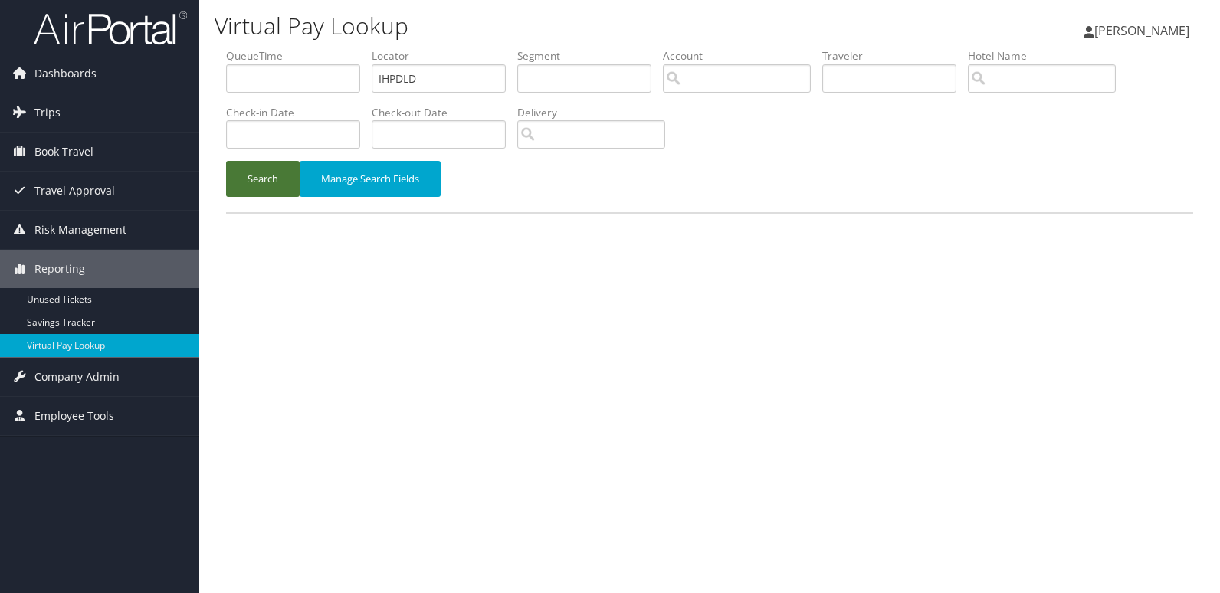
click at [286, 181] on button "Search" at bounding box center [263, 179] width 74 height 36
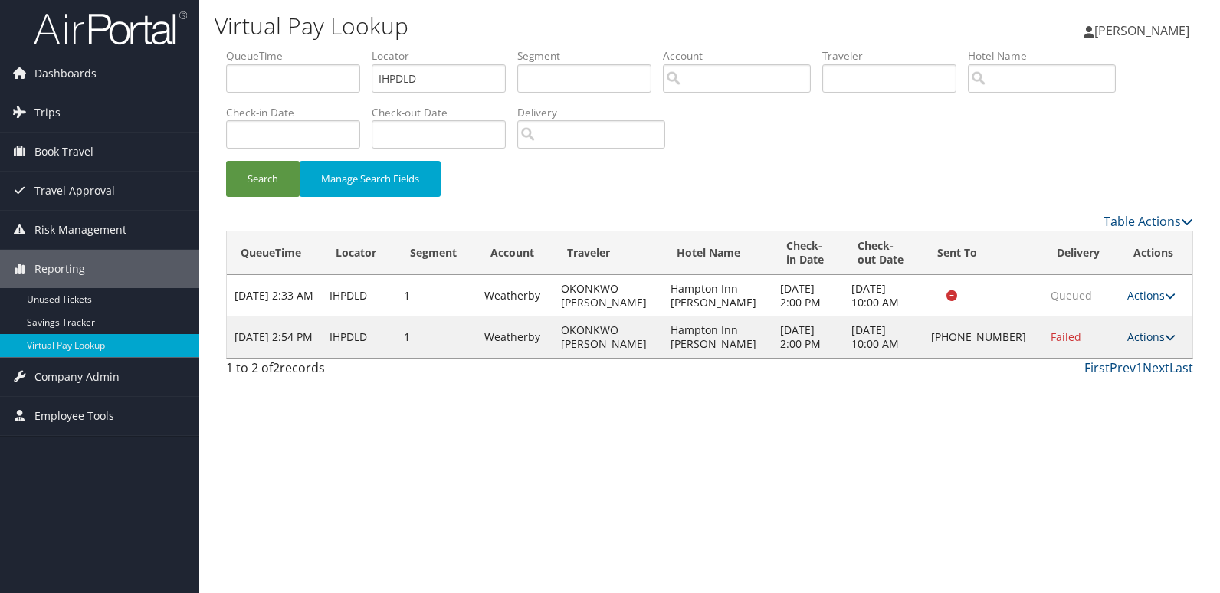
click at [1148, 336] on link "Actions" at bounding box center [1151, 336] width 48 height 15
click at [1121, 352] on link "Resend" at bounding box center [1099, 359] width 131 height 26
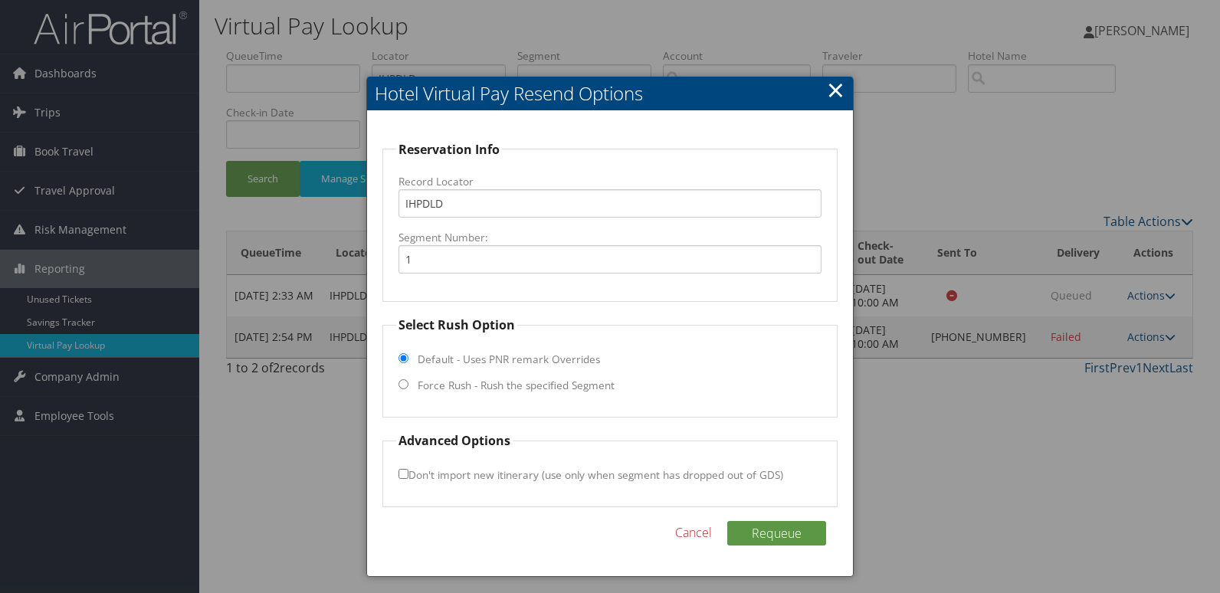
click at [568, 387] on label "Force Rush - Rush the specified Segment" at bounding box center [516, 385] width 197 height 15
click at [408, 387] on input "Force Rush - Rush the specified Segment" at bounding box center [403, 384] width 10 height 10
radio input "true"
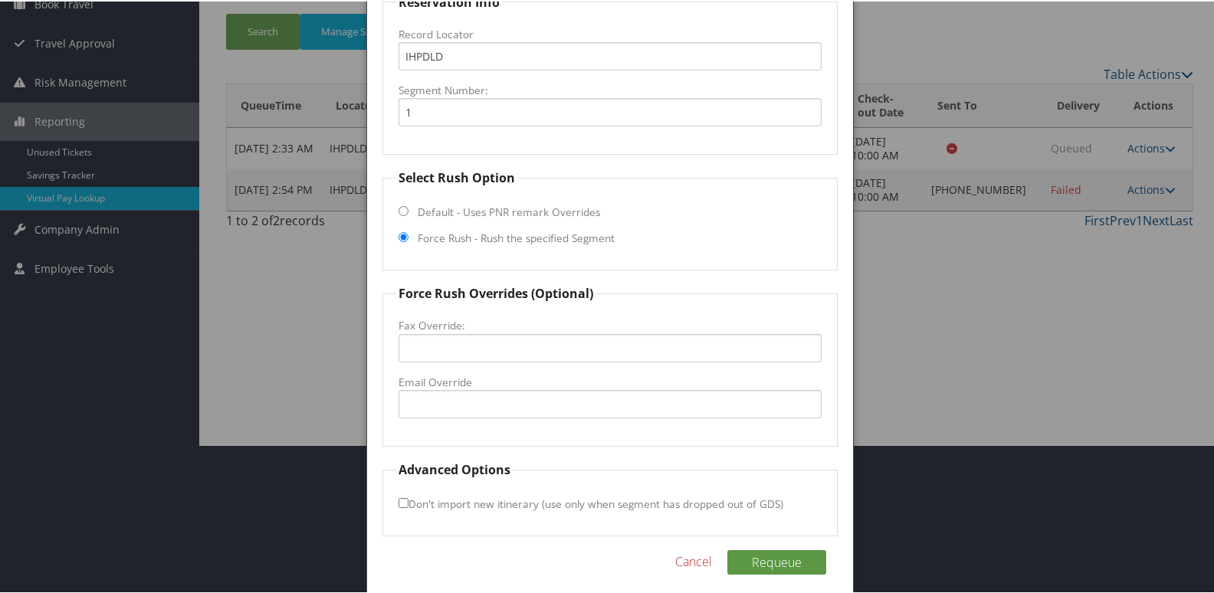
scroll to position [153, 0]
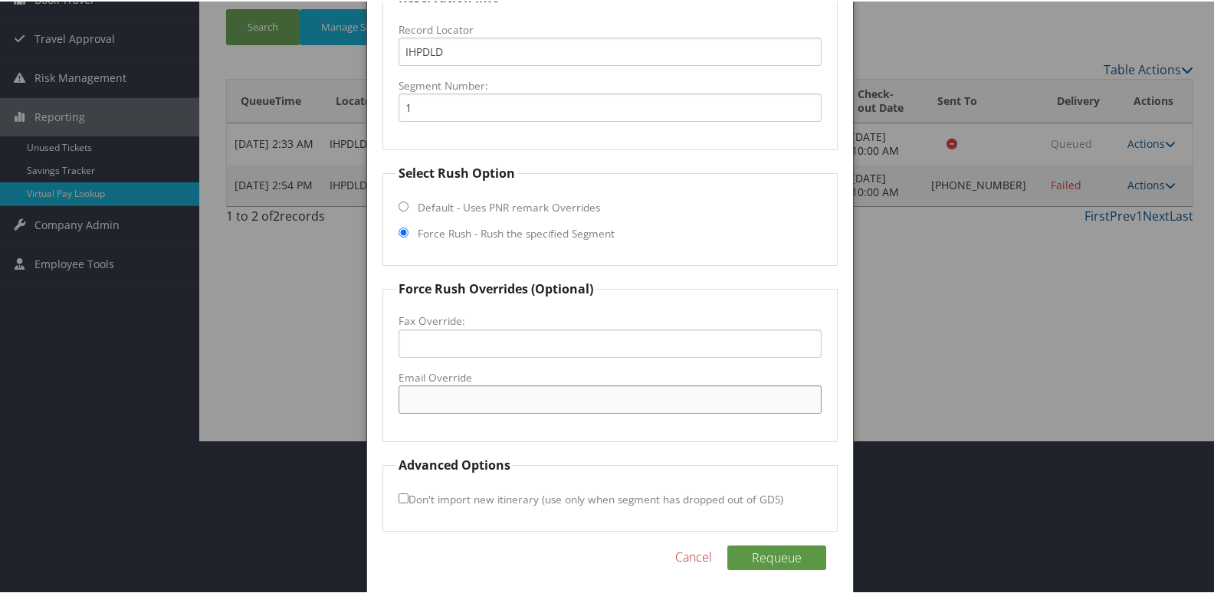
click at [505, 392] on input "Email Override" at bounding box center [610, 398] width 424 height 28
click at [650, 406] on input "douglas.hamptoninn@outlook.com" at bounding box center [610, 398] width 424 height 28
type input "douglas.hamptoninn@outlook.com"
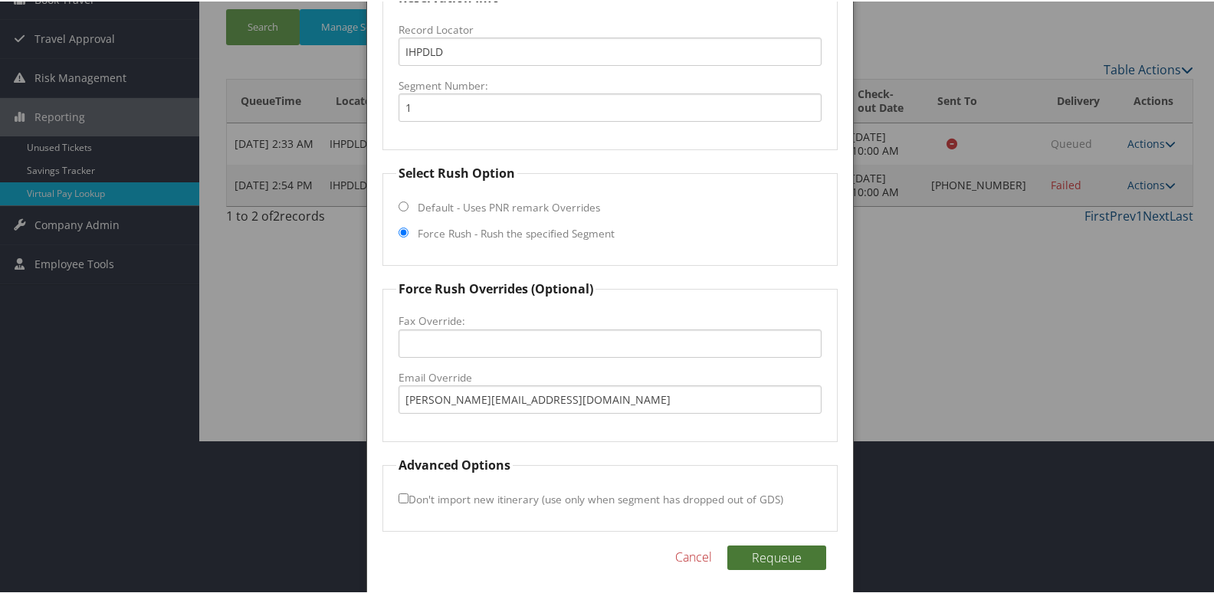
click at [747, 557] on button "Requeue" at bounding box center [776, 556] width 99 height 25
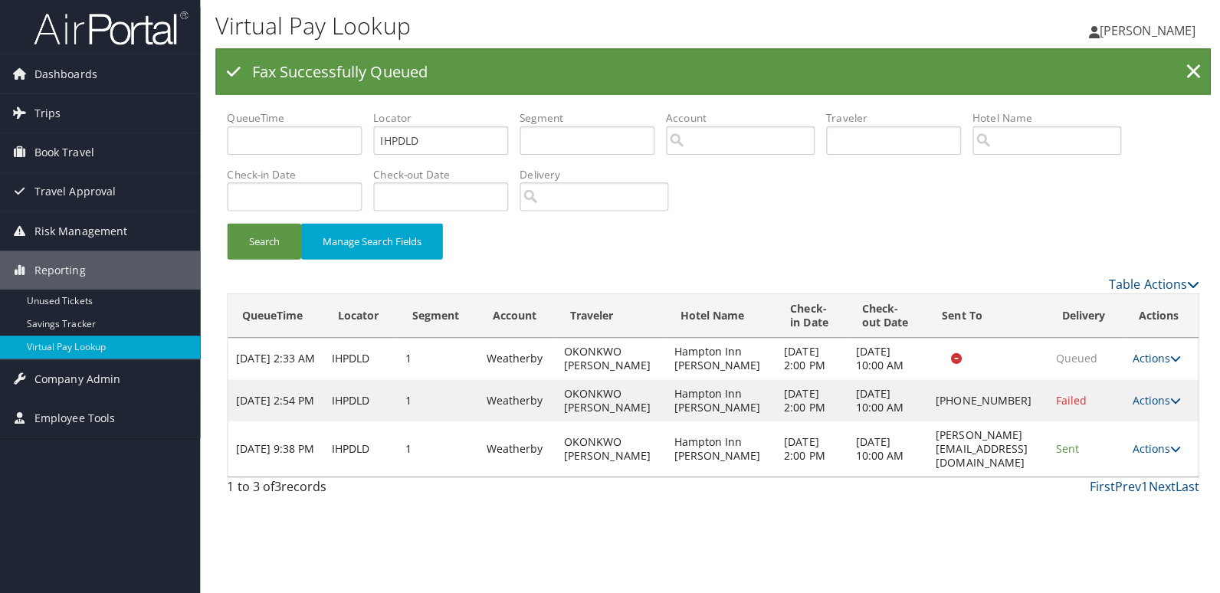
scroll to position [0, 0]
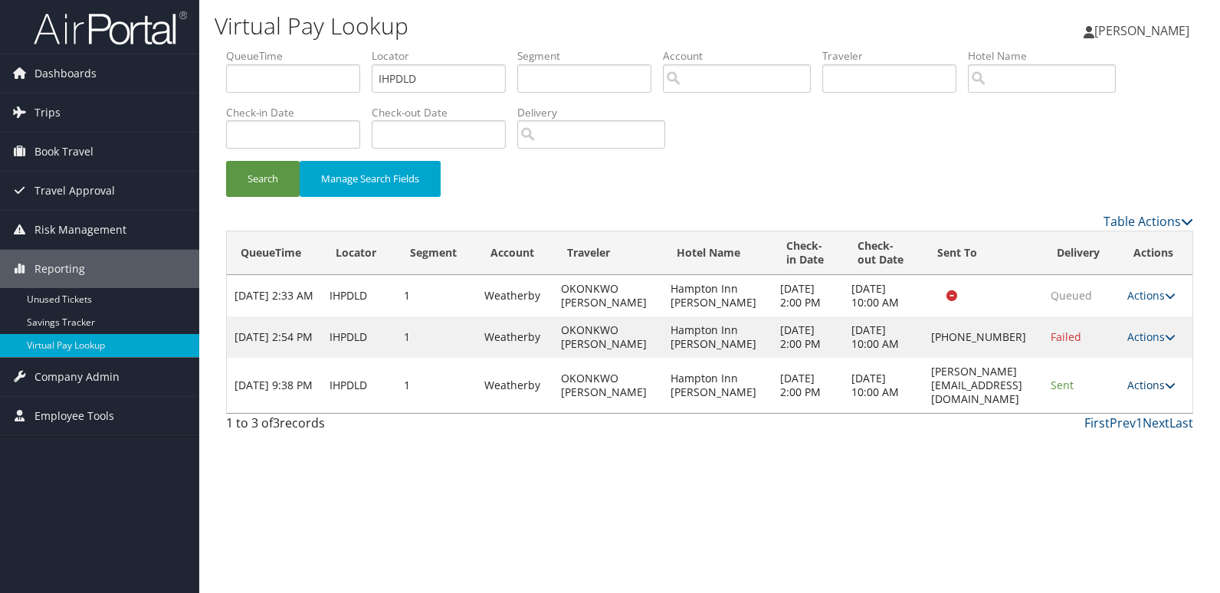
click at [1155, 392] on link "Actions" at bounding box center [1151, 385] width 48 height 15
click at [1142, 462] on link "Logs" at bounding box center [1128, 461] width 97 height 26
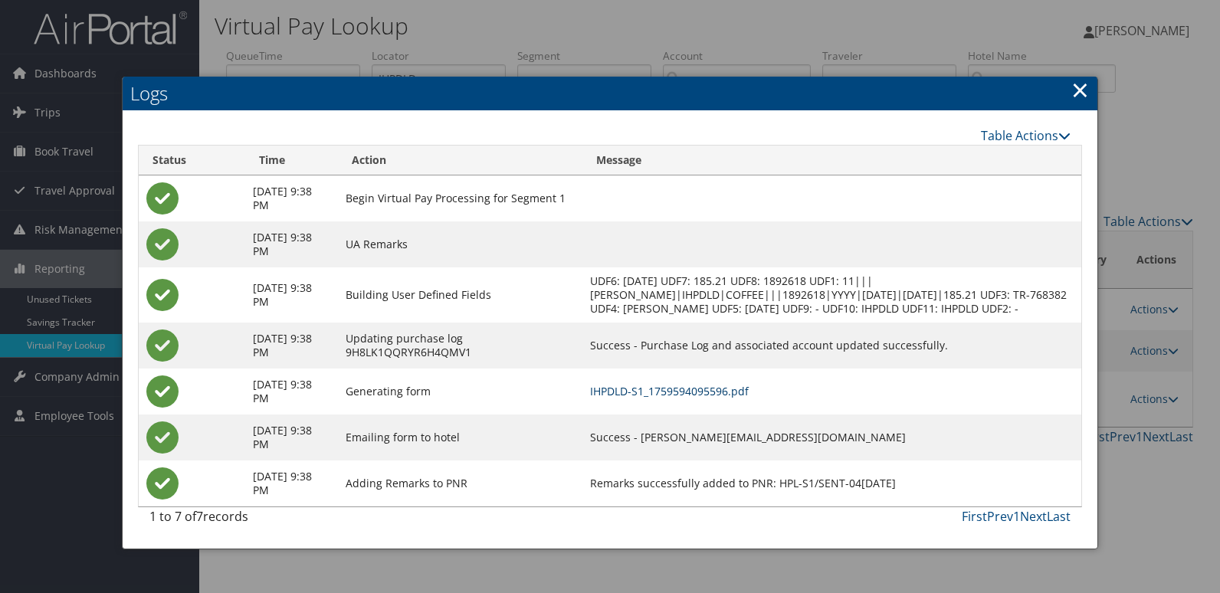
click at [745, 398] on link "IHPDLD-S1_1759594095596.pdf" at bounding box center [669, 391] width 159 height 15
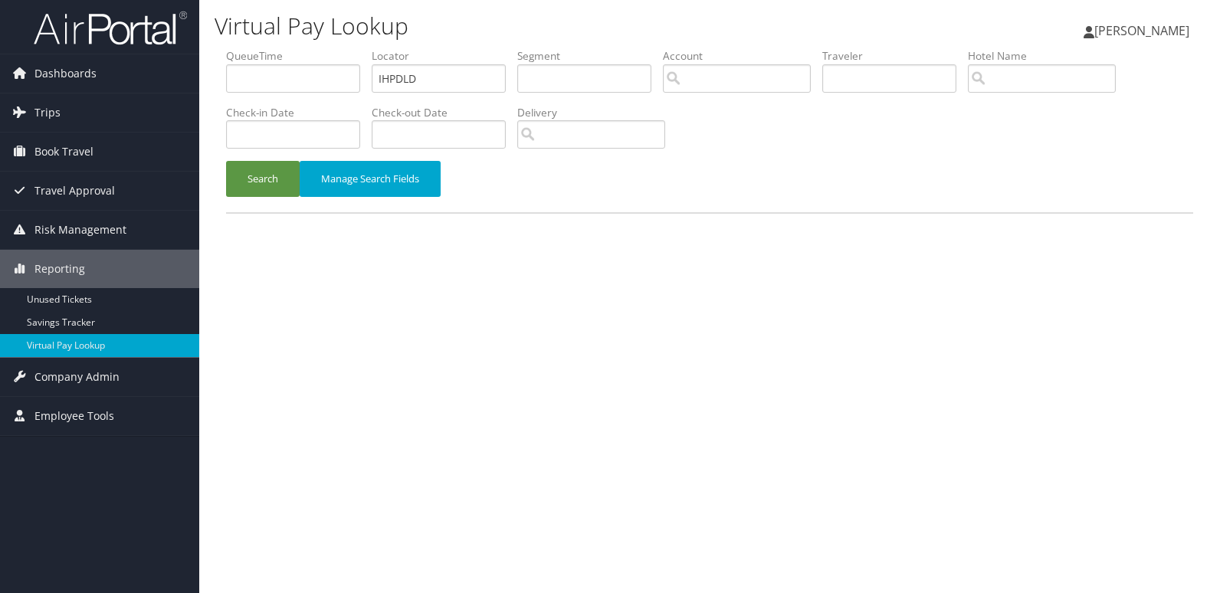
click at [275, 48] on ul "QueueTime Locator IHPDLD Segment Account Traveler Hotel Name Check-in Date Chec…" at bounding box center [709, 48] width 967 height 0
type input "OWTZHH"
click at [260, 180] on button "Search" at bounding box center [263, 179] width 74 height 36
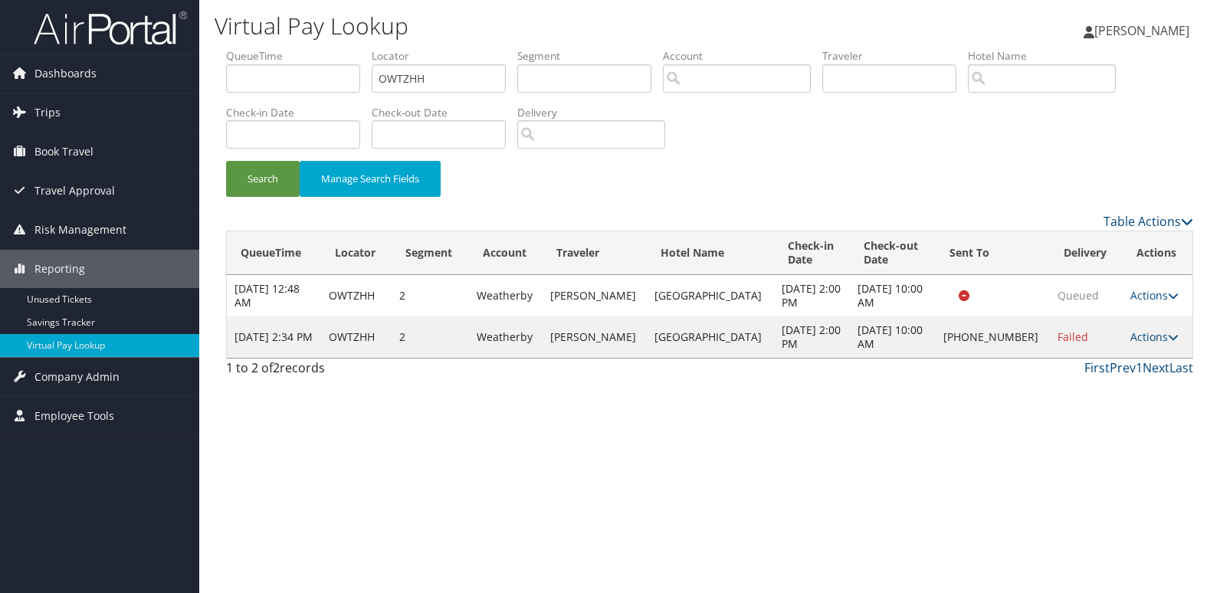
click at [1025, 478] on div "Virtual Pay Lookup Mack Bravo Mack Bravo My Settings Travel Agency Contacts Vie…" at bounding box center [709, 296] width 1021 height 593
click at [1137, 334] on link "Actions" at bounding box center [1154, 336] width 48 height 15
click at [1100, 393] on link "Logs" at bounding box center [1099, 385] width 131 height 26
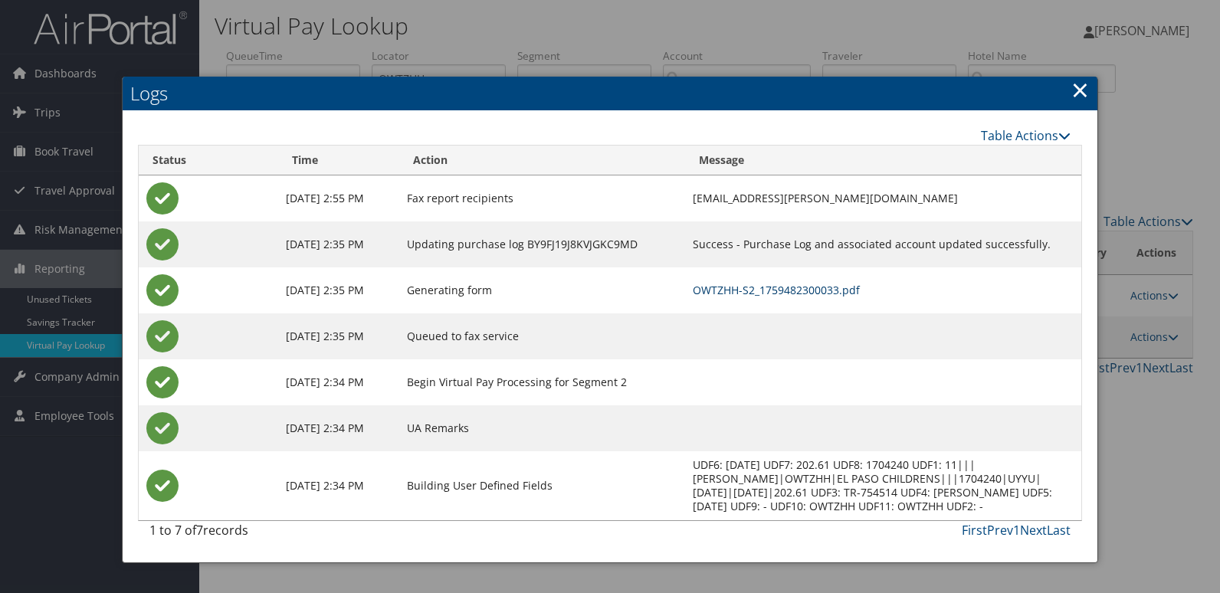
click at [783, 291] on link "OWTZHH-S2_1759482300033.pdf" at bounding box center [776, 290] width 167 height 15
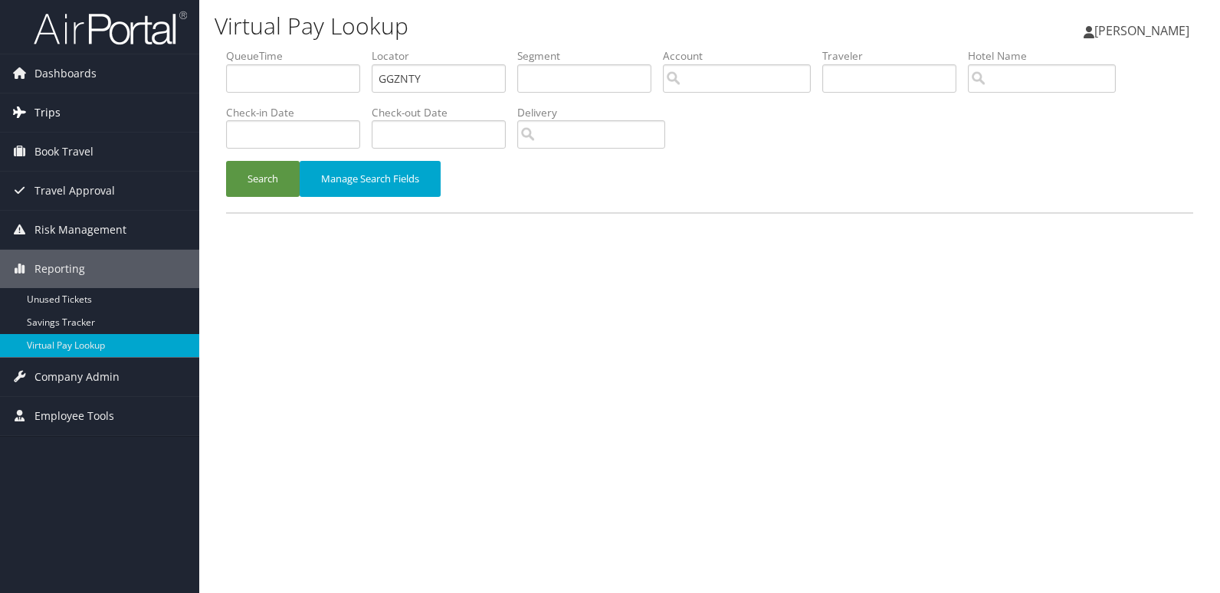
click at [179, 126] on div "Dashboards AirPortal 360™ (Manager) My Travel Dashboard Trips Airtinerary® Look…" at bounding box center [610, 296] width 1220 height 593
type input "AUJYOO"
drag, startPoint x: 267, startPoint y: 175, endPoint x: 74, endPoint y: 2, distance: 259.4
click at [263, 174] on button "Search" at bounding box center [263, 179] width 74 height 36
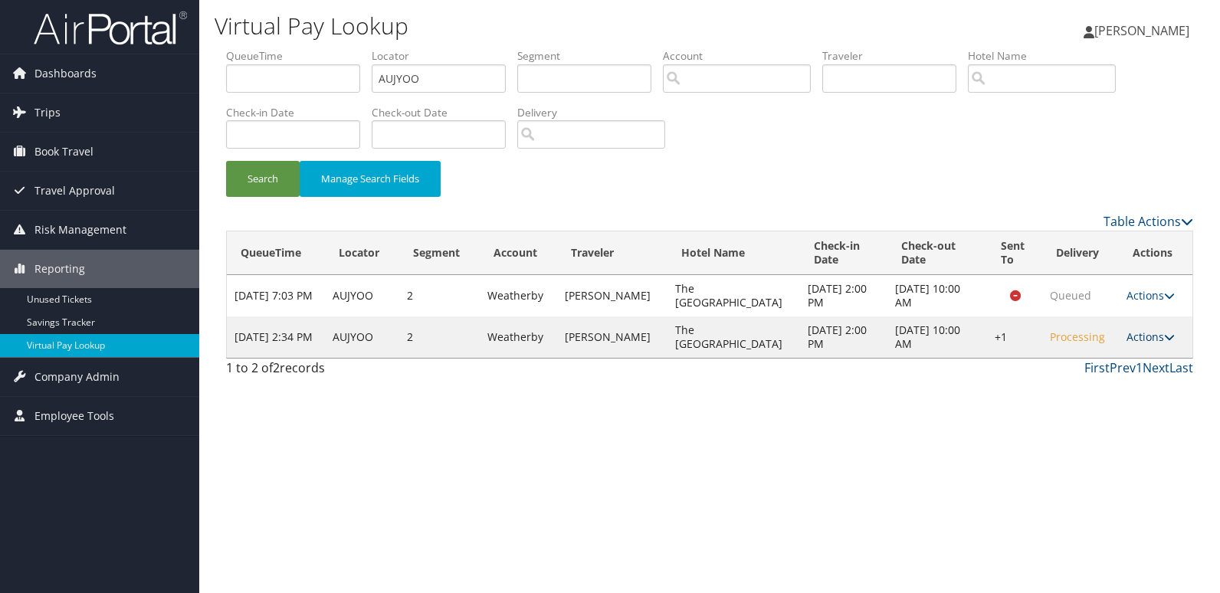
click at [1139, 337] on link "Actions" at bounding box center [1150, 336] width 48 height 15
click at [1098, 382] on link "Logs" at bounding box center [1099, 385] width 131 height 26
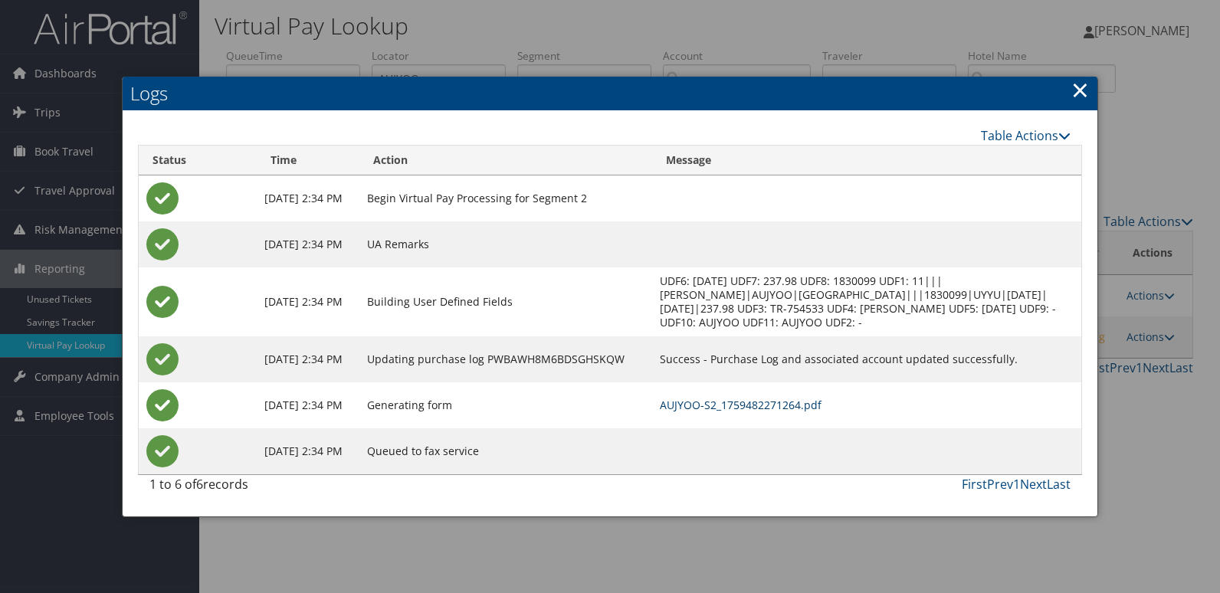
click at [821, 412] on link "AUJYOO-S2_1759482271264.pdf" at bounding box center [741, 405] width 162 height 15
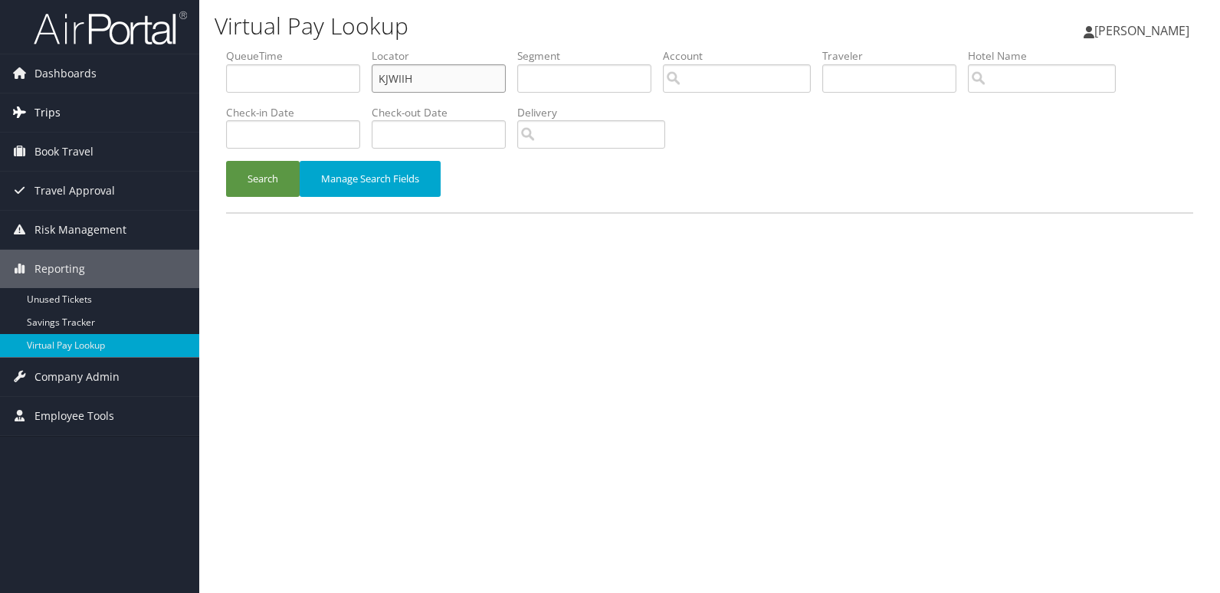
drag, startPoint x: 148, startPoint y: 101, endPoint x: 122, endPoint y: 130, distance: 39.1
click at [135, 110] on div "Dashboards AirPortal 360™ (Manager) My Travel Dashboard Trips Airtinerary® Look…" at bounding box center [610, 296] width 1220 height 593
paste input "MESFSO"
type input "MESFSO"
click at [289, 169] on button "Search" at bounding box center [263, 179] width 74 height 36
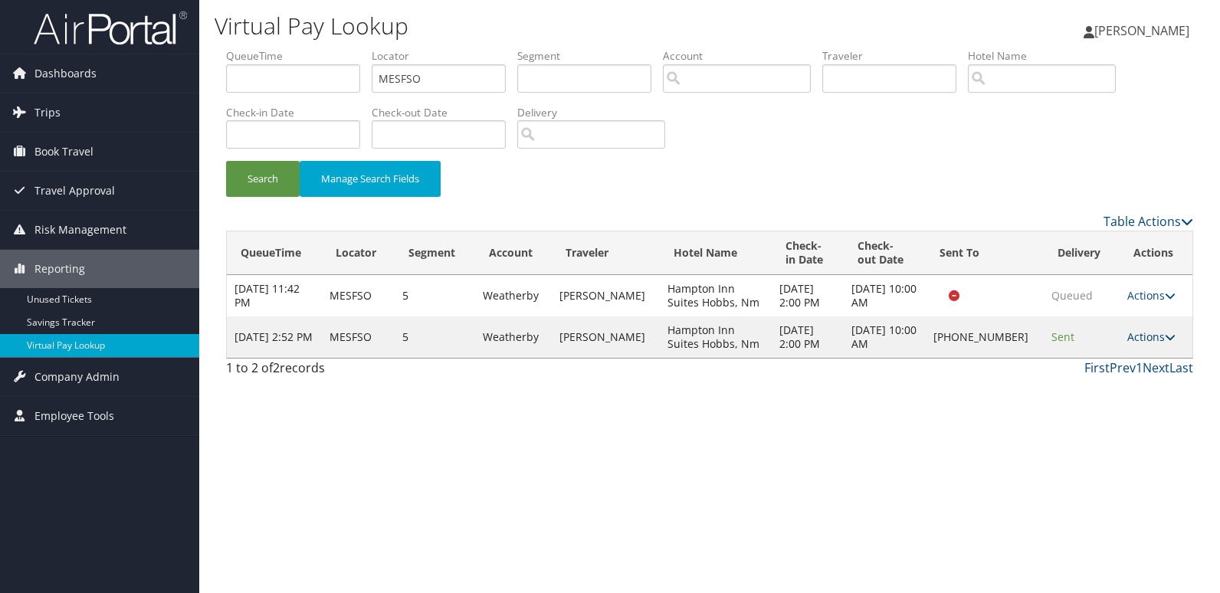
click at [1165, 335] on icon at bounding box center [1170, 337] width 11 height 11
click at [1089, 387] on link "Logs" at bounding box center [1099, 385] width 131 height 26
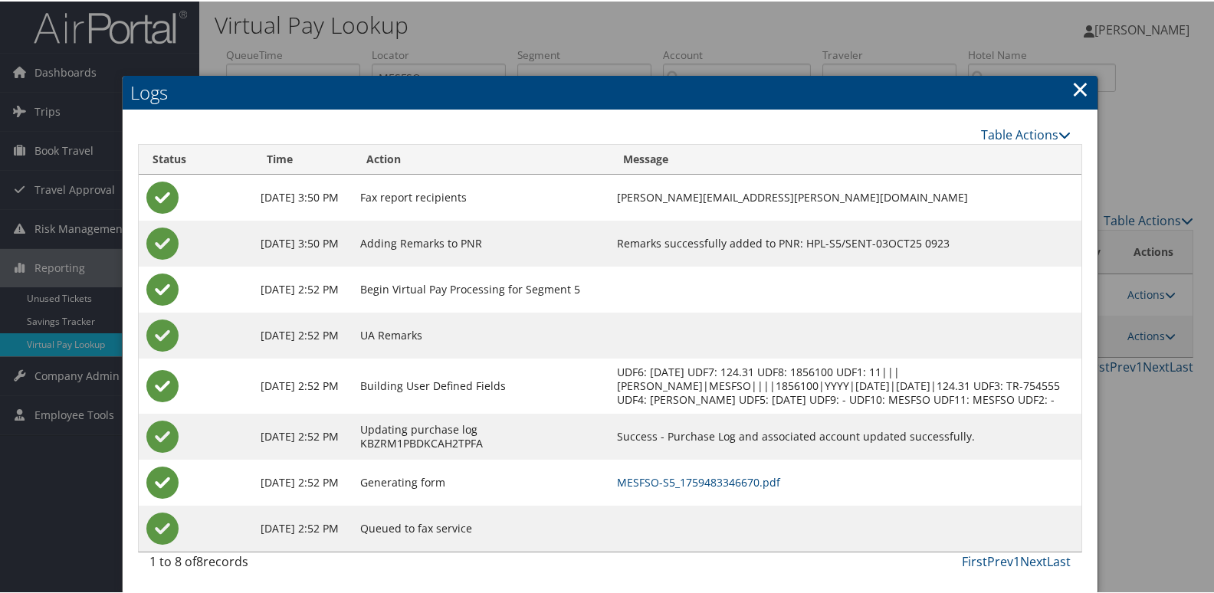
scroll to position [16, 0]
click at [769, 474] on link "MESFSO-S5_1759483346670.pdf" at bounding box center [698, 481] width 163 height 15
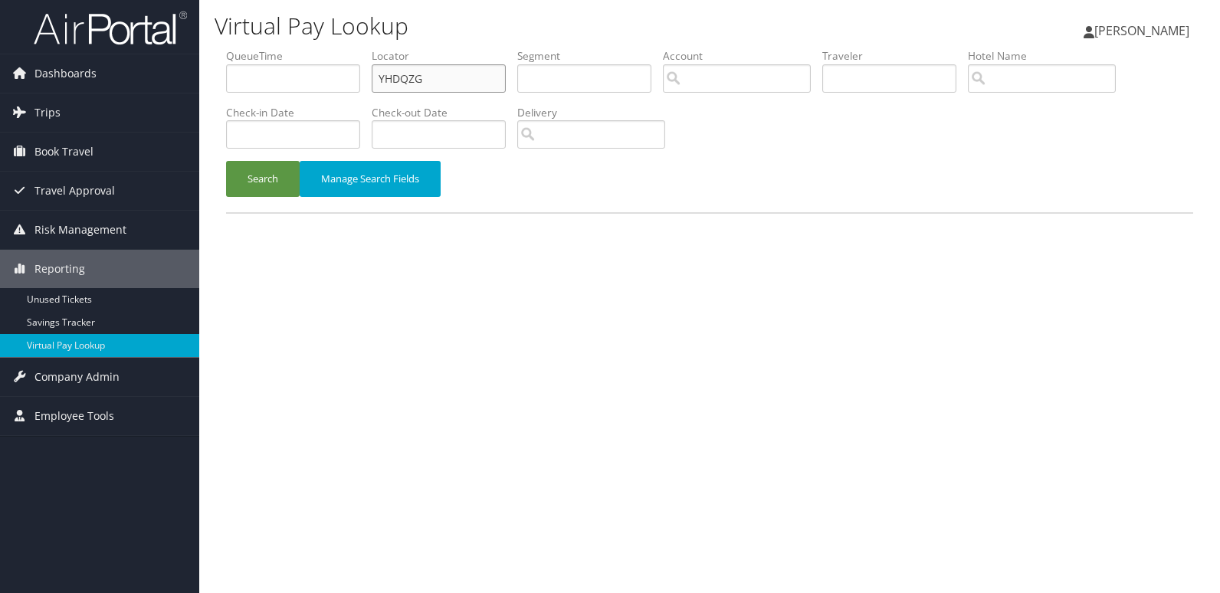
drag, startPoint x: 411, startPoint y: 78, endPoint x: 362, endPoint y: 101, distance: 54.9
click at [369, 48] on ul "QueueTime Locator YHDQZG Segment Account Traveler Hotel Name Check-in Date Chec…" at bounding box center [709, 48] width 967 height 0
paste input "KRAVTO"
type input "KRAVTO"
click at [263, 169] on button "Search" at bounding box center [263, 179] width 74 height 36
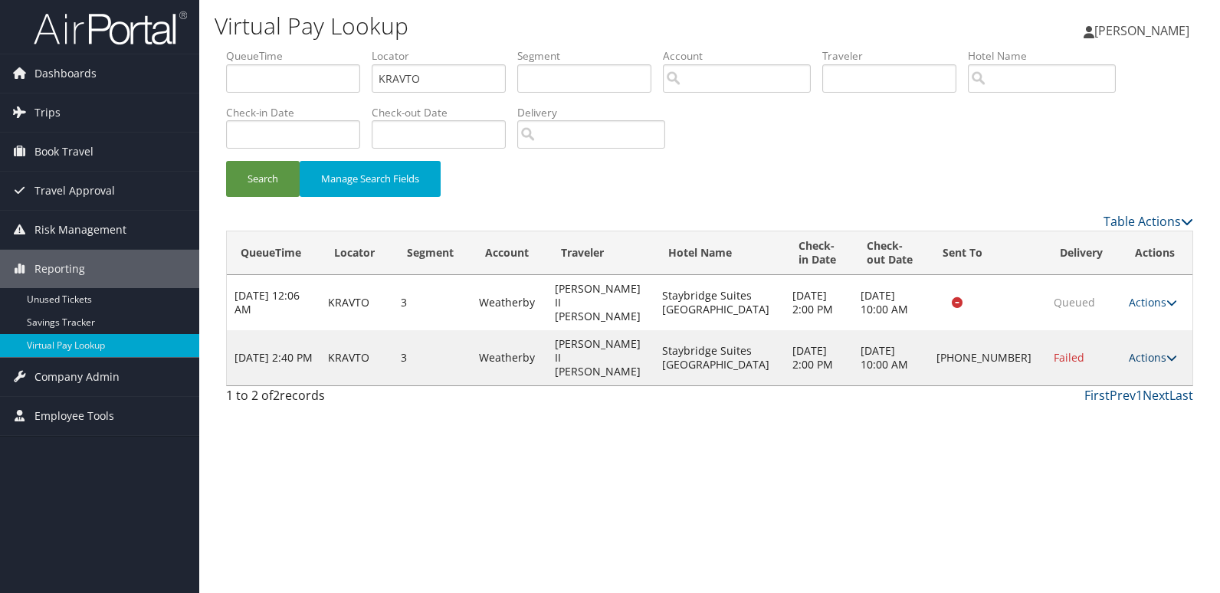
click at [1153, 350] on link "Actions" at bounding box center [1153, 357] width 48 height 15
click at [1108, 396] on link "Logs" at bounding box center [1099, 385] width 131 height 26
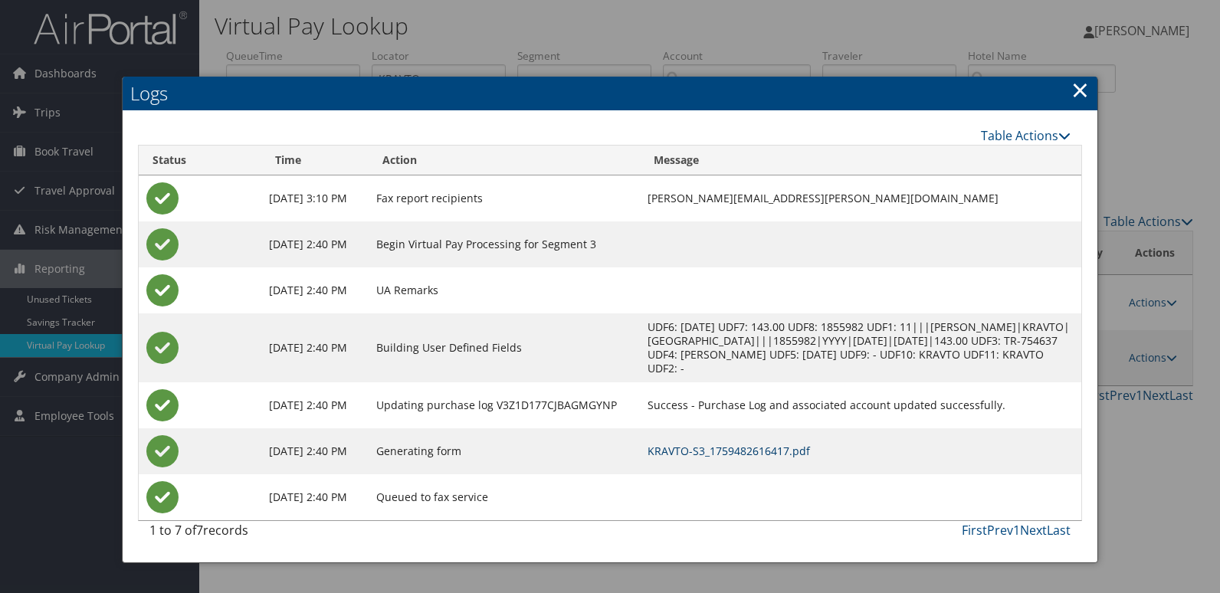
click at [797, 450] on link "KRAVTO-S3_1759482616417.pdf" at bounding box center [728, 451] width 162 height 15
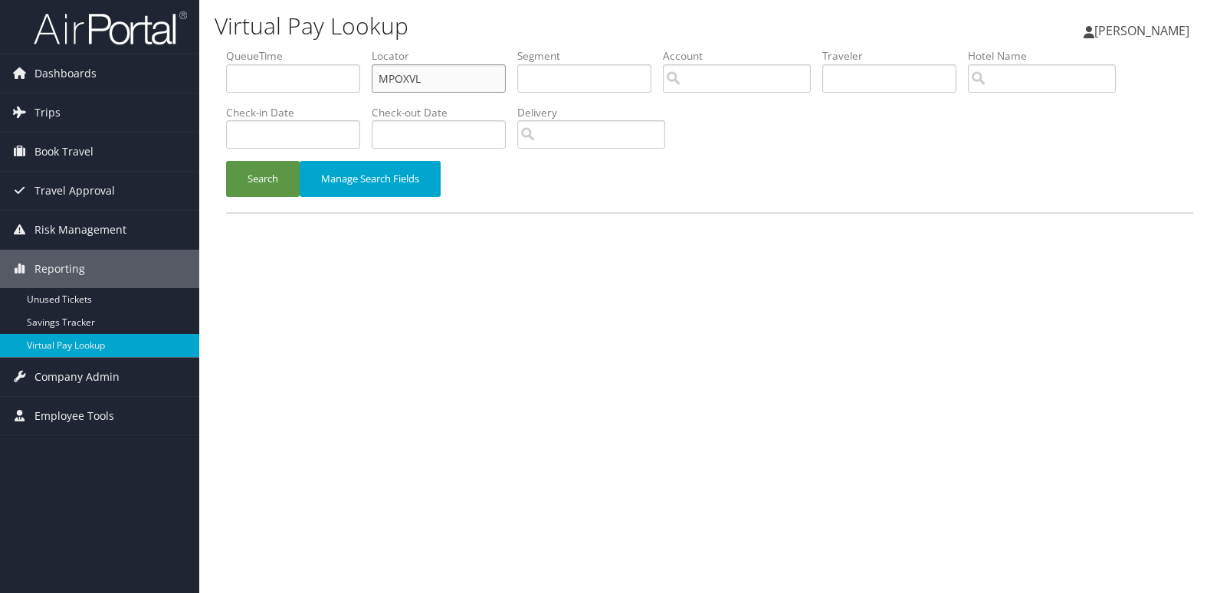
click at [307, 48] on ul "QueueTime Locator MPOXVL Segment Account Traveler Hotel Name Check-in Date Chec…" at bounding box center [709, 48] width 967 height 0
paste input "GHUQKT"
type input "GHUQKT"
click at [261, 180] on button "Search" at bounding box center [263, 179] width 74 height 36
drag, startPoint x: 484, startPoint y: 74, endPoint x: 281, endPoint y: 106, distance: 205.6
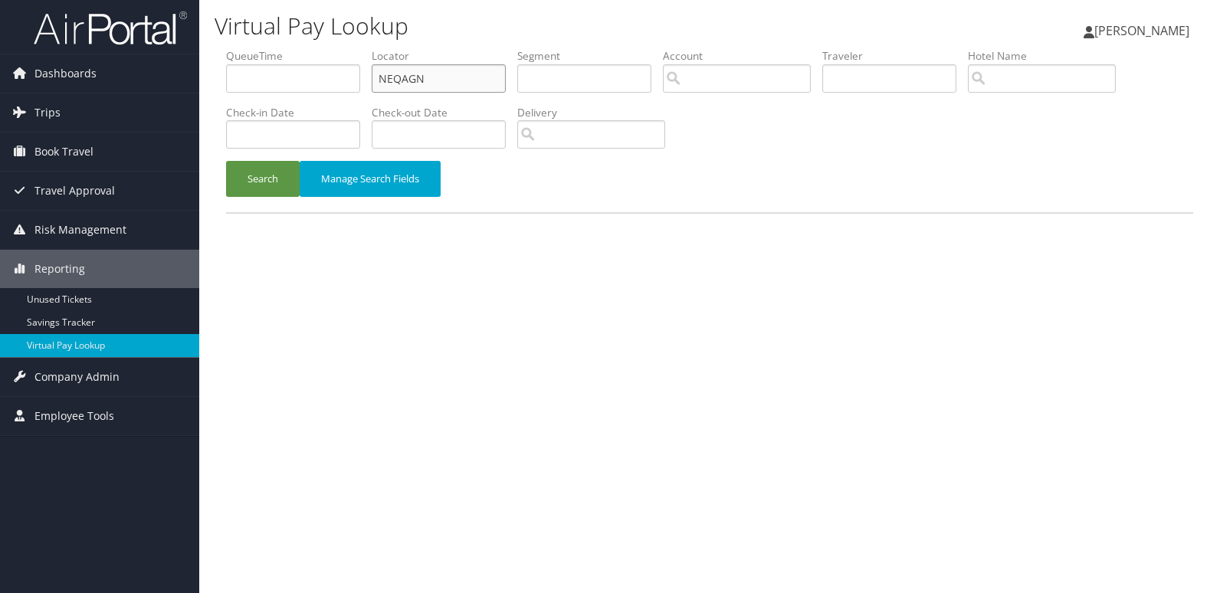
click at [298, 48] on ul "QueueTime Locator NEQAGN Segment Account Traveler Hotel Name Check-in Date Chec…" at bounding box center [709, 48] width 967 height 0
paste input "FWINLM"
type input "FWINLM"
click at [274, 183] on button "Search" at bounding box center [263, 179] width 74 height 36
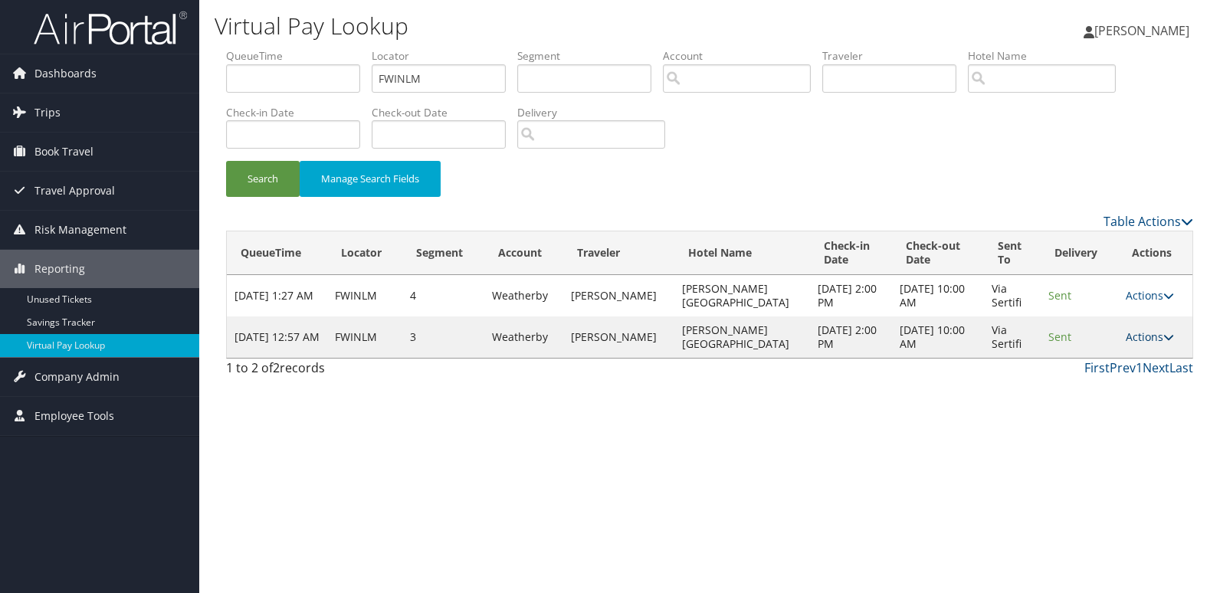
click at [1153, 336] on link "Actions" at bounding box center [1150, 336] width 48 height 15
click at [1119, 378] on link "Logs" at bounding box center [1117, 385] width 97 height 26
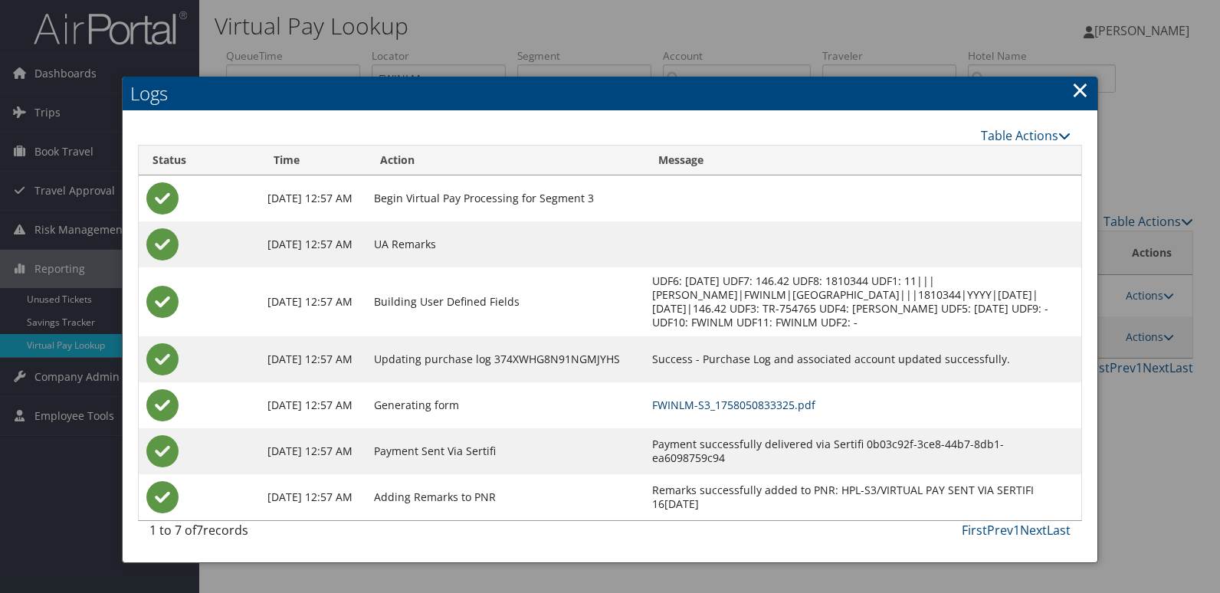
click at [784, 407] on link "FWINLM-S3_1758050833325.pdf" at bounding box center [733, 405] width 163 height 15
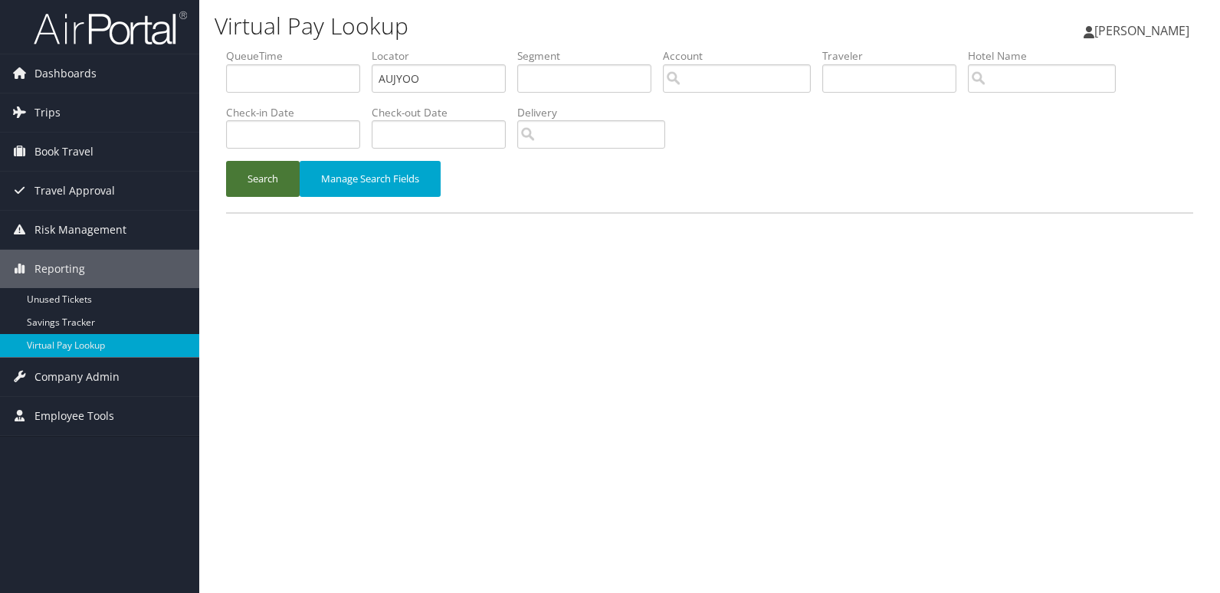
click at [254, 178] on button "Search" at bounding box center [263, 179] width 74 height 36
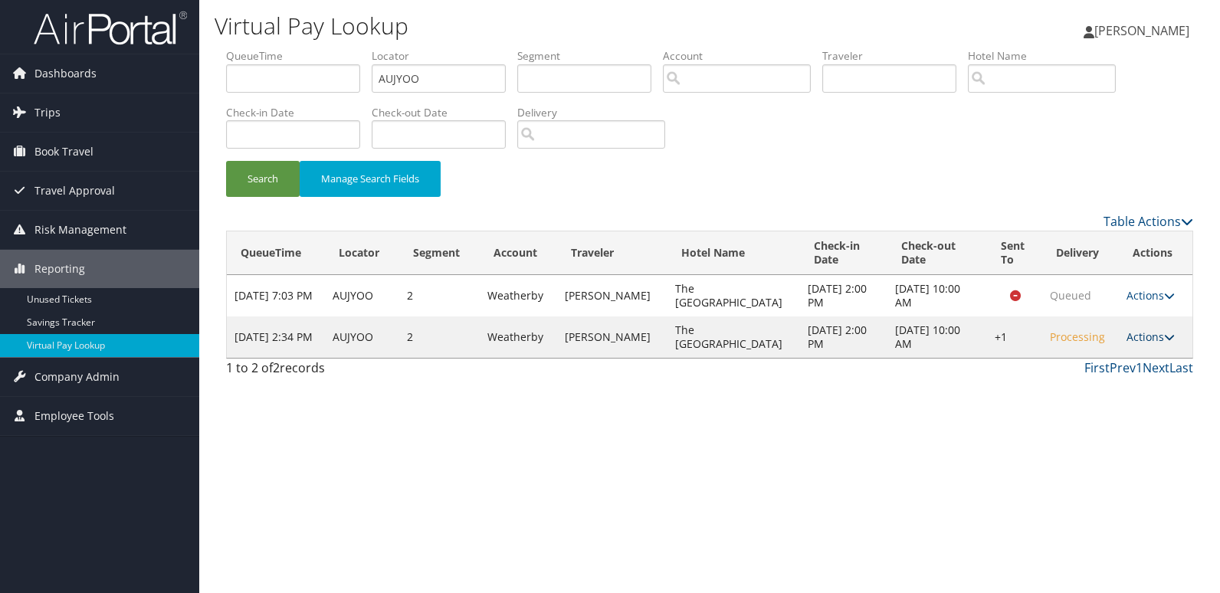
click at [1129, 337] on link "Actions" at bounding box center [1150, 336] width 48 height 15
click at [1128, 354] on link "Resend" at bounding box center [1099, 359] width 131 height 26
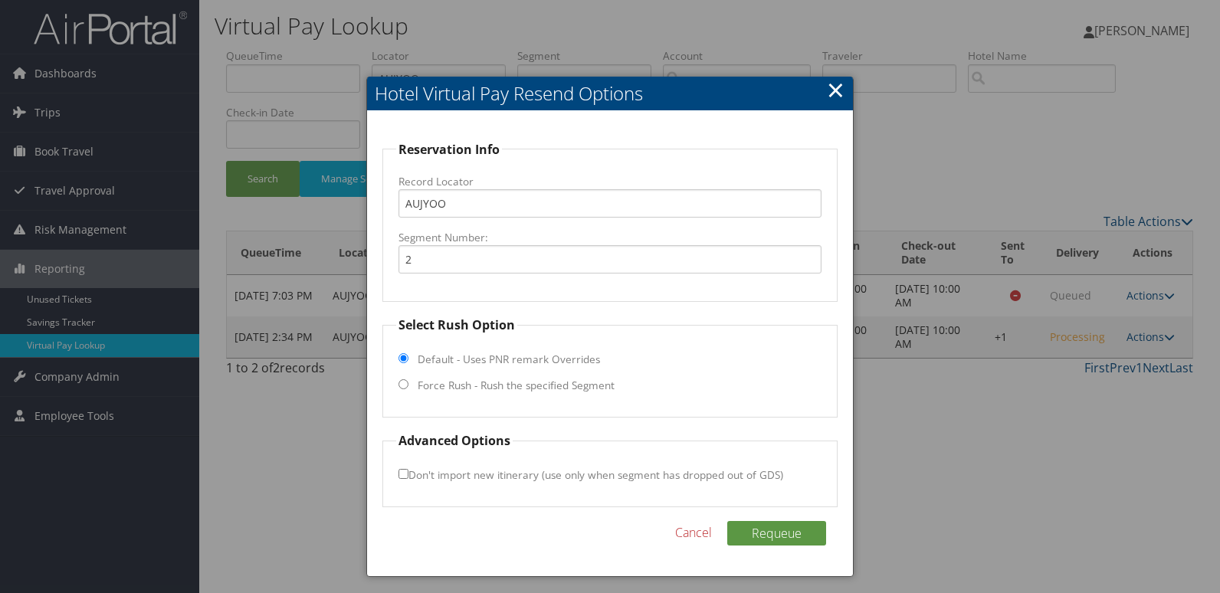
click at [499, 385] on label "Force Rush - Rush the specified Segment" at bounding box center [516, 385] width 197 height 15
click at [408, 385] on input "Force Rush - Rush the specified Segment" at bounding box center [403, 384] width 10 height 10
radio input "true"
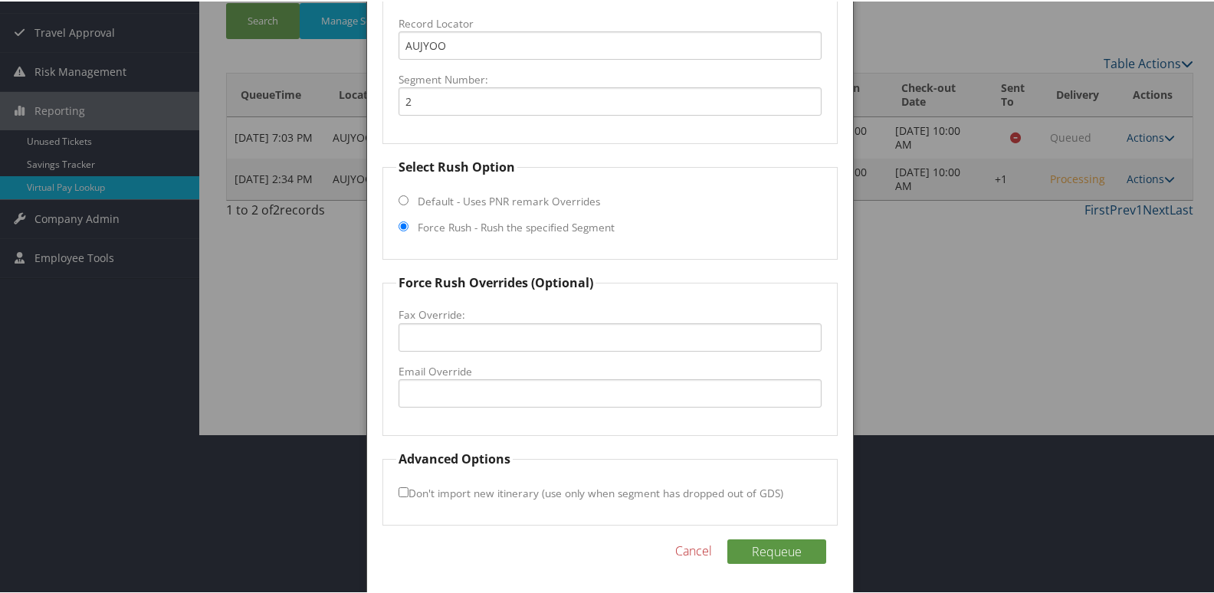
scroll to position [160, 0]
click at [508, 383] on input "Email Override" at bounding box center [610, 391] width 424 height 28
type input "[EMAIL_ADDRESS][DOMAIN_NAME]"
click at [762, 553] on button "Requeue" at bounding box center [776, 549] width 99 height 25
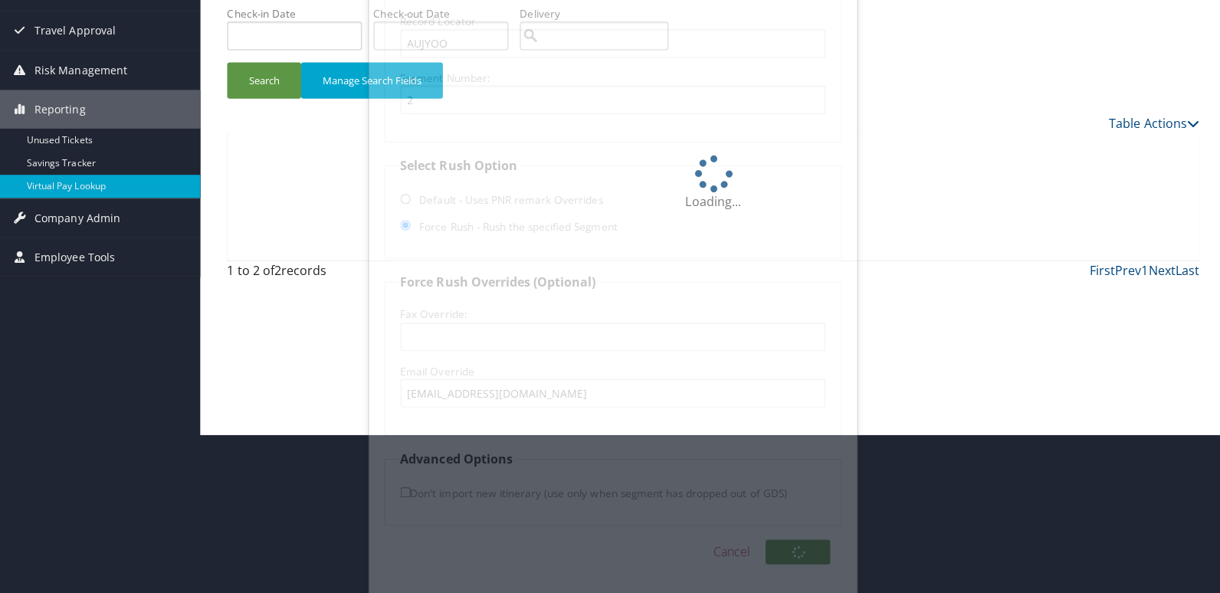
scroll to position [0, 0]
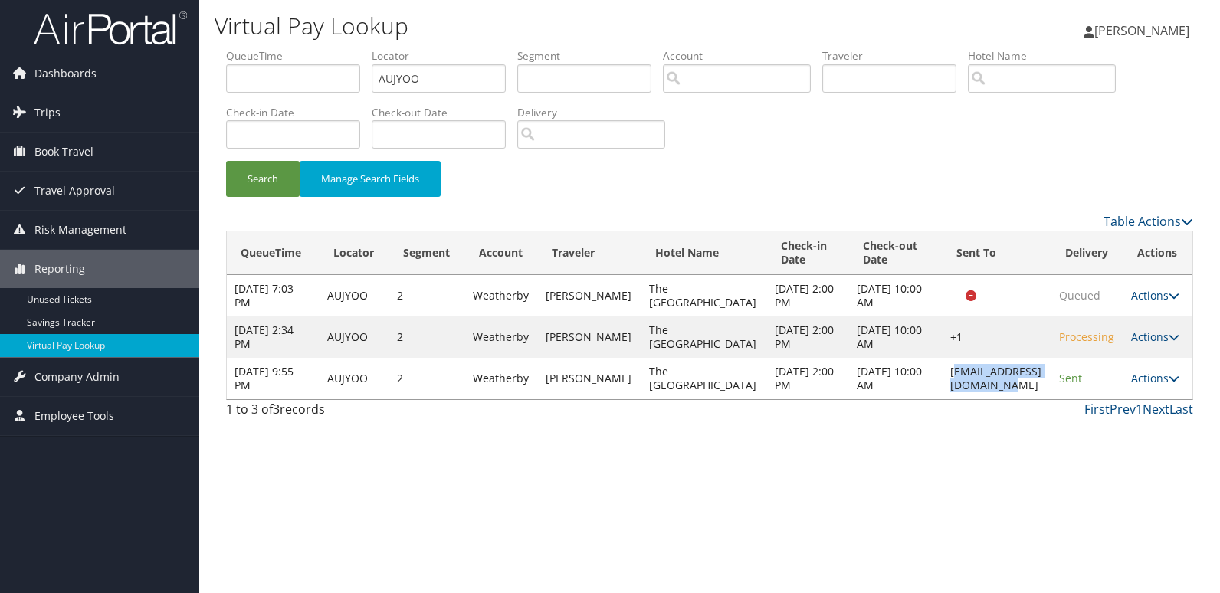
drag, startPoint x: 893, startPoint y: 408, endPoint x: 1037, endPoint y: 415, distance: 144.2
click at [1037, 399] on td "[EMAIL_ADDRESS][DOMAIN_NAME]" at bounding box center [996, 378] width 109 height 41
drag, startPoint x: 1037, startPoint y: 415, endPoint x: 936, endPoint y: 472, distance: 116.3
click at [936, 472] on div "Virtual Pay Lookup [PERSON_NAME] [PERSON_NAME] My Settings Travel Agency Contac…" at bounding box center [709, 296] width 1021 height 593
drag, startPoint x: 887, startPoint y: 409, endPoint x: 1037, endPoint y: 414, distance: 149.5
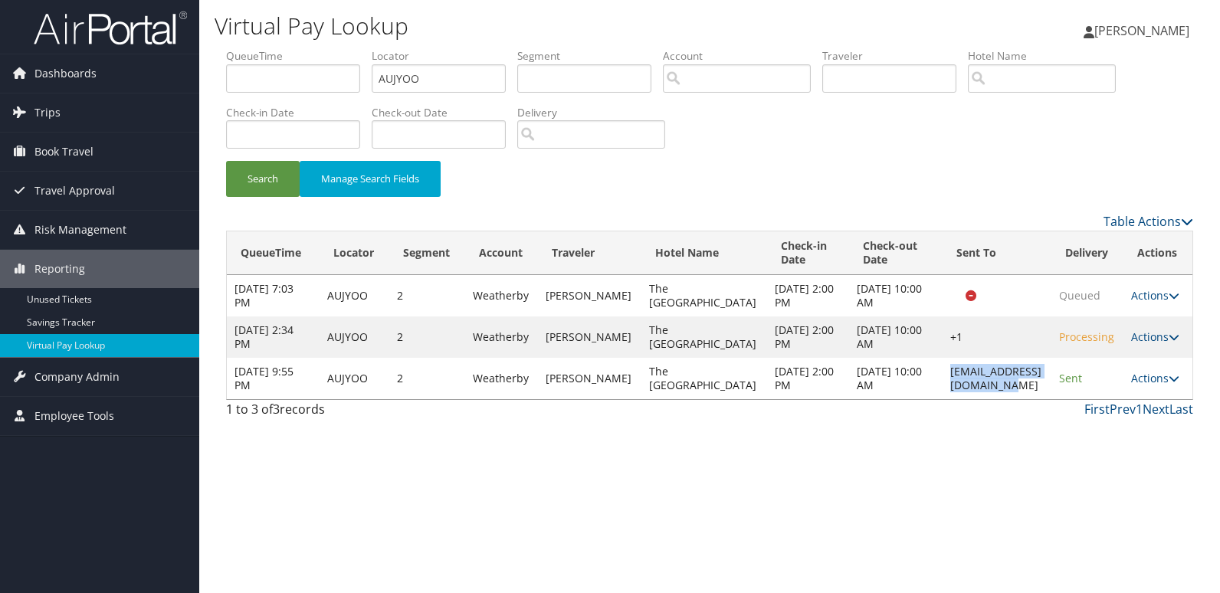
click at [1037, 399] on td "[EMAIL_ADDRESS][DOMAIN_NAME]" at bounding box center [996, 378] width 109 height 41
copy td "[EMAIL_ADDRESS][DOMAIN_NAME]"
click at [1148, 385] on link "Actions" at bounding box center [1155, 378] width 48 height 15
click at [1136, 454] on link "Logs" at bounding box center [1126, 461] width 97 height 26
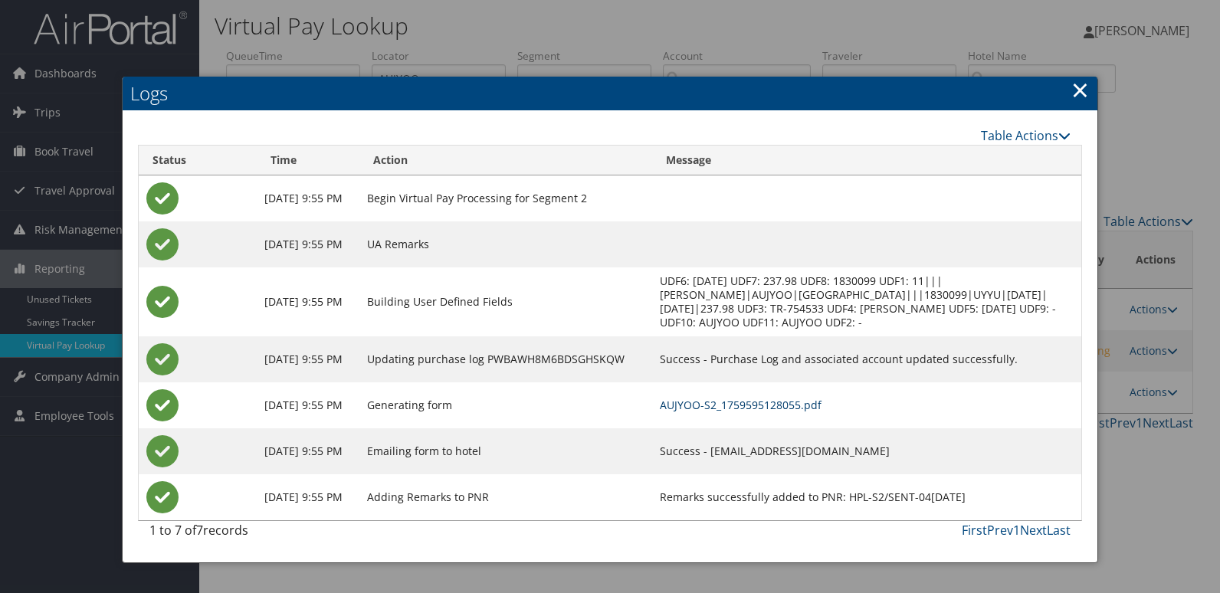
click at [821, 412] on link "AUJYOO-S2_1759595128055.pdf" at bounding box center [741, 405] width 162 height 15
